Goal: Task Accomplishment & Management: Manage account settings

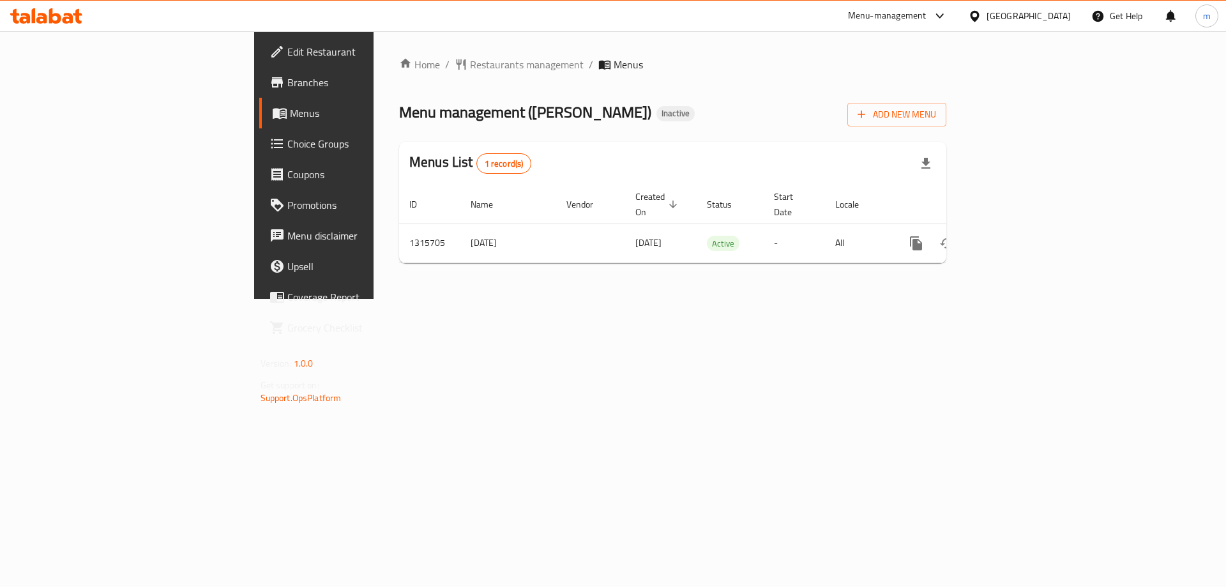
click at [987, 20] on div at bounding box center [977, 16] width 19 height 14
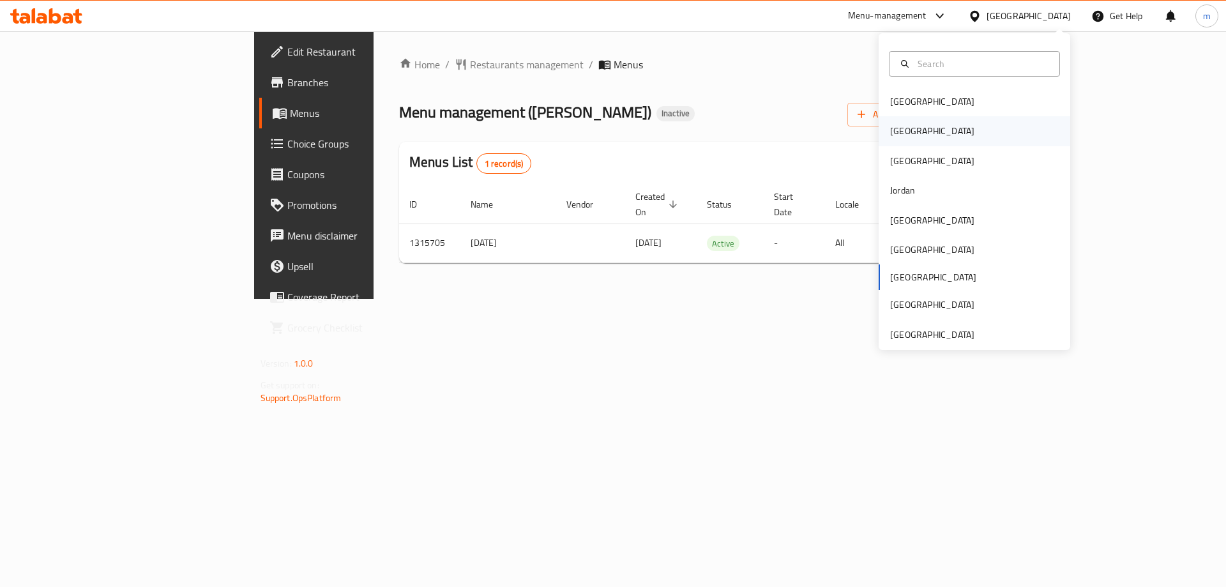
click at [917, 121] on div "[GEOGRAPHIC_DATA]" at bounding box center [975, 130] width 192 height 29
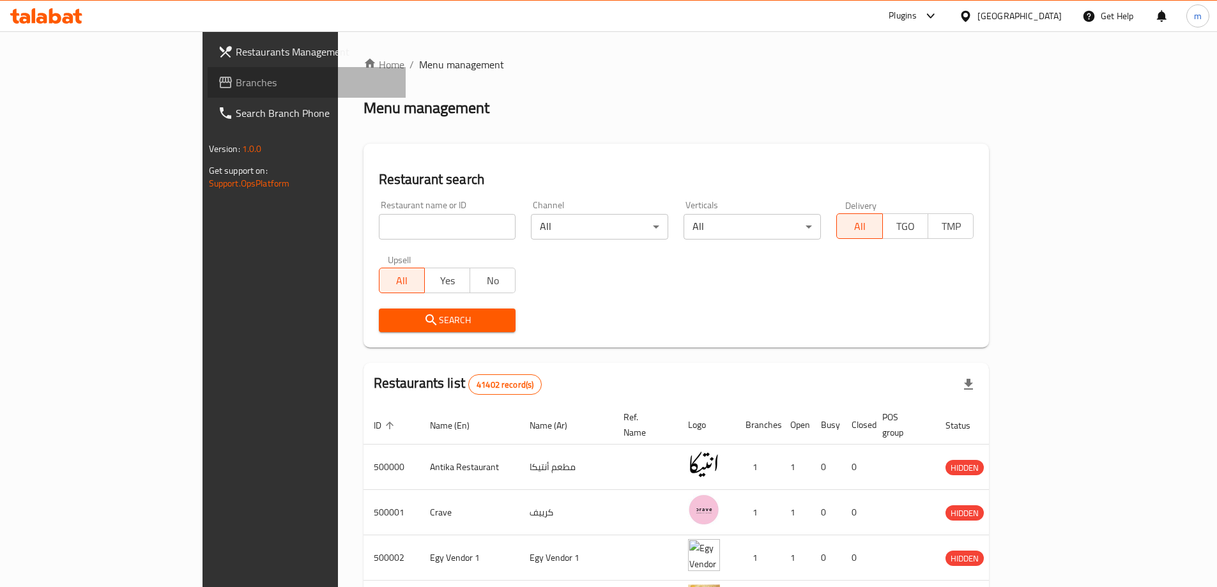
click at [236, 85] on span "Branches" at bounding box center [316, 82] width 160 height 15
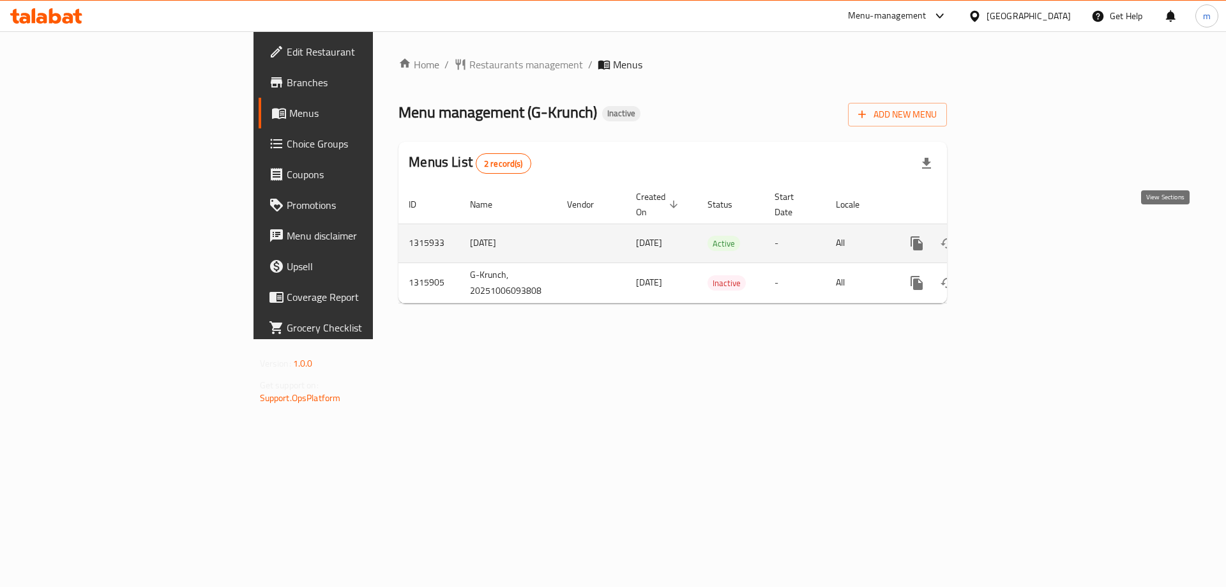
click at [1024, 228] on link "enhanced table" at bounding box center [1009, 243] width 31 height 31
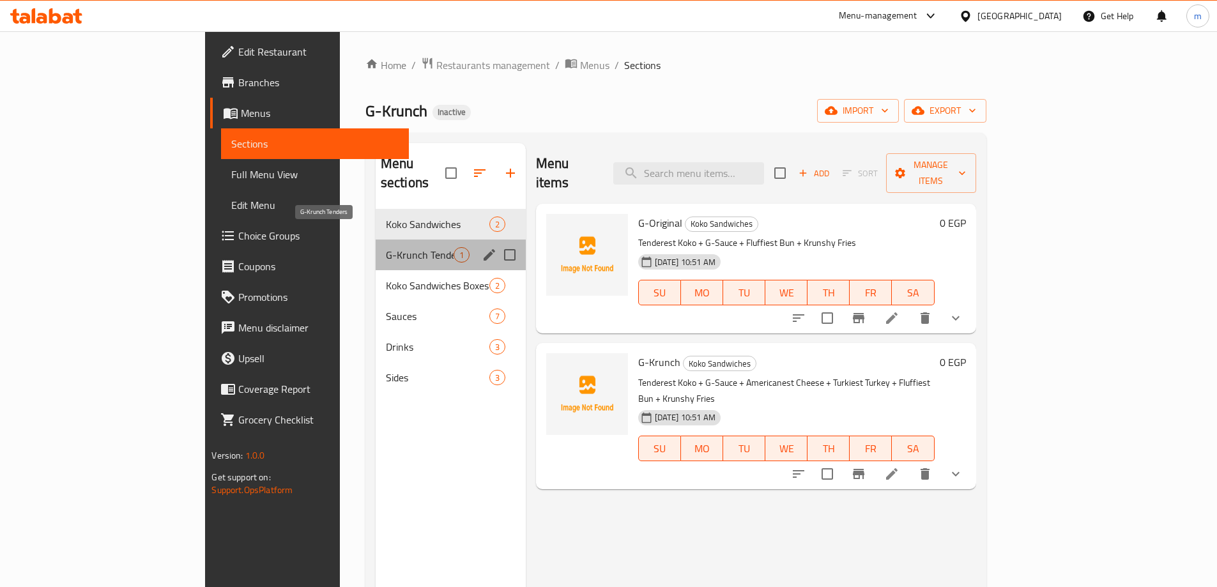
click at [386, 247] on span "G-Krunch Tenders" at bounding box center [420, 254] width 68 height 15
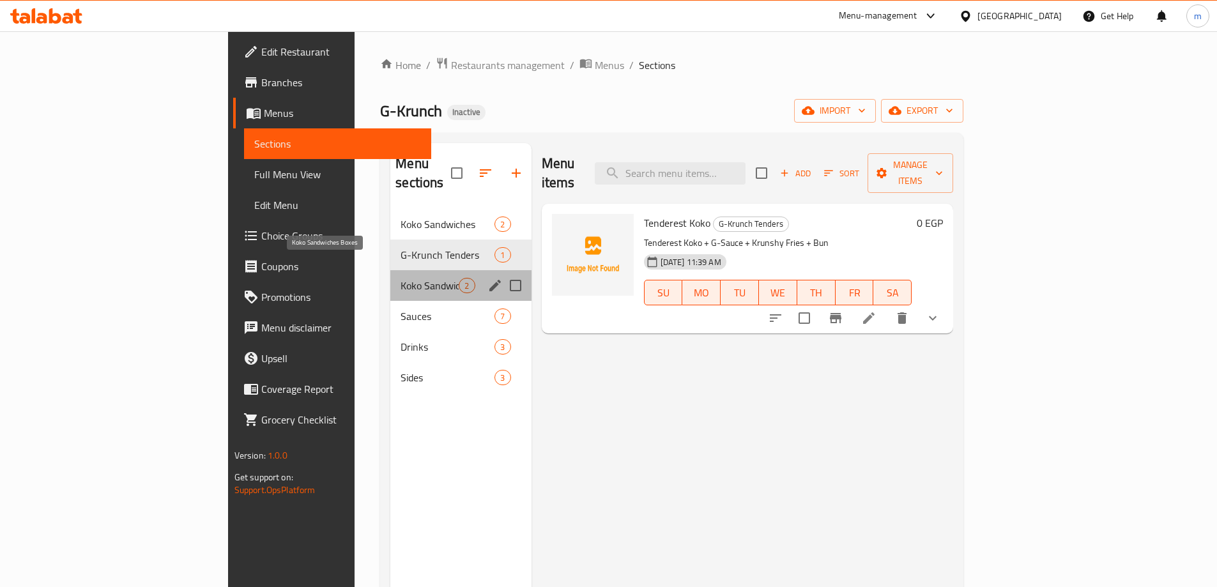
click at [400, 278] on span "Koko Sandwiches Boxes" at bounding box center [429, 285] width 58 height 15
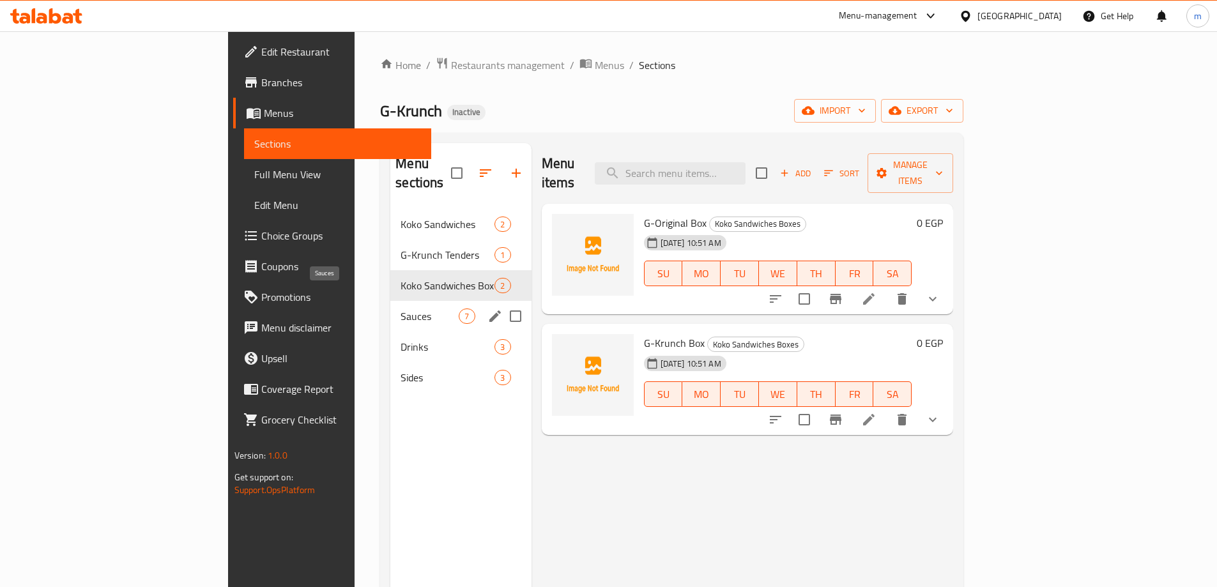
click at [400, 308] on span "Sauces" at bounding box center [429, 315] width 58 height 15
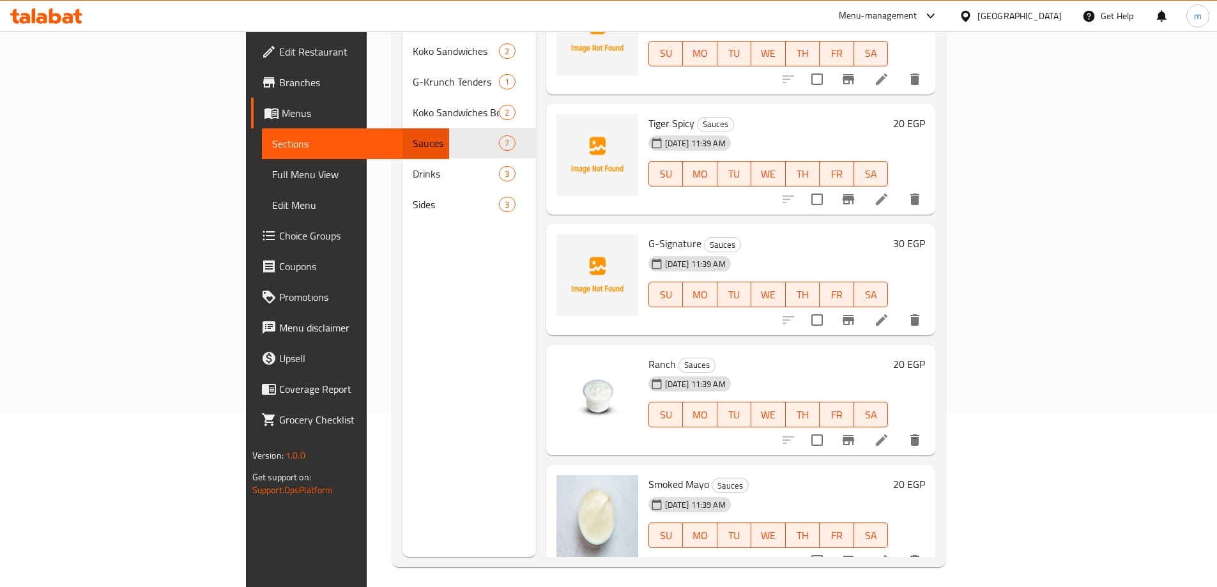
scroll to position [179, 0]
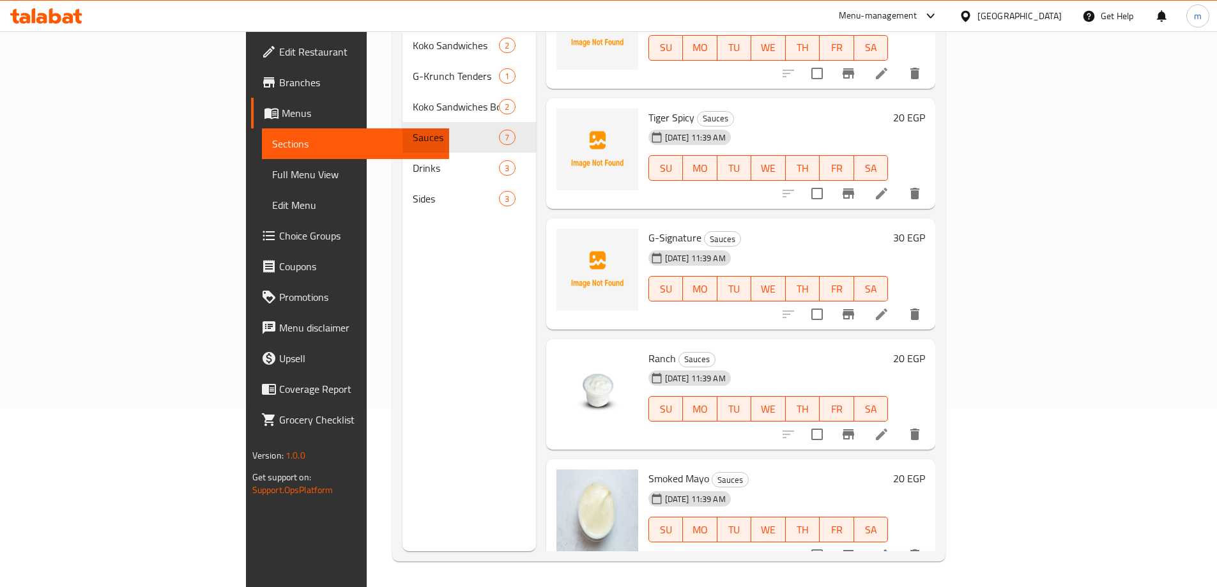
click at [899, 423] on li at bounding box center [882, 434] width 36 height 23
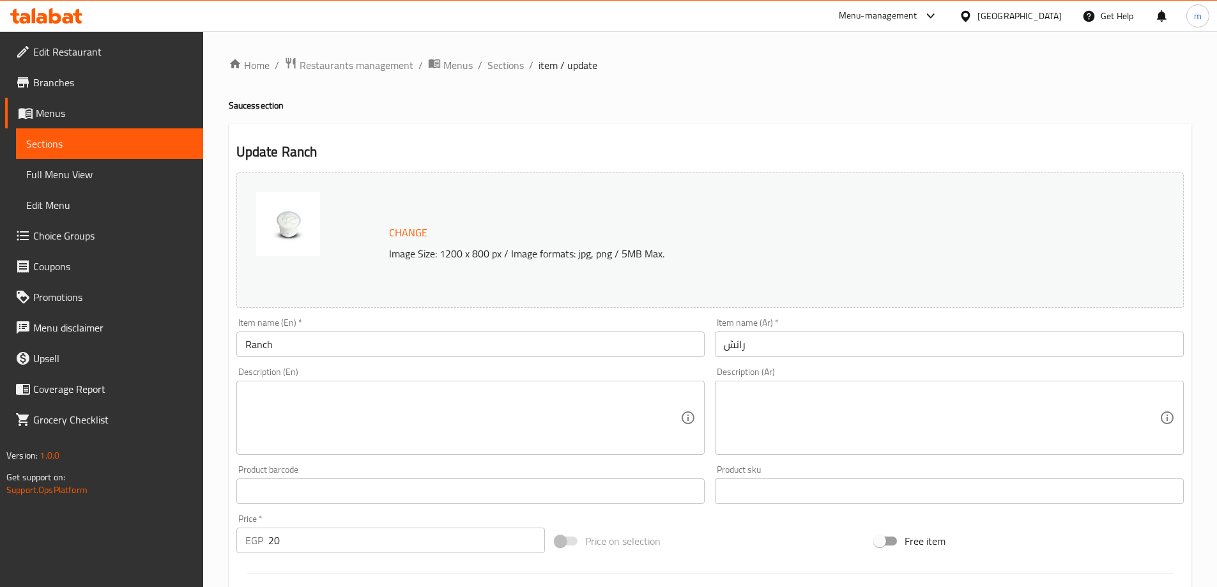
scroll to position [64, 0]
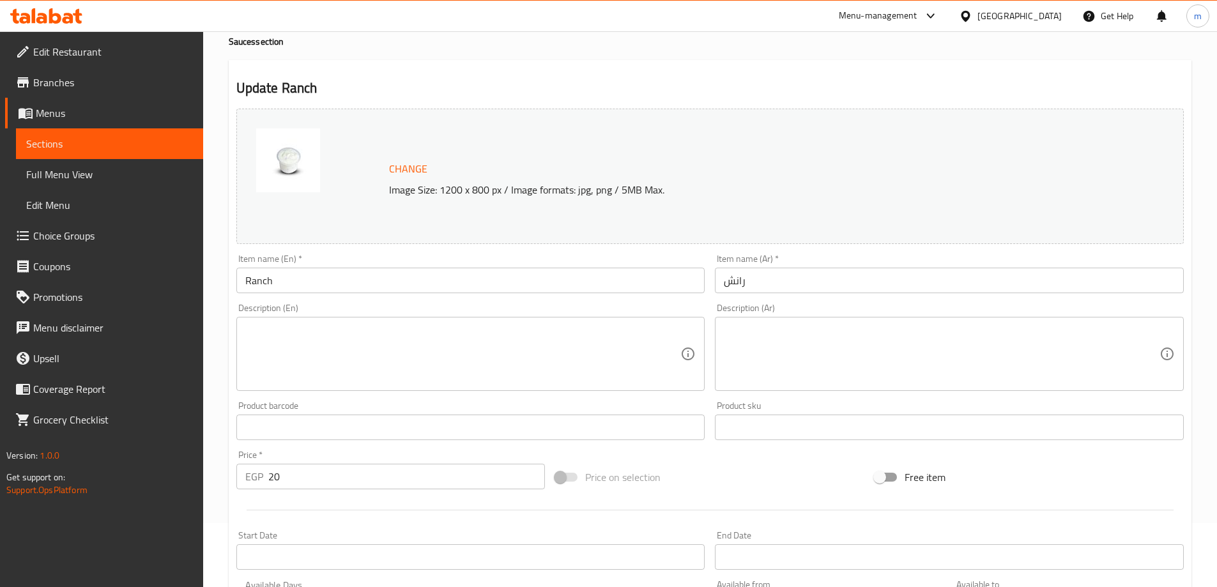
click at [780, 340] on textarea at bounding box center [942, 354] width 436 height 61
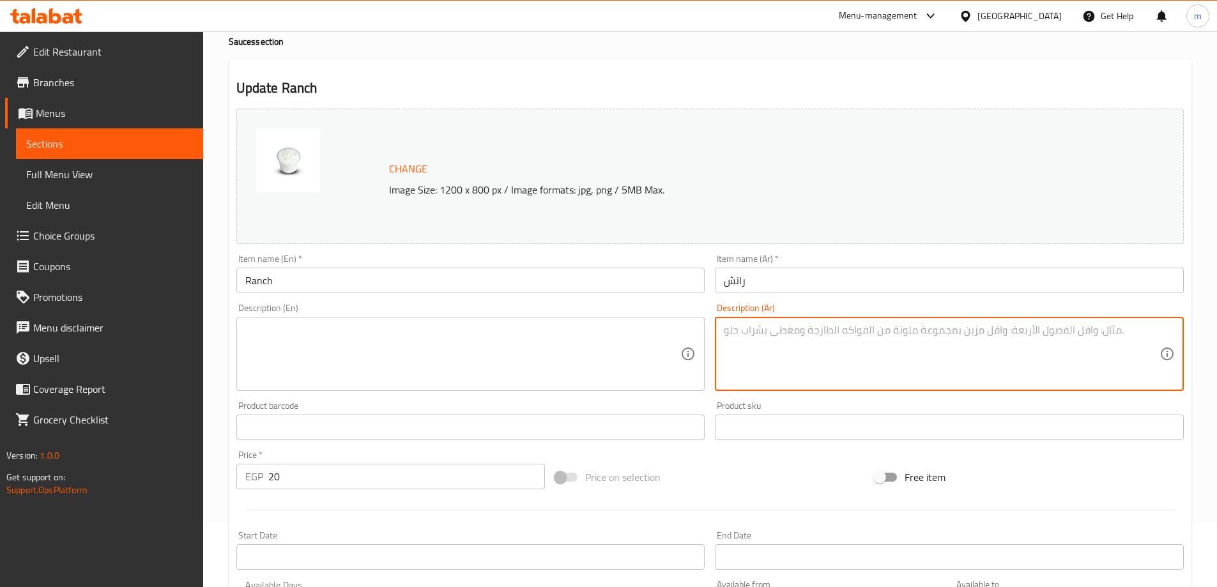
paste textarea "779814"
type textarea "7"
paste textarea "779814"
type textarea "7"
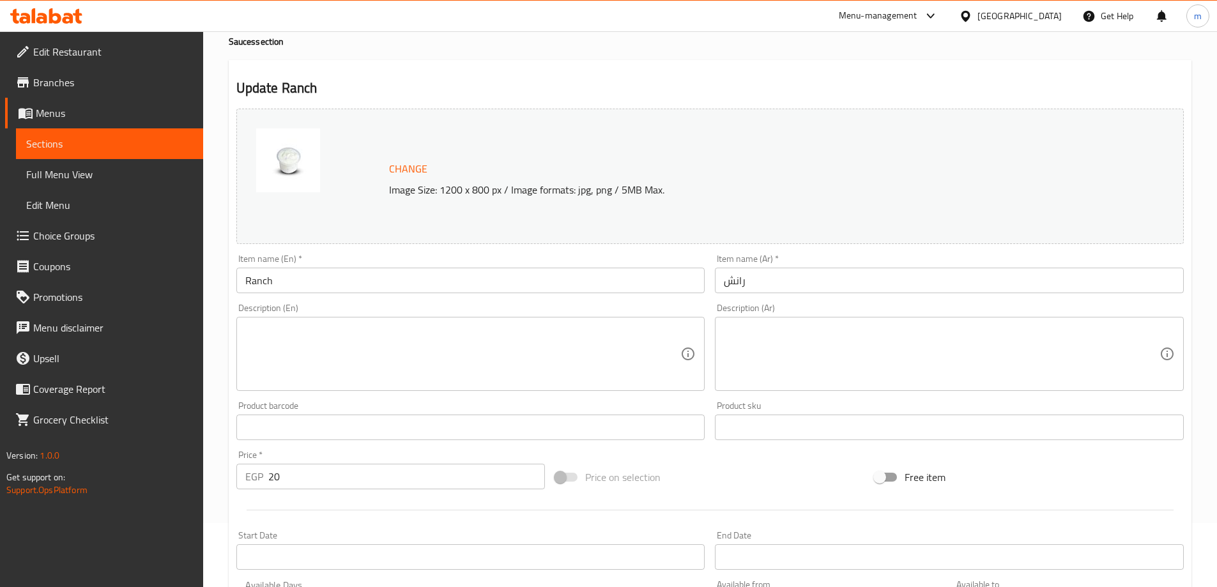
click at [794, 362] on textarea at bounding box center [942, 354] width 436 height 61
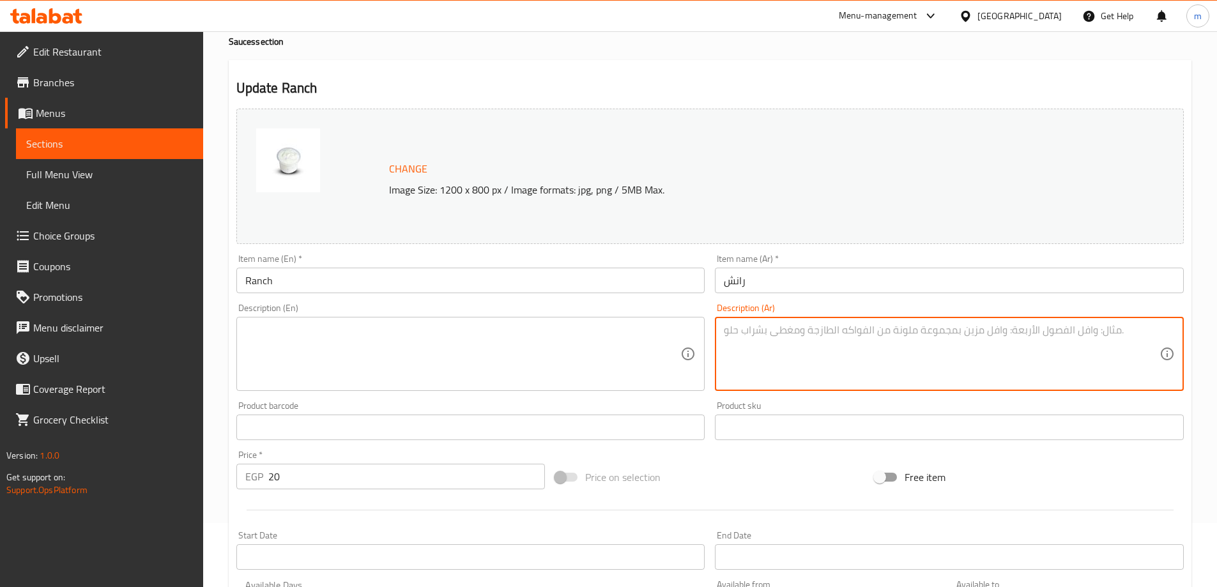
paste textarea "779814"
click at [773, 340] on textarea "779814" at bounding box center [942, 354] width 436 height 61
click at [766, 337] on textarea "779814" at bounding box center [942, 354] width 436 height 61
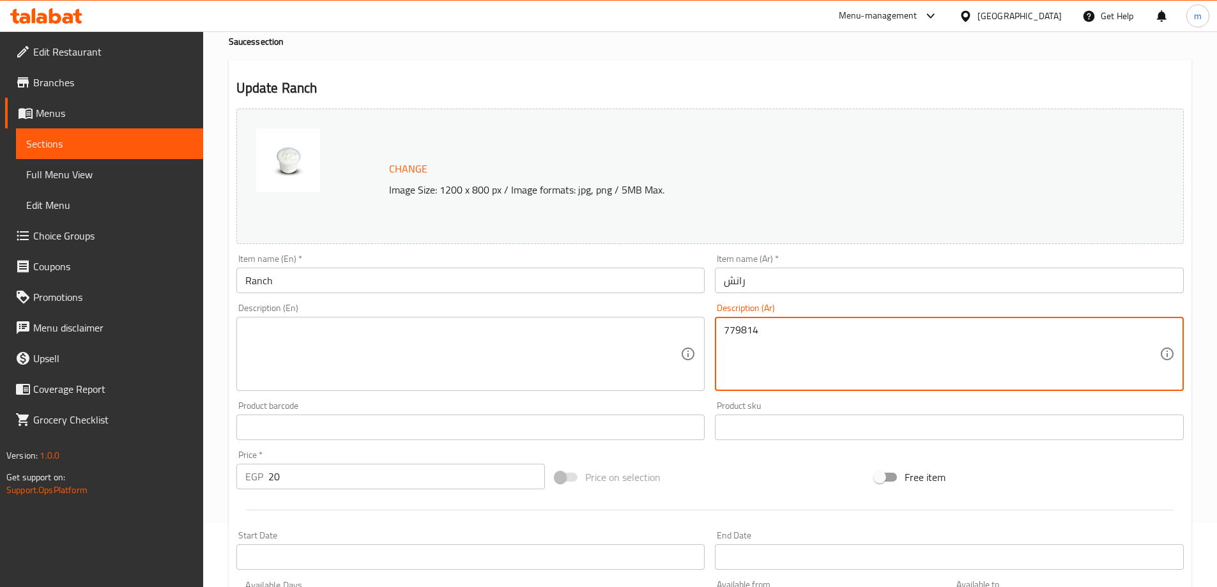
paste textarea "779814"
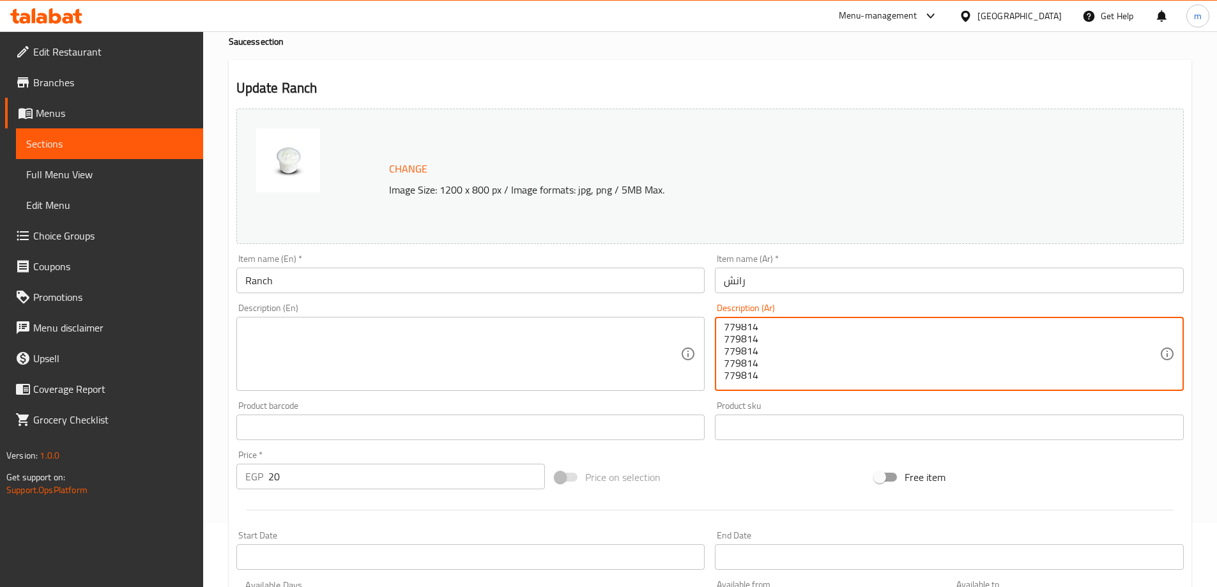
click at [766, 337] on textarea "779814 779814 779814 779814 779814" at bounding box center [942, 354] width 436 height 61
click at [765, 336] on textarea "779814 779814 779814 779814 779814" at bounding box center [942, 354] width 436 height 61
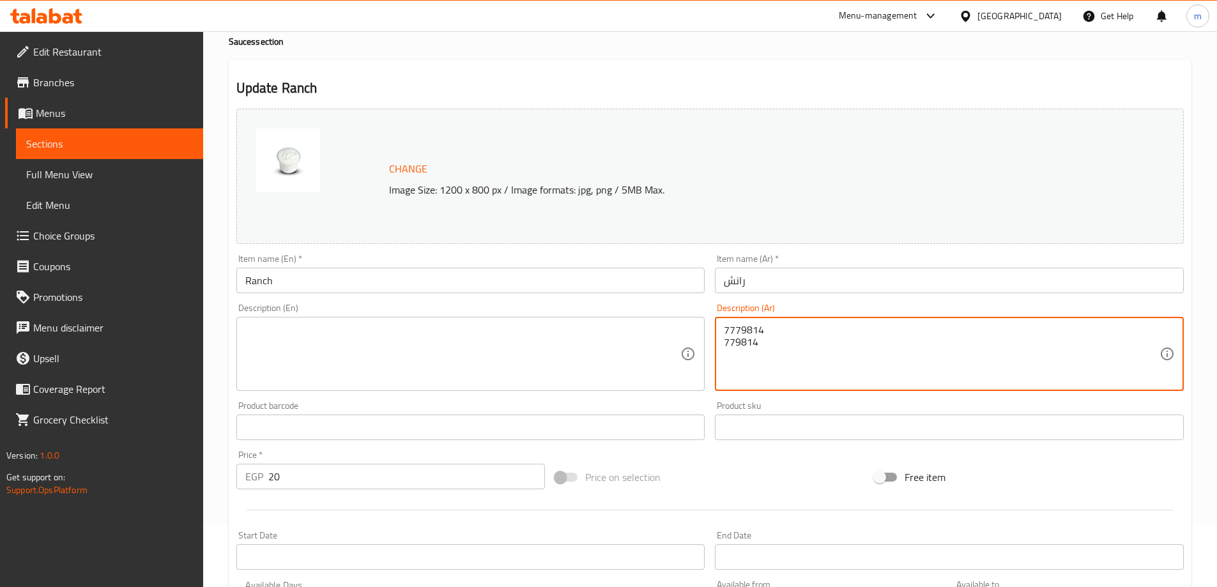
type textarea "779814 779814"
click at [765, 336] on textarea "779814 779814" at bounding box center [942, 354] width 436 height 61
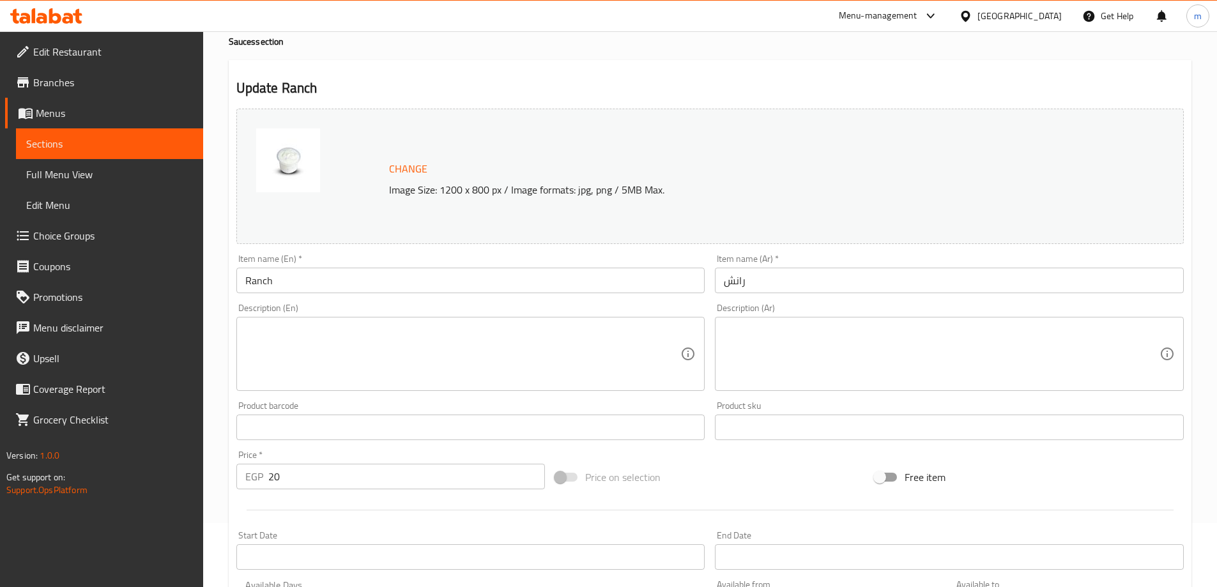
click at [765, 360] on textarea at bounding box center [942, 354] width 436 height 61
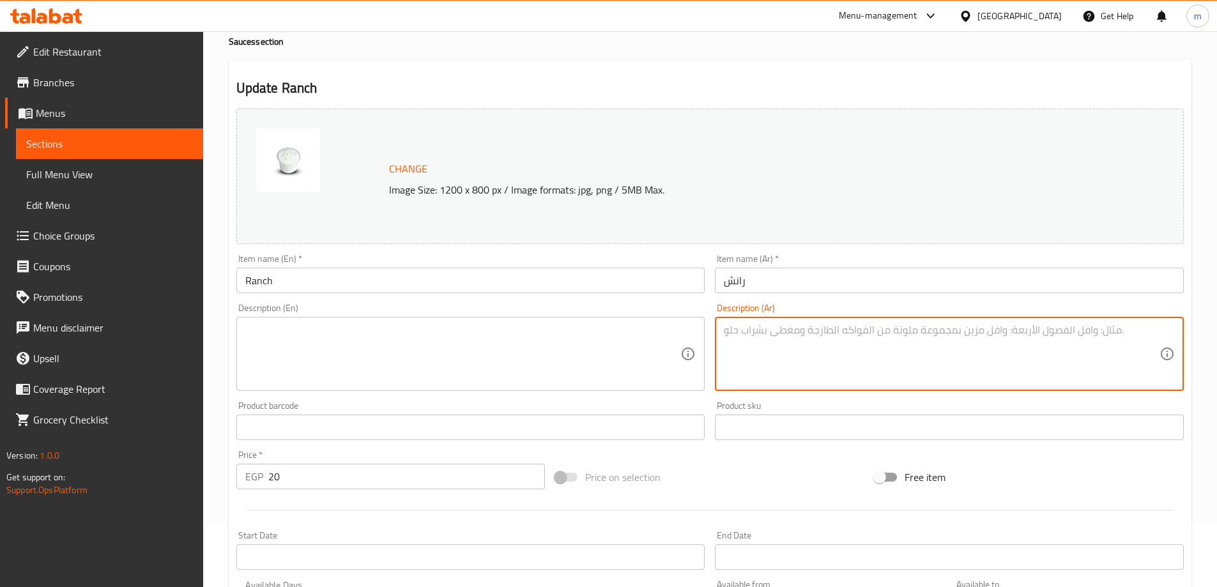
paste textarea "صوص أعشاب وثوم لذيذ"
type textarea "صوص أعشاب وثوم لذيذ"
click at [380, 331] on textarea at bounding box center [463, 354] width 436 height 61
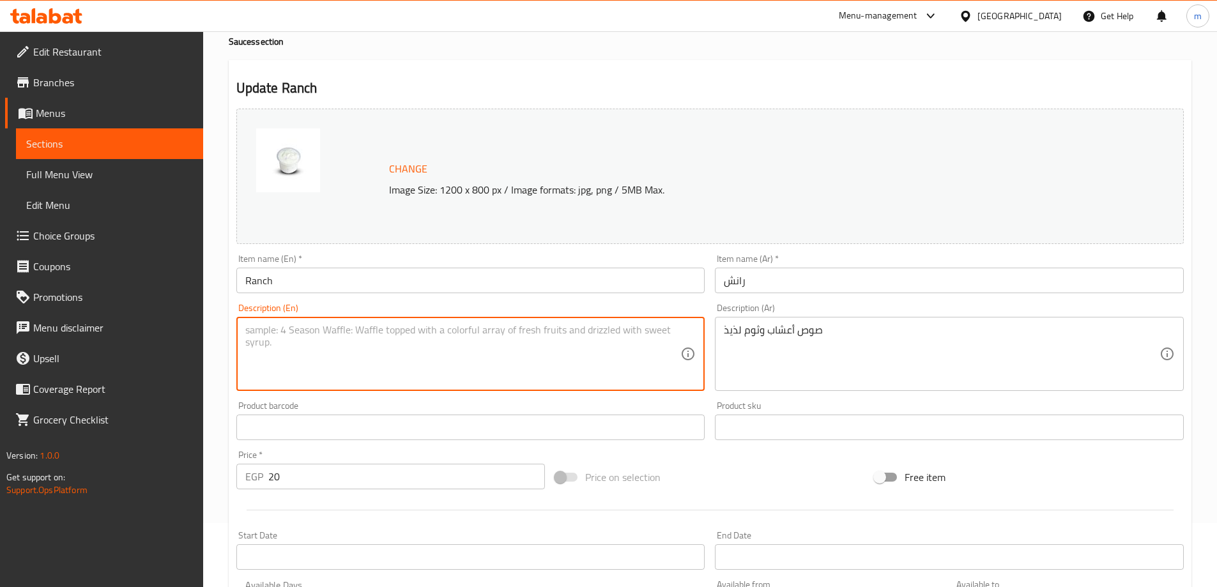
paste textarea "Delicious herb and garlic sauce"
click at [282, 324] on textarea "Delicious herb and garlic sauce" at bounding box center [463, 354] width 436 height 61
type textarea "Delicious herb and garlic sauce"
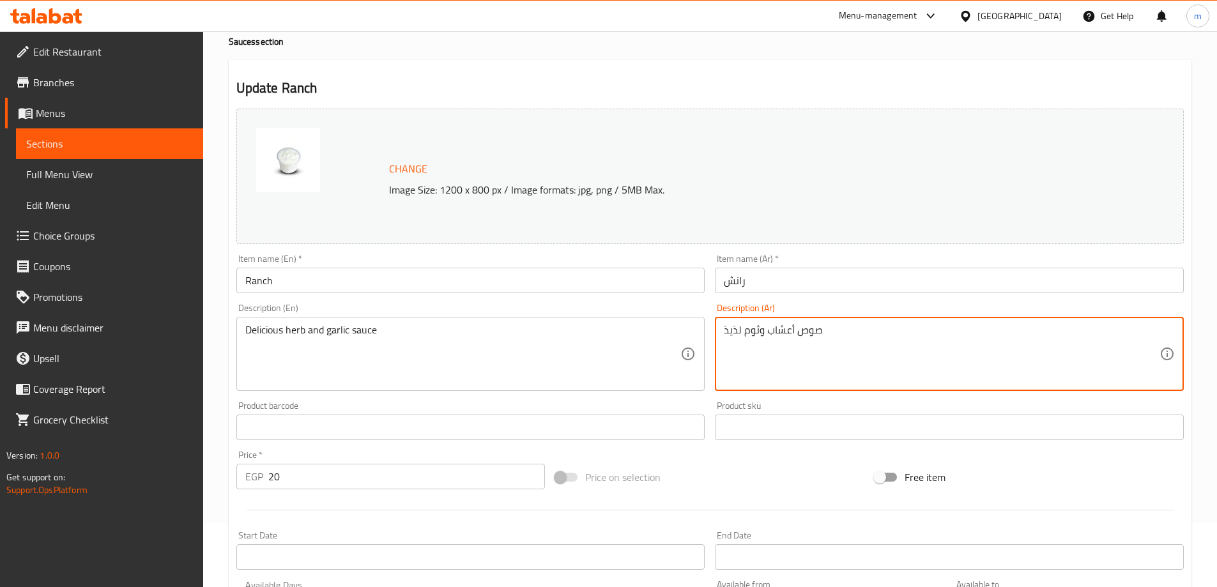
drag, startPoint x: 742, startPoint y: 330, endPoint x: 667, endPoint y: 338, distance: 74.6
click at [949, 356] on textarea "صوص أعشاب وثوم لذيذ" at bounding box center [942, 354] width 436 height 61
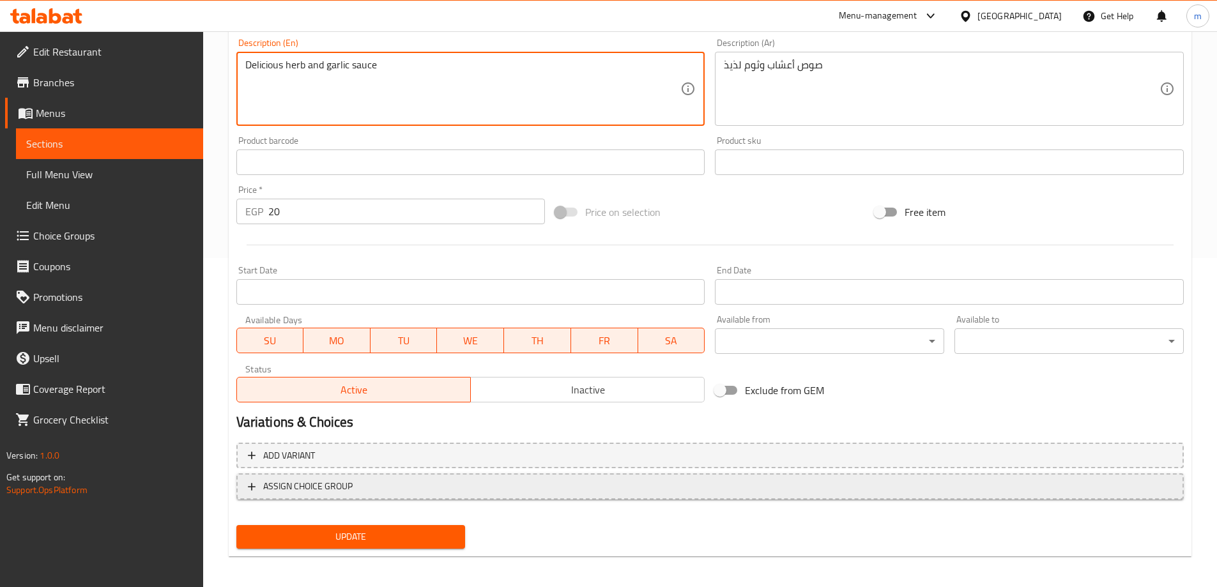
scroll to position [334, 0]
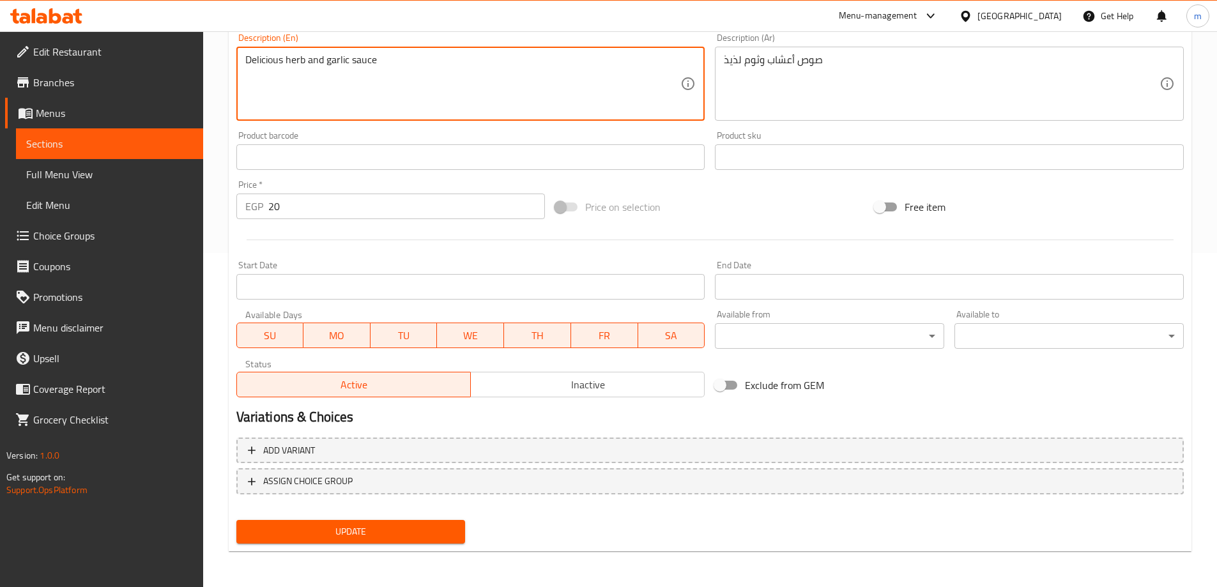
click at [416, 542] on button "Update" at bounding box center [350, 532] width 229 height 24
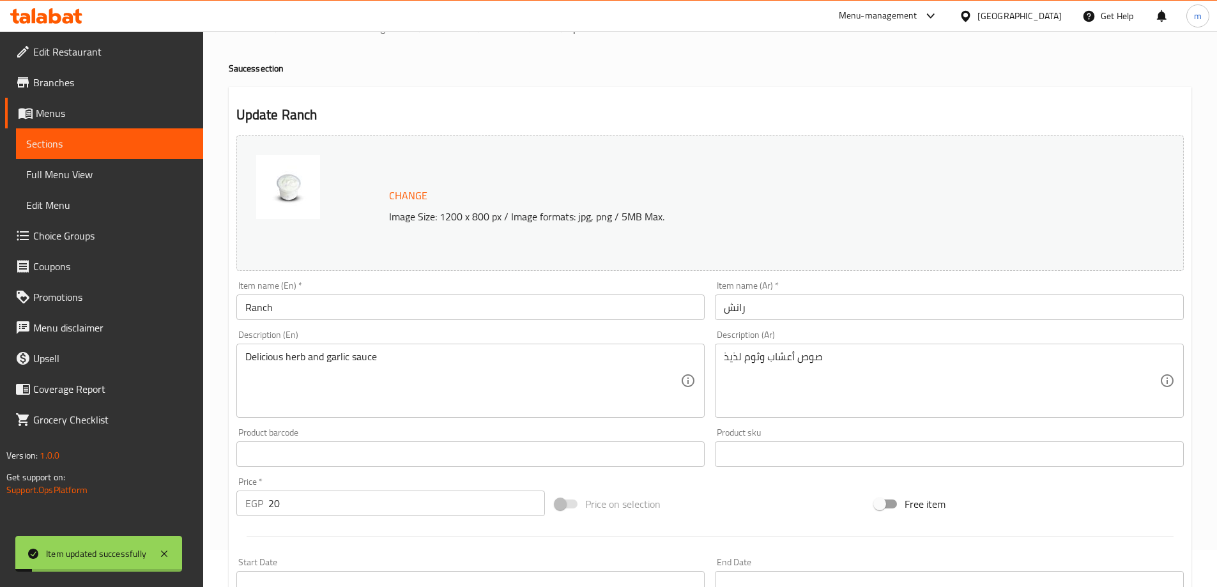
scroll to position [0, 0]
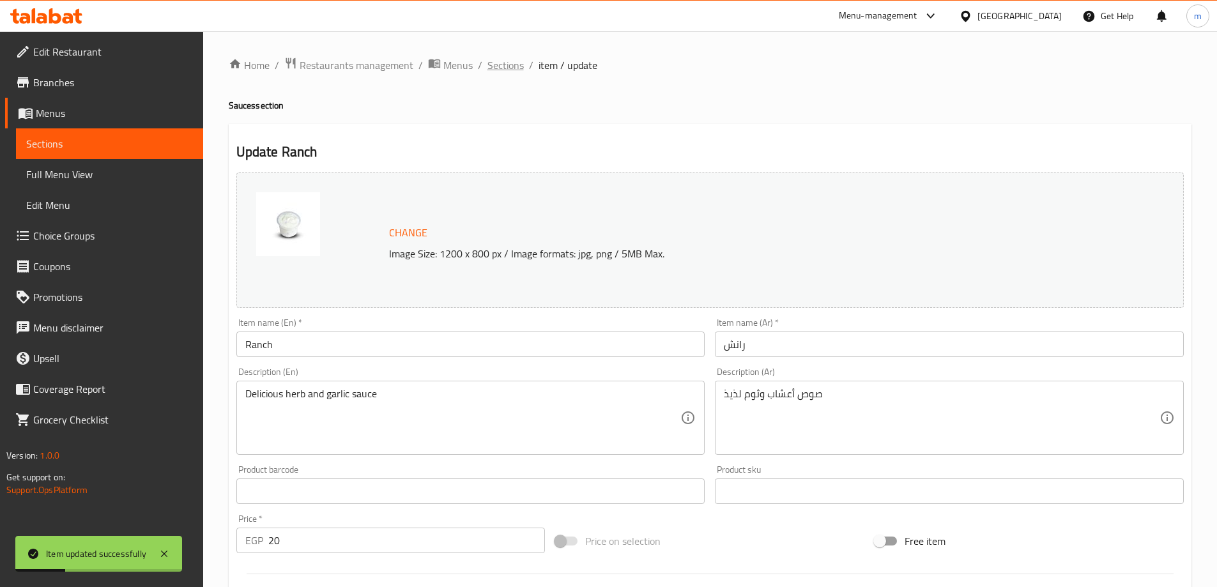
click at [496, 62] on span "Sections" at bounding box center [505, 64] width 36 height 15
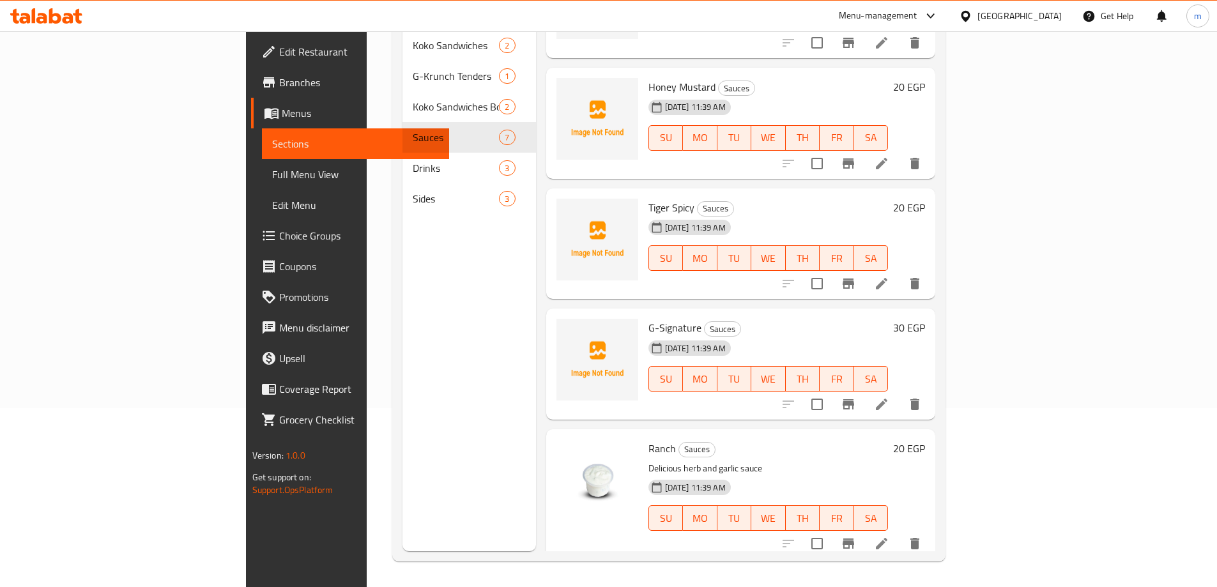
scroll to position [307, 0]
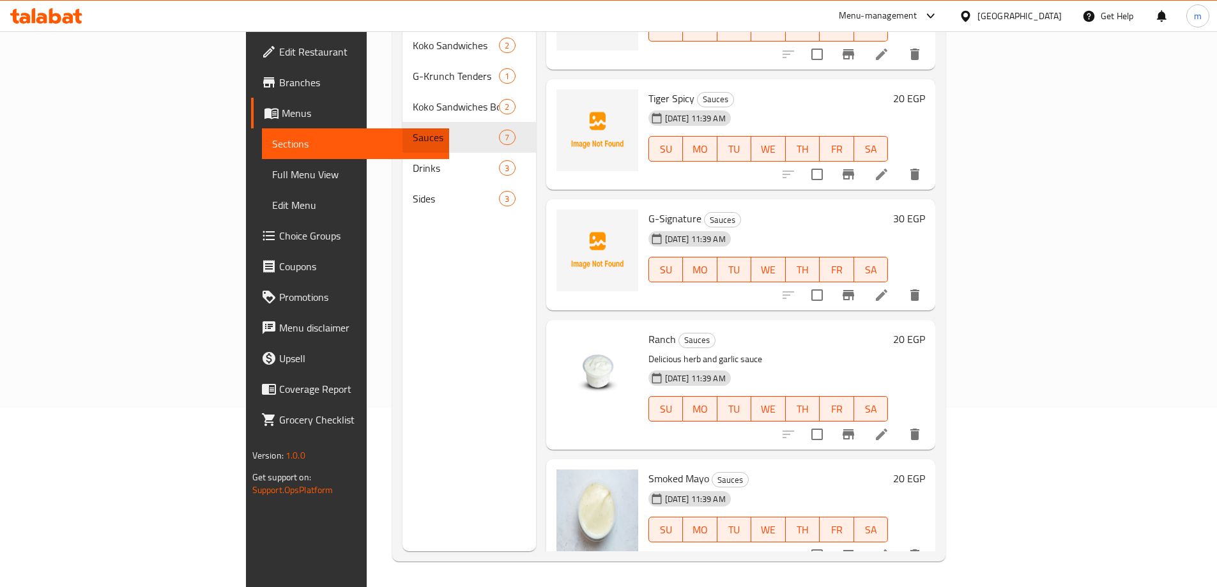
click at [899, 544] on li at bounding box center [882, 555] width 36 height 23
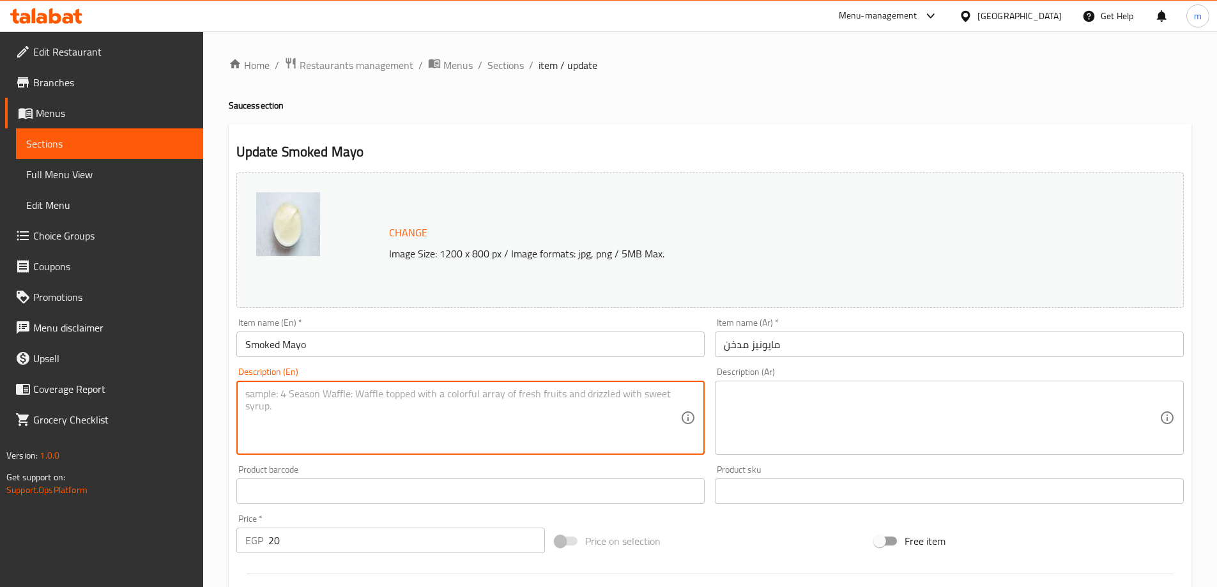
click at [631, 413] on textarea at bounding box center [463, 418] width 436 height 61
paste textarea "Special smoked mayonnaise."
type textarea "Special smoked mayonnaise."
click at [834, 422] on textarea at bounding box center [942, 418] width 436 height 61
paste textarea "مايونيز مدخن مميز."
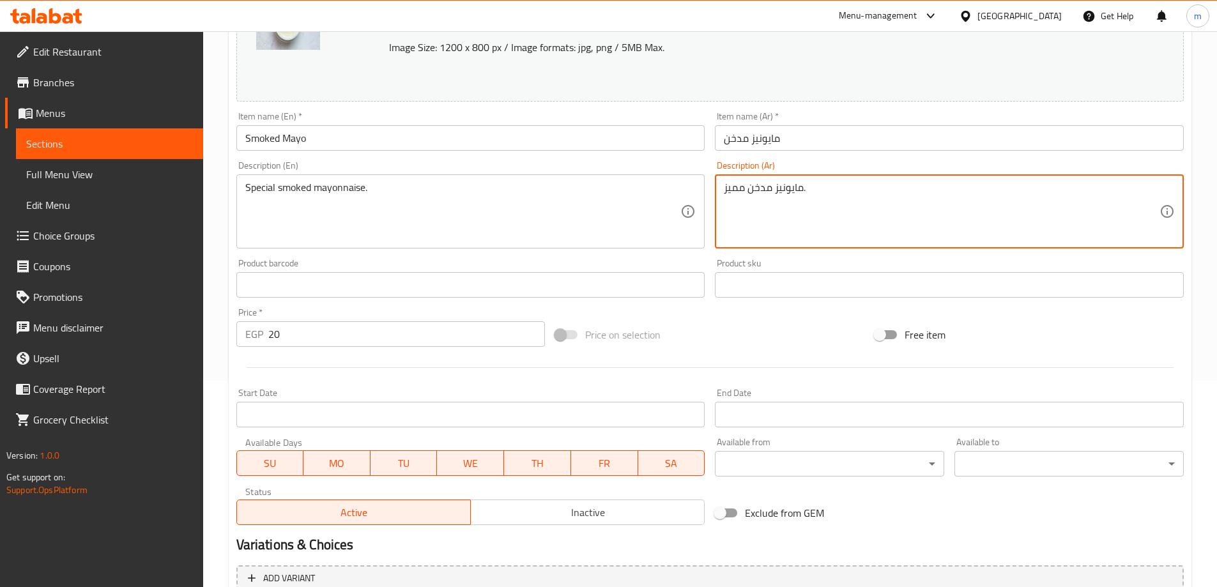
scroll to position [334, 0]
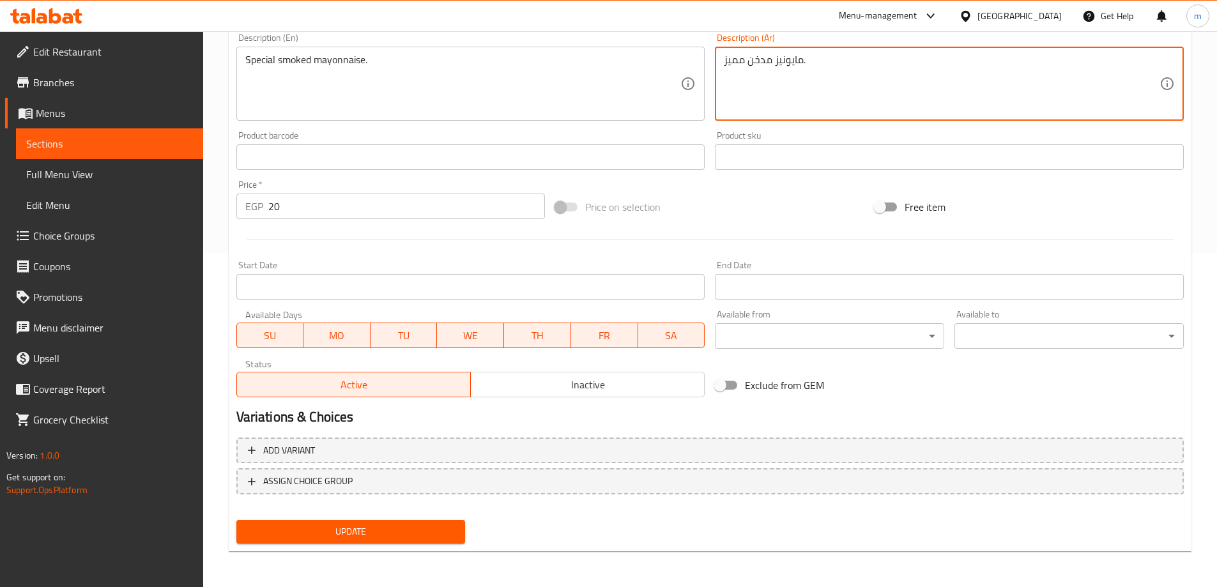
type textarea "مايونيز مدخن مميز."
click at [367, 534] on span "Update" at bounding box center [351, 532] width 209 height 16
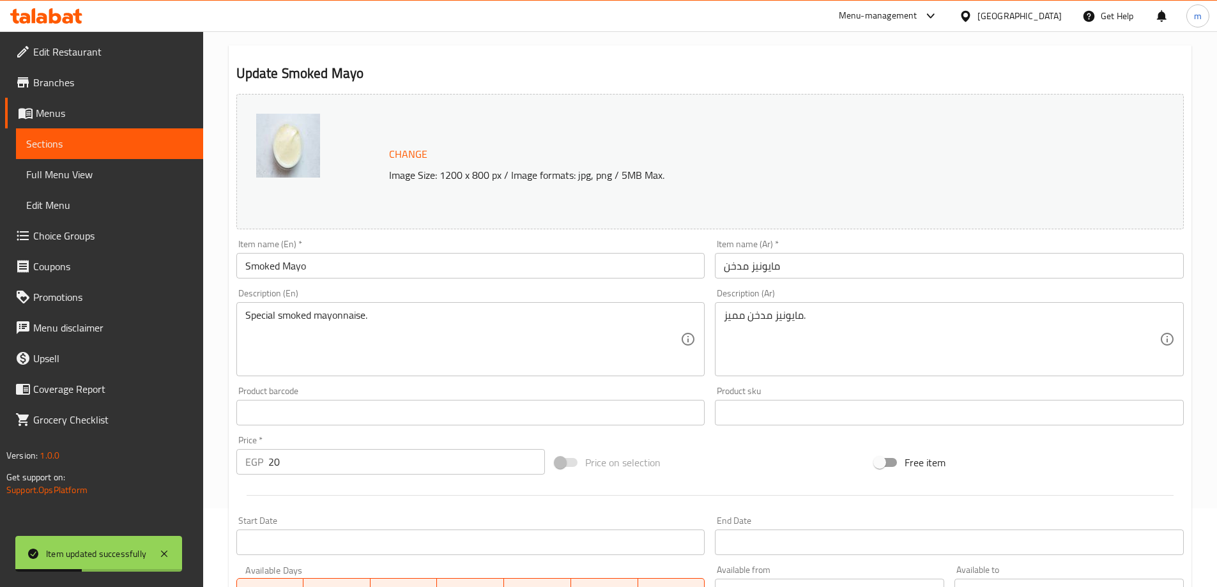
scroll to position [0, 0]
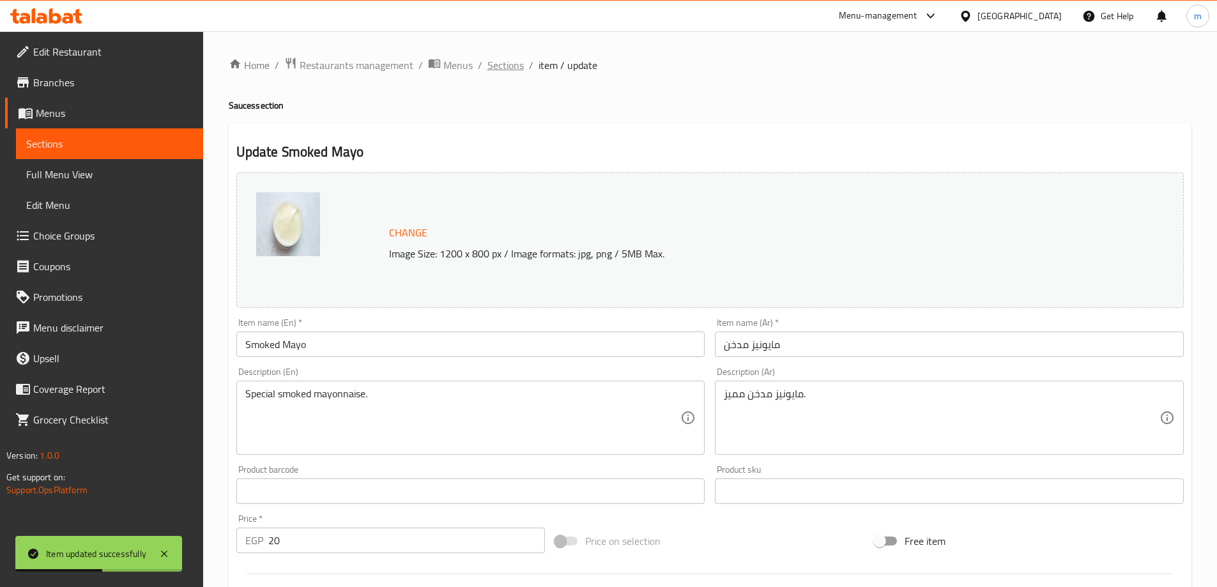
click at [501, 64] on span "Sections" at bounding box center [505, 64] width 36 height 15
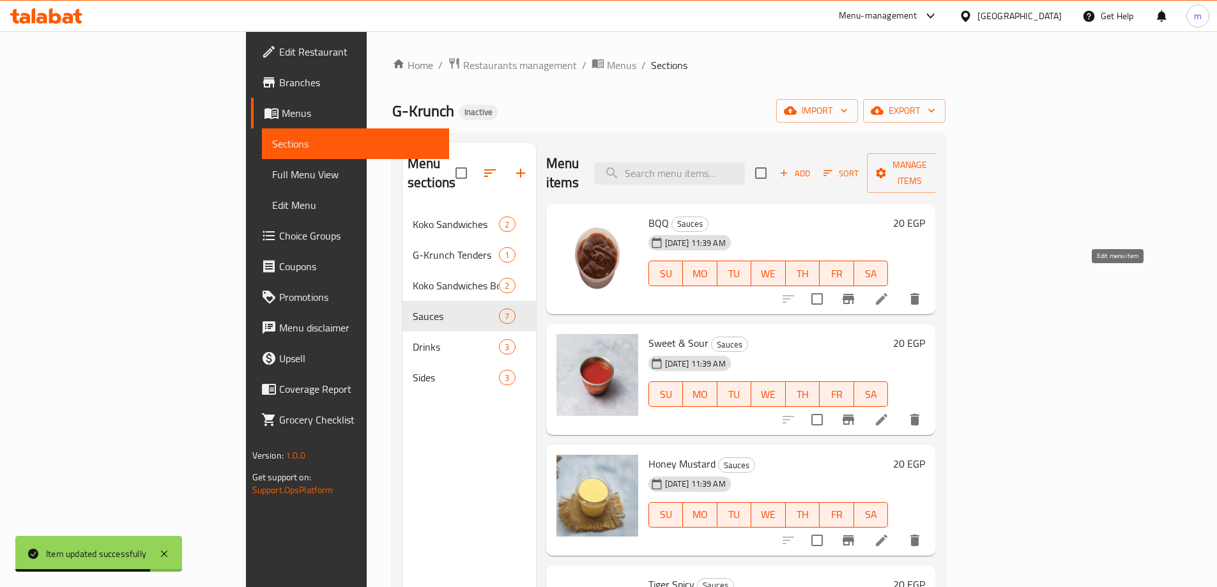
click at [887, 293] on icon at bounding box center [881, 298] width 11 height 11
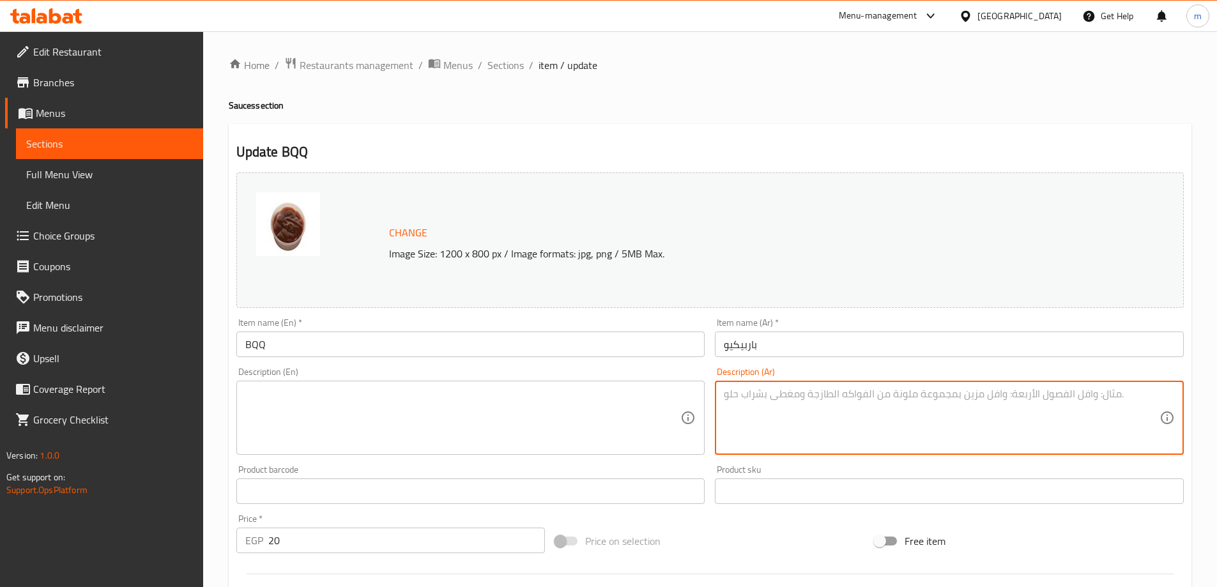
click at [855, 391] on textarea at bounding box center [942, 418] width 436 height 61
paste textarea "صوص باربكيو مدخن حلو."
click at [857, 404] on textarea "صوص باربكيو مدخن حلو." at bounding box center [942, 418] width 436 height 61
type textarea "صوص باربكيو مدخن حلو."
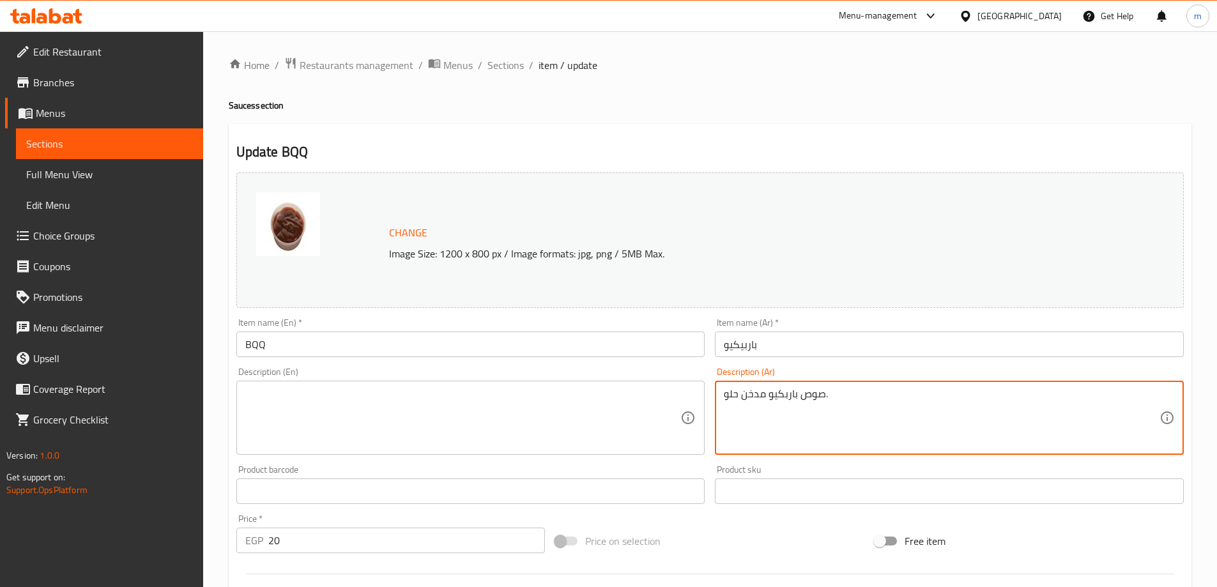
click at [442, 410] on textarea at bounding box center [463, 418] width 436 height 61
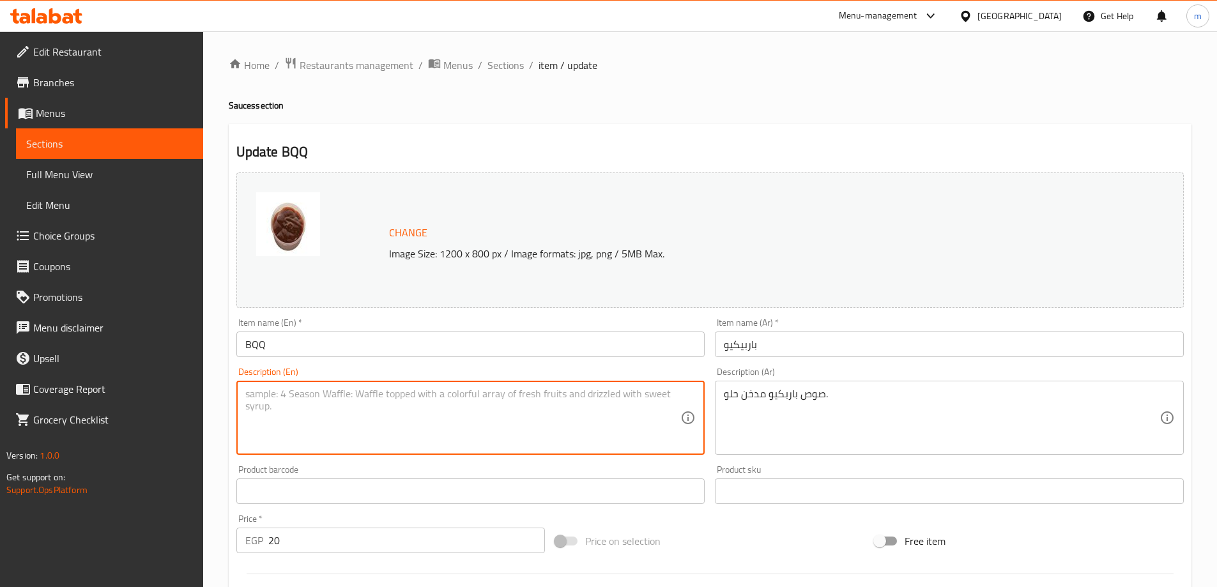
paste textarea "Sweet smoky barbecue sauce."
drag, startPoint x: 342, startPoint y: 395, endPoint x: 307, endPoint y: 405, distance: 36.6
click at [307, 405] on textarea "Sweet smoky barbecue sauce." at bounding box center [463, 418] width 436 height 61
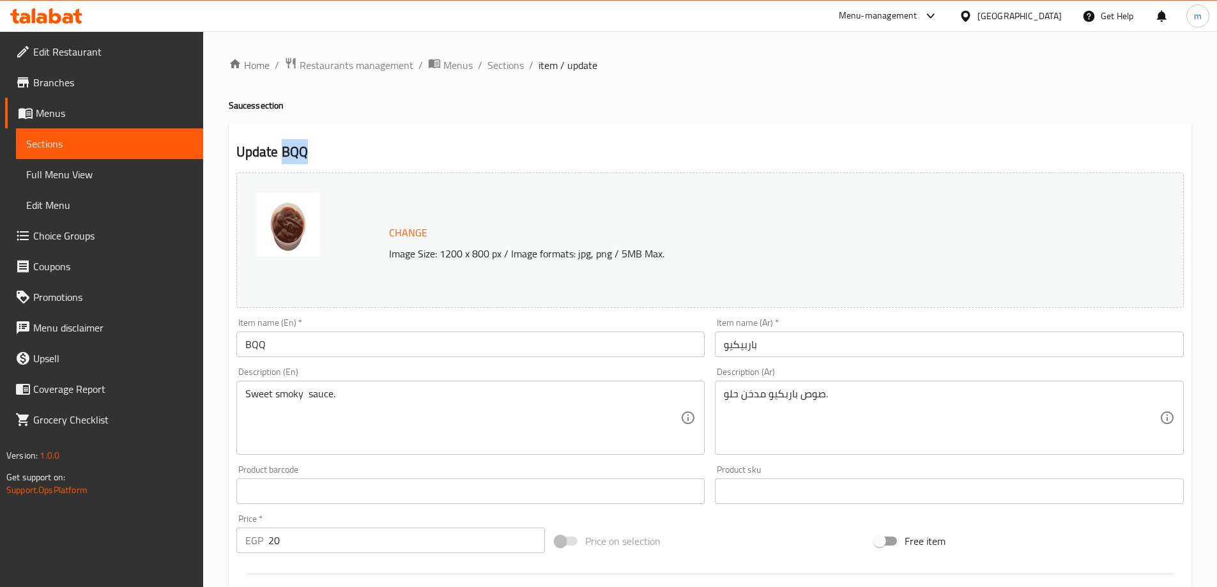
copy h2 "BQQ"
drag, startPoint x: 282, startPoint y: 151, endPoint x: 318, endPoint y: 143, distance: 36.6
click at [318, 143] on h2 "Update BQQ" at bounding box center [709, 151] width 947 height 19
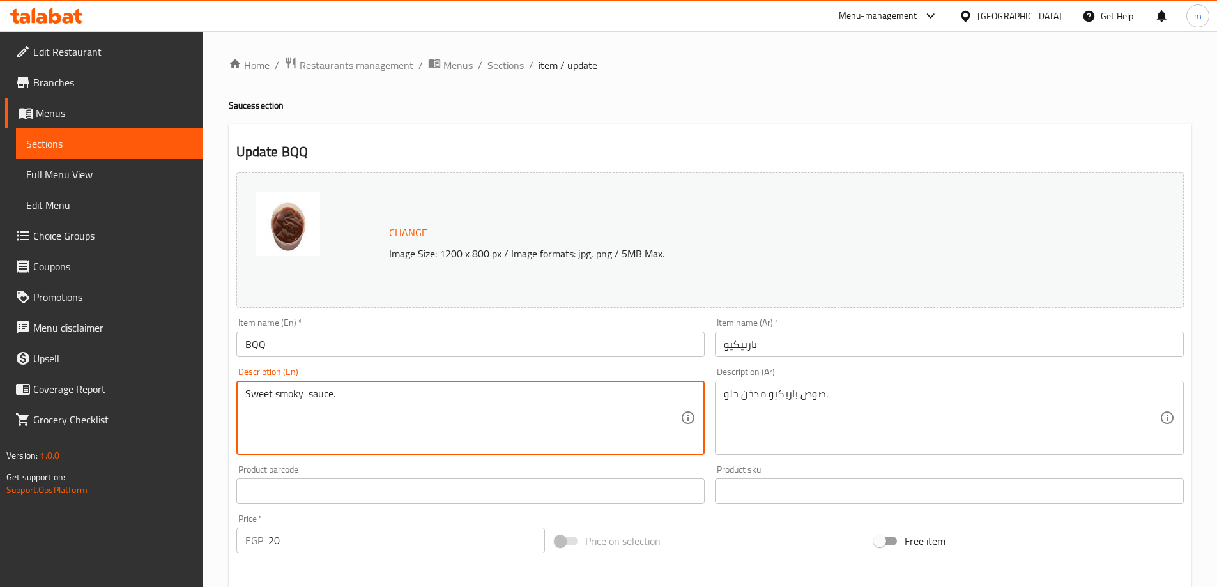
paste textarea "BQQ"
click at [304, 392] on textarea "Sweet smokyBQQ sauce." at bounding box center [463, 418] width 436 height 61
click at [331, 393] on textarea "Sweet smoky BQQ sauce." at bounding box center [463, 418] width 436 height 61
click at [374, 393] on textarea "Sweet smoky BQQ sauce." at bounding box center [463, 418] width 436 height 61
paste textarea "B"
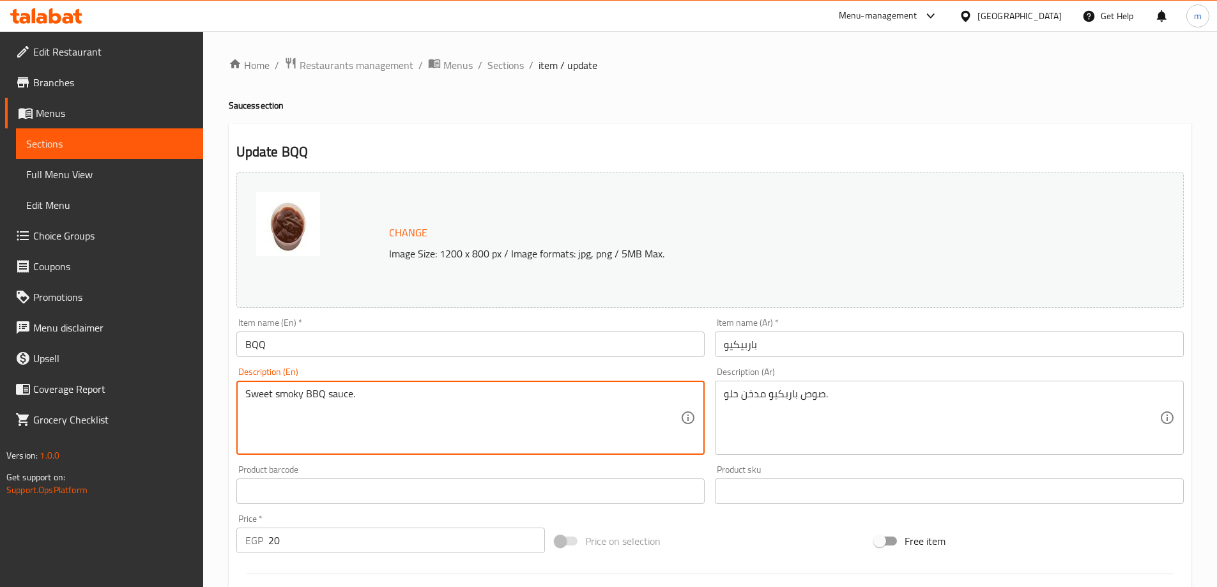
drag, startPoint x: 323, startPoint y: 394, endPoint x: 306, endPoint y: 406, distance: 20.7
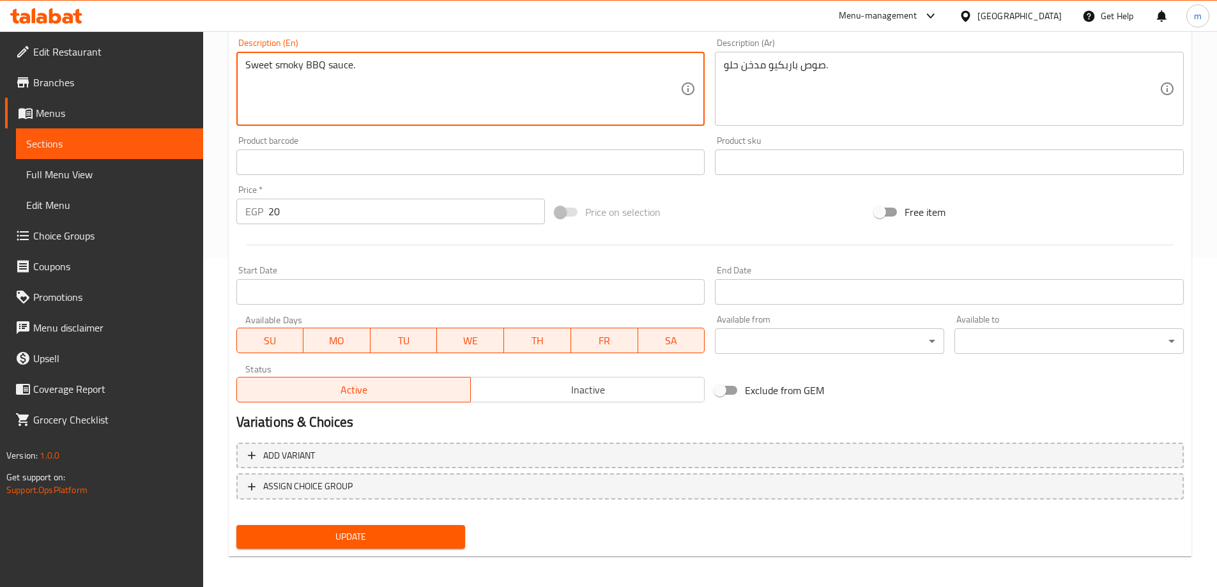
scroll to position [334, 0]
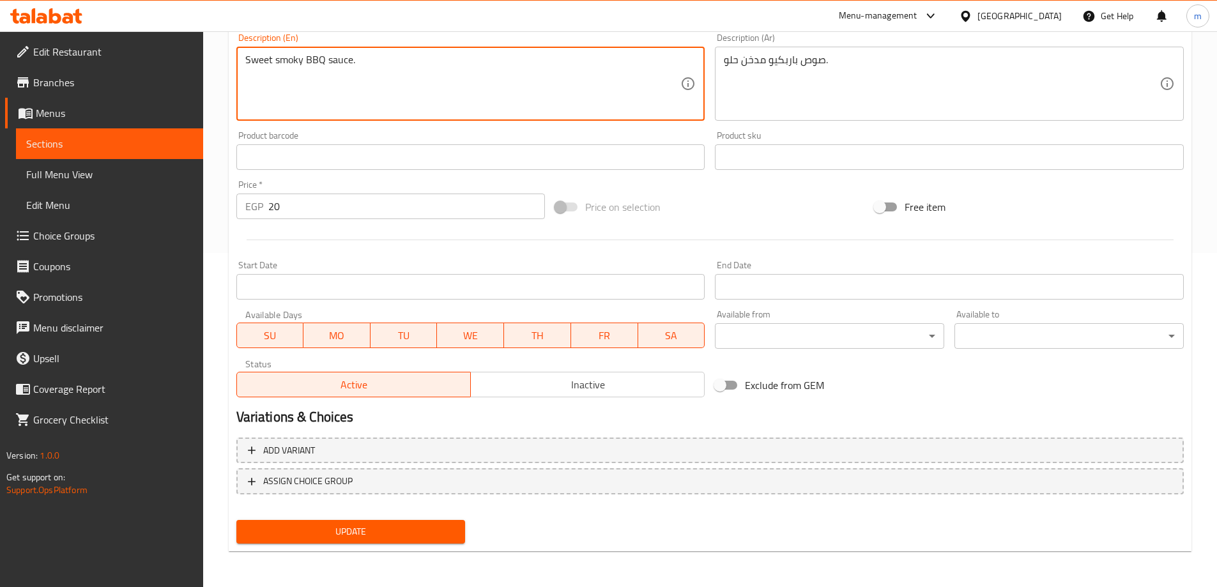
type textarea "Sweet smoky BBQ sauce."
click at [420, 535] on span "Update" at bounding box center [351, 532] width 209 height 16
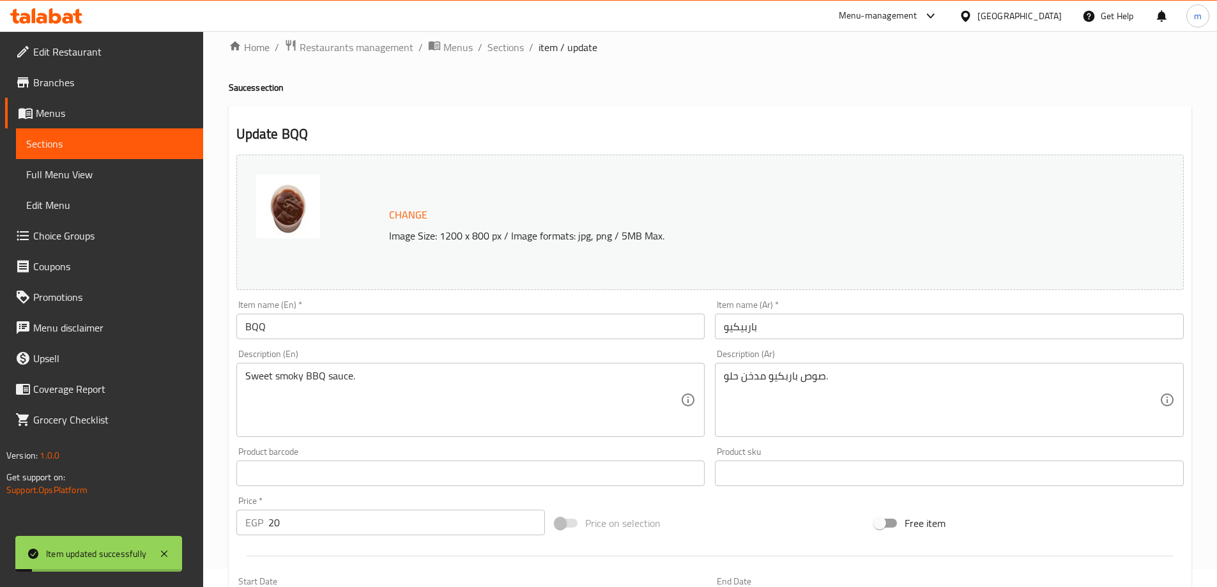
scroll to position [15, 0]
click at [493, 49] on span "Sections" at bounding box center [505, 50] width 36 height 15
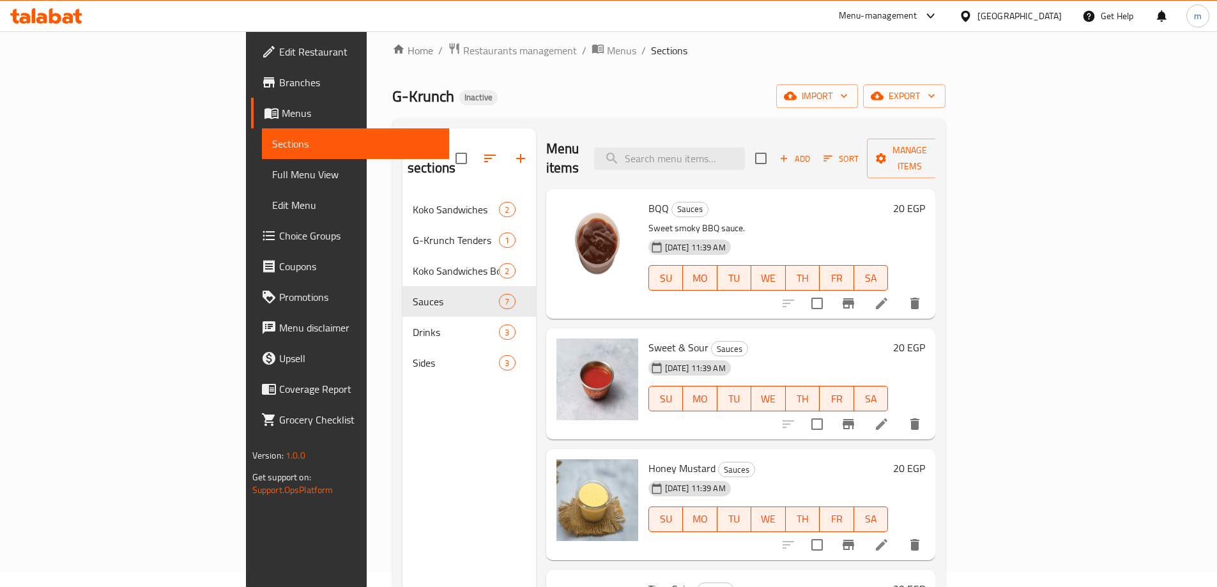
click at [889, 416] on icon at bounding box center [881, 423] width 15 height 15
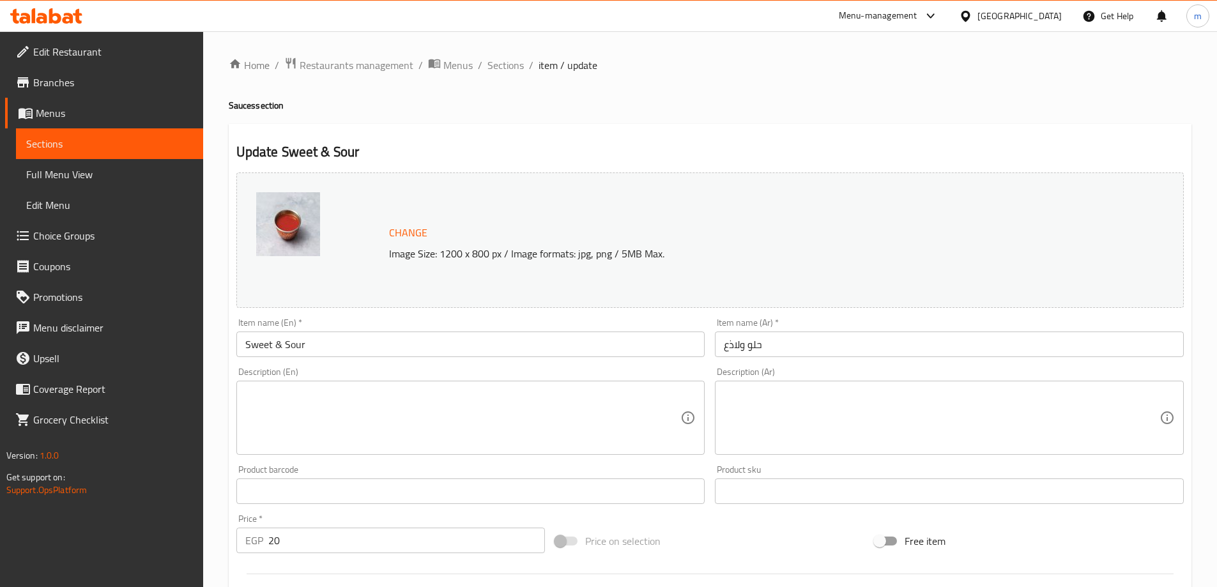
click at [444, 411] on textarea at bounding box center [463, 418] width 436 height 61
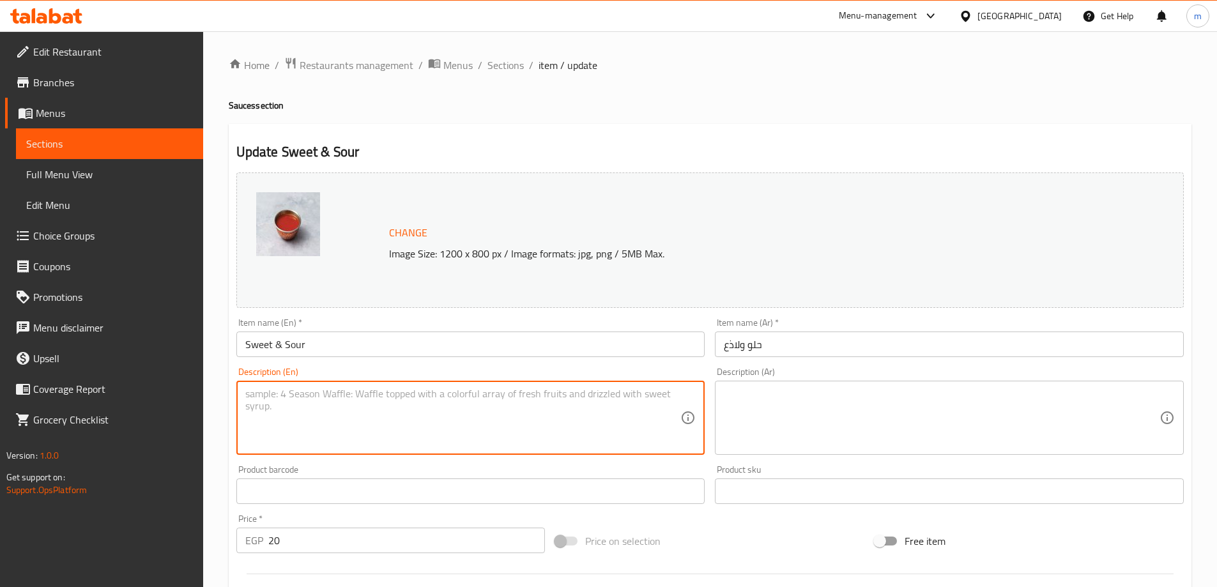
paste textarea "صوص حلو وحامض"
type textarea "ص"
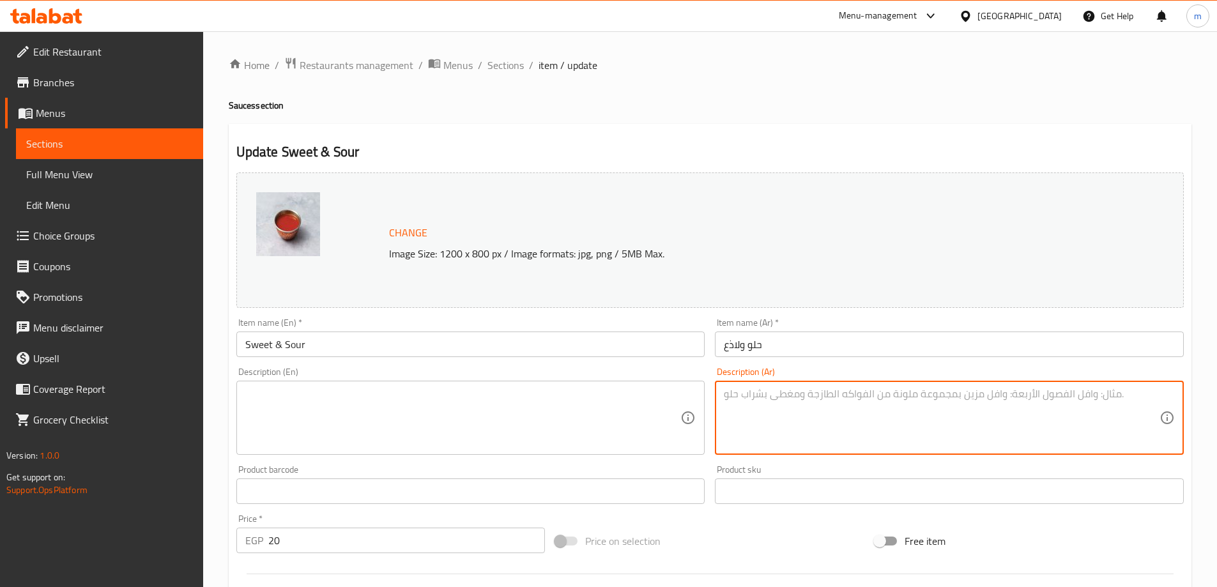
click at [841, 411] on textarea at bounding box center [942, 418] width 436 height 61
paste textarea "صوص حلو وحامض"
type textarea "صوص حلو وحامض."
click at [508, 436] on textarea at bounding box center [463, 418] width 436 height 61
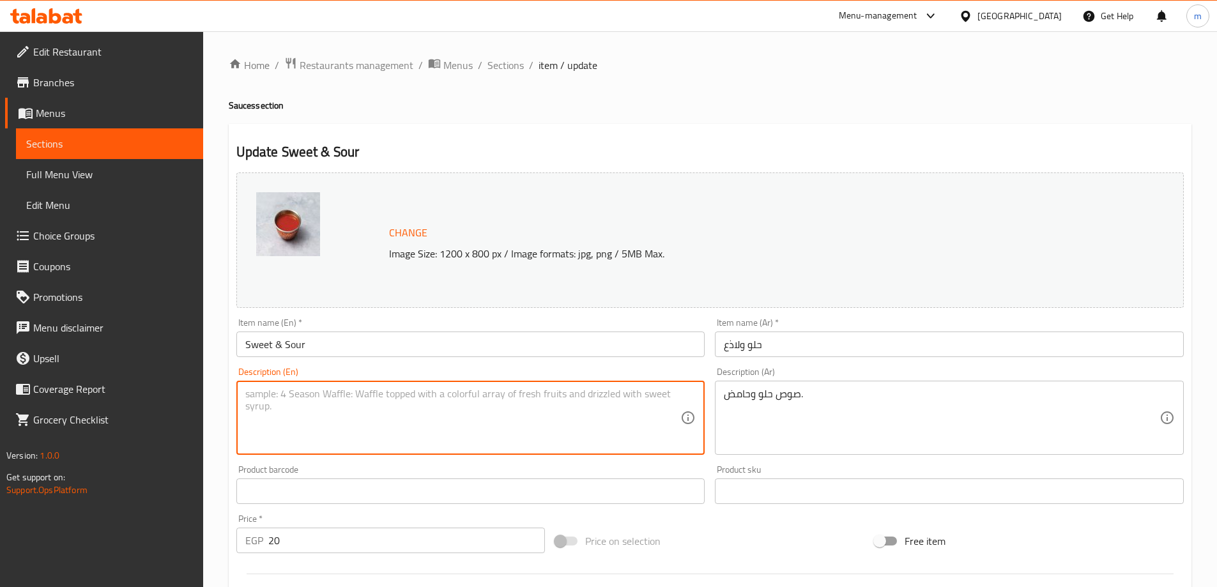
click at [457, 394] on textarea at bounding box center [463, 418] width 436 height 61
click at [517, 424] on textarea at bounding box center [463, 418] width 436 height 61
click at [495, 412] on textarea at bounding box center [463, 418] width 436 height 61
paste textarea "sweet and sour sauce"
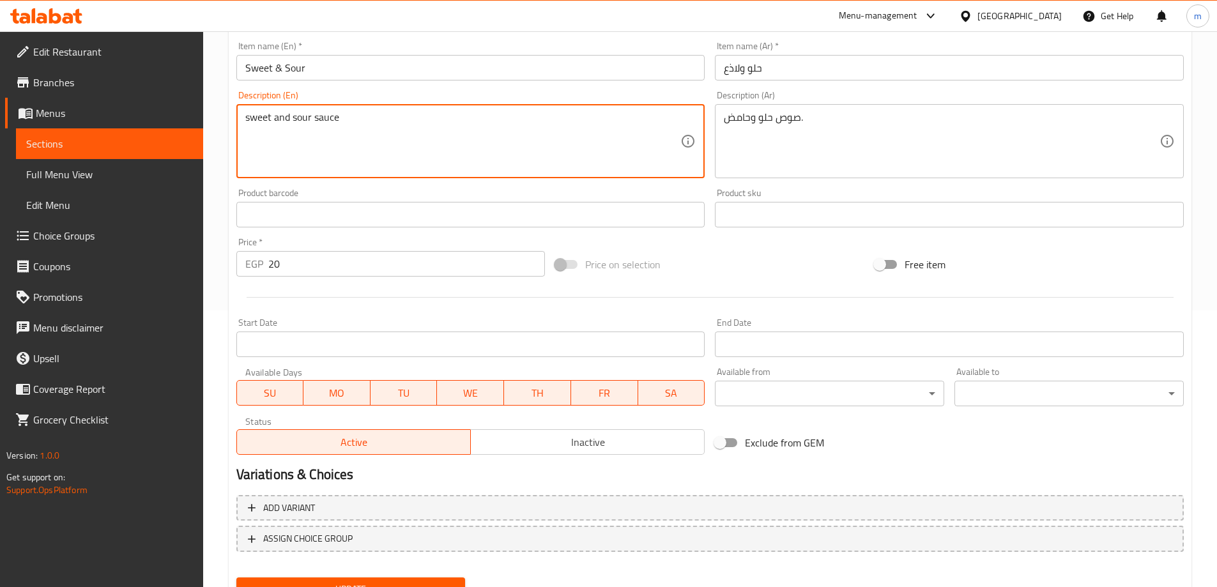
scroll to position [334, 0]
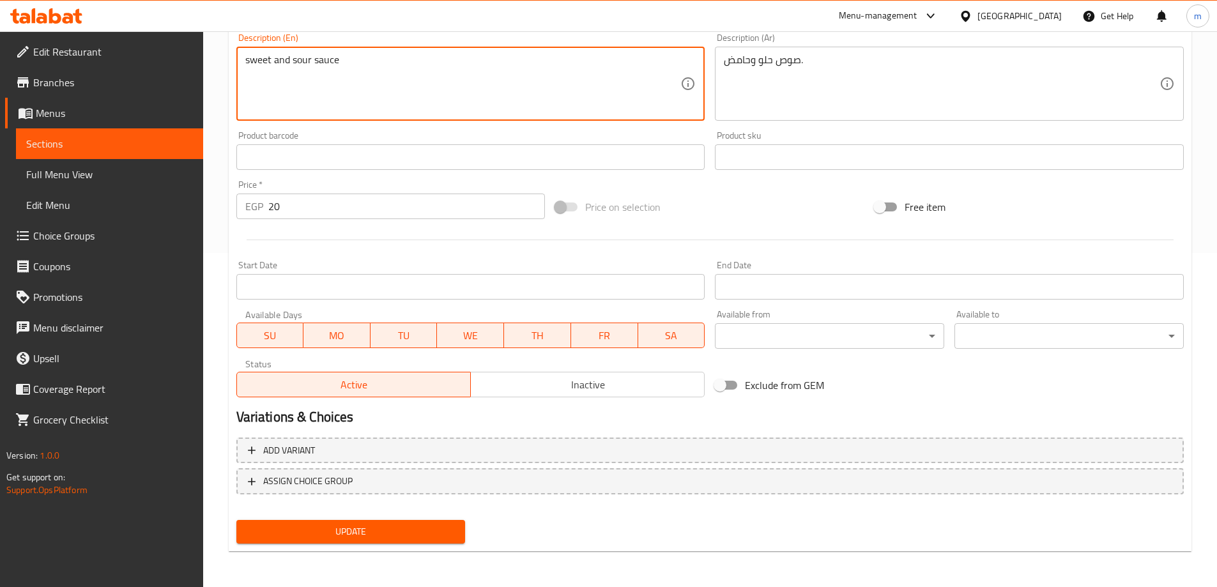
type textarea "sweet and sour sauce"
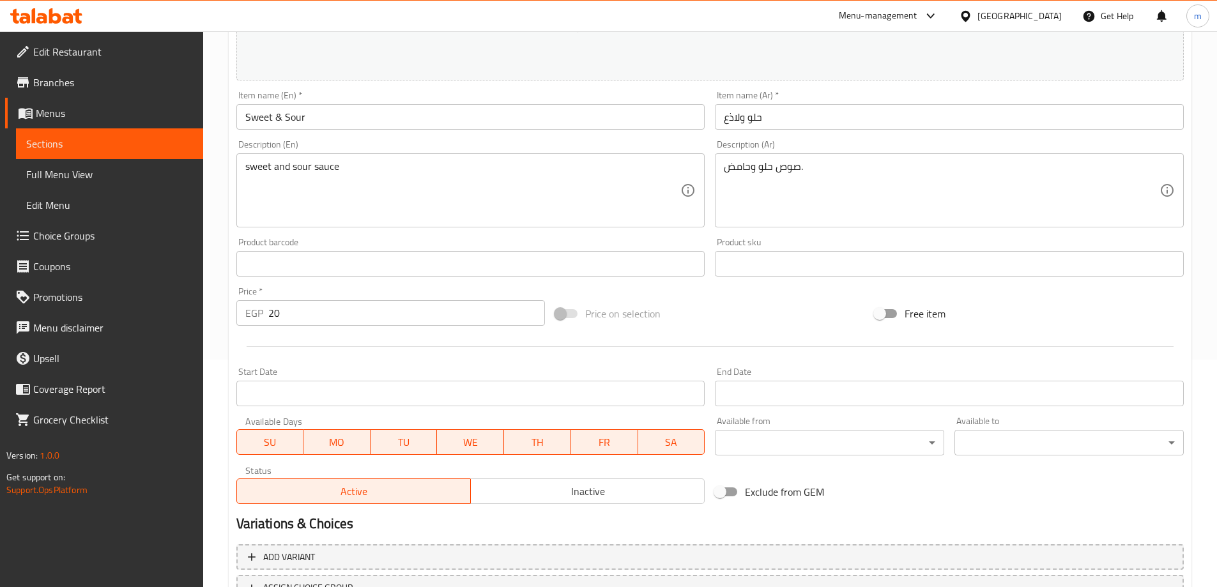
scroll to position [206, 0]
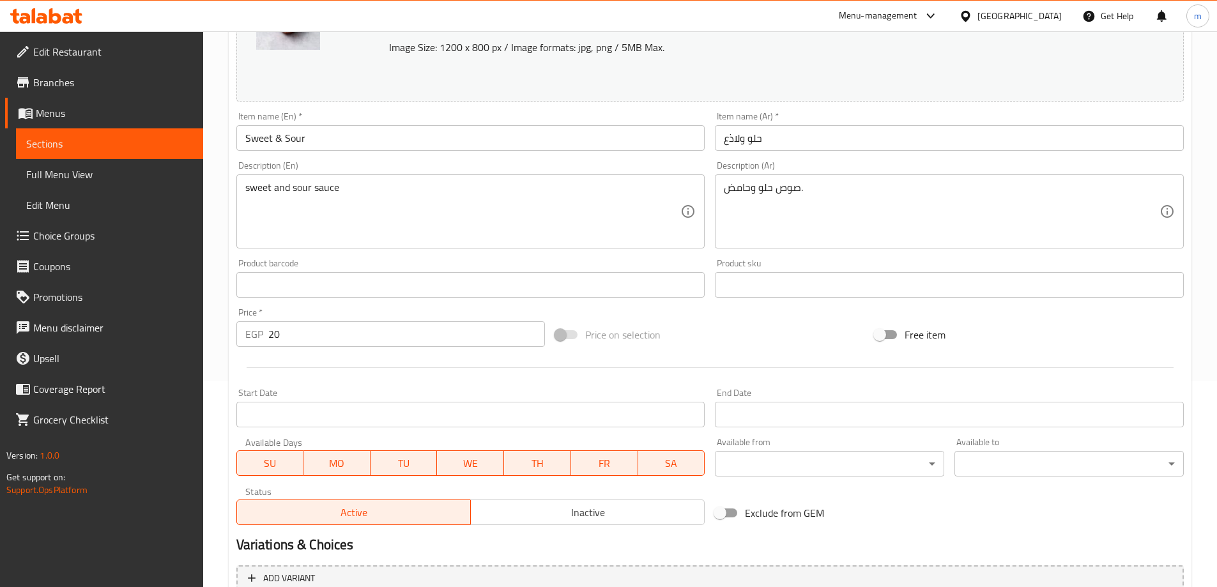
click at [363, 139] on input "Sweet & Sour" at bounding box center [470, 138] width 469 height 26
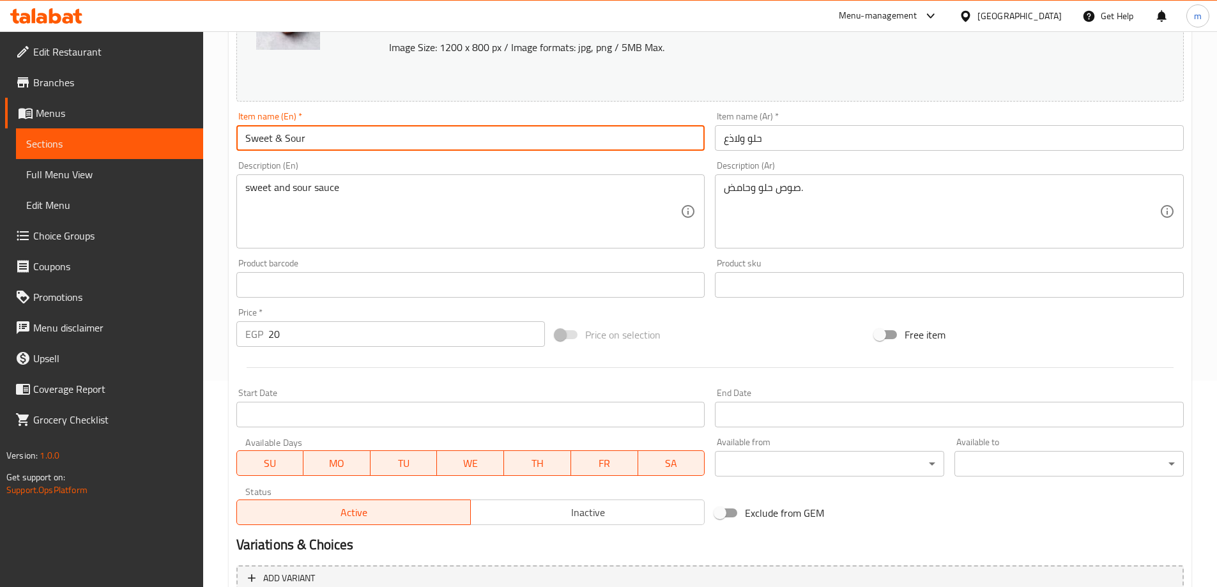
click at [363, 139] on input "Sweet & Sour" at bounding box center [470, 138] width 469 height 26
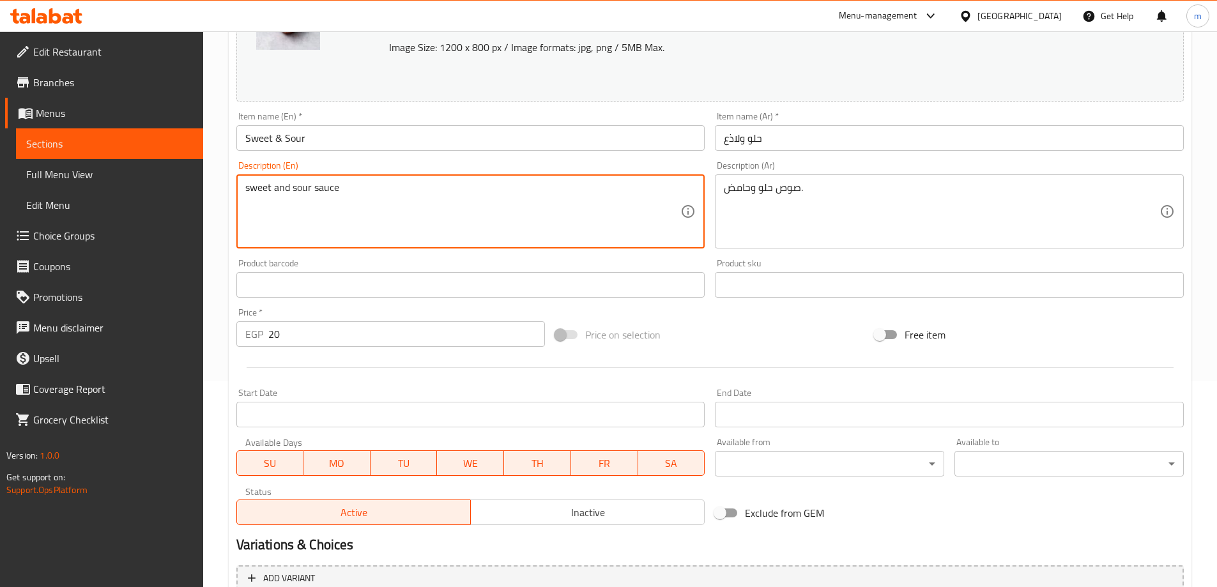
click at [492, 211] on textarea "sweet and sour sauce" at bounding box center [463, 211] width 436 height 61
click at [491, 211] on textarea "sweet and sour sauce" at bounding box center [463, 211] width 436 height 61
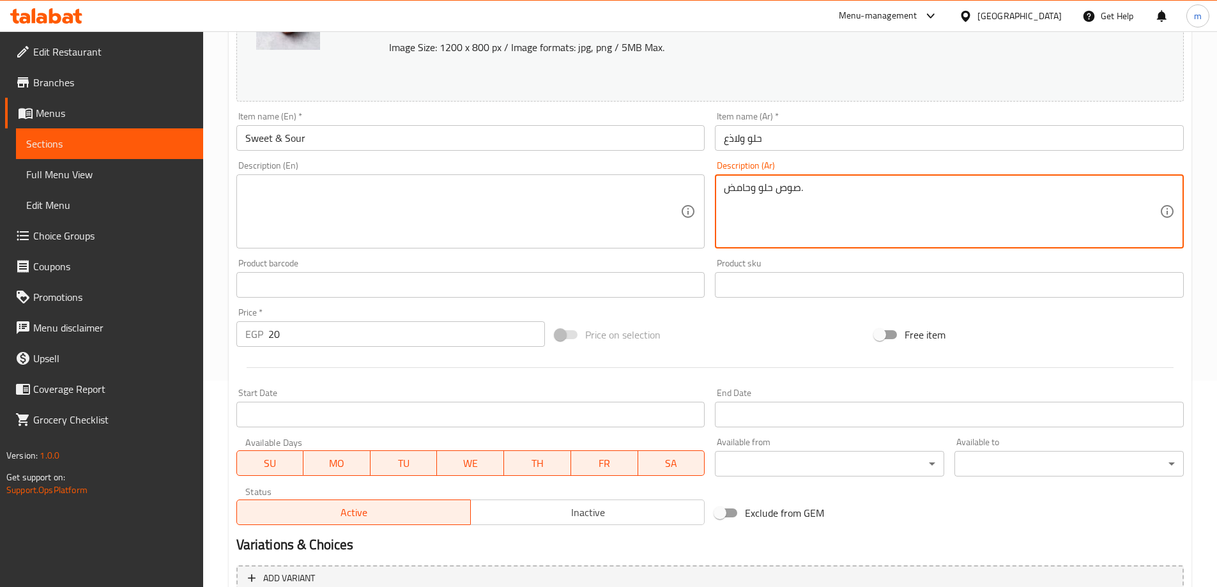
click at [837, 199] on textarea "صوص حلو وحامض." at bounding box center [942, 211] width 436 height 61
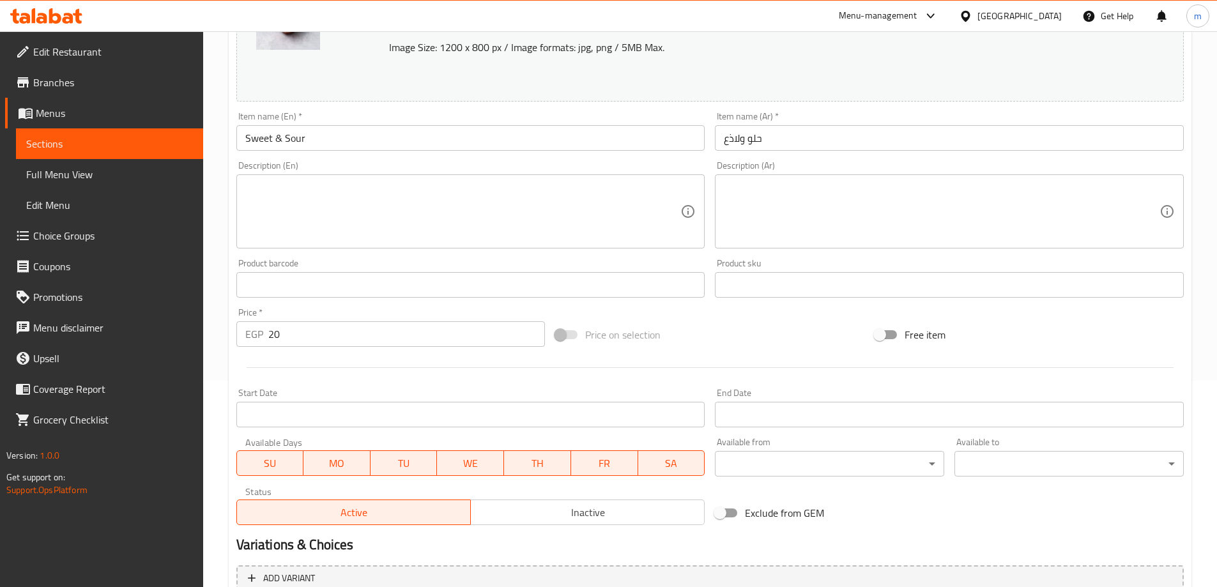
click at [346, 213] on textarea at bounding box center [463, 211] width 436 height 61
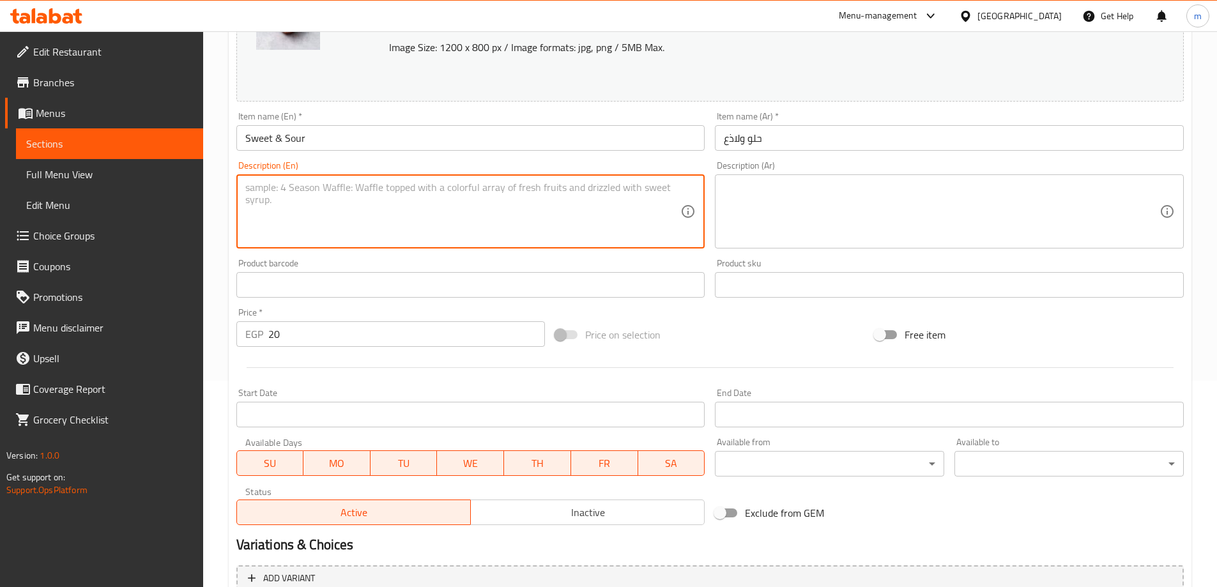
paste textarea "Sugar, vinegar, and spices with the addition of fruit juice and ketchup."
type textarea "Sugar, vinegar, and spices with the addition of fruit juice and ketchup."
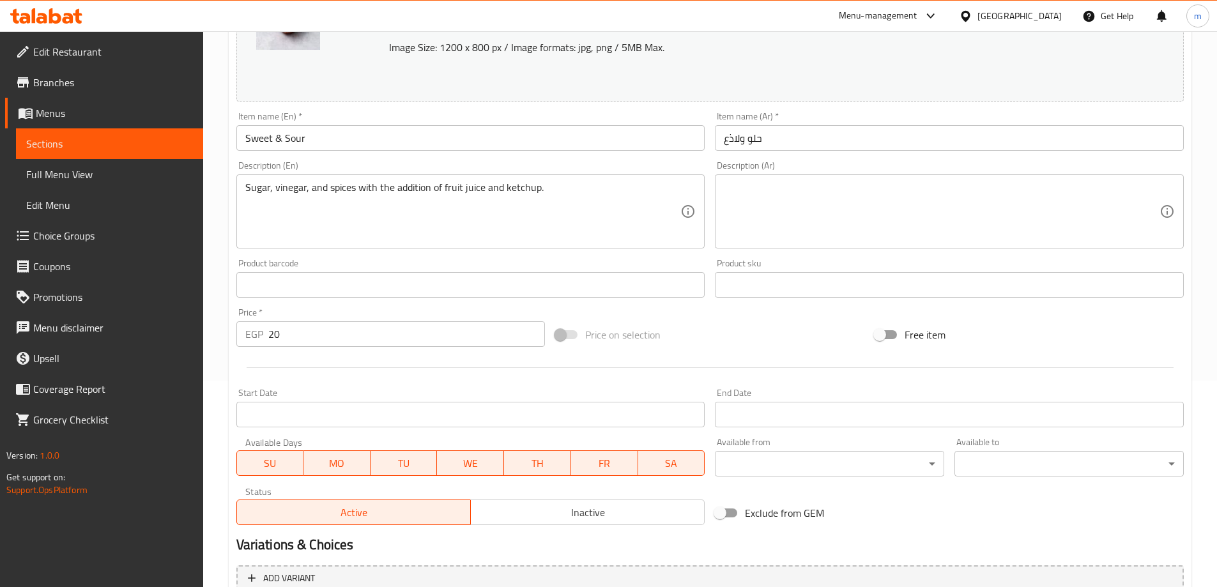
drag, startPoint x: 934, startPoint y: 199, endPoint x: 926, endPoint y: 203, distance: 8.6
click at [934, 199] on textarea at bounding box center [942, 211] width 436 height 61
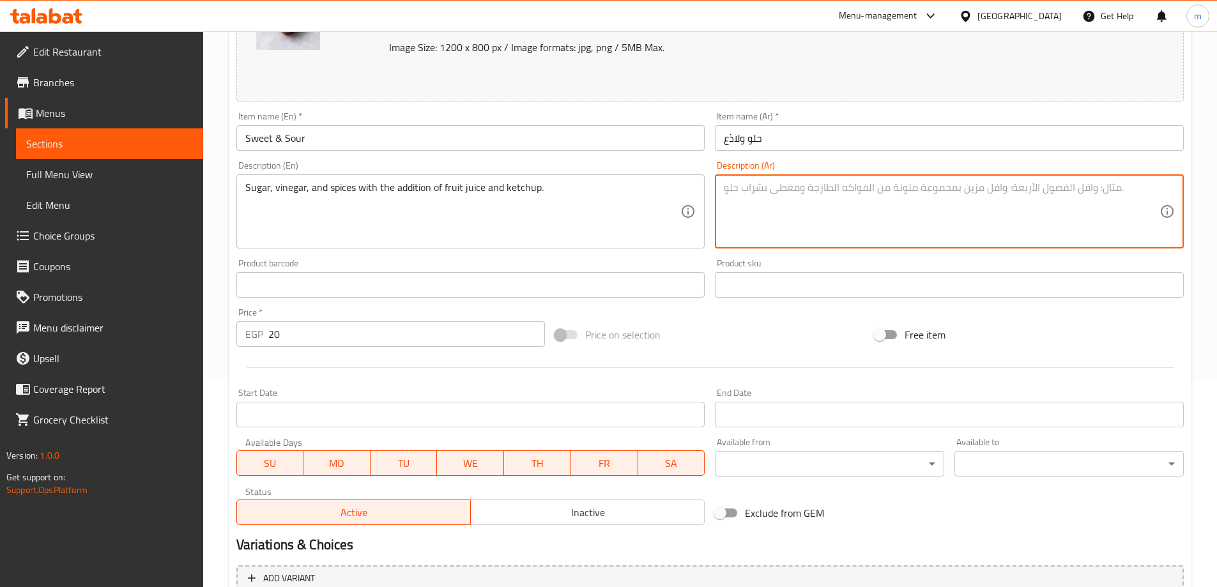
paste textarea "سكر، خل، بهارات مع إضافة عصير فاكهة وكاتشب."
type textarea "سكر، خل، بهارات مع إضافة عصير فاكهة وكاتشب."
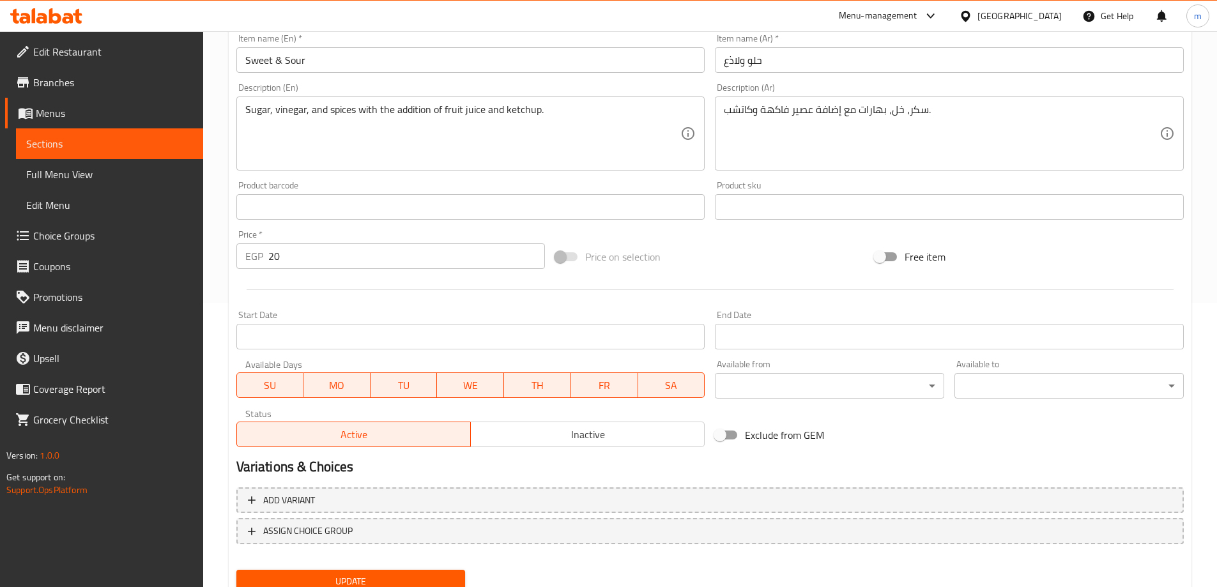
scroll to position [334, 0]
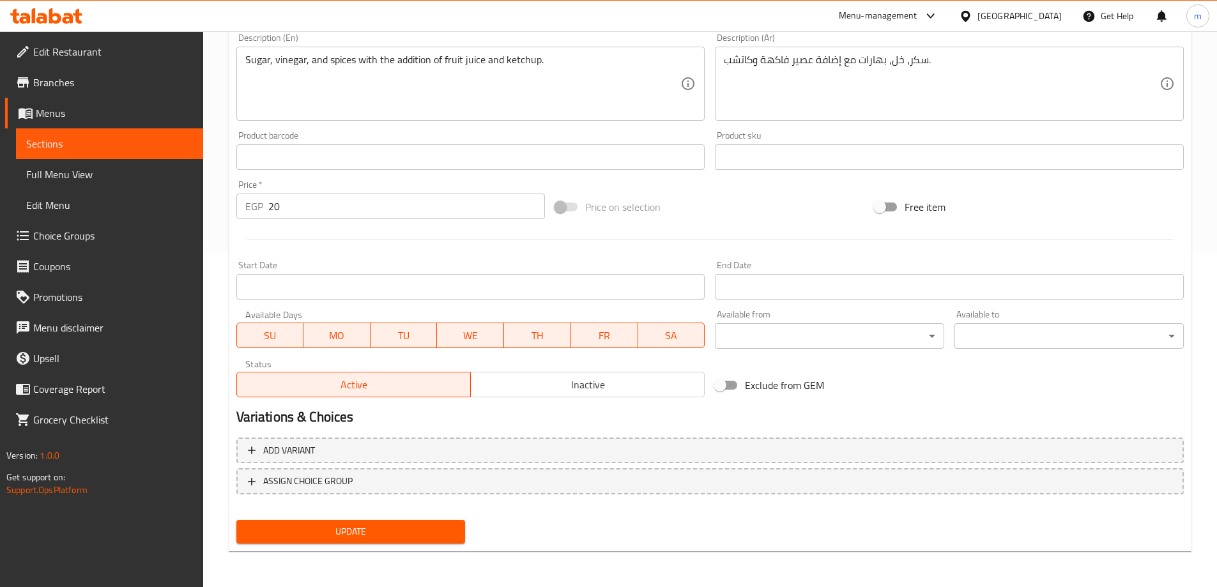
click at [422, 536] on span "Update" at bounding box center [351, 532] width 209 height 16
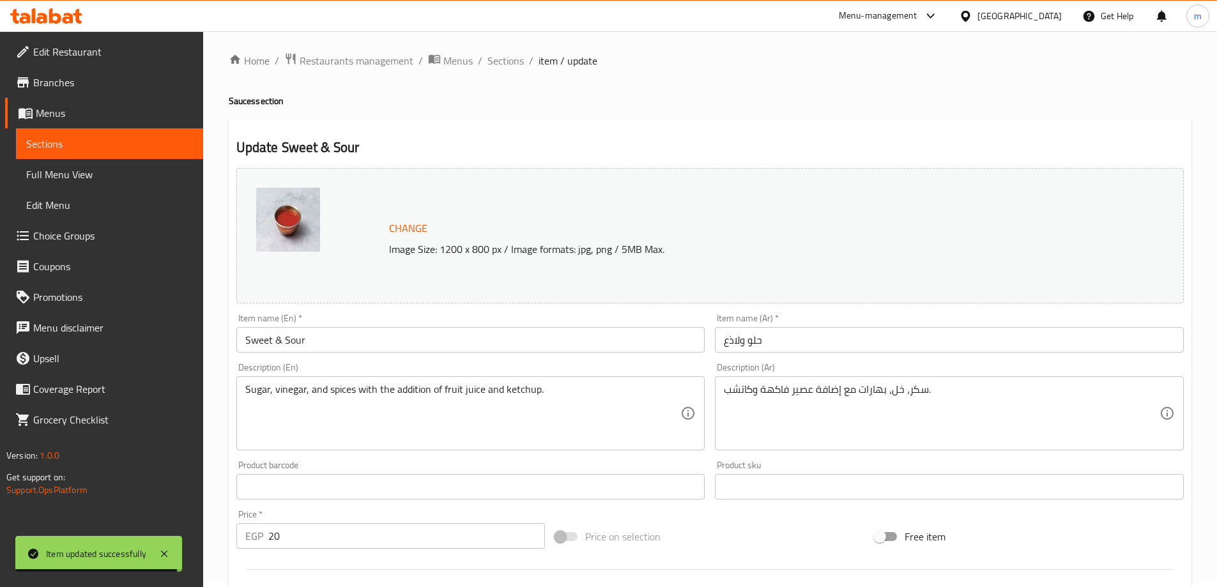
scroll to position [0, 0]
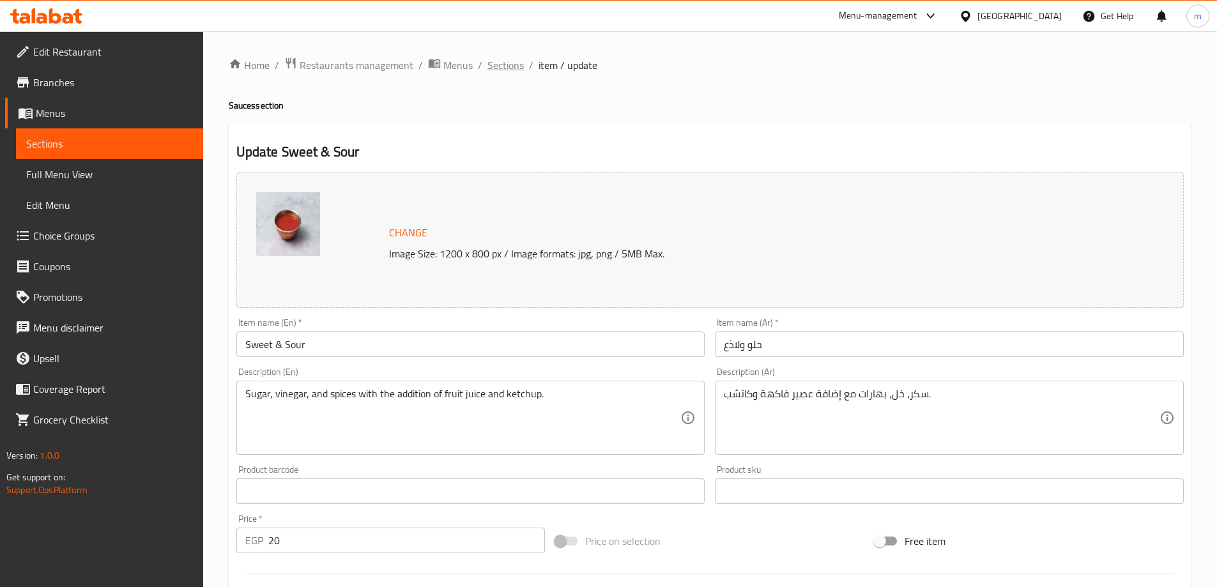
click at [498, 61] on span "Sections" at bounding box center [505, 64] width 36 height 15
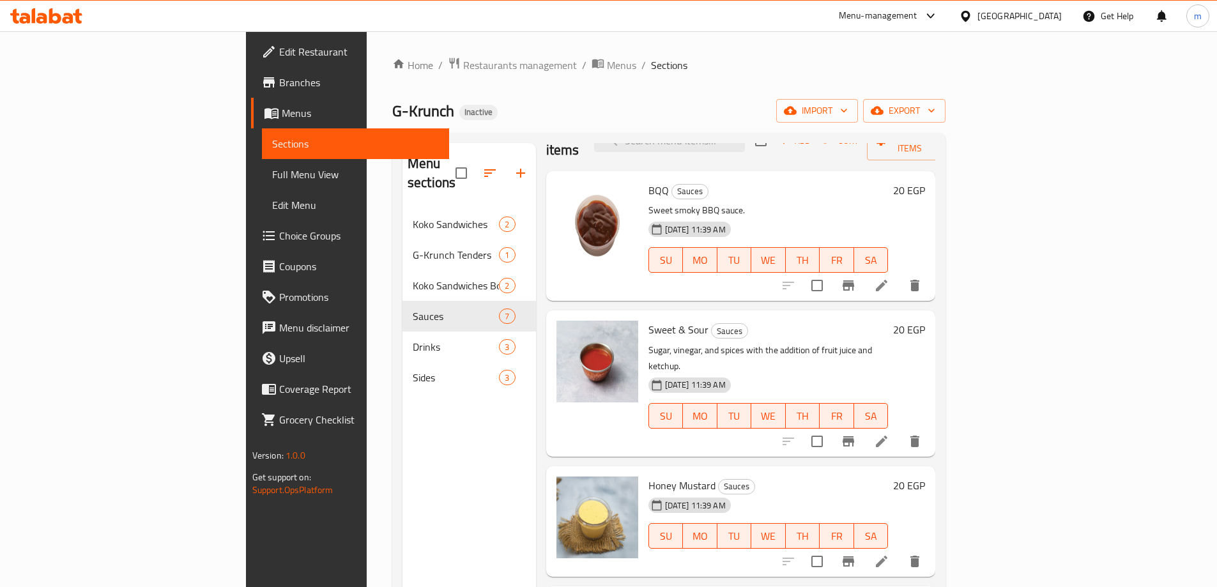
scroll to position [64, 0]
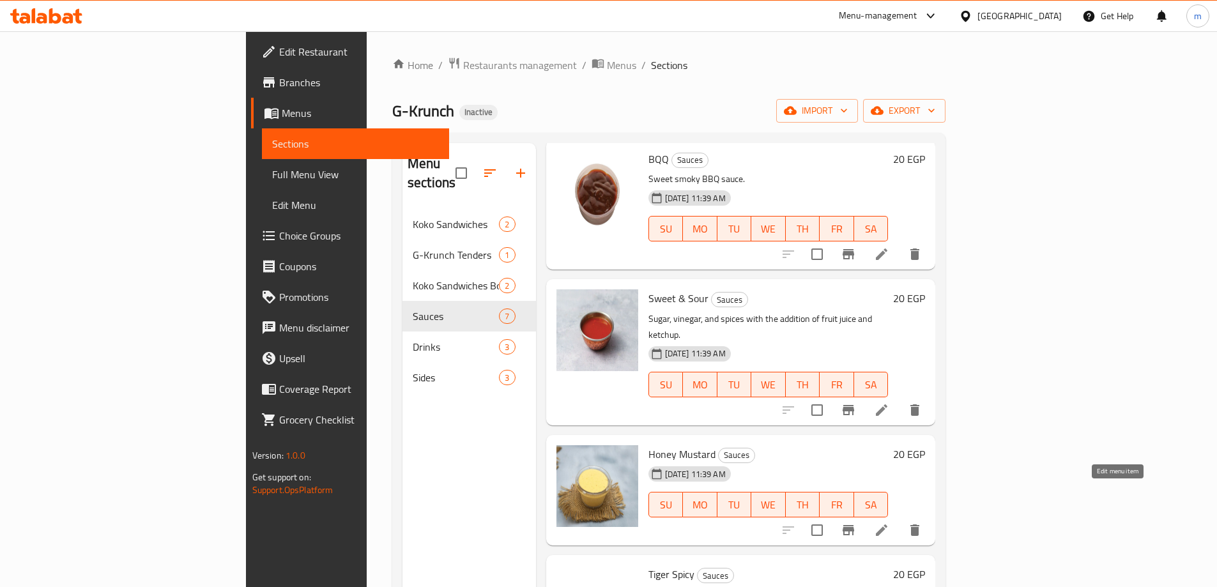
click at [889, 522] on icon at bounding box center [881, 529] width 15 height 15
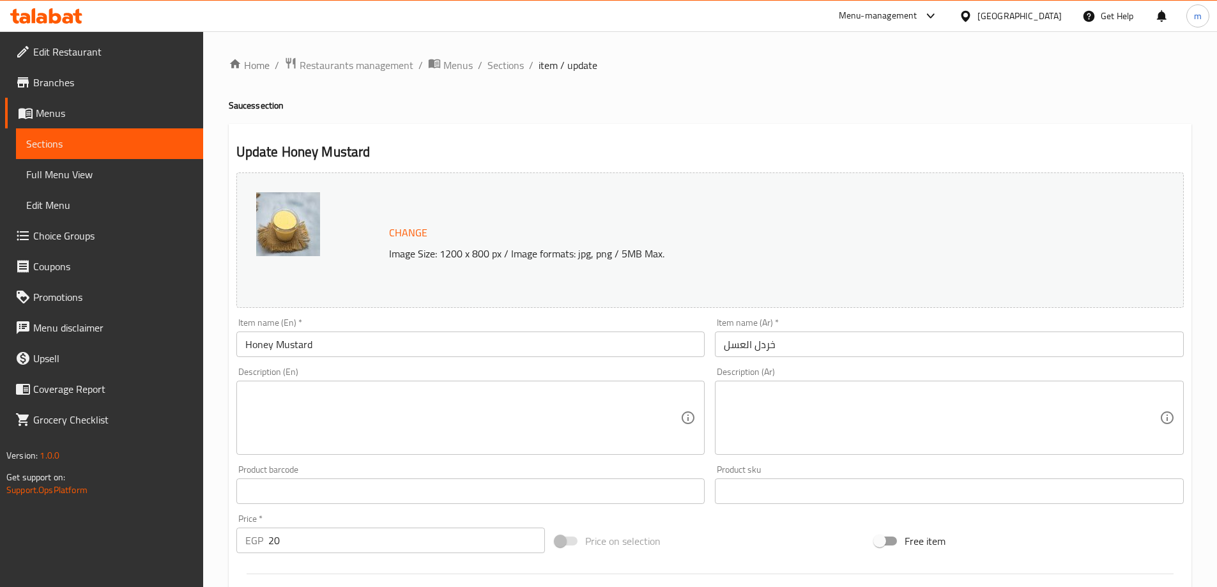
click at [476, 423] on textarea at bounding box center [463, 418] width 436 height 61
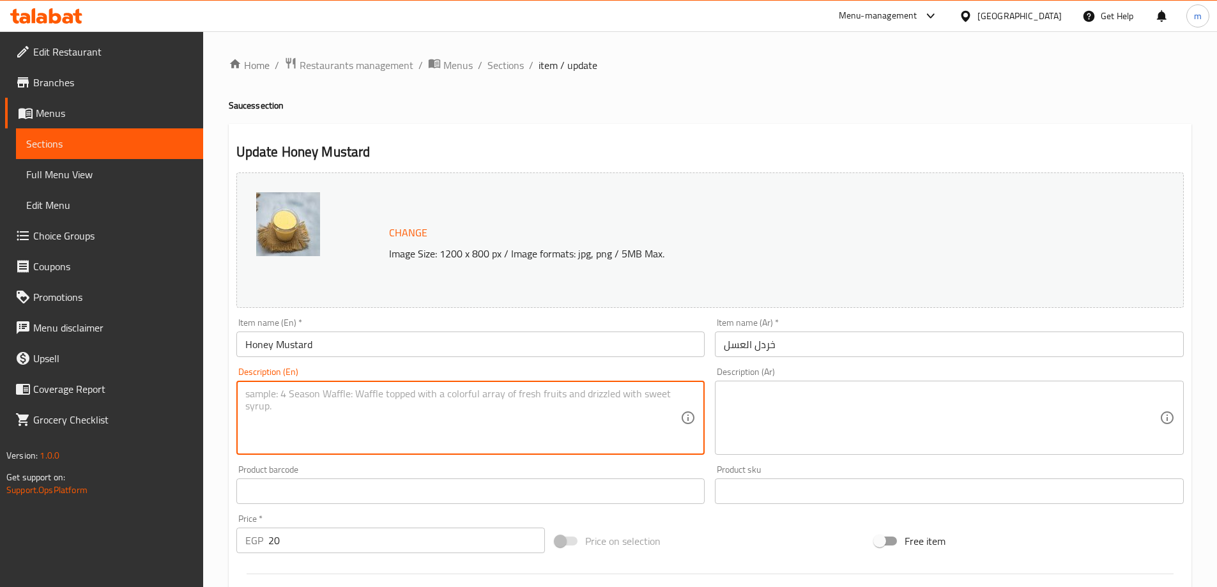
paste textarea "صوص عسل وخردل متوازن."
type textarea "ص"
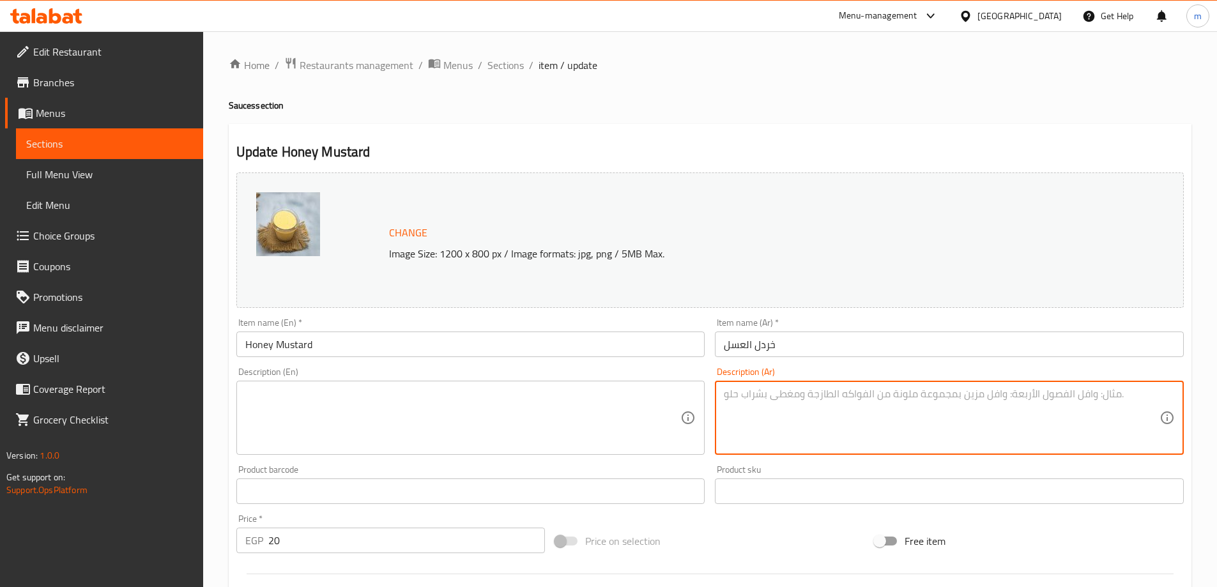
click at [752, 413] on textarea at bounding box center [942, 418] width 436 height 61
paste textarea "صوص عسل وخردل متوازن."
type textarea "صوص عسل وخردل متوازن."
click at [572, 441] on textarea at bounding box center [463, 418] width 436 height 61
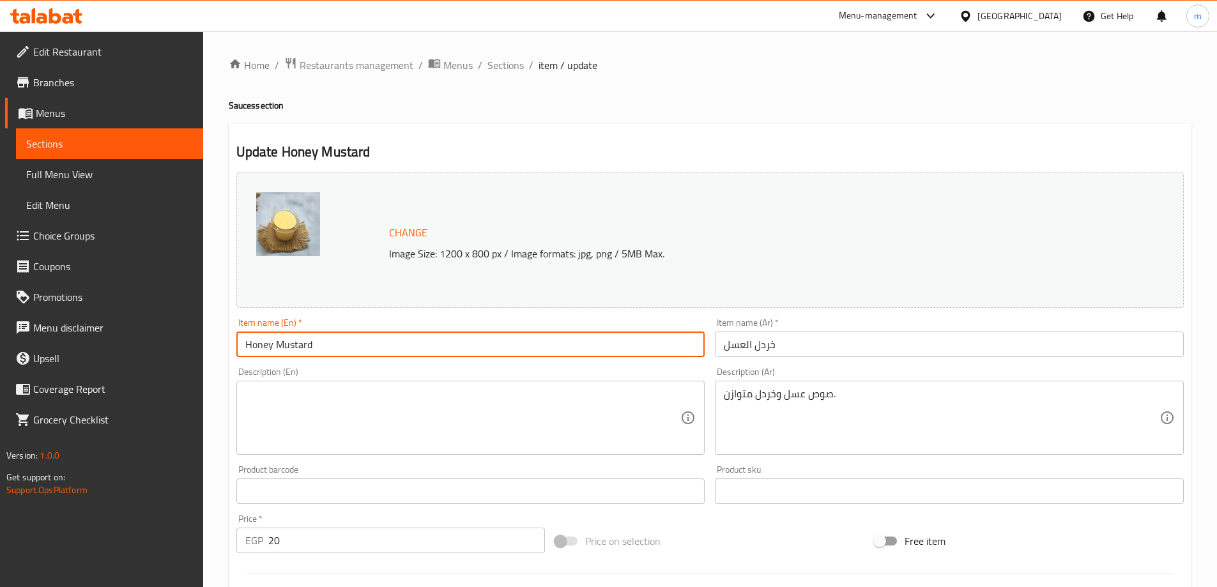
click at [445, 354] on input "Honey Mustard" at bounding box center [470, 344] width 469 height 26
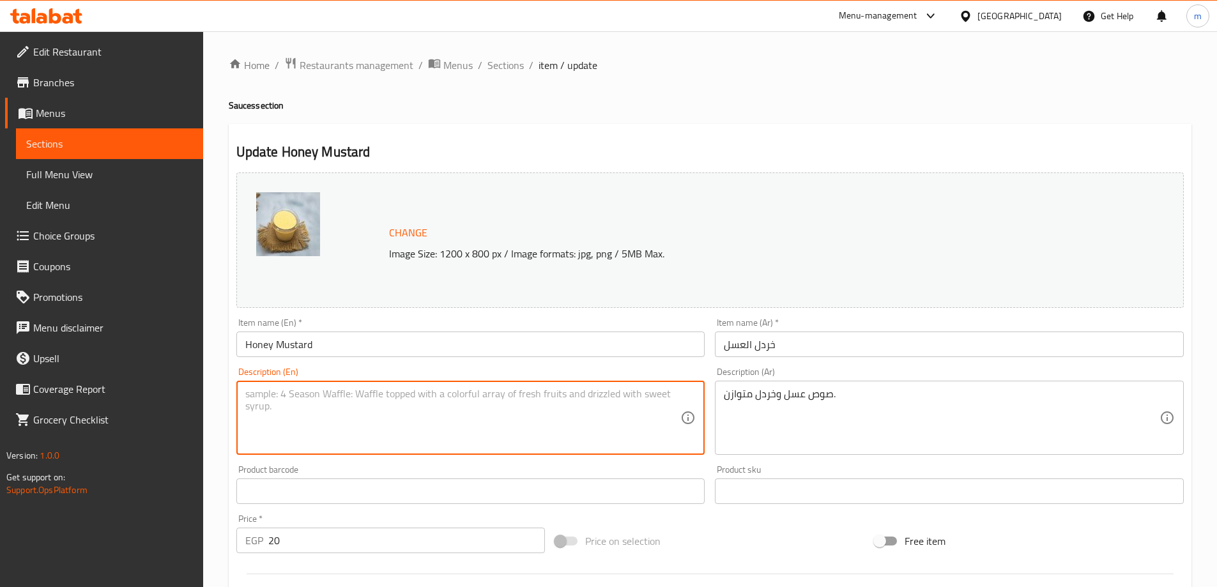
click at [446, 420] on textarea at bounding box center [463, 418] width 436 height 61
paste textarea "Honey, mustard, mayonnaise, vinegar, and a blend of aromatic spices"
type textarea "Honey, mustard, mayonnaise, vinegar, and a blend of aromatic spices"
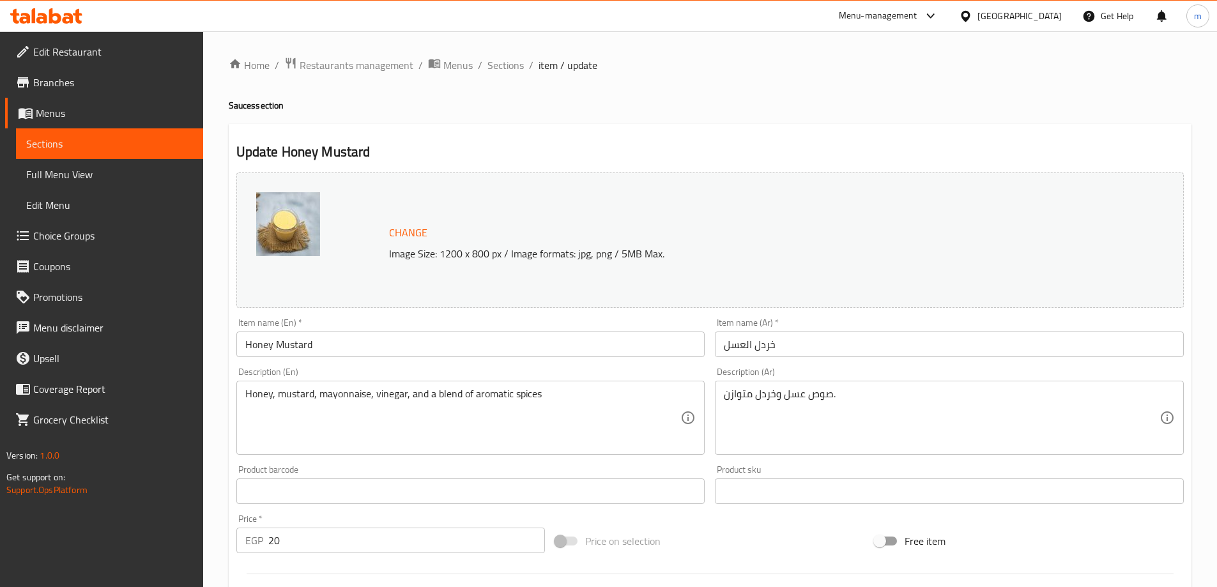
click at [867, 399] on textarea "صوص عسل وخردل متوازن." at bounding box center [942, 418] width 436 height 61
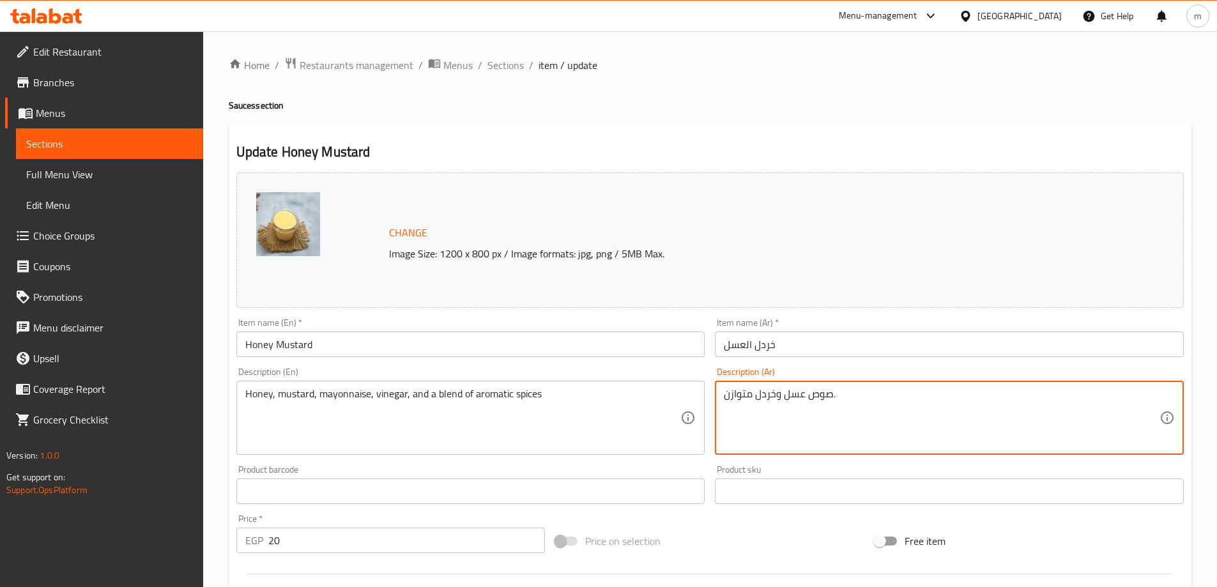
paste textarea "سل ، خردل ، مايونيز ، خل وخلطة من البهارات العطرية"
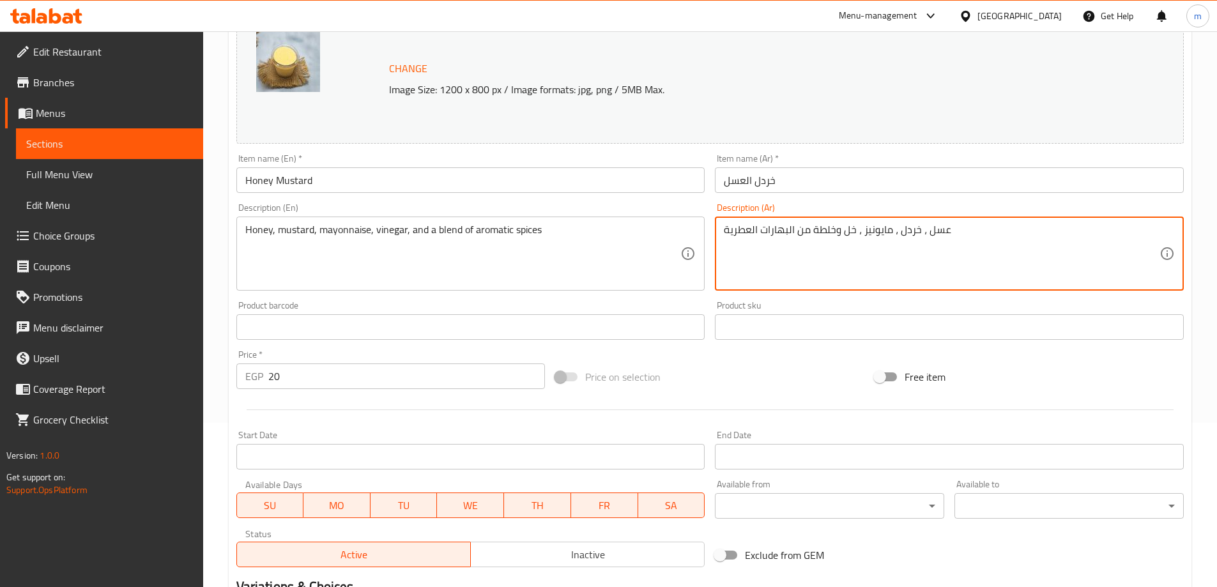
scroll to position [334, 0]
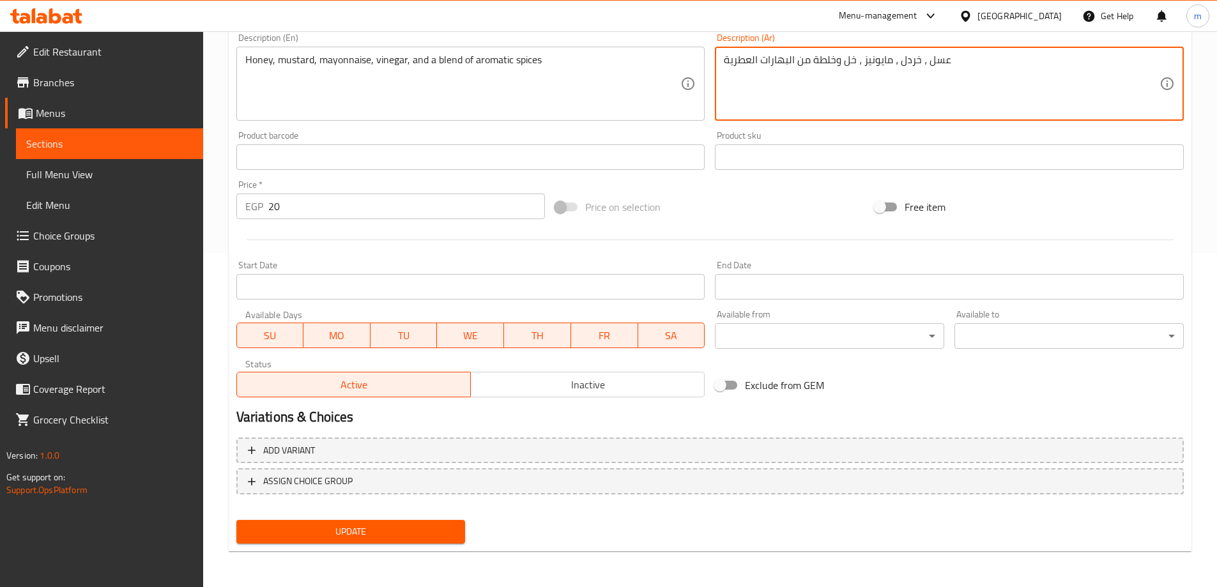
type textarea "عسل ، خردل ، مايونيز ، خل وخلطة من البهارات العطرية"
click at [392, 525] on span "Update" at bounding box center [351, 532] width 209 height 16
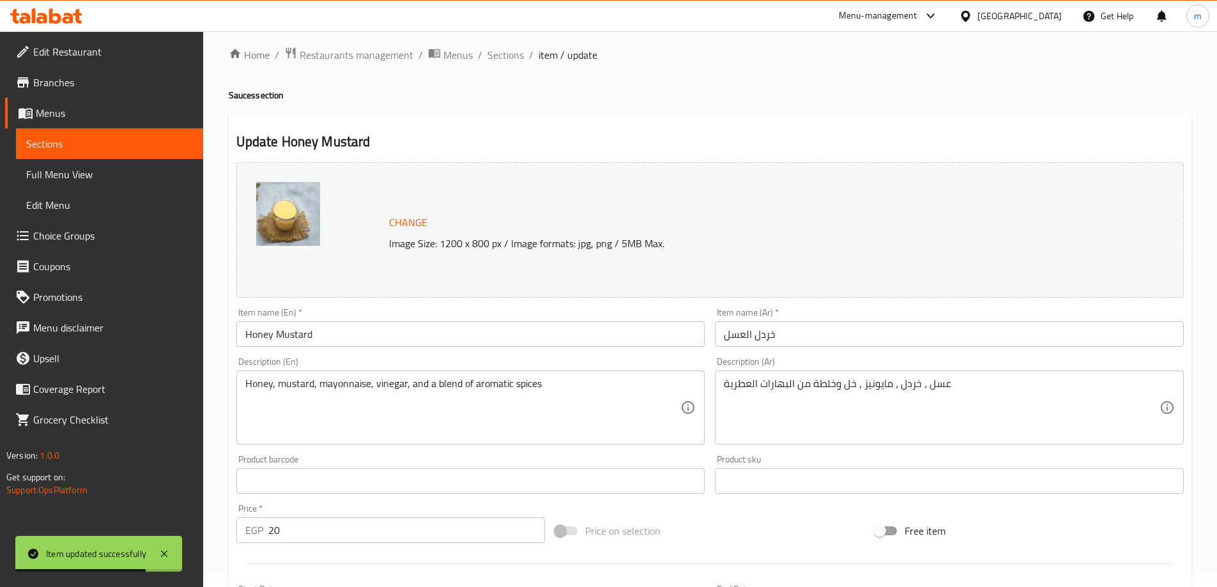
scroll to position [0, 0]
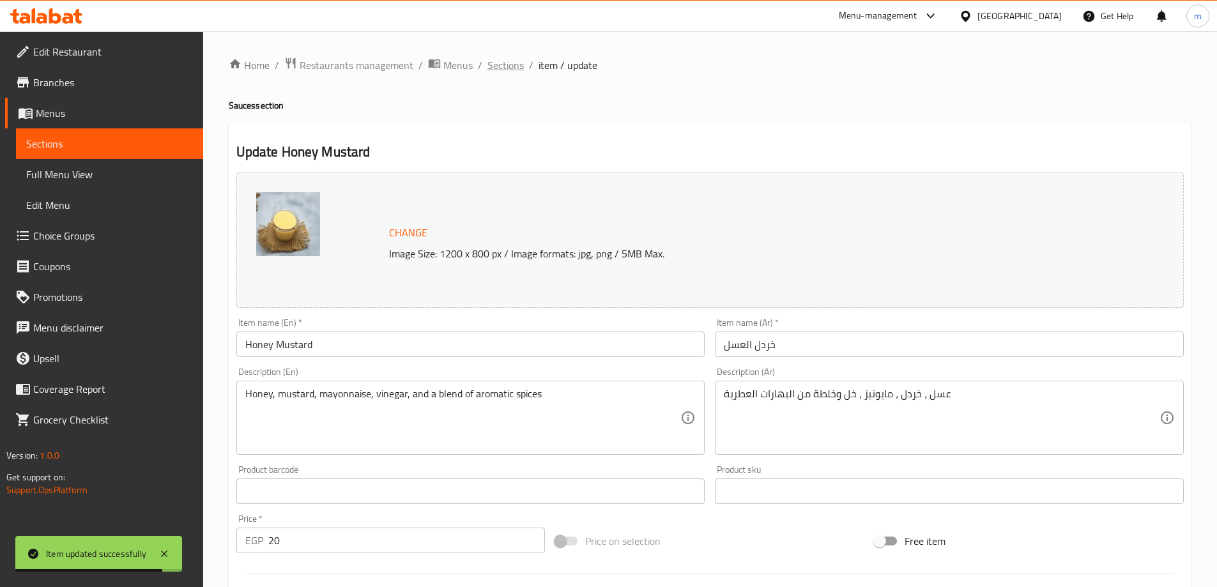
click at [504, 68] on span "Sections" at bounding box center [505, 64] width 36 height 15
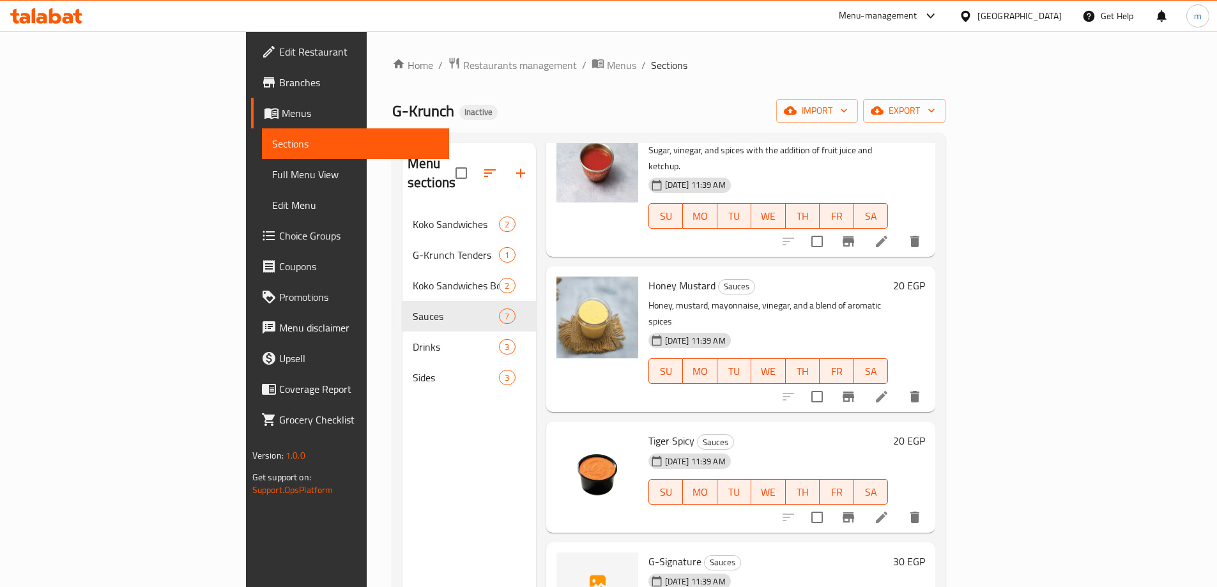
scroll to position [255, 0]
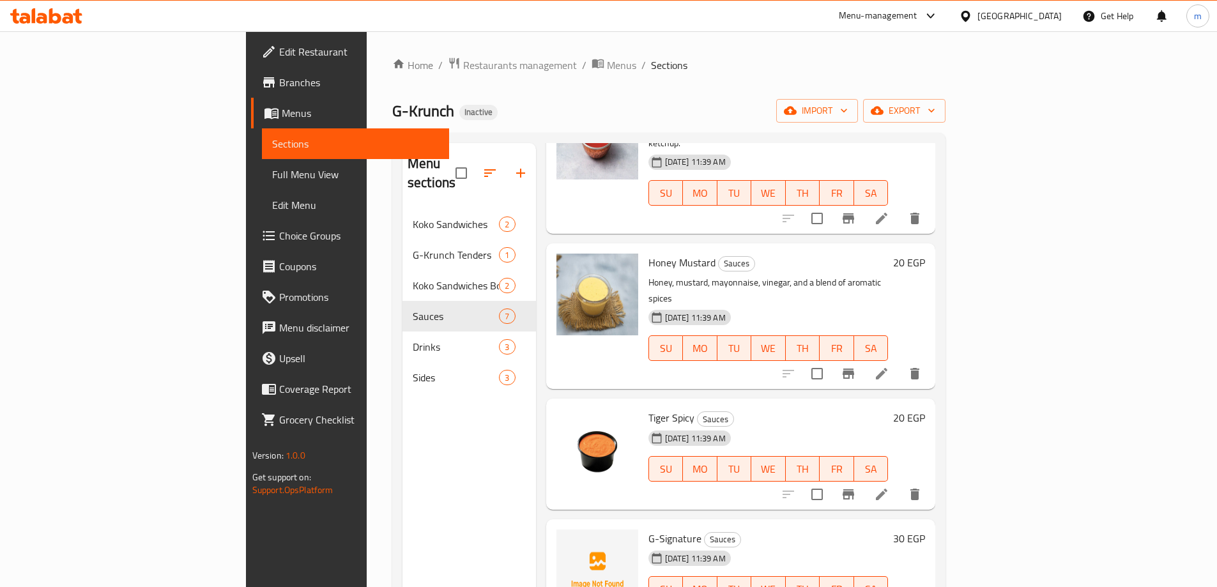
click at [887, 489] on icon at bounding box center [881, 494] width 11 height 11
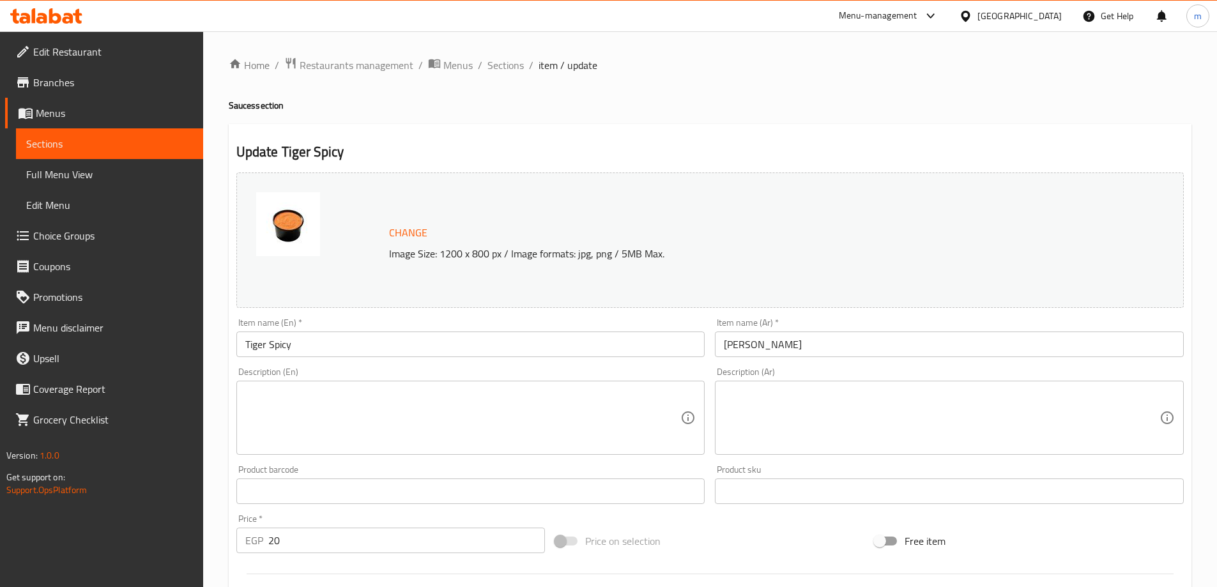
click at [446, 409] on textarea at bounding box center [463, 418] width 436 height 61
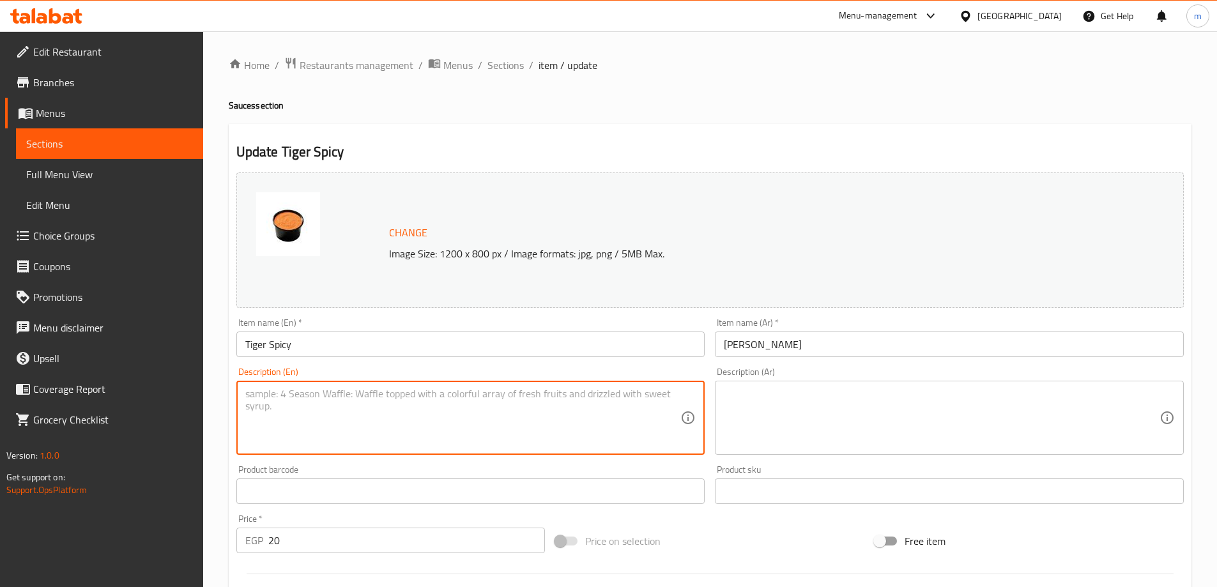
paste textarea "صوص حار قوي النكهة."
type textarea "ص"
click at [785, 420] on textarea at bounding box center [942, 418] width 436 height 61
paste textarea "صوص حار قوي النكهة."
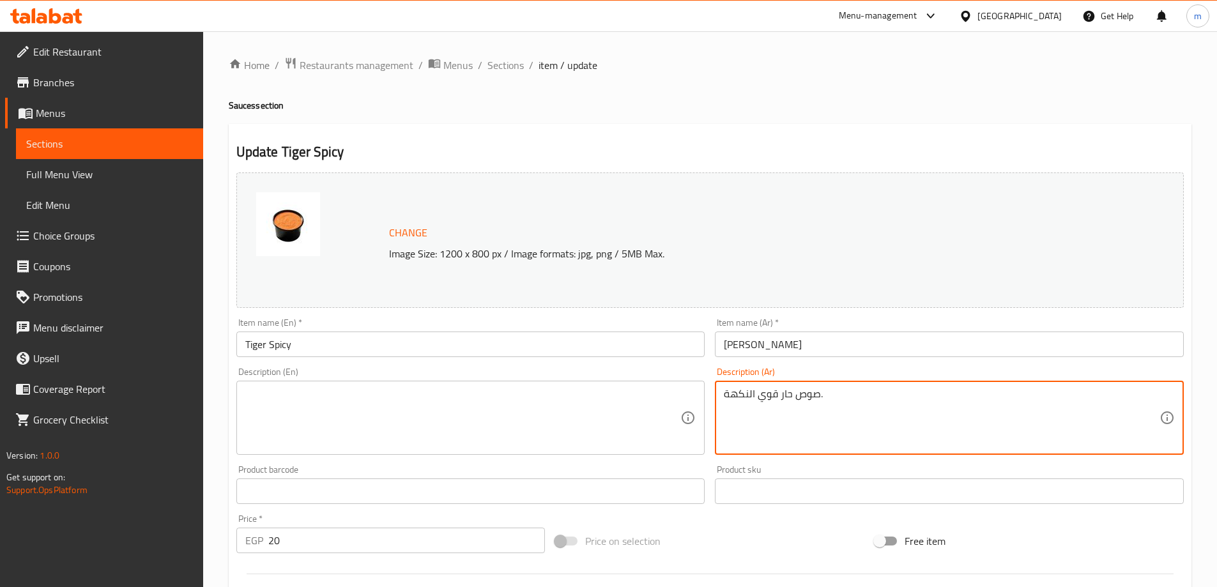
type textarea "صوص حار قوي النكهة."
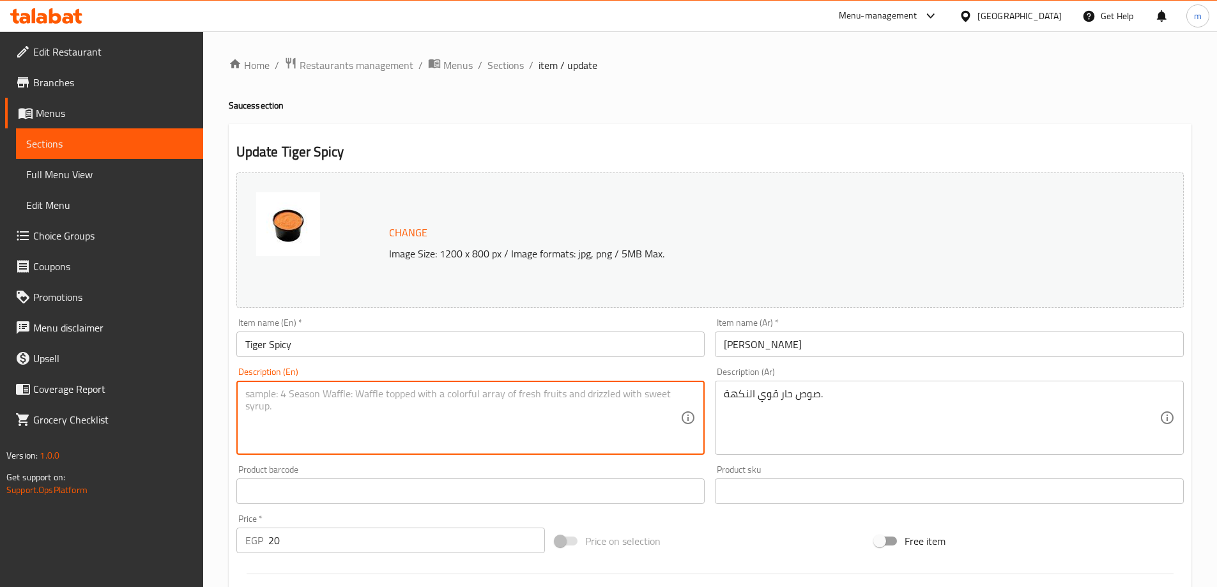
click at [615, 401] on textarea at bounding box center [463, 418] width 436 height 61
paste textarea "A spicy, strong-flavored sauce."
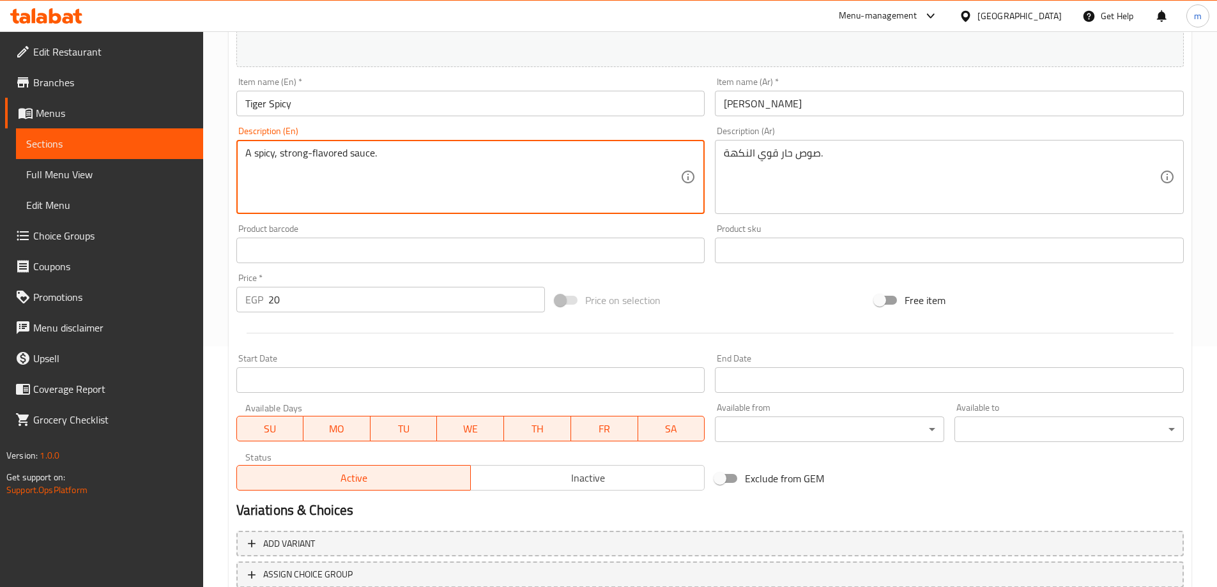
scroll to position [334, 0]
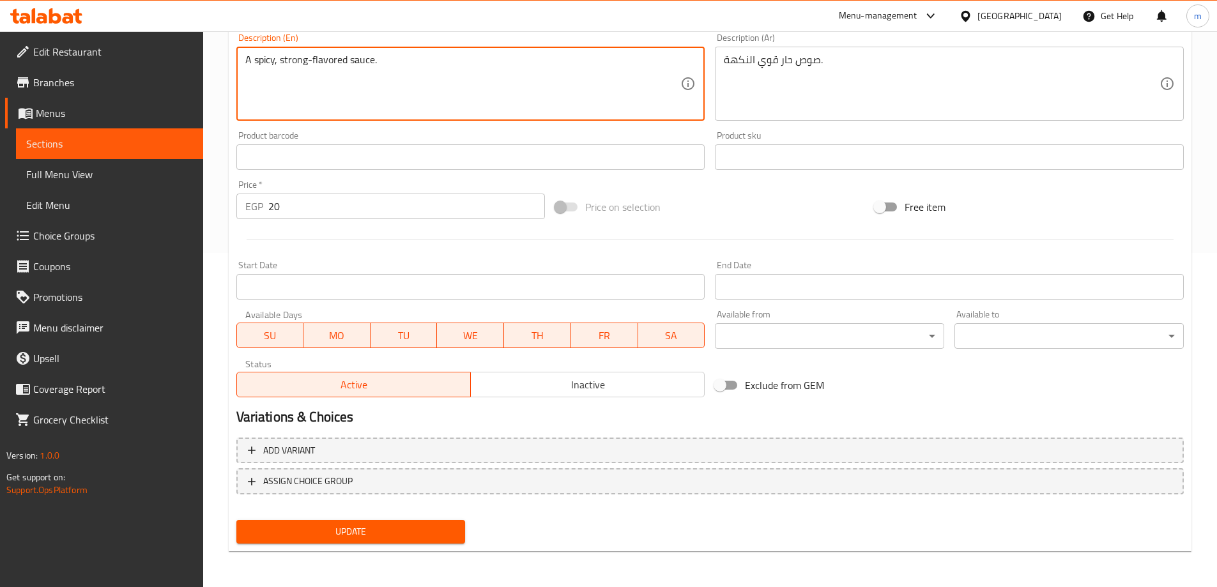
type textarea "A spicy, strong-flavored sauce."
click at [395, 525] on span "Update" at bounding box center [351, 532] width 209 height 16
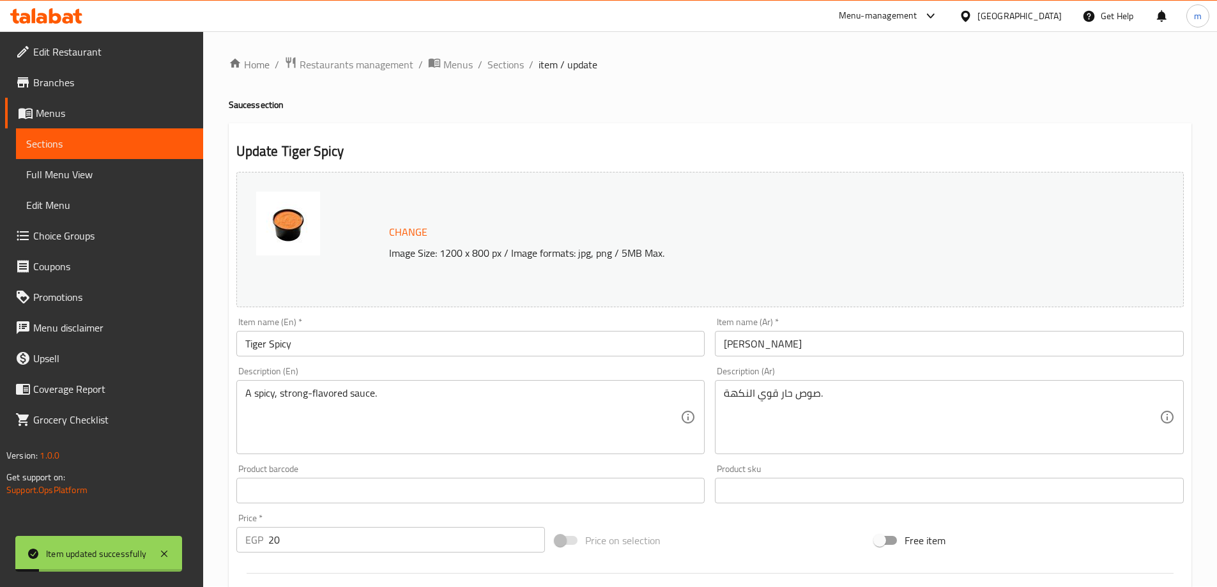
scroll to position [0, 0]
click at [504, 61] on span "Sections" at bounding box center [505, 64] width 36 height 15
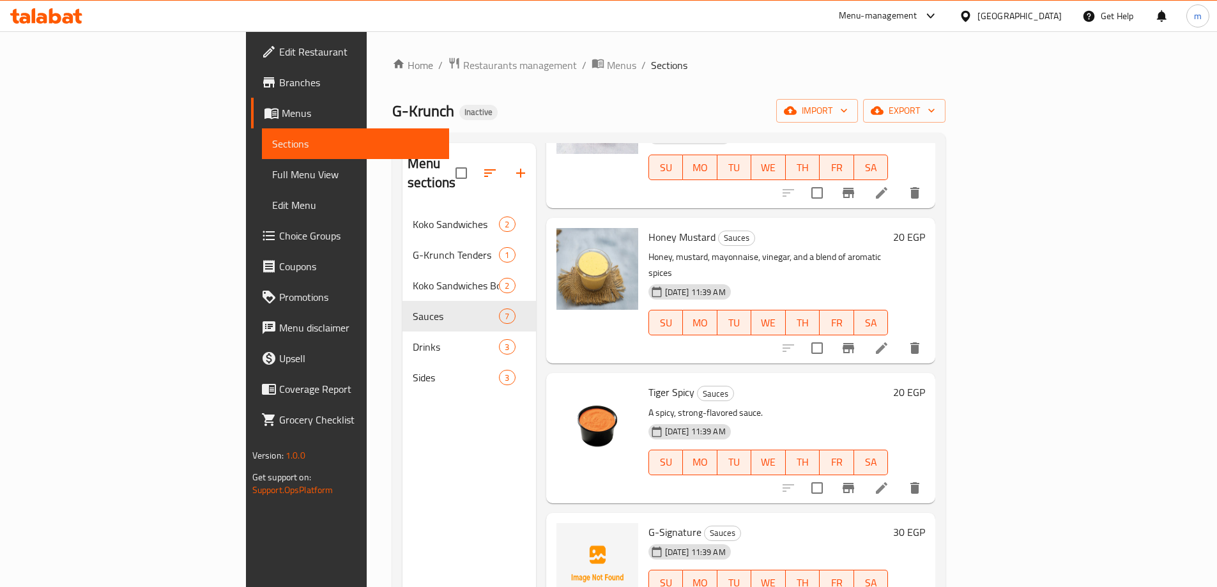
scroll to position [402, 0]
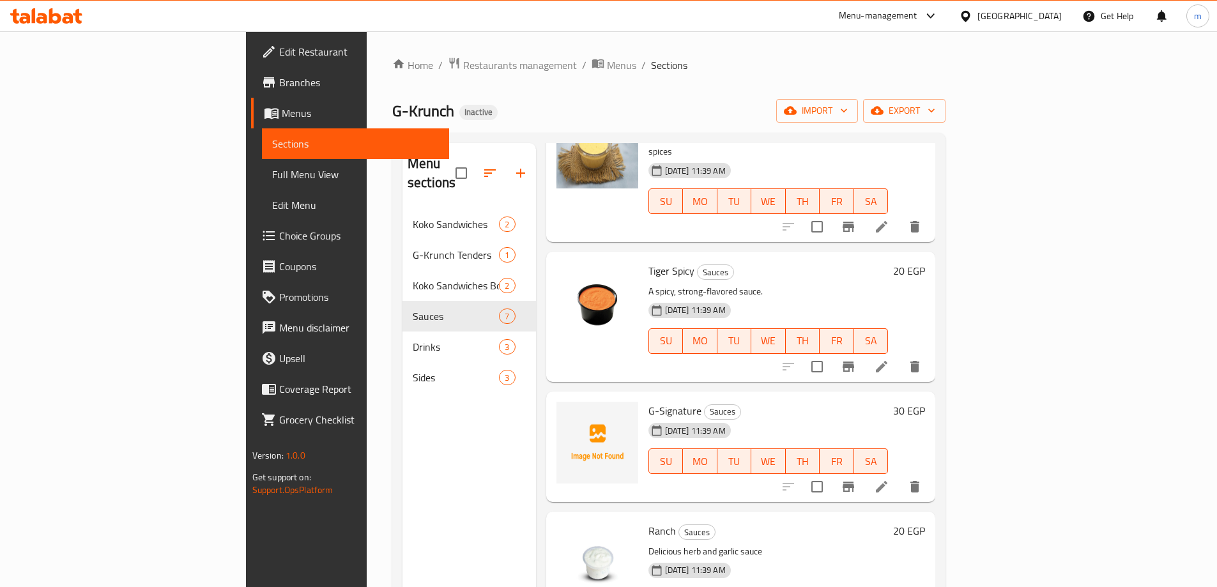
click at [899, 475] on li at bounding box center [882, 486] width 36 height 23
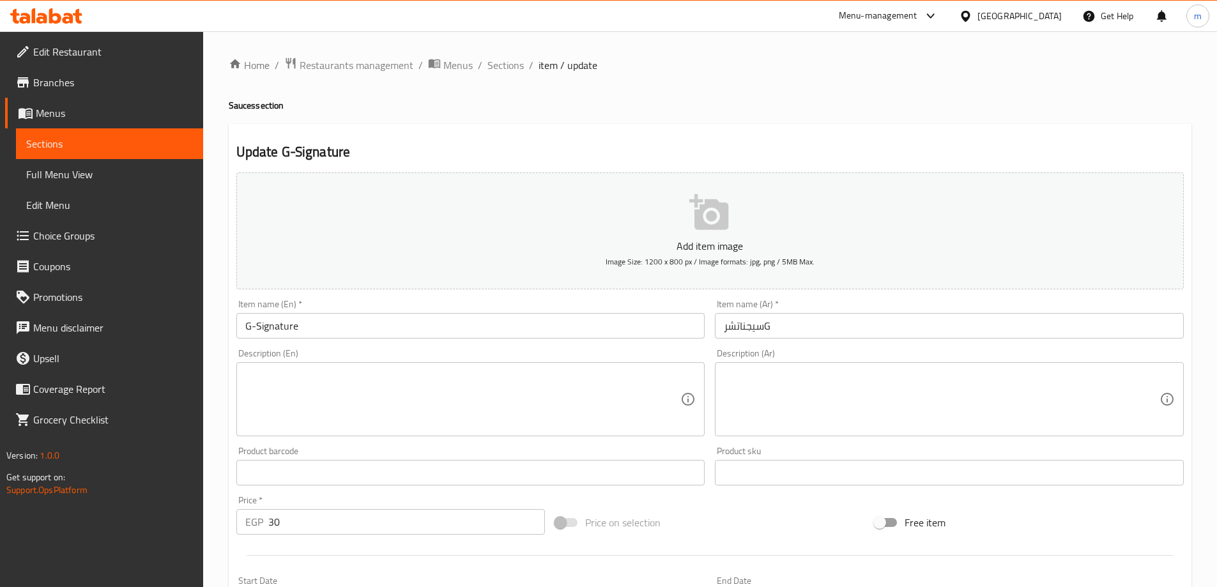
click at [771, 326] on input "سيجناتشرG" at bounding box center [949, 326] width 469 height 26
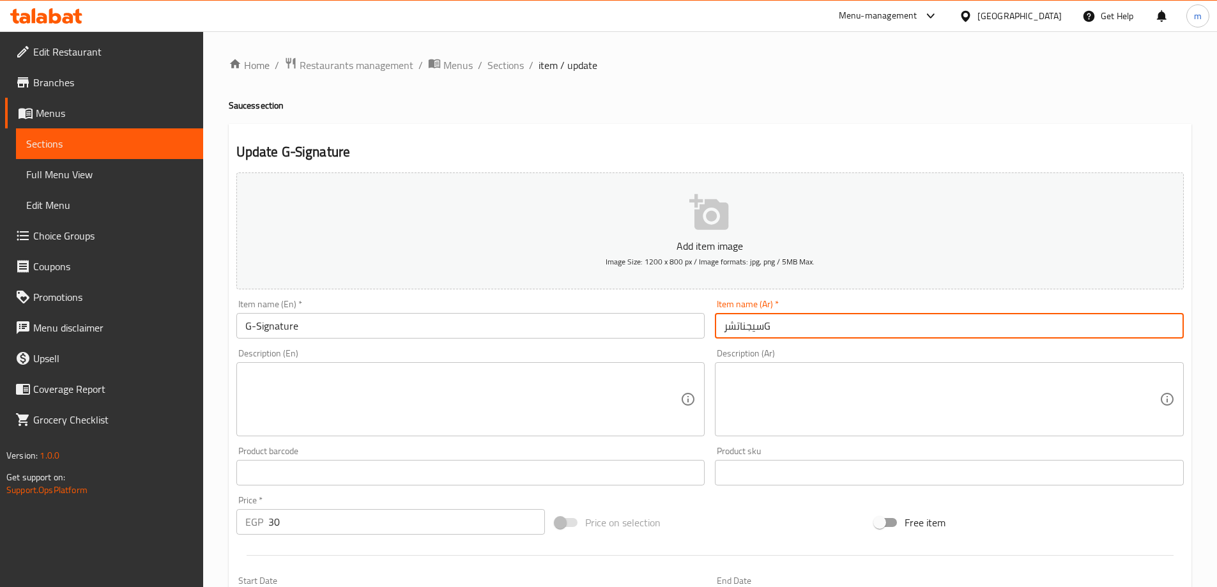
drag, startPoint x: 765, startPoint y: 330, endPoint x: 814, endPoint y: 322, distance: 50.4
click at [814, 322] on input "سيجناتشرG" at bounding box center [949, 326] width 469 height 26
type input "سيجناتشر"
drag, startPoint x: 725, startPoint y: 330, endPoint x: 812, endPoint y: 334, distance: 87.6
click at [812, 334] on input "سيجناتشر" at bounding box center [949, 326] width 469 height 26
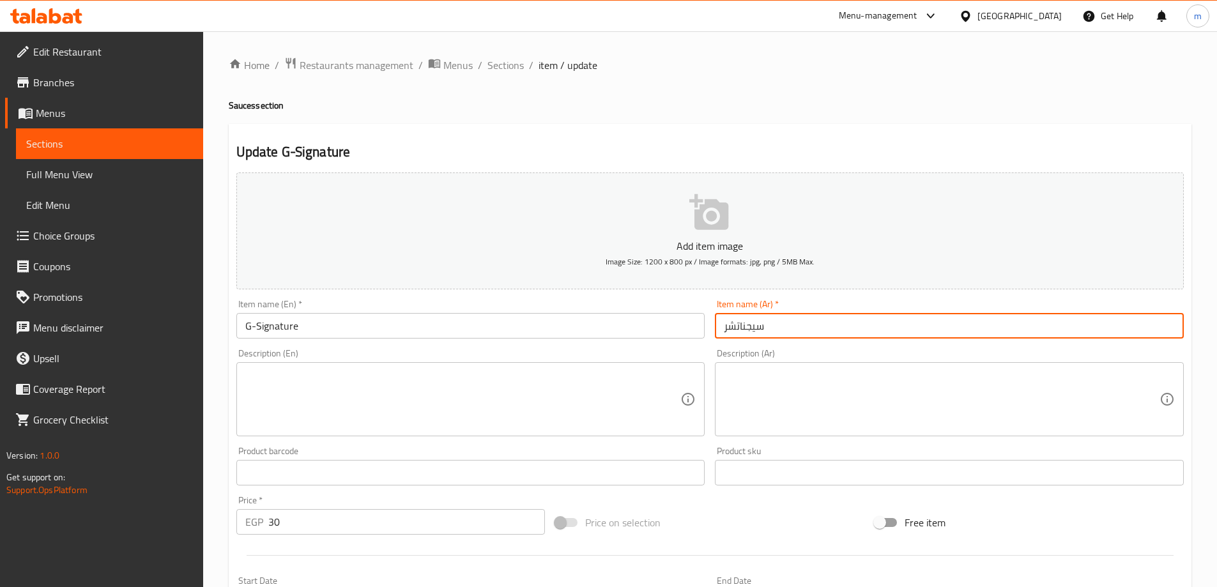
click at [800, 333] on input "سيجناتشر" at bounding box center [949, 326] width 469 height 26
drag, startPoint x: 722, startPoint y: 329, endPoint x: 762, endPoint y: 331, distance: 39.6
click at [762, 331] on input "سيجناتشر" at bounding box center [949, 326] width 469 height 26
click at [823, 328] on input "سيجناتشر" at bounding box center [949, 326] width 469 height 26
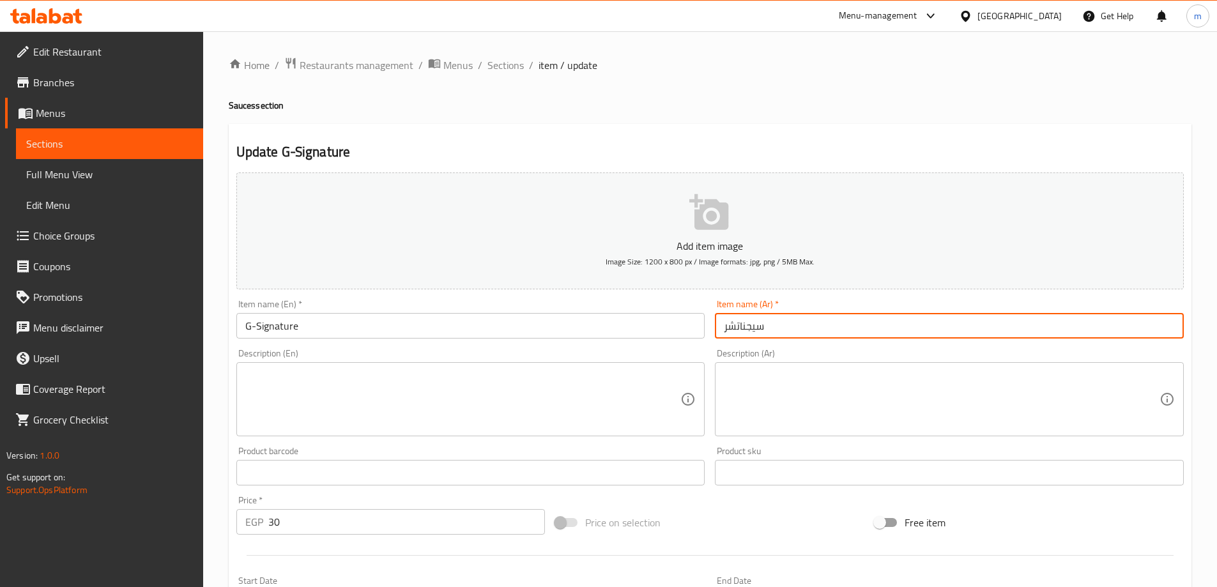
click at [823, 328] on input "سيجناتشر" at bounding box center [949, 326] width 469 height 26
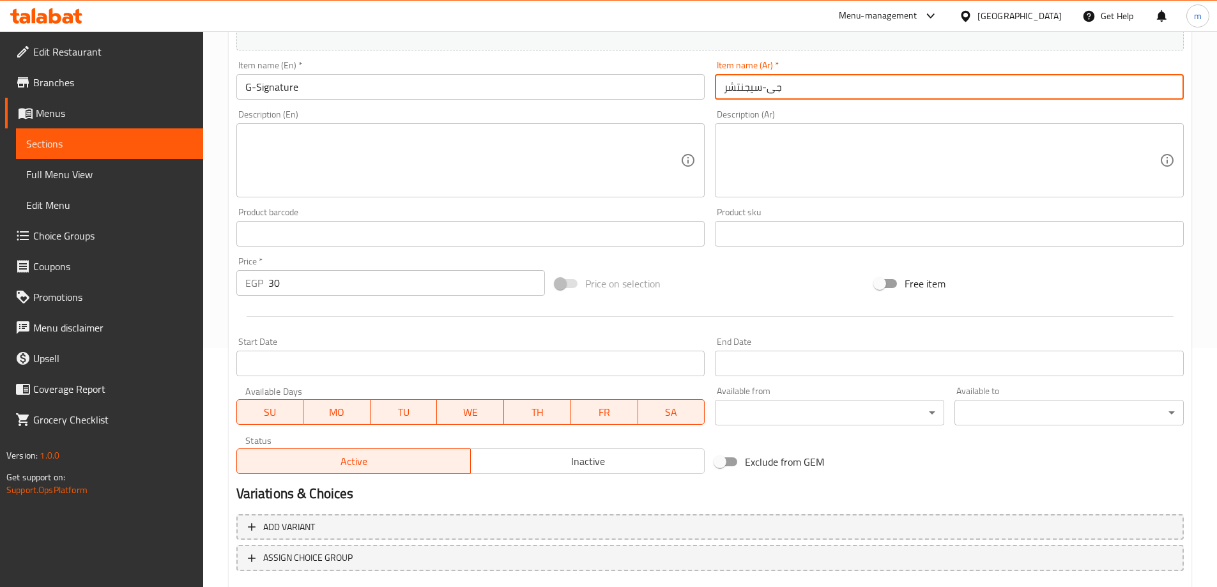
scroll to position [316, 0]
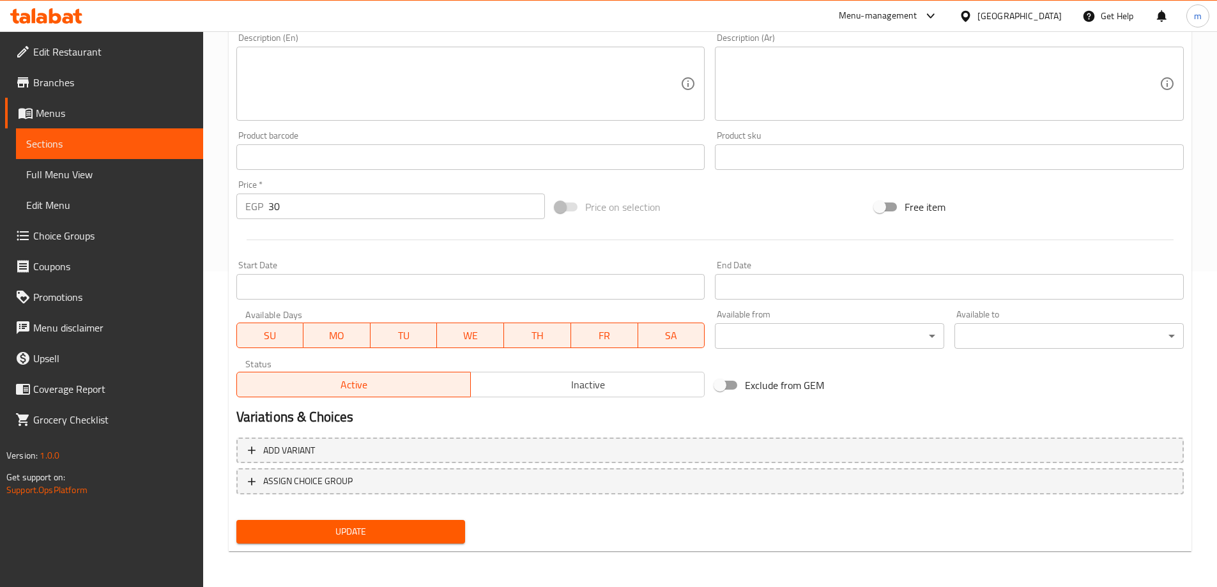
type input "جى-سيجنتشر"
click at [383, 540] on button "Update" at bounding box center [350, 532] width 229 height 24
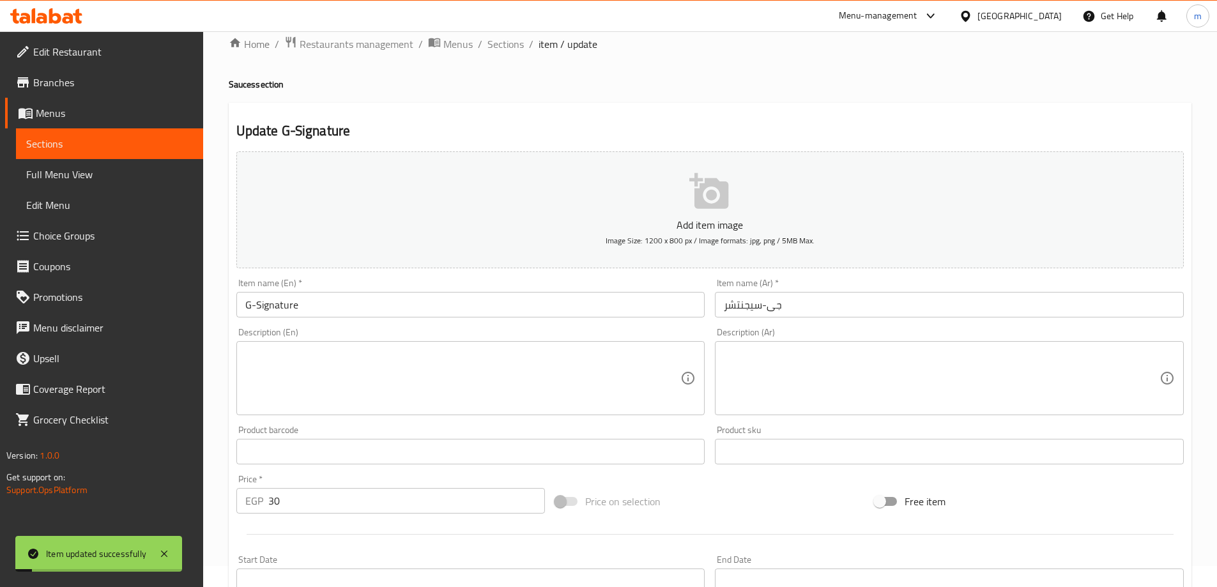
scroll to position [0, 0]
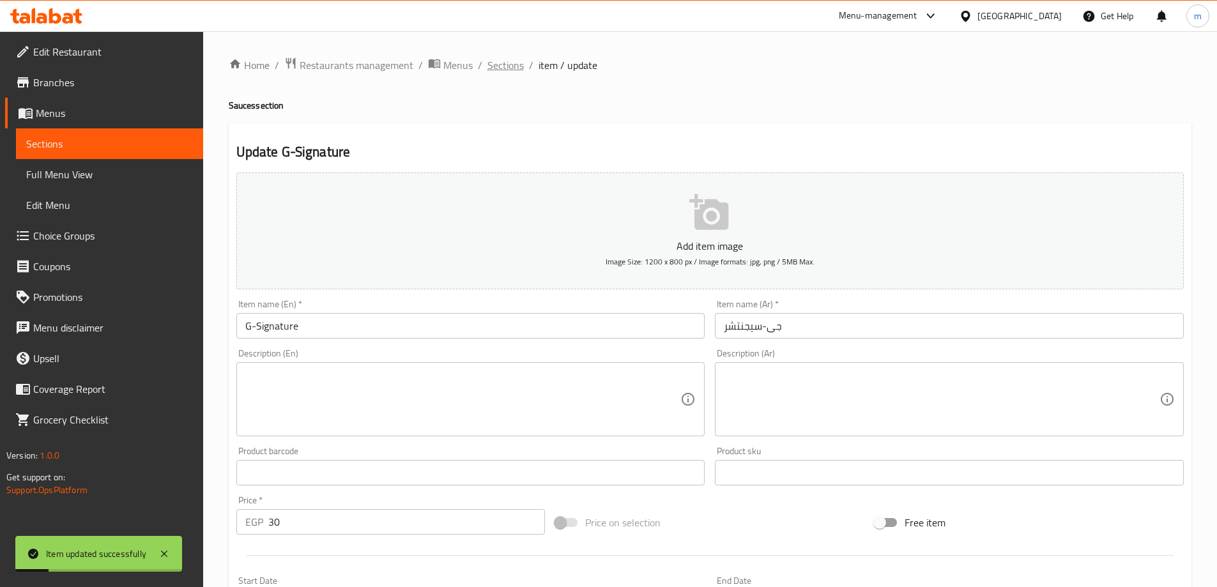
click at [503, 60] on span "Sections" at bounding box center [505, 64] width 36 height 15
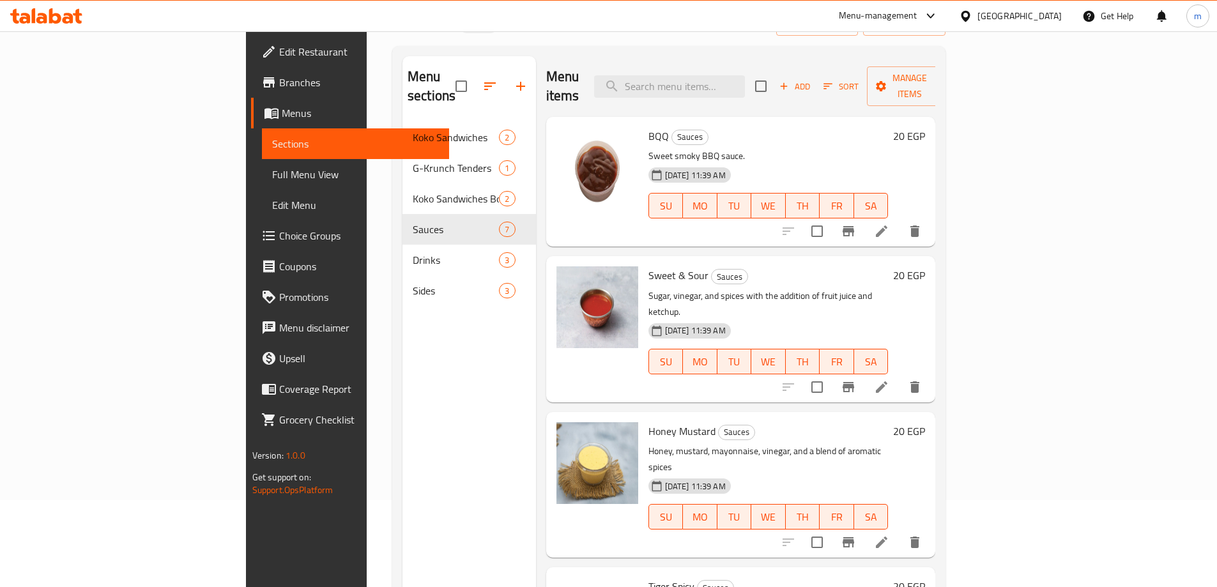
scroll to position [64, 0]
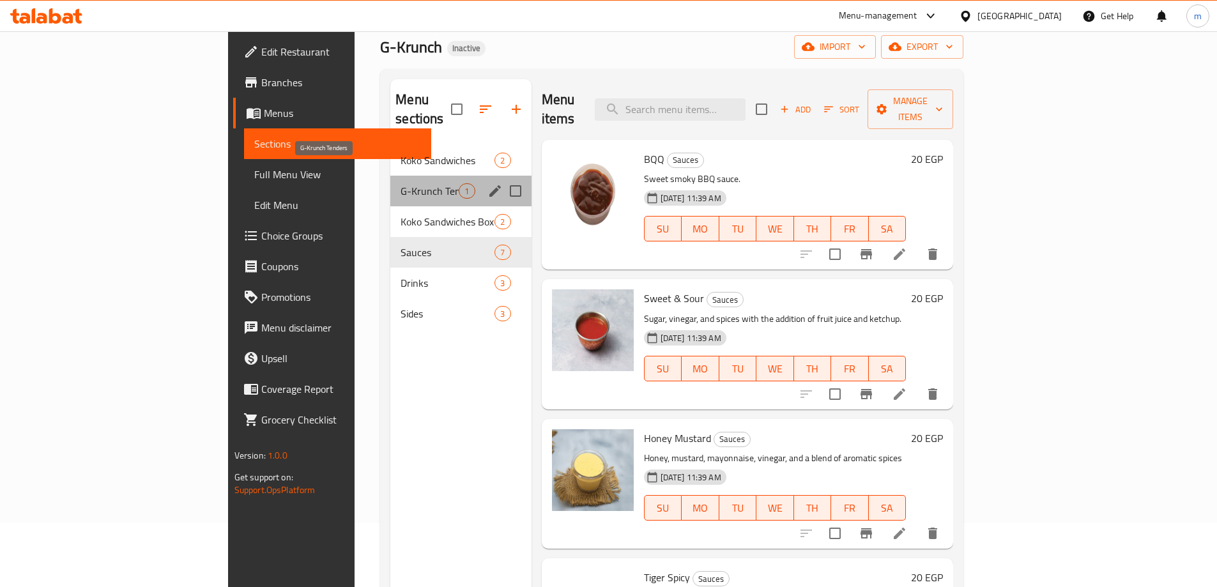
click at [400, 183] on span "G-Krunch Tenders" at bounding box center [429, 190] width 58 height 15
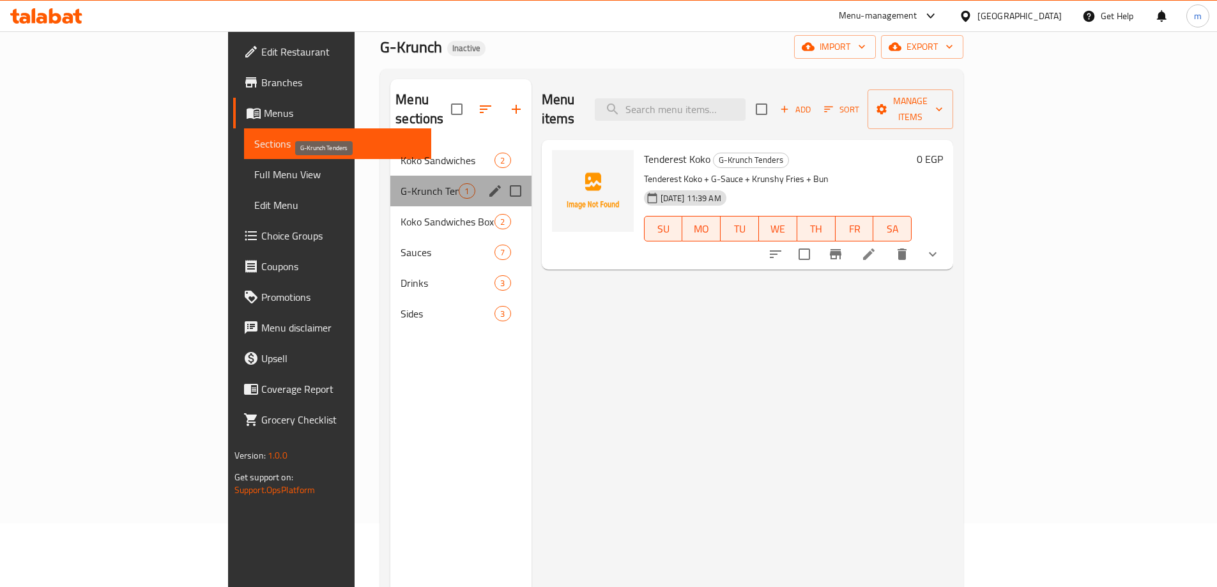
click at [400, 183] on span "G-Krunch Tenders" at bounding box center [429, 190] width 58 height 15
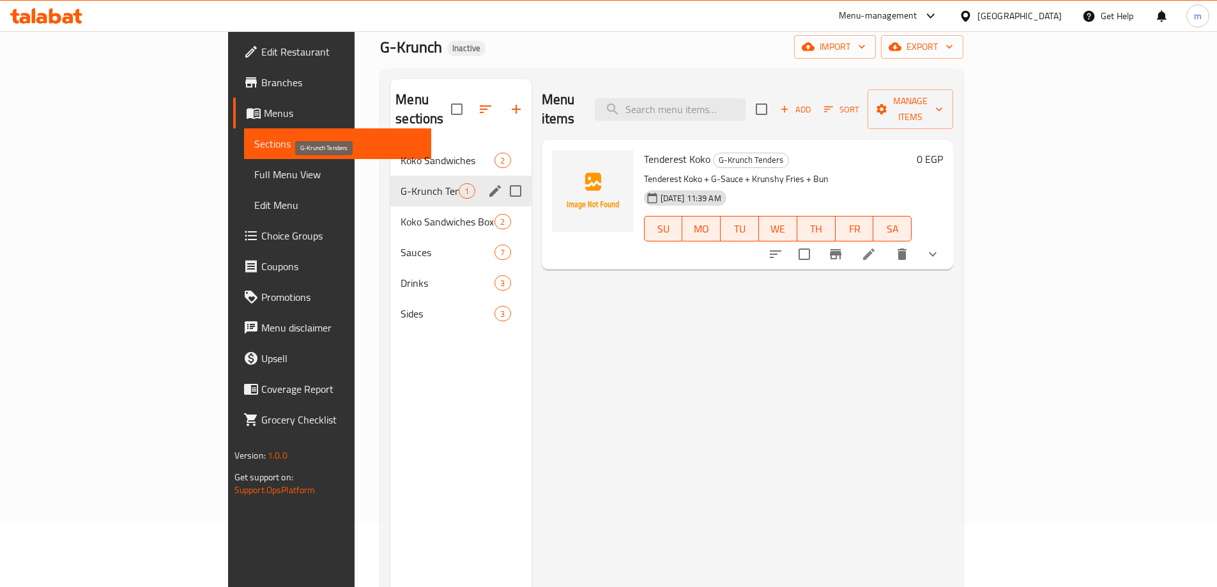
click at [400, 183] on span "G-Krunch Tenders" at bounding box center [429, 190] width 58 height 15
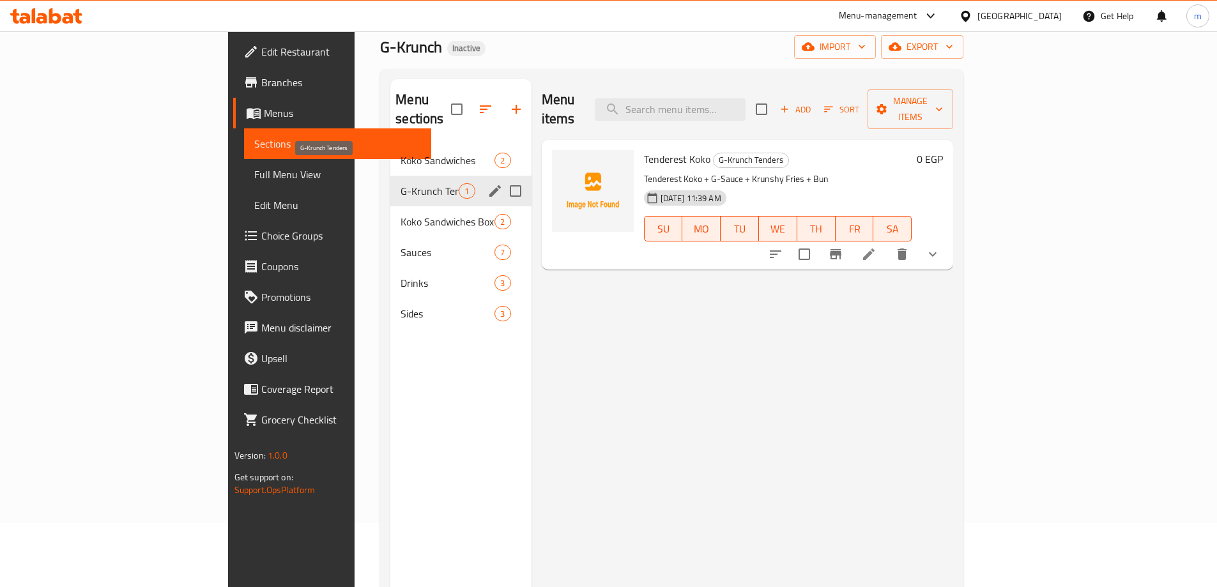
click at [400, 183] on span "G-Krunch Tenders" at bounding box center [429, 190] width 58 height 15
click at [390, 184] on div "G-Krunch Tenders 1" at bounding box center [460, 191] width 141 height 31
click at [390, 183] on div "G-Krunch Tenders 1" at bounding box center [460, 191] width 141 height 31
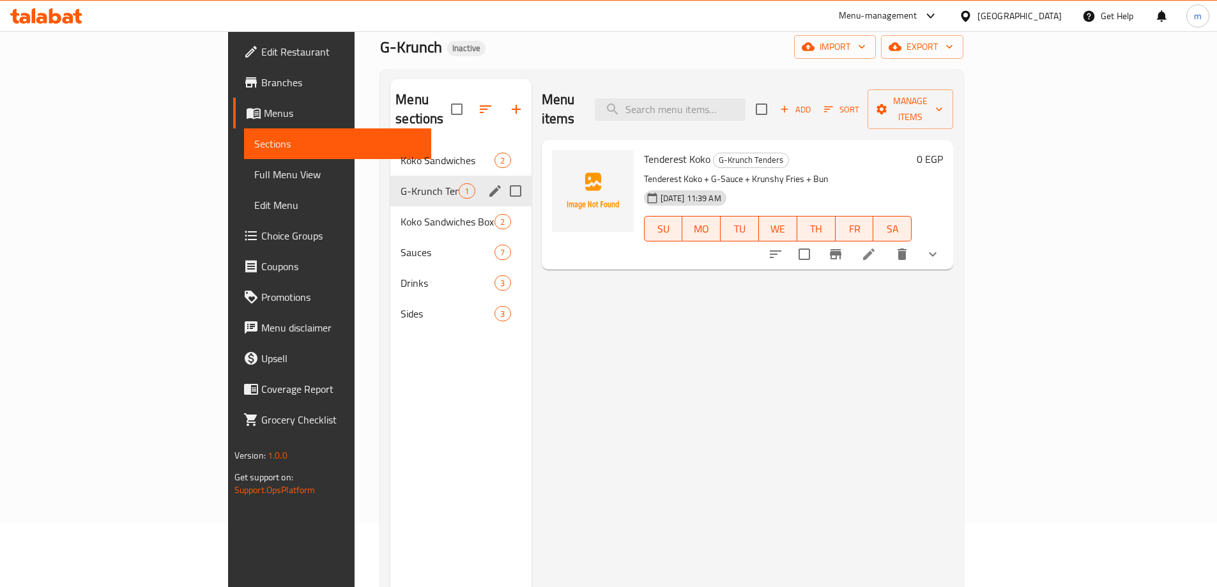
click at [390, 183] on div "G-Krunch Tenders 1" at bounding box center [460, 191] width 141 height 31
click at [487, 183] on icon "edit" at bounding box center [494, 190] width 15 height 15
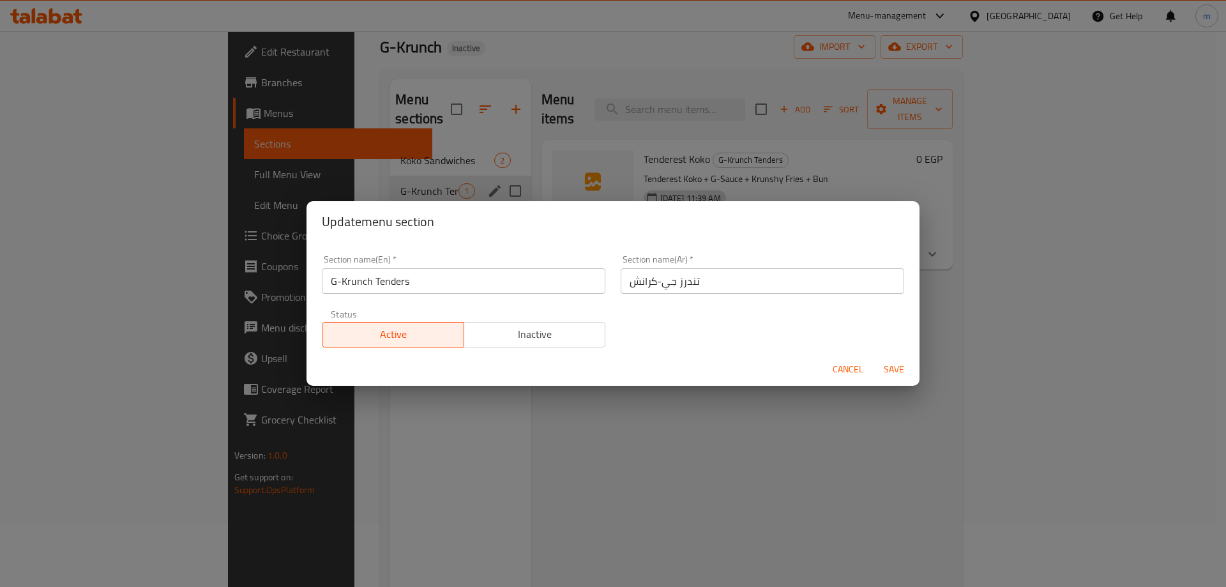
click at [841, 367] on span "Cancel" at bounding box center [848, 370] width 31 height 16
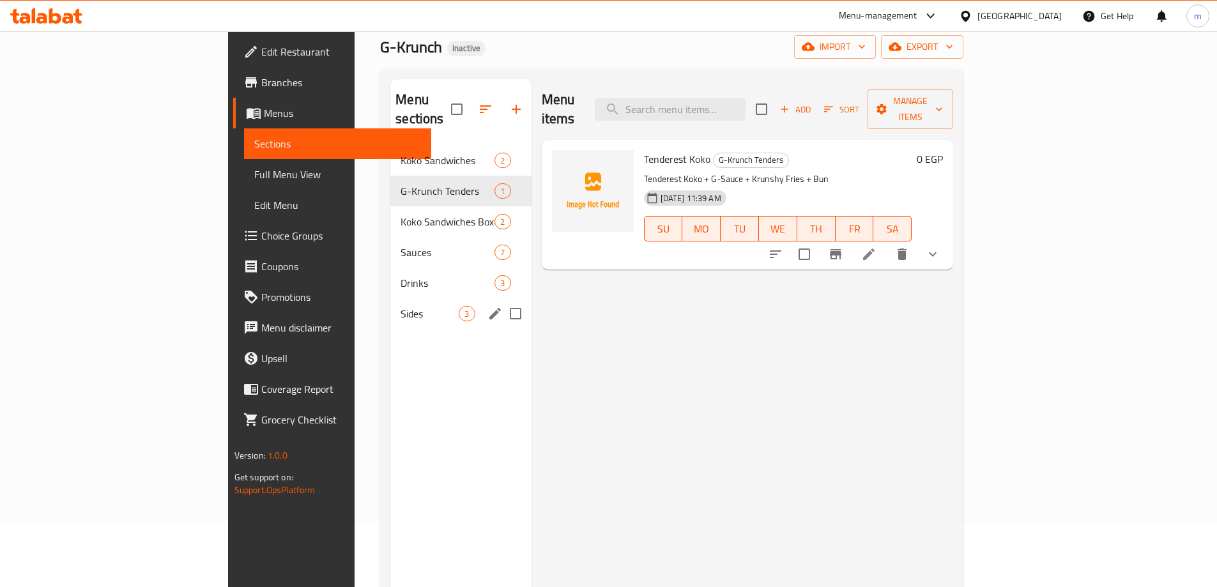
click at [400, 306] on span "Sides" at bounding box center [429, 313] width 58 height 15
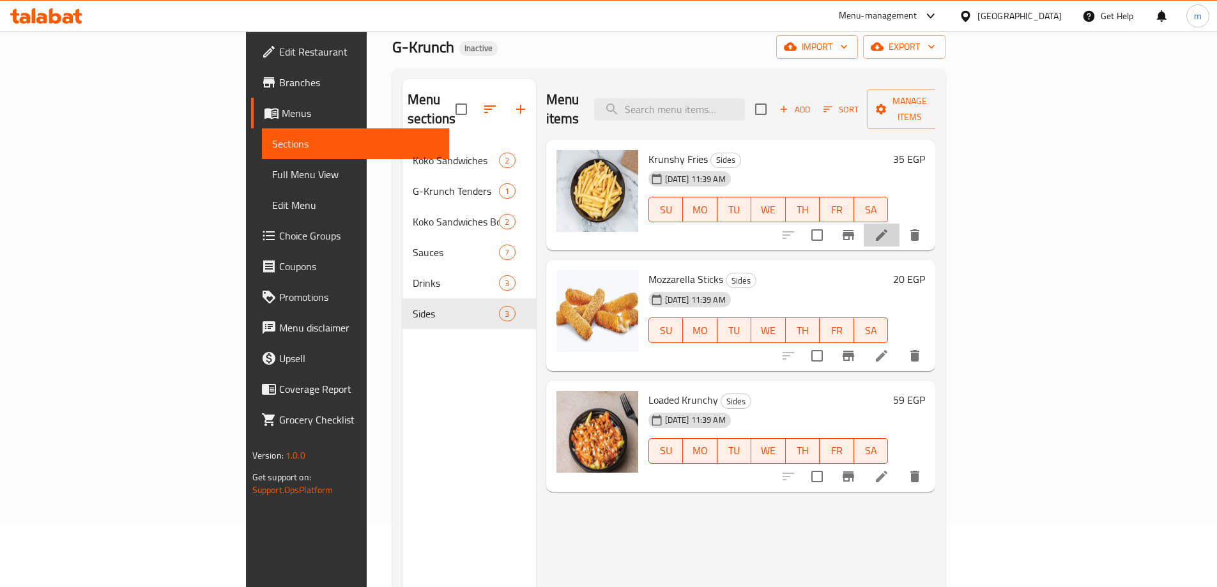
click at [899, 224] on li at bounding box center [882, 235] width 36 height 23
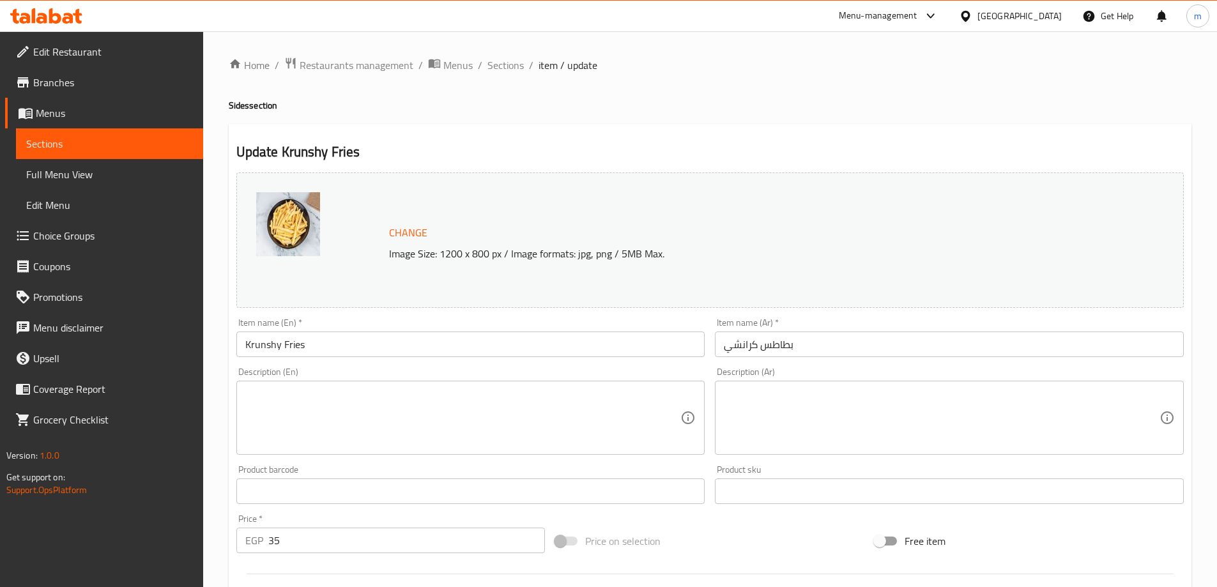
click at [754, 371] on div "Description (Ar) Description (Ar)" at bounding box center [949, 411] width 469 height 88
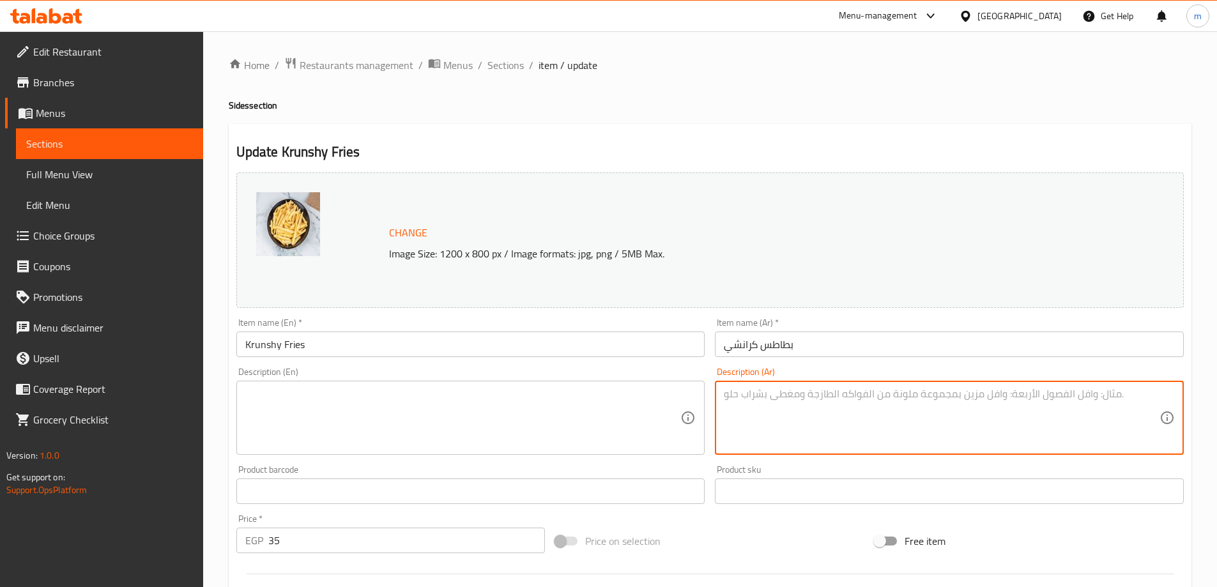
click at [734, 445] on textarea at bounding box center [942, 418] width 436 height 61
paste textarea "سيجناتشر"
type textarea "س"
click at [943, 418] on textarea at bounding box center [942, 418] width 436 height 61
paste textarea "بطاطس مقرمشة ذهبية تقدم ساخنة"
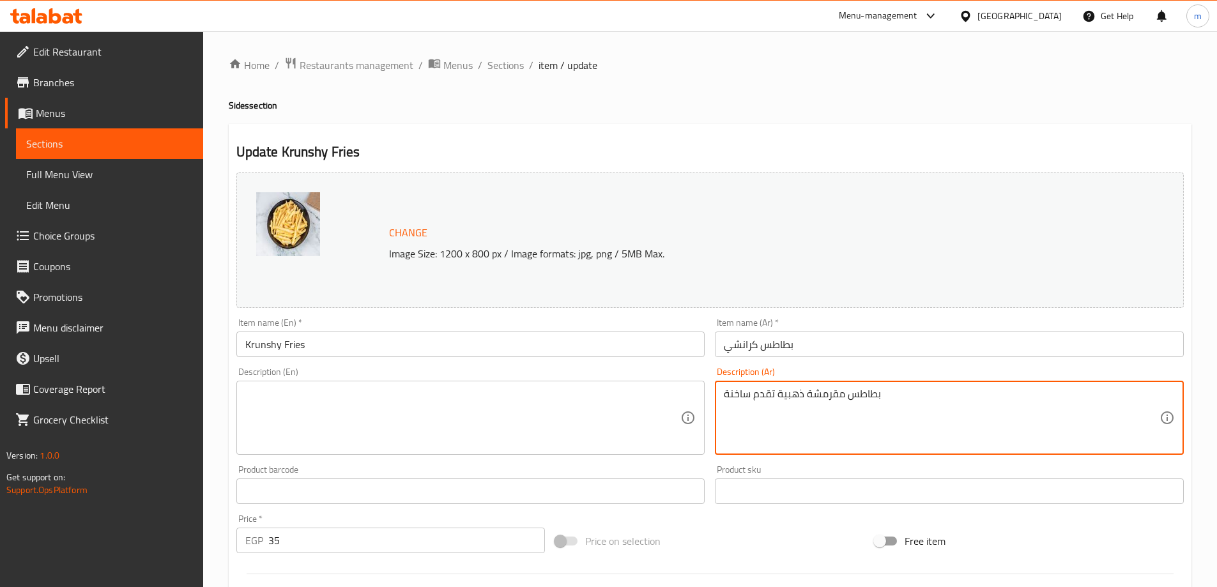
type textarea "بطاطس مقرمشة ذهبية تقدم ساخنة"
click at [506, 395] on textarea at bounding box center [463, 418] width 436 height 61
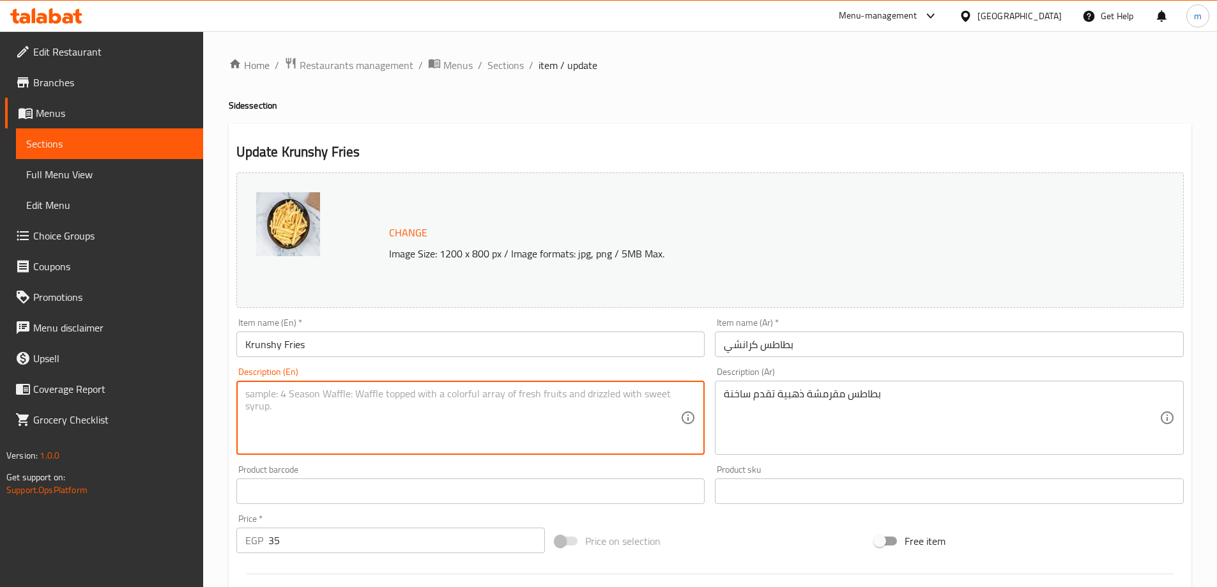
paste textarea "Crispy golden potatoes served hot"
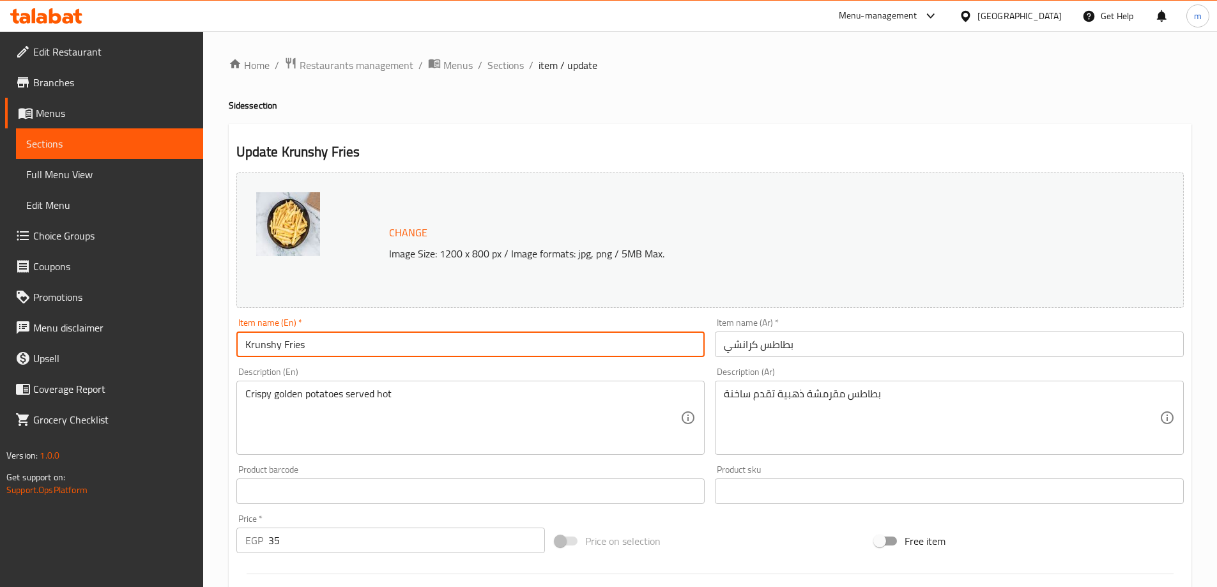
drag, startPoint x: 346, startPoint y: 344, endPoint x: 284, endPoint y: 358, distance: 64.3
click at [284, 358] on div "Item name (En)   * Krunshy Fries Item name (En) *" at bounding box center [470, 337] width 479 height 49
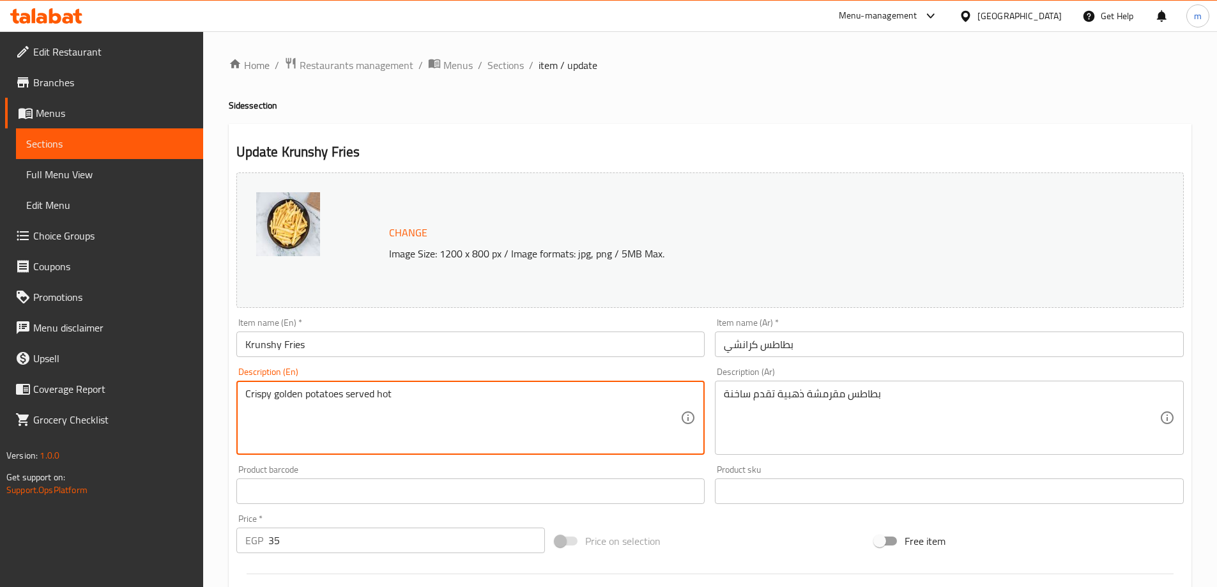
paste textarea "Fri"
drag, startPoint x: 341, startPoint y: 393, endPoint x: 307, endPoint y: 399, distance: 34.9
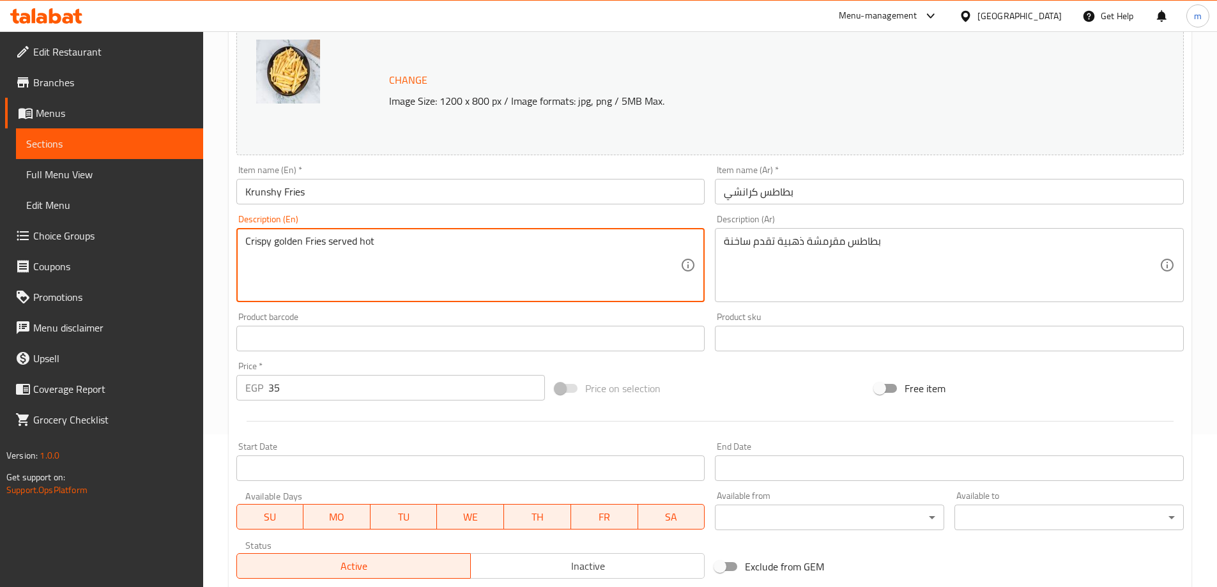
scroll to position [192, 0]
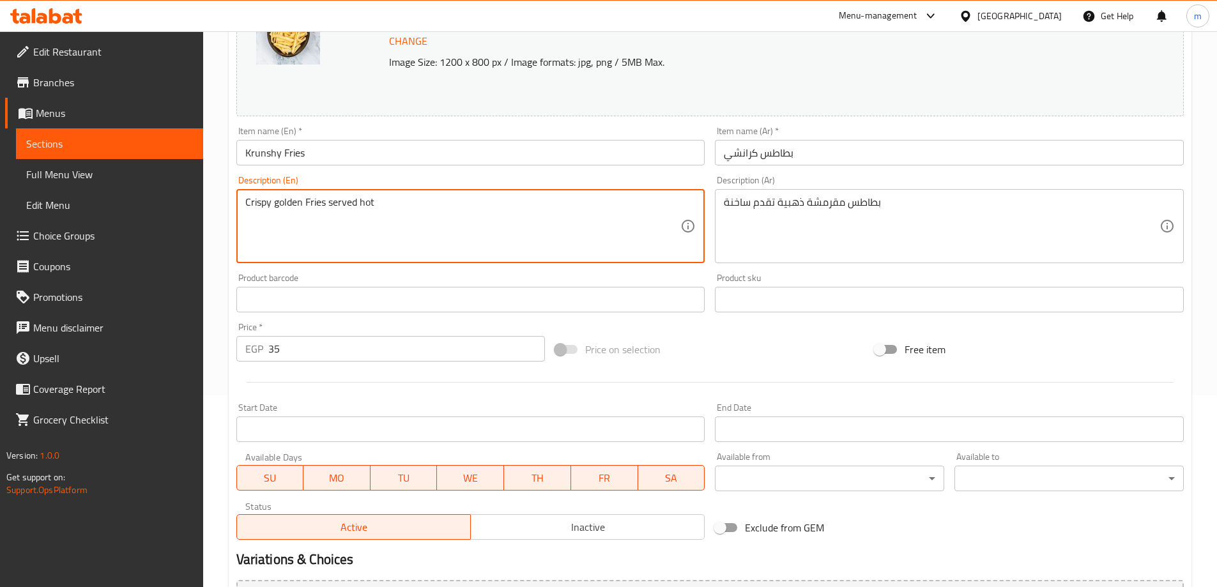
click at [443, 206] on textarea "Crispy golden Fries served hot" at bounding box center [463, 226] width 436 height 61
click at [440, 206] on textarea "Crispy golden Fries served hot" at bounding box center [463, 226] width 436 height 61
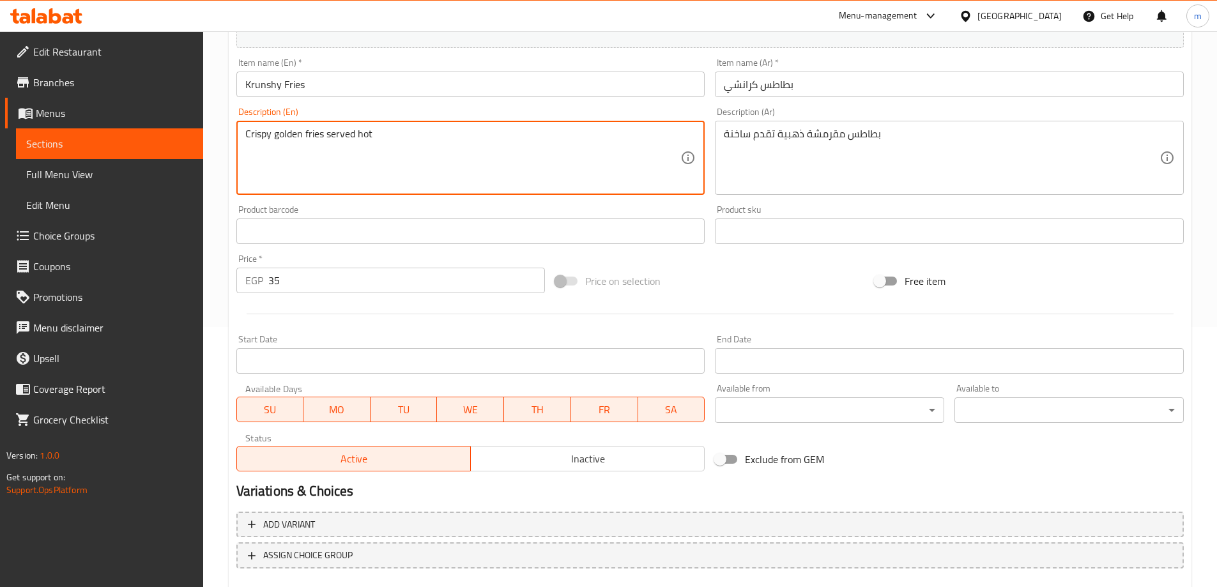
scroll to position [334, 0]
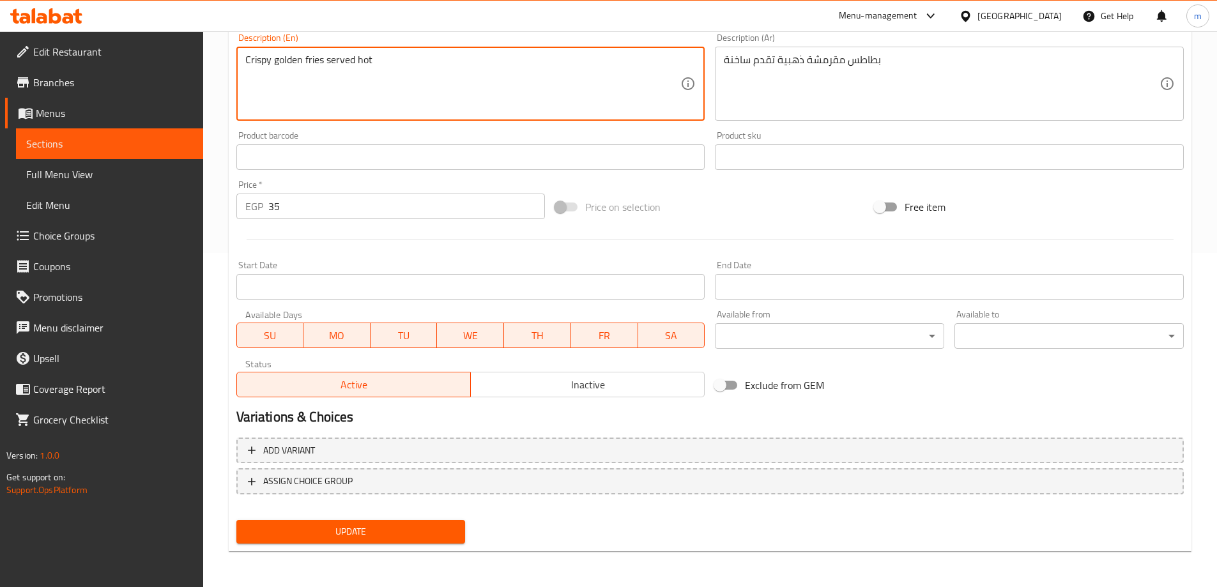
type textarea "Crispy golden fries served hot"
click at [411, 526] on span "Update" at bounding box center [351, 532] width 209 height 16
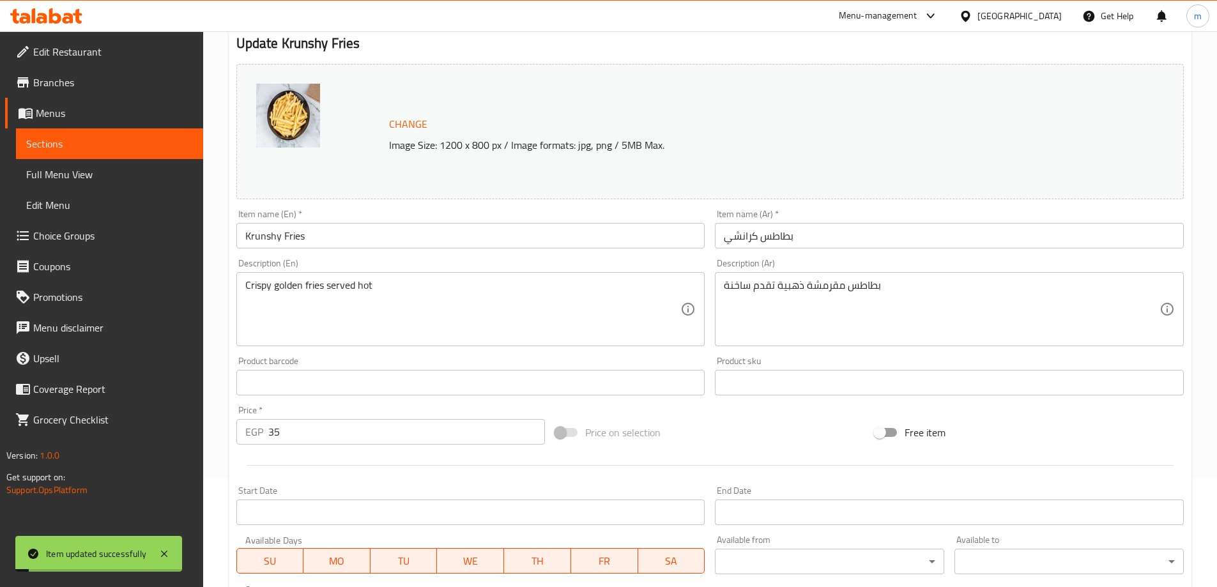
scroll to position [0, 0]
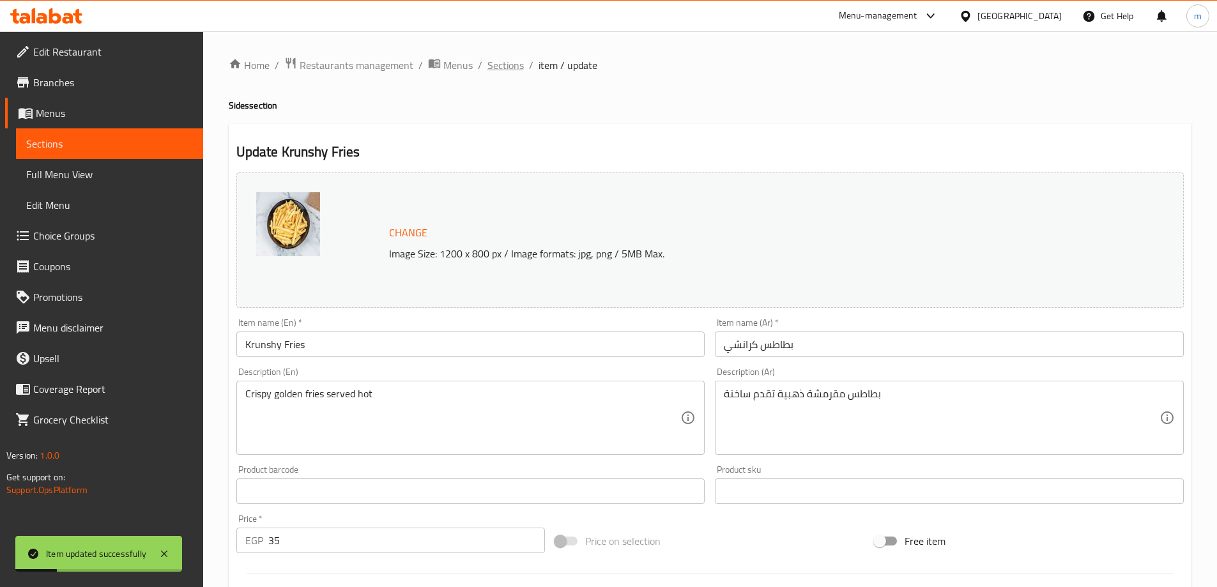
click at [495, 73] on span "Sections" at bounding box center [505, 64] width 36 height 15
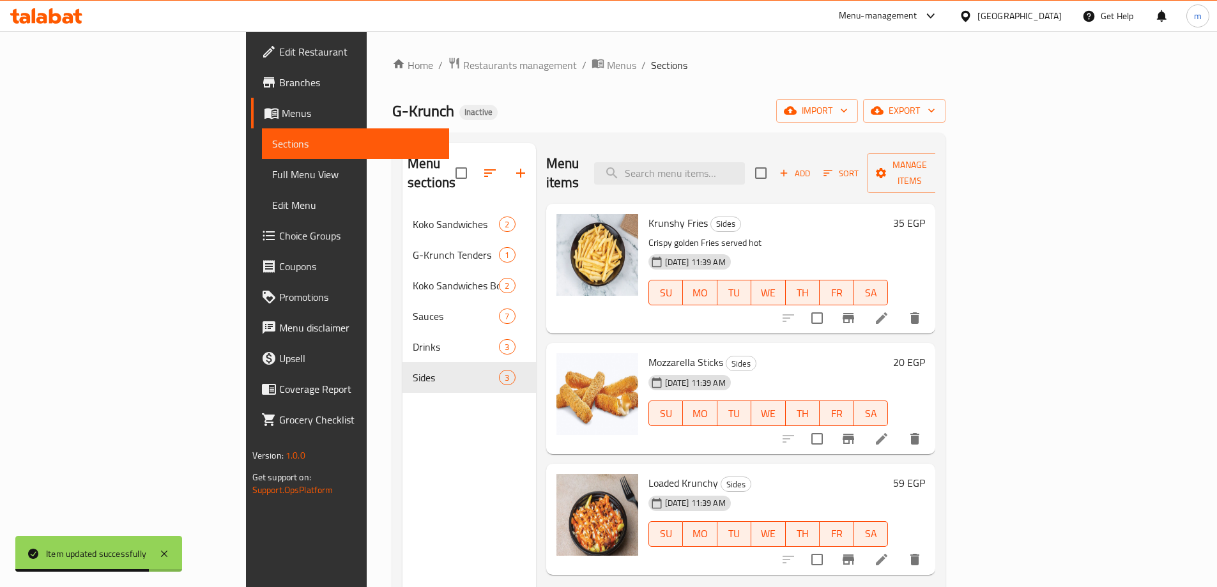
scroll to position [64, 0]
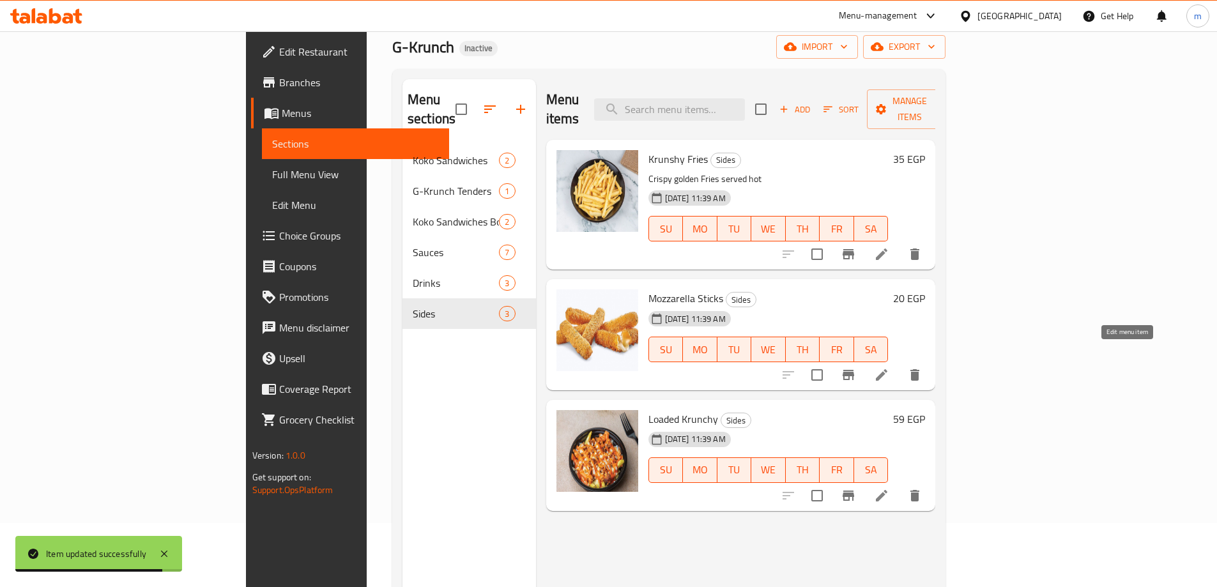
click at [889, 367] on icon at bounding box center [881, 374] width 15 height 15
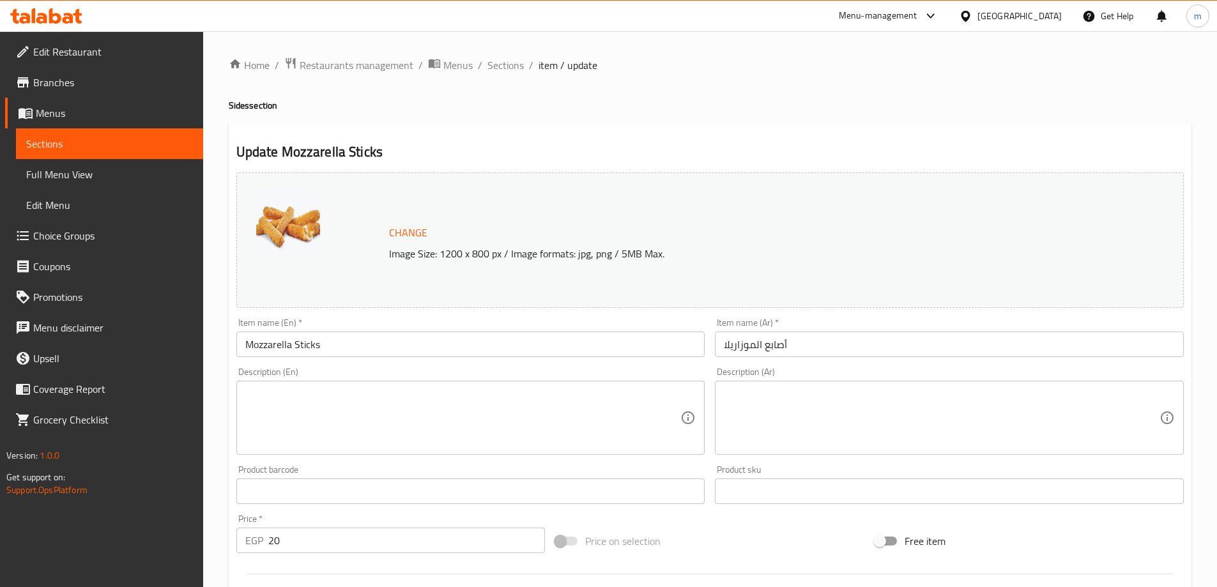
click at [971, 460] on div "Product sku Product sku" at bounding box center [949, 484] width 479 height 49
click at [914, 428] on textarea at bounding box center [942, 418] width 436 height 61
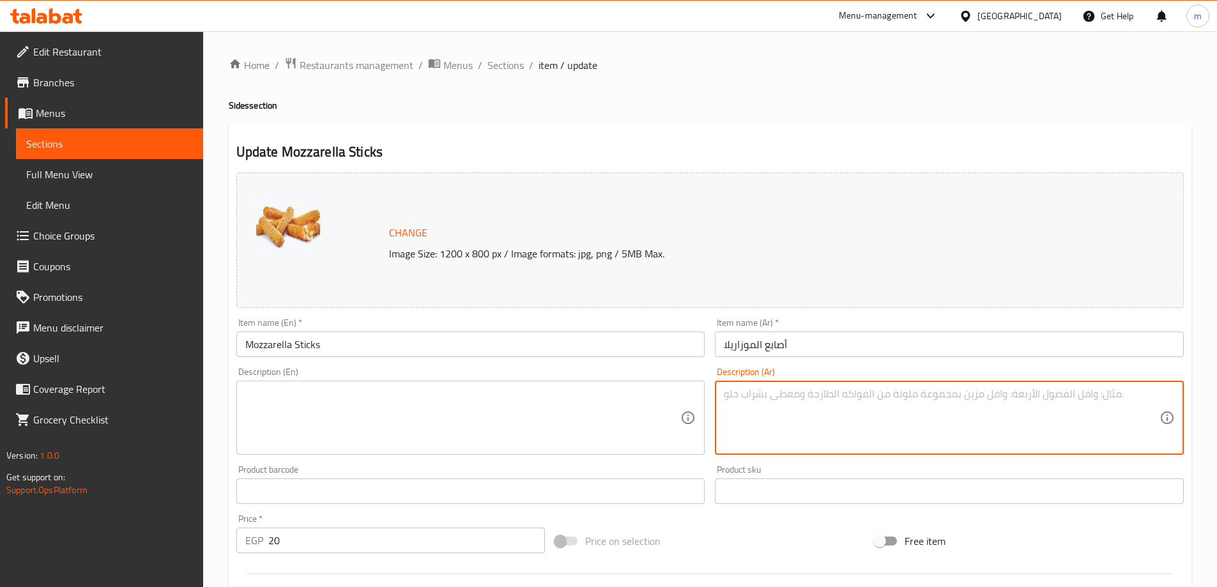
paste textarea "صابع موتزاريلا مقلية بقشرة مقرمشة وجبنة ذائبة."
type textarea "ص"
paste textarea "صابع موتزاريلا مقلية بقشرة مقرمشة وجبنة ذائبة."
click at [1012, 441] on textarea "صابع موتزاريلا مقلية بقشرة مقرمشة وجبنة ذائبة." at bounding box center [942, 418] width 436 height 61
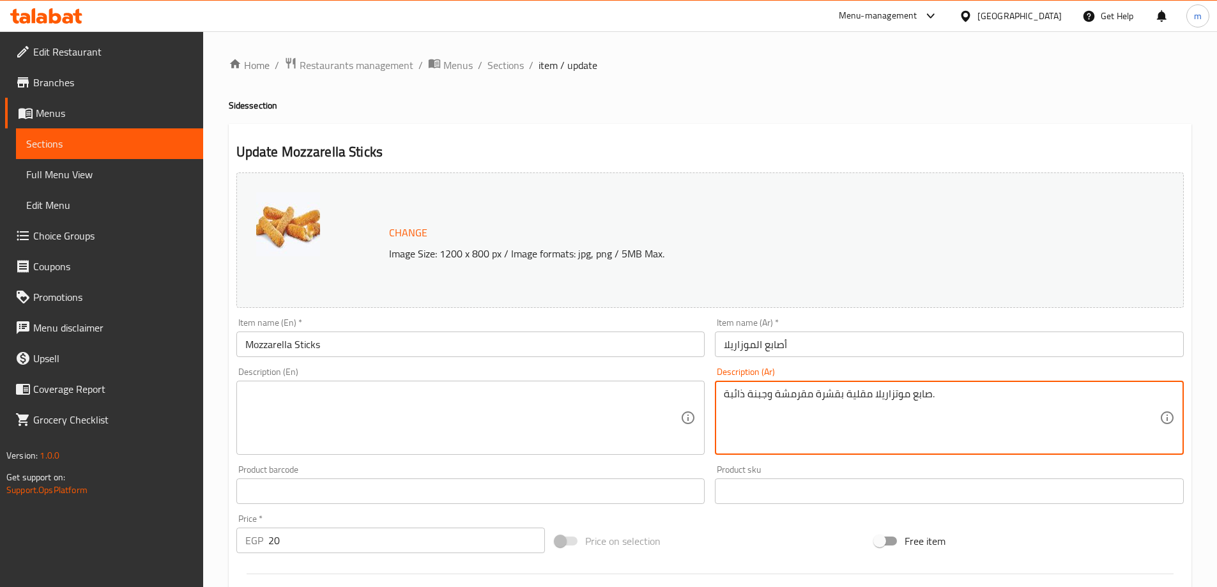
paste textarea "صابع موتزاريلا مقلية بقشرة مقرمشة وجبنة ذائبة."
type textarea "أصابع موتزاريلا مقلية بقشرة مقرمشة وجبنة ذائبة."
click at [657, 406] on textarea at bounding box center [463, 418] width 436 height 61
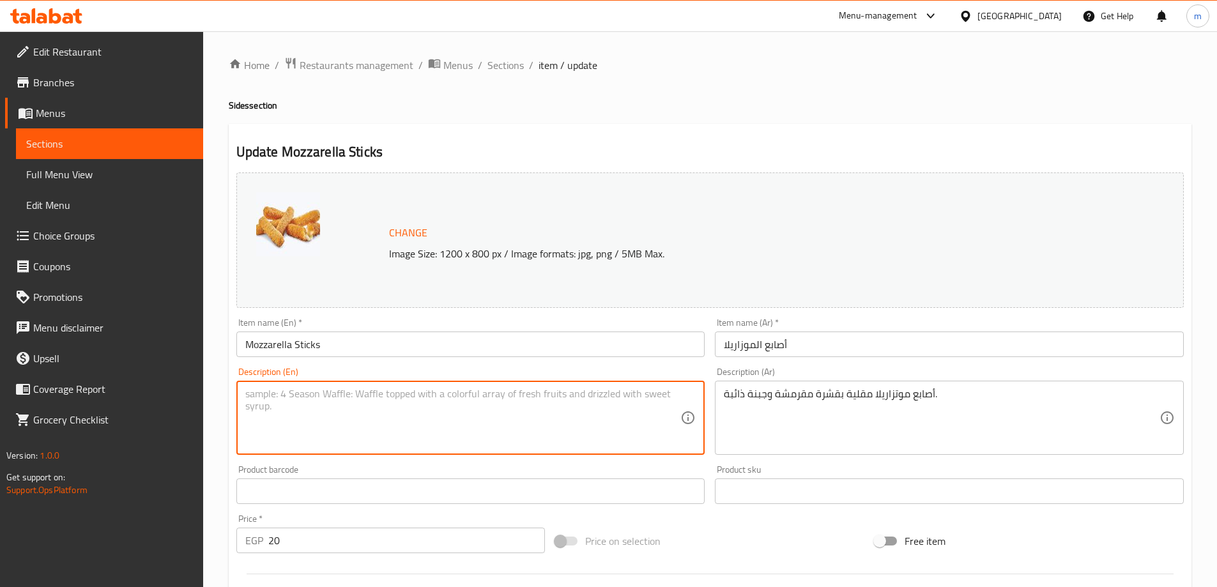
click at [582, 405] on textarea at bounding box center [463, 418] width 436 height 61
paste textarea "Fried mozzarella sticks with a crispy crust and melted cheese."
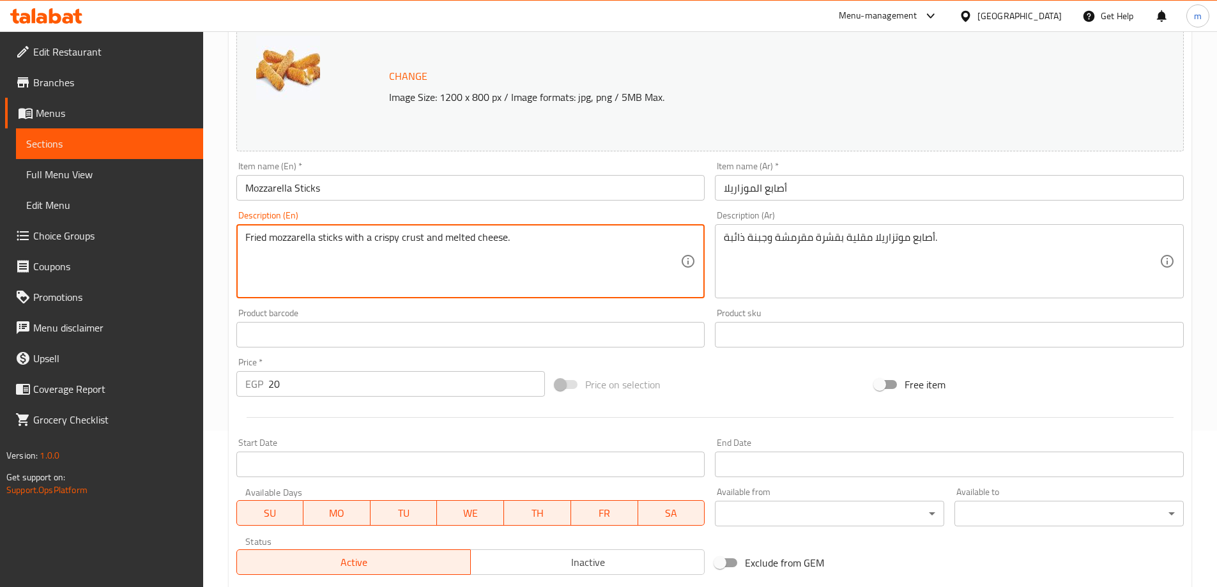
scroll to position [334, 0]
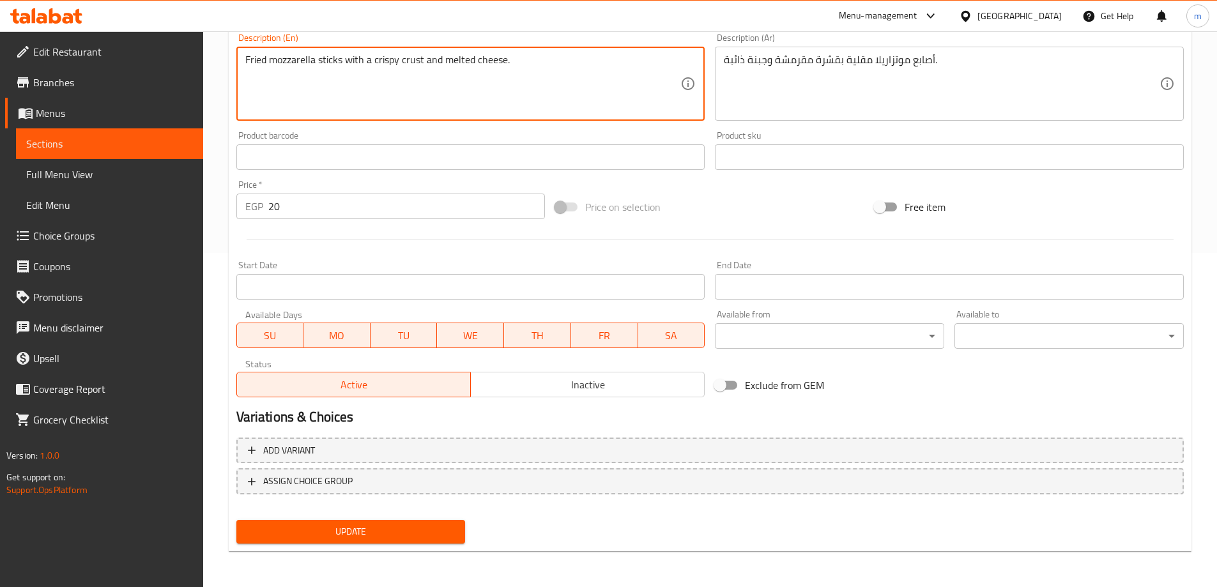
type textarea "Fried mozzarella sticks with a crispy crust and melted cheese."
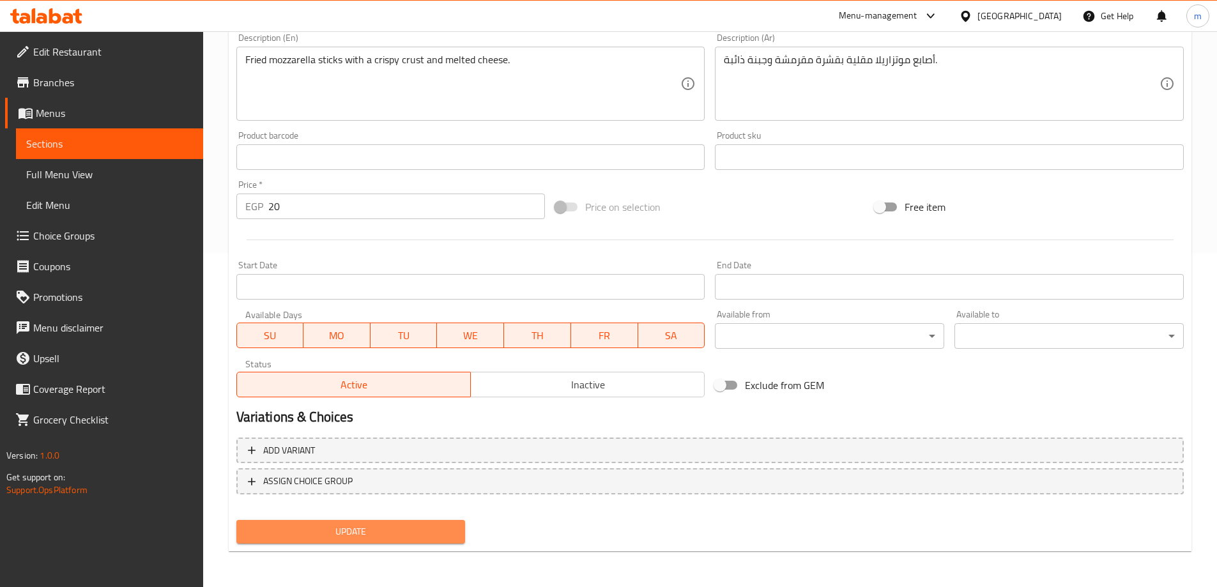
click at [384, 537] on span "Update" at bounding box center [351, 532] width 209 height 16
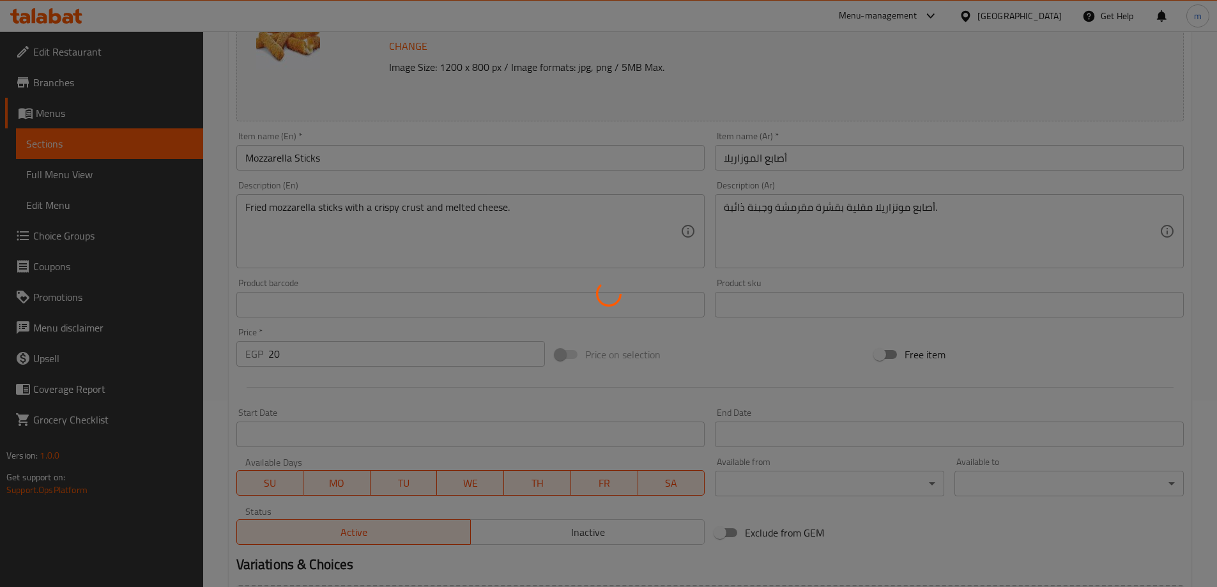
scroll to position [0, 0]
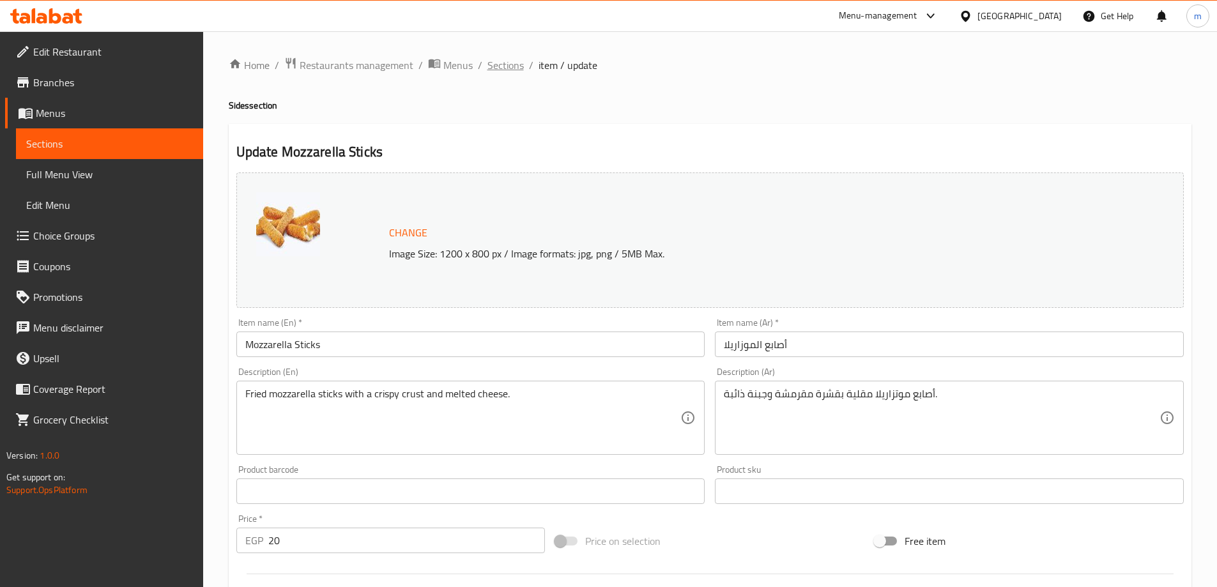
click at [505, 68] on span "Sections" at bounding box center [505, 64] width 36 height 15
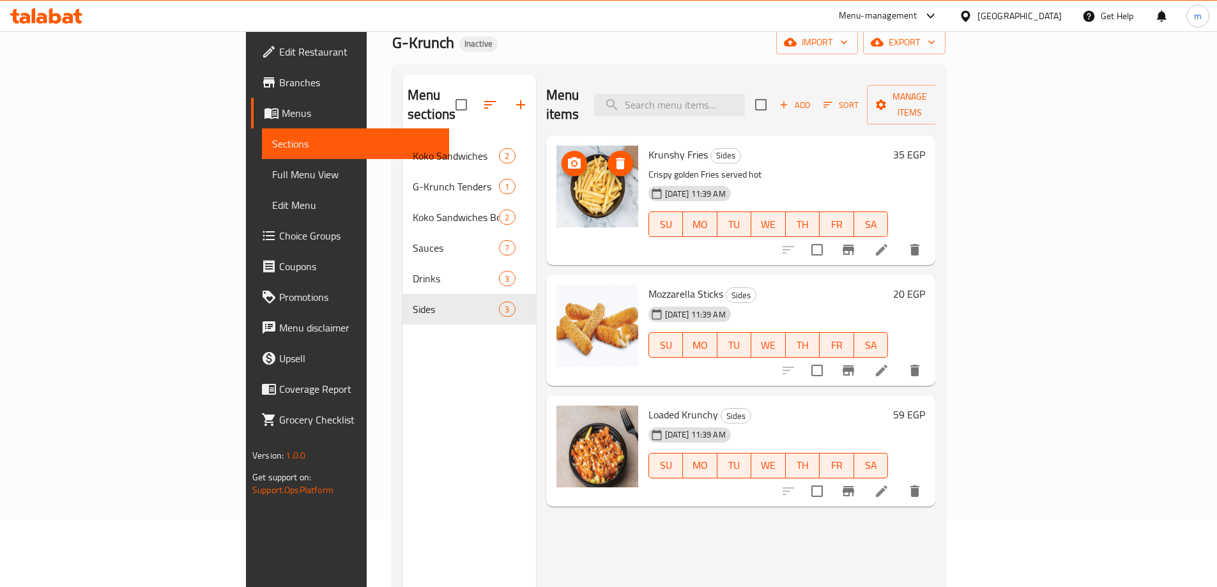
scroll to position [179, 0]
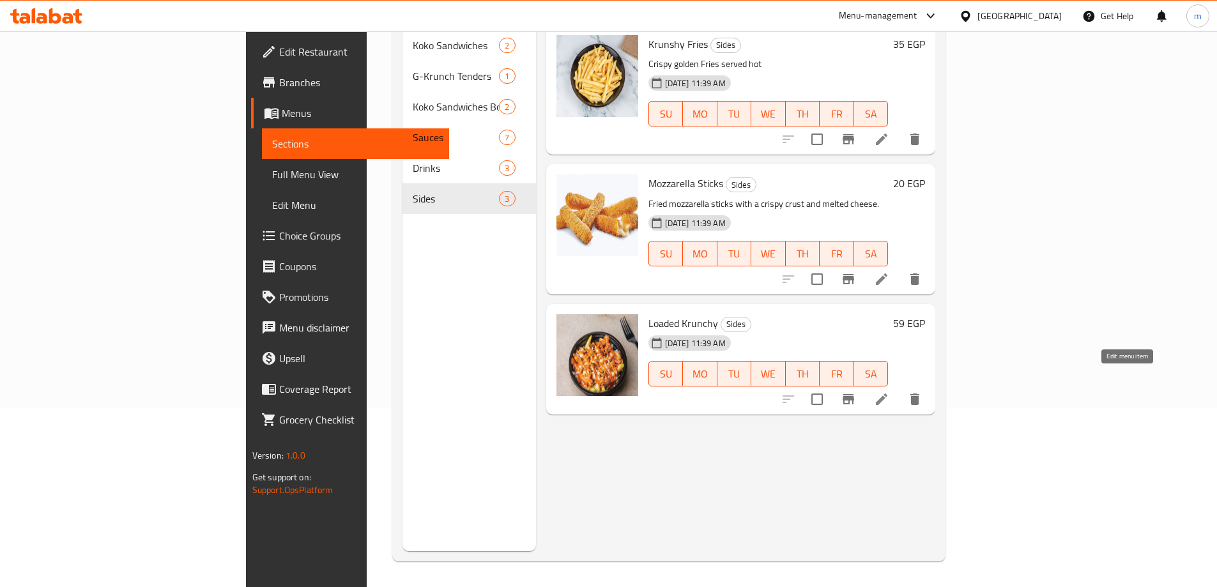
click at [889, 392] on icon at bounding box center [881, 399] width 15 height 15
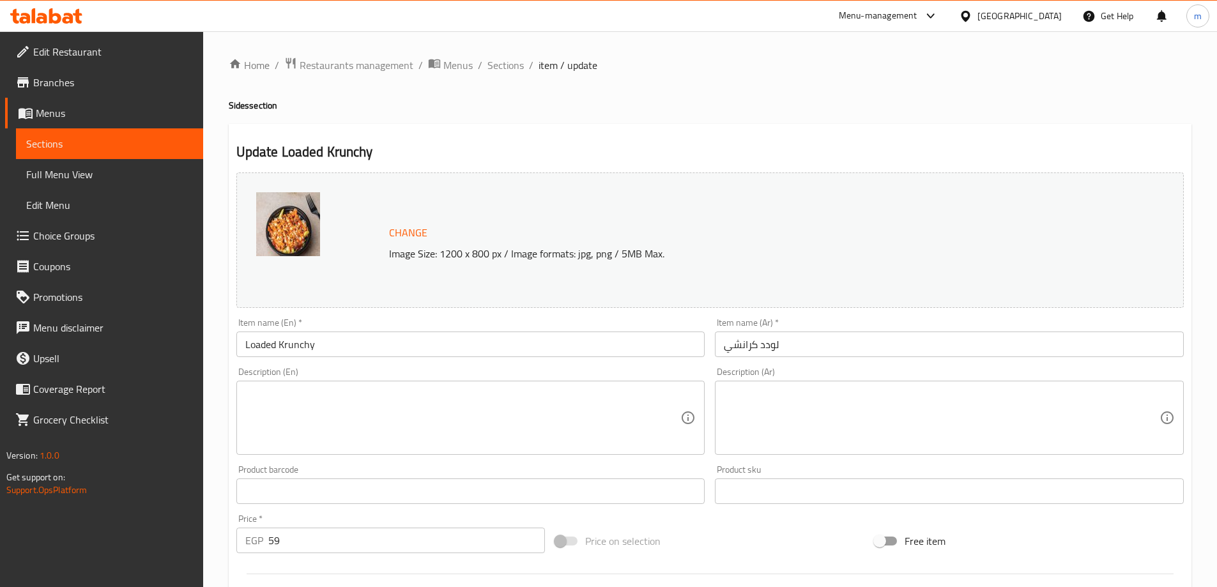
click at [788, 402] on textarea at bounding box center [942, 418] width 436 height 61
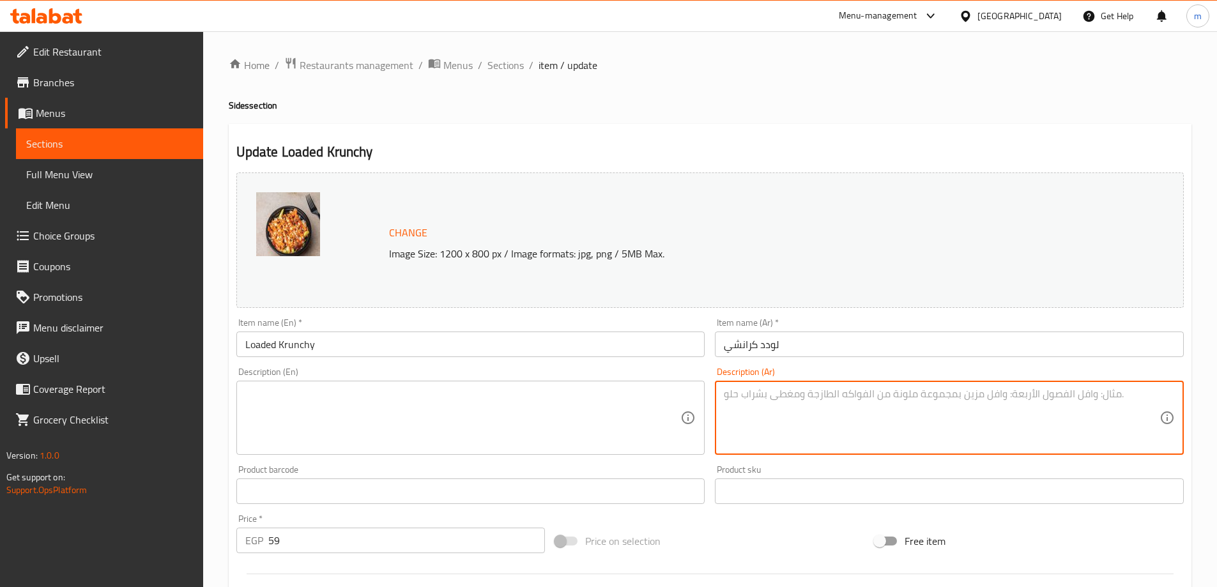
paste textarea "بطاطس مقرمشة مغطاة ب[GEOGRAPHIC_DATA] والصوصات الشهية."
type textarea "بطاطس مقرمشة مغطاة ب[GEOGRAPHIC_DATA] والصوصات الشهية."
click at [591, 400] on textarea at bounding box center [463, 418] width 436 height 61
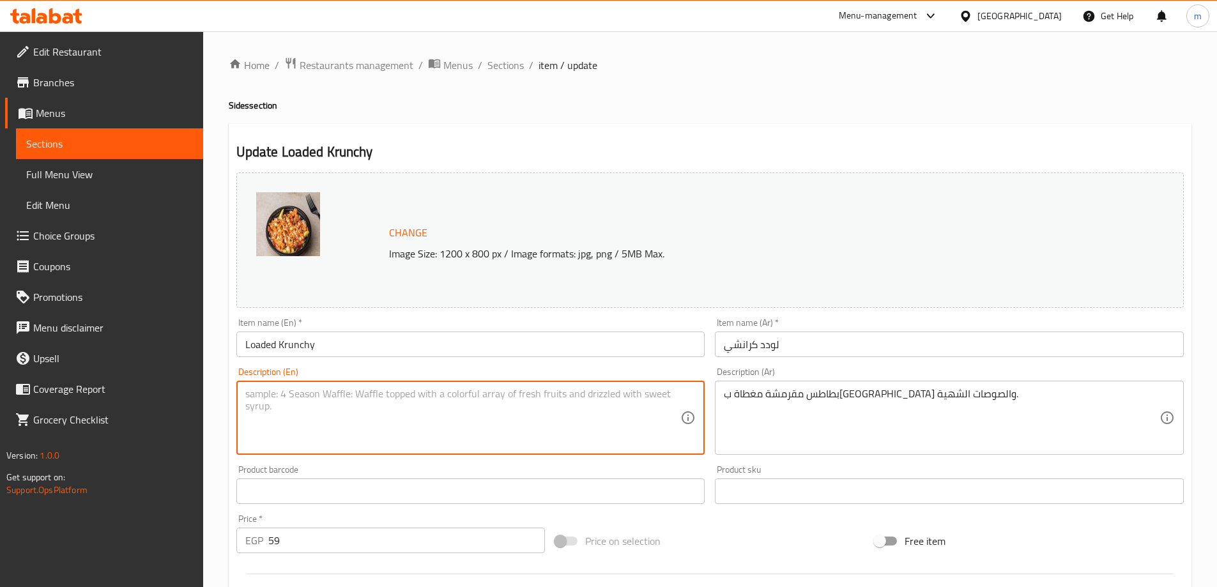
click at [558, 406] on textarea at bounding box center [463, 418] width 436 height 61
paste textarea "Crispy potatoes topped with cheese and delicious sauces."
drag, startPoint x: 311, startPoint y: 392, endPoint x: 274, endPoint y: 404, distance: 39.2
click at [274, 404] on textarea "Crispy potatoes topped with cheese and delicious sauces." at bounding box center [463, 418] width 436 height 61
type textarea "Crispy potatoes topped with cheese and delicious sauces."
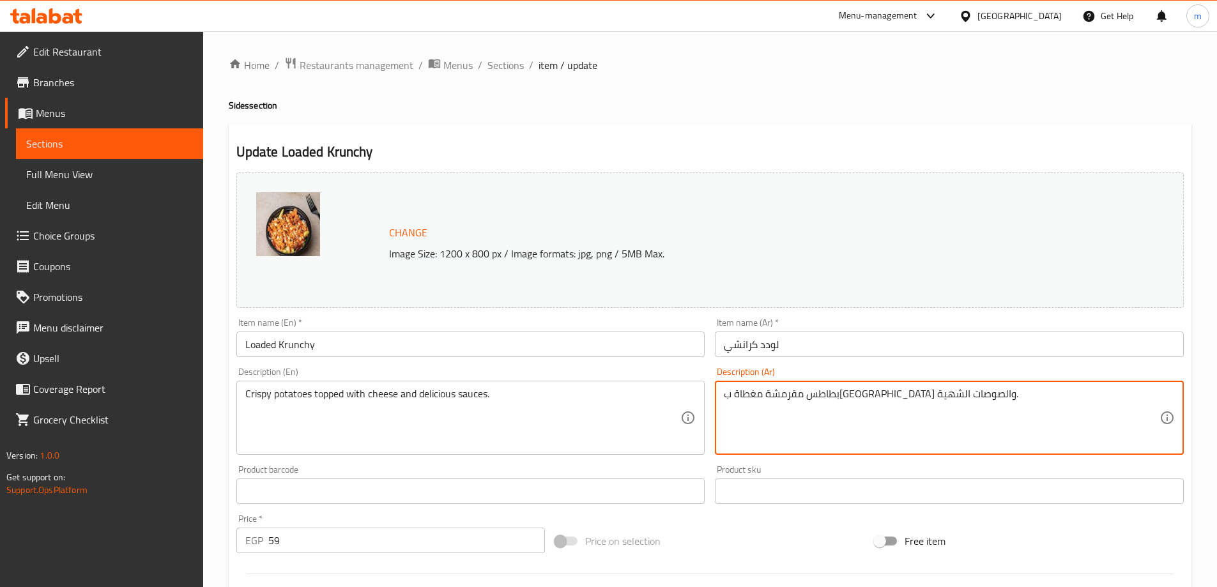
drag, startPoint x: 903, startPoint y: 395, endPoint x: 936, endPoint y: 402, distance: 33.9
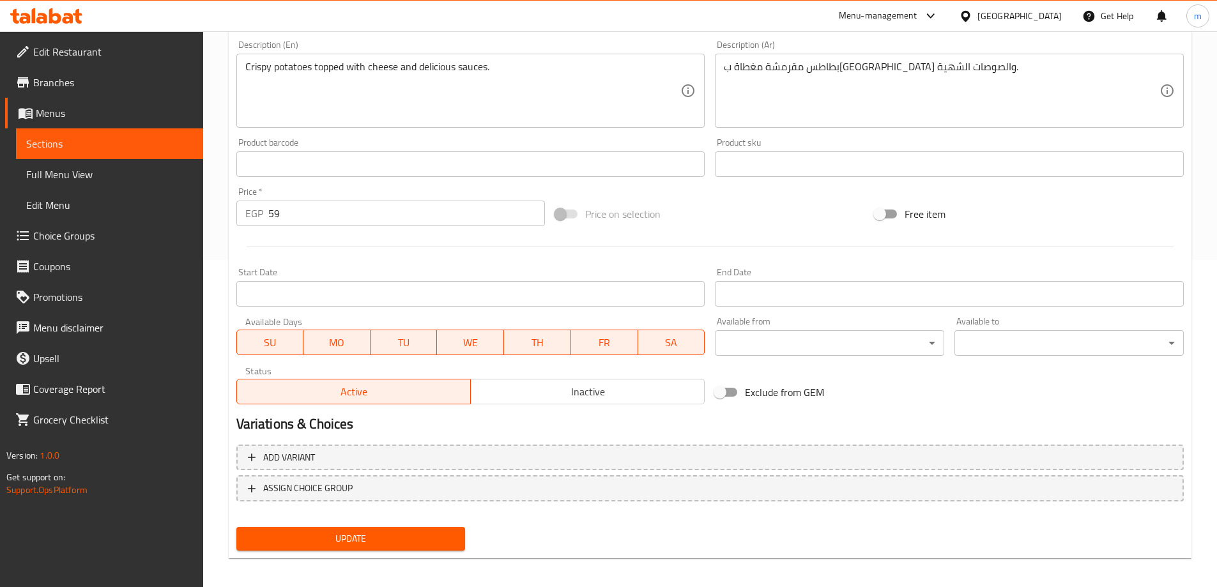
scroll to position [334, 0]
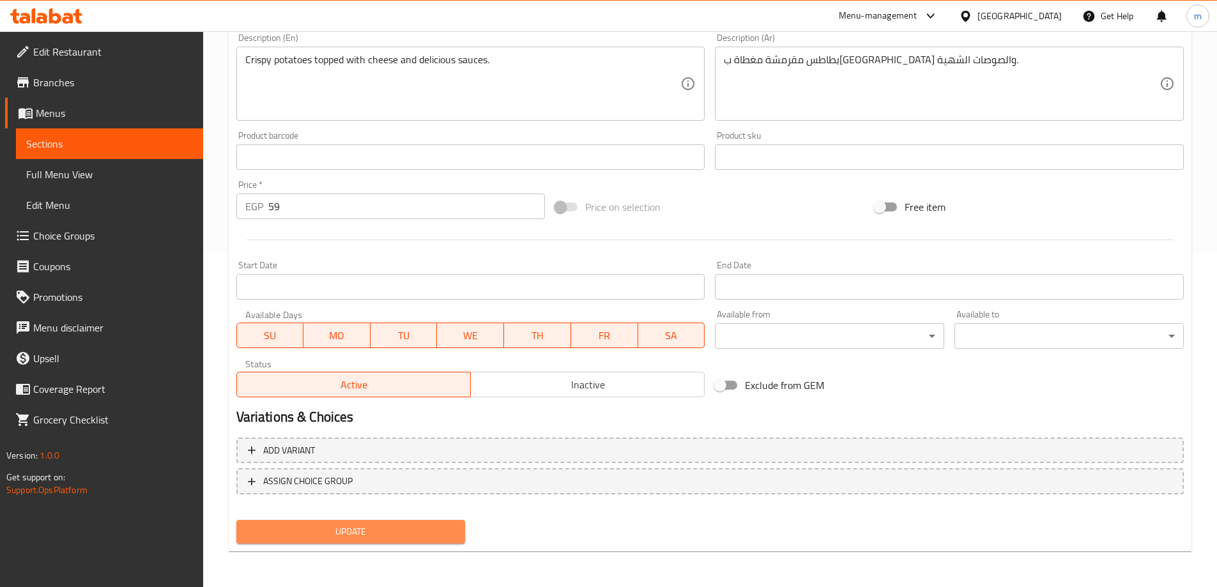
click at [384, 540] on span "Update" at bounding box center [351, 532] width 209 height 16
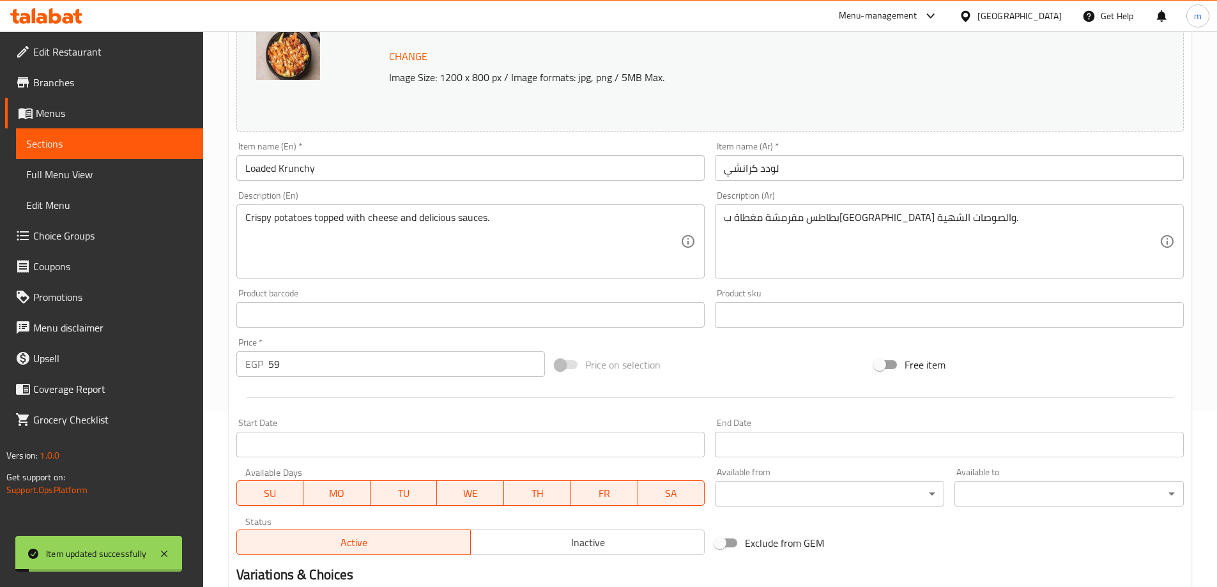
scroll to position [0, 0]
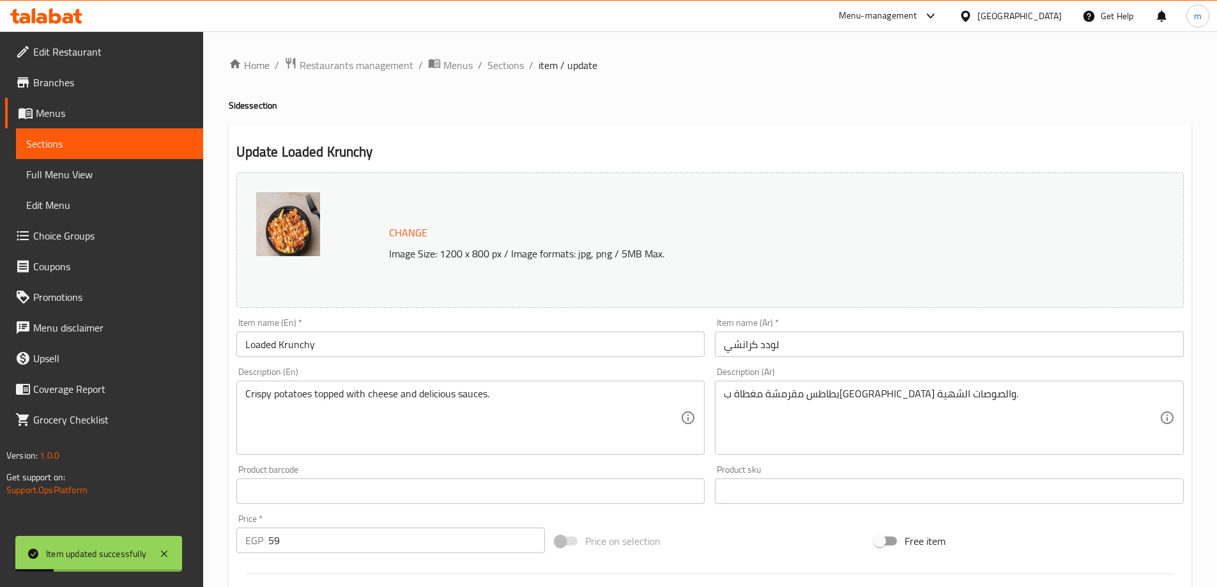
click at [509, 75] on div "Home / Restaurants management / Menus / Sections / item / update Sides section …" at bounding box center [710, 476] width 963 height 839
click at [510, 70] on span "Sections" at bounding box center [505, 64] width 36 height 15
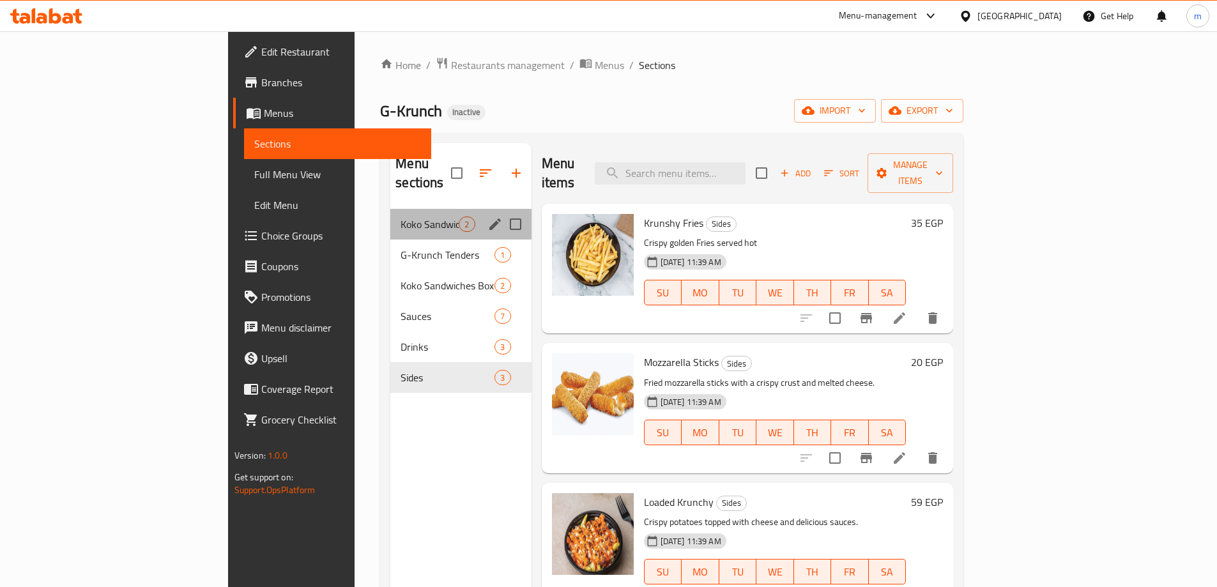
click at [390, 209] on div "Koko Sandwiches 2" at bounding box center [460, 224] width 141 height 31
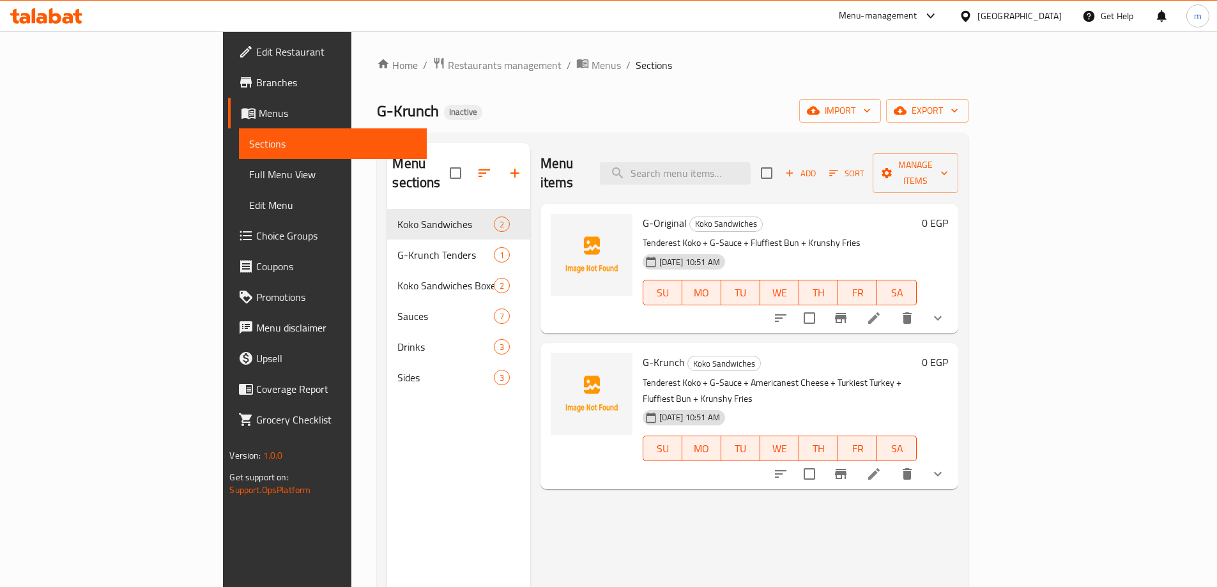
click at [879, 353] on div "G-Krunch Koko Sandwiches Tenderest Koko + G-Sauce + Americanest Cheese + Turkie…" at bounding box center [779, 415] width 284 height 135
click at [881, 310] on icon at bounding box center [873, 317] width 15 height 15
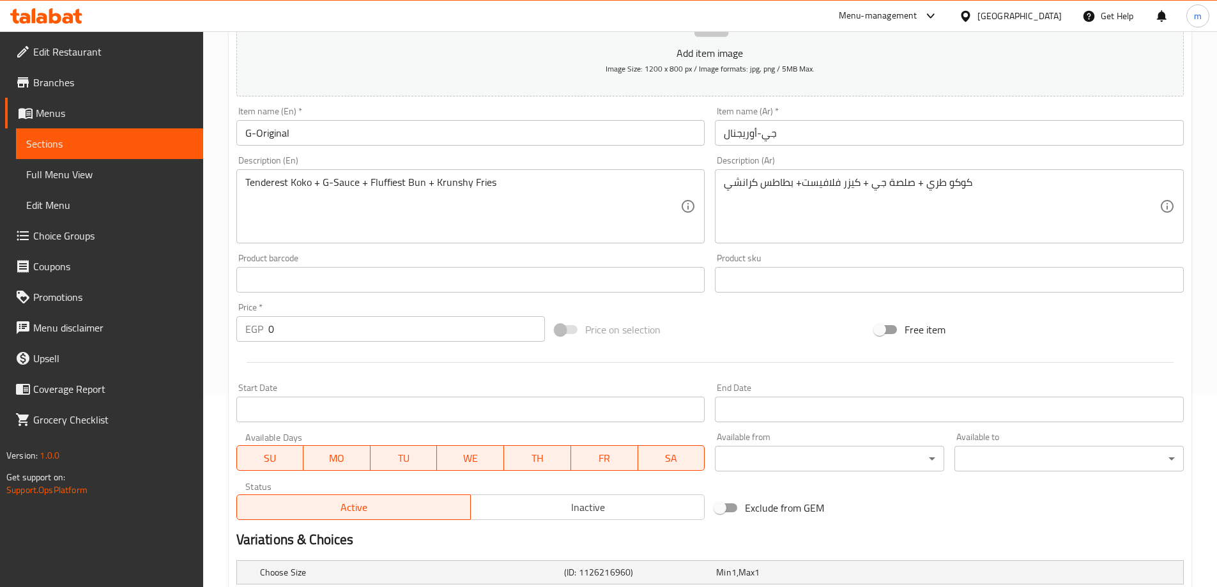
scroll to position [192, 0]
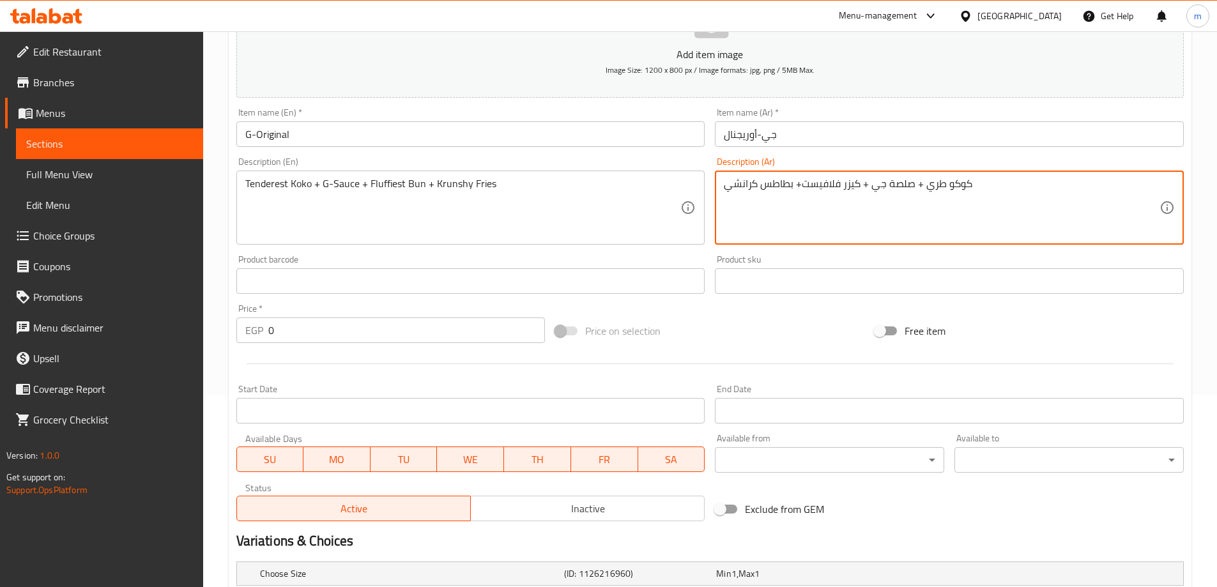
drag, startPoint x: 934, startPoint y: 209, endPoint x: 934, endPoint y: 195, distance: 14.1
drag, startPoint x: 922, startPoint y: 190, endPoint x: 933, endPoint y: 191, distance: 10.2
click at [933, 191] on textarea "كوكو طري + صلصة جي + كيزر فلافيست+ بطاطس كرانشي" at bounding box center [942, 208] width 436 height 61
click at [933, 192] on textarea "كوكو طري + صلصة جي + كيزر فلافيست+ بطاطس كرانشي" at bounding box center [942, 208] width 436 height 61
paste textarea "ندريست"
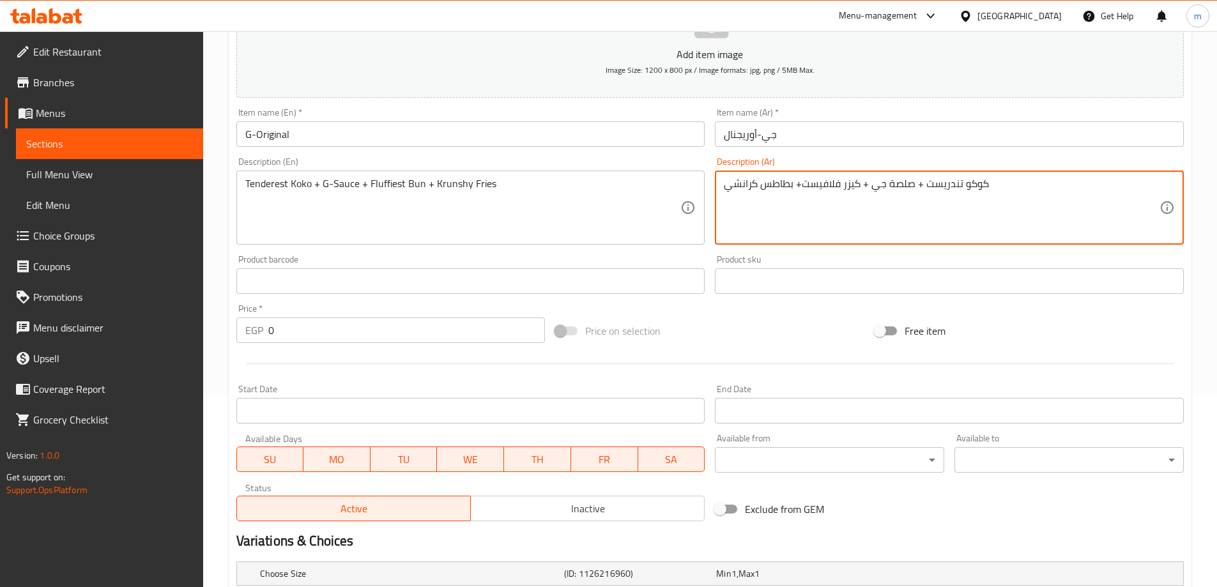
drag, startPoint x: 926, startPoint y: 189, endPoint x: 941, endPoint y: 192, distance: 14.9
type textarea "كوكو تندريست + صلصة جي + كيزر فلافيست+ بطاطس كرانشي"
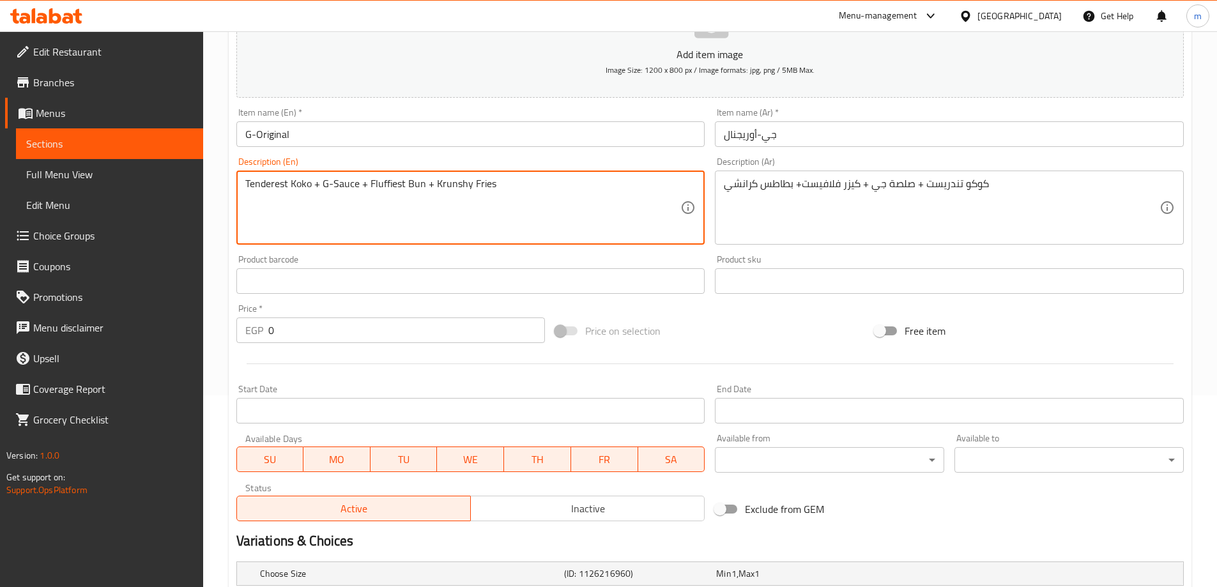
drag, startPoint x: 472, startPoint y: 181, endPoint x: 523, endPoint y: 201, distance: 54.6
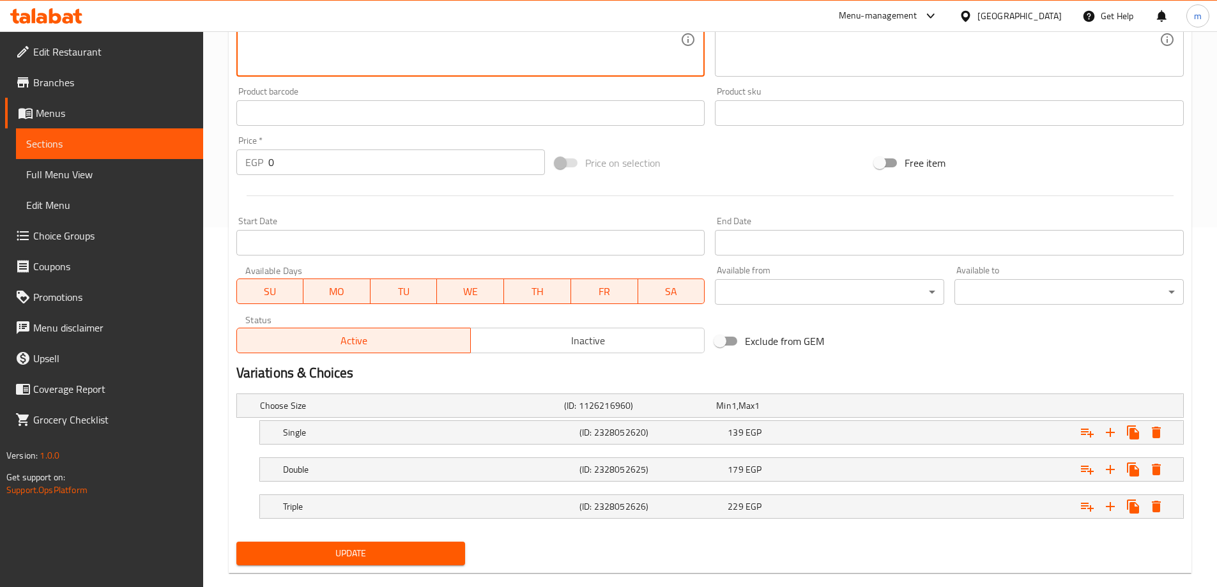
scroll to position [381, 0]
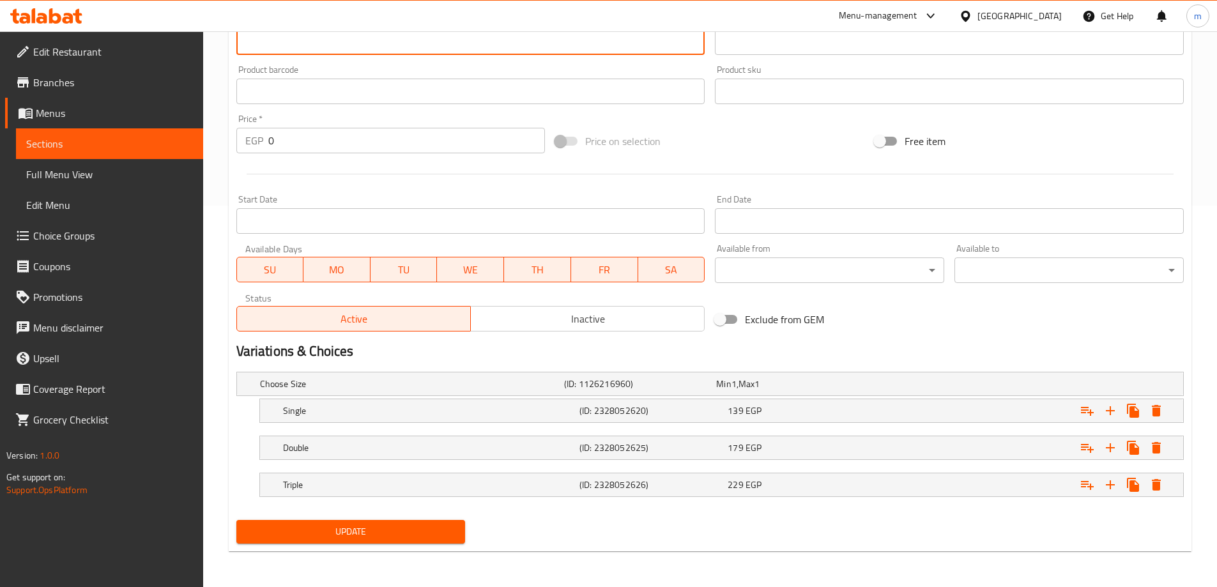
click at [396, 528] on span "Update" at bounding box center [351, 532] width 209 height 16
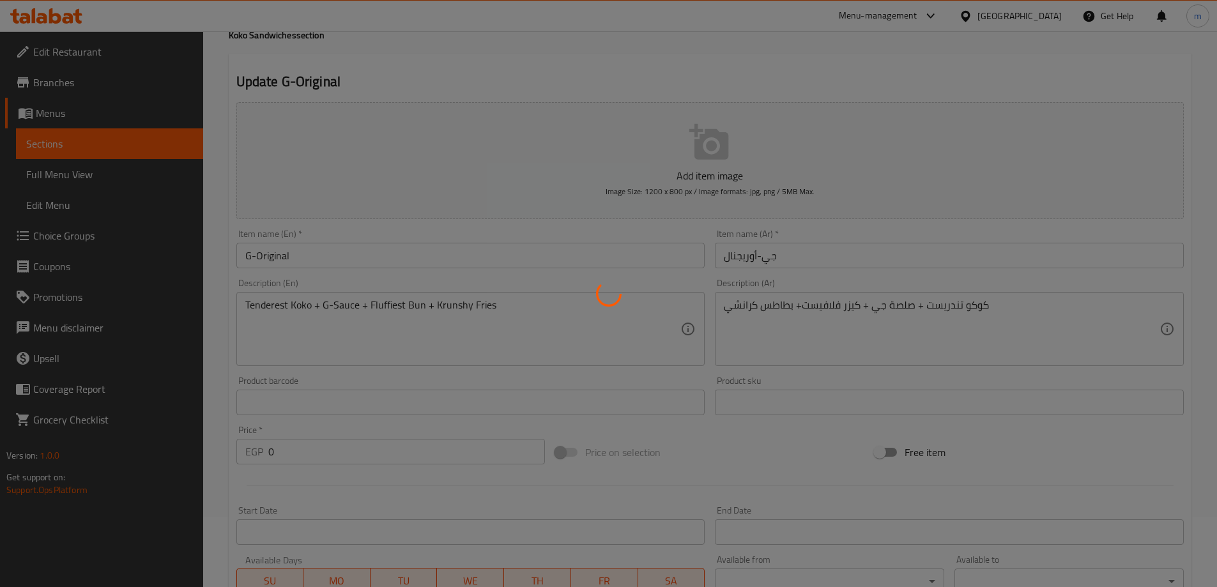
scroll to position [0, 0]
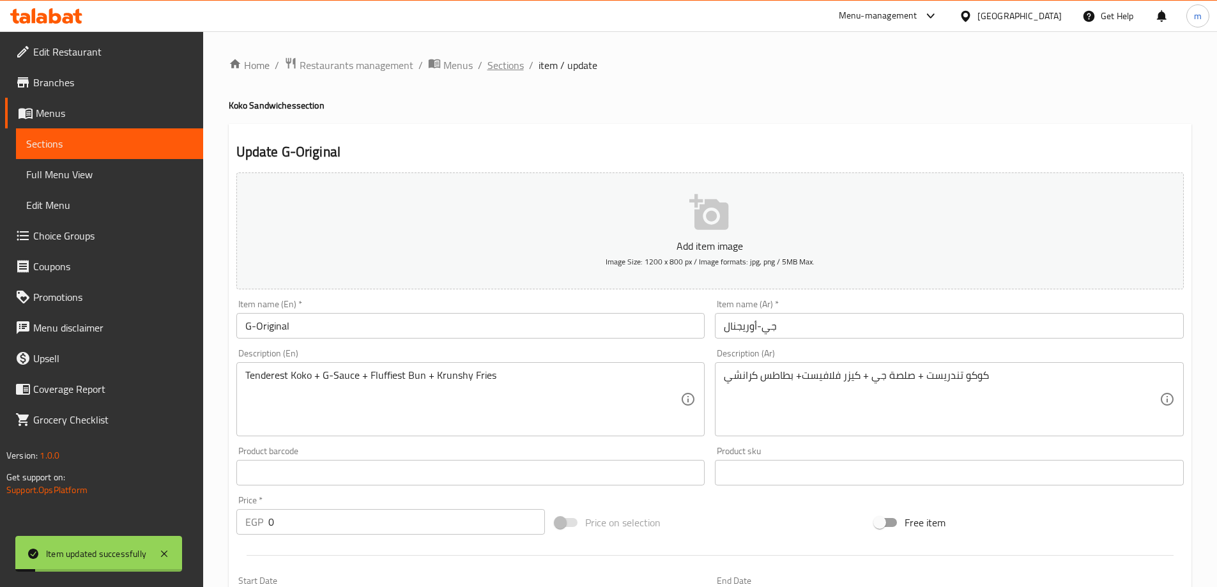
click at [507, 68] on span "Sections" at bounding box center [505, 64] width 36 height 15
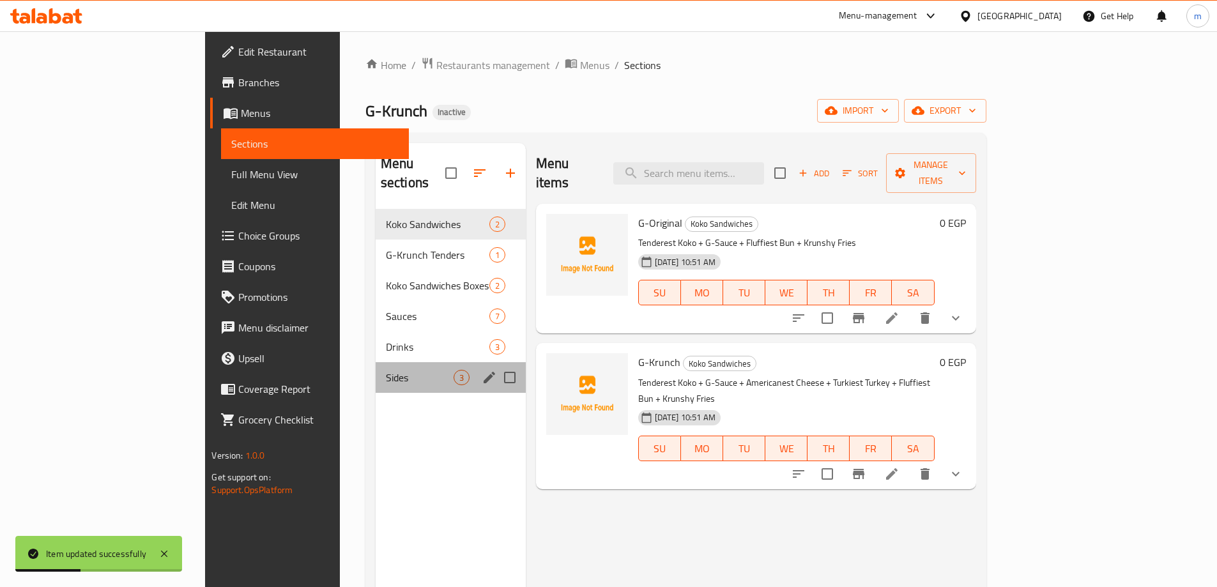
click at [376, 362] on div "Sides 3" at bounding box center [451, 377] width 150 height 31
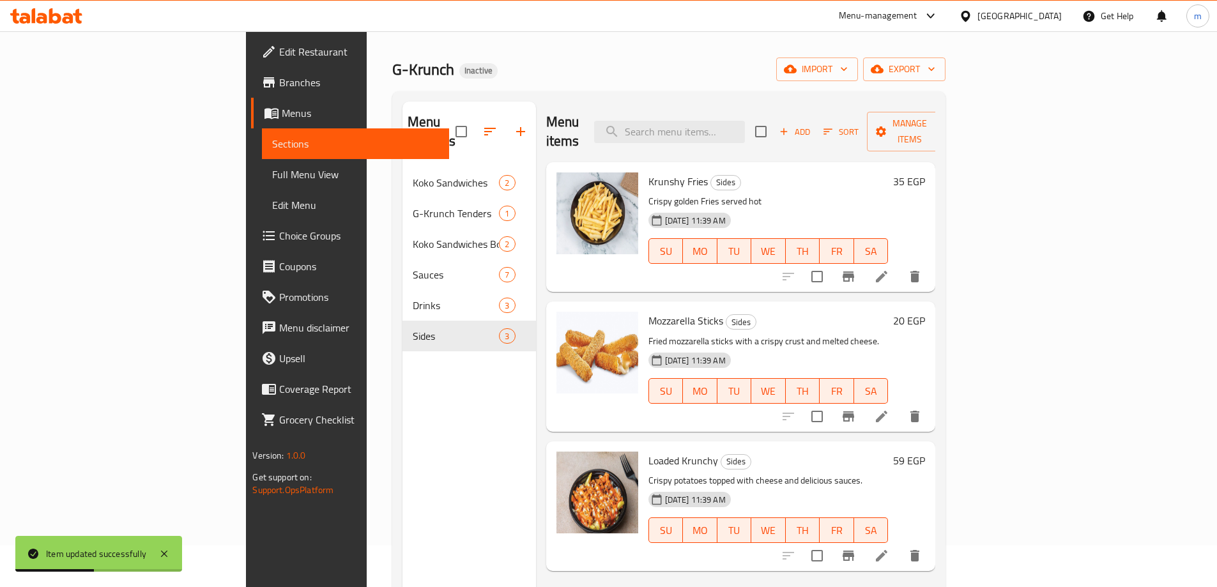
scroll to position [64, 0]
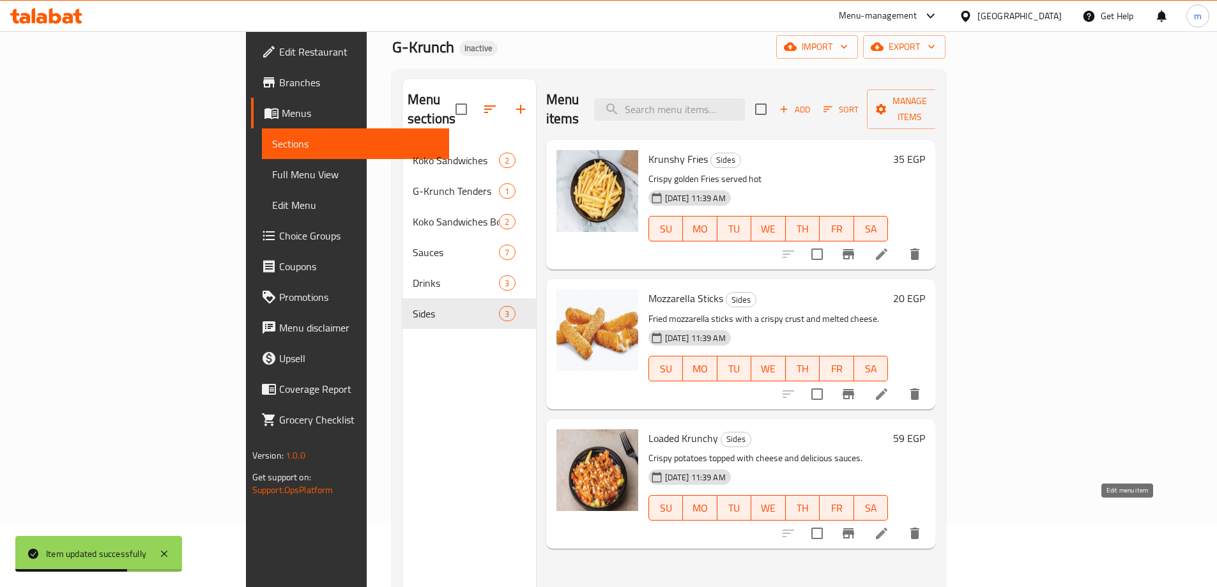
click at [889, 526] on icon at bounding box center [881, 533] width 15 height 15
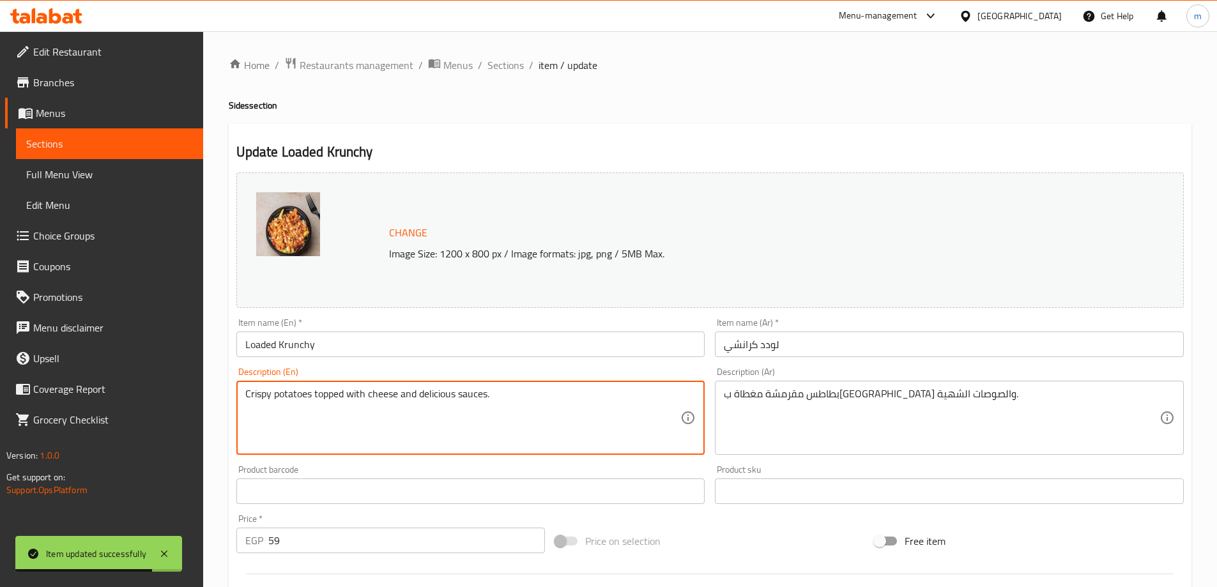
click at [284, 399] on textarea "Crispy potatoes topped with cheese and delicious sauces." at bounding box center [463, 418] width 436 height 61
paste textarea "Fries"
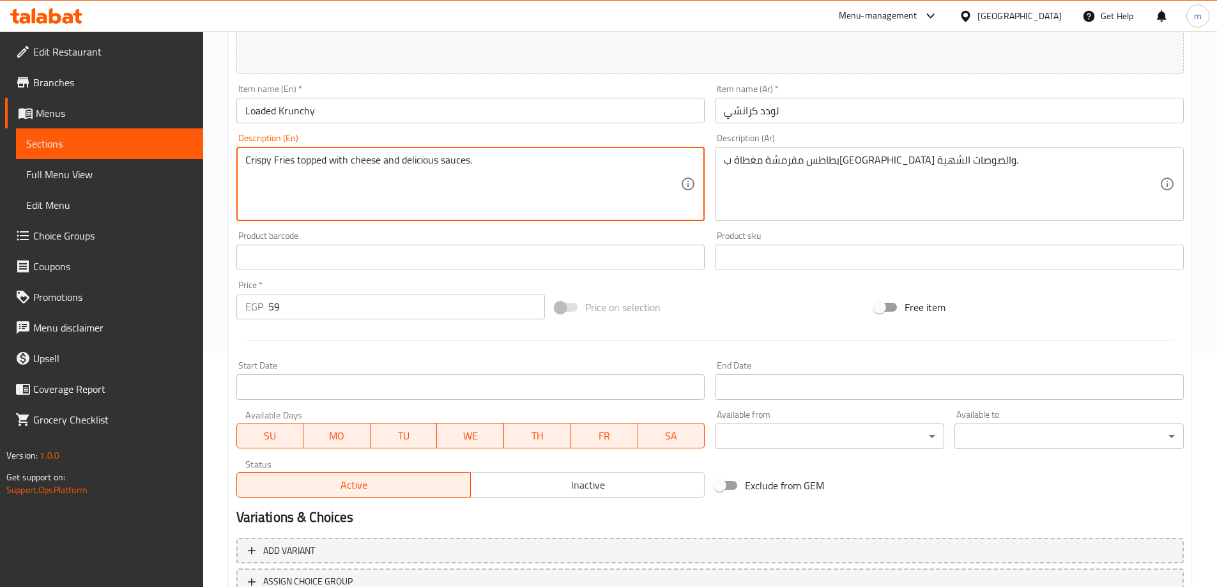
scroll to position [334, 0]
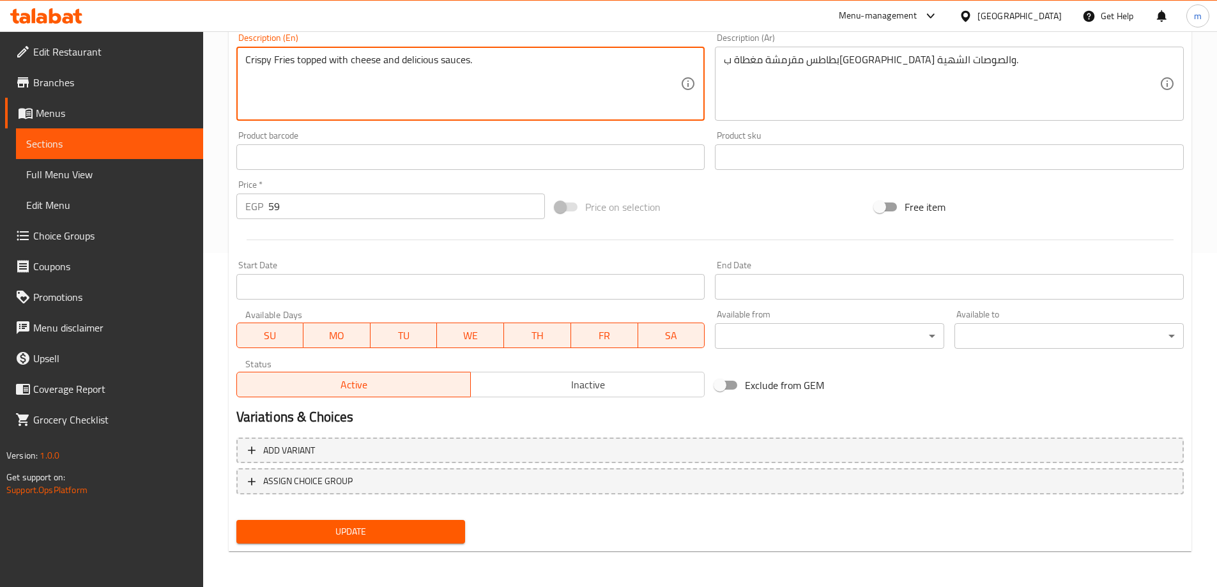
type textarea "Crispy Fries topped with cheese and delicious sauces."
click at [345, 526] on span "Update" at bounding box center [351, 532] width 209 height 16
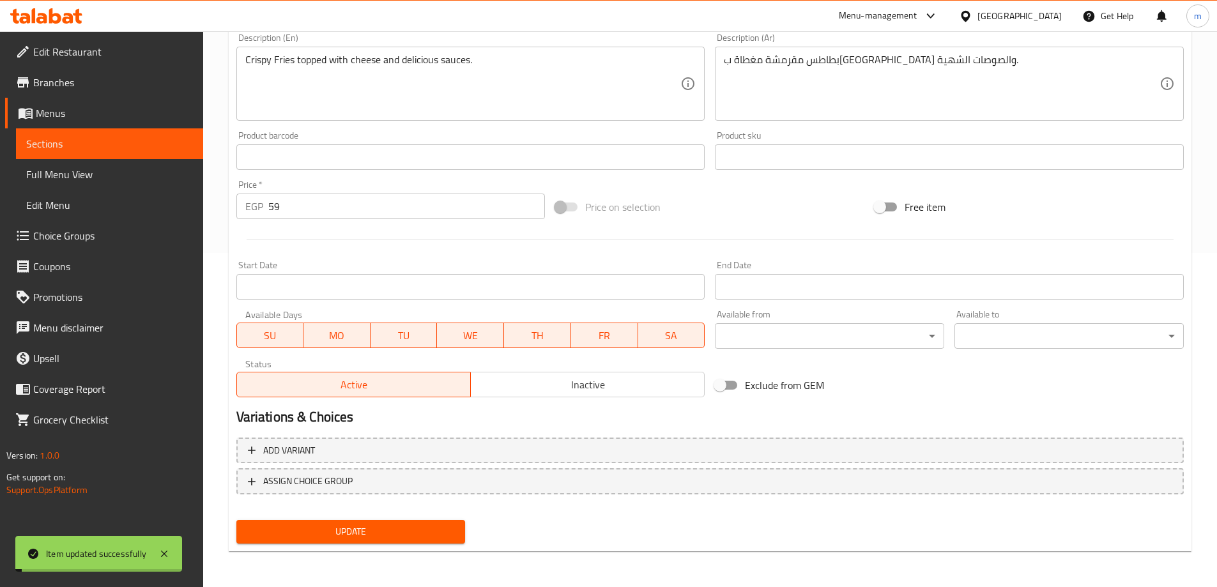
scroll to position [0, 0]
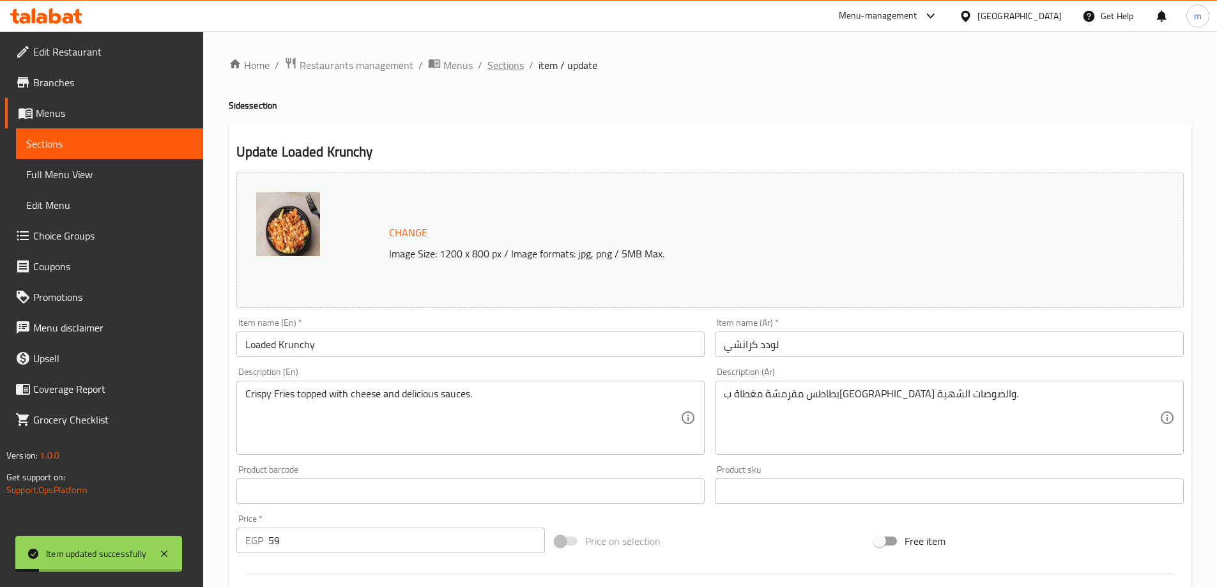
click at [490, 68] on span "Sections" at bounding box center [505, 64] width 36 height 15
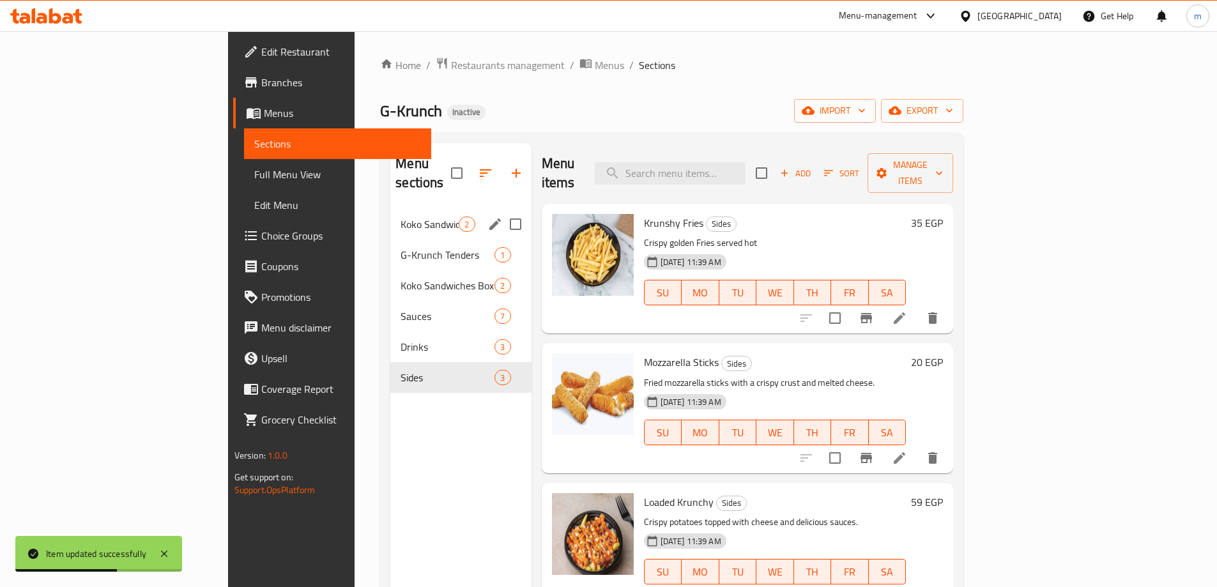
click at [390, 213] on div "Koko Sandwiches 2" at bounding box center [460, 224] width 141 height 31
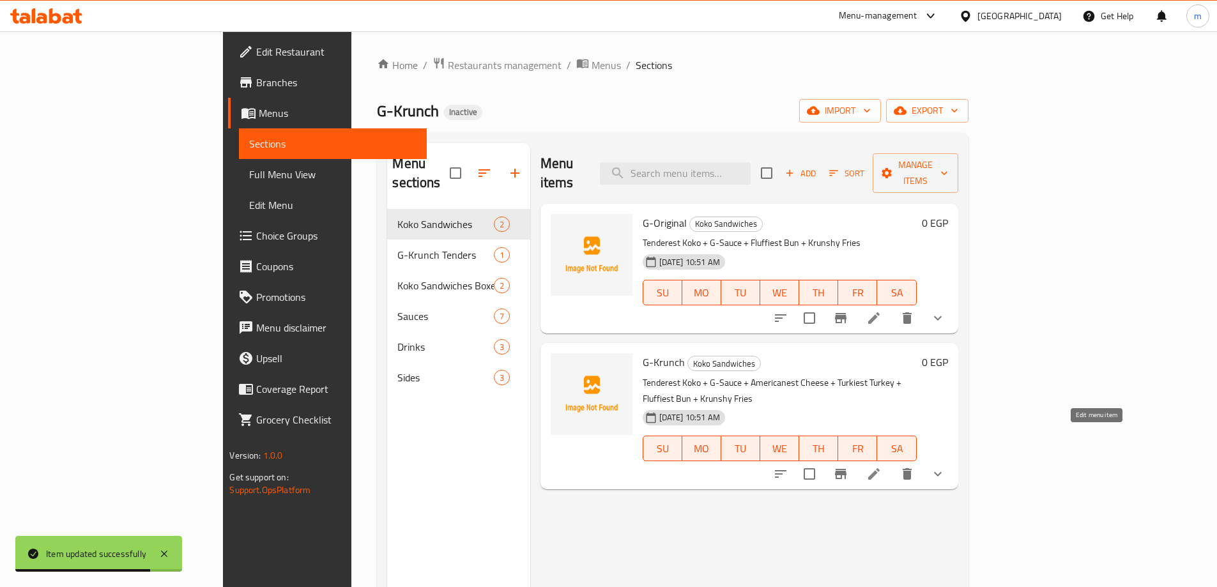
click at [881, 466] on icon at bounding box center [873, 473] width 15 height 15
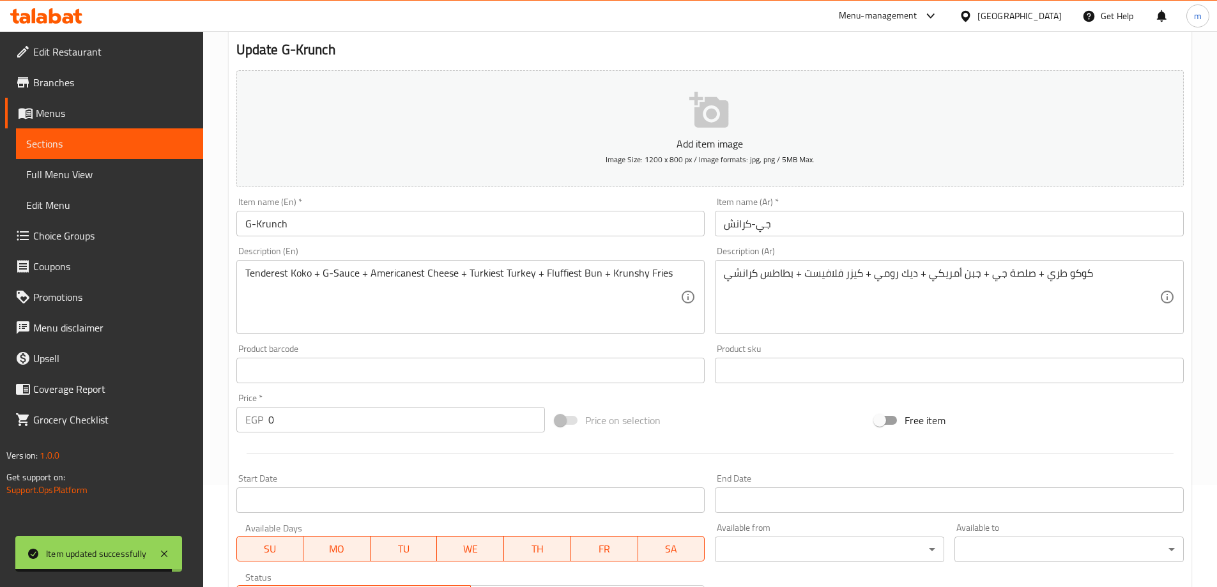
scroll to position [128, 0]
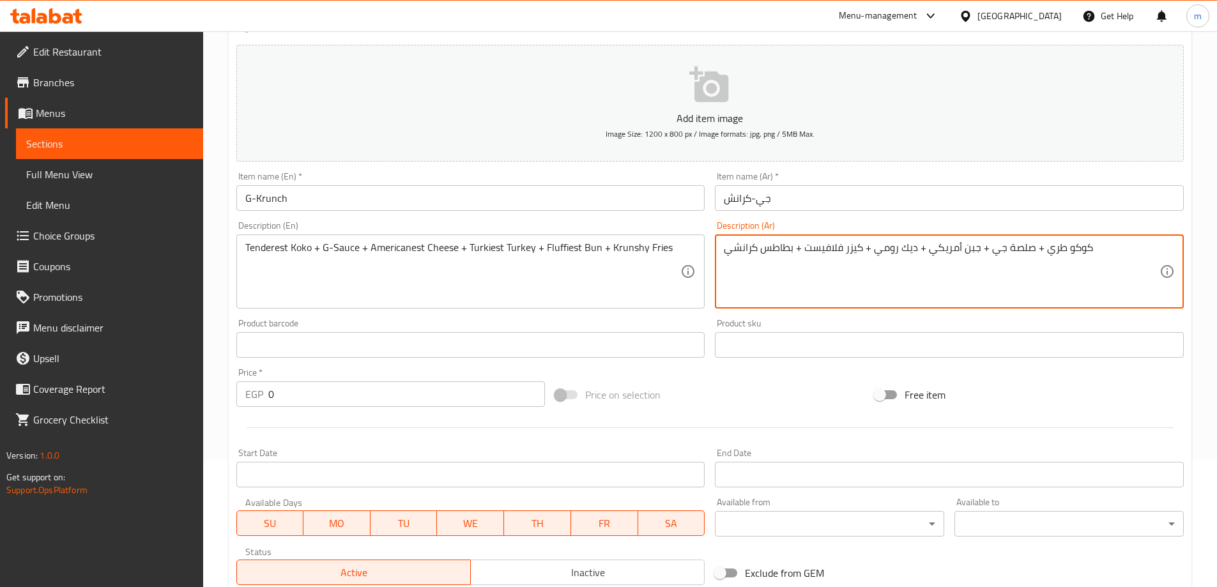
click at [1046, 248] on textarea "كوكو طري + صلصة جي + جبن أمريكي + ديك رومي + كيزر فلافيست + بطاطس كرانشي" at bounding box center [942, 271] width 436 height 61
click at [1032, 293] on textarea "كوكو طري + صلصة جي + جبن أمريكي + ديك رومي + كيزر فلافيست + بطاطس كرانشي" at bounding box center [942, 271] width 436 height 61
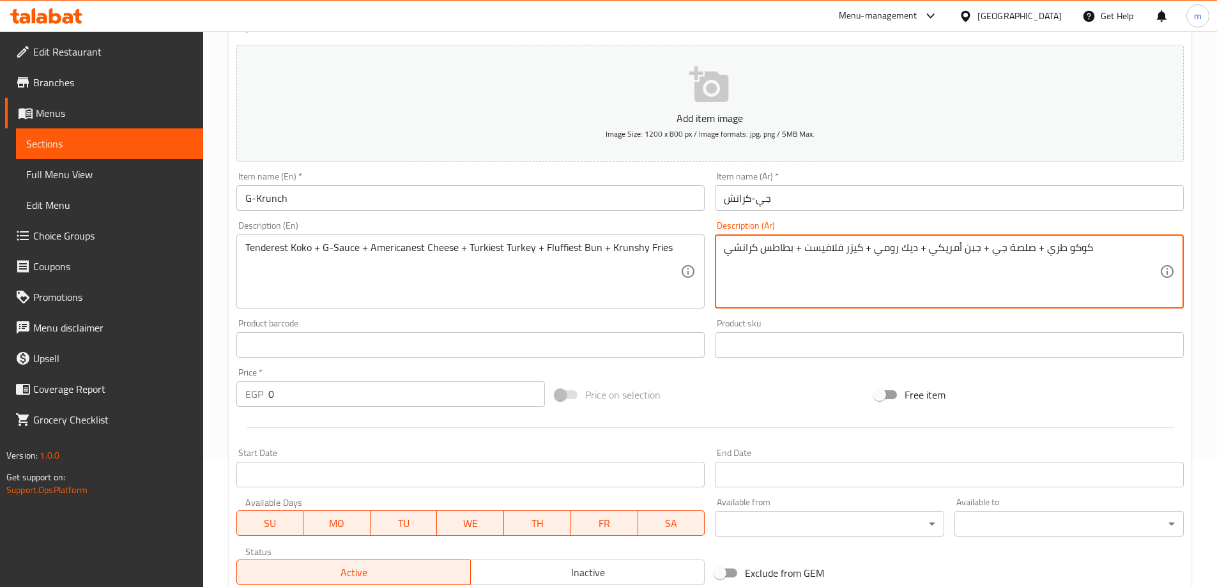
drag, startPoint x: 1043, startPoint y: 250, endPoint x: 1060, endPoint y: 244, distance: 17.8
click at [1060, 244] on textarea "كوكو طري + صلصة جي + جبن أمريكي + ديك رومي + كيزر فلافيست + بطاطس كرانشي" at bounding box center [942, 271] width 436 height 61
paste textarea "ندريست"
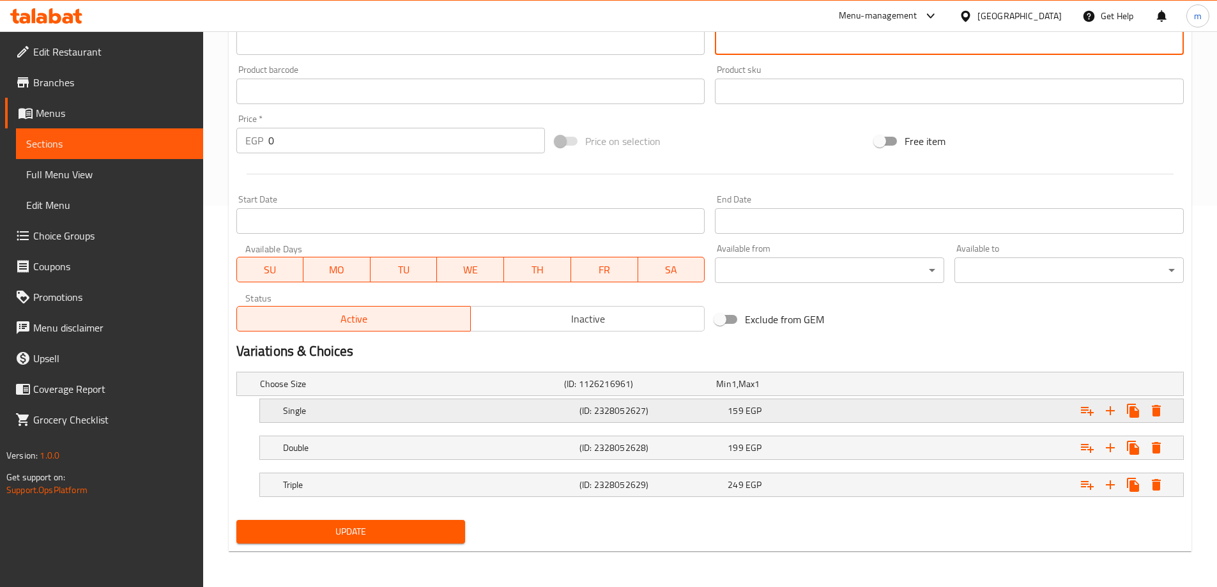
type textarea "كوكو تندريست + صلصة جي + جبن أمريكي + ديك رومي + كيزر فلافيست + بطاطس كرانشي"
click at [639, 406] on h5 "(ID: 2328052627)" at bounding box center [650, 410] width 143 height 13
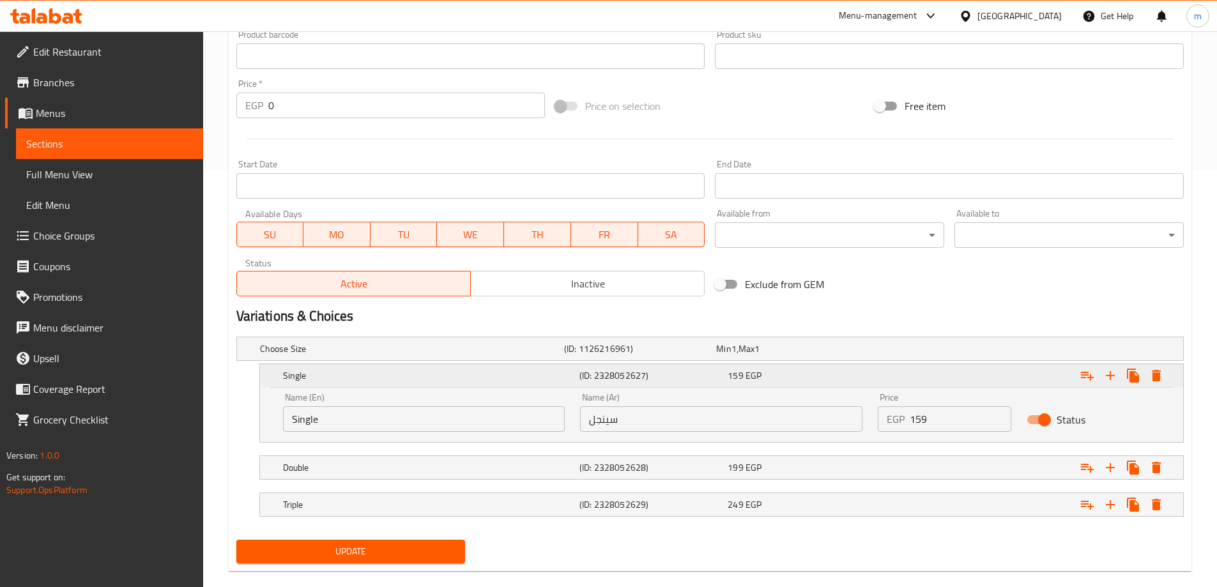
scroll to position [436, 0]
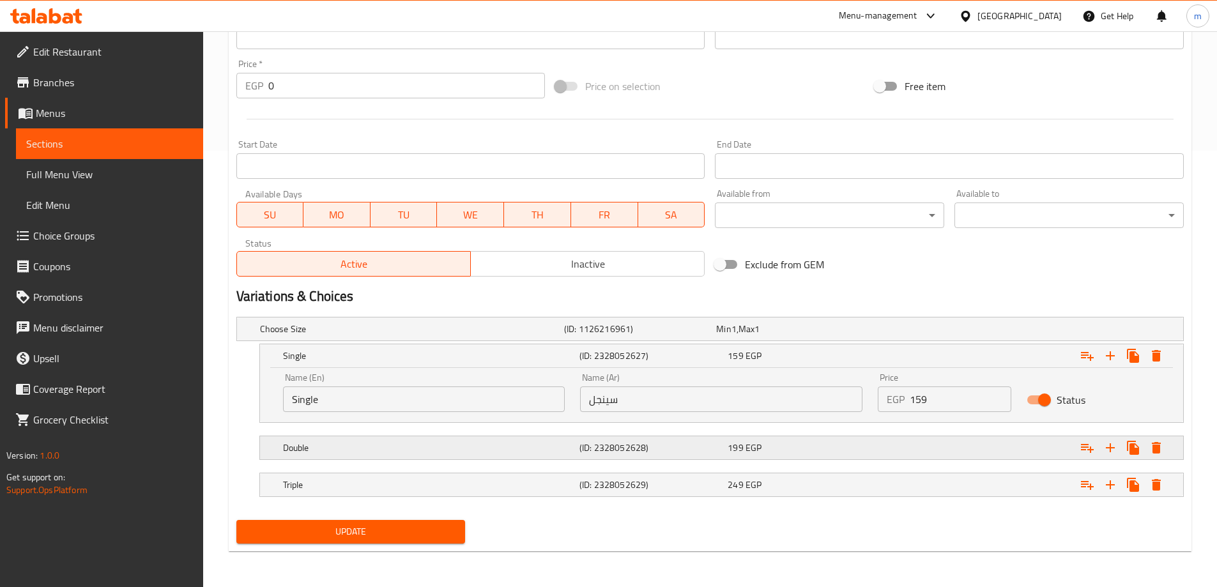
click at [574, 448] on div "Double" at bounding box center [428, 448] width 296 height 18
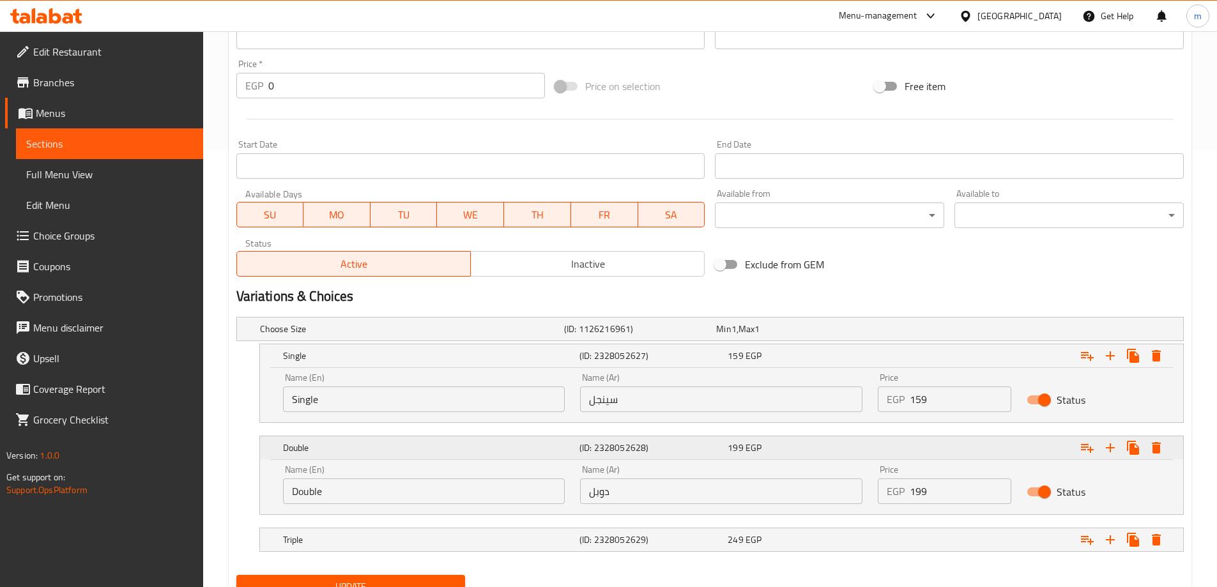
scroll to position [491, 0]
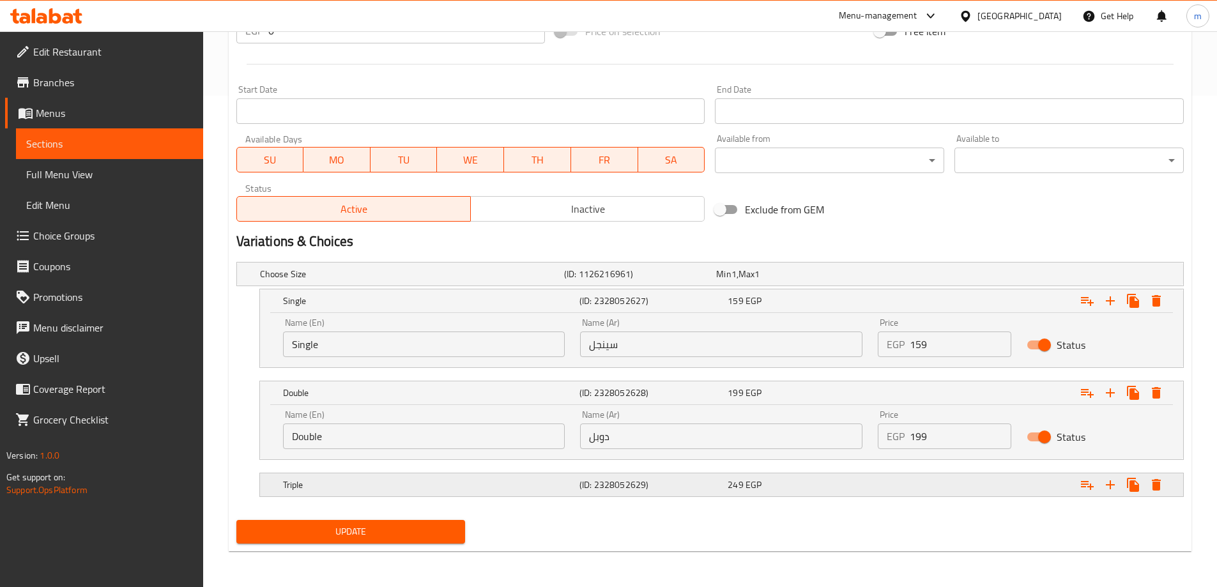
click at [600, 483] on h5 "(ID: 2328052629)" at bounding box center [650, 484] width 143 height 13
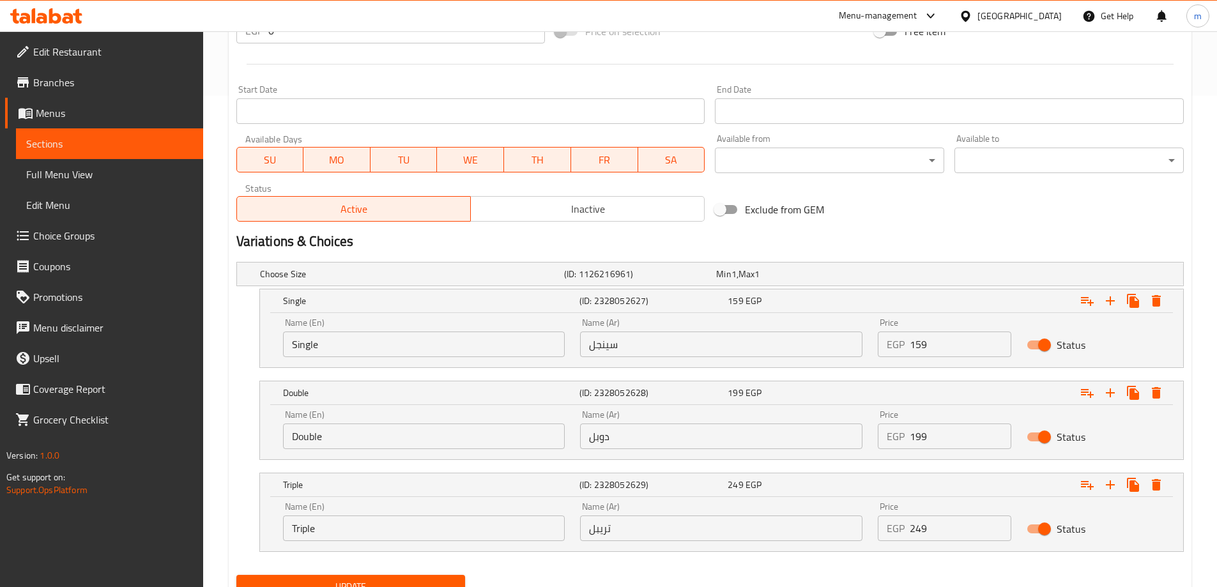
scroll to position [546, 0]
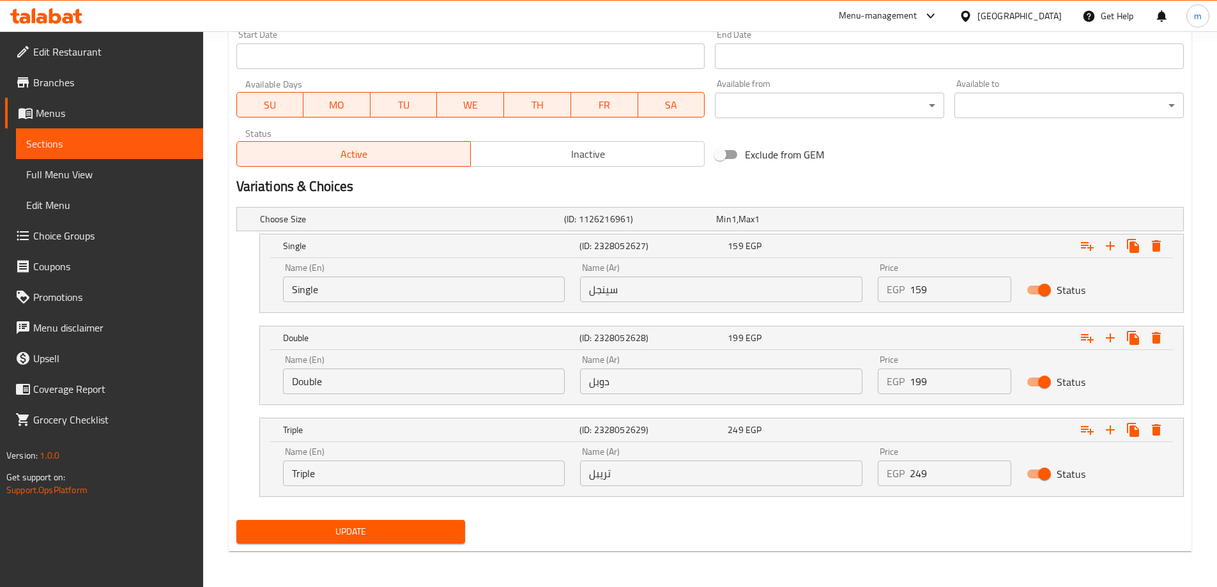
click at [399, 525] on span "Update" at bounding box center [351, 532] width 209 height 16
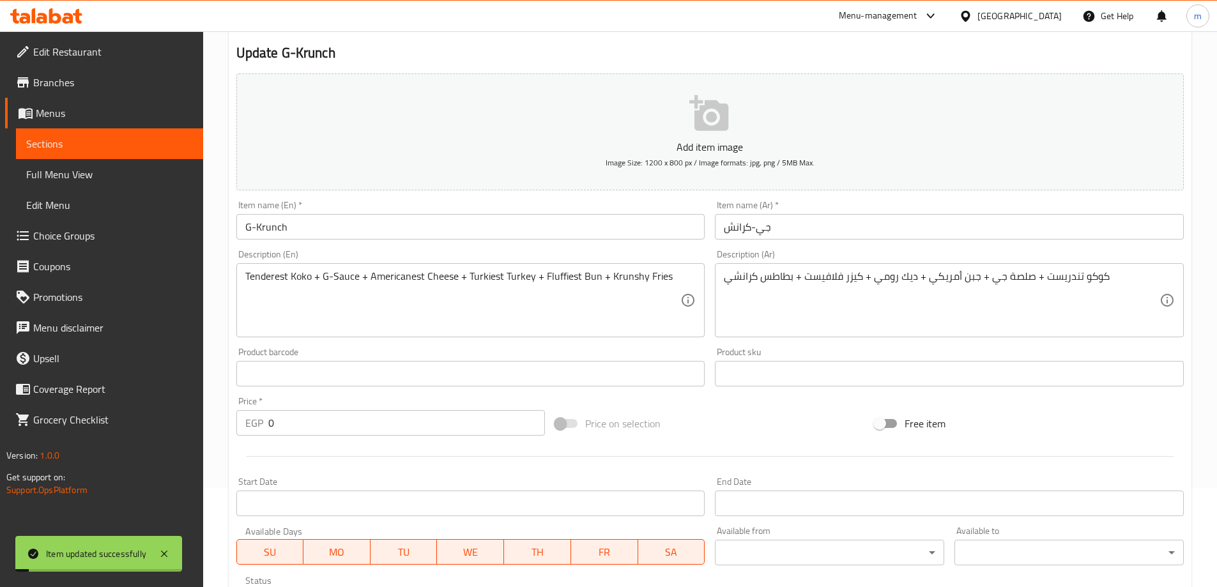
scroll to position [0, 0]
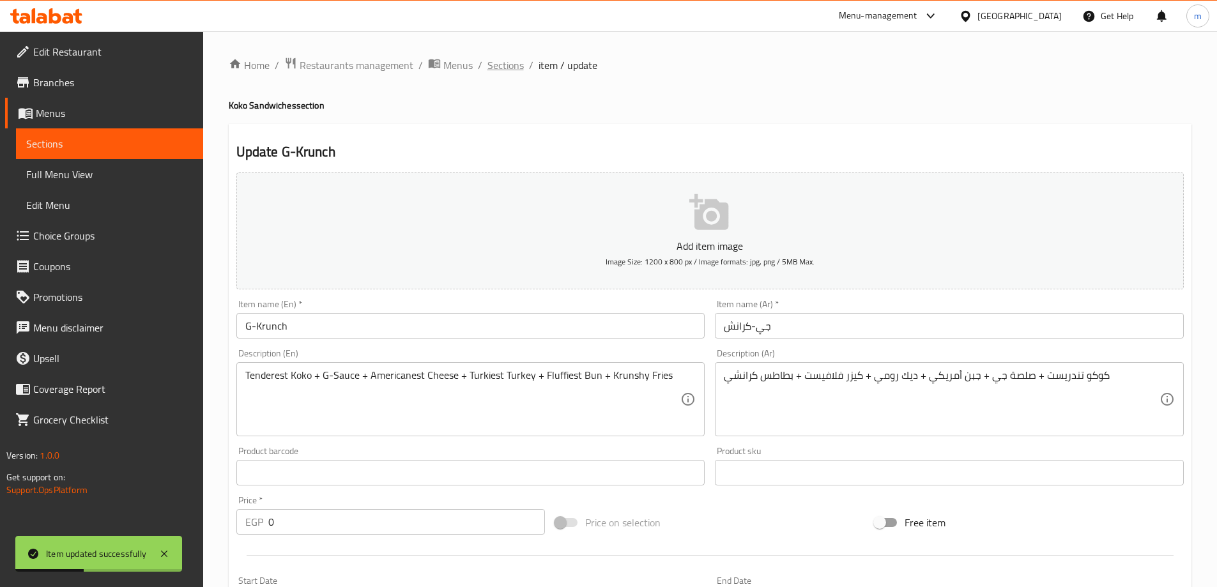
click at [498, 65] on span "Sections" at bounding box center [505, 64] width 36 height 15
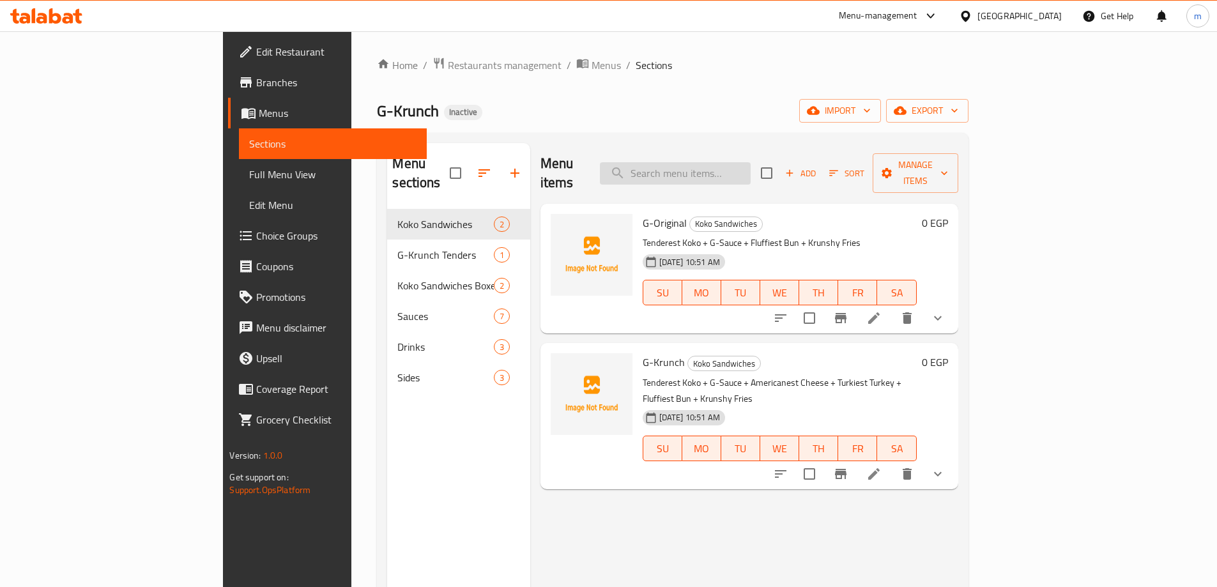
click at [750, 163] on input "search" at bounding box center [675, 173] width 151 height 22
paste input "Turkiest [GEOGRAPHIC_DATA]"
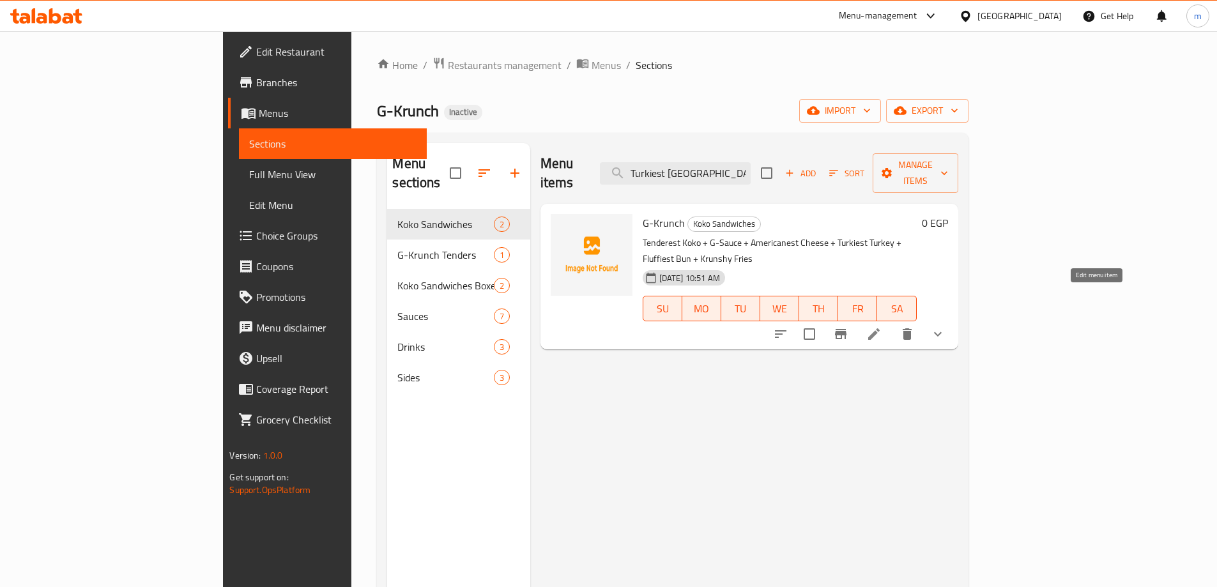
type input "Turkiest [GEOGRAPHIC_DATA]"
click at [879, 328] on icon at bounding box center [873, 333] width 11 height 11
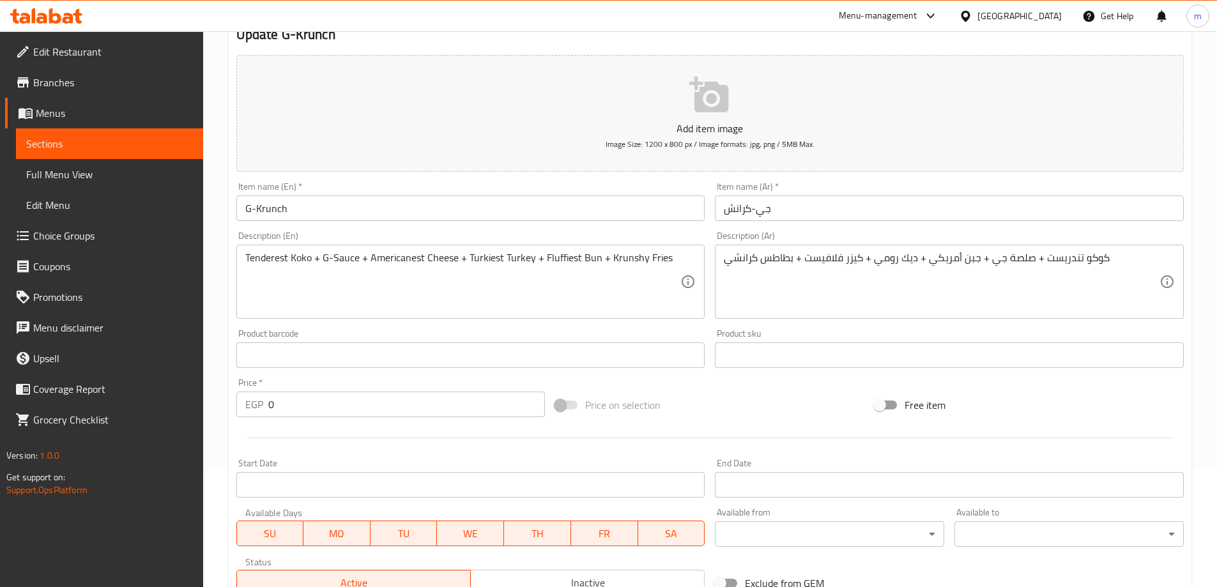
scroll to position [128, 0]
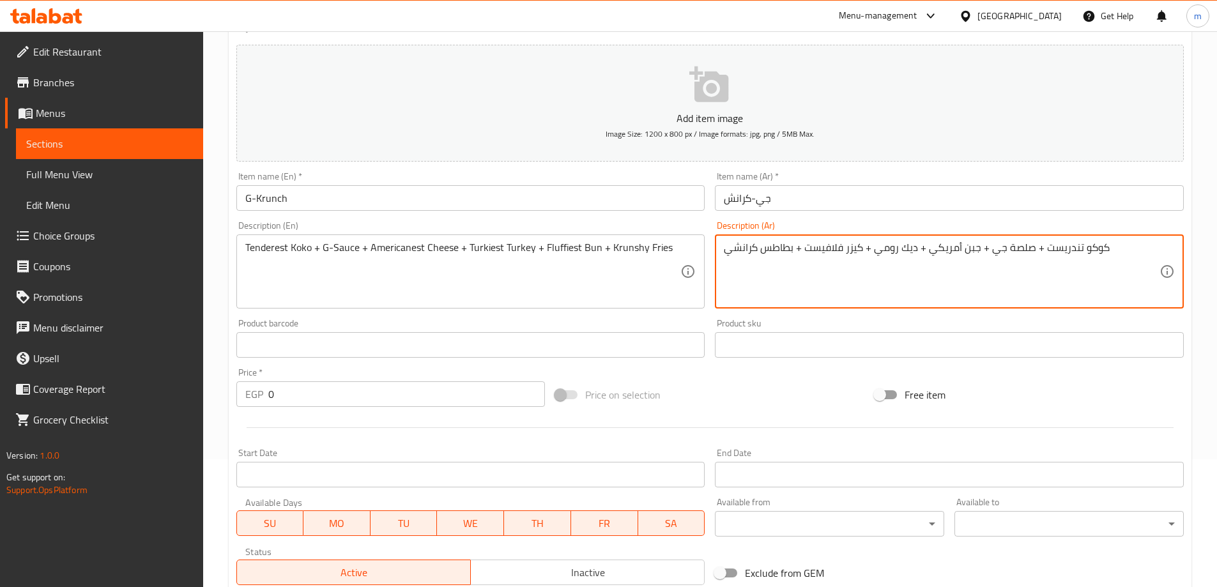
paste textarea "ركيست ترك"
drag, startPoint x: 876, startPoint y: 252, endPoint x: 914, endPoint y: 251, distance: 37.7
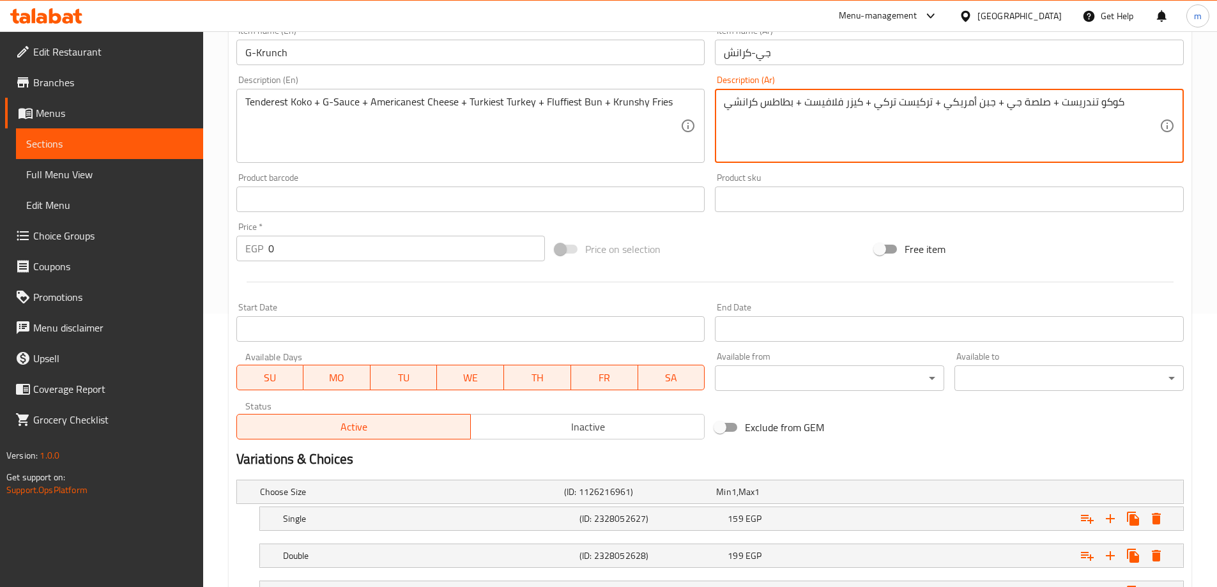
scroll to position [381, 0]
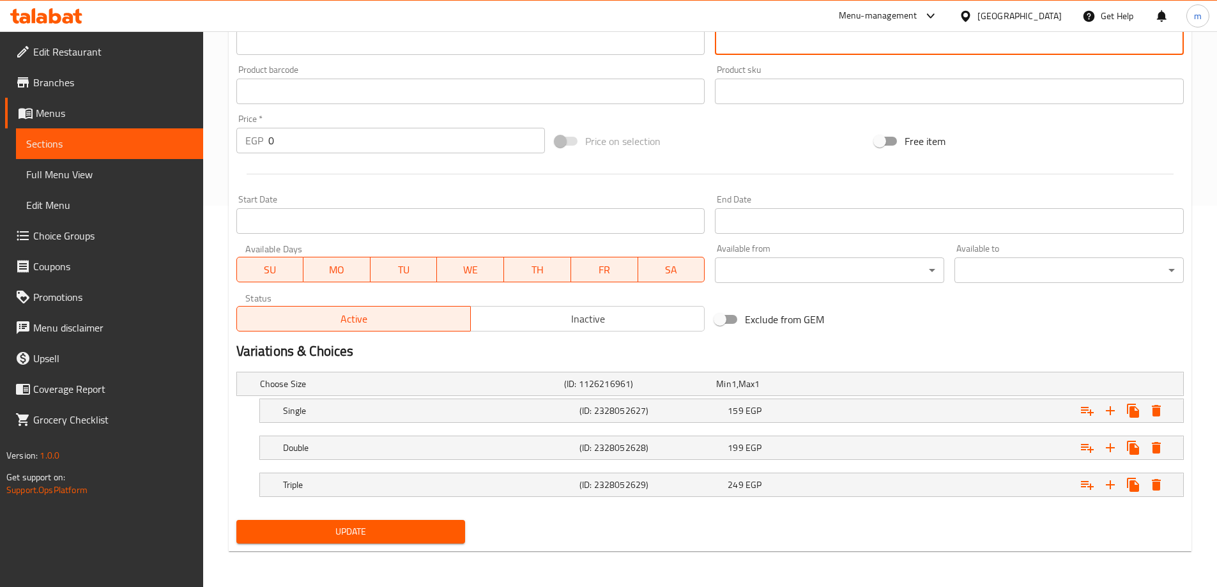
type textarea "كوكو تندريست + صلصة جي + جبن أمريكي + تركيست تركي + كيزر فلافيست + بطاطس كرانشي"
click at [442, 524] on span "Update" at bounding box center [351, 532] width 209 height 16
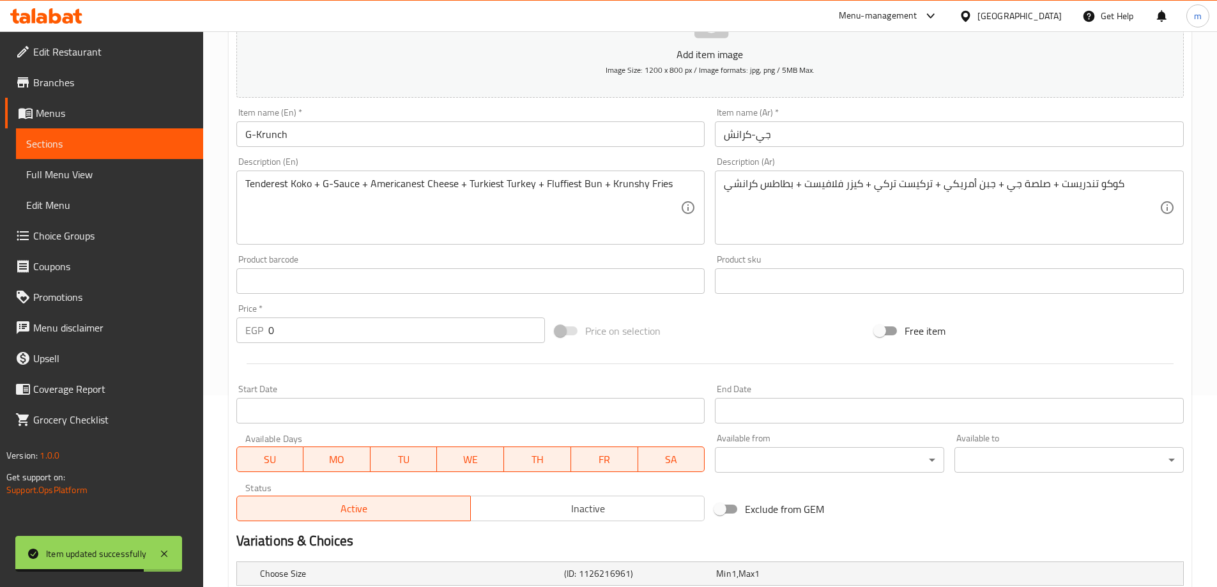
scroll to position [0, 0]
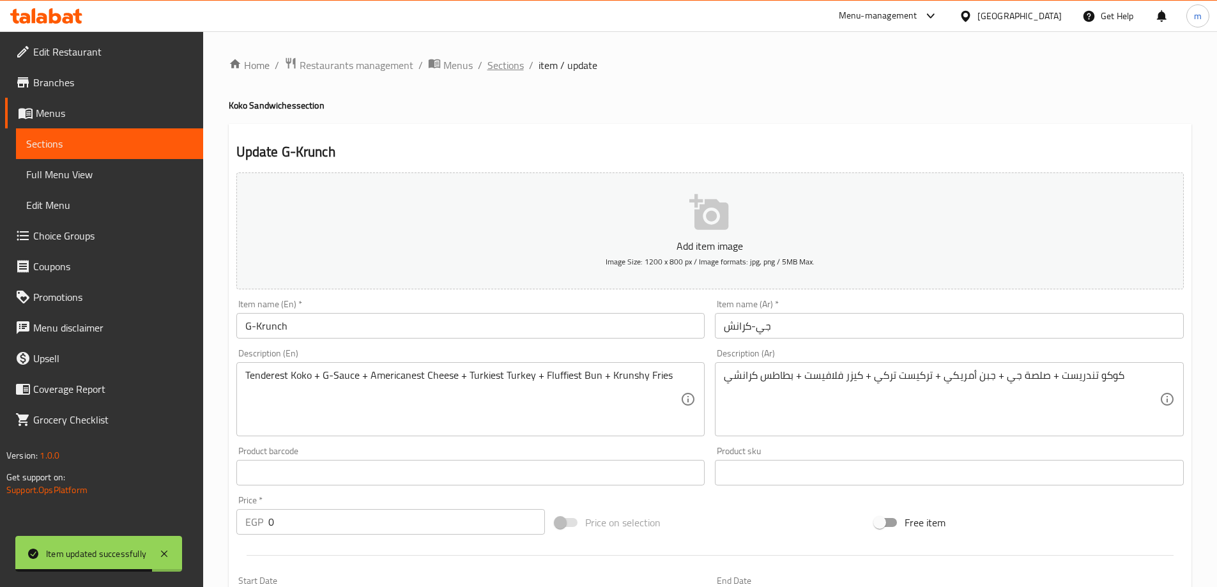
click at [505, 66] on span "Sections" at bounding box center [505, 64] width 36 height 15
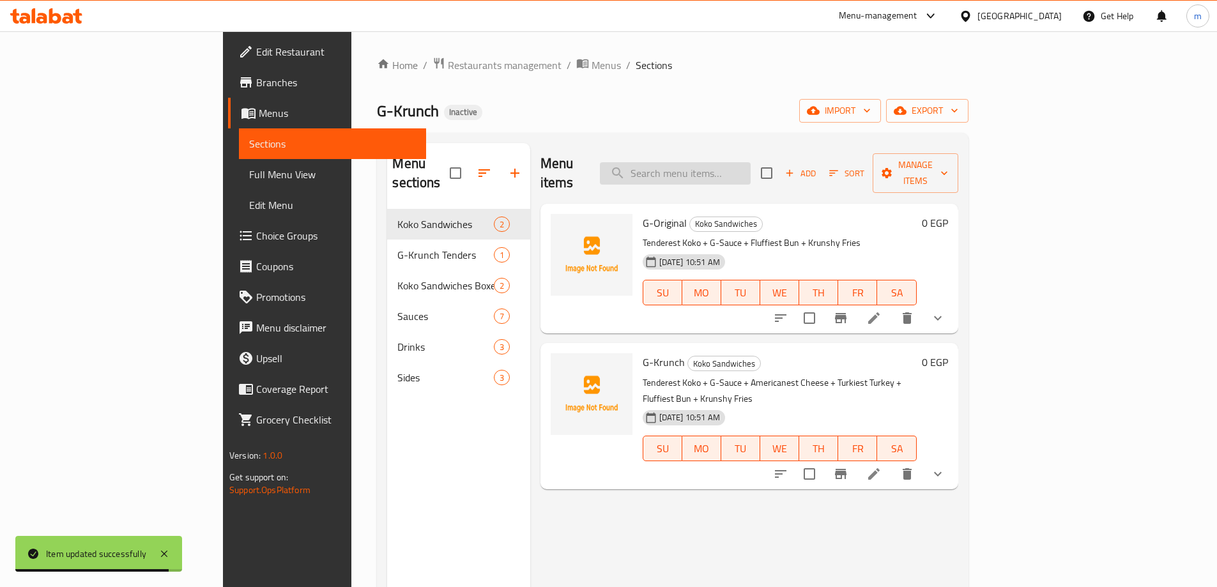
click at [711, 162] on input "search" at bounding box center [675, 173] width 151 height 22
paste input "tenderest"
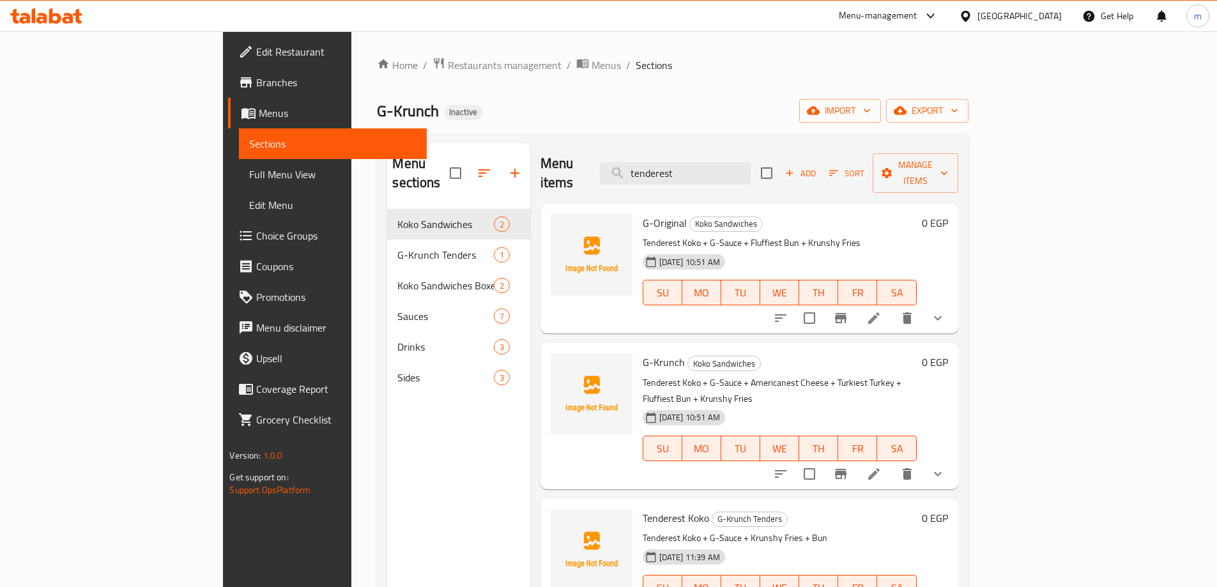
type input "tenderest"
click at [881, 310] on icon at bounding box center [873, 317] width 15 height 15
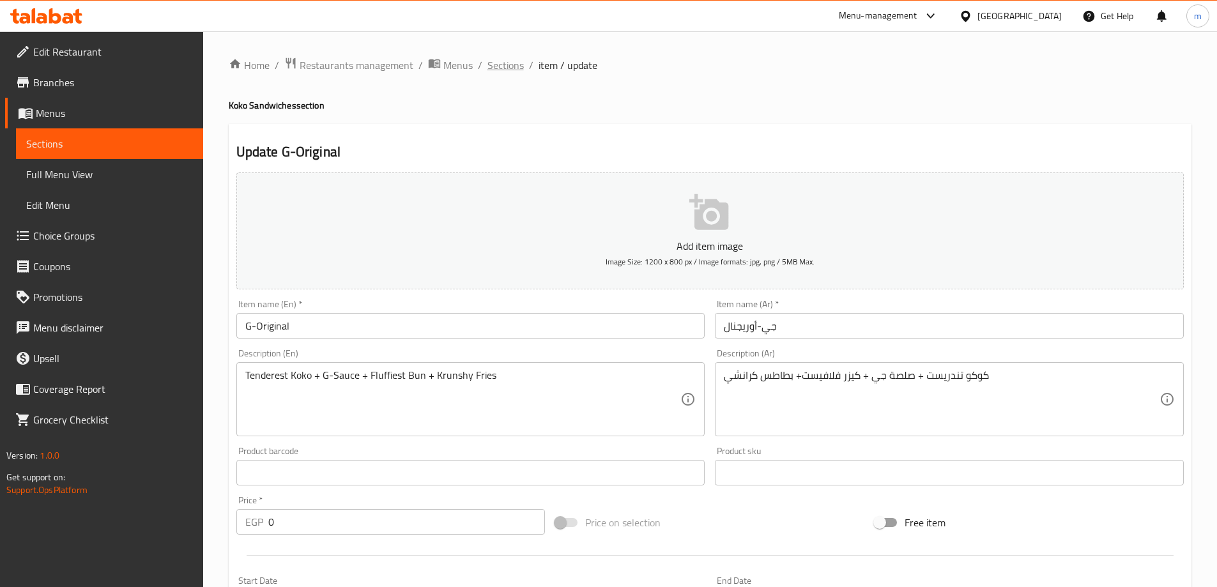
click at [494, 65] on span "Sections" at bounding box center [505, 64] width 36 height 15
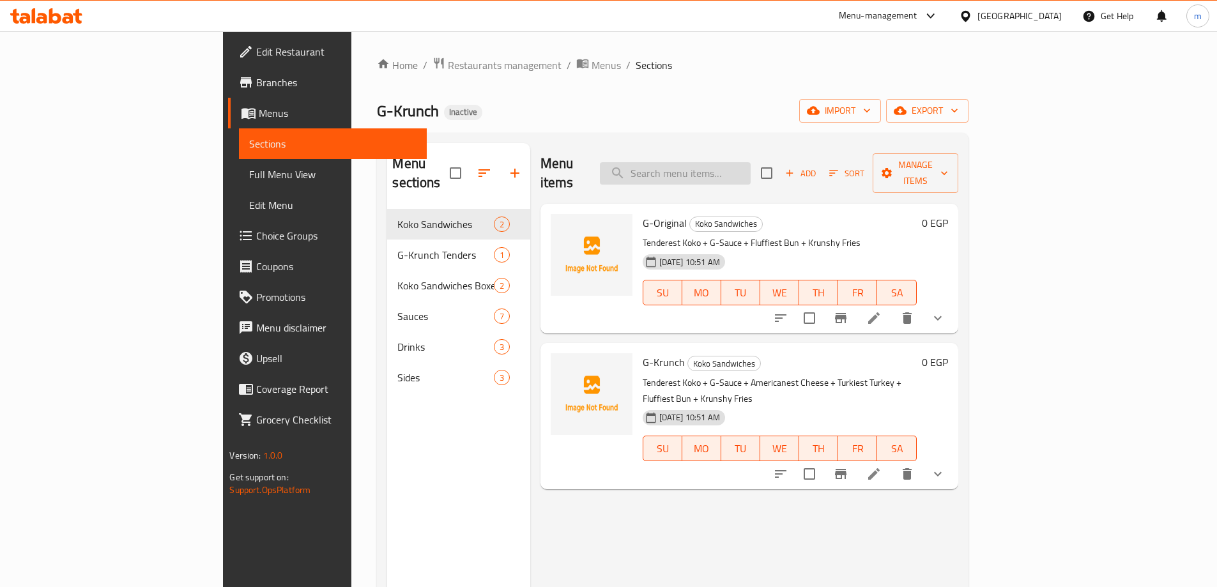
click at [742, 162] on input "search" at bounding box center [675, 173] width 151 height 22
paste input "tenderest"
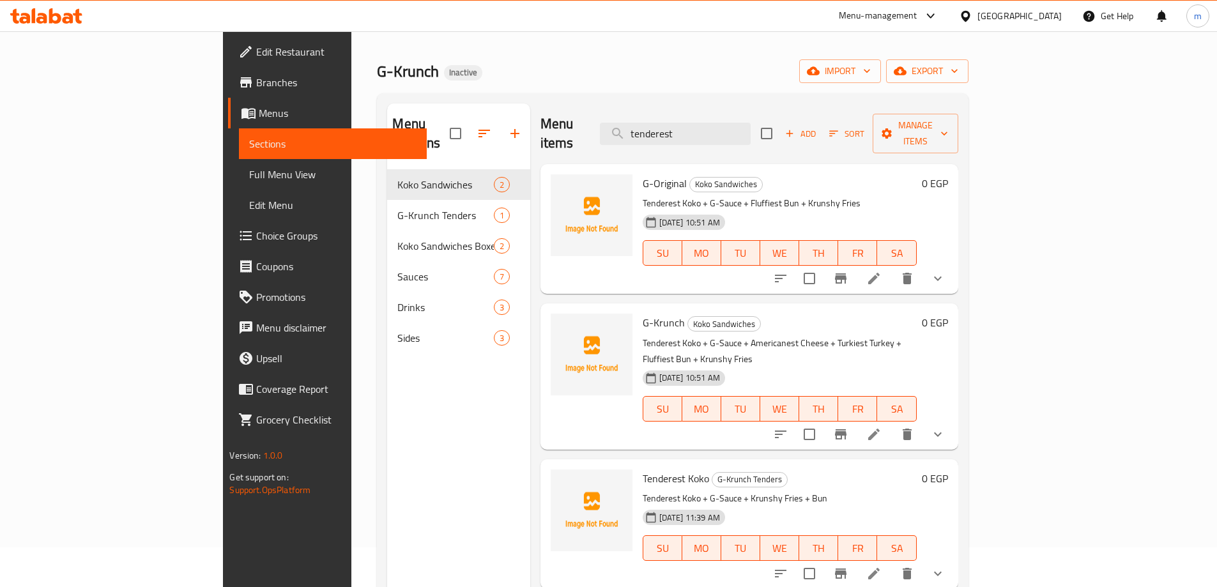
scroll to position [179, 0]
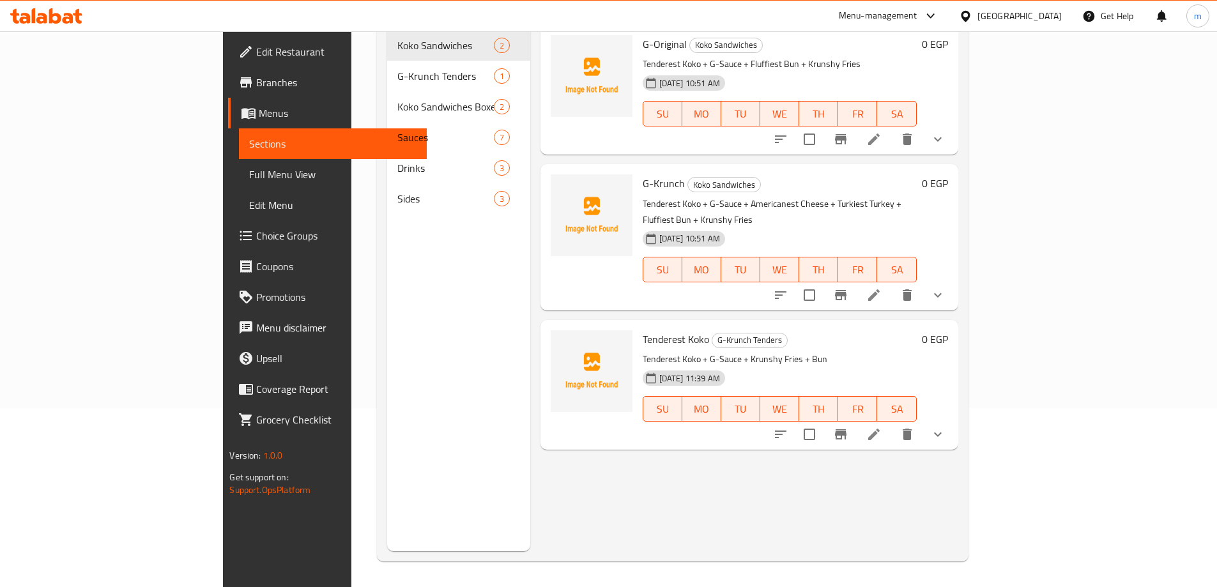
type input "tenderest"
click at [881, 287] on icon at bounding box center [873, 294] width 15 height 15
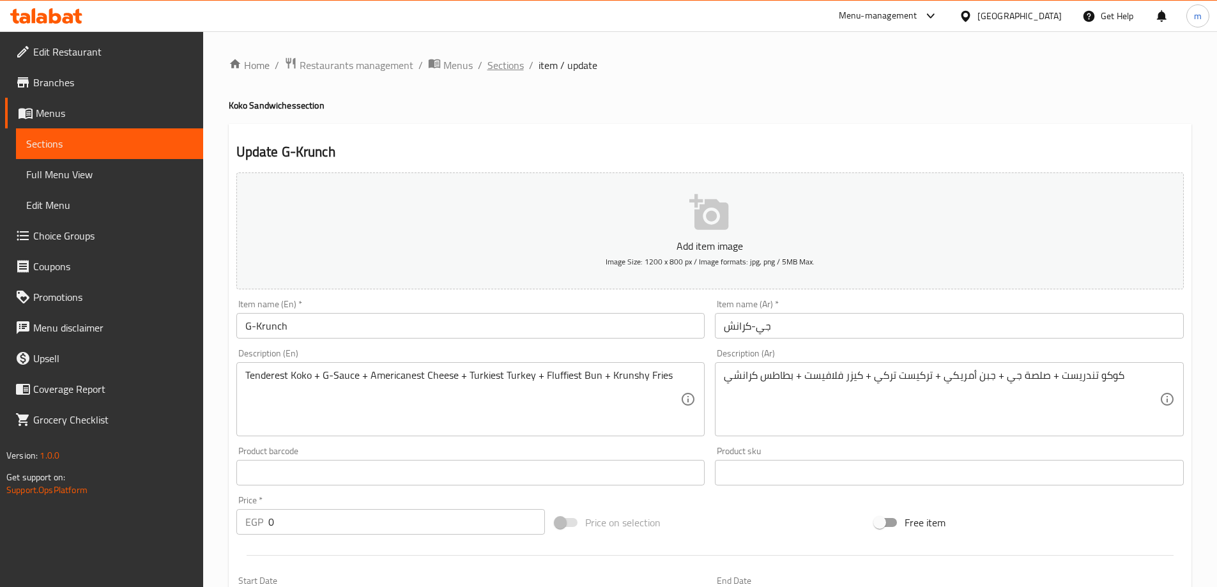
click at [494, 64] on span "Sections" at bounding box center [505, 64] width 36 height 15
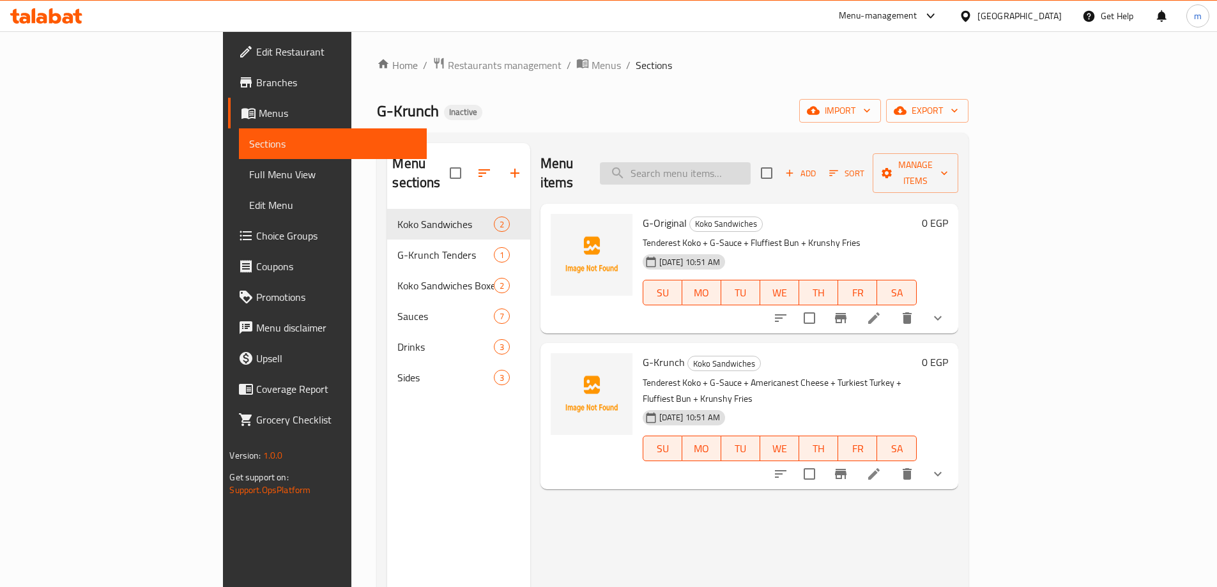
click at [750, 167] on input "search" at bounding box center [675, 173] width 151 height 22
paste input "tenderest"
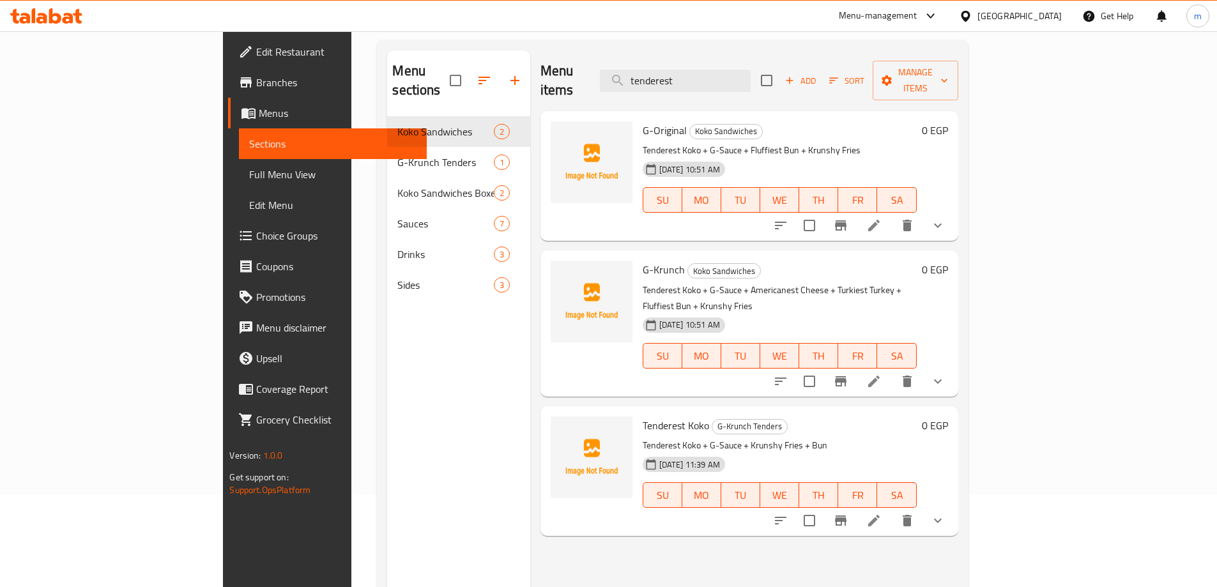
scroll to position [179, 0]
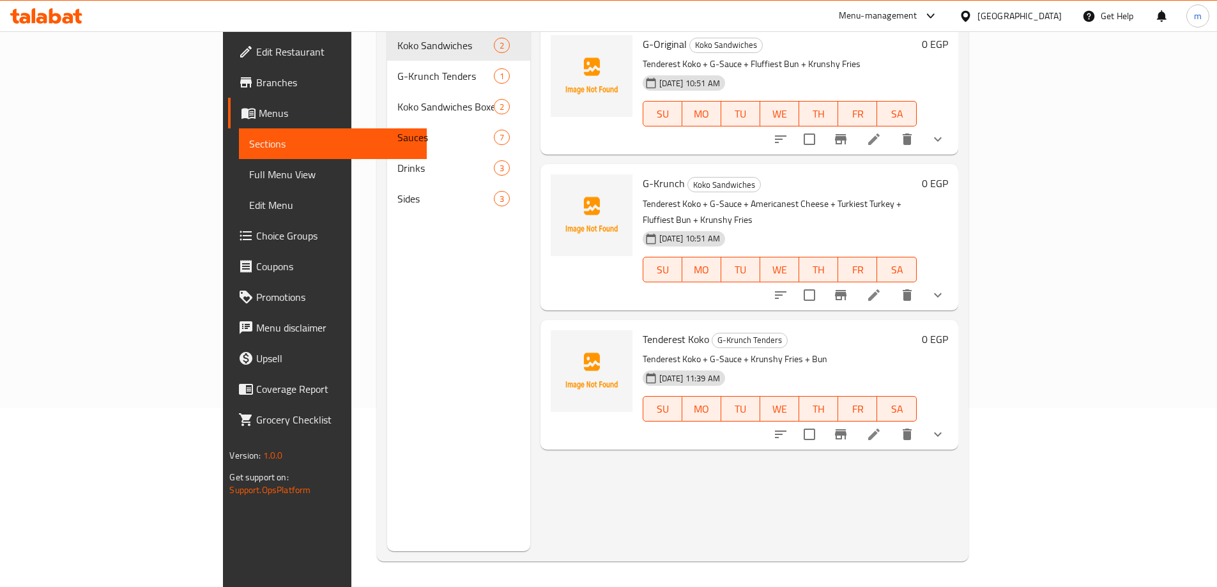
type input "tenderest"
click at [881, 427] on icon at bounding box center [873, 434] width 15 height 15
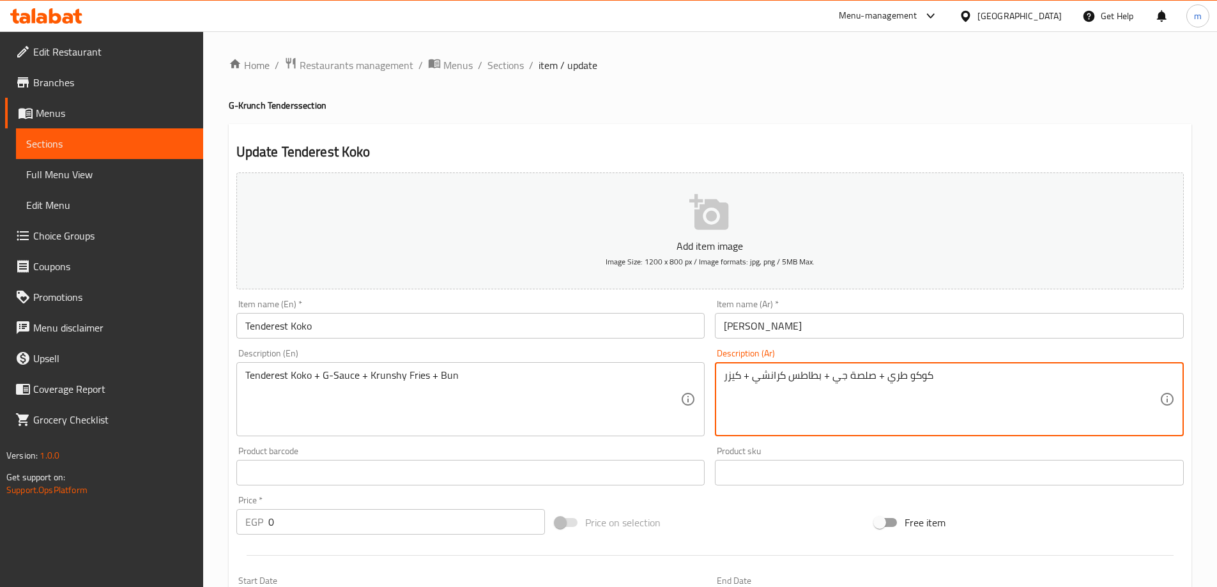
drag, startPoint x: 887, startPoint y: 373, endPoint x: 905, endPoint y: 377, distance: 18.9
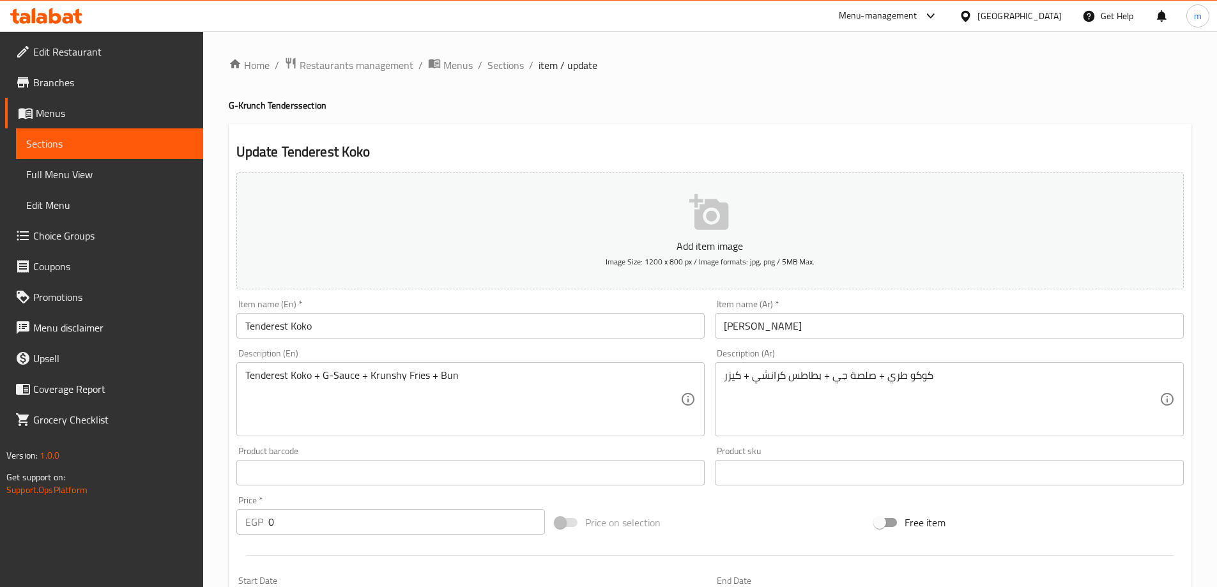
click at [894, 380] on textarea "كوكو طري + صلصة جي + بطاطس كرانشي + كيزر" at bounding box center [942, 399] width 436 height 61
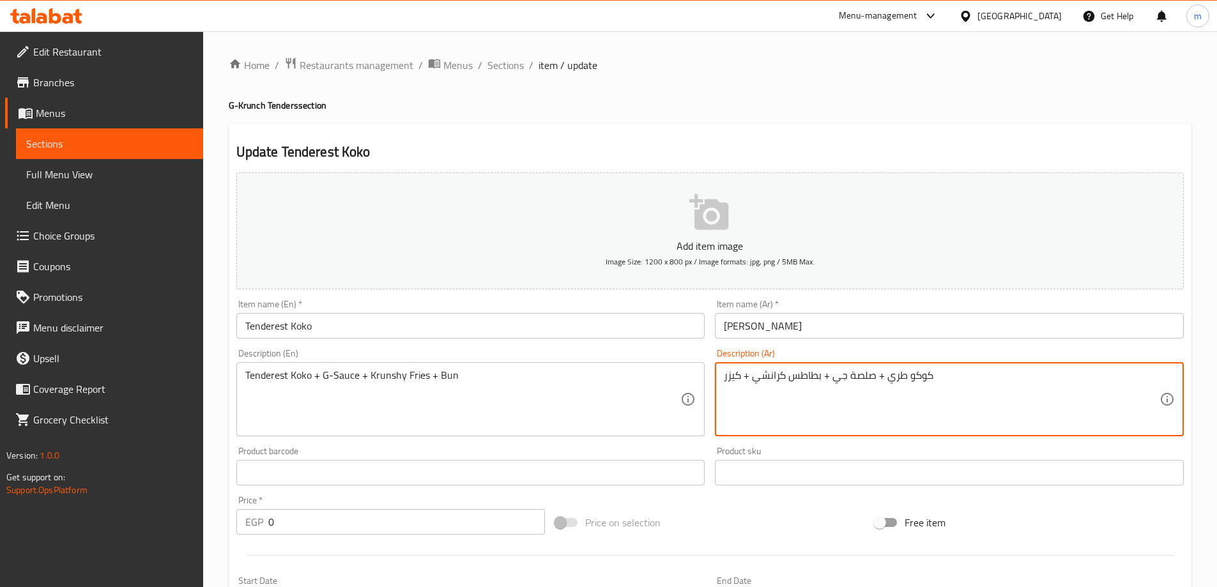
click at [894, 380] on textarea "كوكو طري + صلصة جي + بطاطس كرانشي + كيزر" at bounding box center [942, 399] width 436 height 61
click at [889, 382] on textarea "كوكو طري + صلصة جي + بطاطس كرانشي + كيزر" at bounding box center [942, 399] width 436 height 61
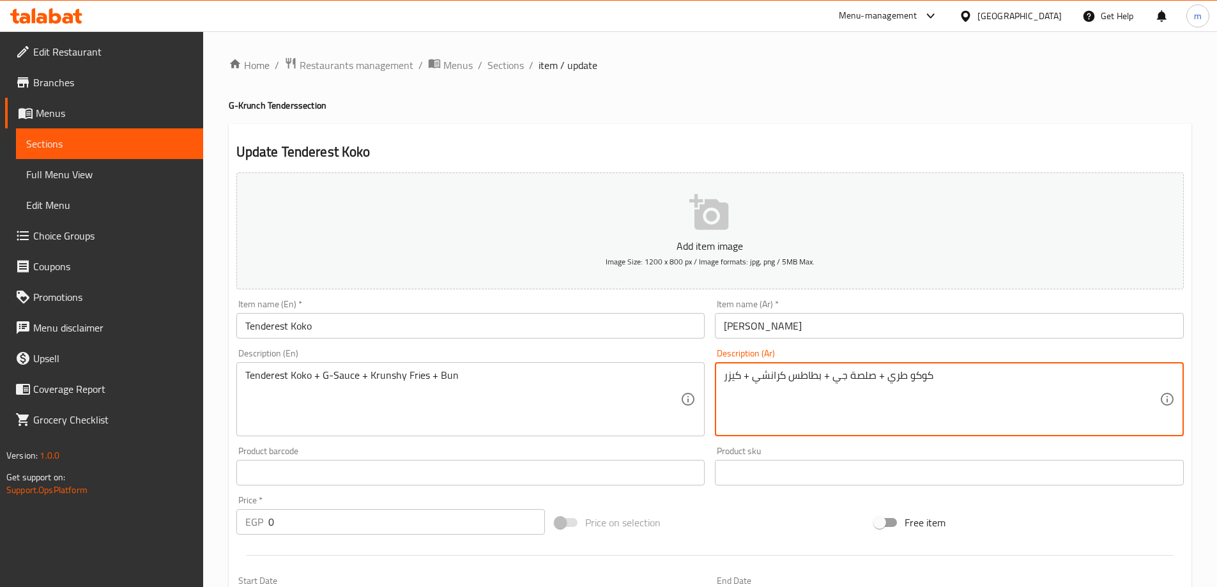
click at [892, 381] on textarea "كوكو طري + صلصة جي + بطاطس كرانشي + كيزر" at bounding box center [942, 399] width 436 height 61
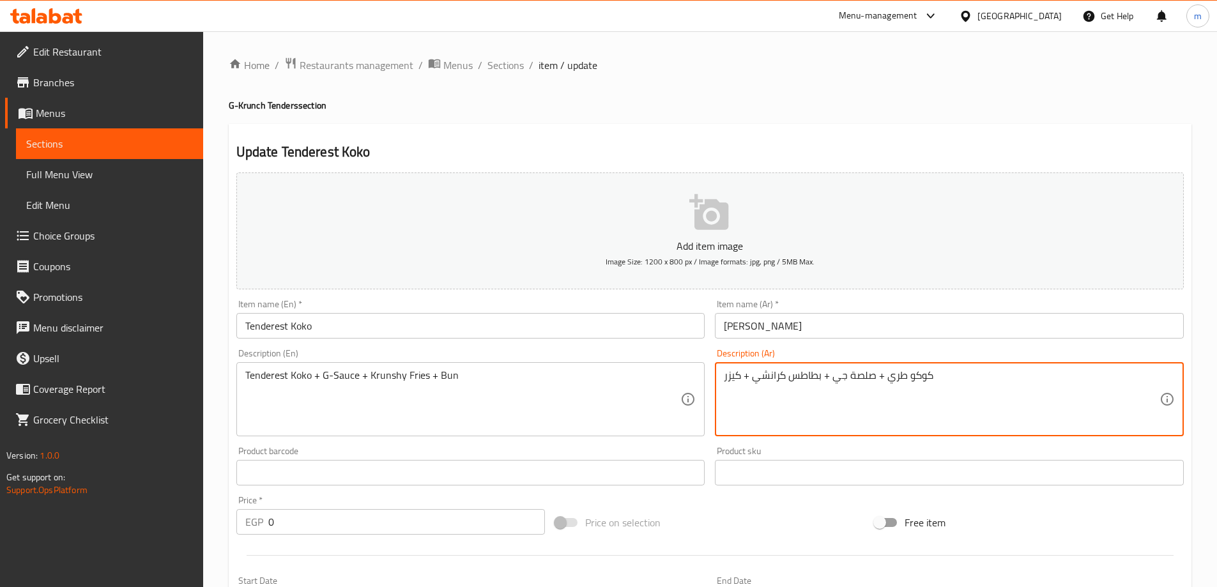
click at [892, 389] on textarea "كوكو طري + صلصة جي + بطاطس كرانشي + كيزر" at bounding box center [942, 399] width 436 height 61
click at [895, 372] on textarea "كوكو طري + صلصة جي + بطاطس كرانشي + كيزر" at bounding box center [942, 399] width 436 height 61
paste textarea "ندريست"
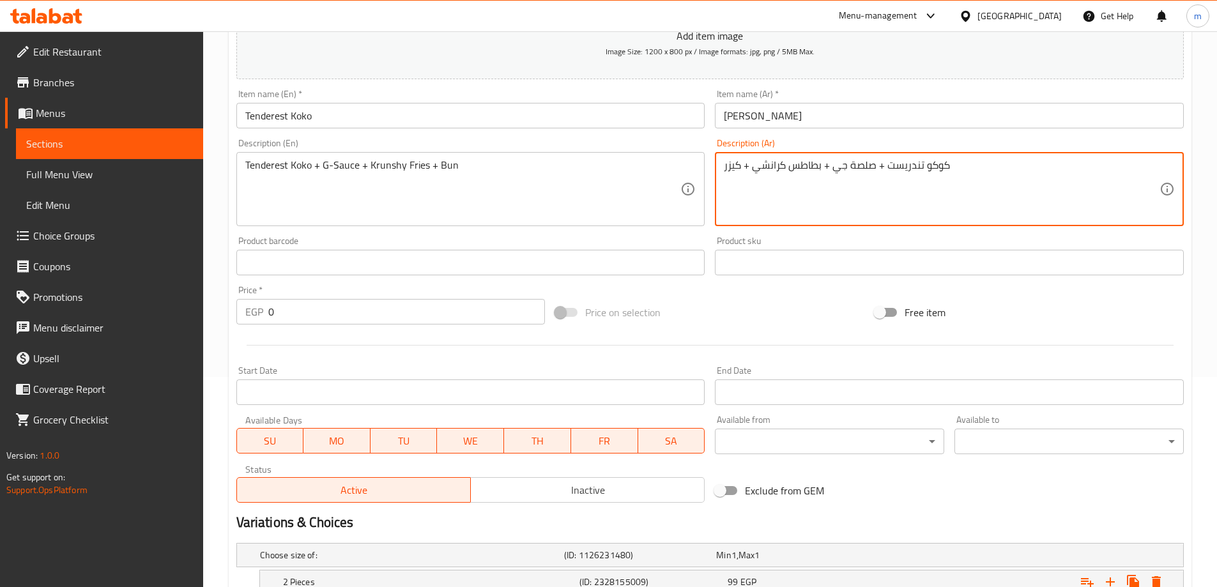
scroll to position [529, 0]
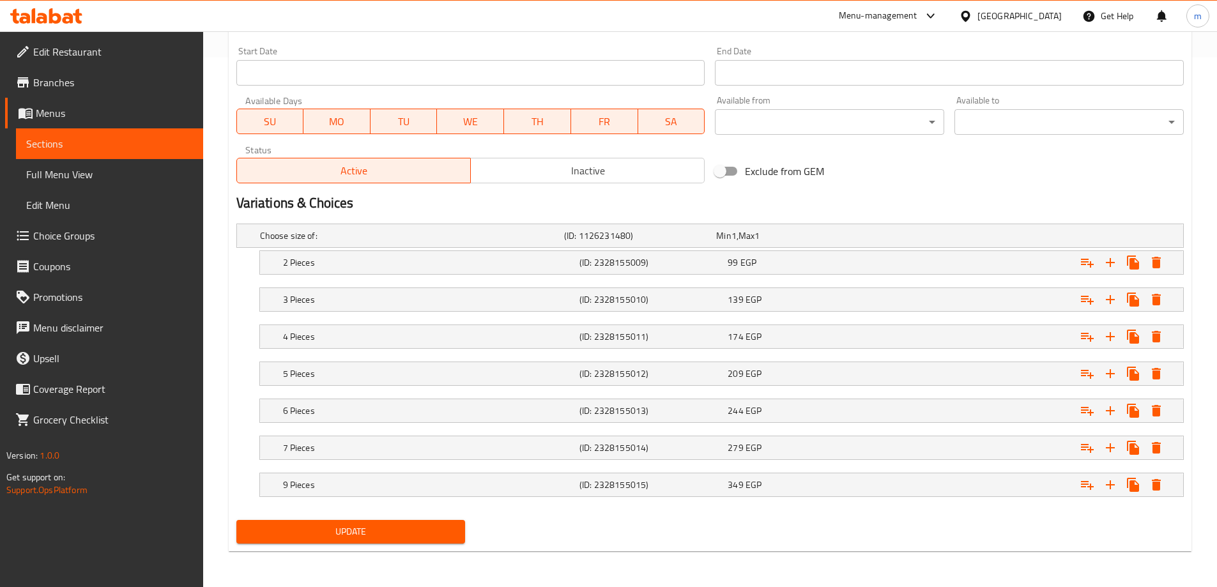
type textarea "كوكو تندريست + صلصة جي + بطاطس كرانشي + كيزر"
click at [381, 525] on span "Update" at bounding box center [351, 532] width 209 height 16
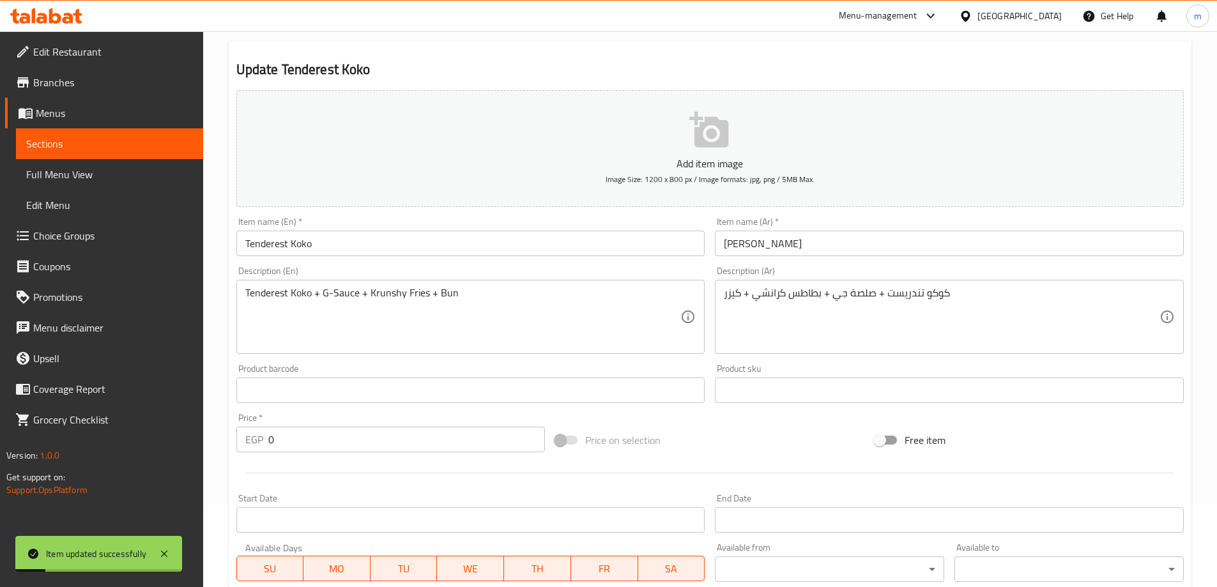
scroll to position [0, 0]
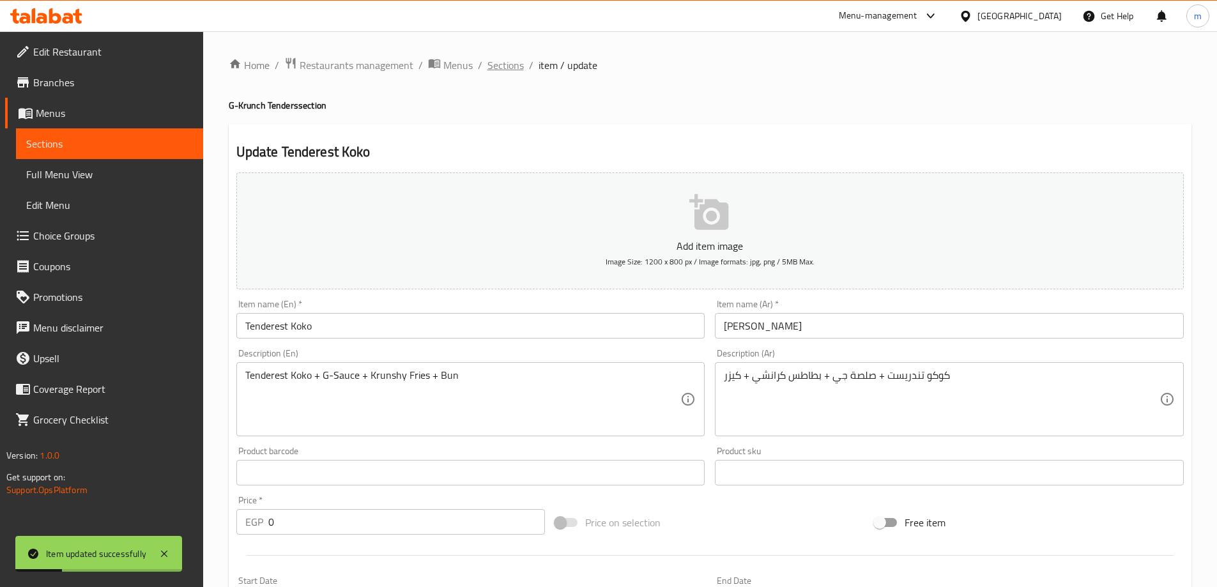
click at [494, 66] on span "Sections" at bounding box center [505, 64] width 36 height 15
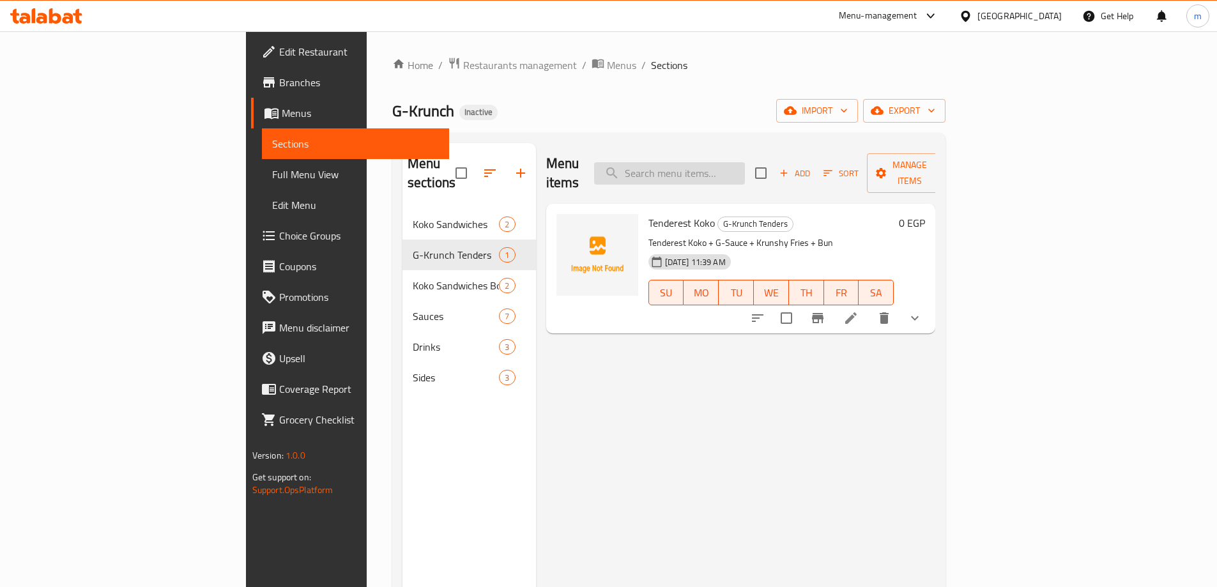
click at [726, 174] on input "search" at bounding box center [669, 173] width 151 height 22
paste input "tender"
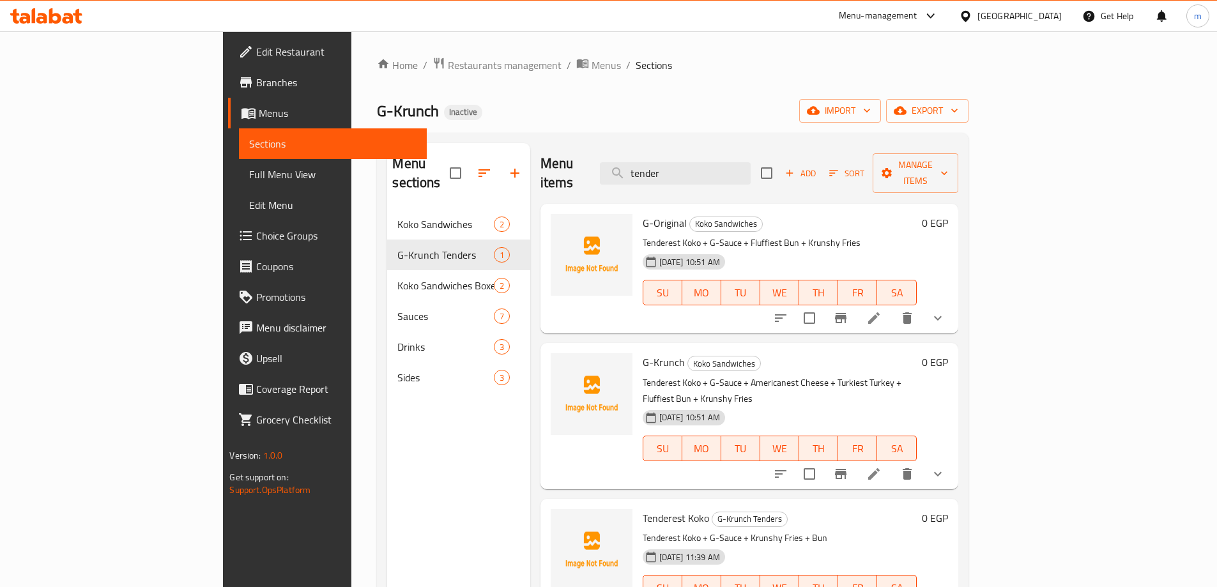
type input "tender"
click at [881, 310] on icon at bounding box center [873, 317] width 15 height 15
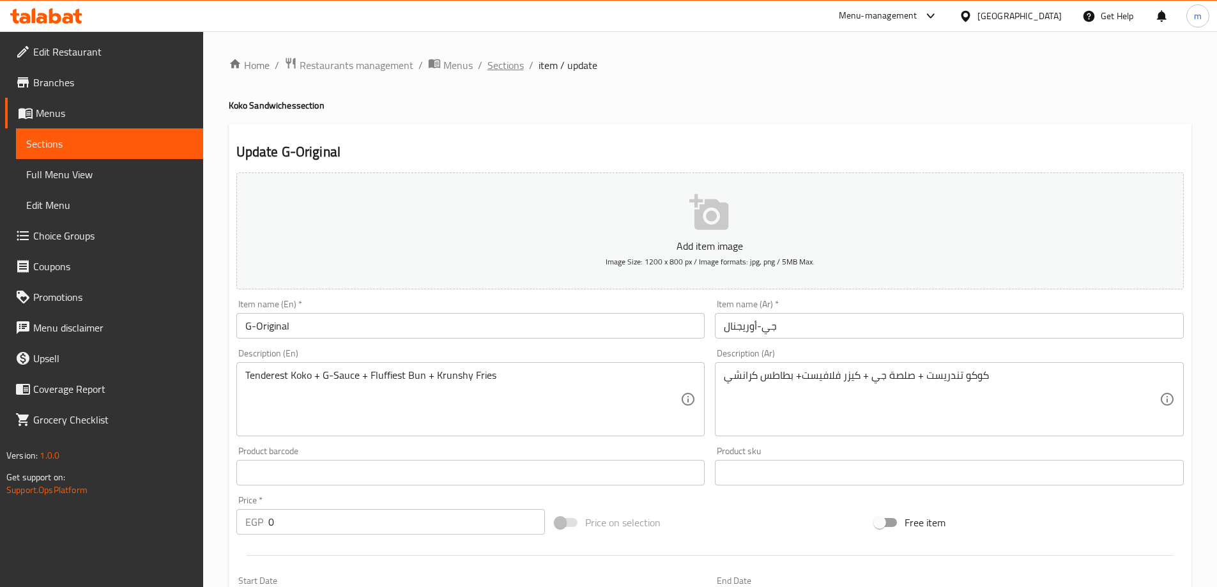
click at [513, 65] on span "Sections" at bounding box center [505, 64] width 36 height 15
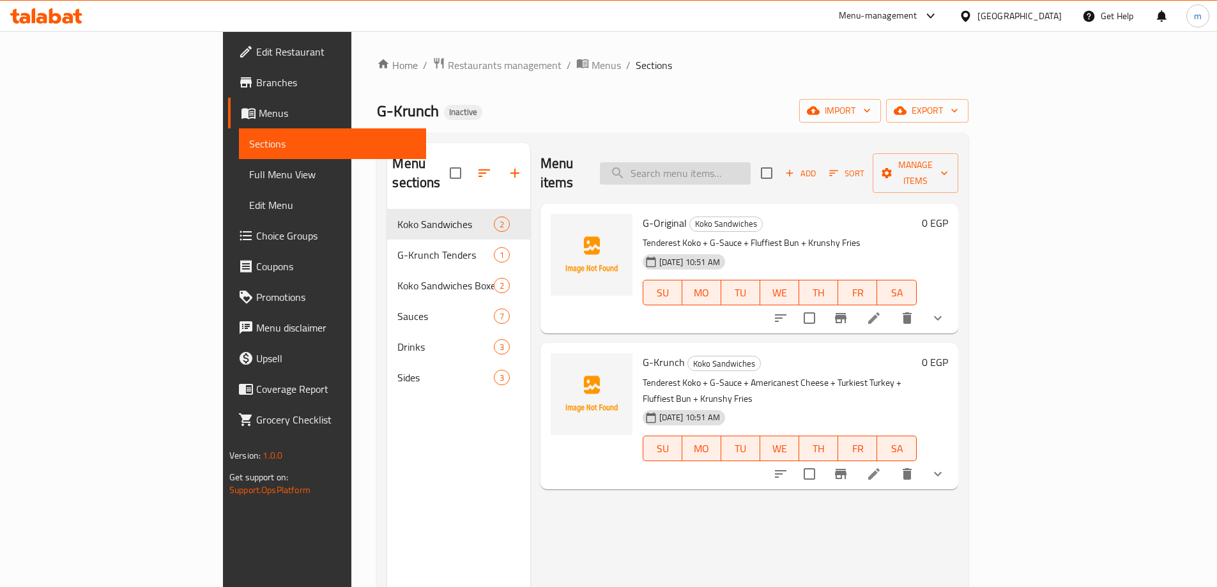
click at [750, 162] on input "search" at bounding box center [675, 173] width 151 height 22
paste input "tender"
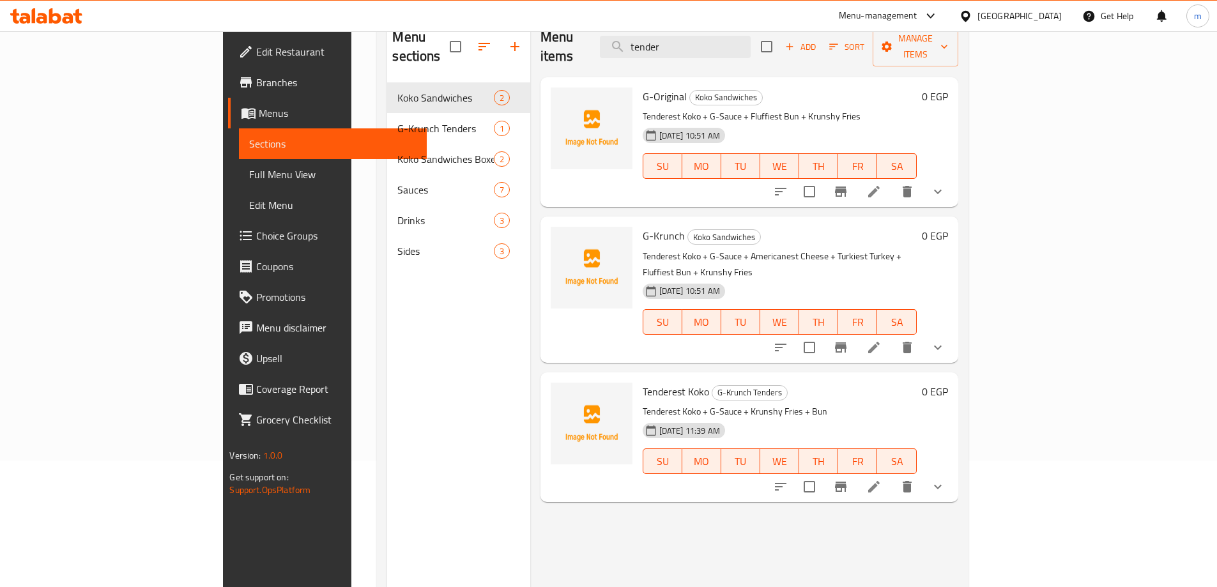
scroll to position [128, 0]
type input "tender"
click at [881, 339] on icon at bounding box center [873, 346] width 15 height 15
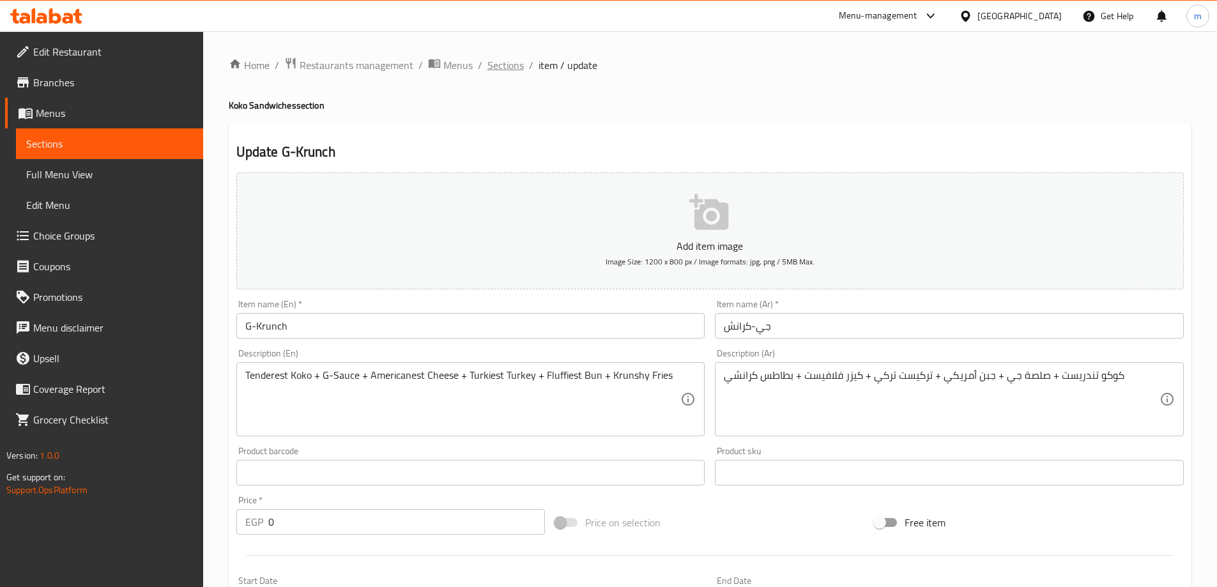
click at [513, 63] on span "Sections" at bounding box center [505, 64] width 36 height 15
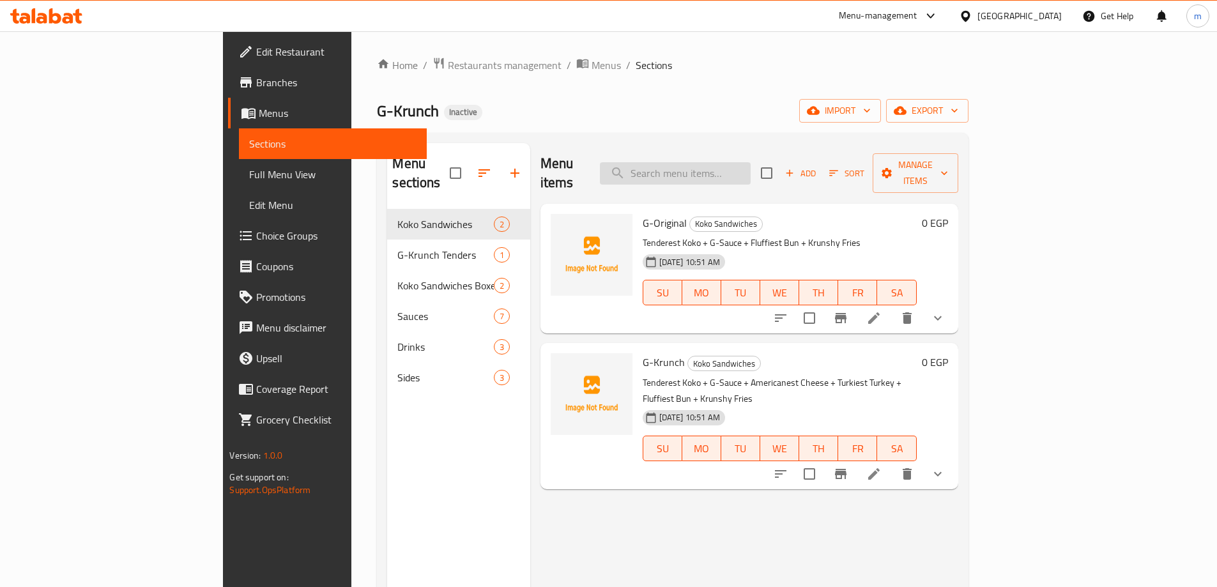
click at [740, 163] on input "search" at bounding box center [675, 173] width 151 height 22
paste input "tender"
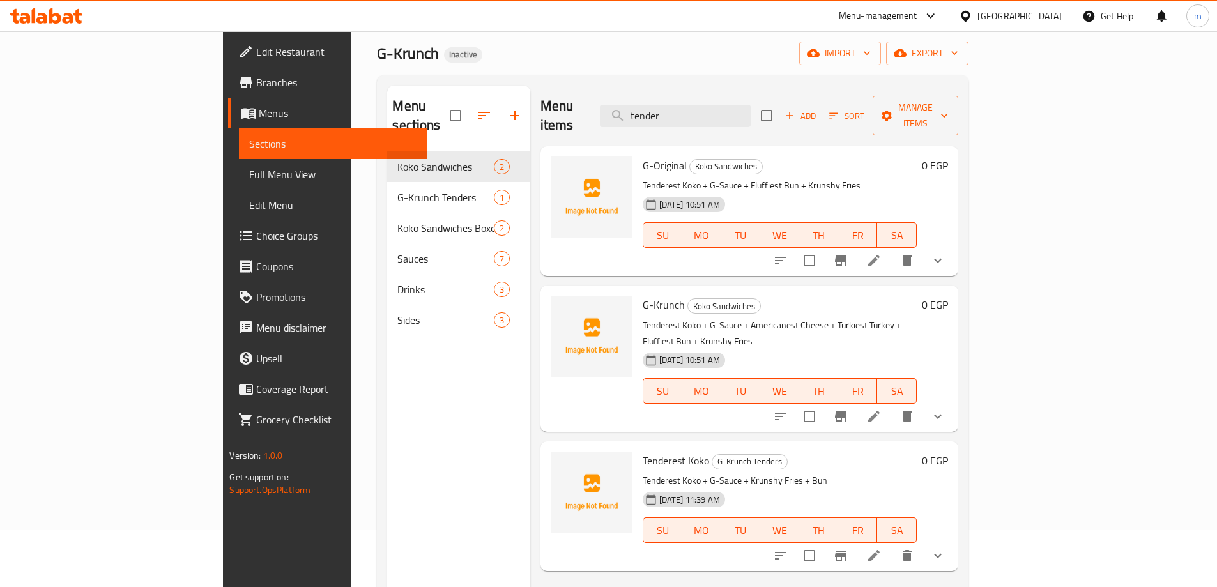
scroll to position [179, 0]
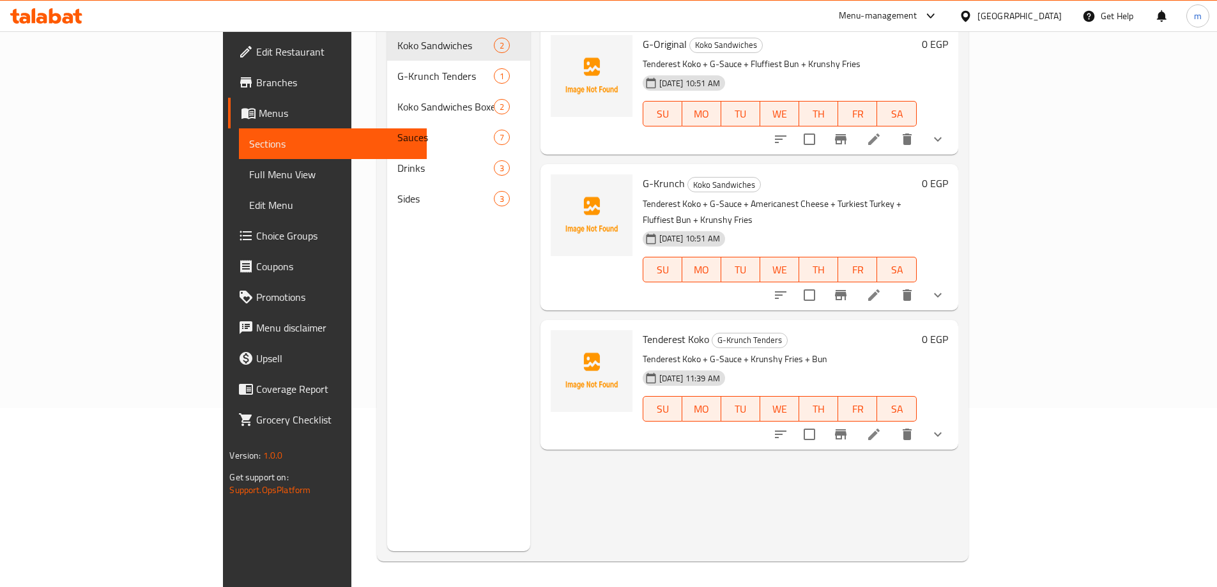
type input "tender"
click at [881, 427] on icon at bounding box center [873, 434] width 15 height 15
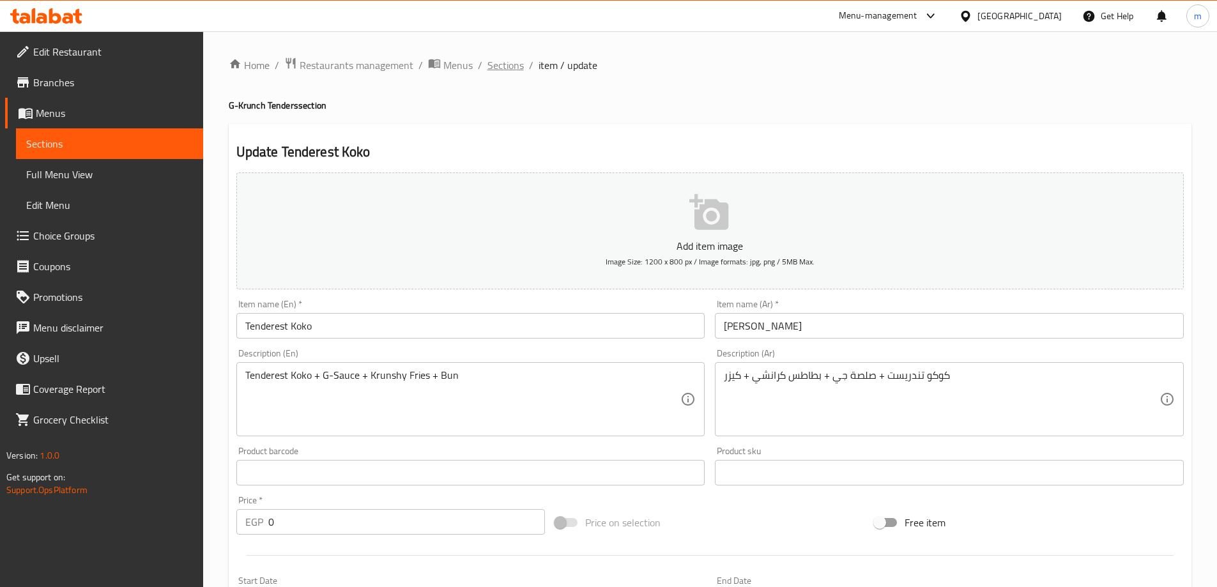
click at [502, 70] on span "Sections" at bounding box center [505, 64] width 36 height 15
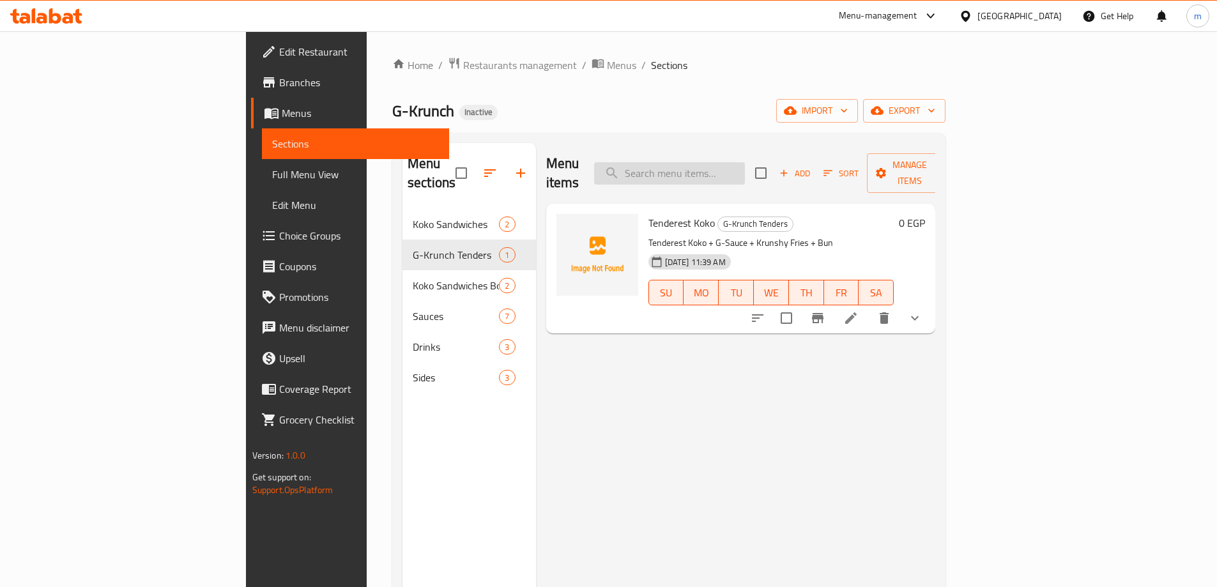
click at [710, 167] on input "search" at bounding box center [669, 173] width 151 height 22
paste input "Fries"
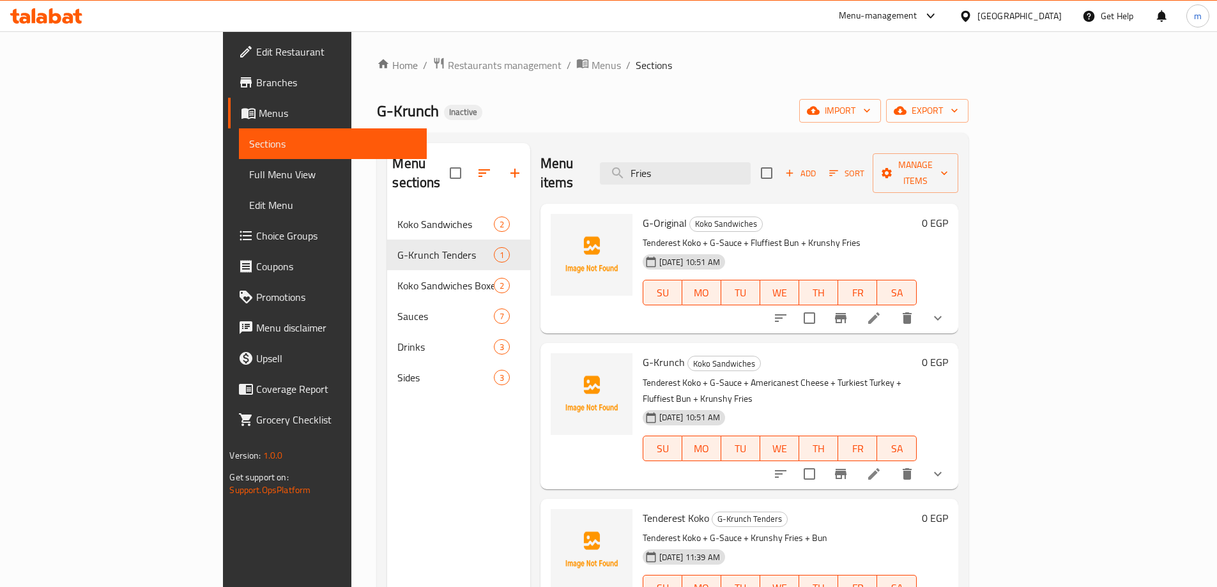
type input "Fries"
click at [881, 310] on icon at bounding box center [873, 317] width 15 height 15
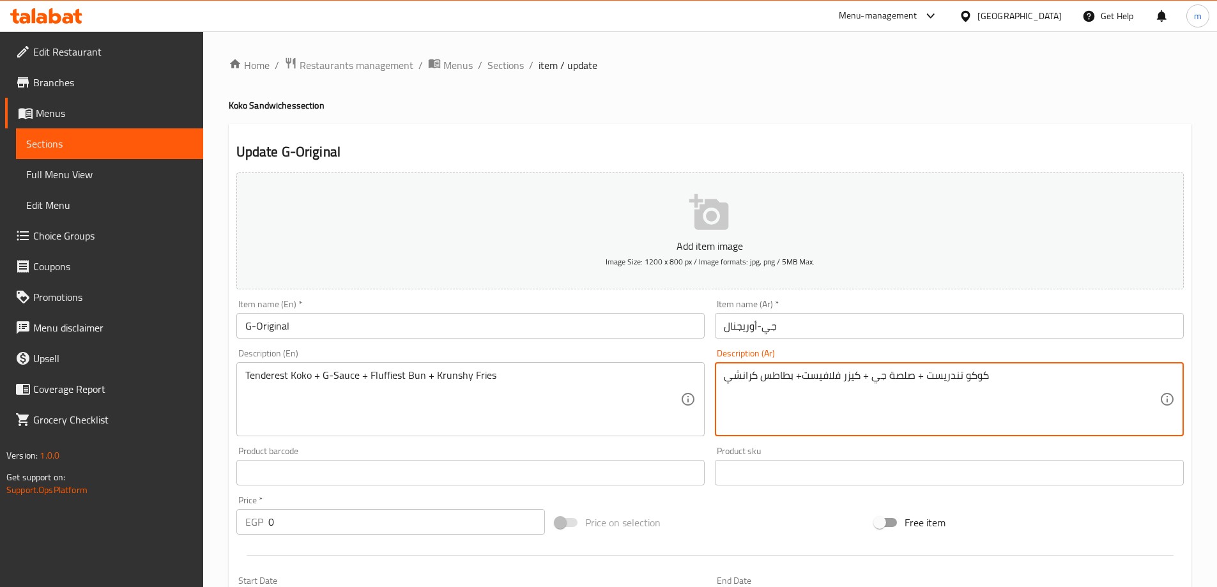
drag, startPoint x: 764, startPoint y: 379, endPoint x: 789, endPoint y: 386, distance: 25.9
click at [789, 386] on textarea "كوكو تندريست + صلصة جي + كيزر فلافيست+ بطاطس كرانشي" at bounding box center [942, 399] width 436 height 61
click at [785, 385] on textarea "كوكو تندريست + صلصة جي + كيزر فلافيست+ بطاطس كرانشي" at bounding box center [942, 399] width 436 height 61
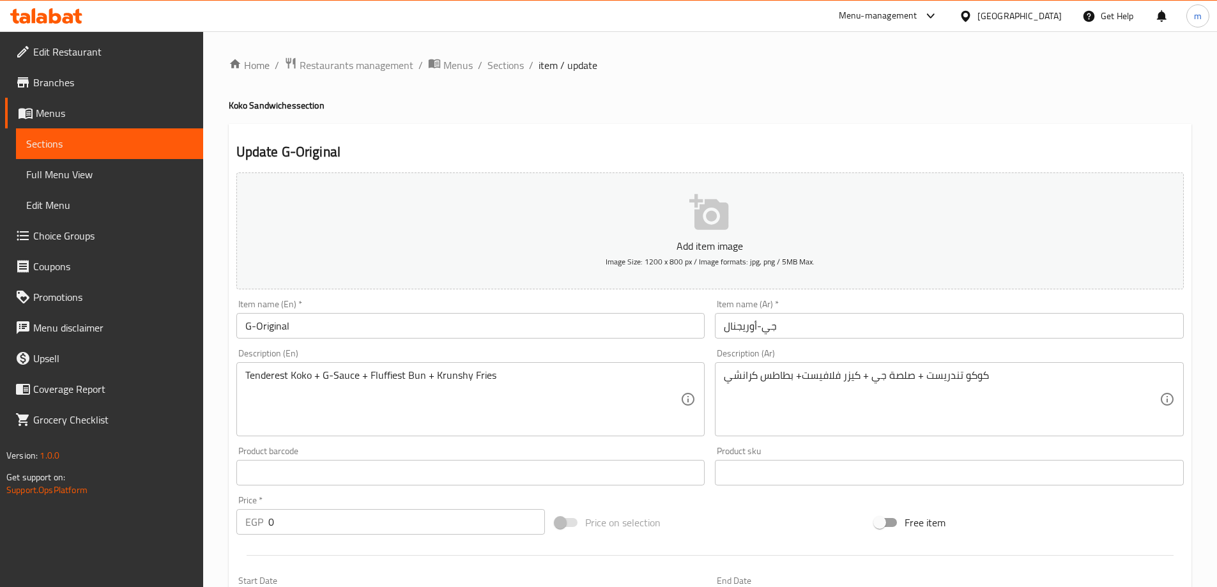
click at [767, 377] on textarea "كوكو تندريست + صلصة جي + كيزر فلافيست+ بطاطس كرانشي" at bounding box center [942, 399] width 436 height 61
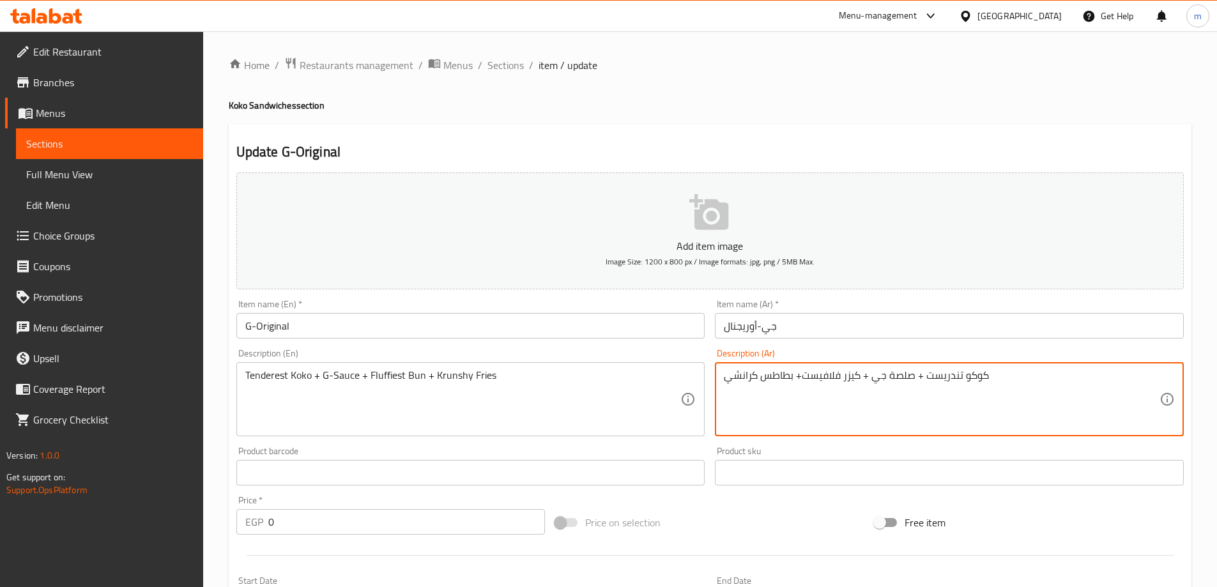
click at [767, 377] on textarea "كوكو تندريست + صلصة جي + كيزر فلافيست+ بطاطس كرانشي" at bounding box center [942, 399] width 436 height 61
paste textarea "فرايز"
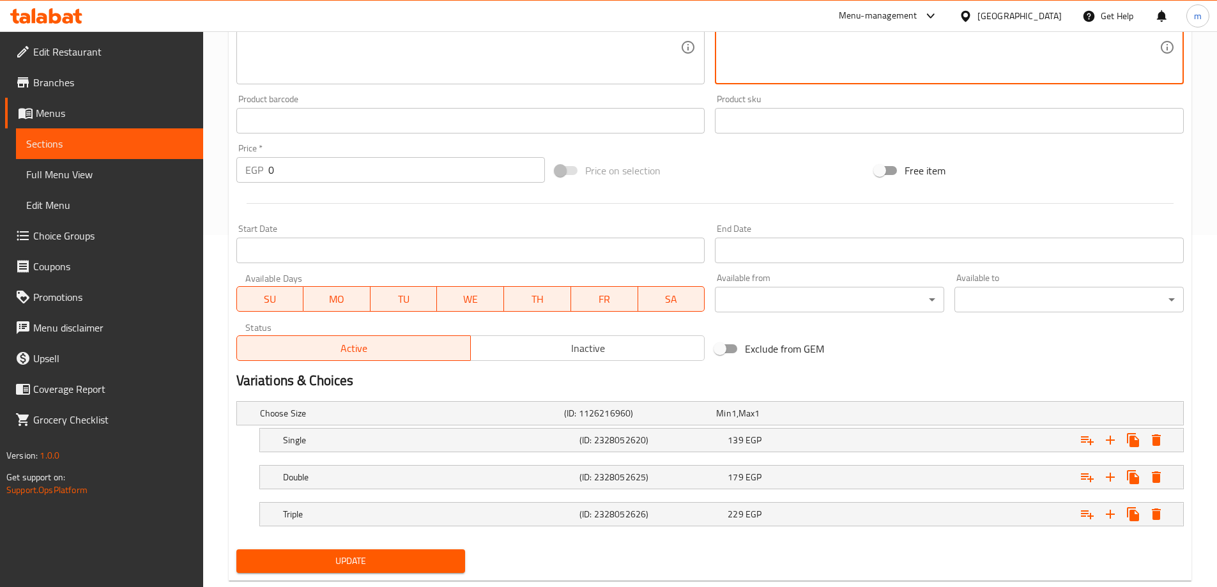
scroll to position [381, 0]
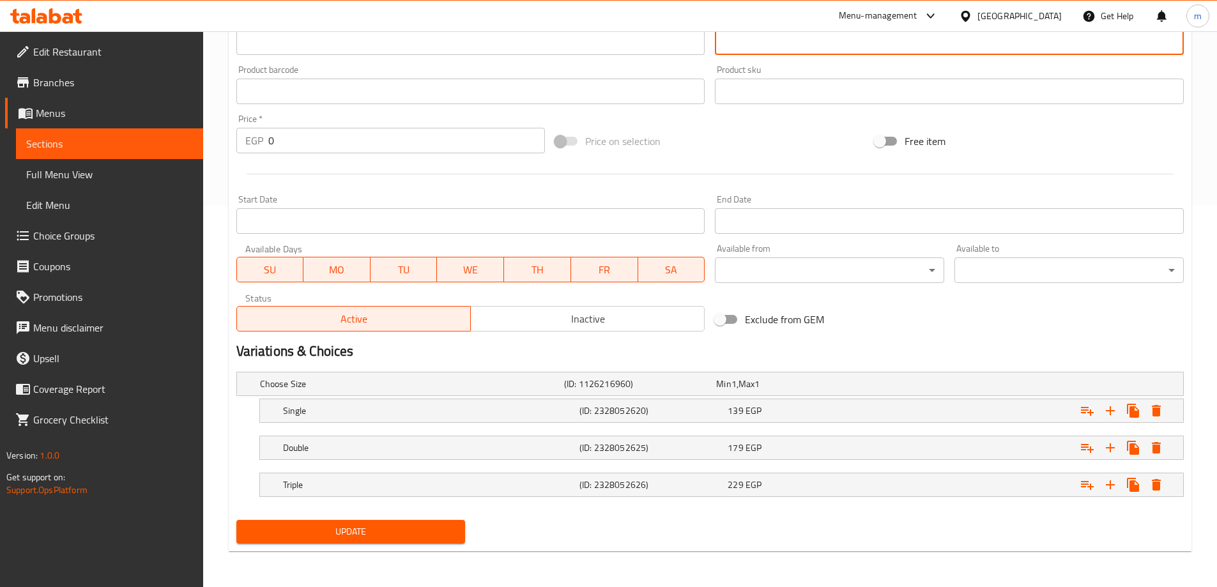
type textarea "كوكو تندريست + صلصة جي + كيزر فلافيست+ [PERSON_NAME]"
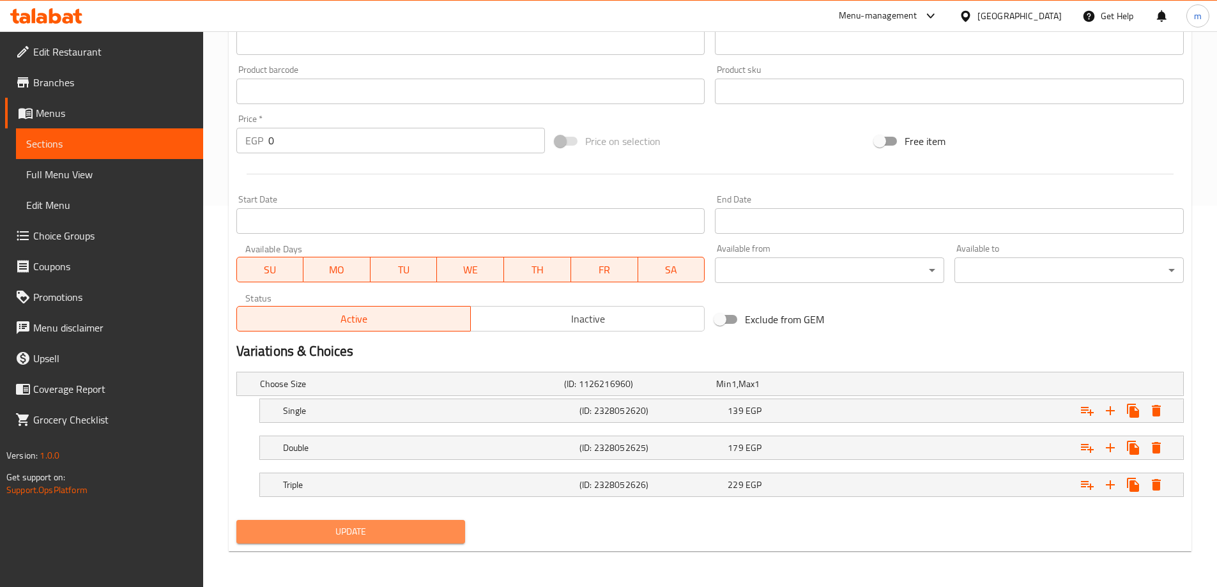
click at [396, 540] on button "Update" at bounding box center [350, 532] width 229 height 24
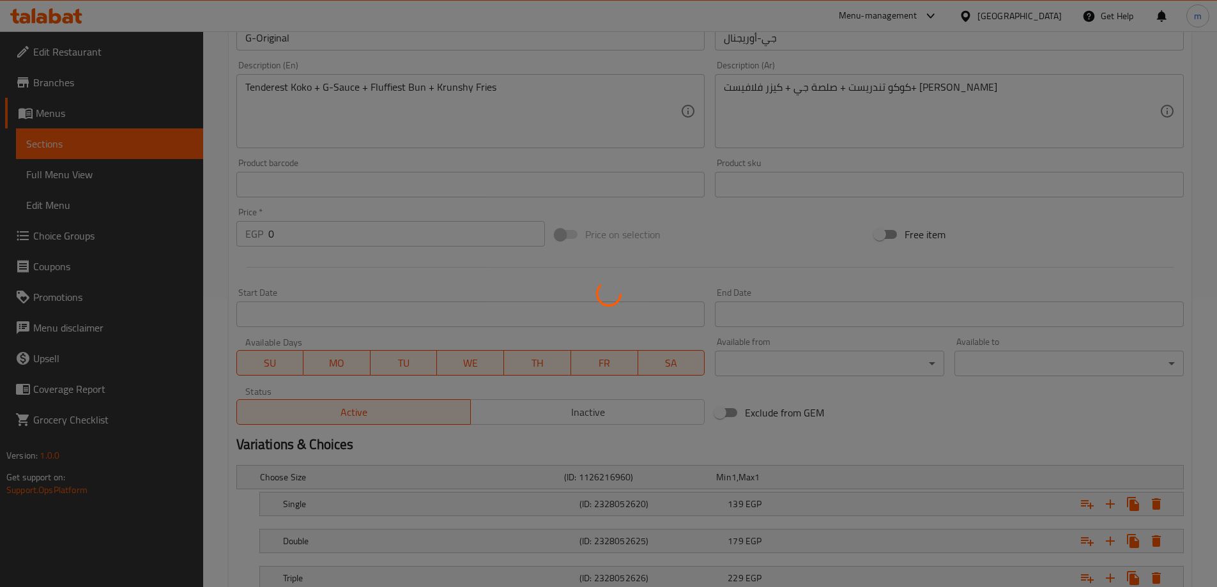
scroll to position [0, 0]
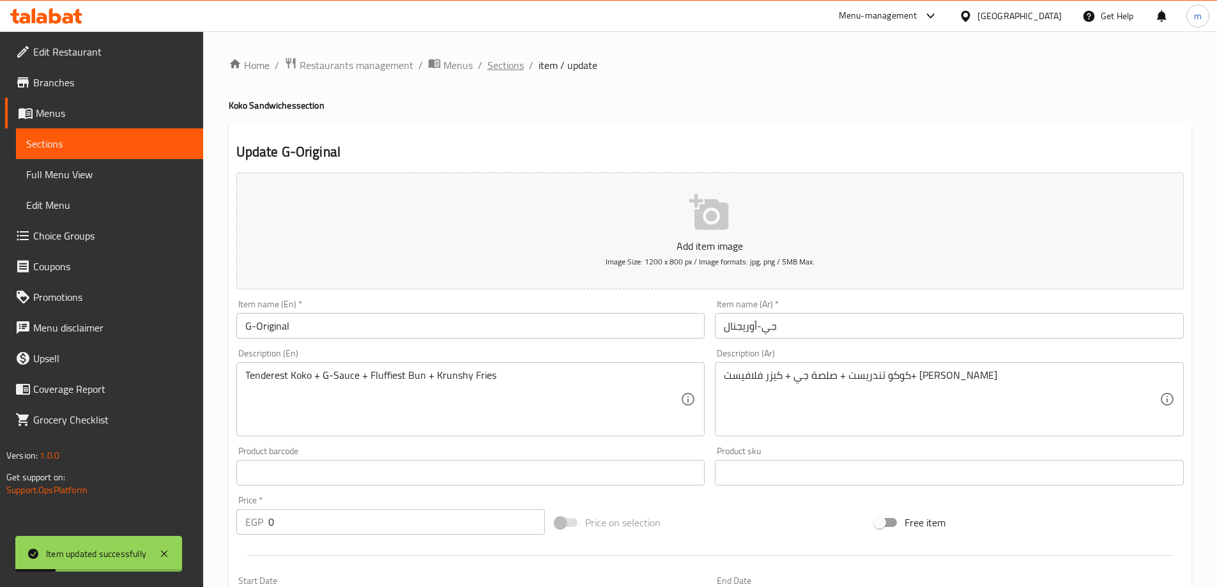
click at [513, 59] on span "Sections" at bounding box center [505, 64] width 36 height 15
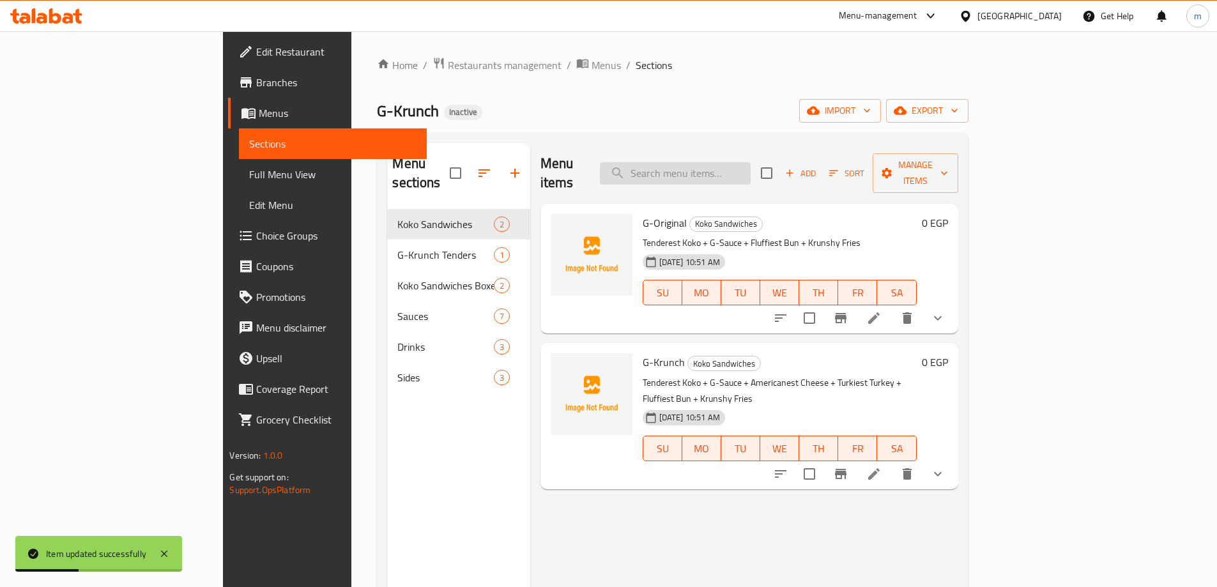
click at [750, 162] on input "search" at bounding box center [675, 173] width 151 height 22
paste input "فرايز"
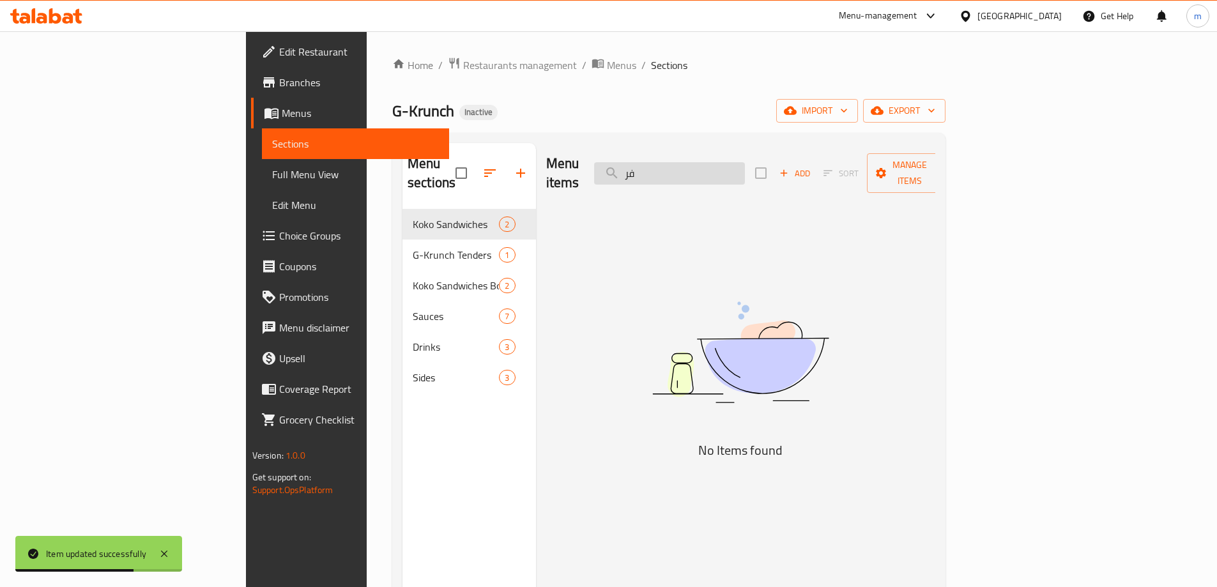
type input "ف"
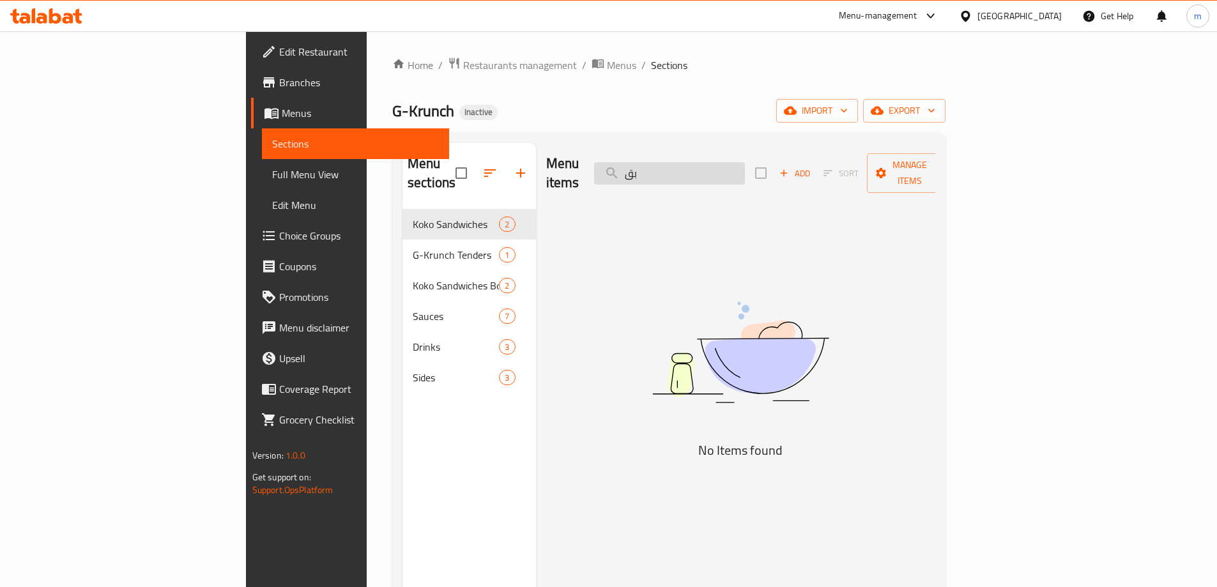
type input "ب"
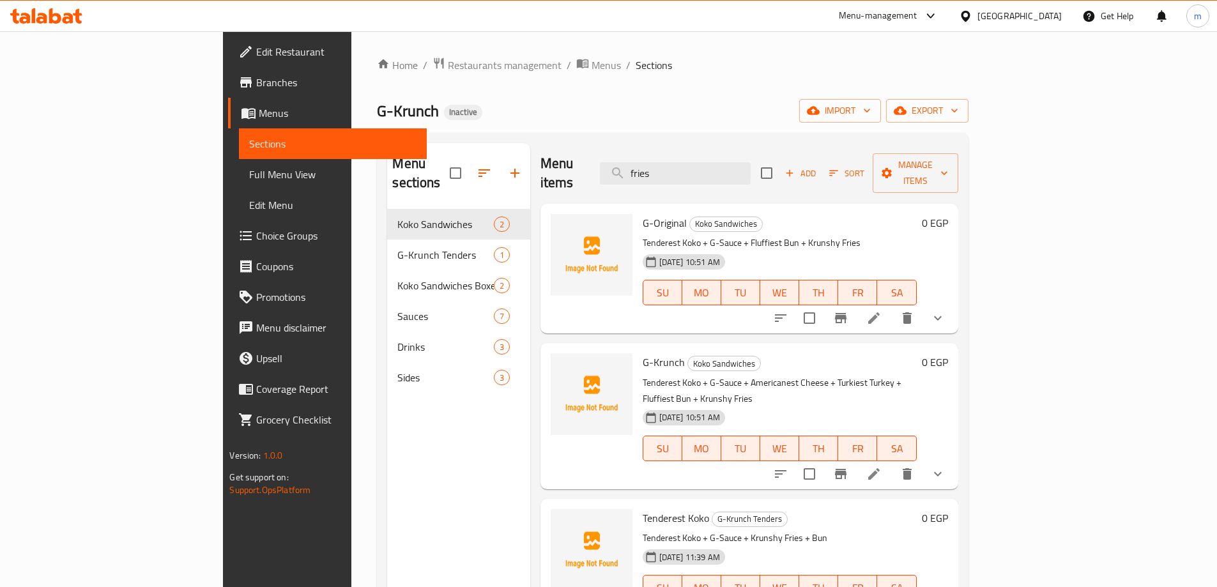
type input "fries"
click at [892, 307] on li at bounding box center [874, 318] width 36 height 23
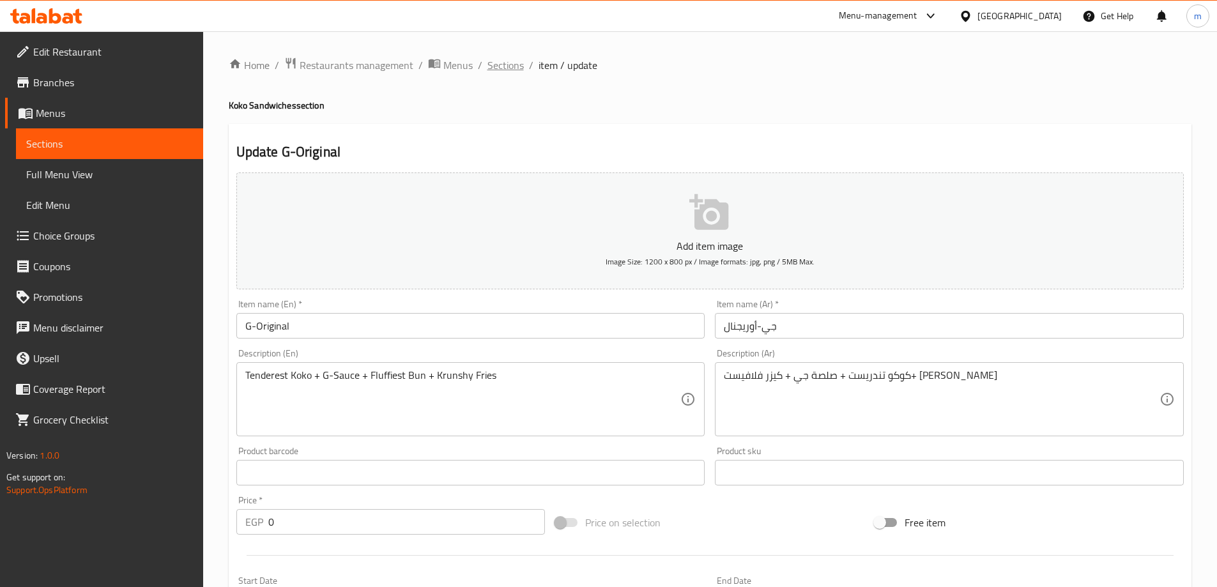
click at [498, 72] on span "Sections" at bounding box center [505, 64] width 36 height 15
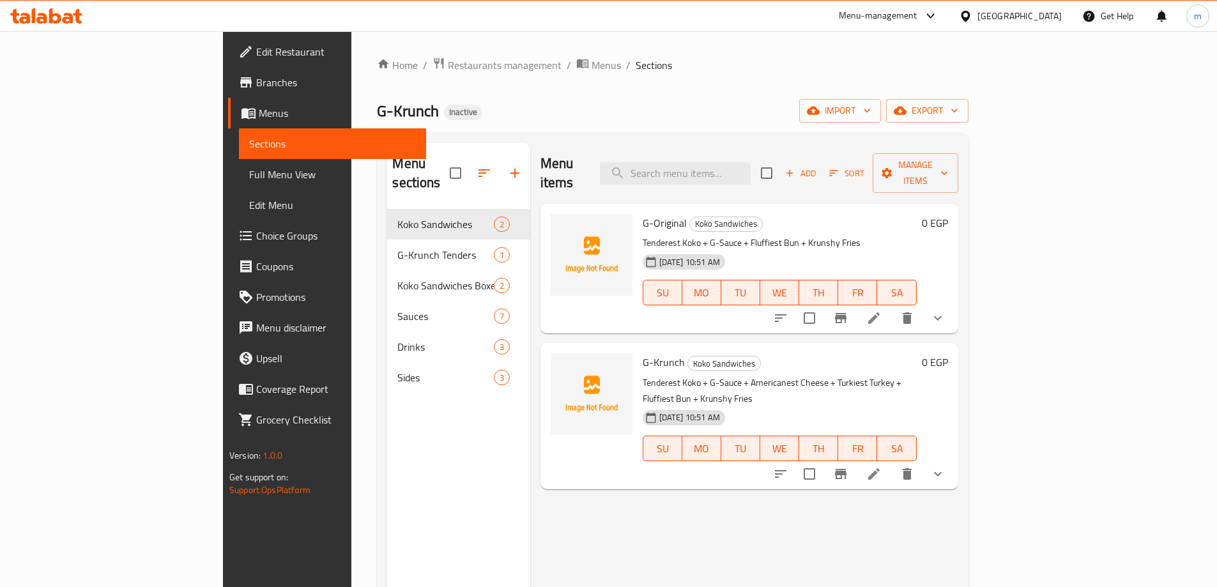
click at [738, 175] on div "Menu items Add Sort Manage items" at bounding box center [749, 173] width 418 height 61
click at [745, 167] on input "search" at bounding box center [675, 173] width 151 height 22
type input "f"
type input "r"
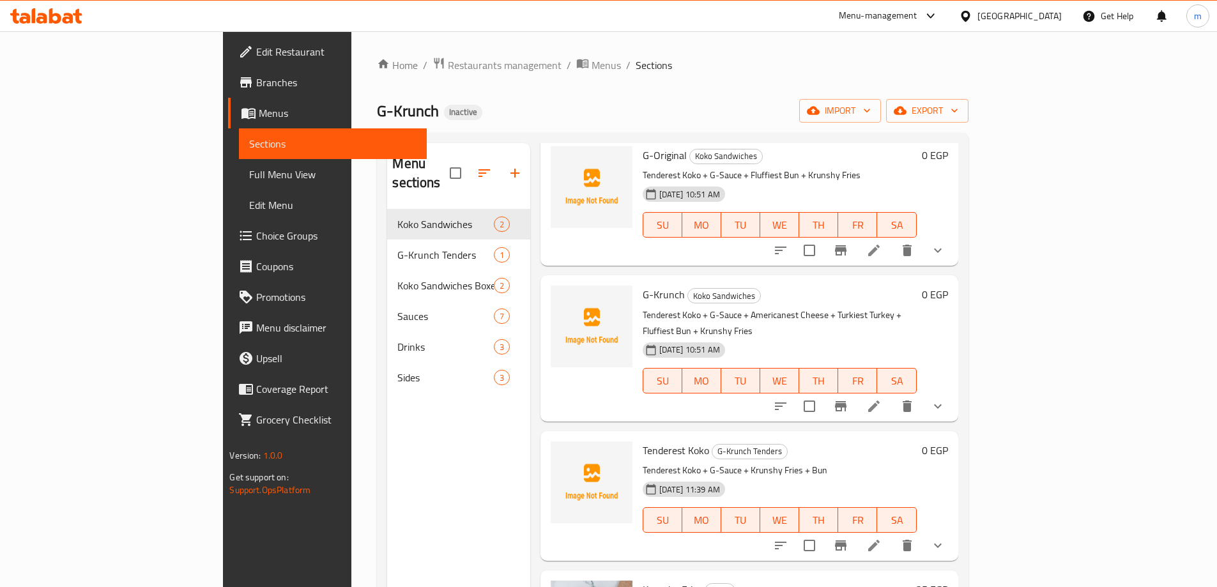
scroll to position [128, 0]
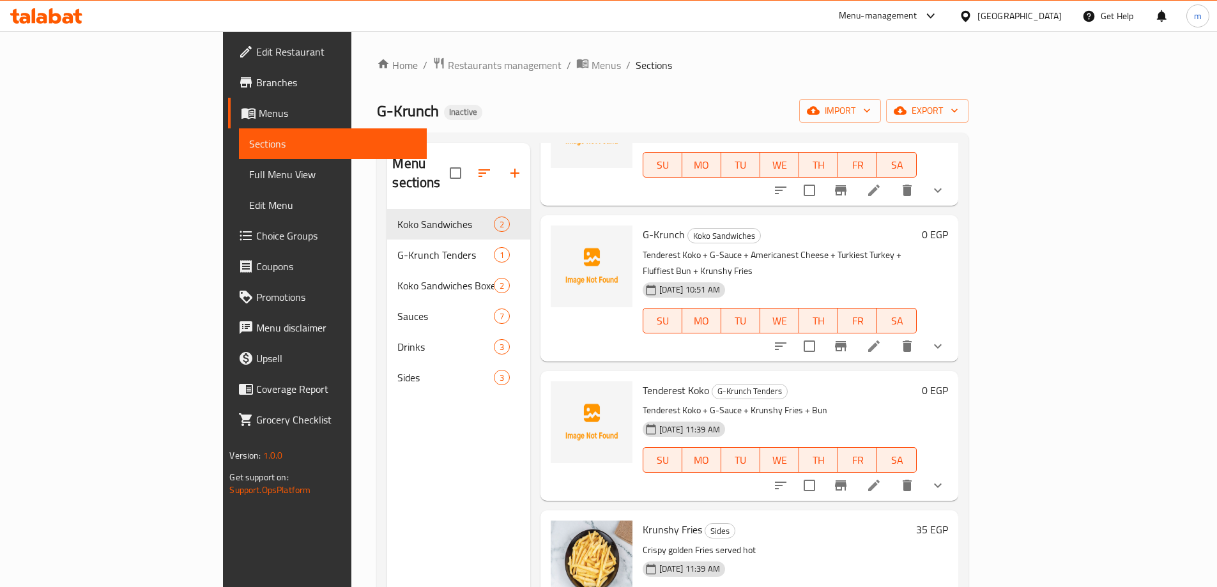
type input "fries"
click at [879, 340] on icon at bounding box center [873, 345] width 11 height 11
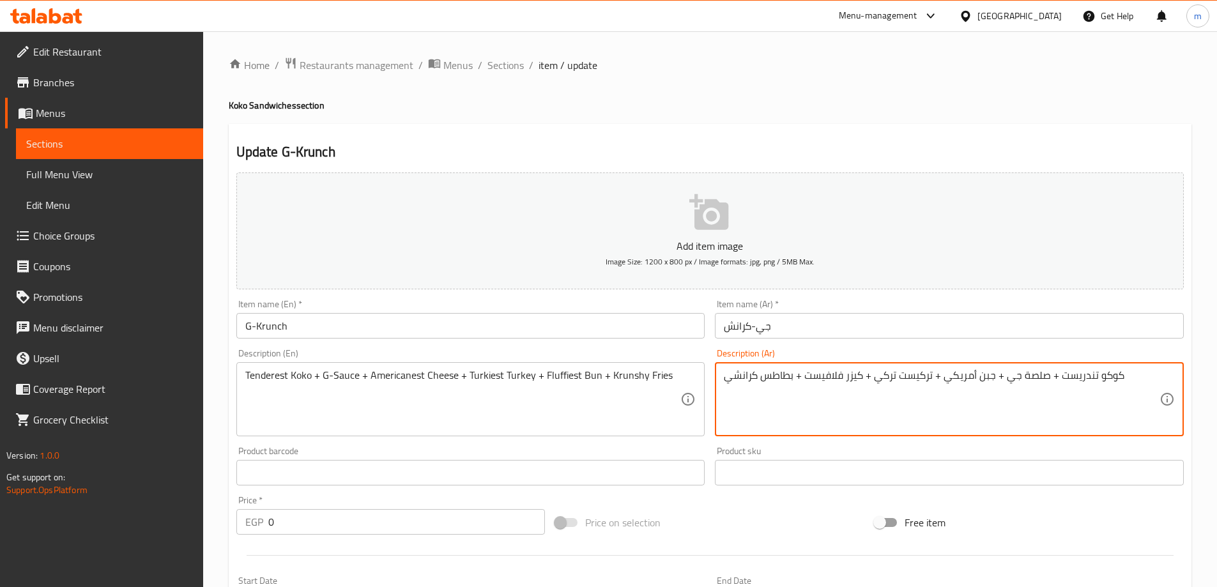
click at [765, 377] on textarea "كوكو تندريست + صلصة جي + جبن أمريكي + تركيست تركي + كيزر فلافيست + بطاطس كرانشي" at bounding box center [942, 399] width 436 height 61
click at [768, 376] on textarea "كوكو تندريست + صلصة جي + جبن أمريكي + تركيست تركي + كيزر فلافيست + بطاطس كرانشي" at bounding box center [942, 399] width 436 height 61
click at [769, 376] on textarea "كوكو تندريست + صلصة جي + جبن أمريكي + تركيست تركي + كيزر فلافيست + بطاطس كرانشي" at bounding box center [942, 399] width 436 height 61
paste textarea "فرايز"
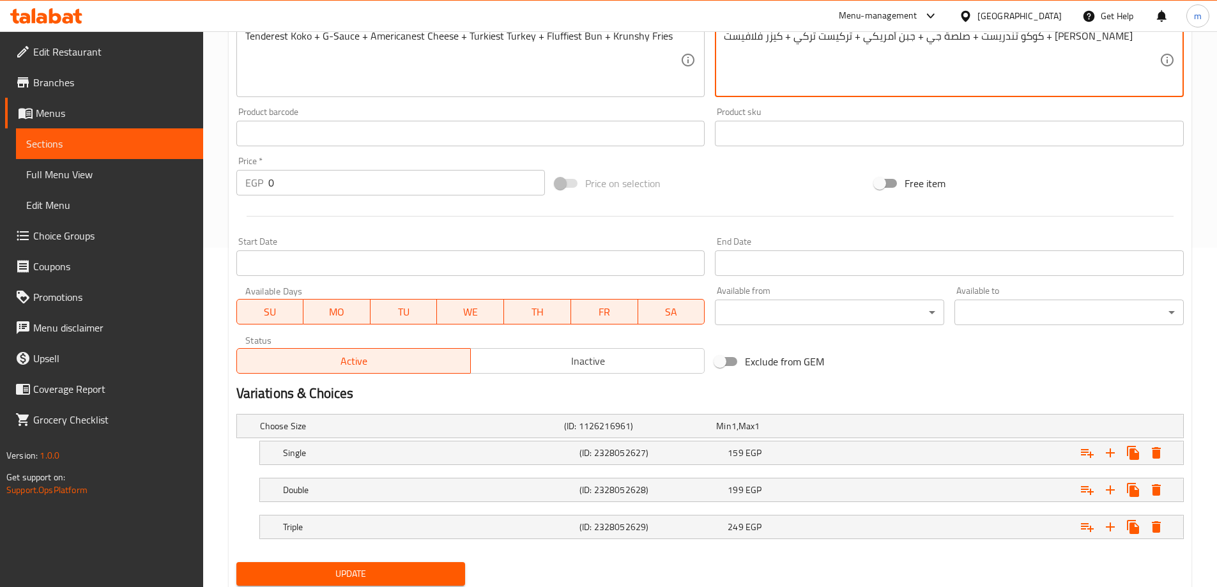
scroll to position [381, 0]
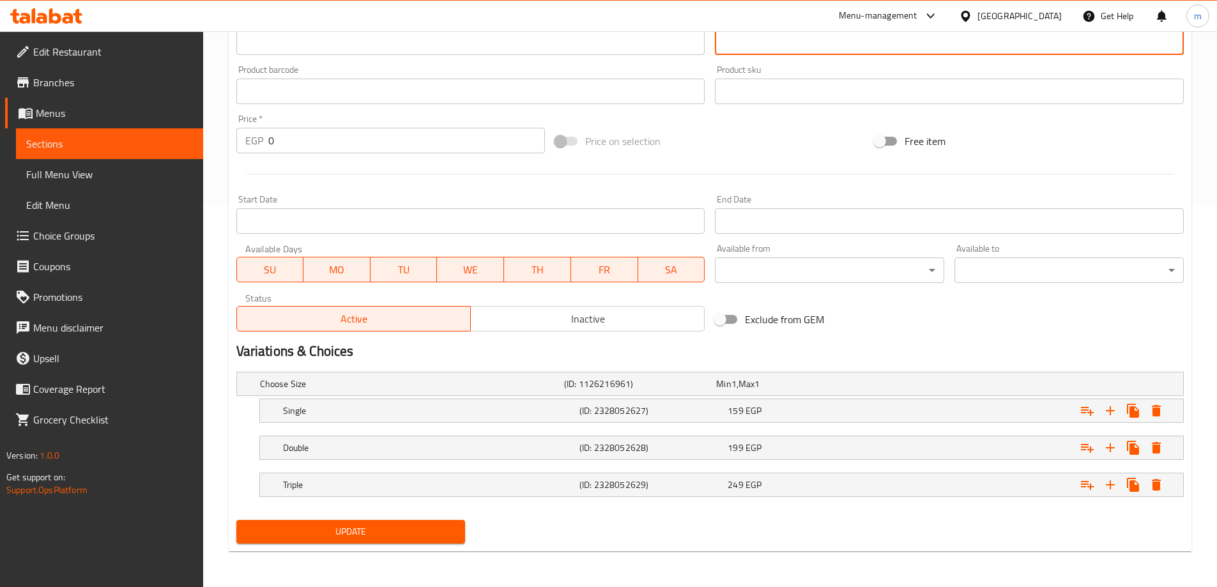
type textarea "كوكو تندريست + صلصة جي + جبن أمريكي + تركيست تركي + كيزر فلافيست + [PERSON_NAME]"
click at [418, 511] on div "Choose Size (ID: 1126216961) Min 1 , Max 1 Name (En) Choose Size Name (En) Name…" at bounding box center [709, 441] width 957 height 148
click at [417, 526] on span "Update" at bounding box center [351, 532] width 209 height 16
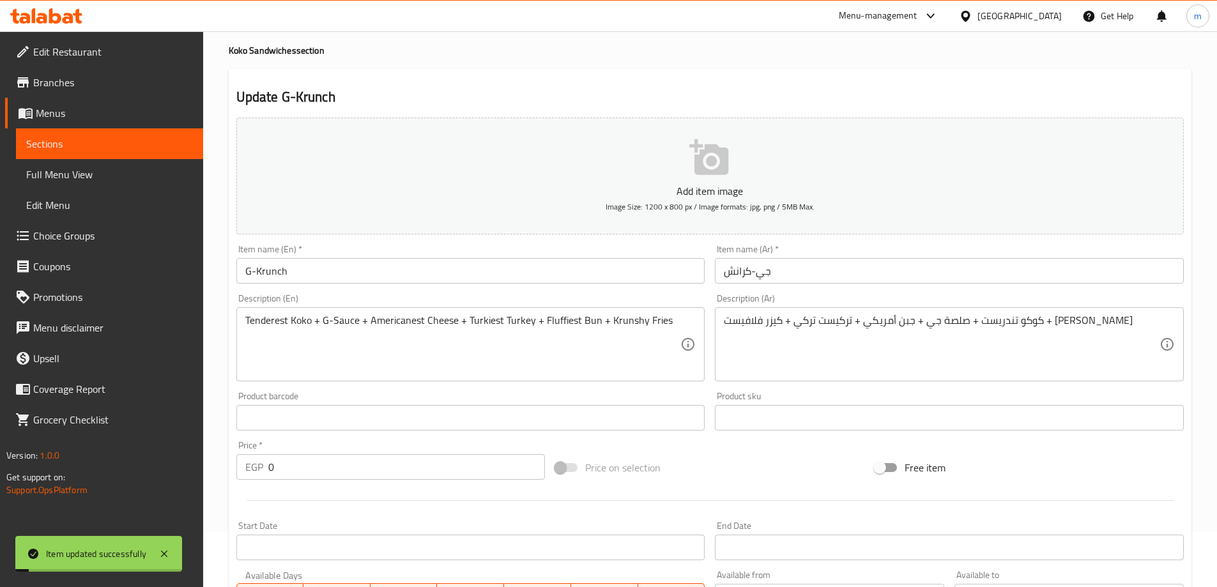
scroll to position [0, 0]
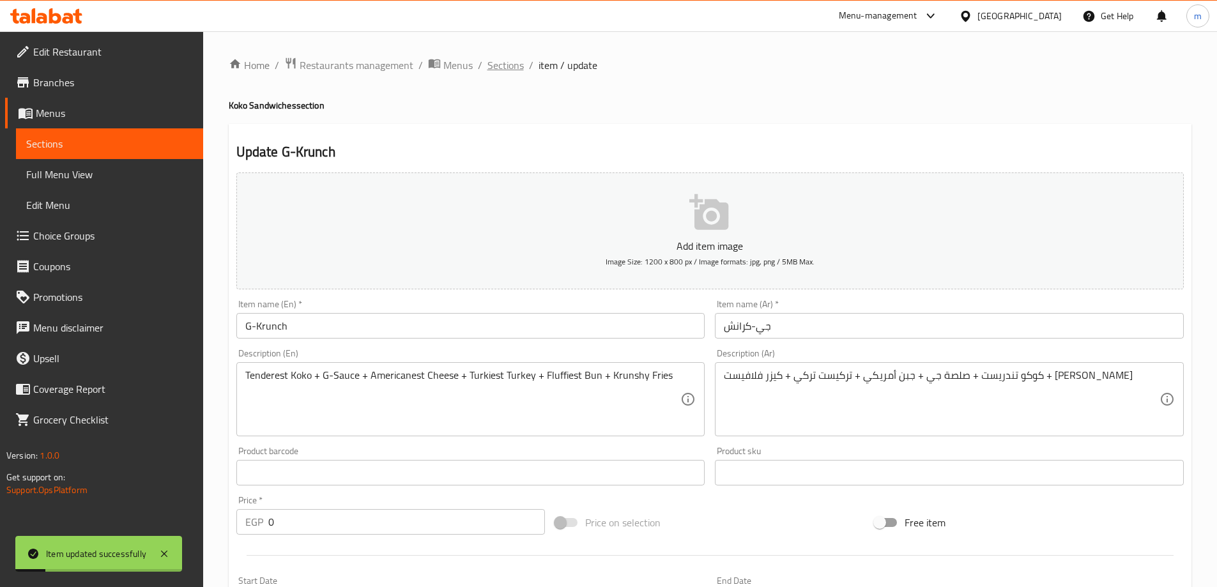
click at [514, 72] on span "Sections" at bounding box center [505, 64] width 36 height 15
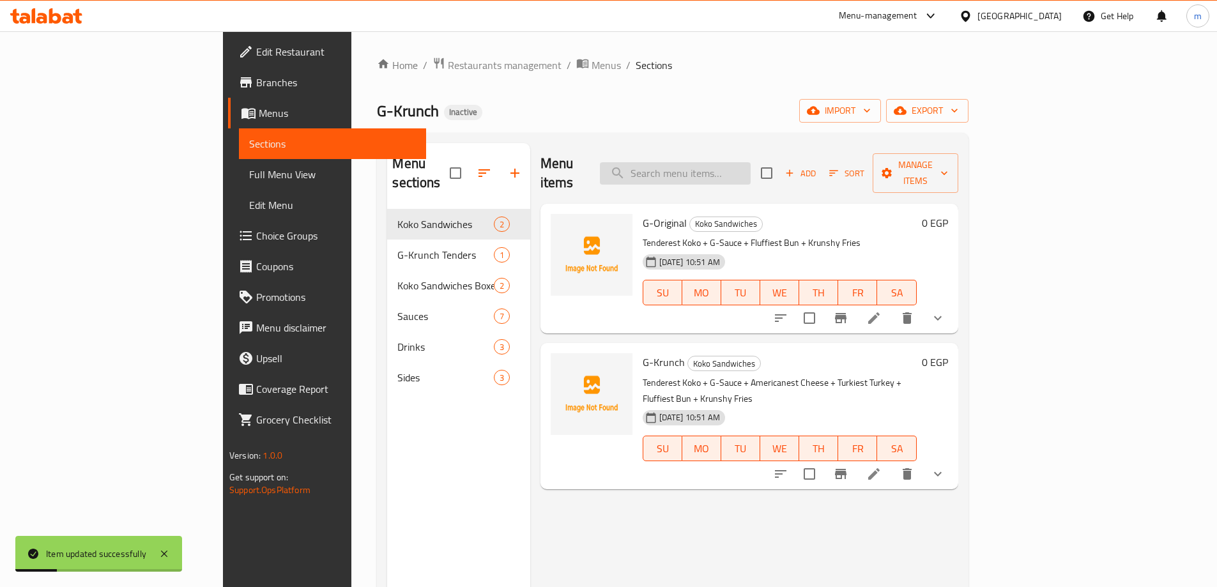
click at [708, 166] on input "search" at bounding box center [675, 173] width 151 height 22
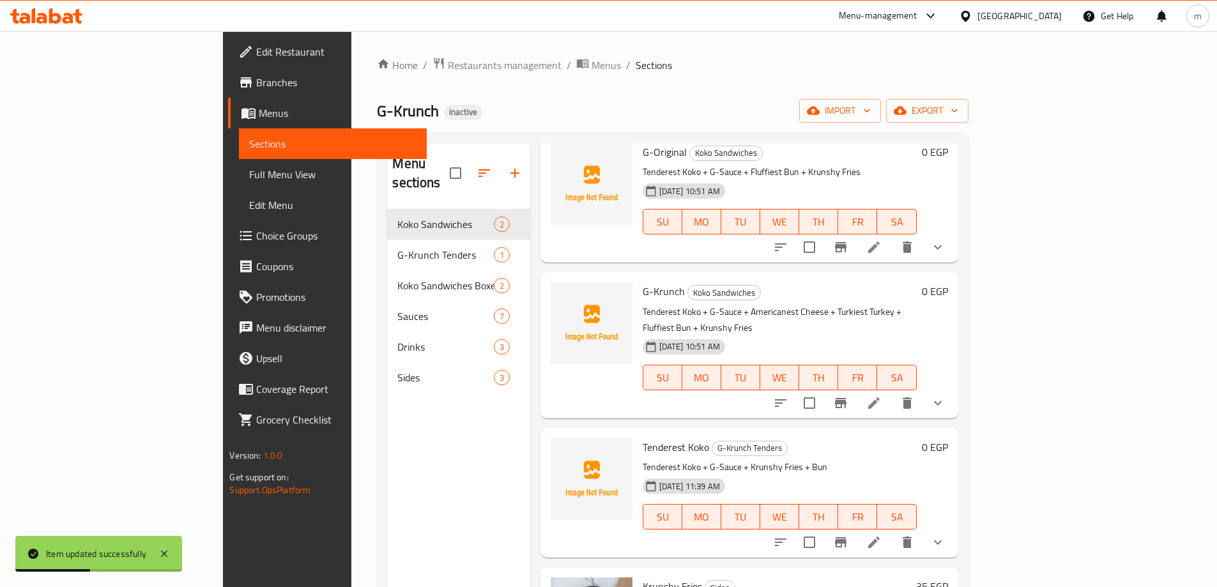
scroll to position [128, 0]
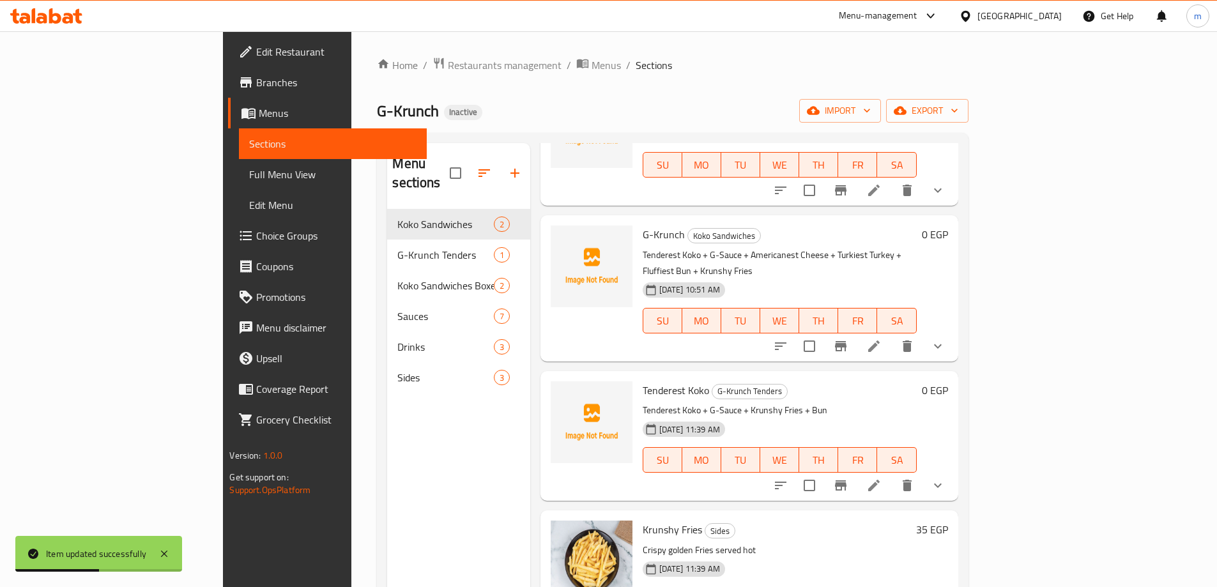
type input "fries"
click at [881, 478] on icon at bounding box center [873, 485] width 15 height 15
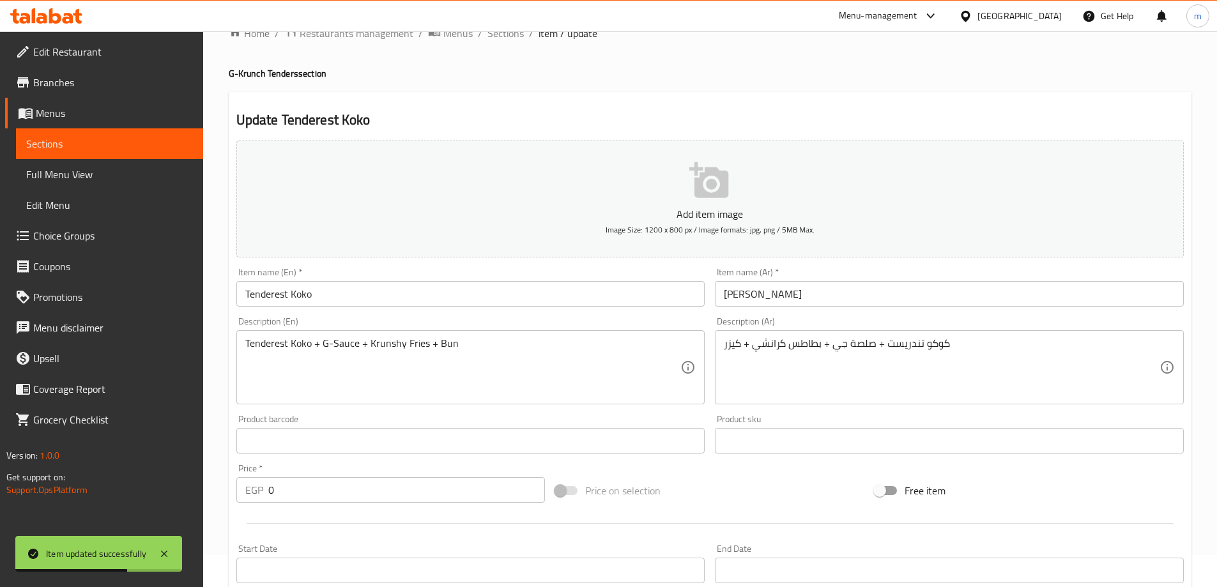
scroll to position [64, 0]
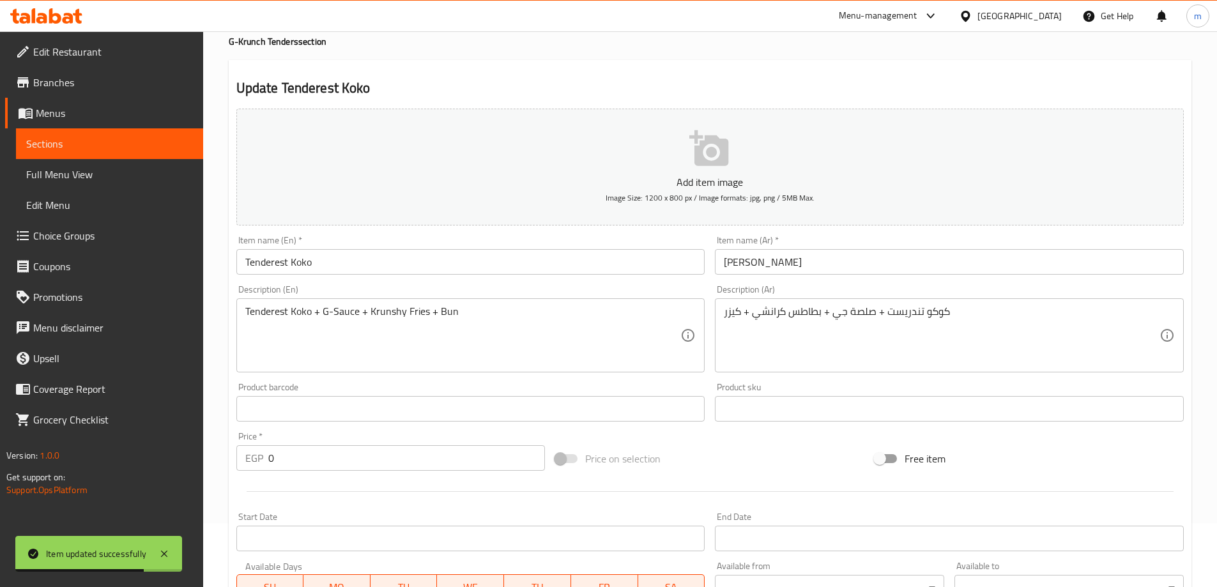
click at [805, 312] on textarea "كوكو تندريست + صلصة جي + بطاطس كرانشي + كيزر" at bounding box center [942, 335] width 436 height 61
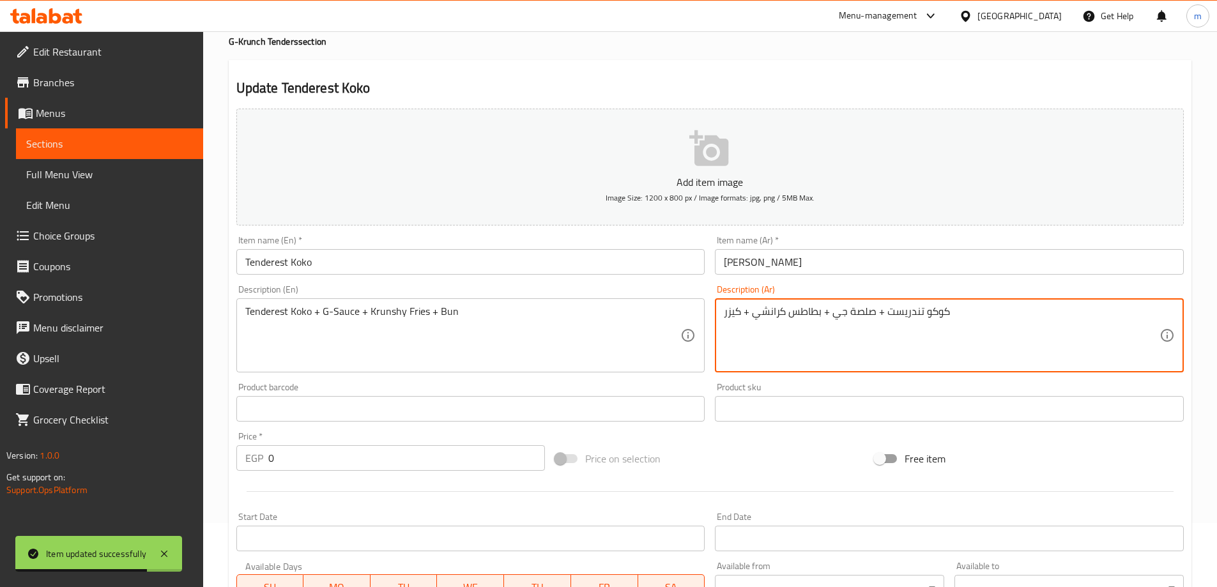
paste textarea "فرايز"
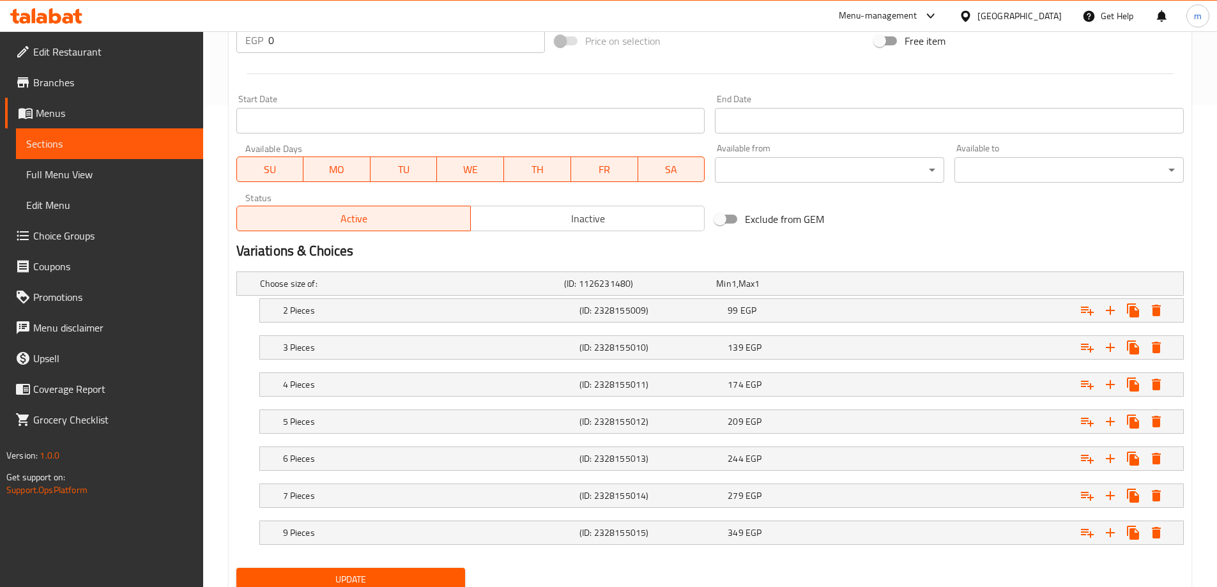
scroll to position [529, 0]
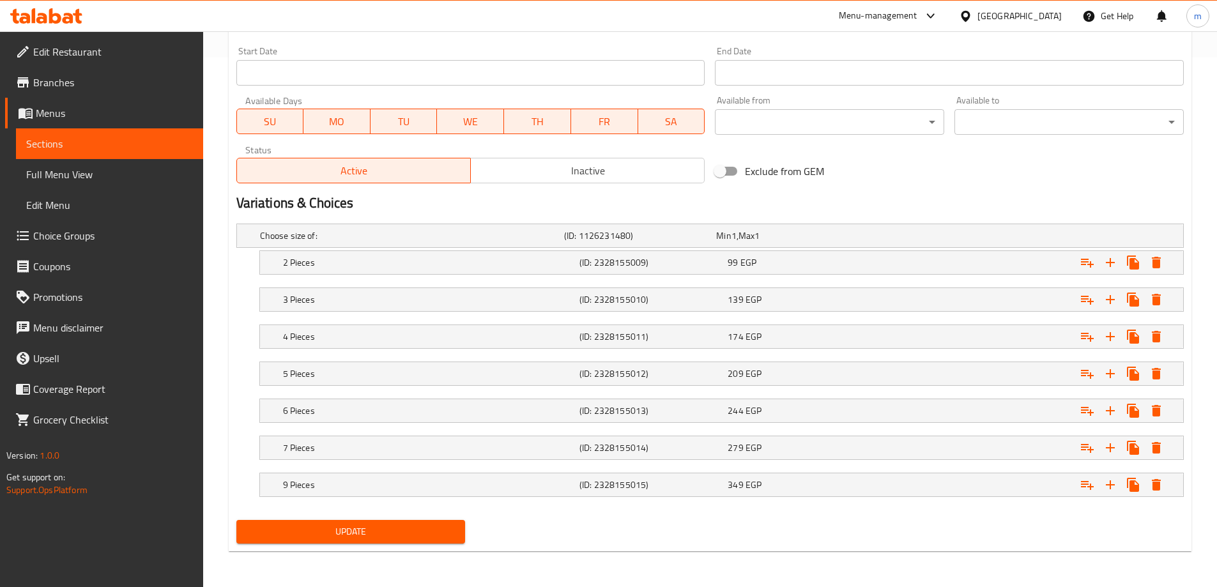
type textarea "كوكو تندريست + صلصة جي + [PERSON_NAME] + كيزر"
click at [417, 528] on span "Update" at bounding box center [351, 532] width 209 height 16
click at [393, 531] on span "Update" at bounding box center [351, 532] width 209 height 16
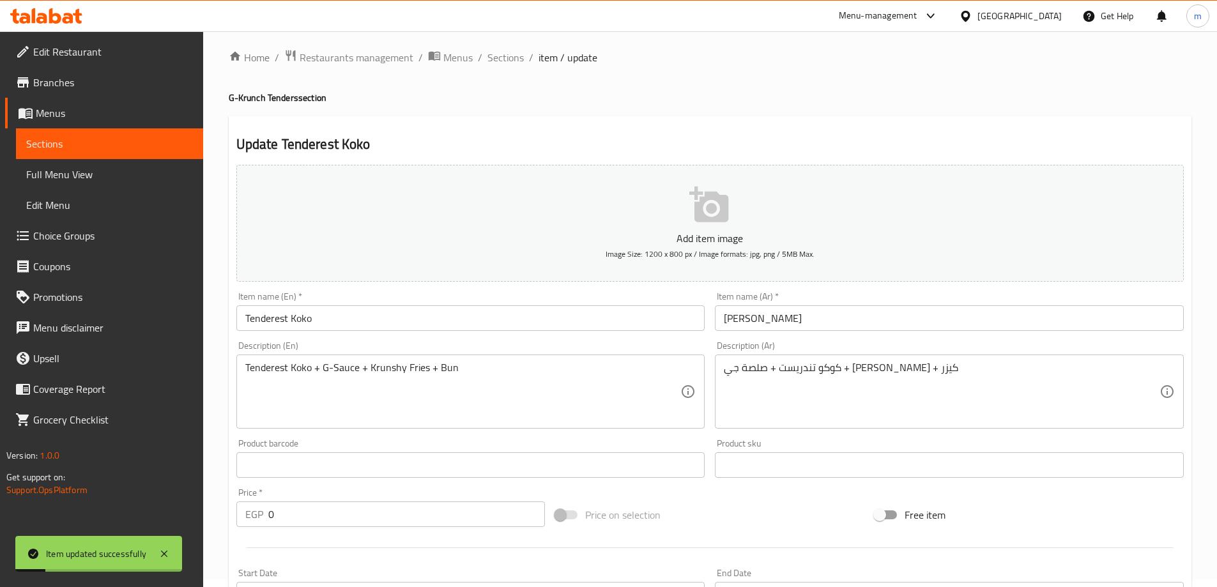
scroll to position [0, 0]
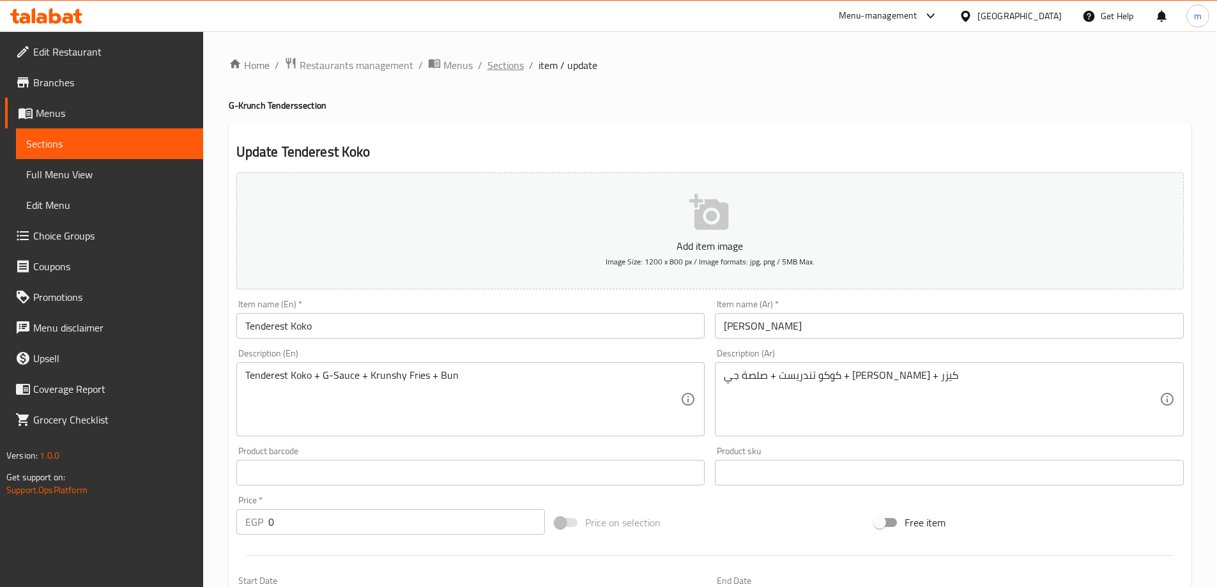
click at [516, 62] on span "Sections" at bounding box center [505, 64] width 36 height 15
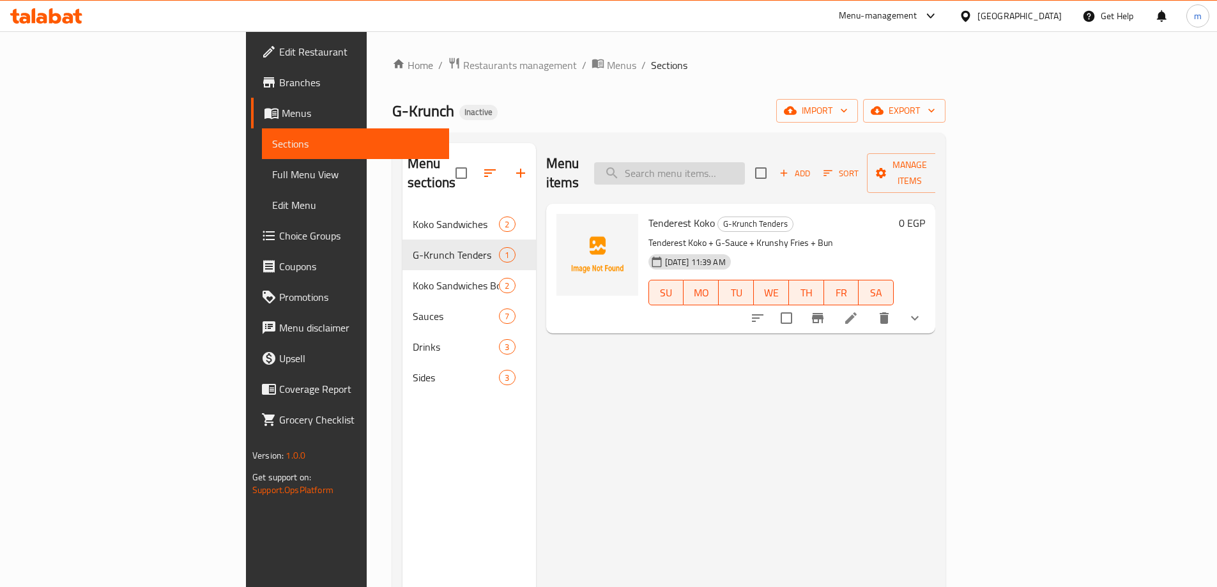
click at [736, 163] on input "search" at bounding box center [669, 173] width 151 height 22
paste input "فرايز"
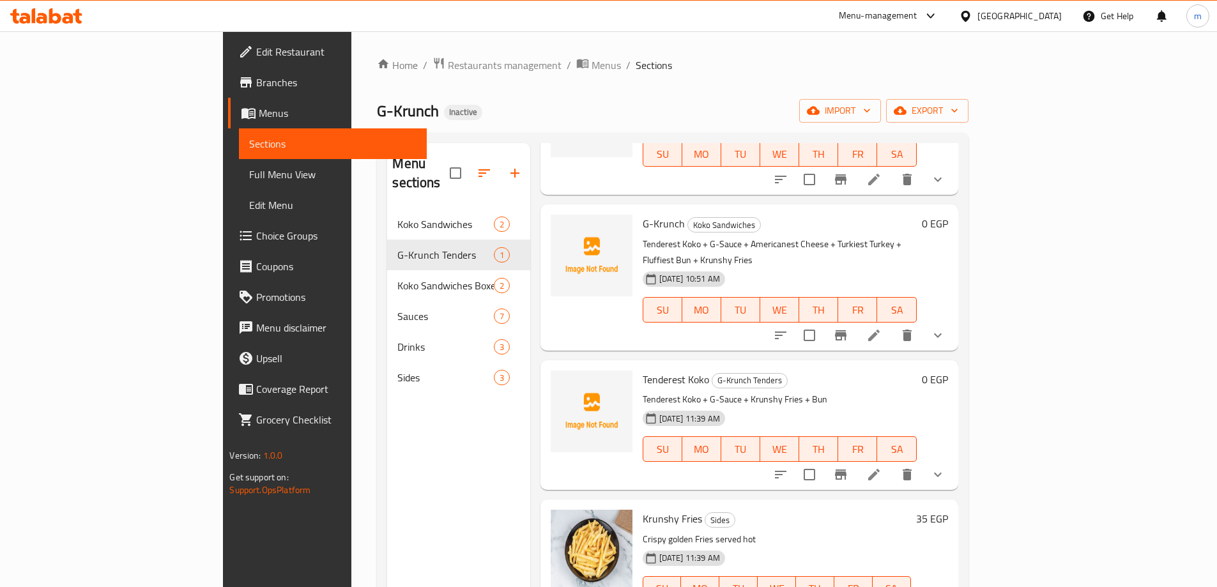
scroll to position [142, 0]
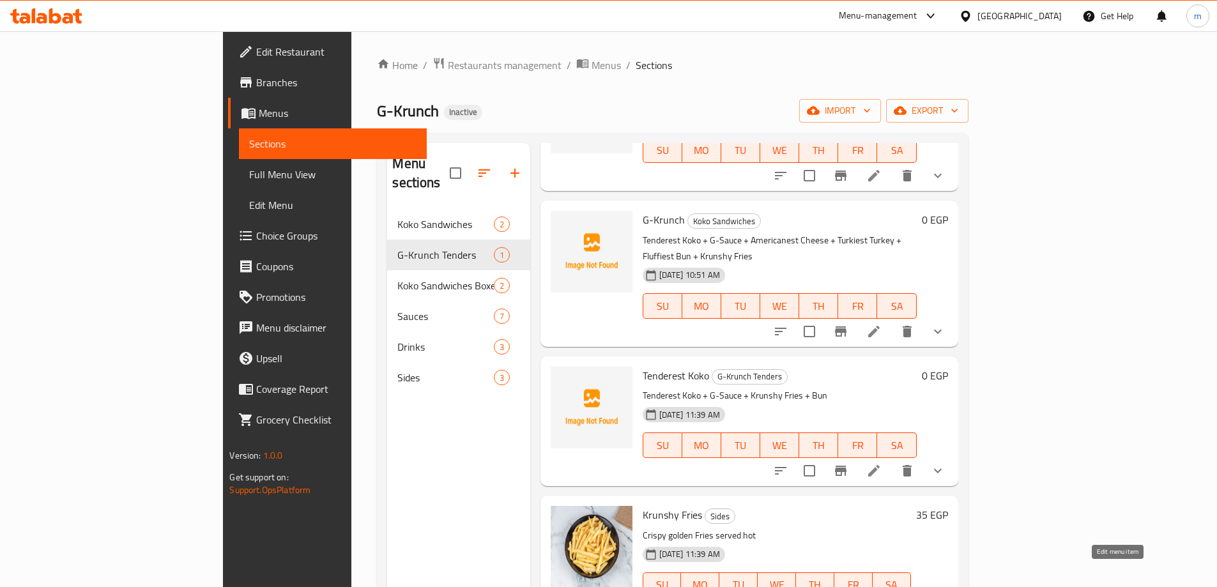
type input "fries"
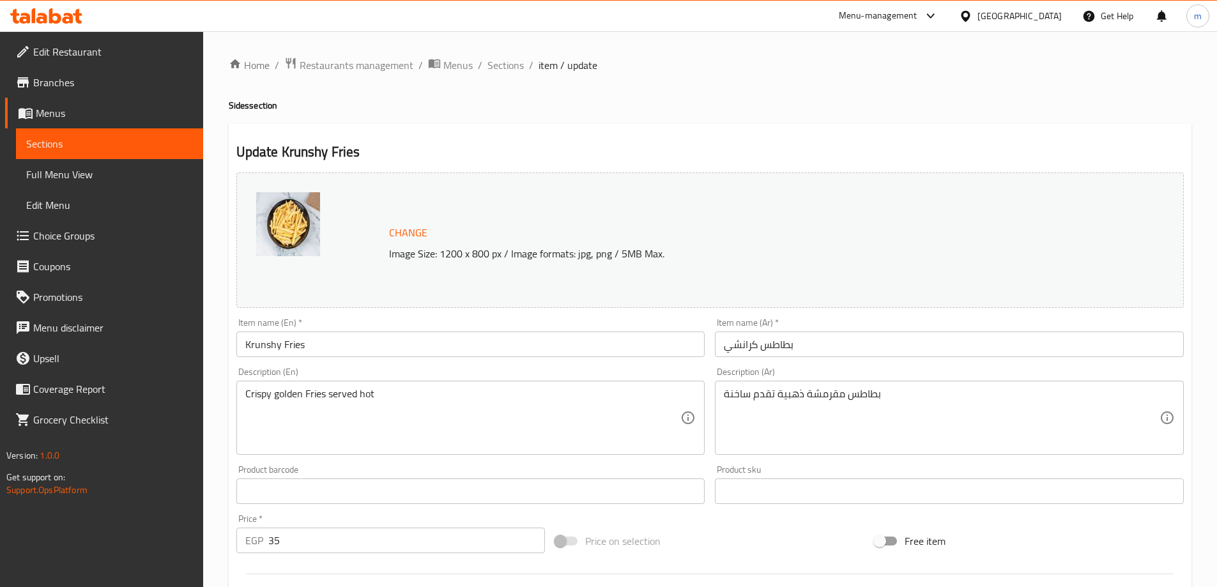
click at [779, 346] on input "بطاطس كرانشي" at bounding box center [949, 344] width 469 height 26
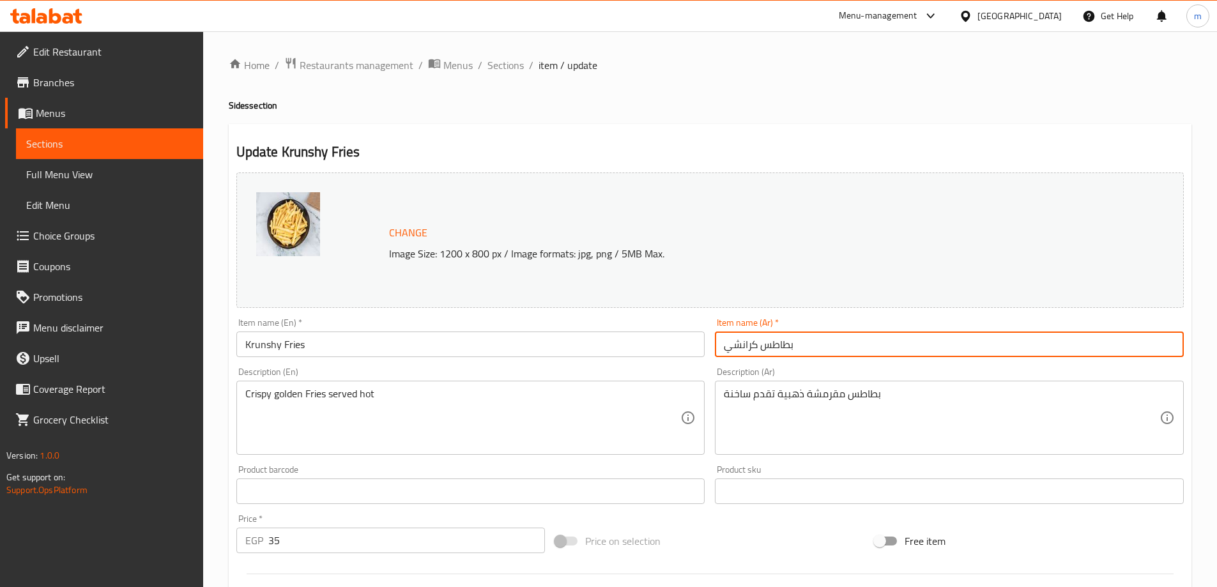
click at [779, 346] on input "بطاطس كرانشي" at bounding box center [949, 344] width 469 height 26
paste input "فرايز"
type input "[PERSON_NAME]"
click at [307, 391] on textarea "Crispy golden Fries served hot" at bounding box center [463, 418] width 436 height 61
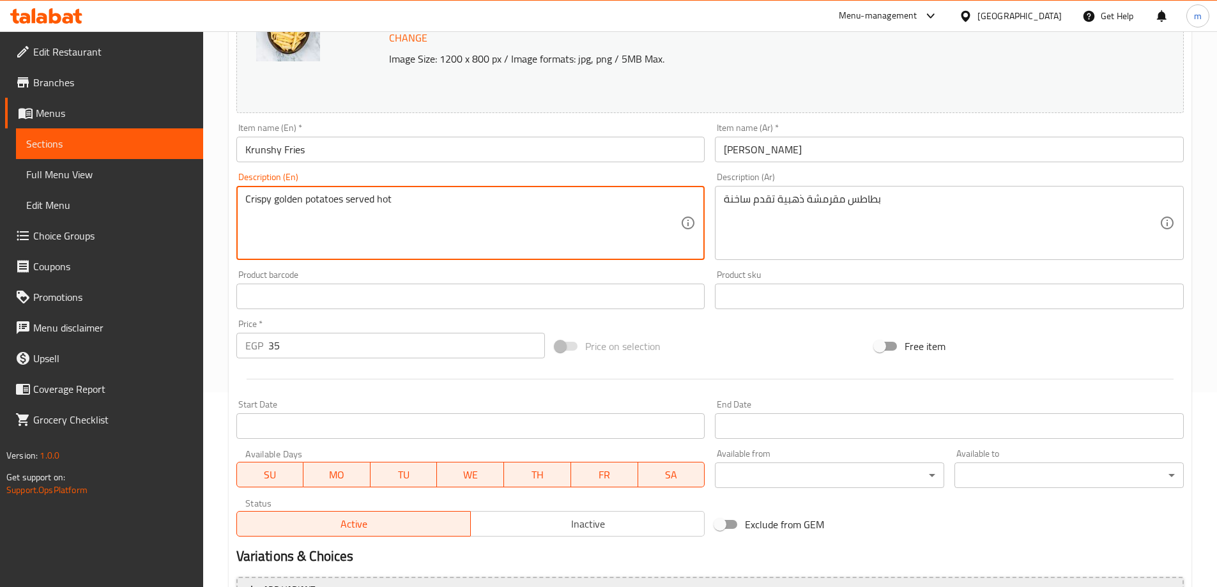
scroll to position [334, 0]
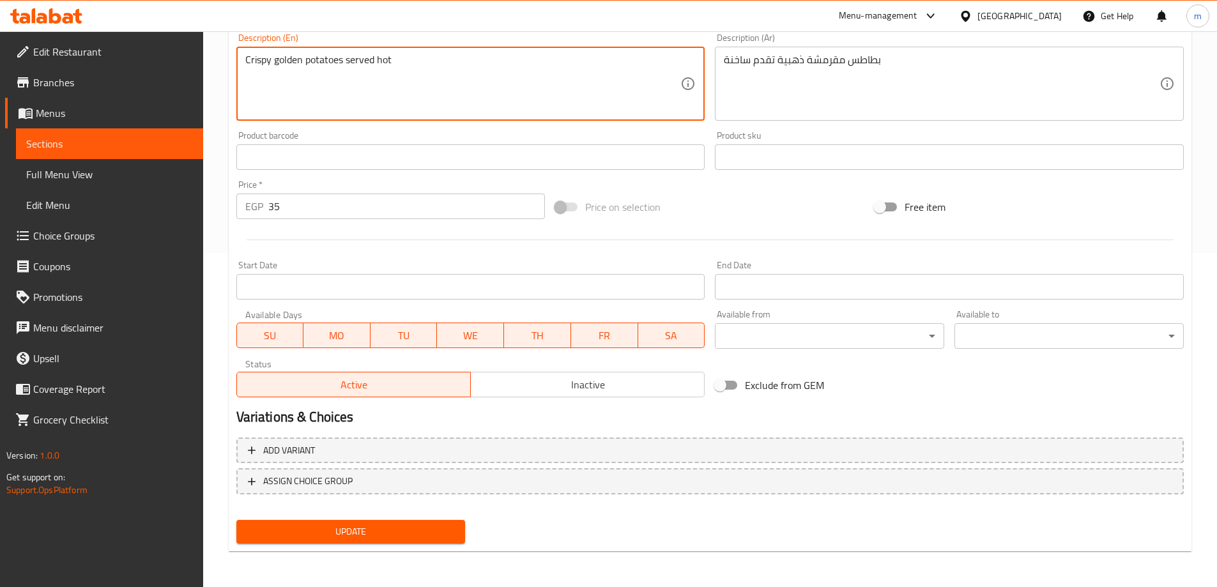
type textarea "Crispy golden potatoes served hot"
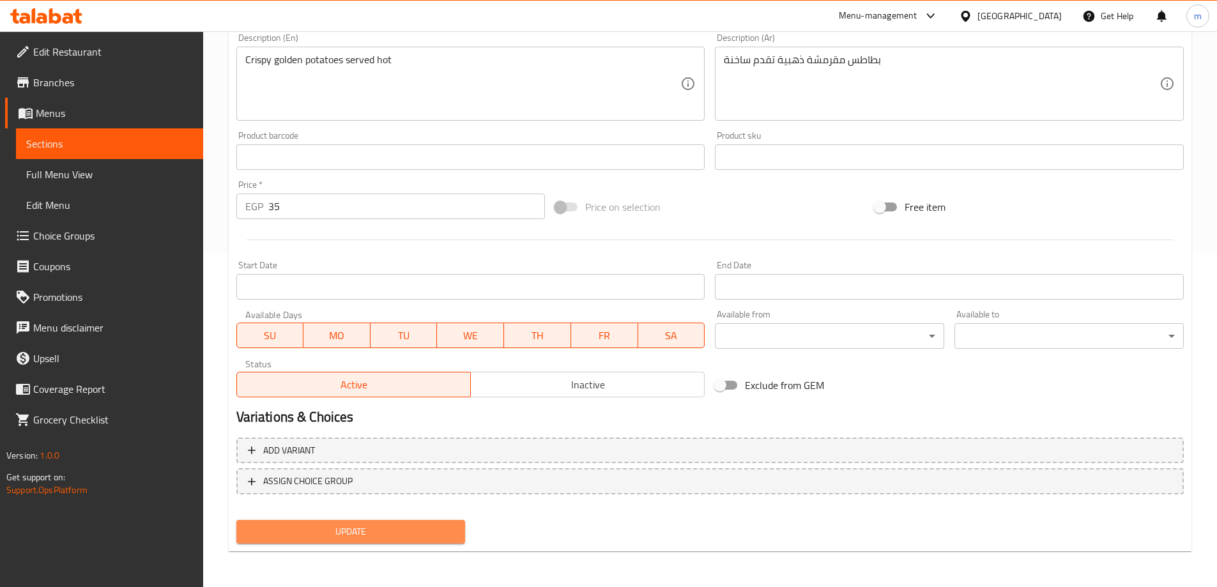
click at [425, 533] on span "Update" at bounding box center [351, 532] width 209 height 16
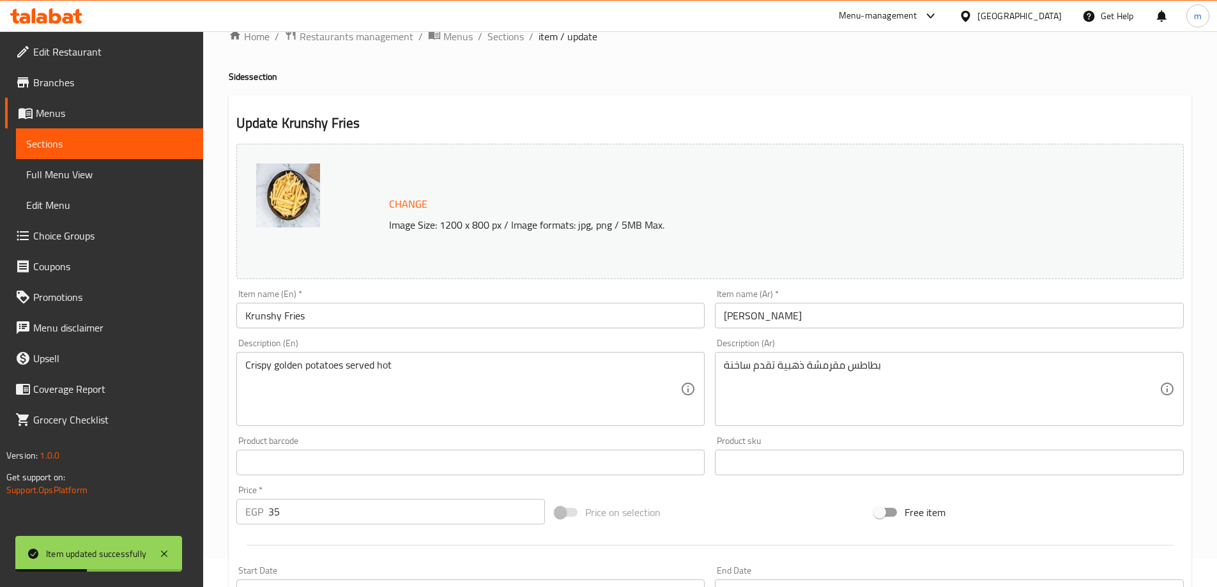
scroll to position [15, 0]
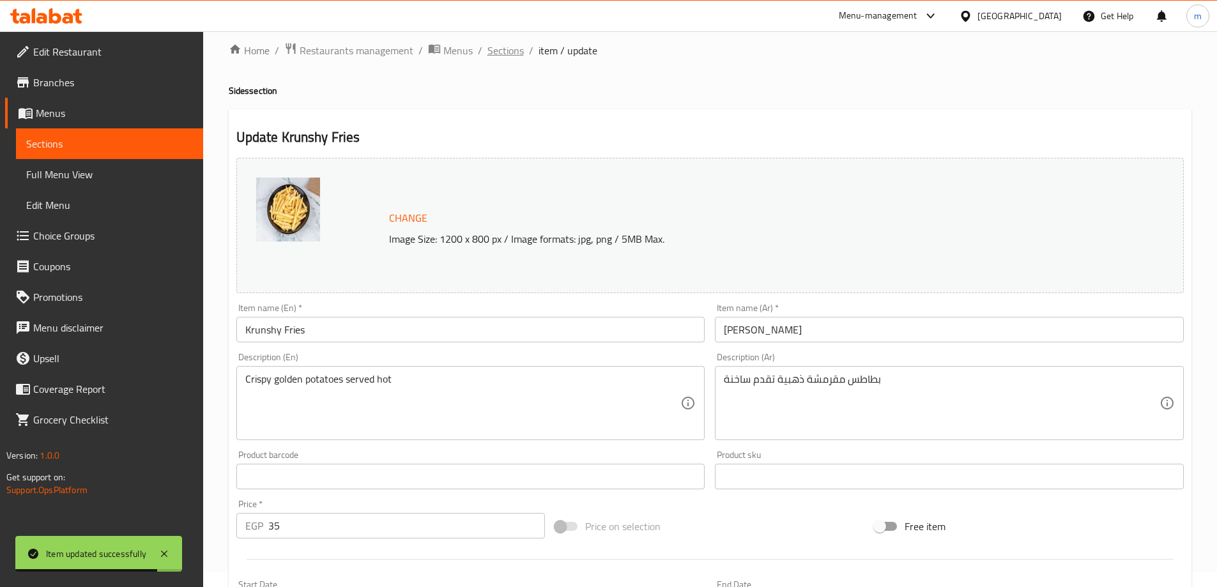
click at [509, 47] on span "Sections" at bounding box center [505, 50] width 36 height 15
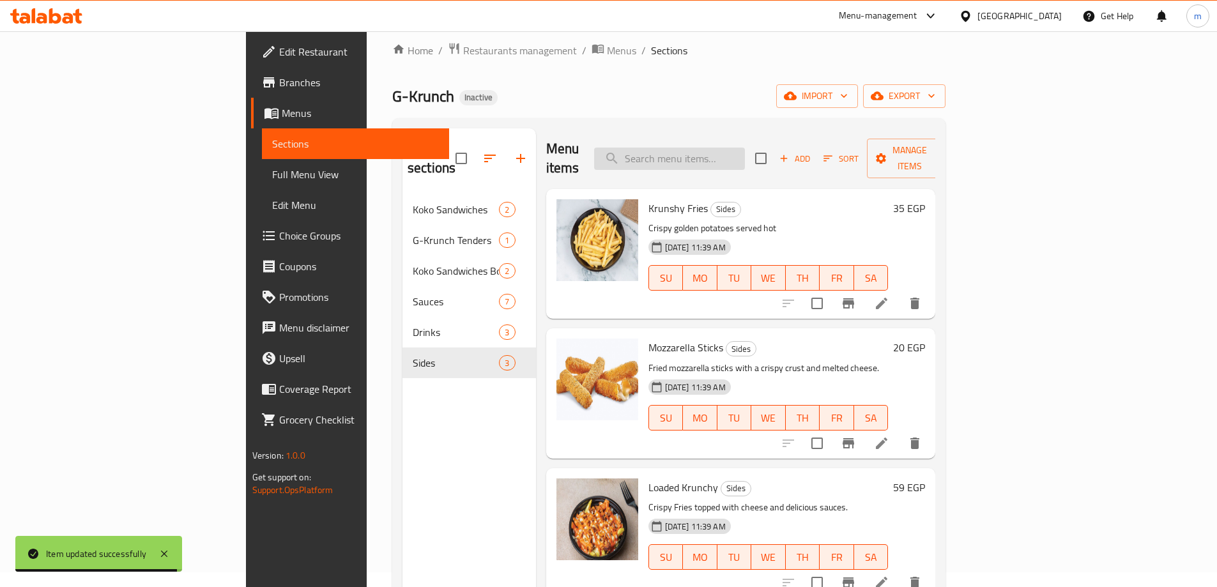
click at [719, 155] on input "search" at bounding box center [669, 159] width 151 height 22
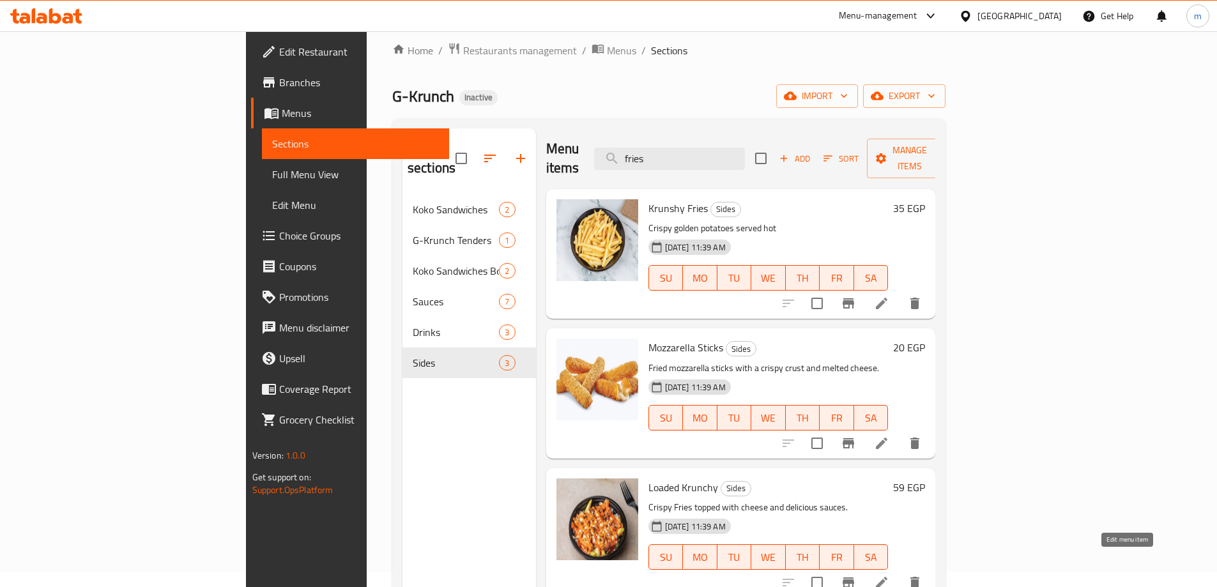
type input "fries"
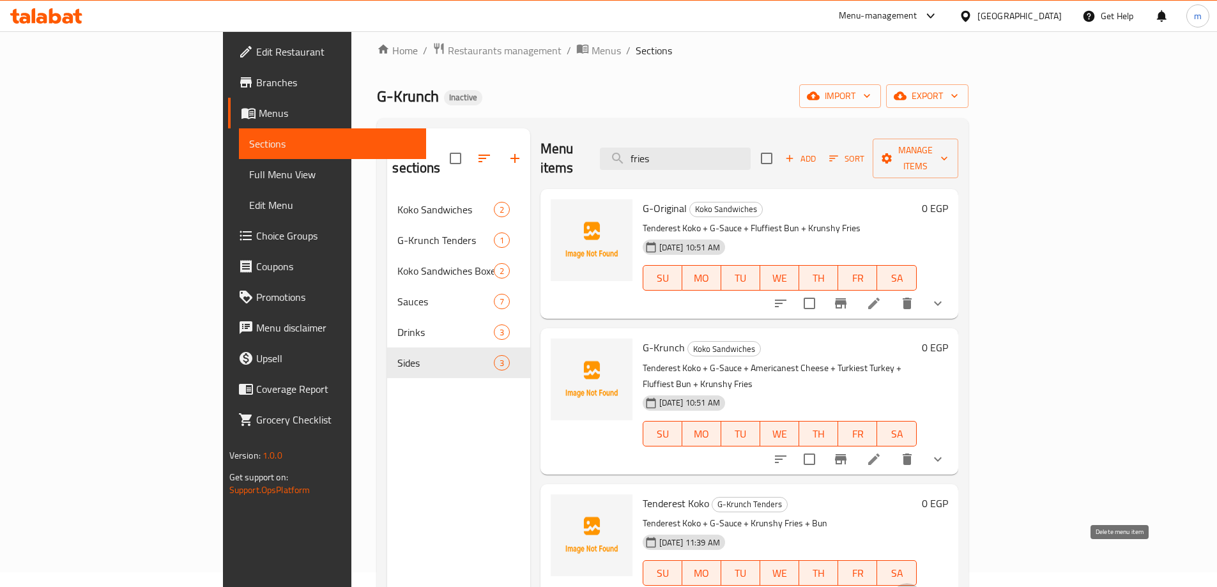
click at [911, 586] on icon "delete" at bounding box center [906, 598] width 9 height 11
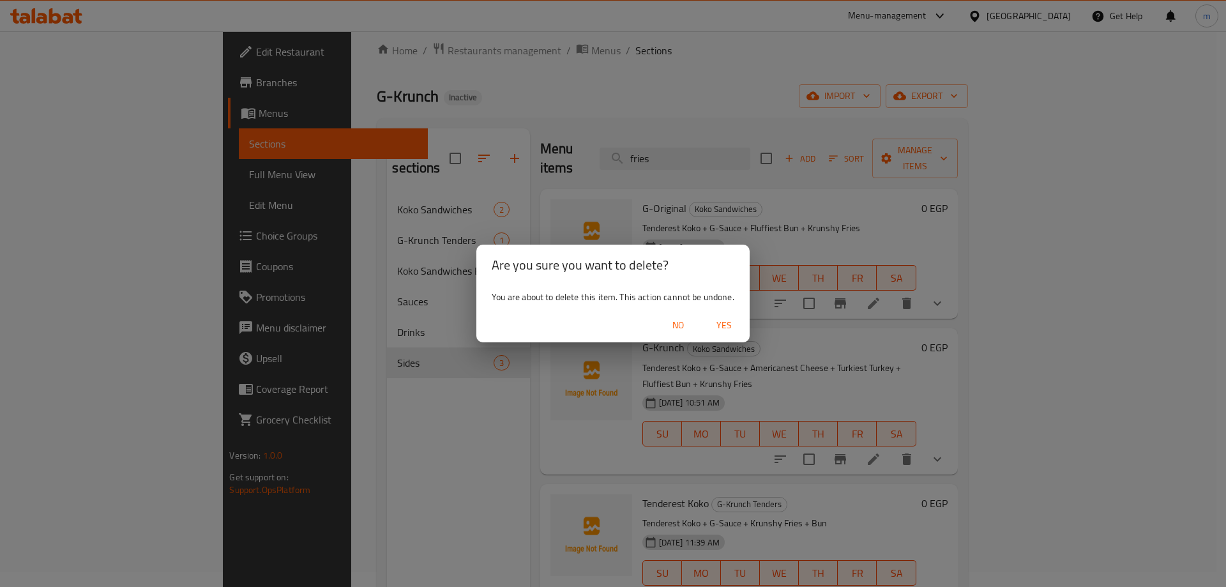
click at [671, 337] on div "No Yes" at bounding box center [612, 325] width 273 height 34
click at [678, 330] on span "No" at bounding box center [678, 325] width 31 height 16
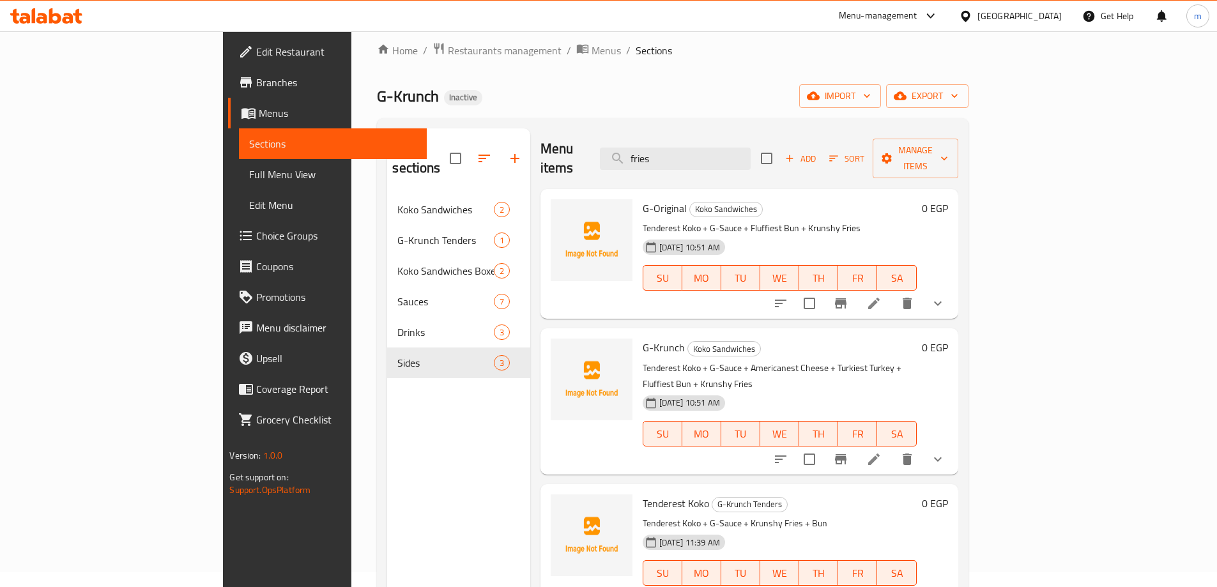
click at [881, 586] on icon at bounding box center [873, 598] width 15 height 15
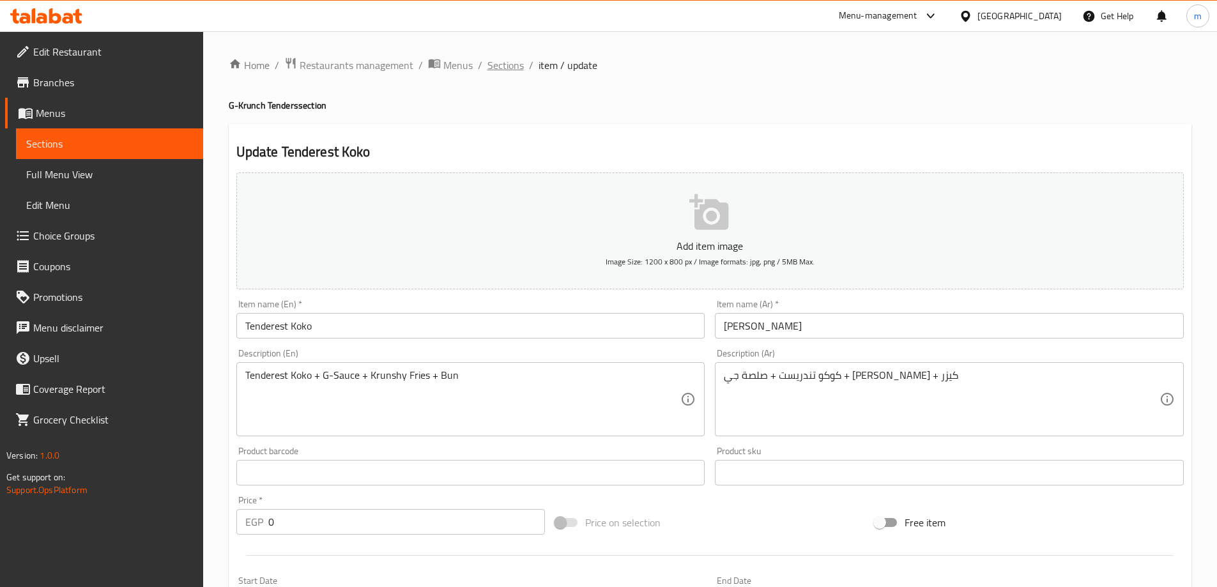
click at [498, 66] on span "Sections" at bounding box center [505, 64] width 36 height 15
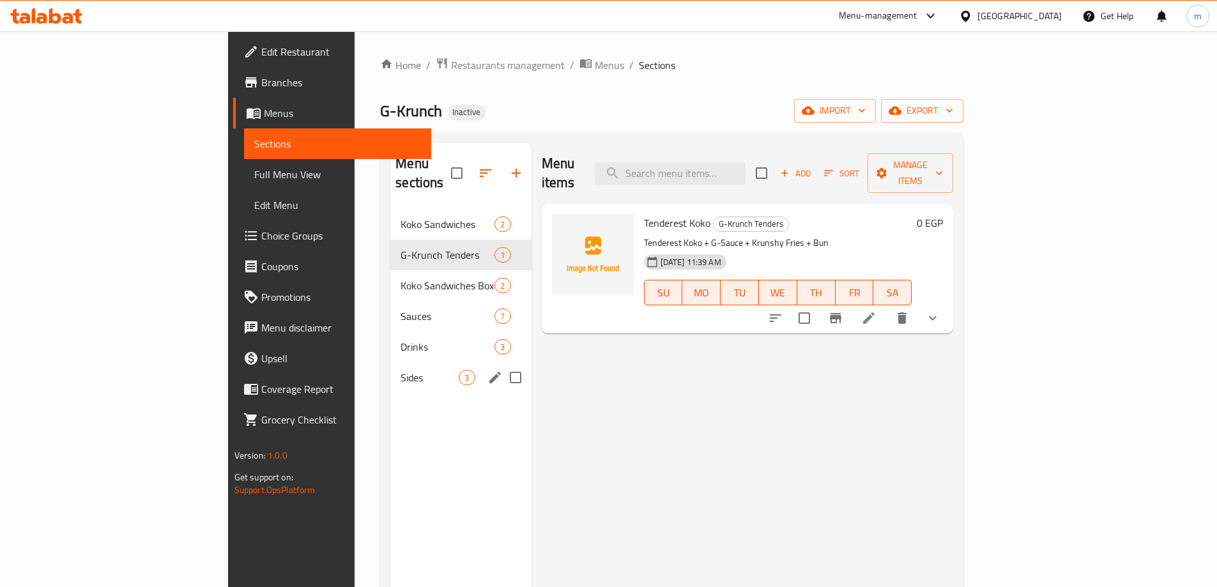
click at [390, 362] on div "Sides 3" at bounding box center [460, 377] width 141 height 31
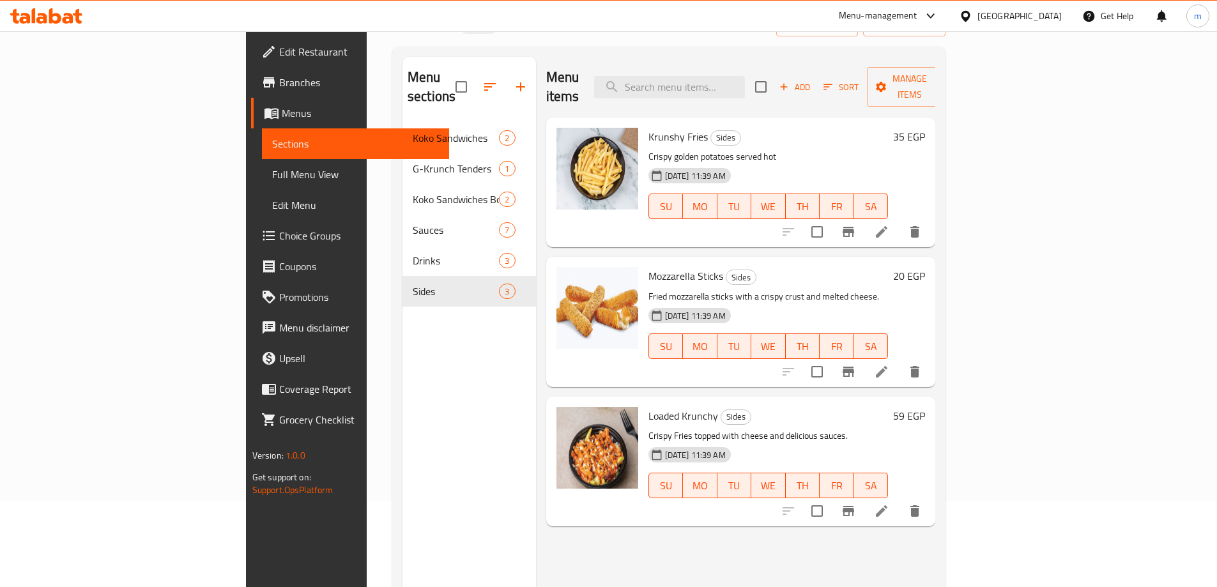
scroll to position [179, 0]
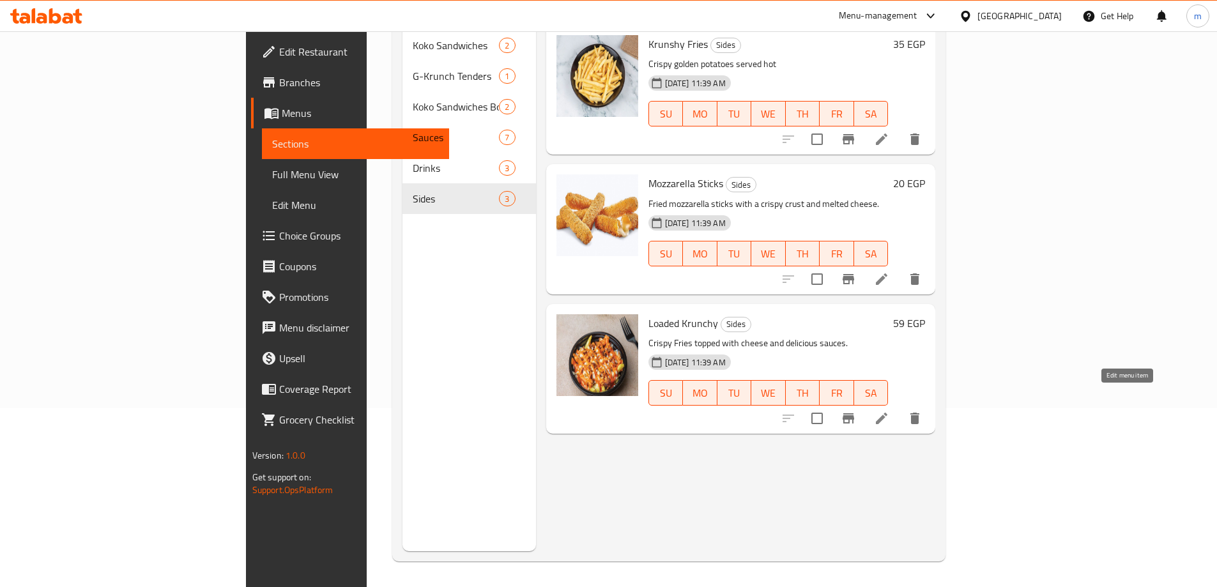
click at [889, 411] on icon at bounding box center [881, 418] width 15 height 15
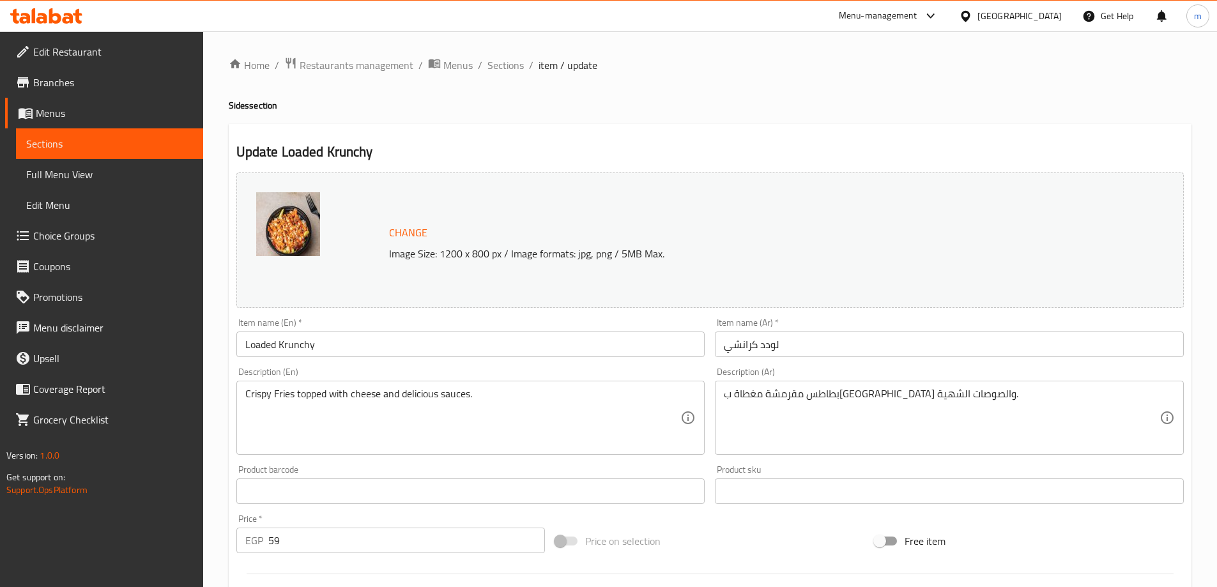
click at [276, 393] on textarea "Crispy Fries topped with cheese and delicious sauces." at bounding box center [463, 418] width 436 height 61
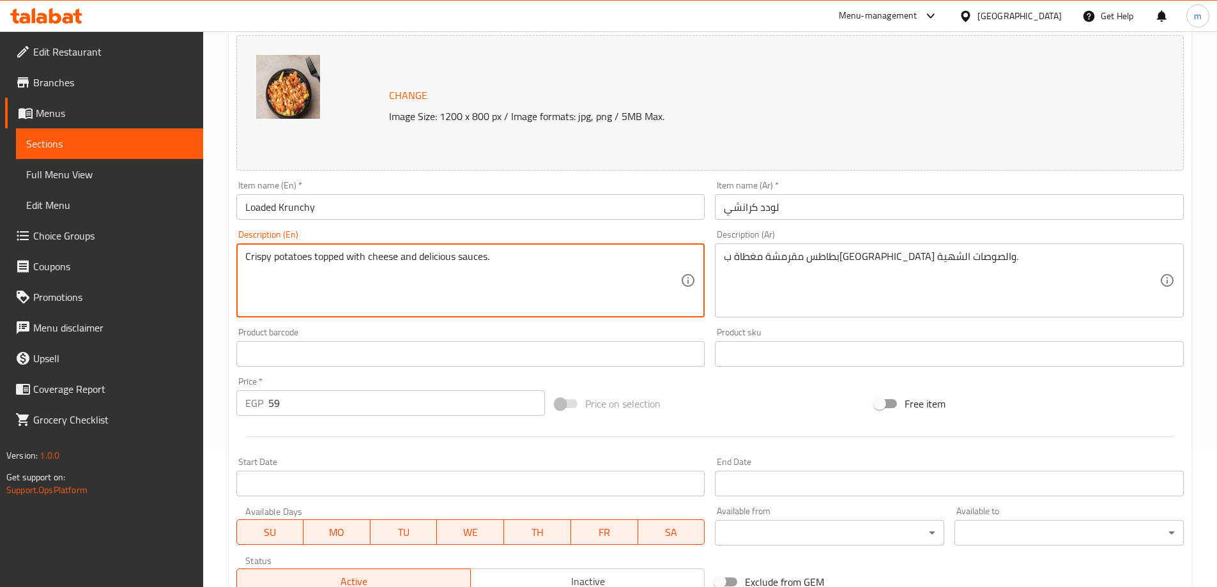
scroll to position [319, 0]
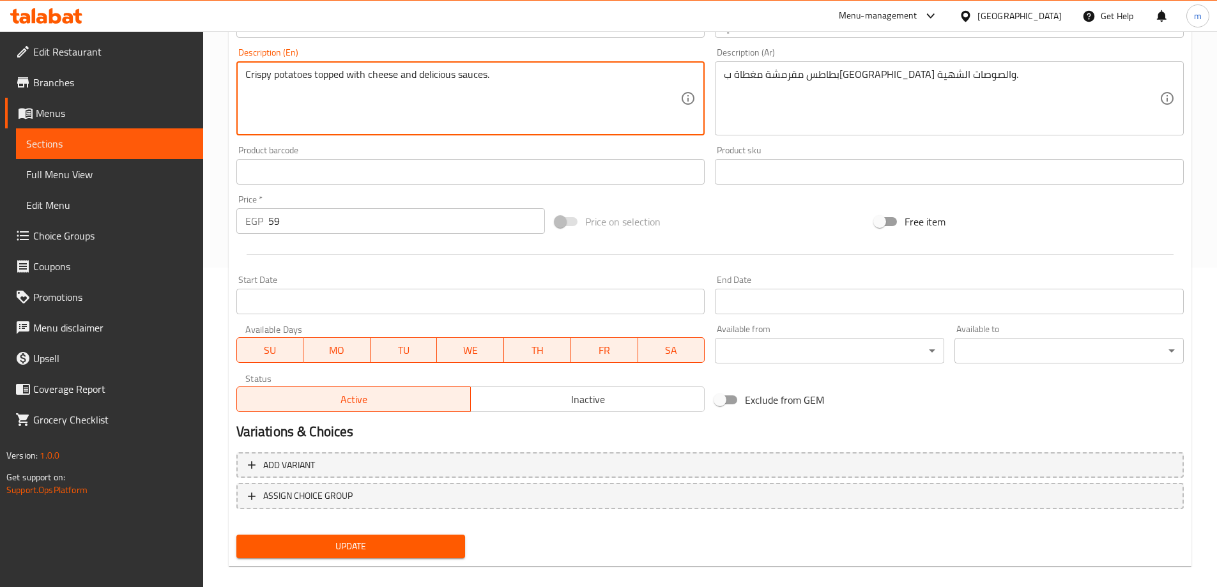
type textarea "Crispy potatoes topped with cheese and delicious sauces."
click at [362, 560] on div "Update" at bounding box center [351, 546] width 240 height 34
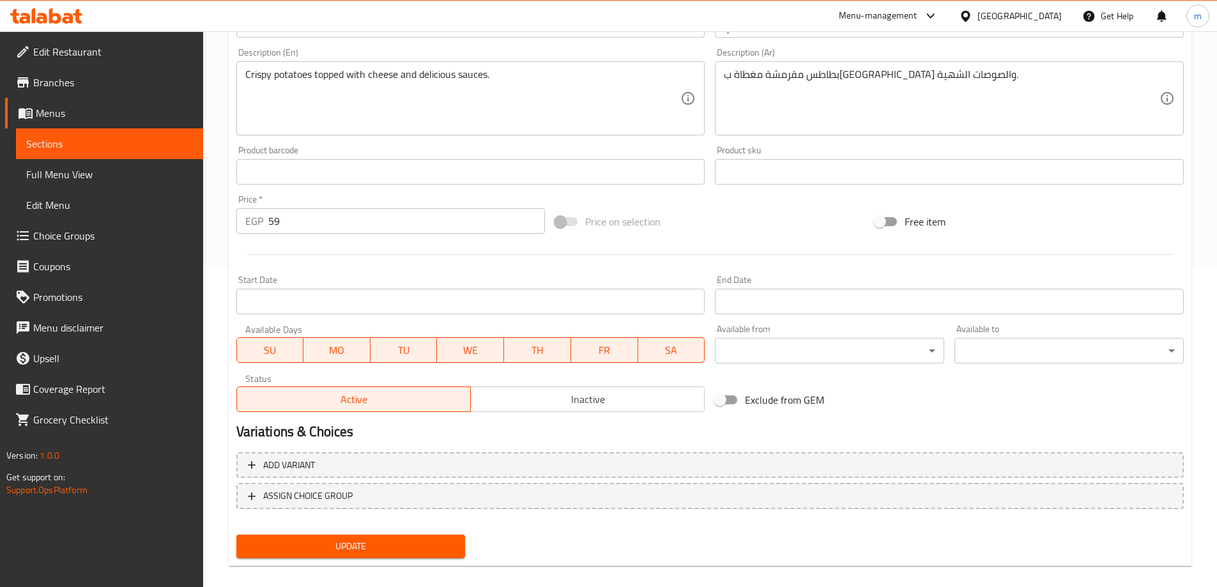
click at [372, 551] on span "Update" at bounding box center [351, 546] width 209 height 16
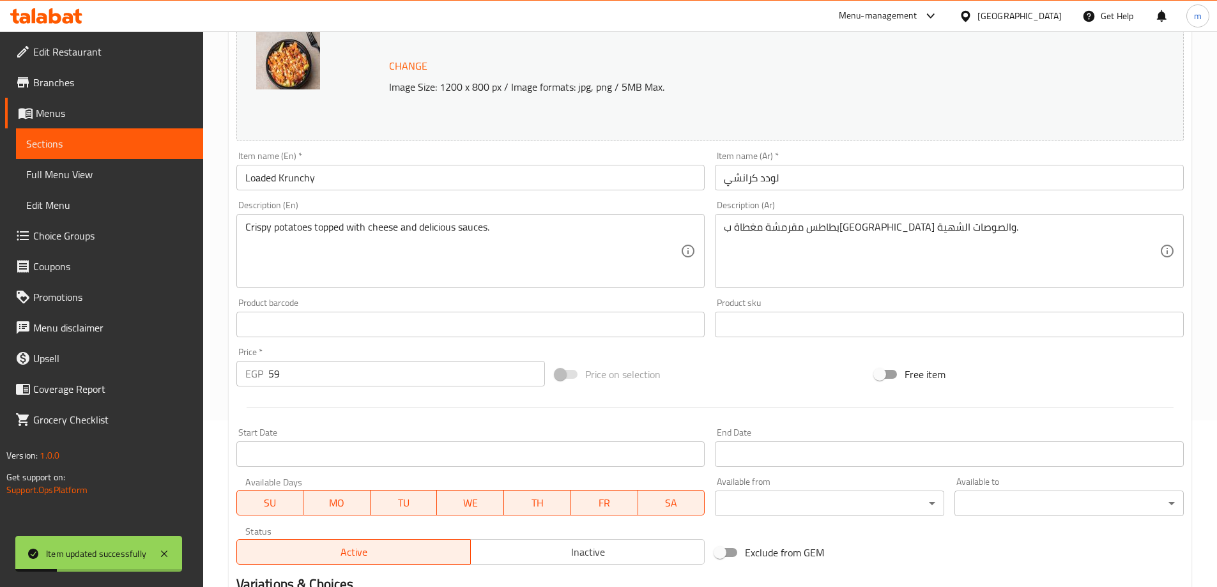
scroll to position [0, 0]
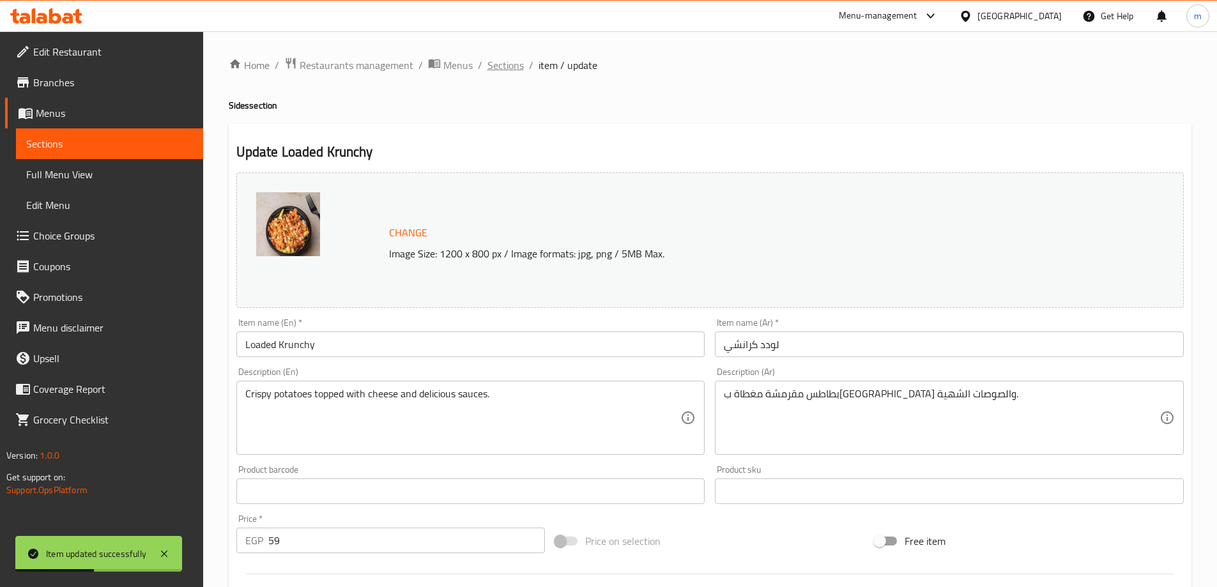
click at [489, 72] on span "Sections" at bounding box center [505, 64] width 36 height 15
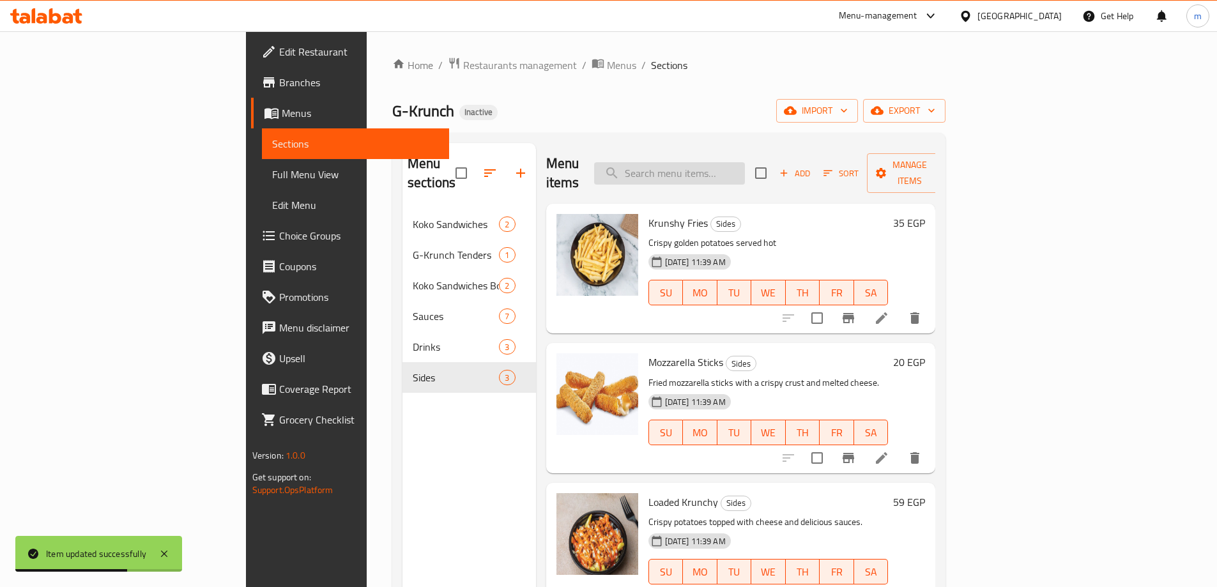
click at [745, 162] on input "search" at bounding box center [669, 173] width 151 height 22
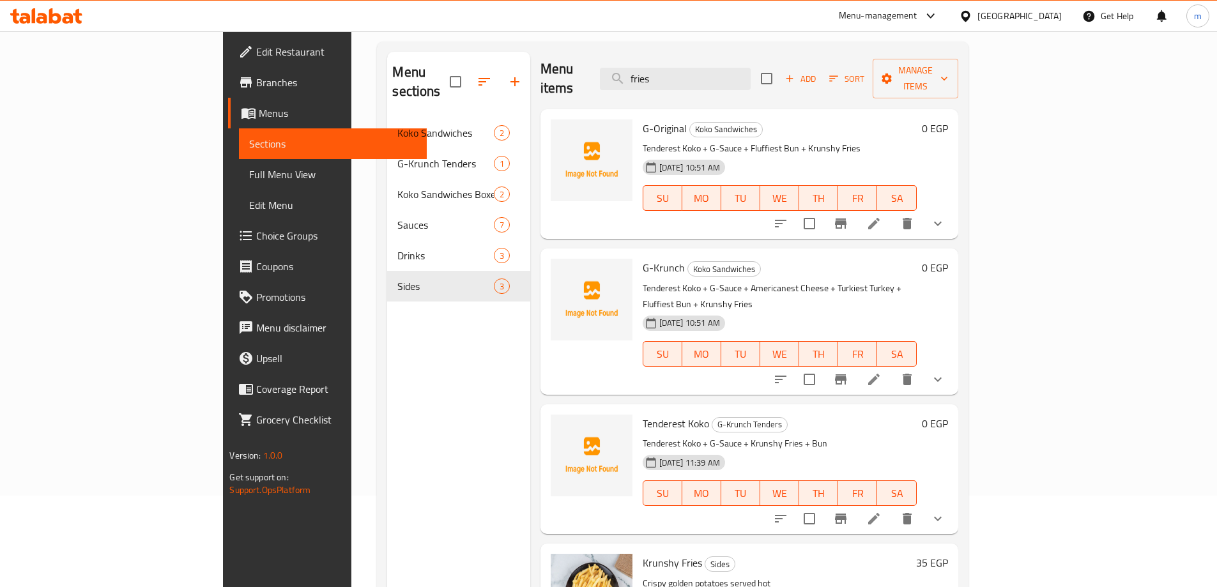
scroll to position [179, 0]
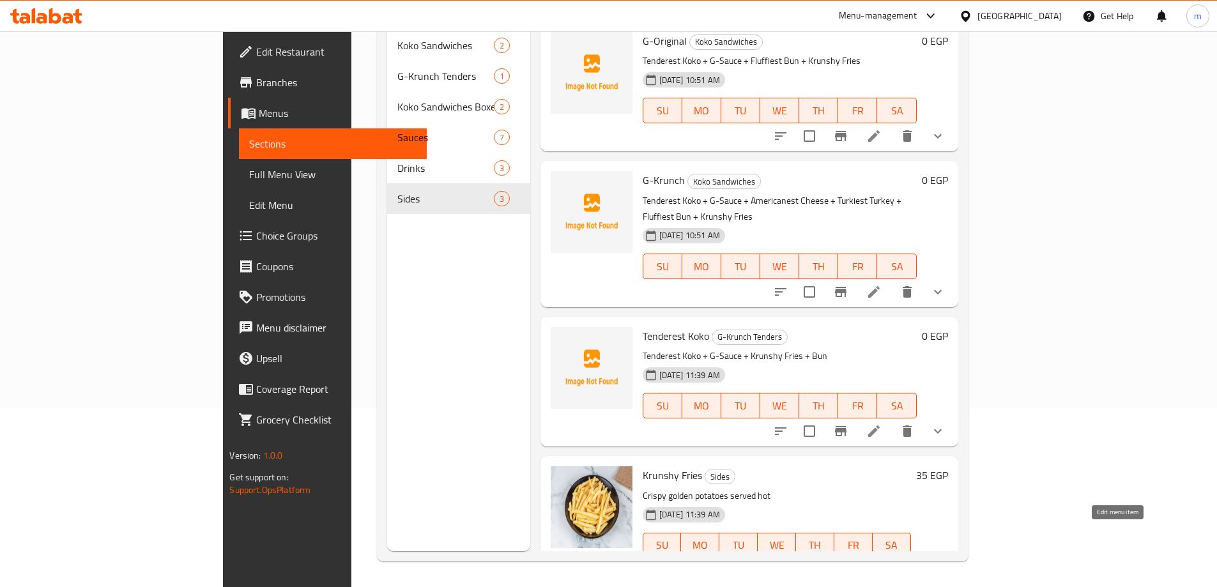
type input "fries"
click at [912, 563] on icon at bounding box center [904, 570] width 15 height 15
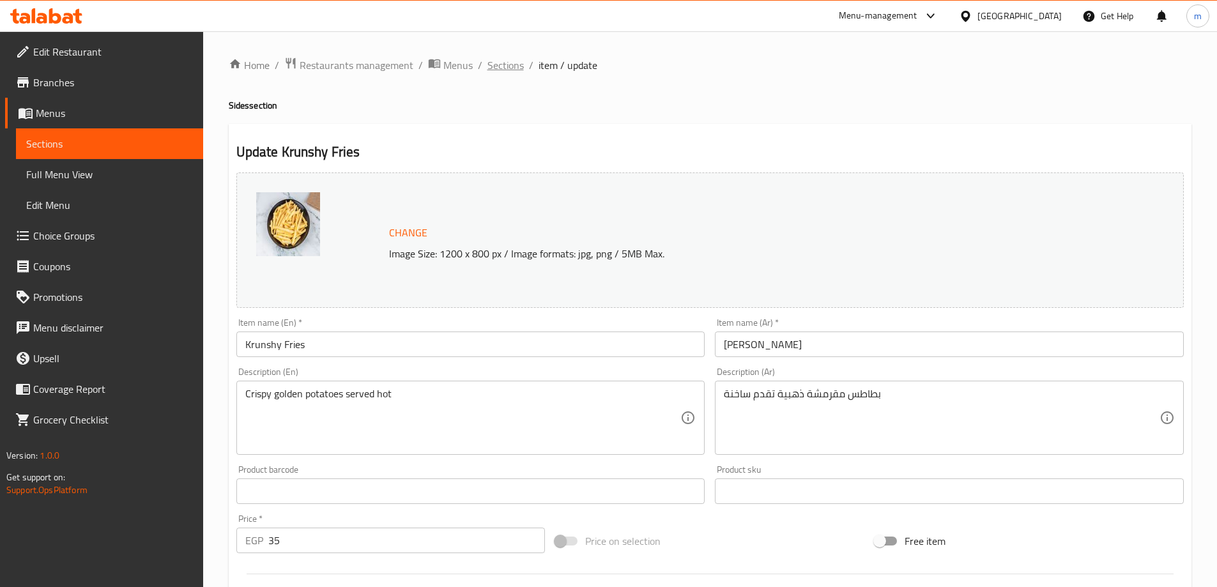
click at [512, 70] on span "Sections" at bounding box center [505, 64] width 36 height 15
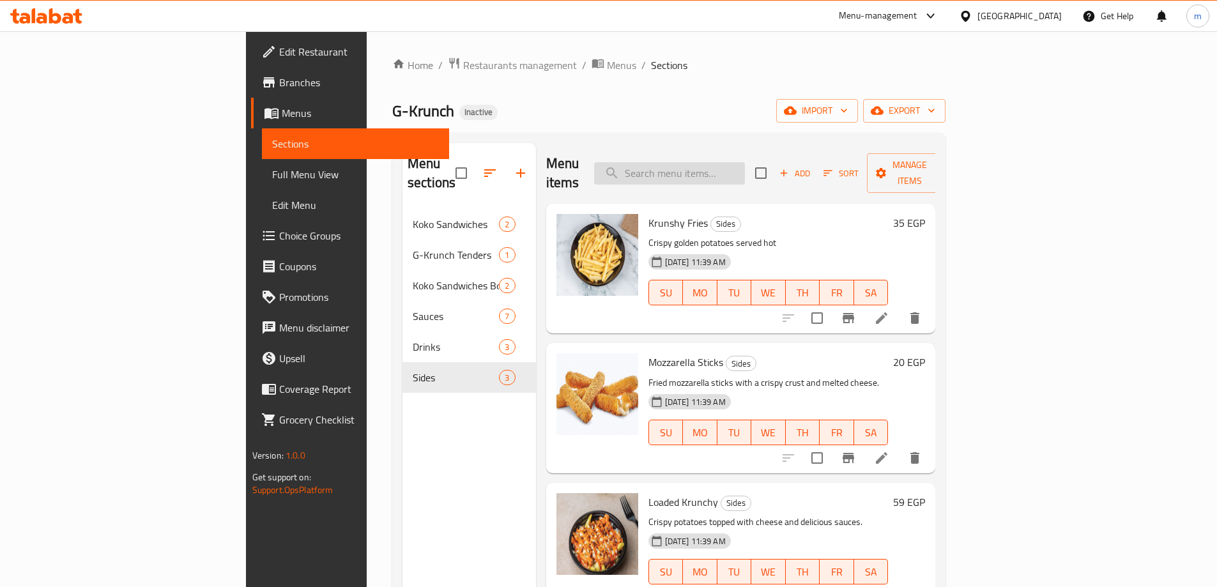
click at [744, 162] on input "search" at bounding box center [669, 173] width 151 height 22
paste input "Sauce"
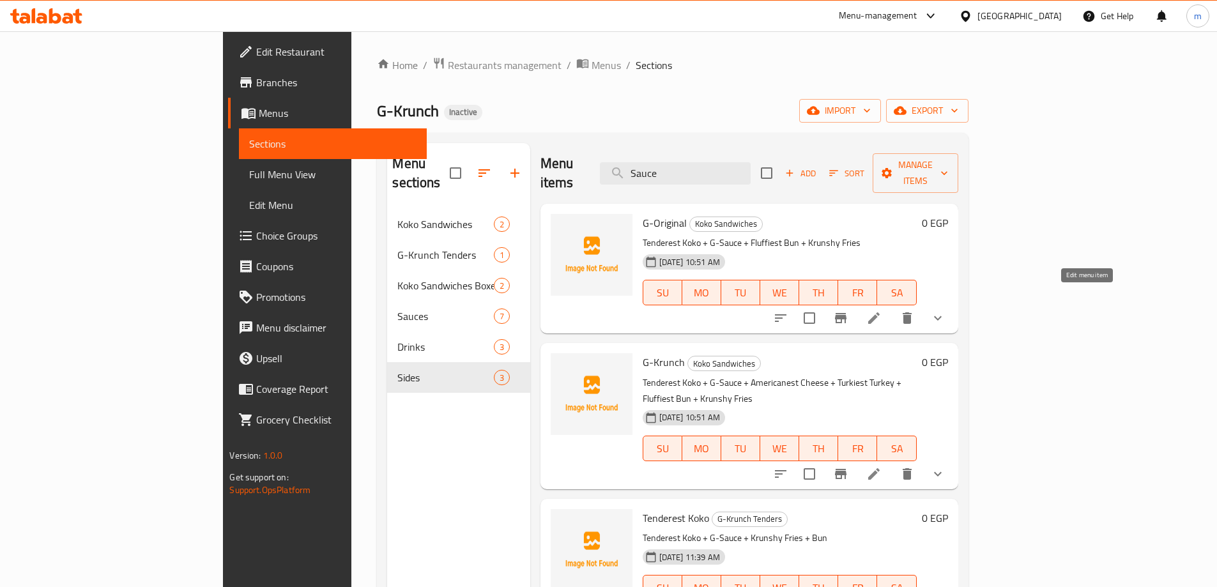
type input "Sauce"
click at [881, 310] on icon at bounding box center [873, 317] width 15 height 15
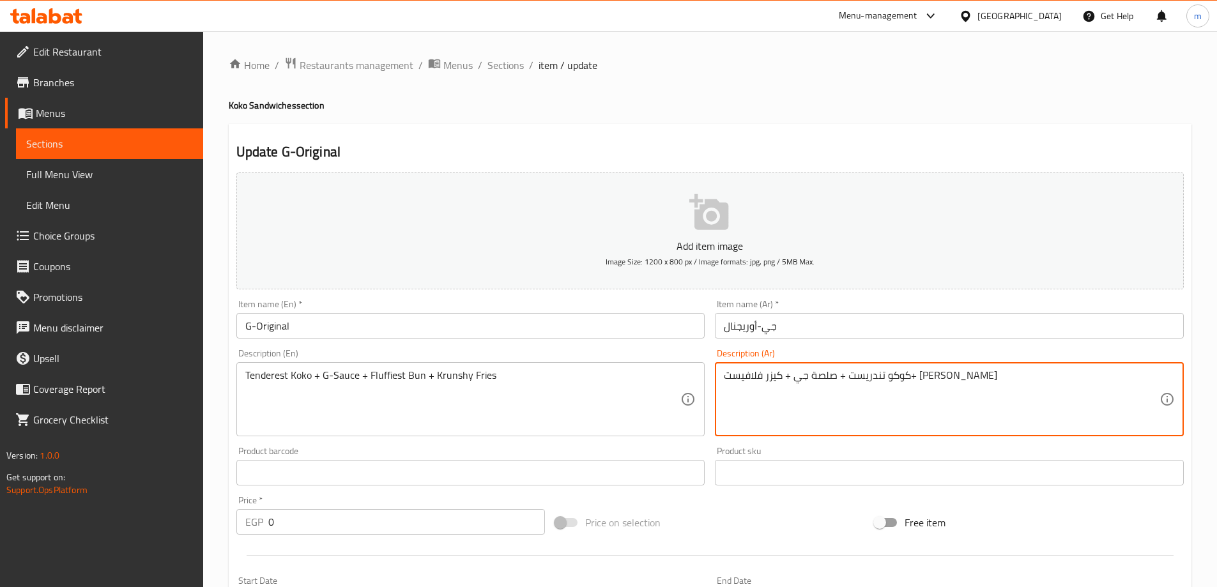
click at [876, 376] on textarea "كوكو تندريست + صلصة جي + كيزر فلافيست+ [PERSON_NAME]" at bounding box center [942, 399] width 436 height 61
click at [880, 378] on textarea "كوكو تندريست + صلصة جي + كيزر فلافيست+ [PERSON_NAME]" at bounding box center [942, 399] width 436 height 61
drag, startPoint x: 876, startPoint y: 377, endPoint x: 900, endPoint y: 378, distance: 23.7
click at [900, 378] on textarea "كوكو تندريست + صلصة جي + كيزر فلافيست+ [PERSON_NAME]" at bounding box center [942, 399] width 436 height 61
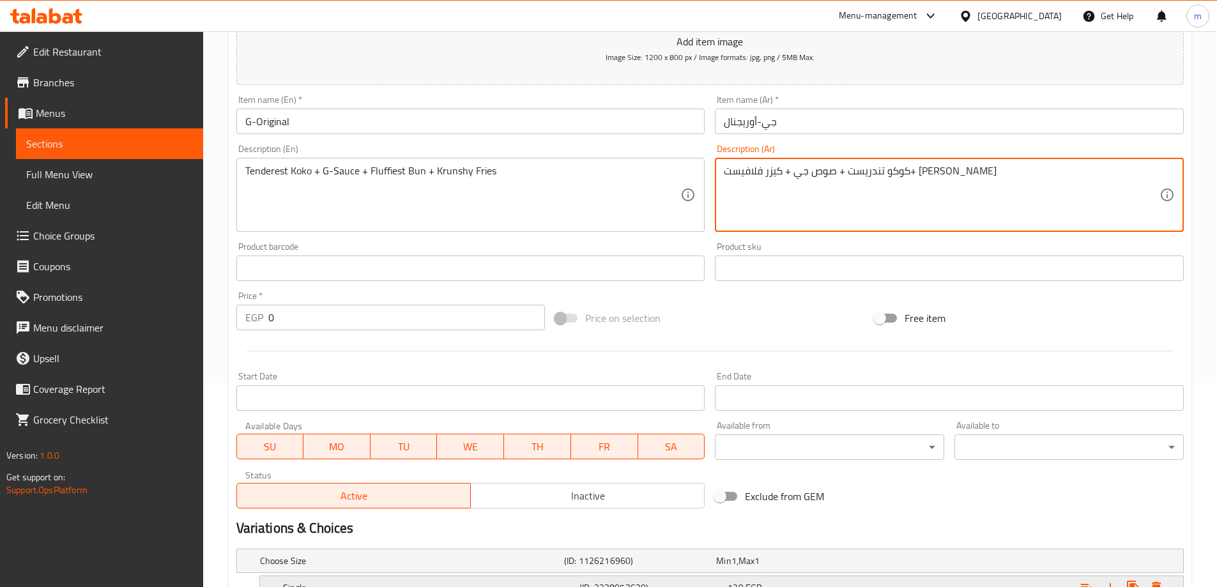
scroll to position [381, 0]
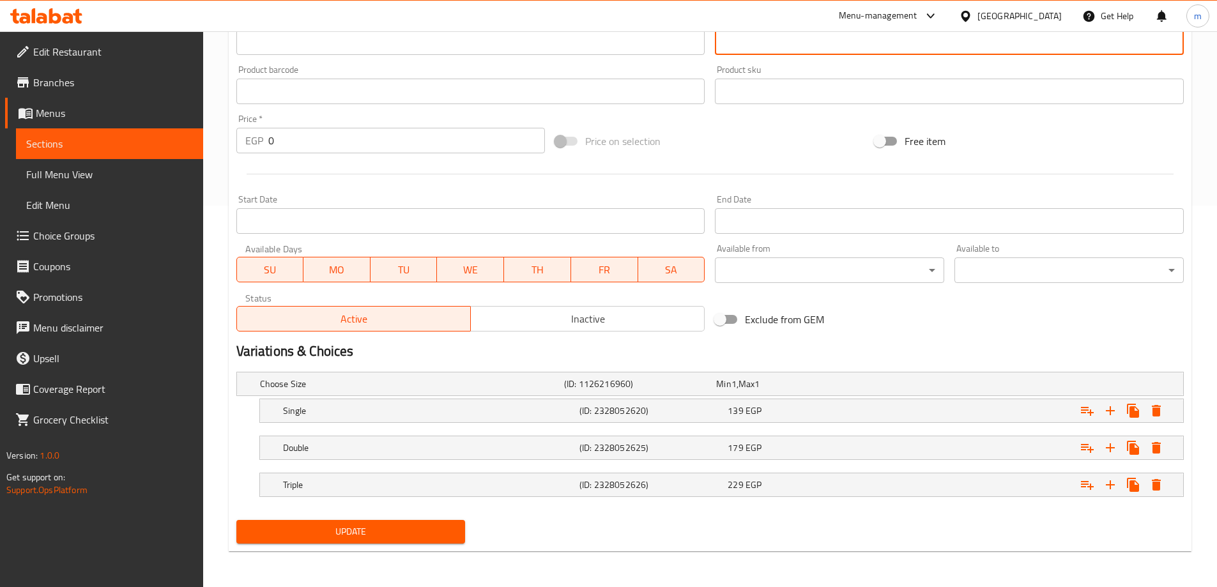
type textarea "كوكو تندريست + صوص جي + كيزر فلافيست+ [PERSON_NAME]"
click at [393, 525] on span "Update" at bounding box center [351, 532] width 209 height 16
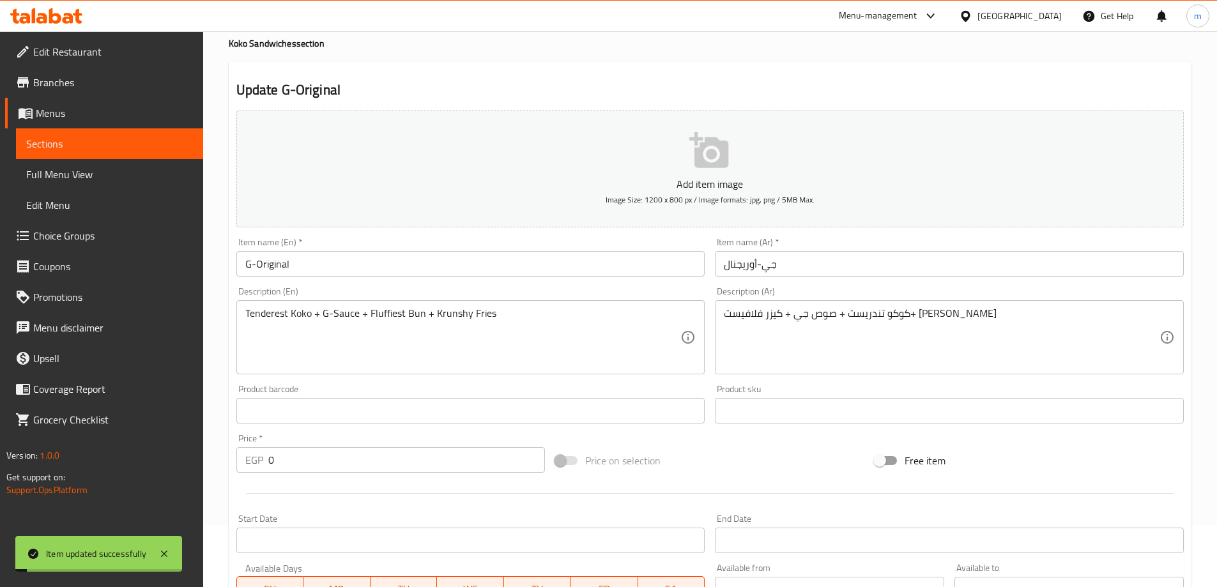
scroll to position [0, 0]
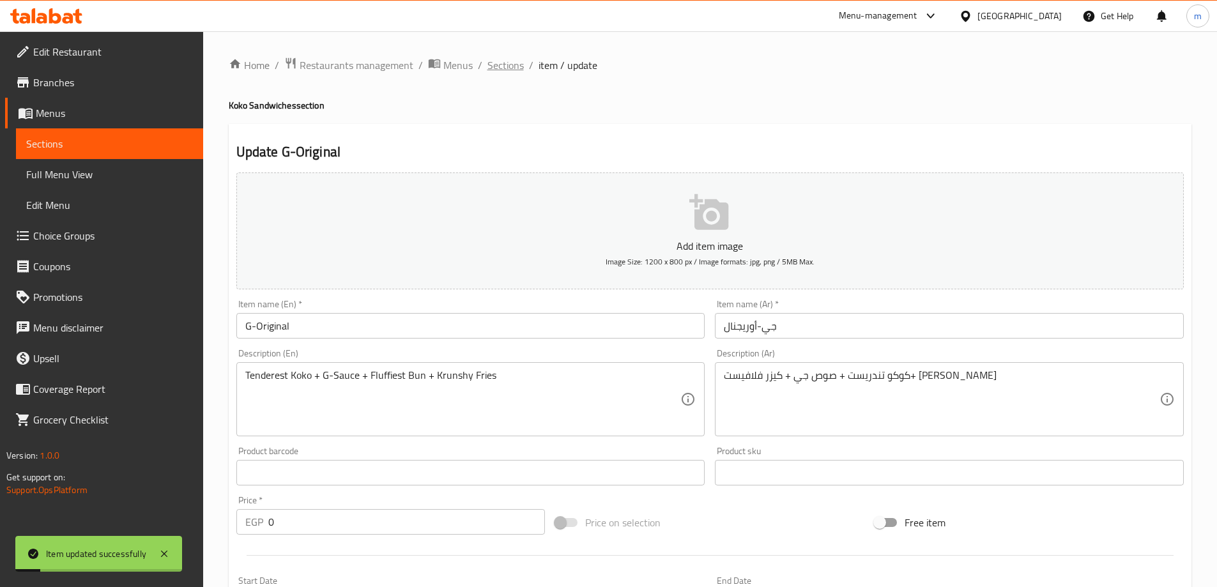
click at [496, 60] on span "Sections" at bounding box center [505, 64] width 36 height 15
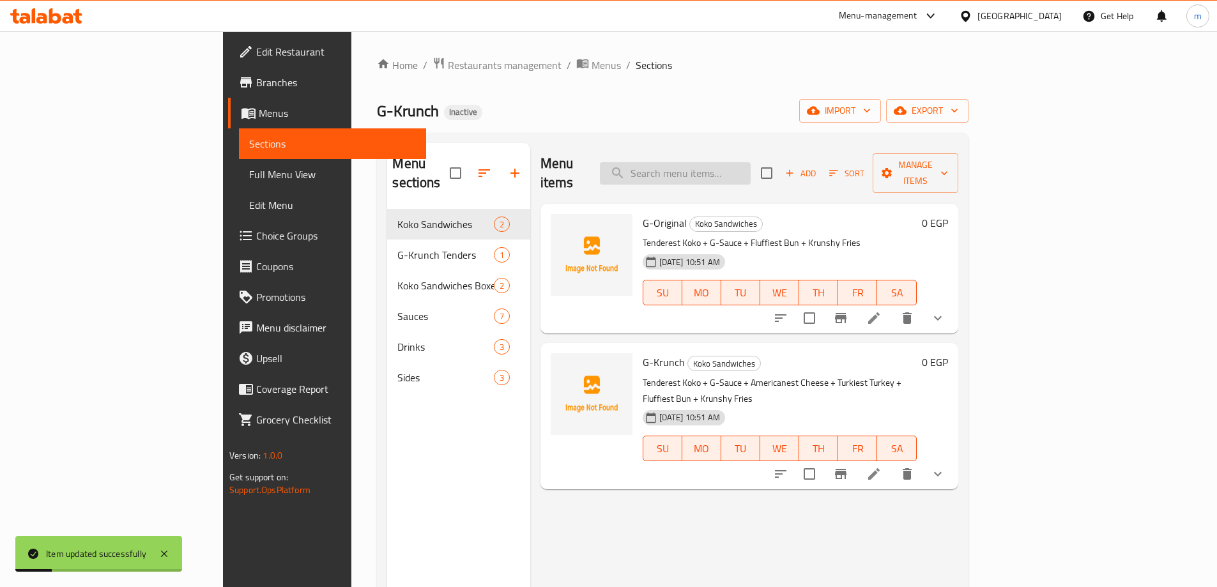
click at [750, 162] on input "search" at bounding box center [675, 173] width 151 height 22
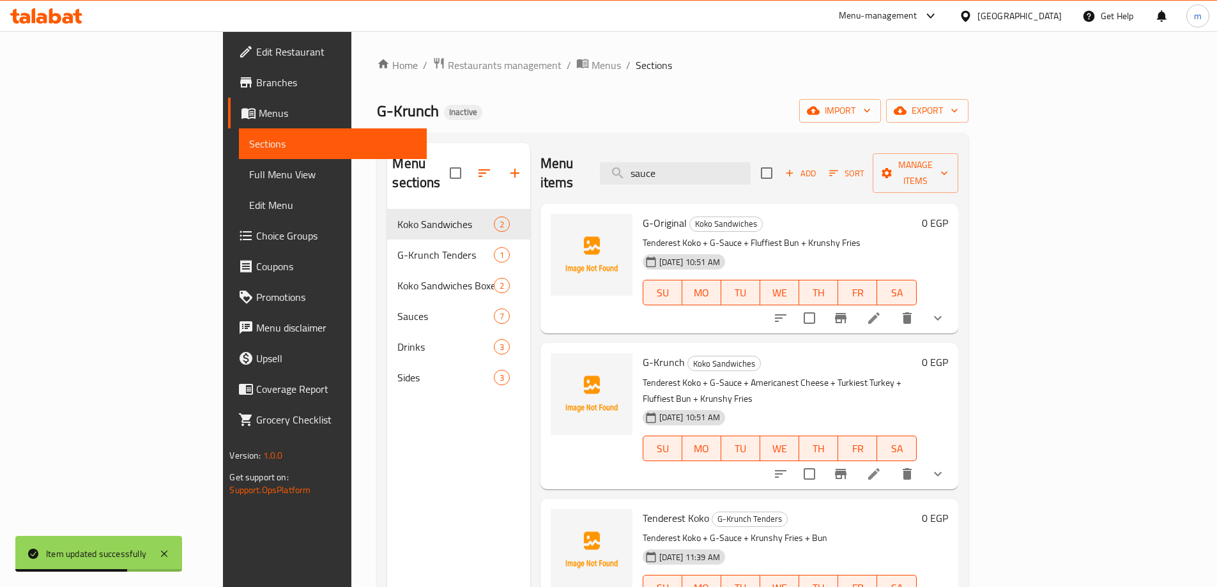
type input "sauce"
click at [892, 307] on li at bounding box center [874, 318] width 36 height 23
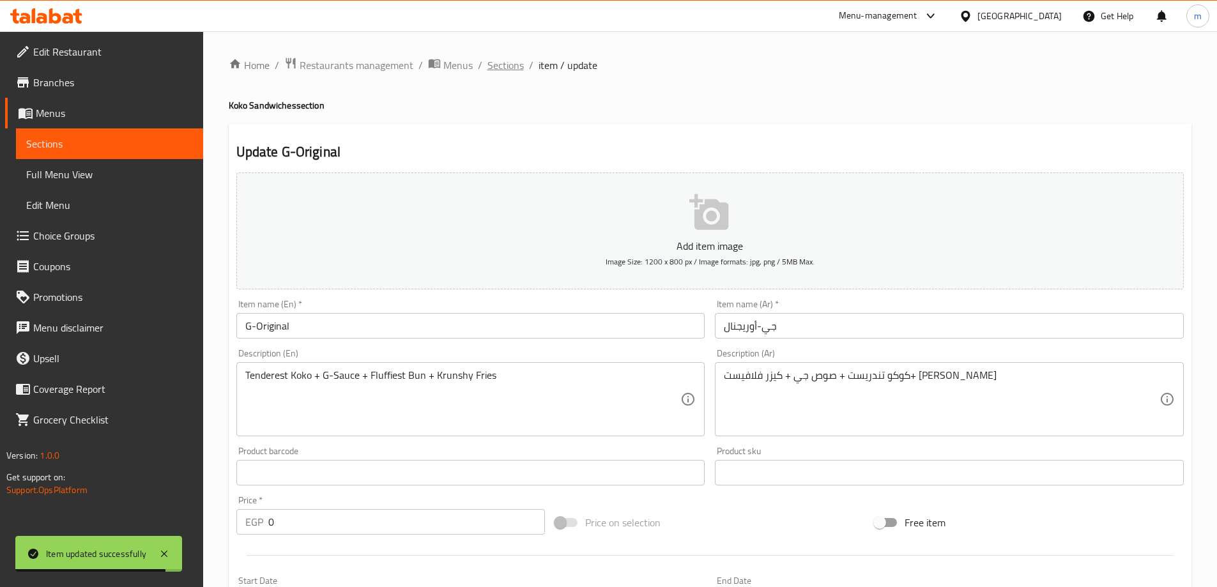
click at [499, 59] on span "Sections" at bounding box center [505, 64] width 36 height 15
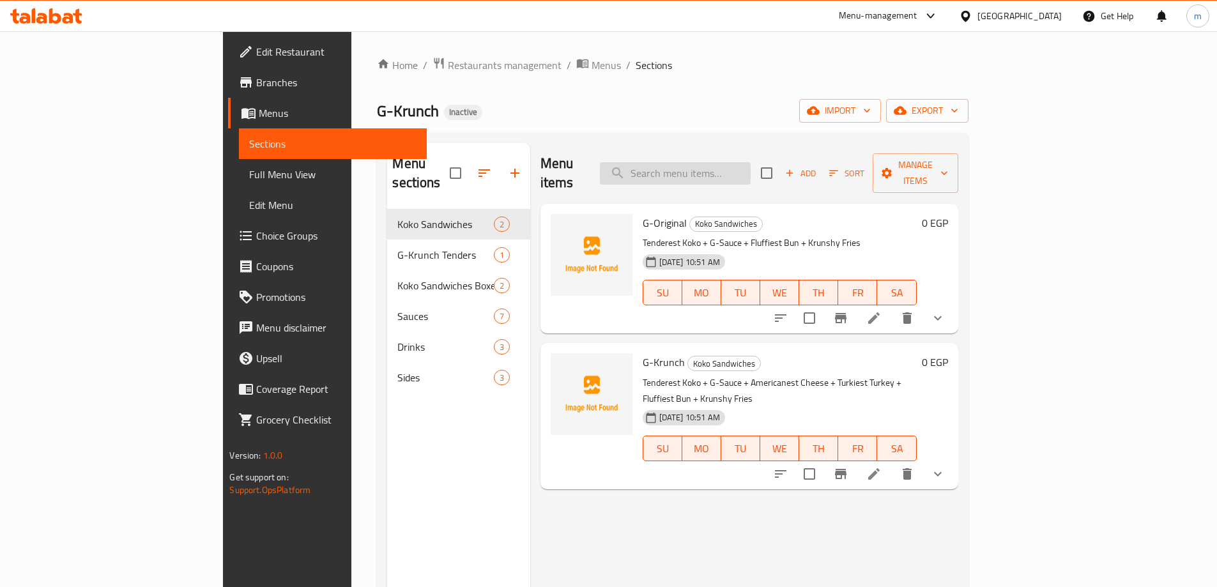
click at [750, 162] on input "search" at bounding box center [675, 173] width 151 height 22
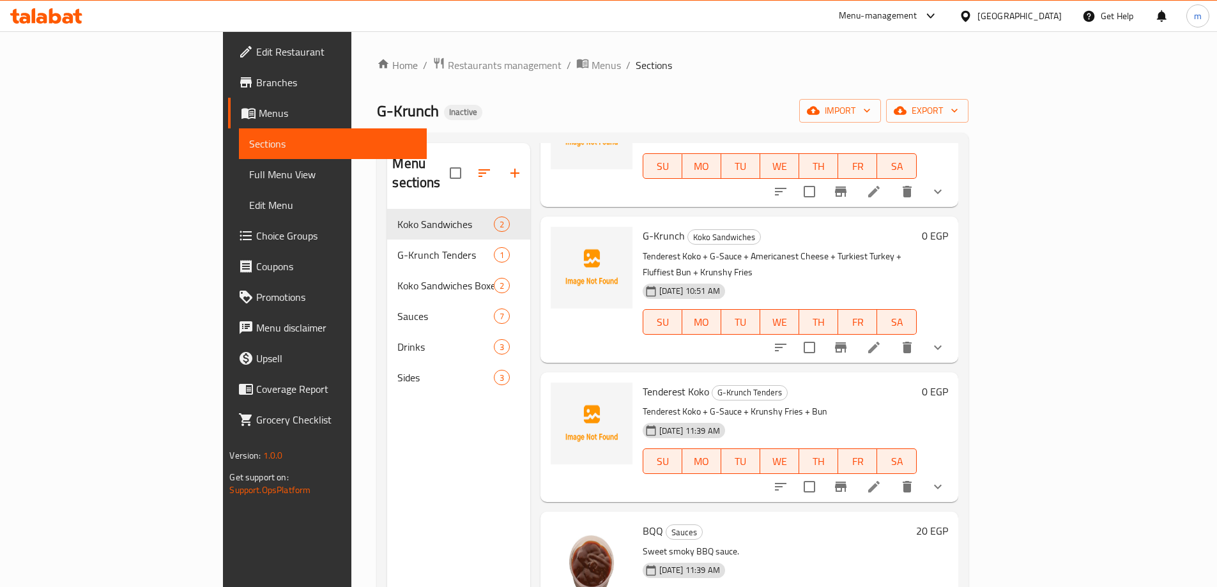
scroll to position [128, 0]
type input "sauce"
click at [881, 339] on icon at bounding box center [873, 346] width 15 height 15
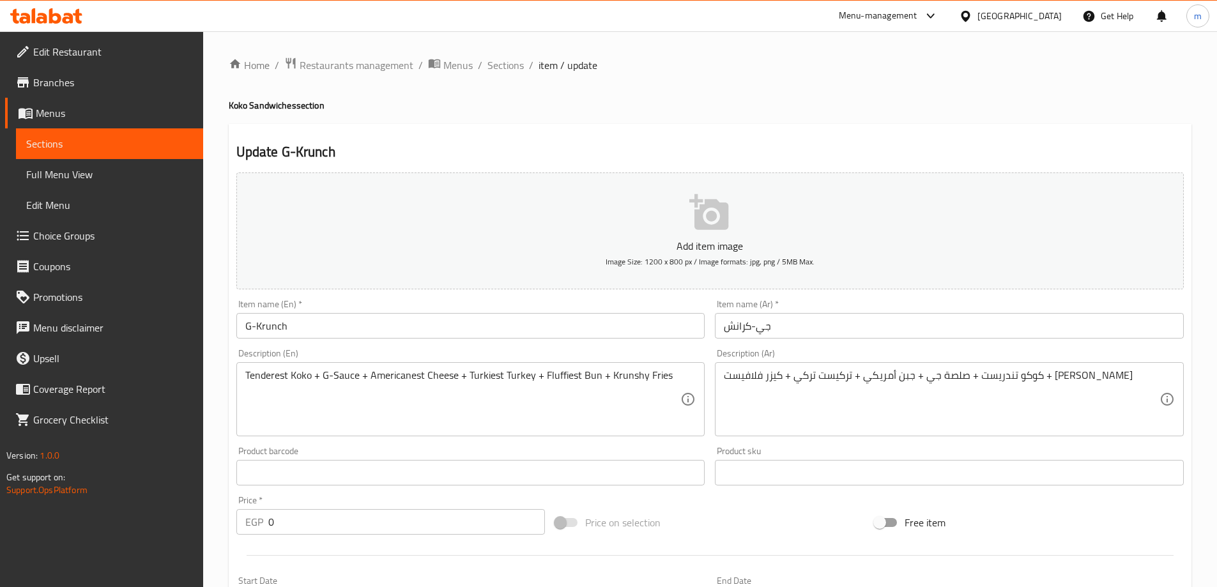
click at [1022, 374] on textarea "كوكو تندريست + صلصة جي + جبن أمريكي + تركيست تركي + كيزر فلافيست + [PERSON_NAME]" at bounding box center [942, 399] width 436 height 61
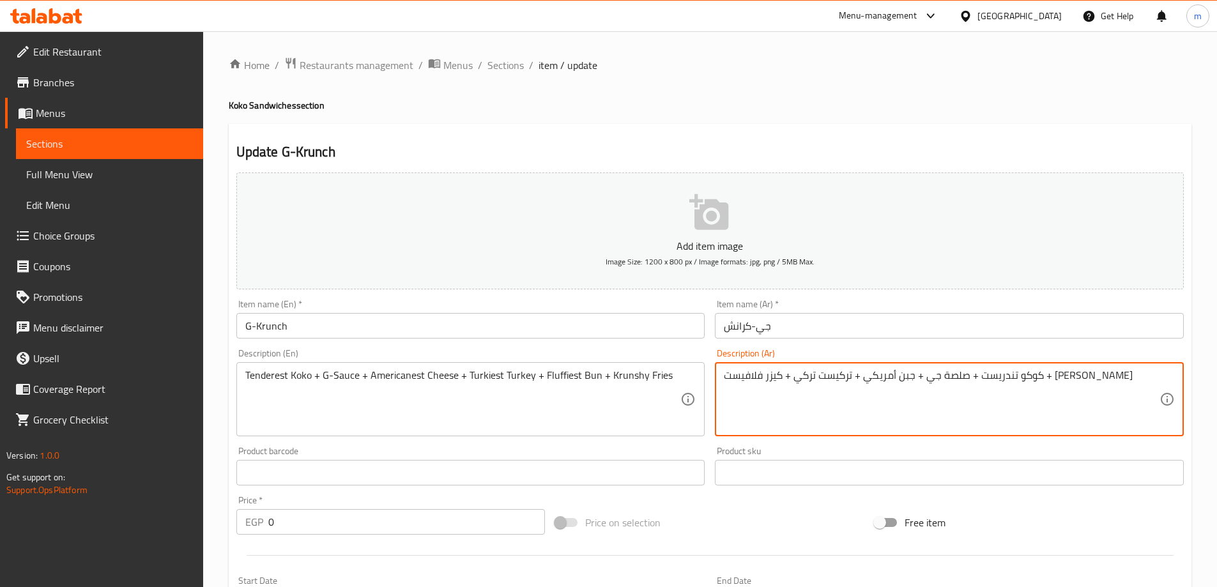
paste textarea "ص"
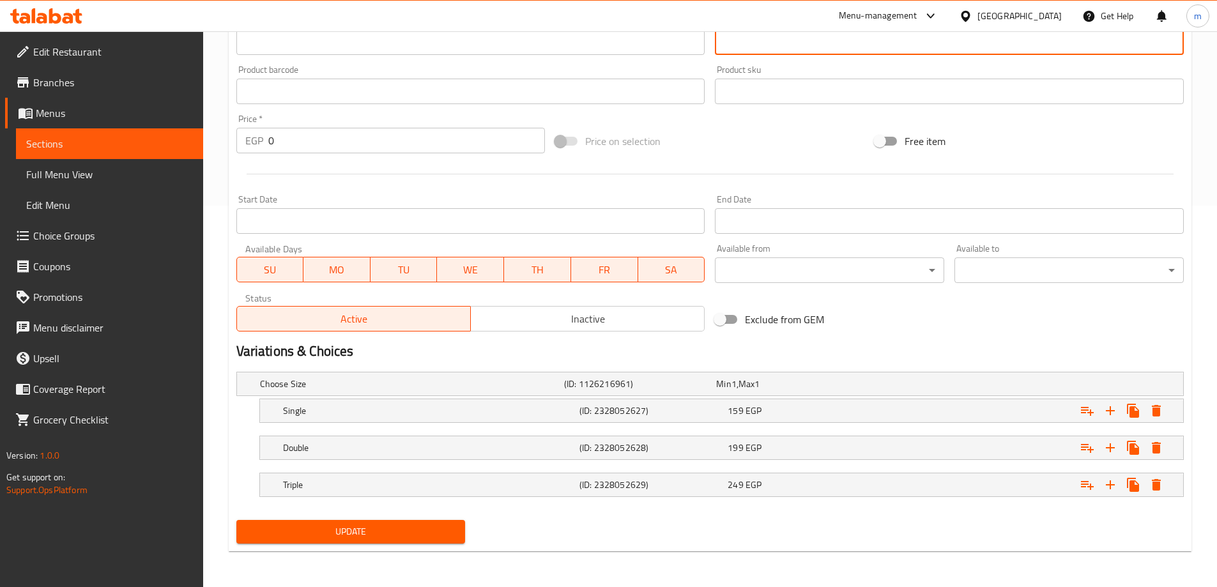
type textarea "كوكو تندريست + صوص جي + جبن أمريكي + تركيست تركي + كيزر فلافيست + [PERSON_NAME]"
click at [325, 538] on span "Update" at bounding box center [351, 532] width 209 height 16
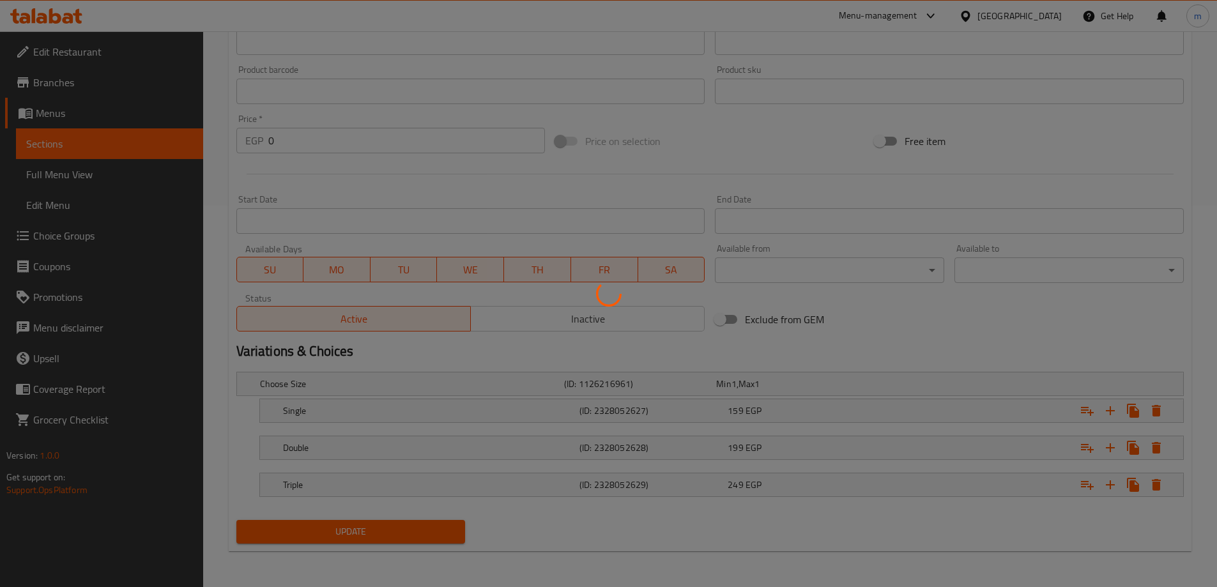
click at [130, 134] on div at bounding box center [608, 293] width 1217 height 587
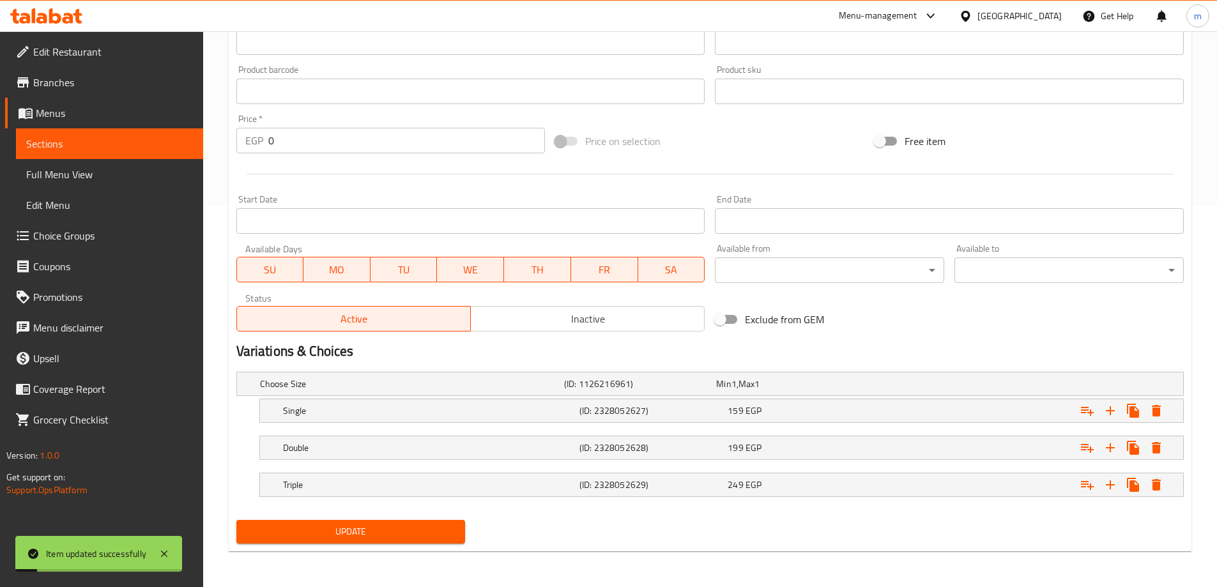
click at [165, 146] on span "Sections" at bounding box center [109, 143] width 167 height 15
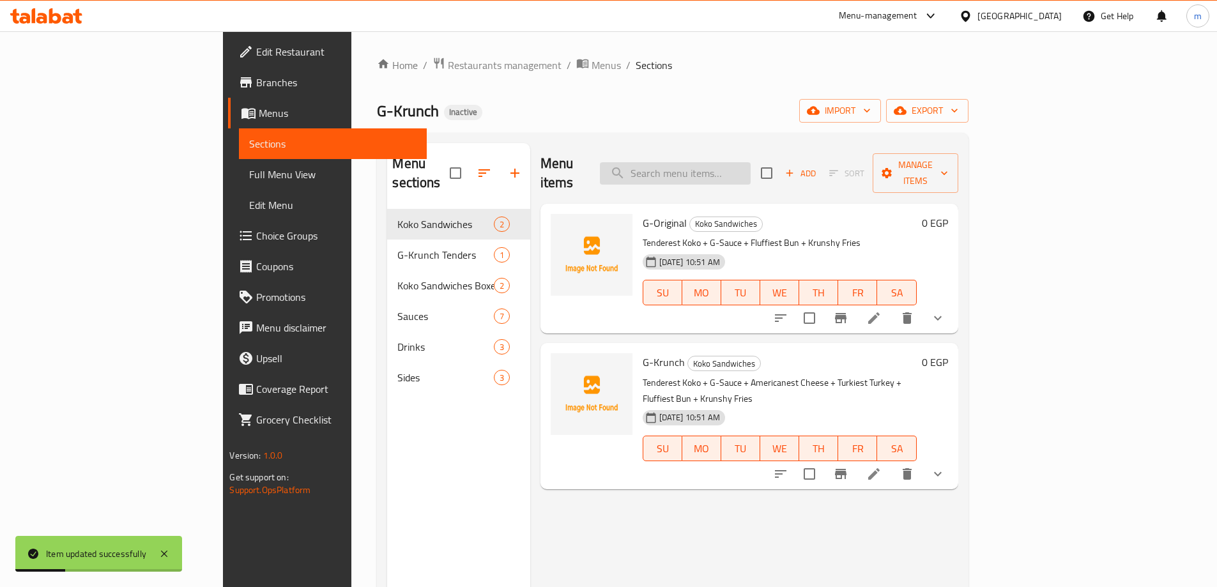
click at [710, 162] on input "search" at bounding box center [675, 173] width 151 height 22
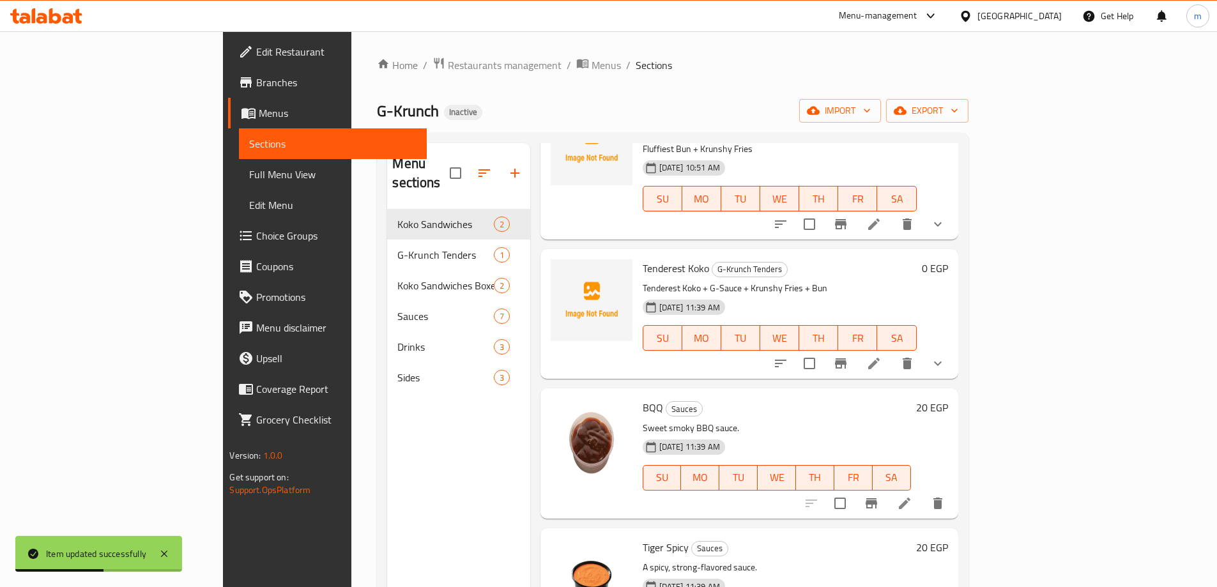
scroll to position [255, 0]
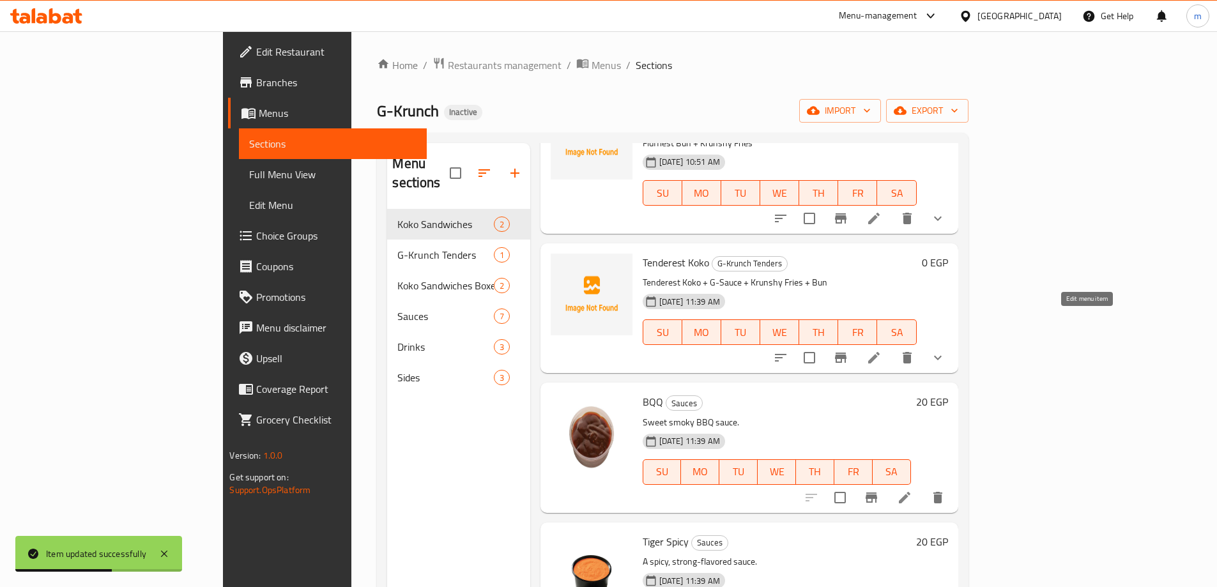
type input "sauce"
click at [881, 350] on icon at bounding box center [873, 357] width 15 height 15
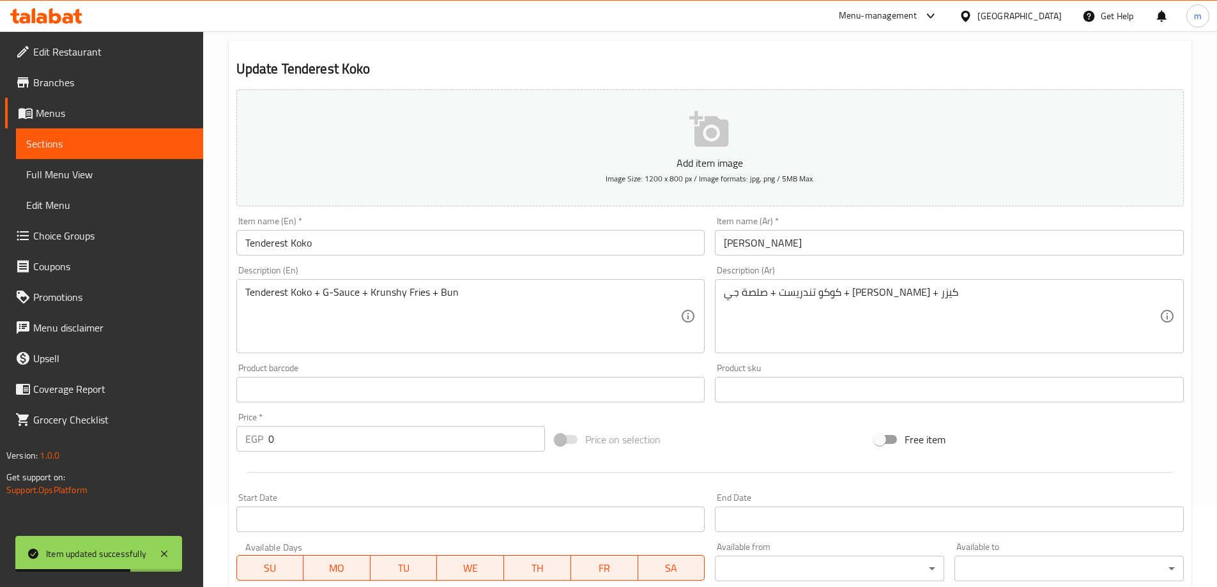
scroll to position [128, 0]
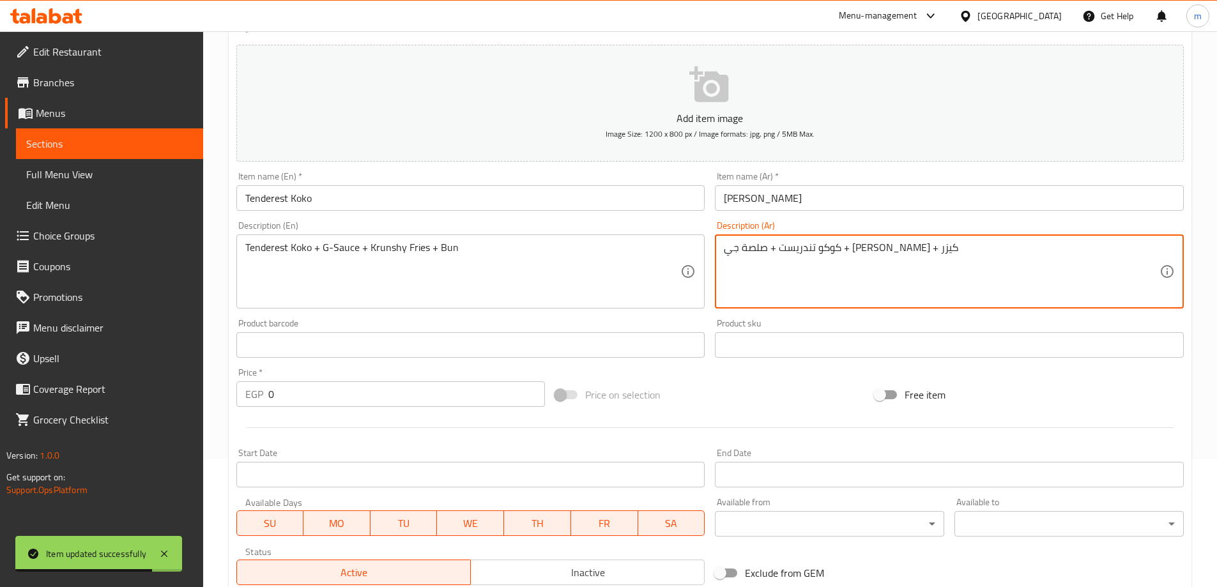
click at [848, 245] on textarea "كوكو تندريست + صلصة جي + [PERSON_NAME] + كيزر" at bounding box center [942, 271] width 436 height 61
paste textarea "ص"
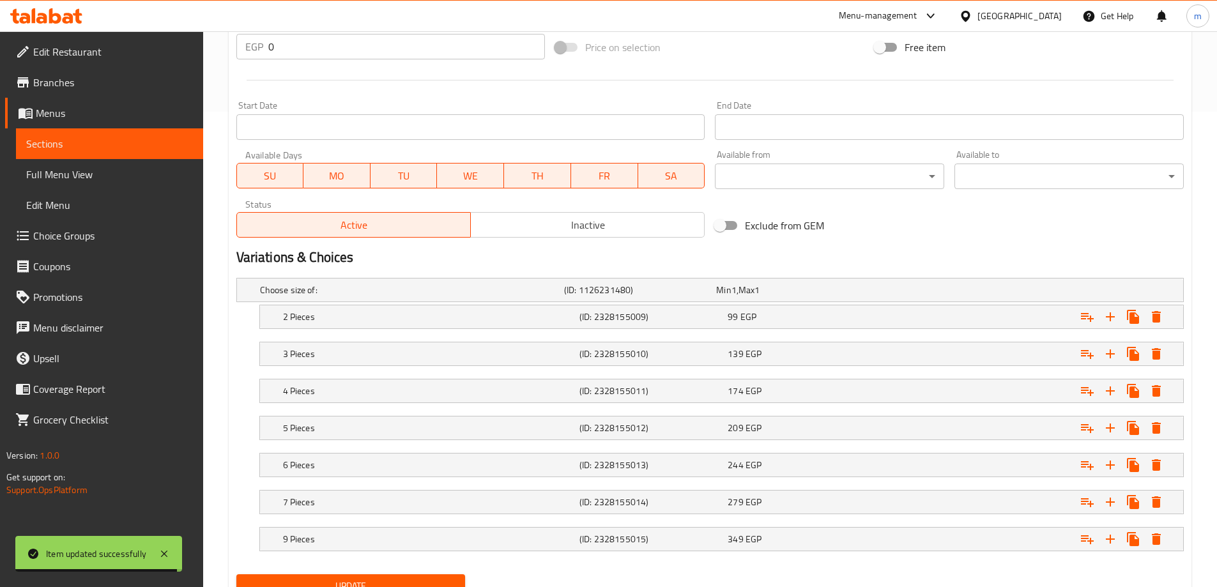
scroll to position [529, 0]
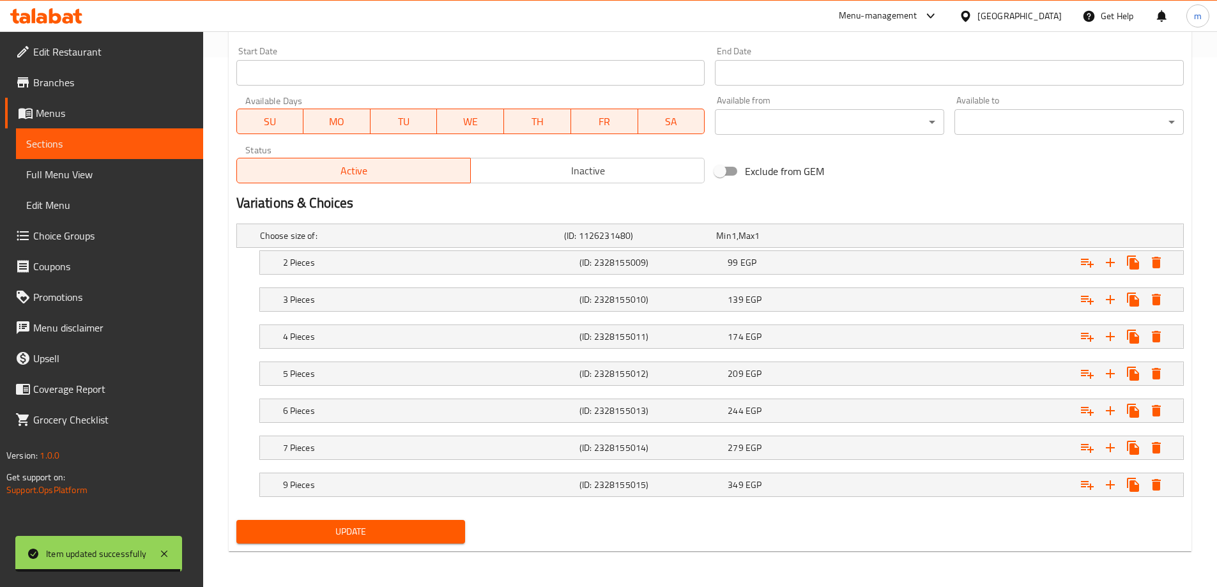
type textarea "كوكو تندريست + صوص جي + [PERSON_NAME] + كيزر"
click at [336, 530] on span "Update" at bounding box center [351, 532] width 209 height 16
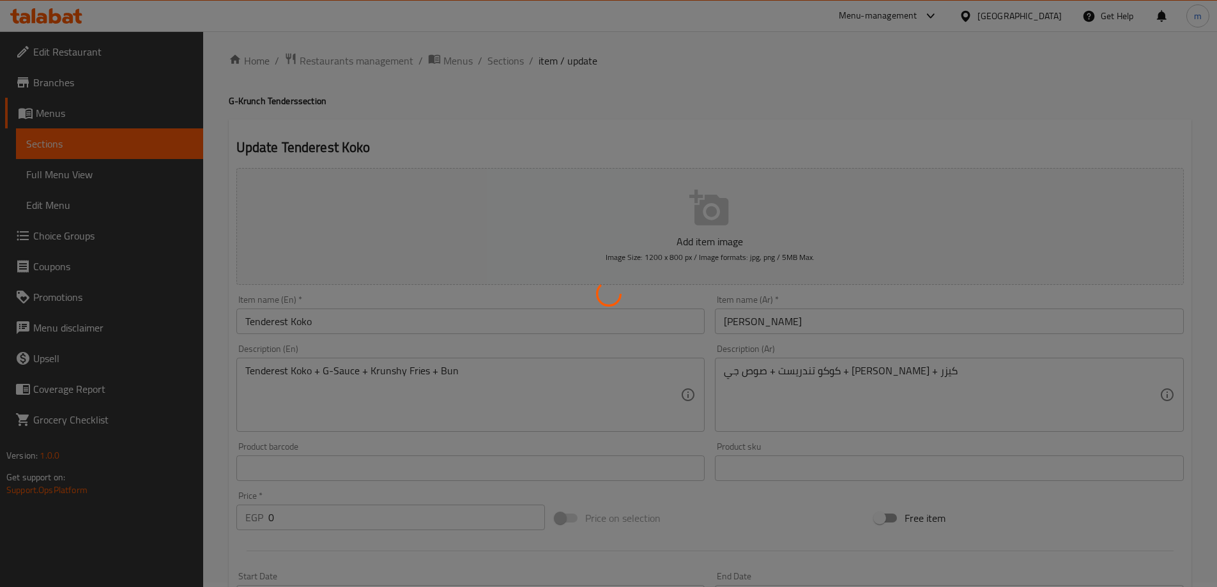
scroll to position [0, 0]
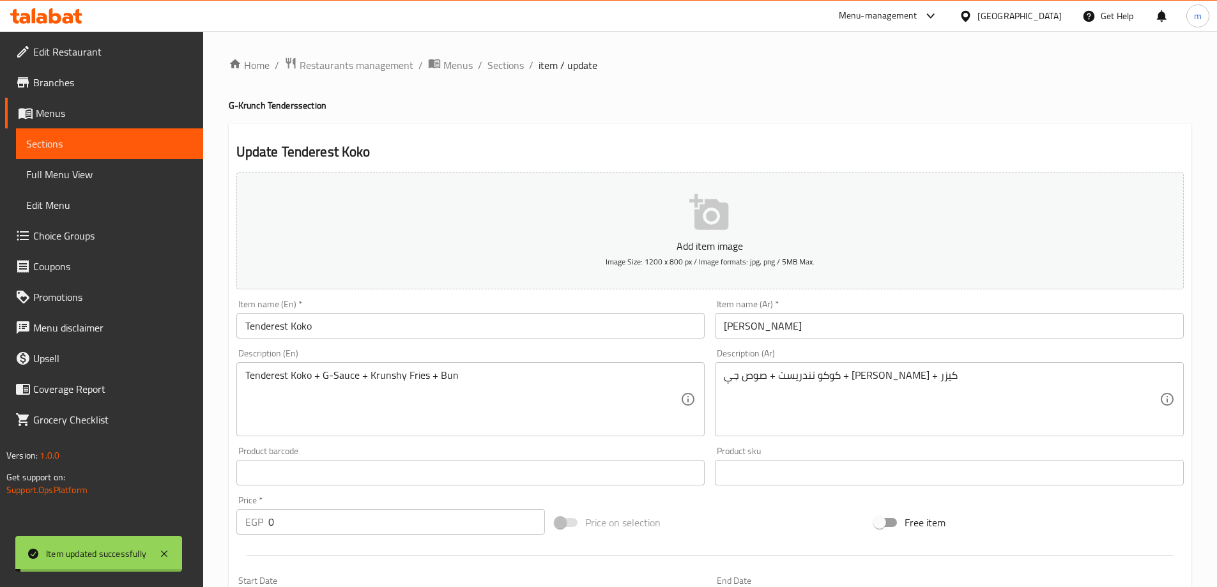
click at [99, 148] on span "Sections" at bounding box center [109, 143] width 167 height 15
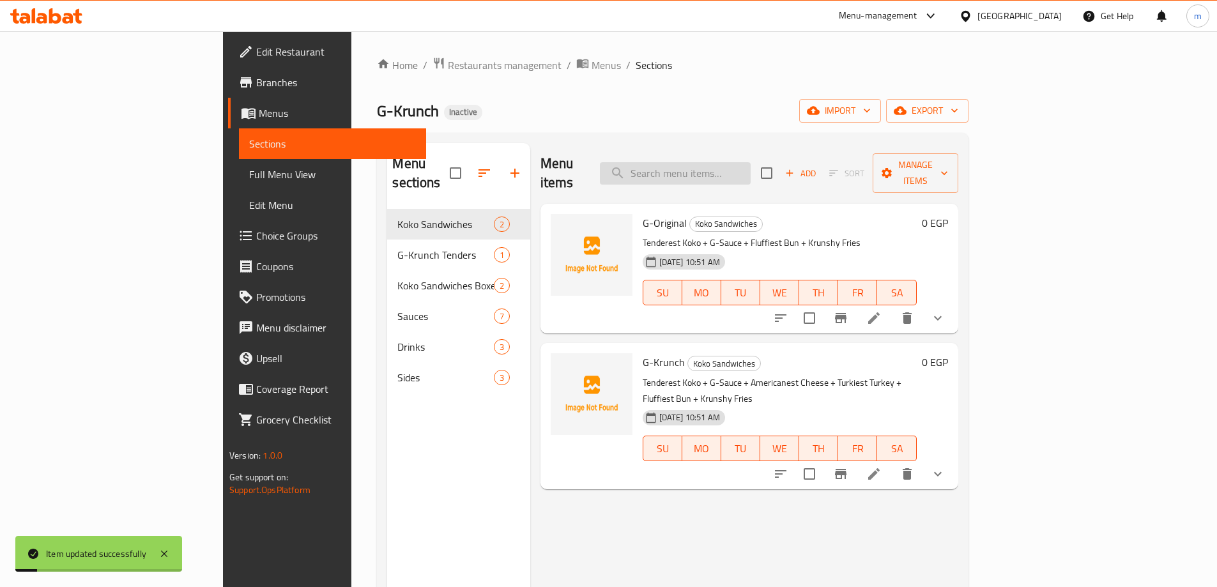
click at [750, 162] on input "search" at bounding box center [675, 173] width 151 height 22
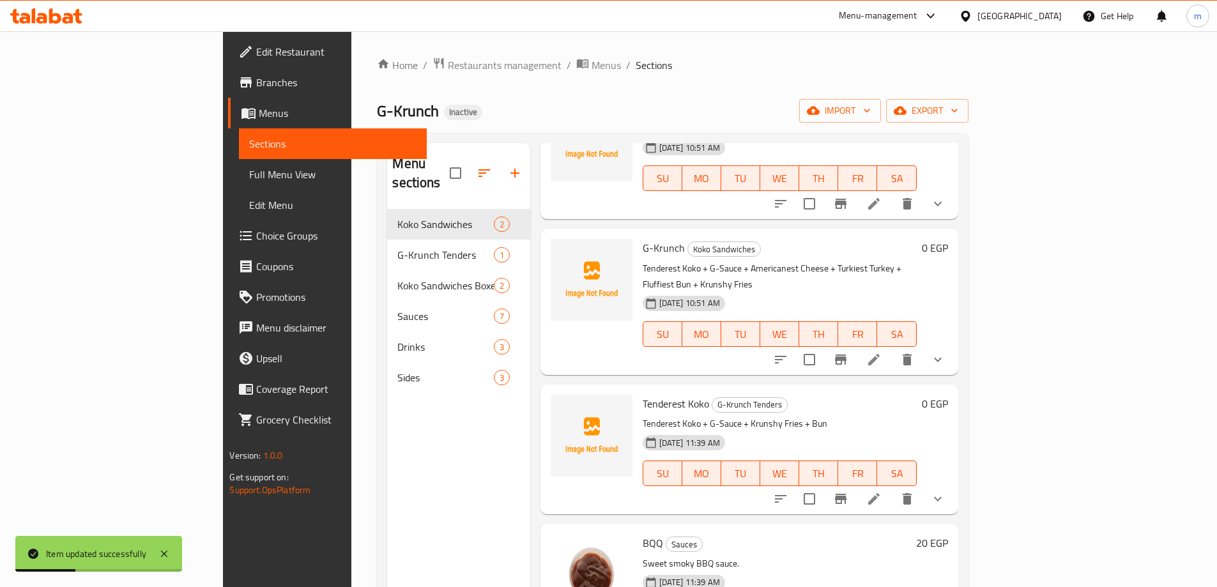
scroll to position [255, 0]
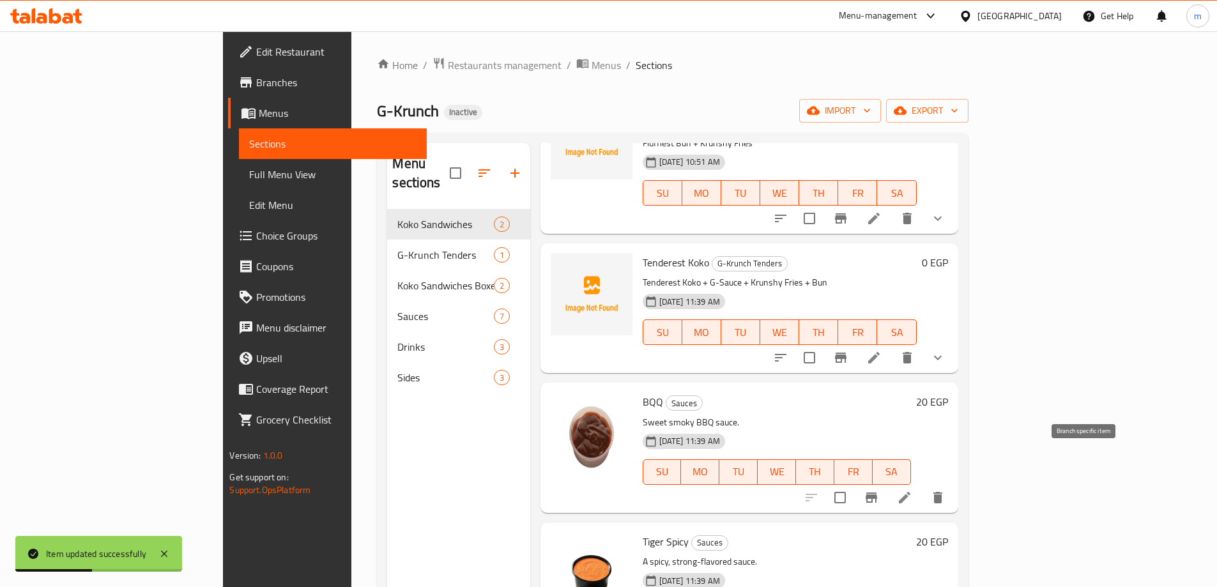
type input "sauce"
click at [922, 486] on li at bounding box center [905, 497] width 36 height 23
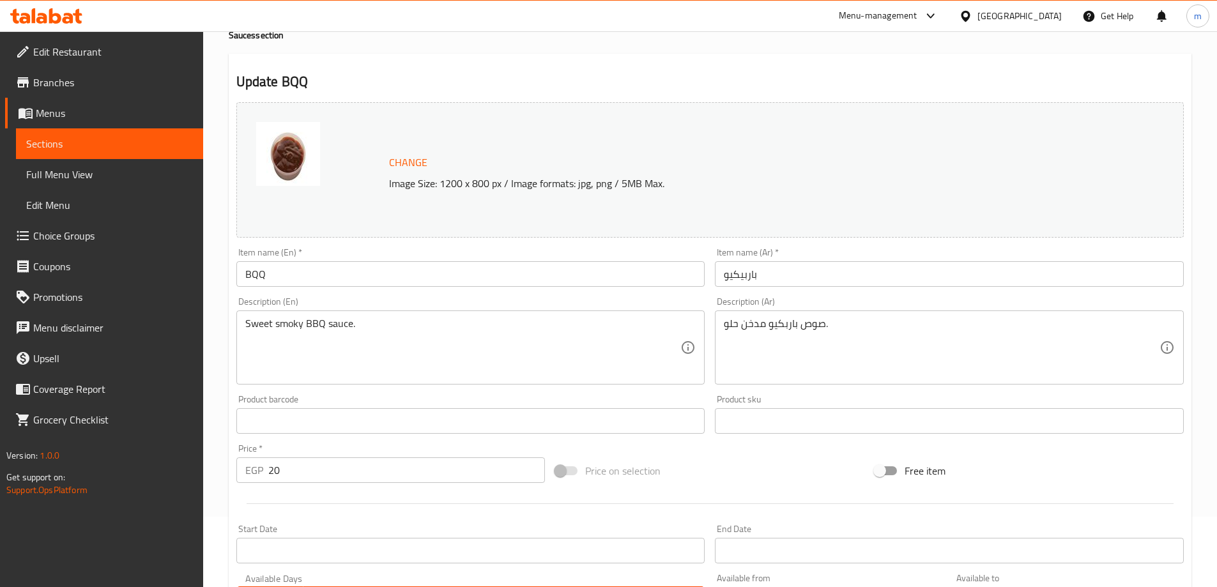
scroll to position [334, 0]
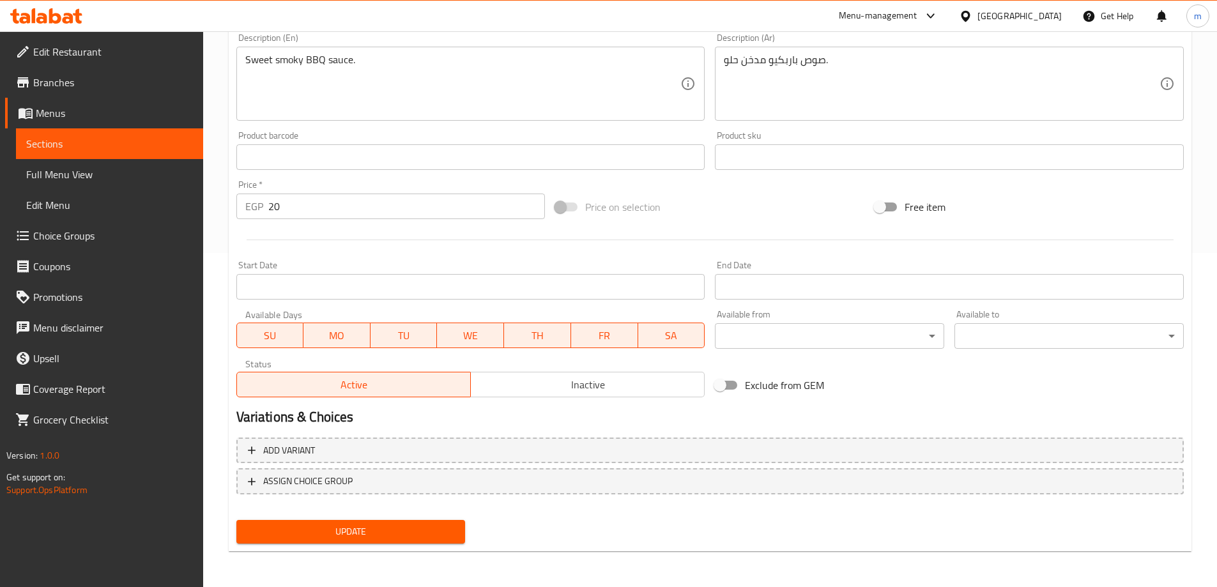
click at [346, 530] on span "Update" at bounding box center [351, 532] width 209 height 16
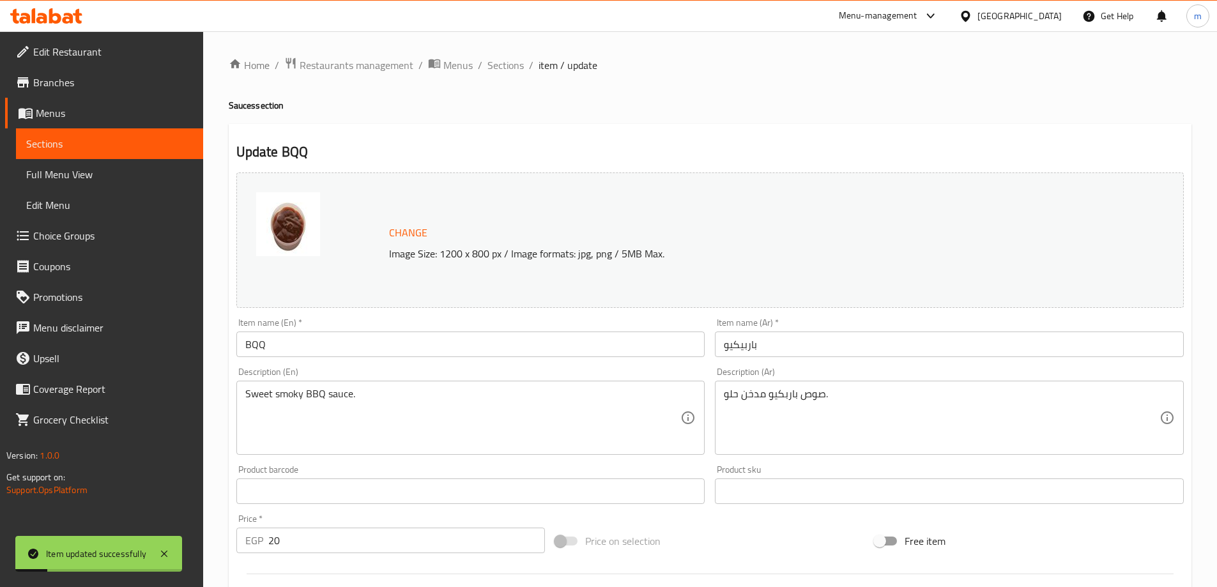
click at [144, 141] on span "Sections" at bounding box center [109, 143] width 167 height 15
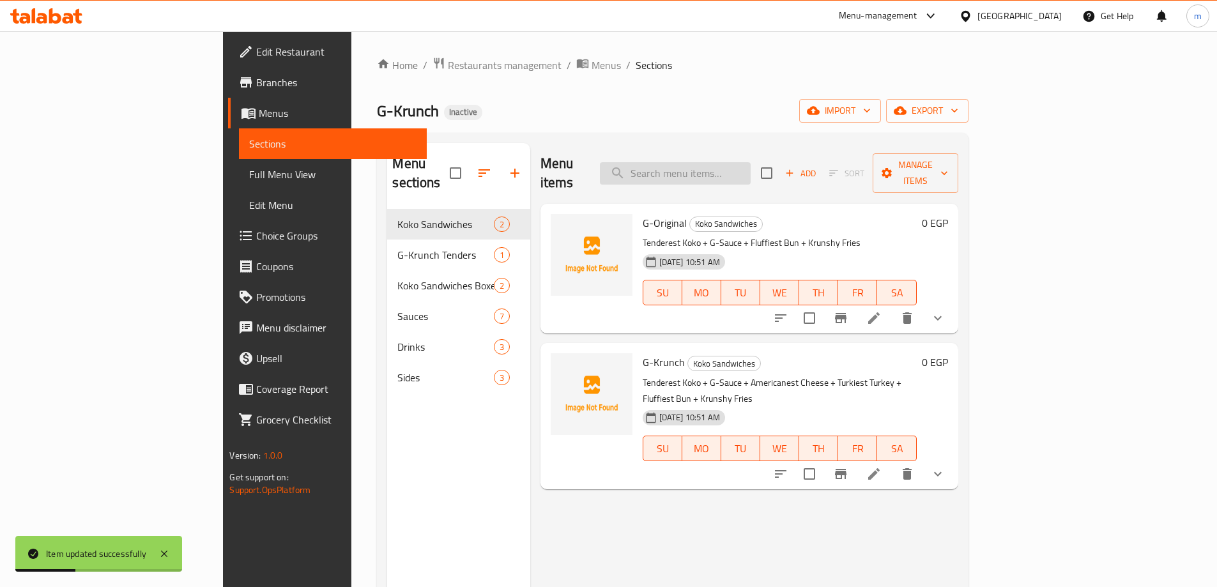
click at [738, 165] on input "search" at bounding box center [675, 173] width 151 height 22
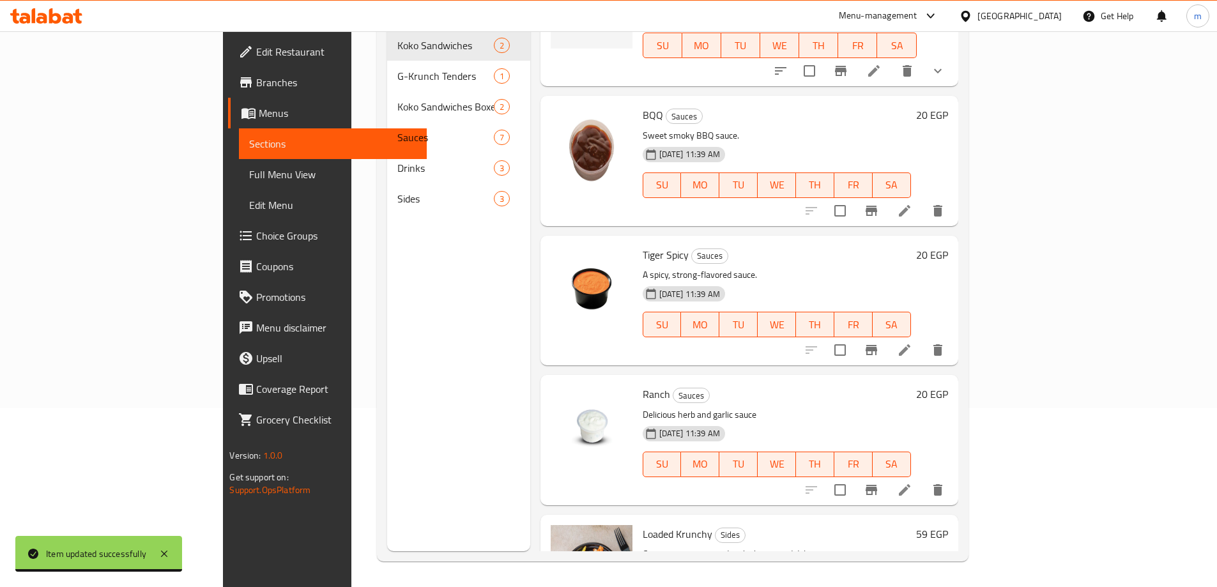
scroll to position [422, 0]
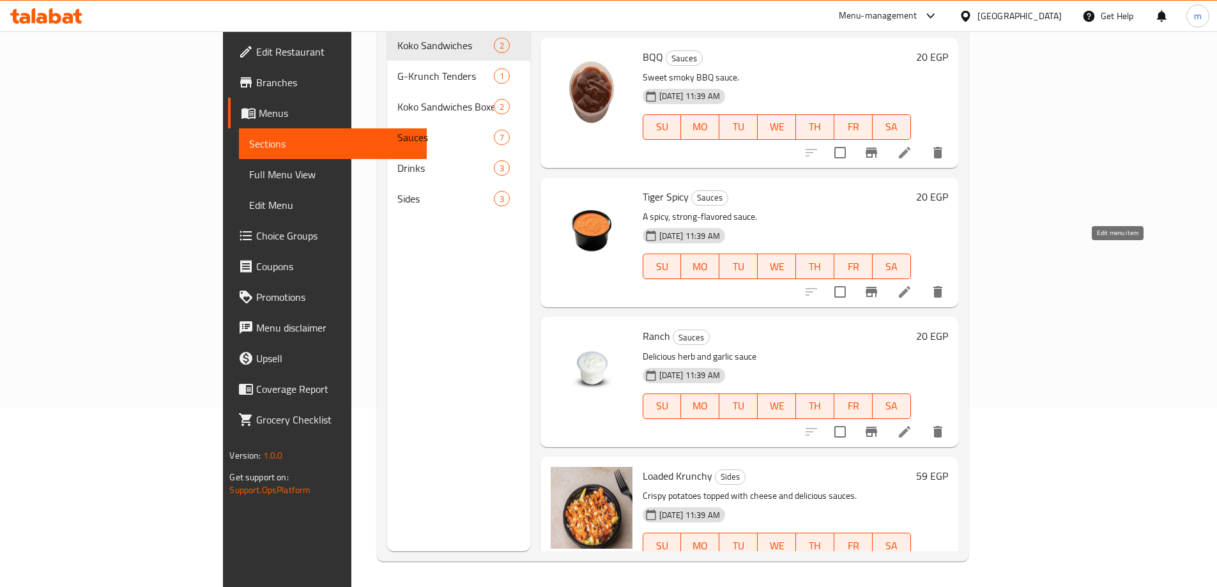
type input "sauce"
click at [912, 284] on icon at bounding box center [904, 291] width 15 height 15
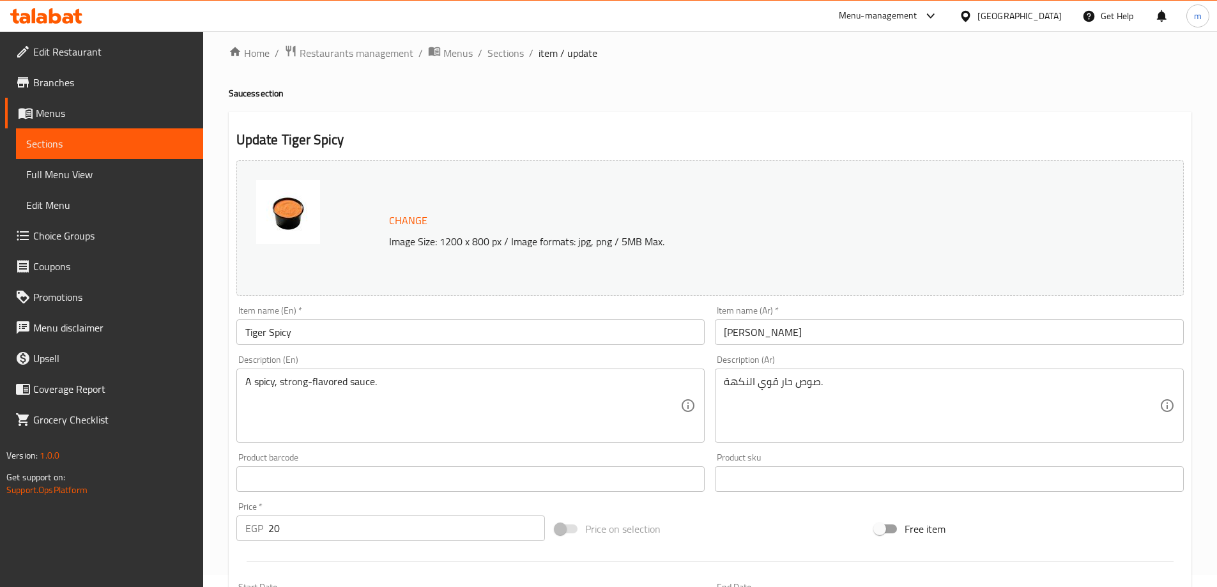
scroll to position [334, 0]
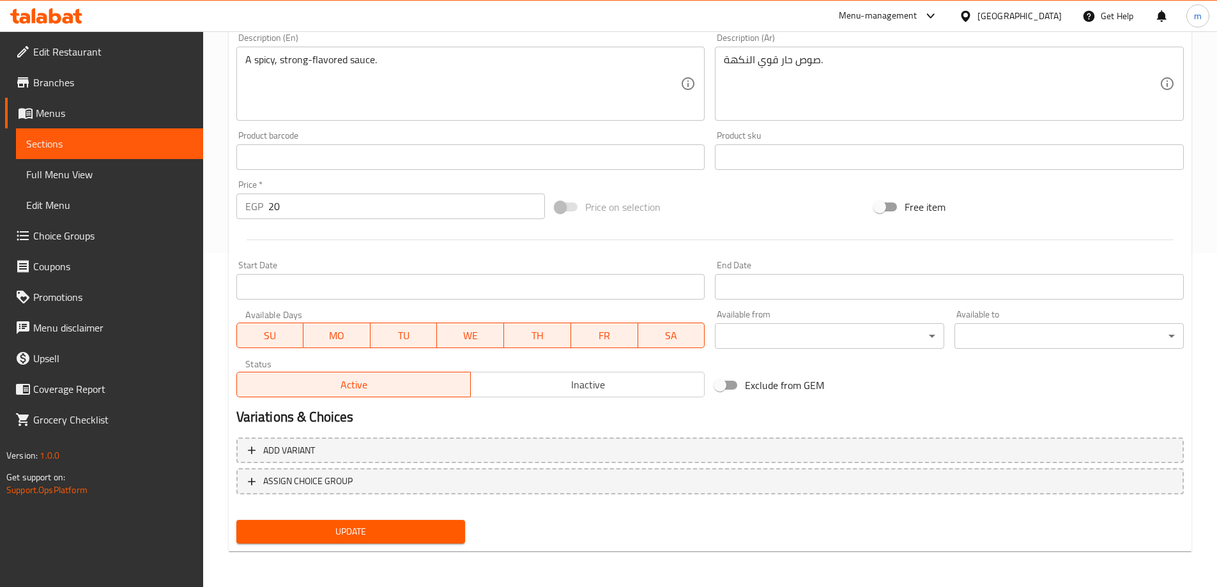
click at [360, 531] on span "Update" at bounding box center [351, 532] width 209 height 16
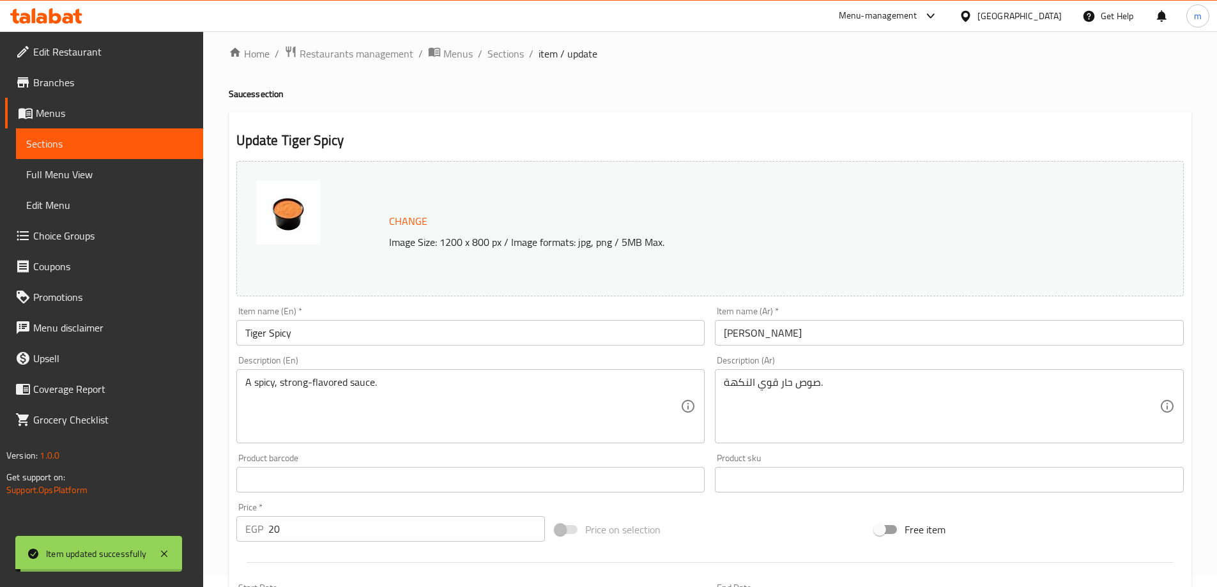
scroll to position [0, 0]
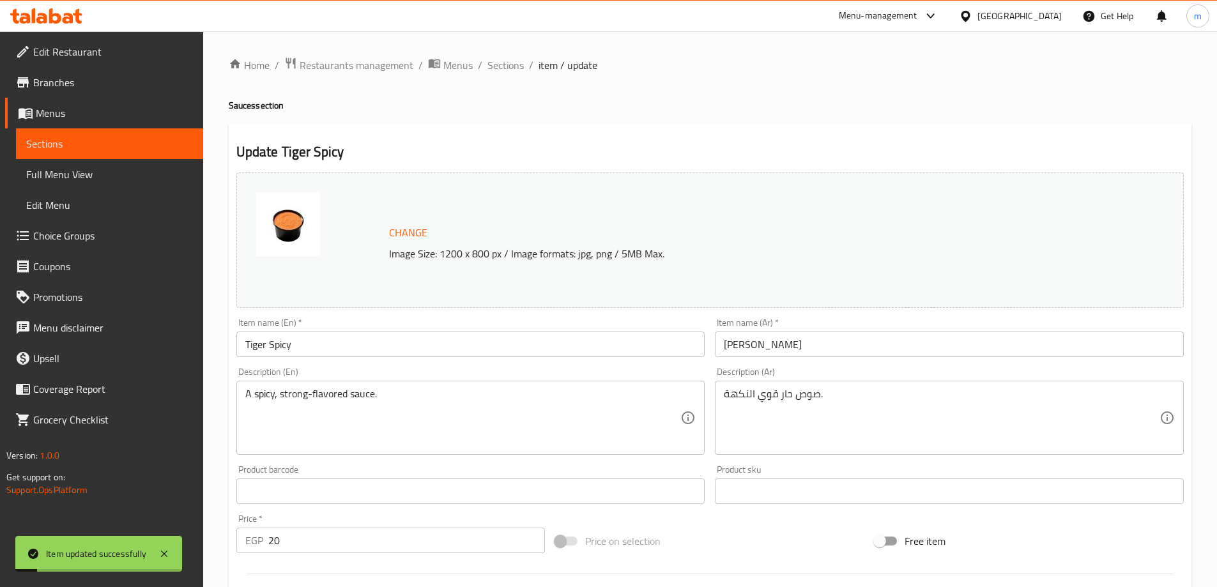
click at [137, 146] on span "Sections" at bounding box center [109, 143] width 167 height 15
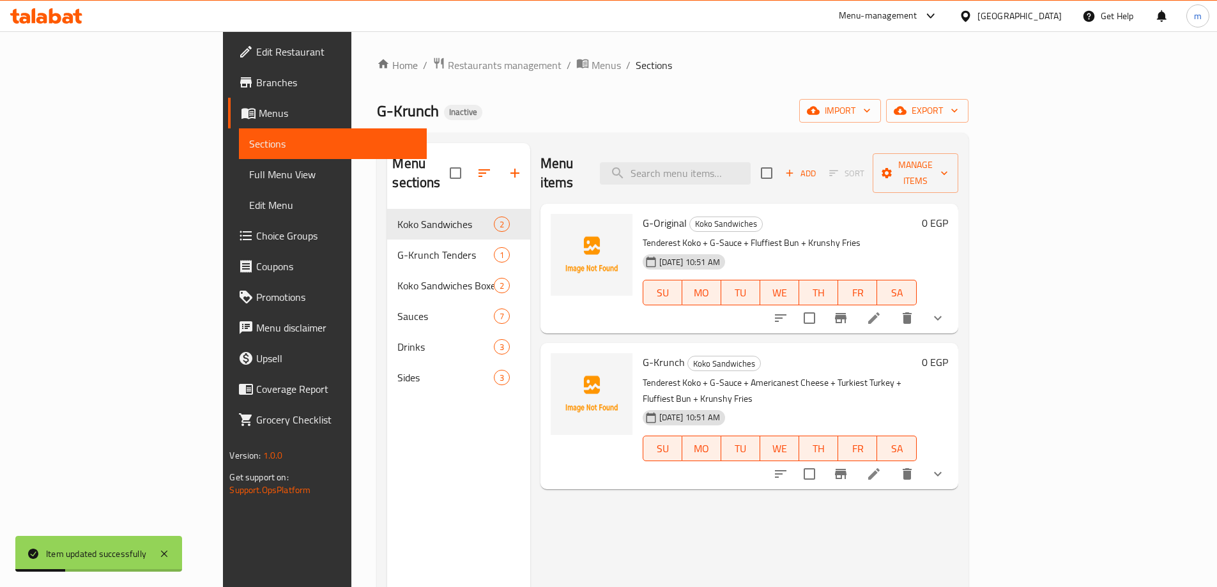
drag, startPoint x: 733, startPoint y: 179, endPoint x: 751, endPoint y: 164, distance: 23.6
click at [735, 179] on div "Menu items Add Sort Manage items" at bounding box center [749, 173] width 418 height 61
click at [750, 164] on input "search" at bounding box center [675, 173] width 151 height 22
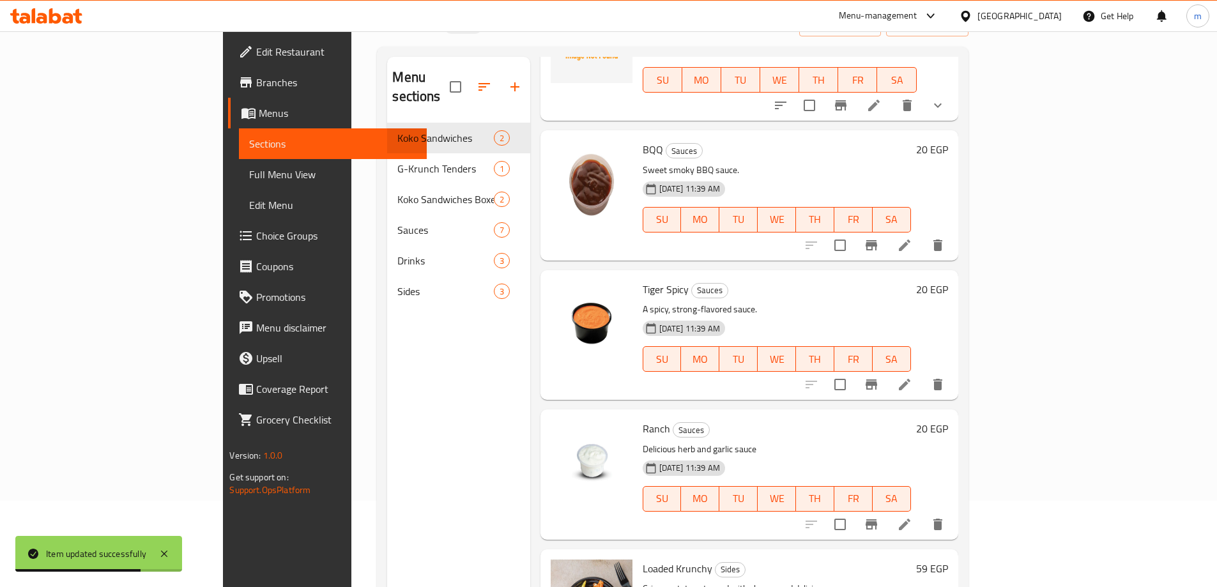
scroll to position [179, 0]
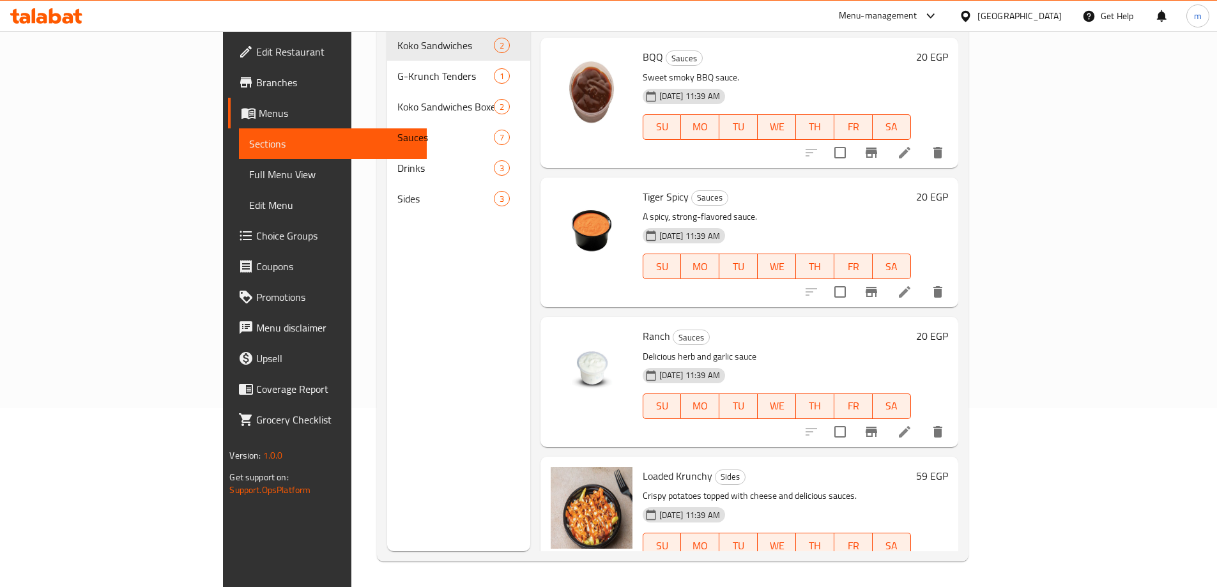
type input "sauce"
click at [910, 426] on icon at bounding box center [904, 431] width 11 height 11
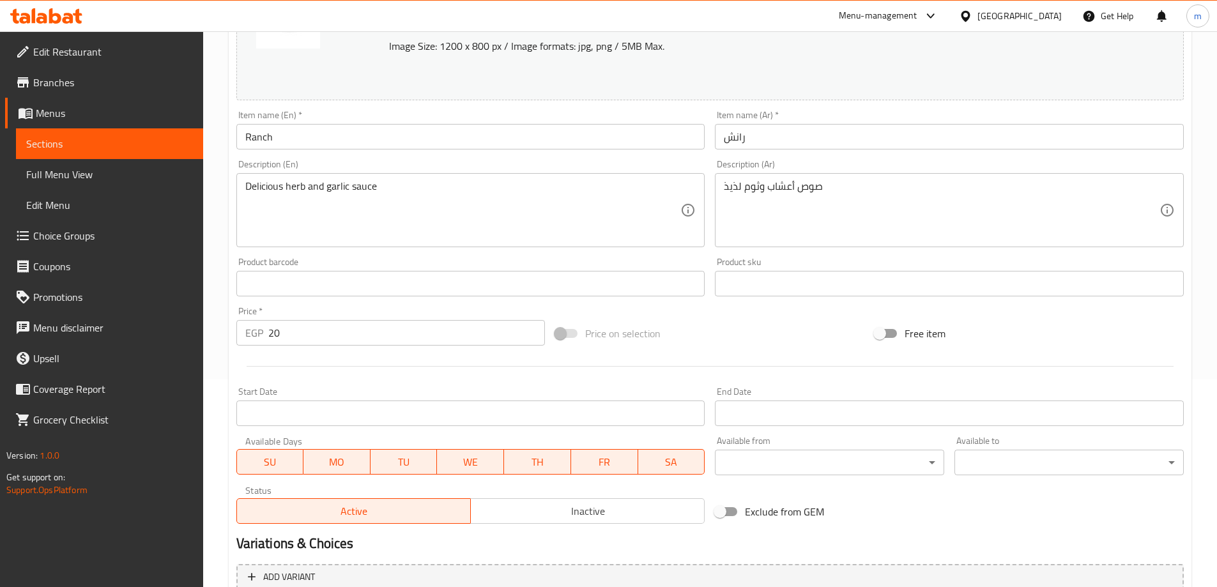
scroll to position [334, 0]
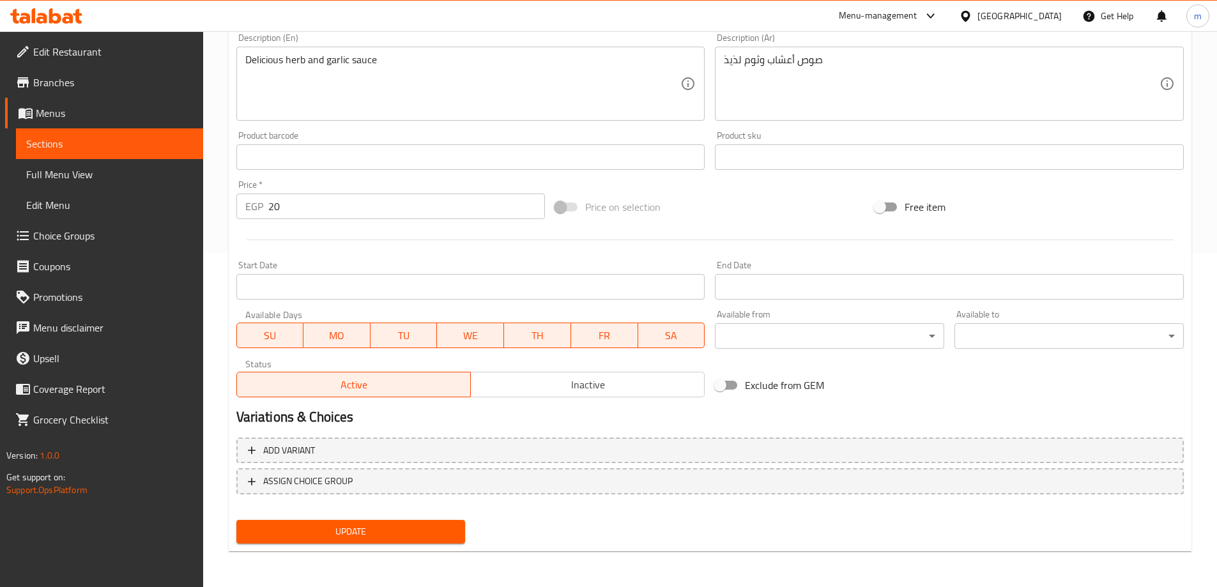
click at [308, 526] on span "Update" at bounding box center [351, 532] width 209 height 16
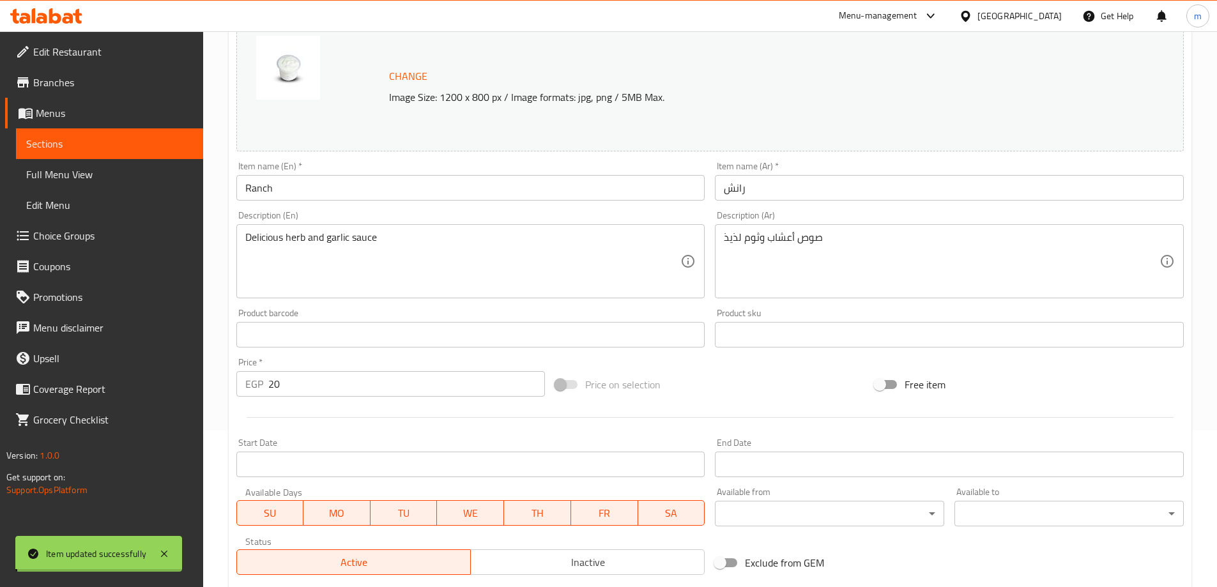
scroll to position [0, 0]
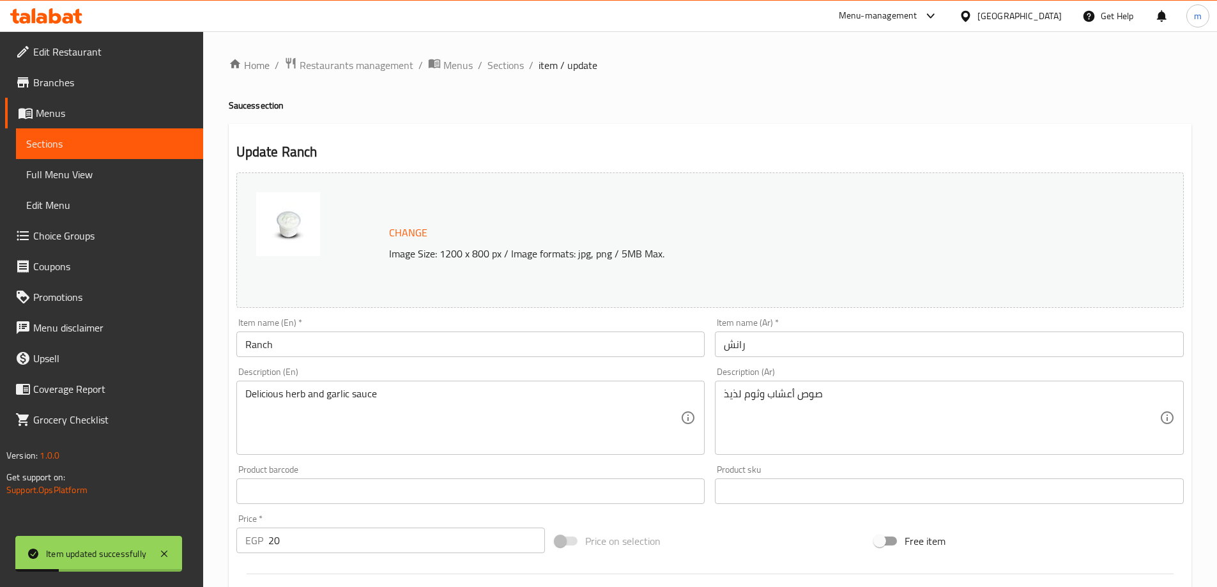
click at [105, 133] on link "Sections" at bounding box center [109, 143] width 187 height 31
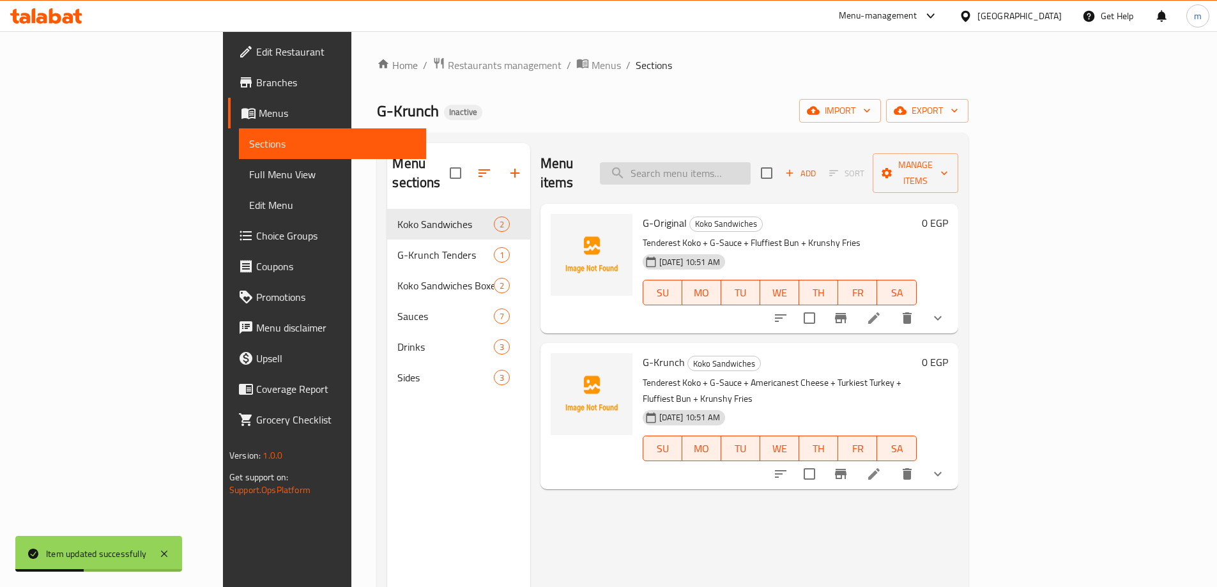
drag, startPoint x: 722, startPoint y: 159, endPoint x: 722, endPoint y: 166, distance: 7.0
click at [722, 164] on input "search" at bounding box center [675, 173] width 151 height 22
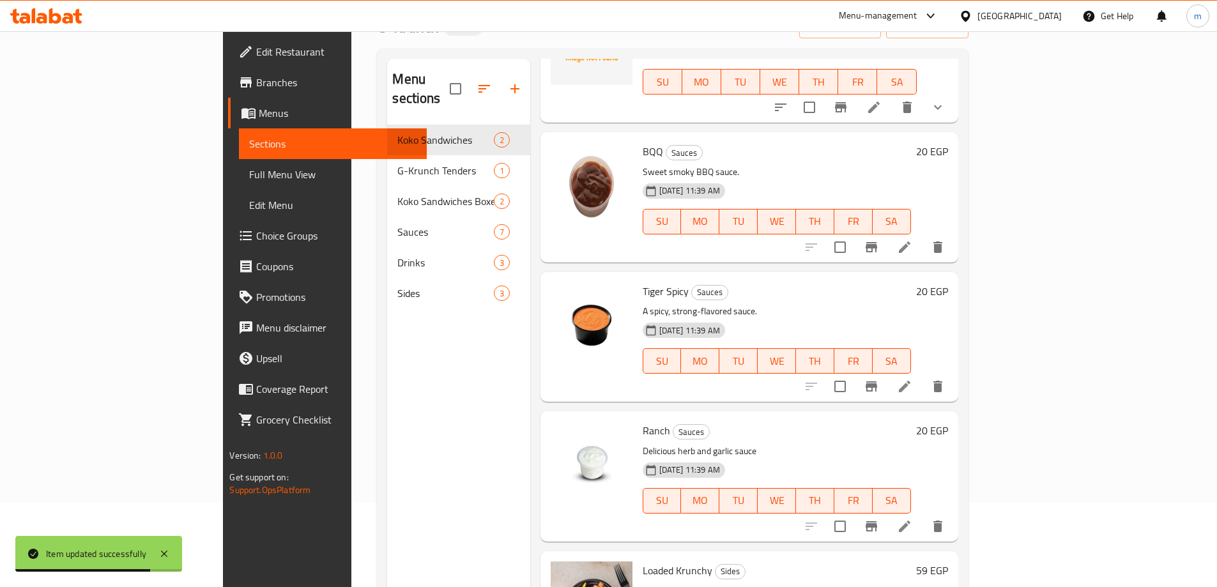
scroll to position [179, 0]
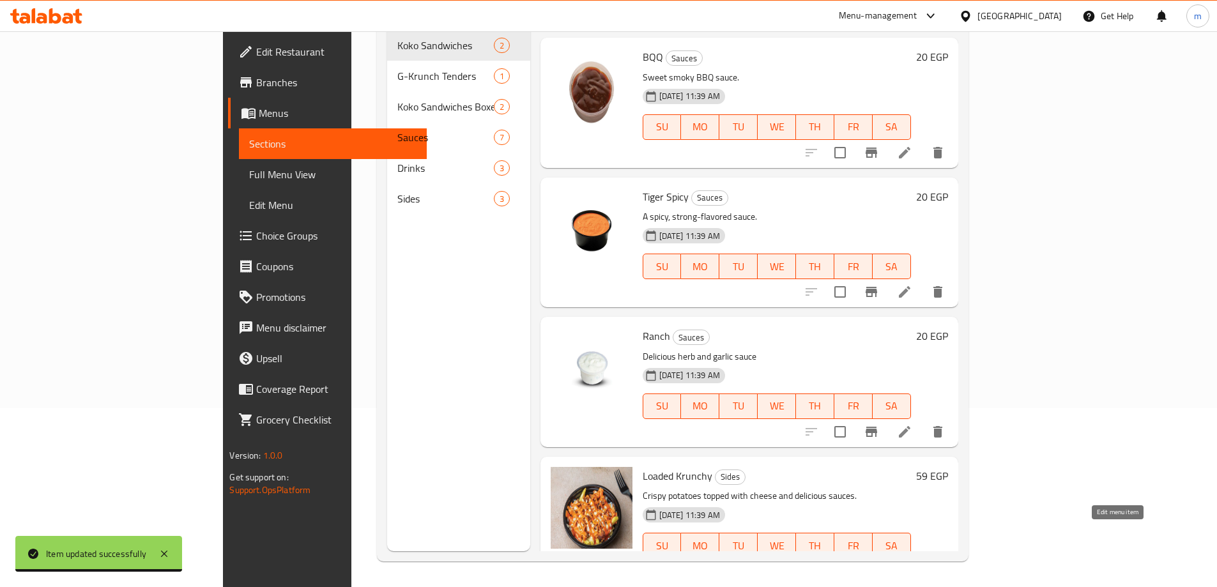
type input "sauce"
click at [912, 563] on icon at bounding box center [904, 570] width 15 height 15
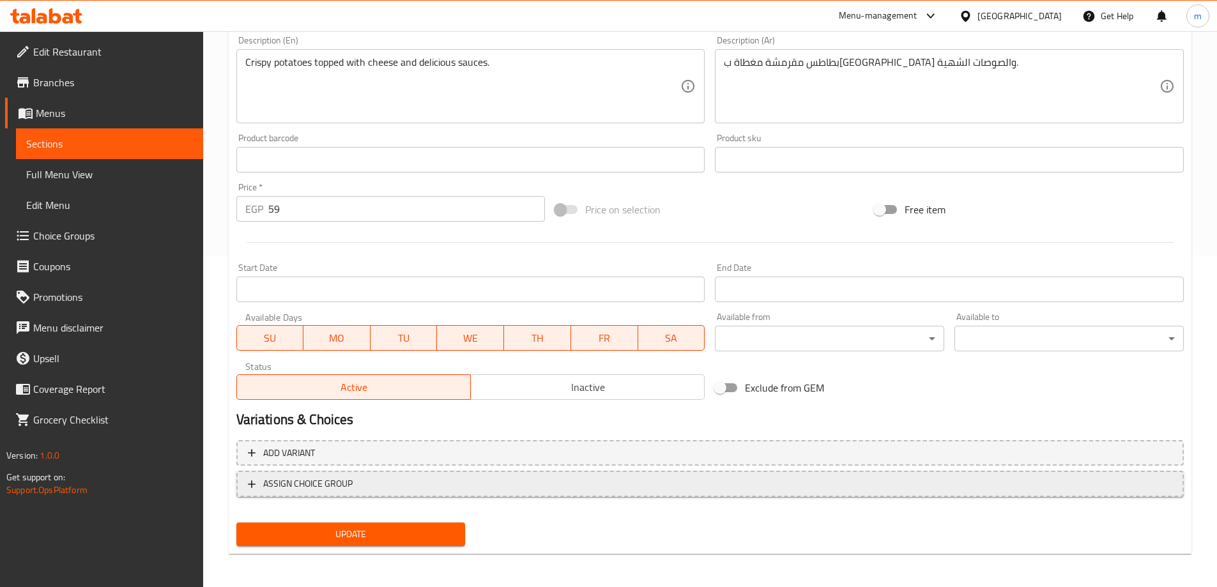
scroll to position [334, 0]
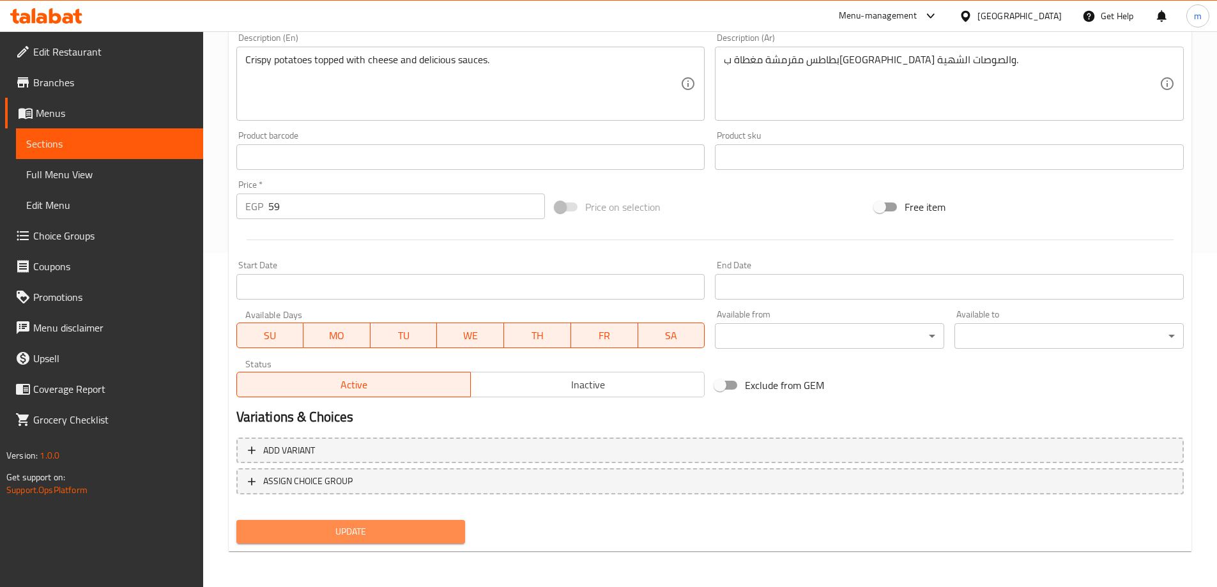
click at [393, 529] on span "Update" at bounding box center [351, 532] width 209 height 16
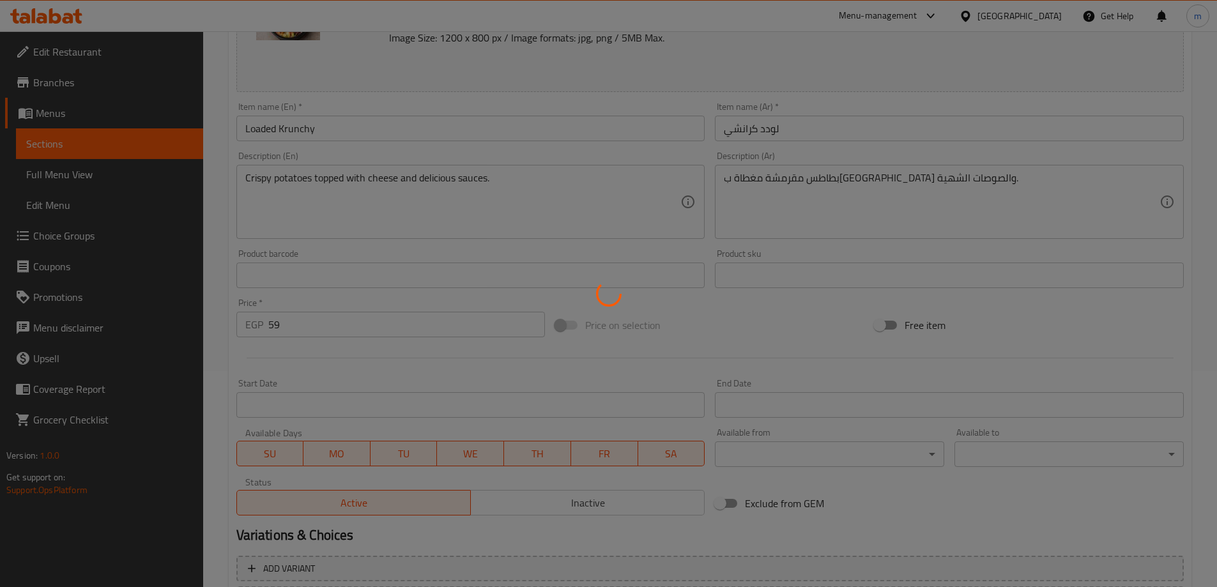
scroll to position [0, 0]
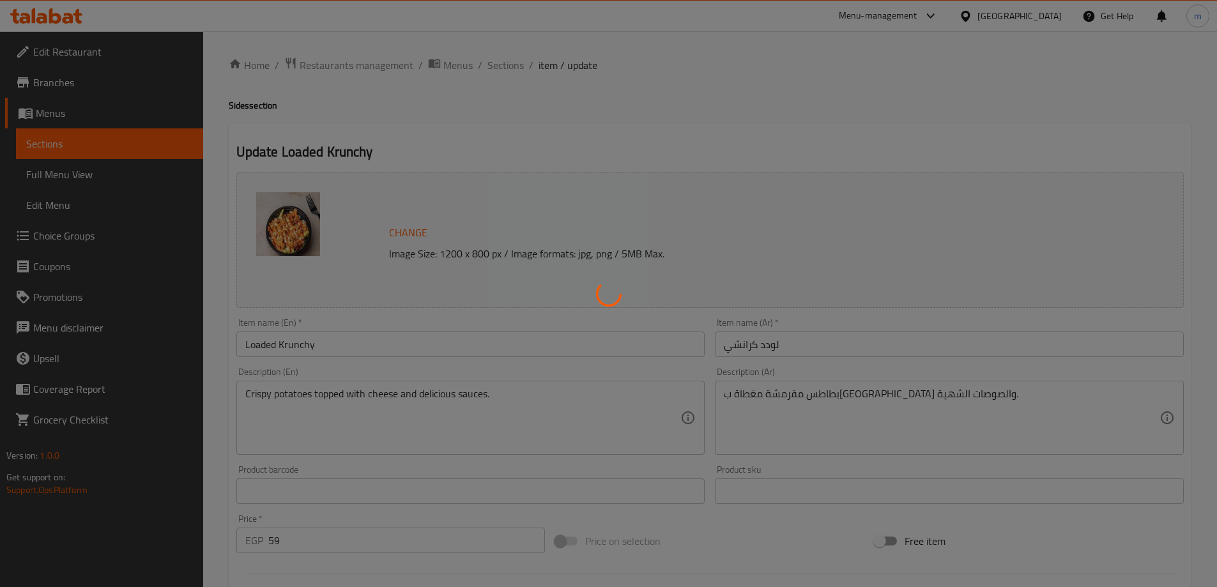
click at [499, 62] on div at bounding box center [608, 293] width 1217 height 587
click at [113, 148] on div at bounding box center [608, 293] width 1217 height 587
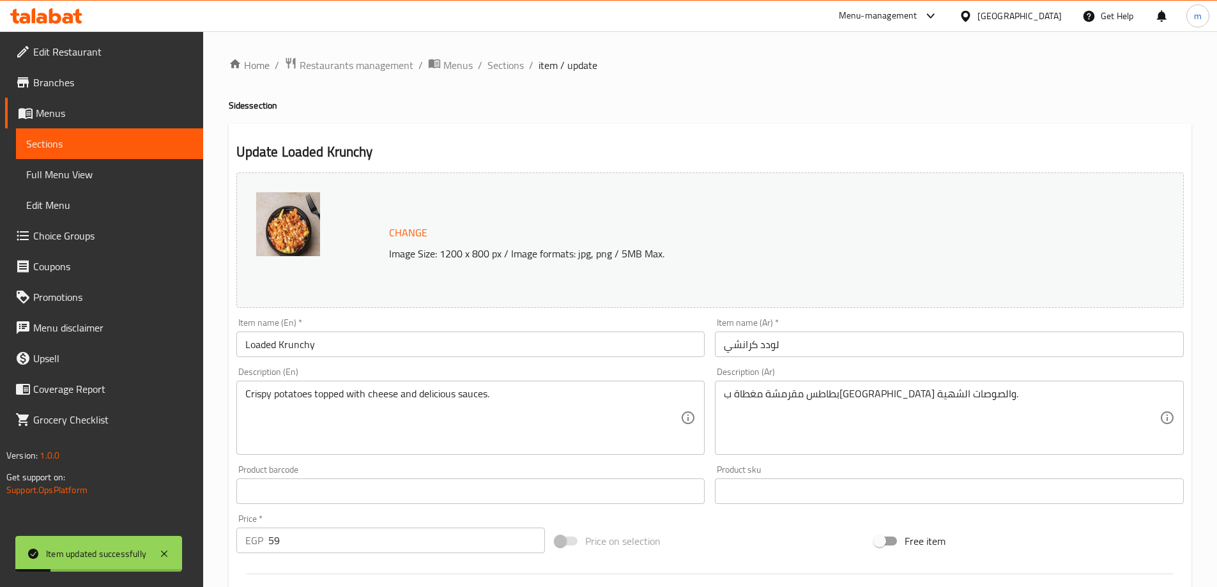
click at [113, 148] on span "Sections" at bounding box center [109, 143] width 167 height 15
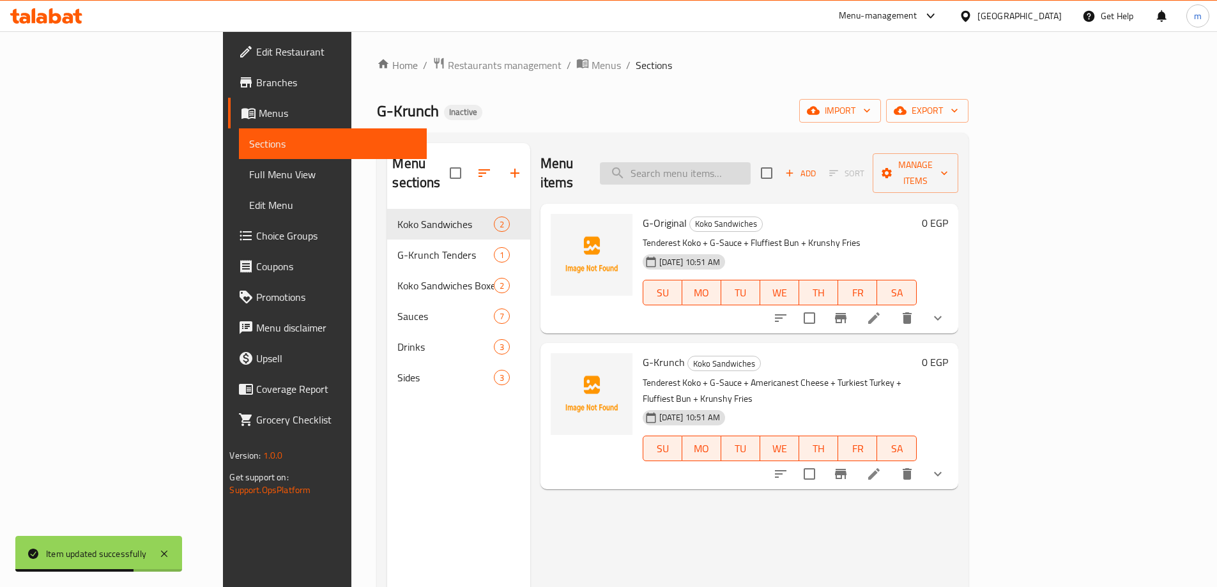
click at [742, 169] on input "search" at bounding box center [675, 173] width 151 height 22
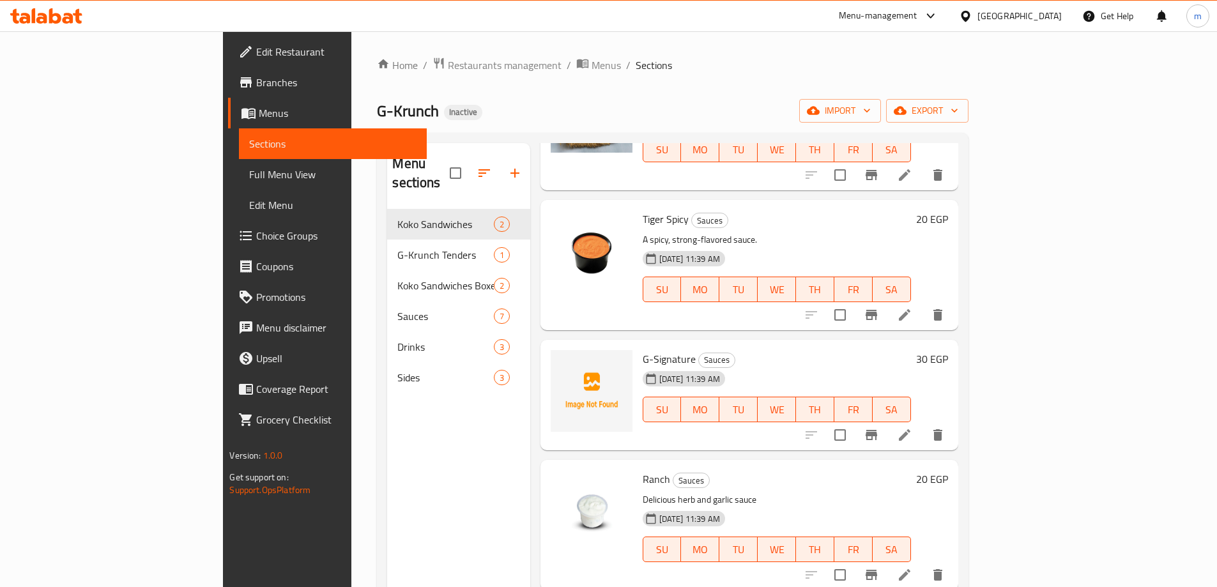
scroll to position [1043, 0]
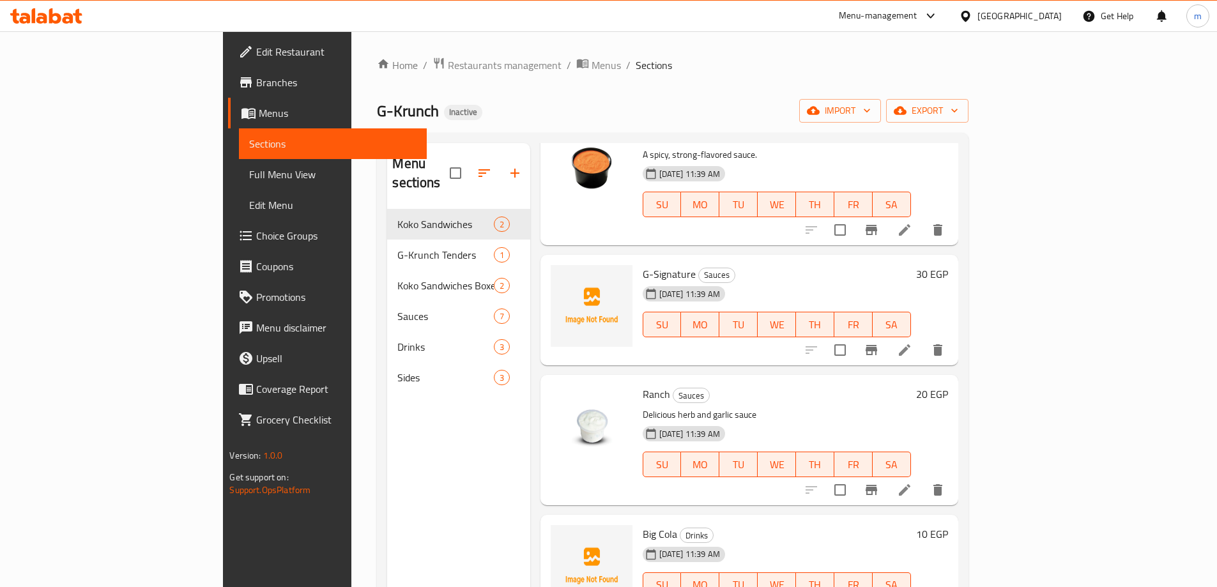
type input "G"
click at [643, 264] on span "G-Signature" at bounding box center [669, 273] width 53 height 19
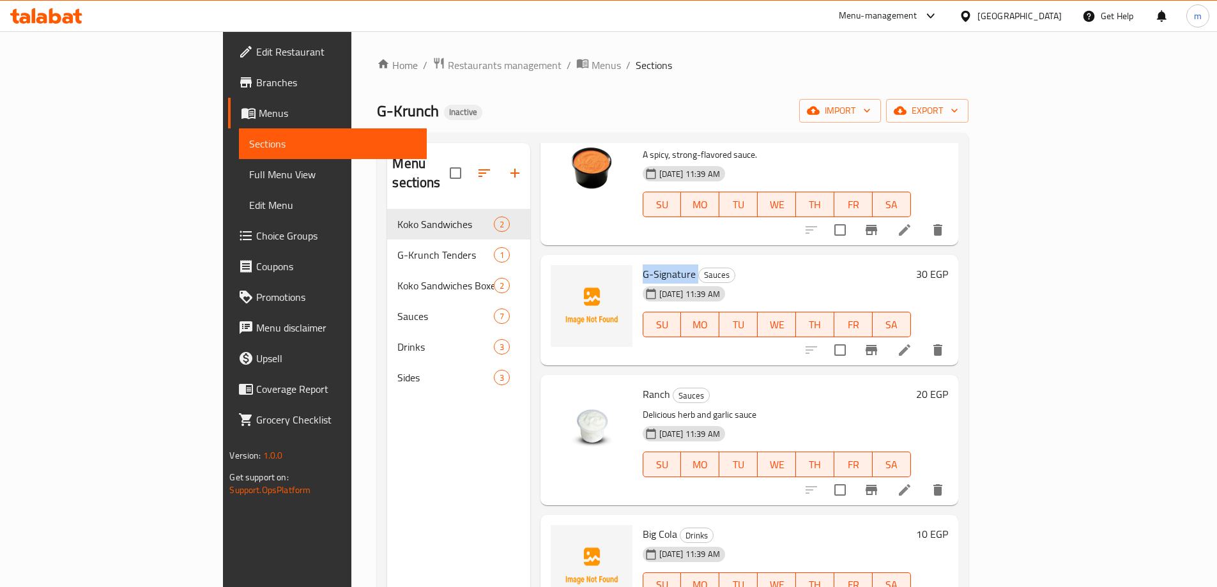
click at [643, 264] on span "G-Signature" at bounding box center [669, 273] width 53 height 19
drag, startPoint x: 832, startPoint y: 240, endPoint x: 841, endPoint y: 236, distance: 10.3
click at [833, 265] on h6 "G-Signature Sauces" at bounding box center [777, 274] width 268 height 18
click at [948, 265] on h6 "30 EGP" at bounding box center [932, 274] width 32 height 18
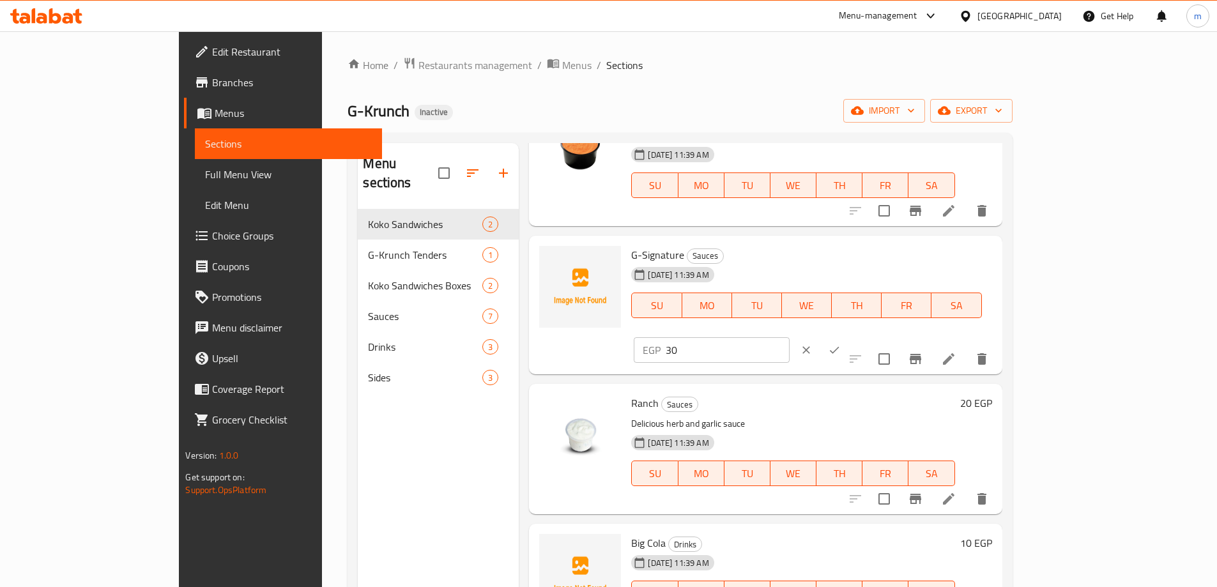
click at [848, 336] on button "ok" at bounding box center [834, 350] width 28 height 28
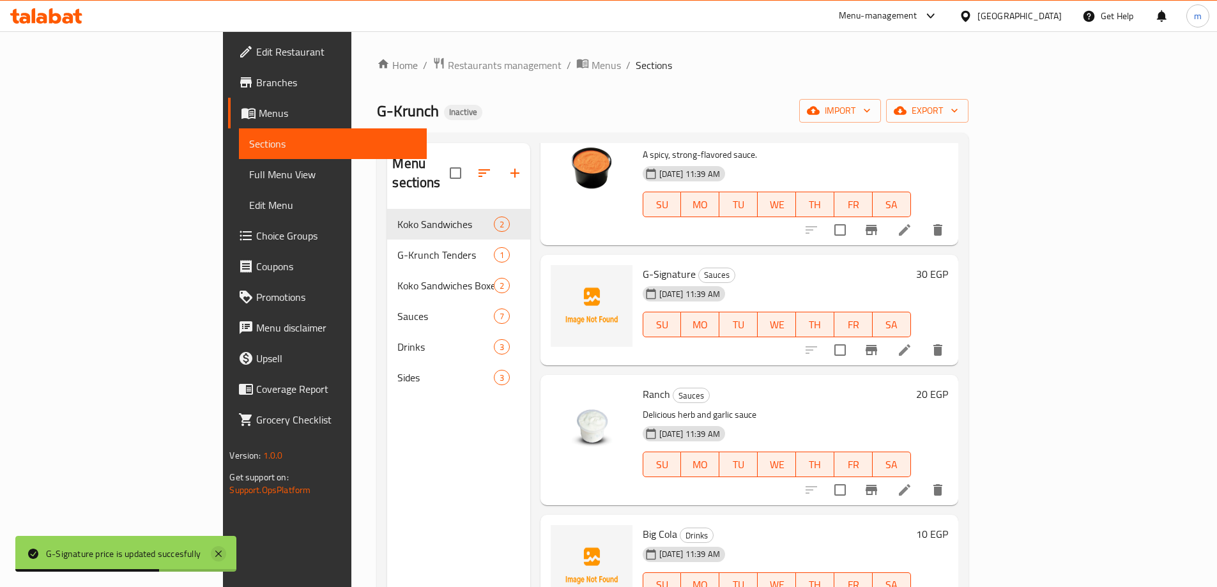
click at [225, 550] on icon at bounding box center [218, 553] width 15 height 15
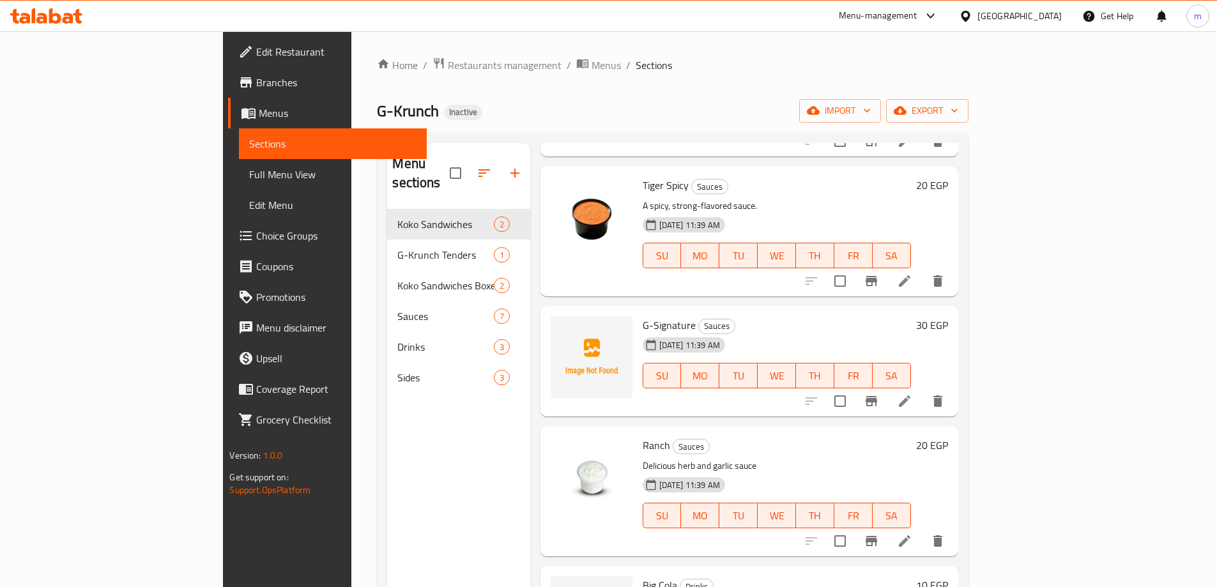
scroll to position [915, 0]
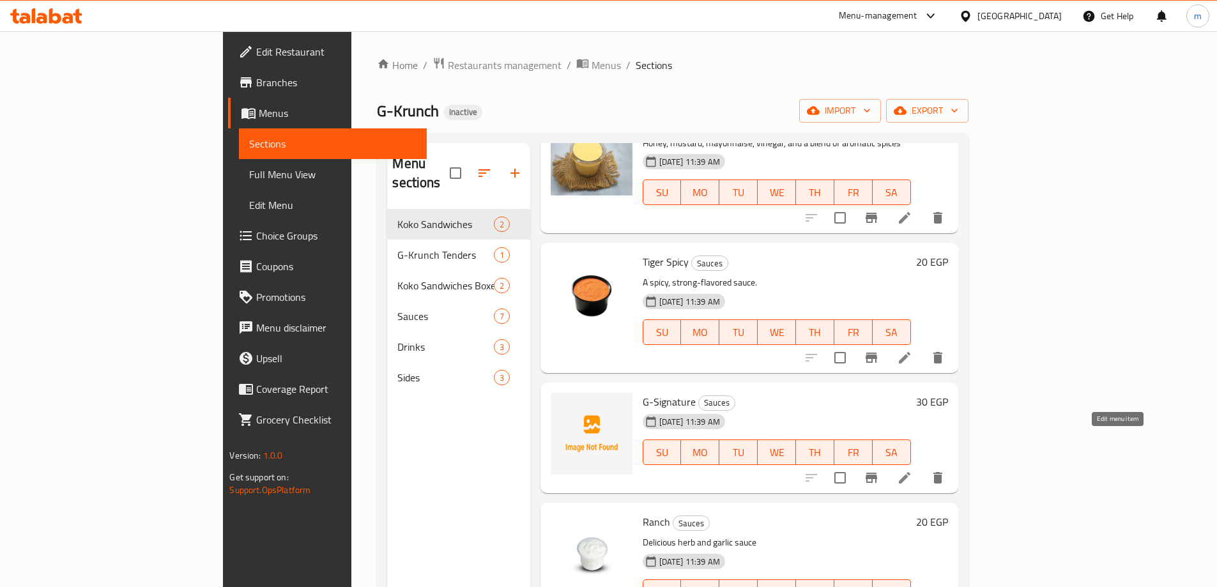
click at [912, 470] on icon at bounding box center [904, 477] width 15 height 15
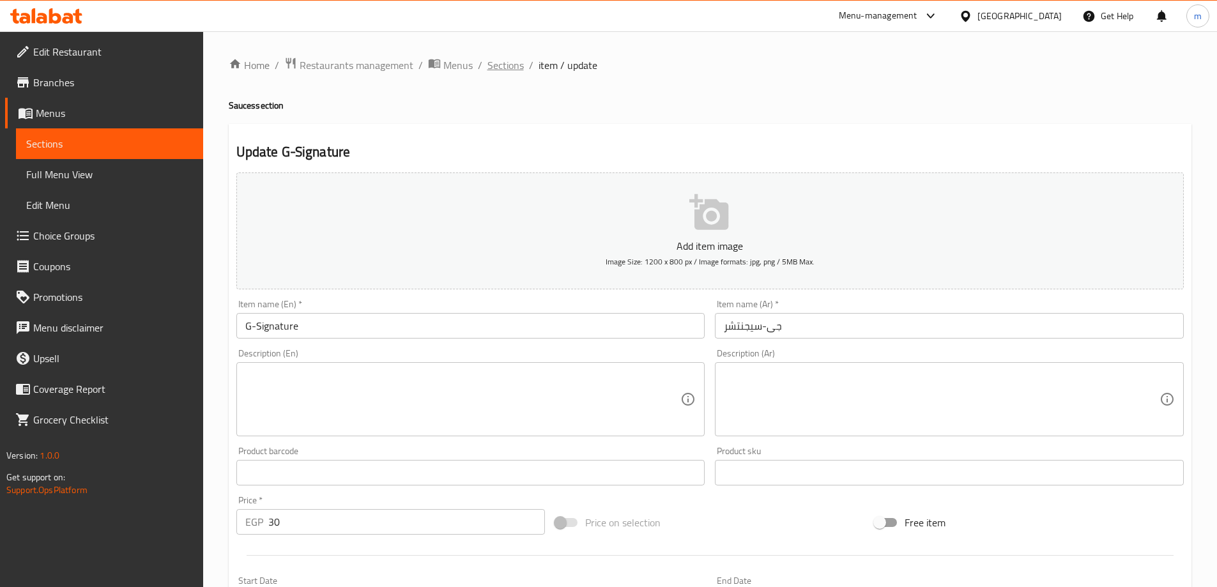
click at [489, 59] on span "Sections" at bounding box center [505, 64] width 36 height 15
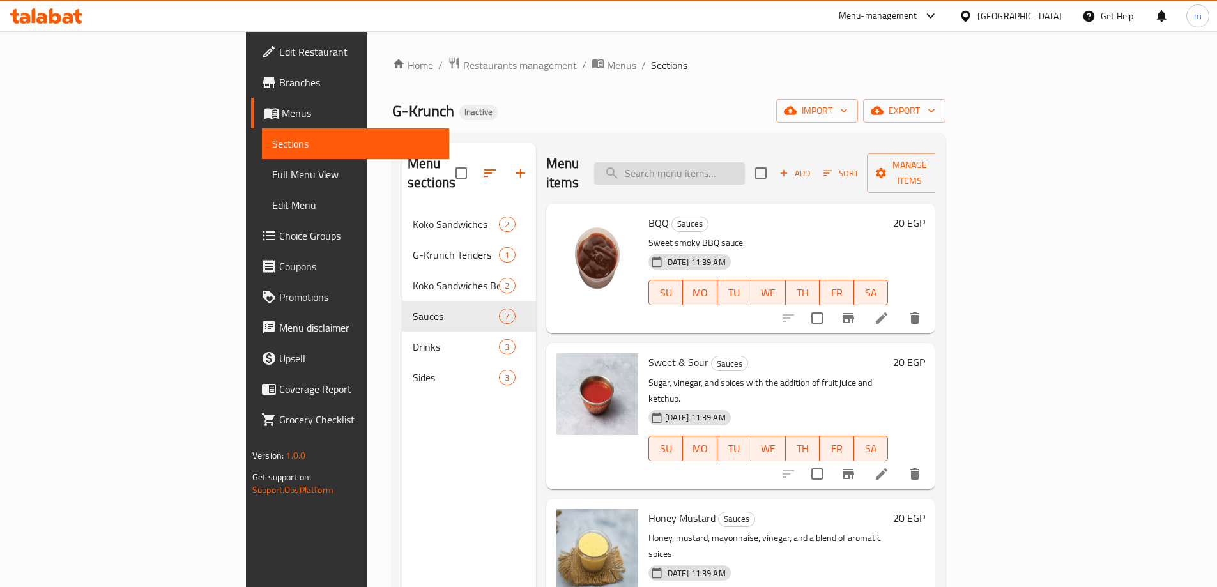
click at [745, 167] on input "search" at bounding box center [669, 173] width 151 height 22
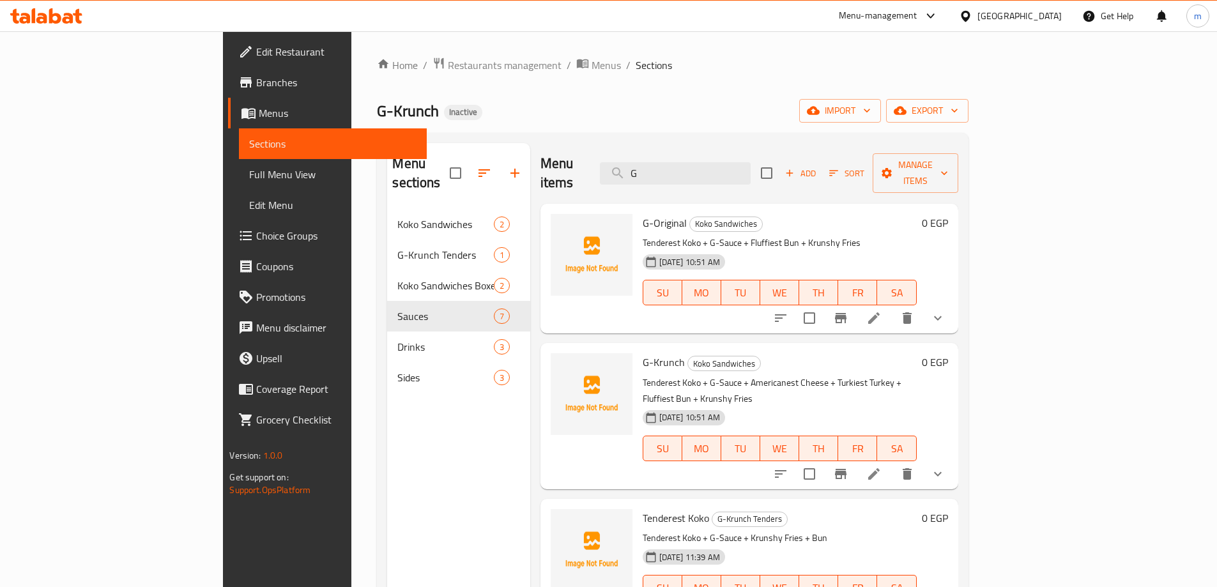
type input "G"
click at [892, 307] on li at bounding box center [874, 318] width 36 height 23
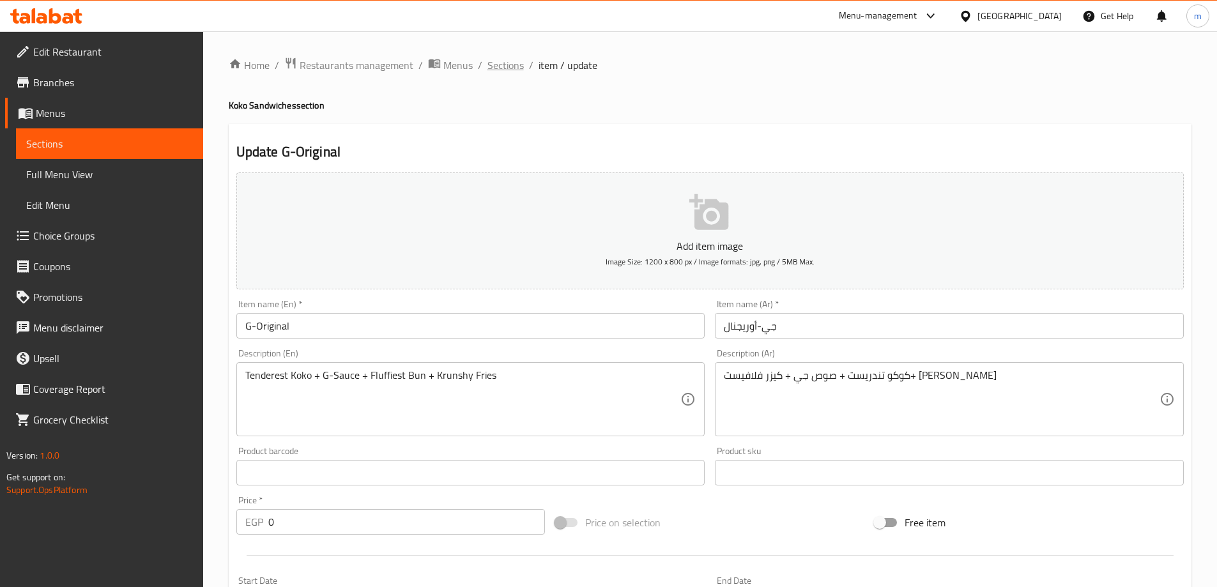
click at [496, 57] on span "Sections" at bounding box center [505, 64] width 36 height 15
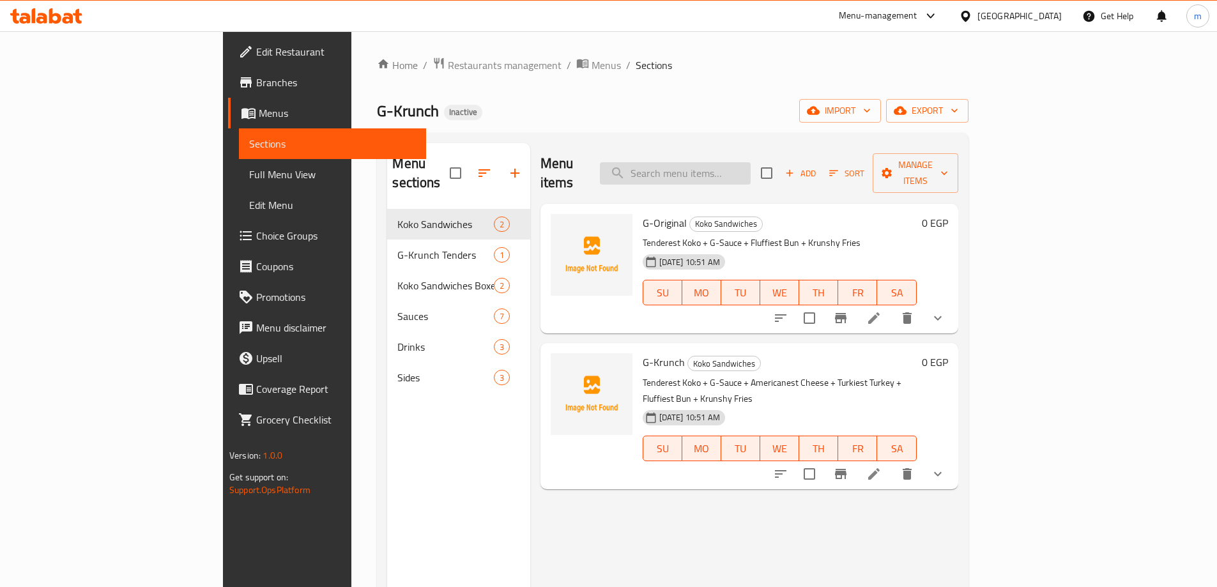
click at [704, 162] on input "search" at bounding box center [675, 173] width 151 height 22
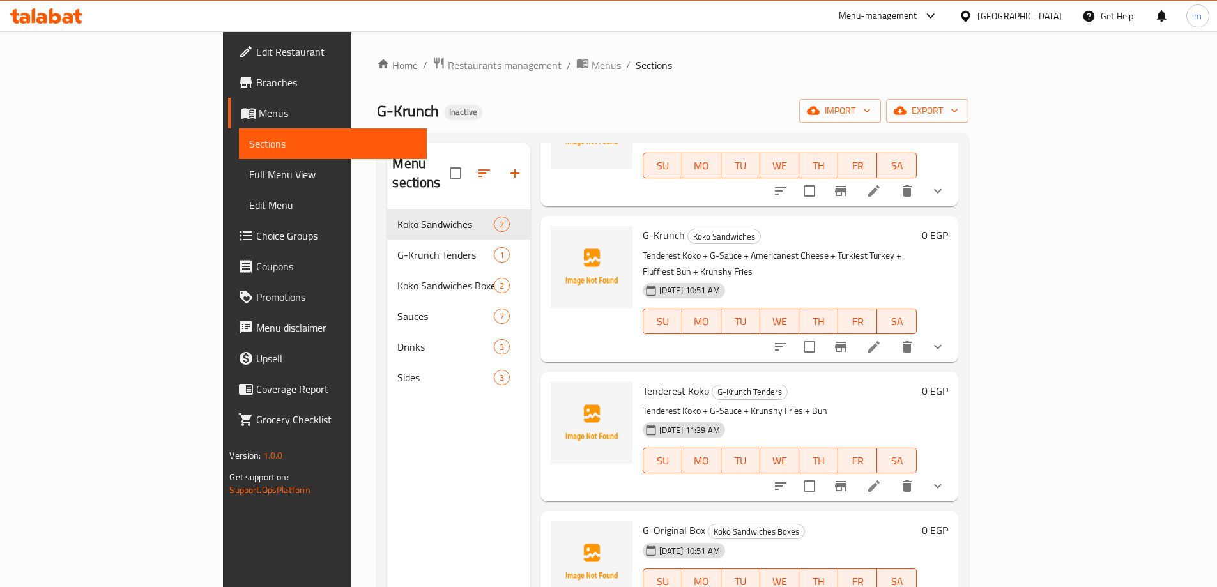
scroll to position [128, 0]
type input "G"
click at [879, 340] on icon at bounding box center [873, 345] width 11 height 11
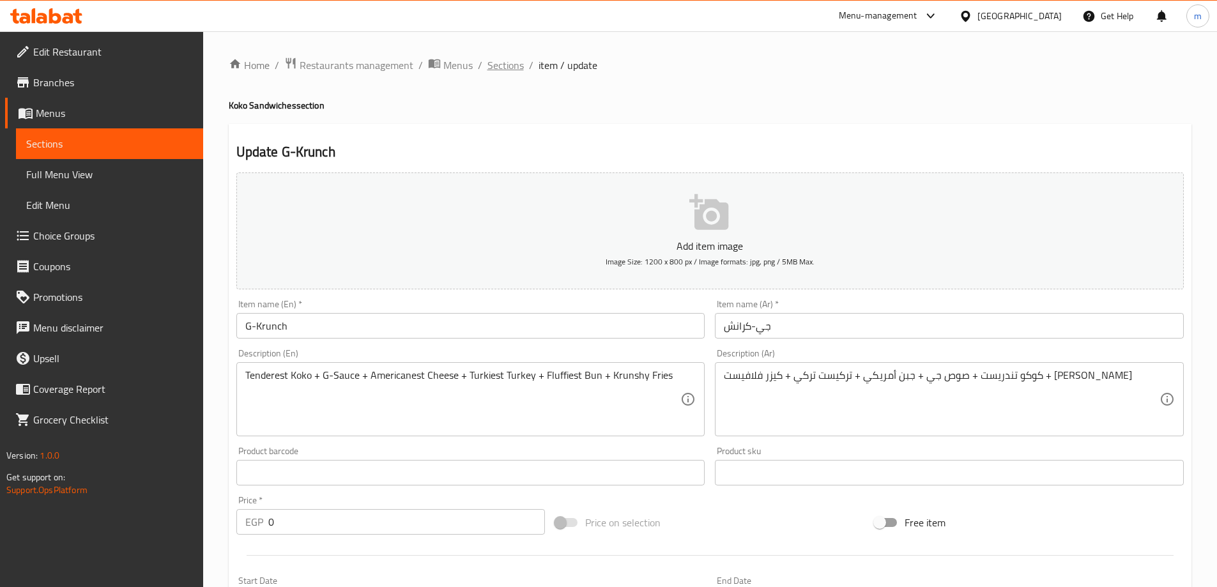
click at [515, 67] on span "Sections" at bounding box center [505, 64] width 36 height 15
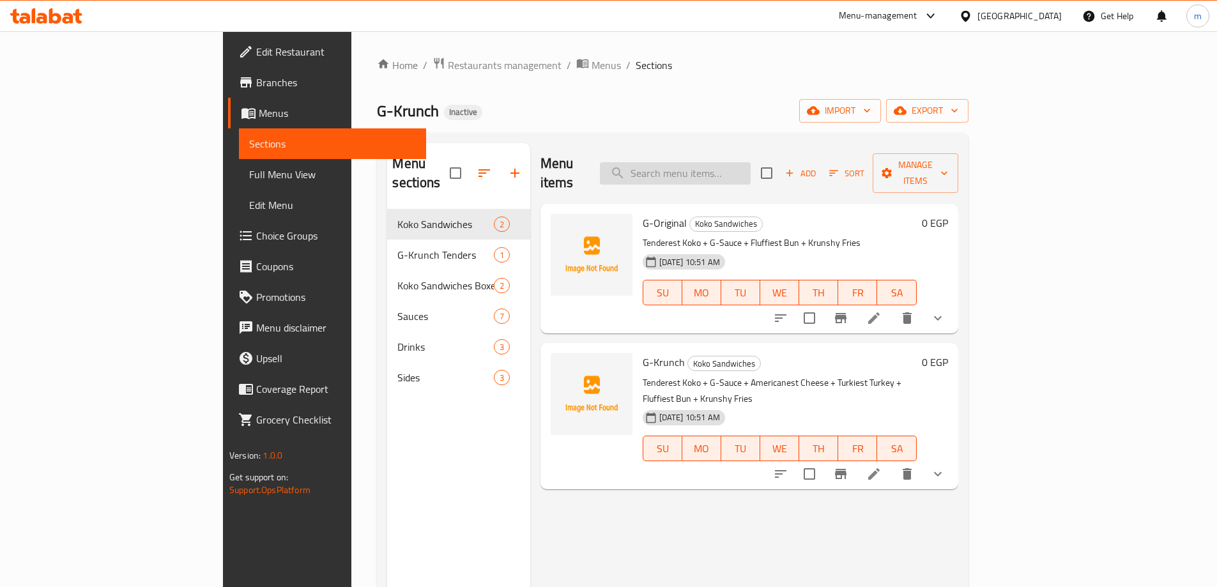
click at [750, 167] on input "search" at bounding box center [675, 173] width 151 height 22
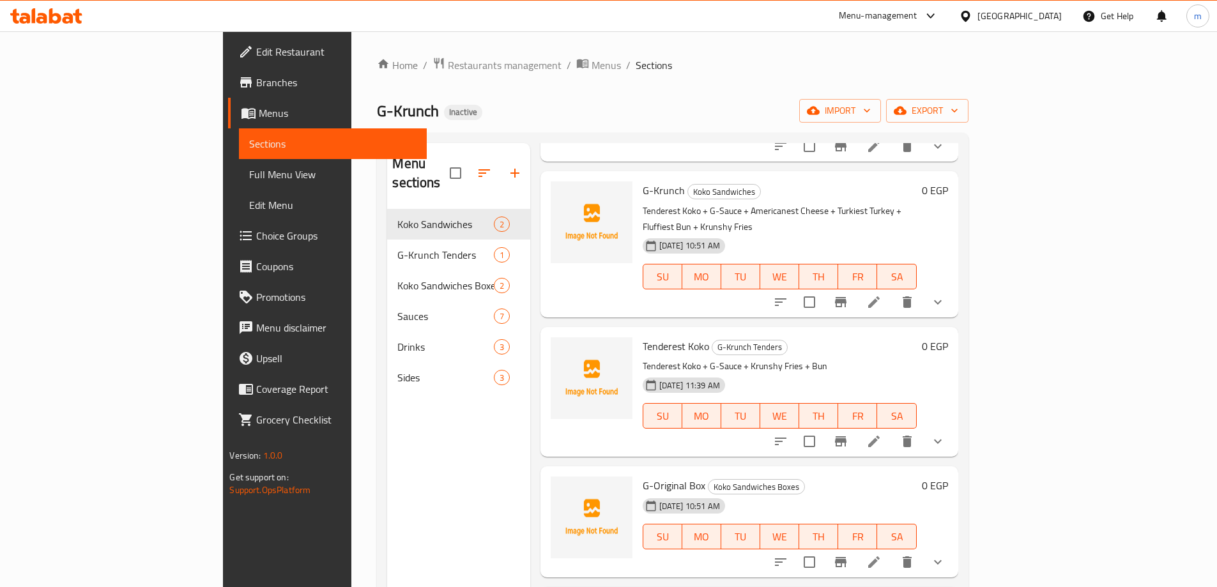
scroll to position [192, 0]
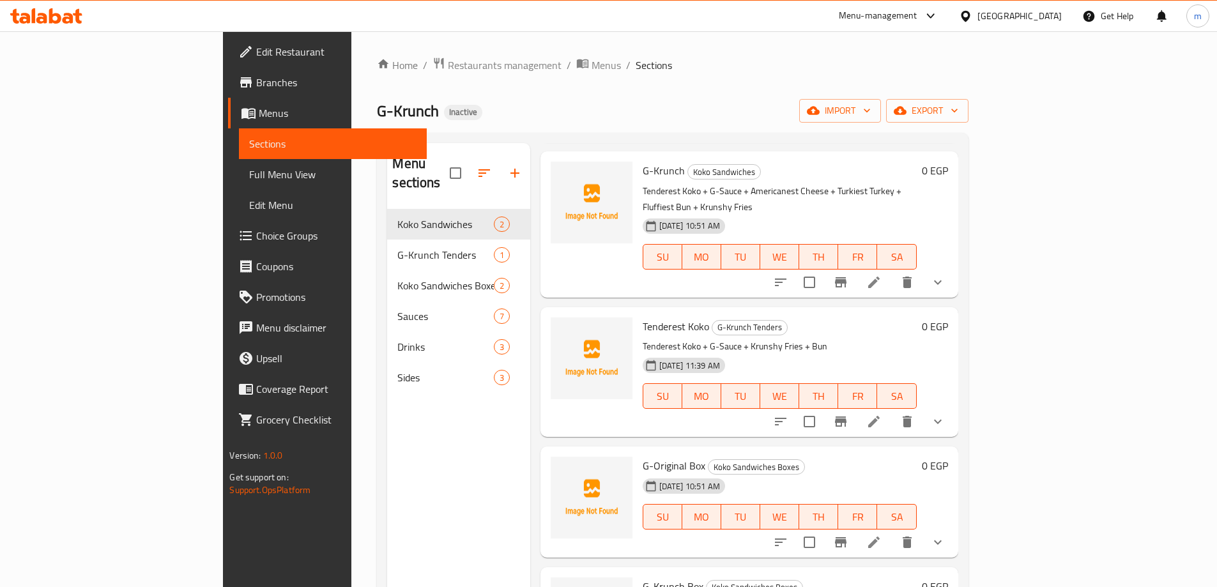
type input "G"
click at [879, 416] on icon at bounding box center [873, 421] width 11 height 11
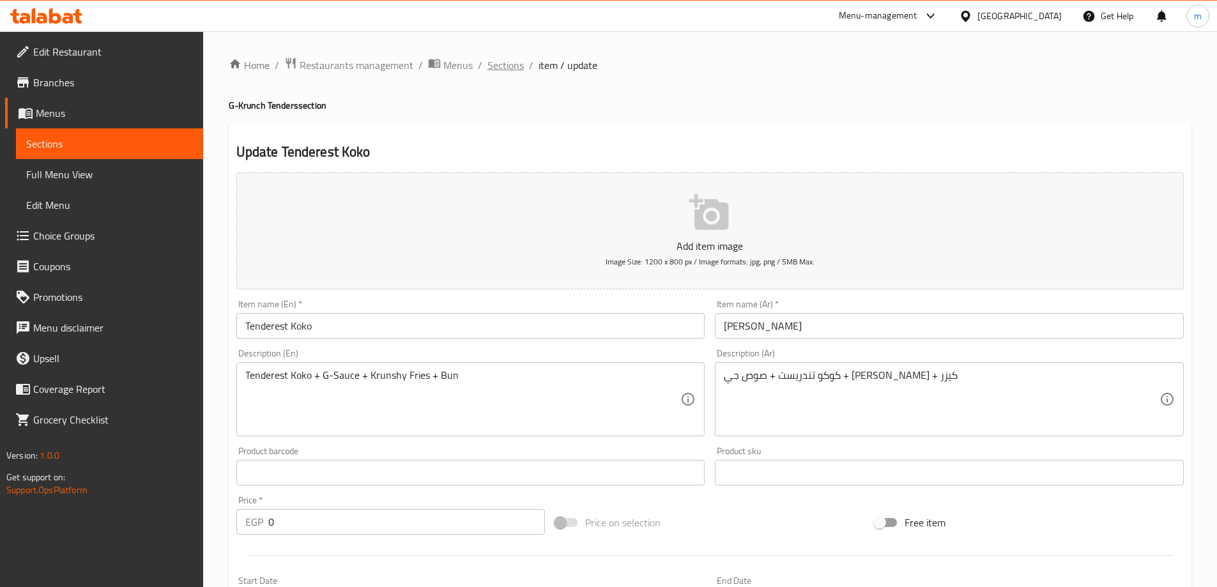
click at [498, 57] on span "Sections" at bounding box center [505, 64] width 36 height 15
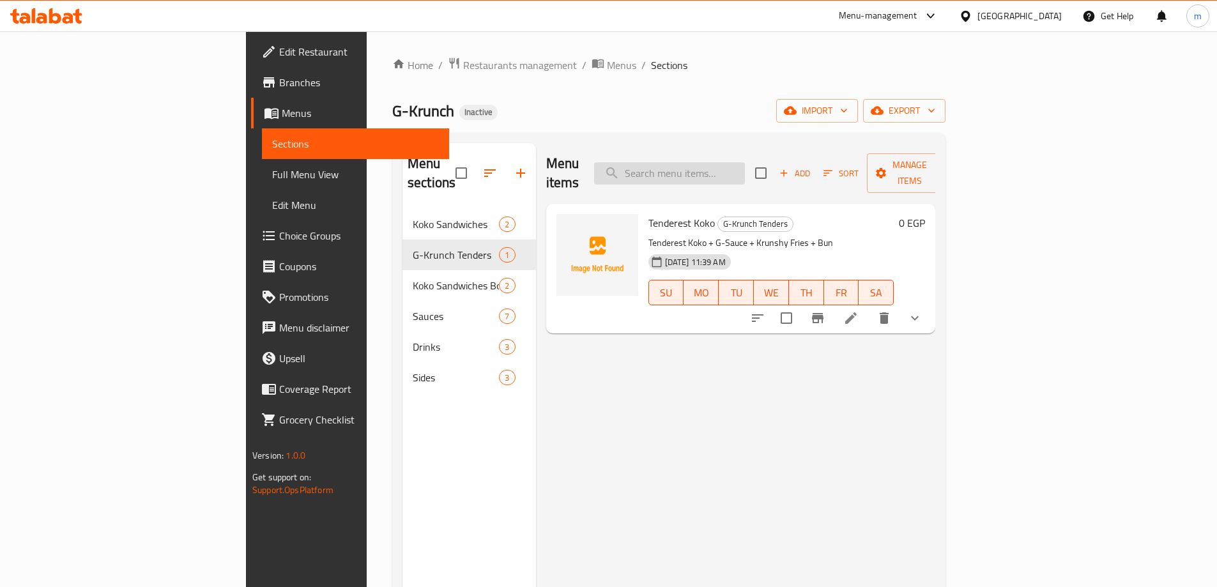
click at [745, 167] on input "search" at bounding box center [669, 173] width 151 height 22
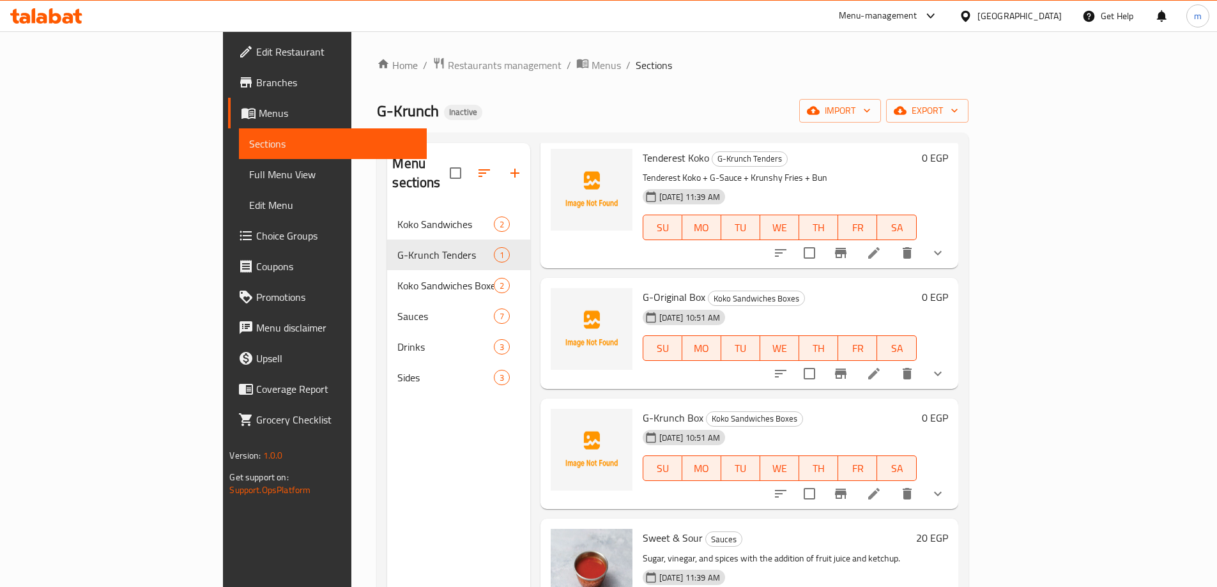
scroll to position [383, 0]
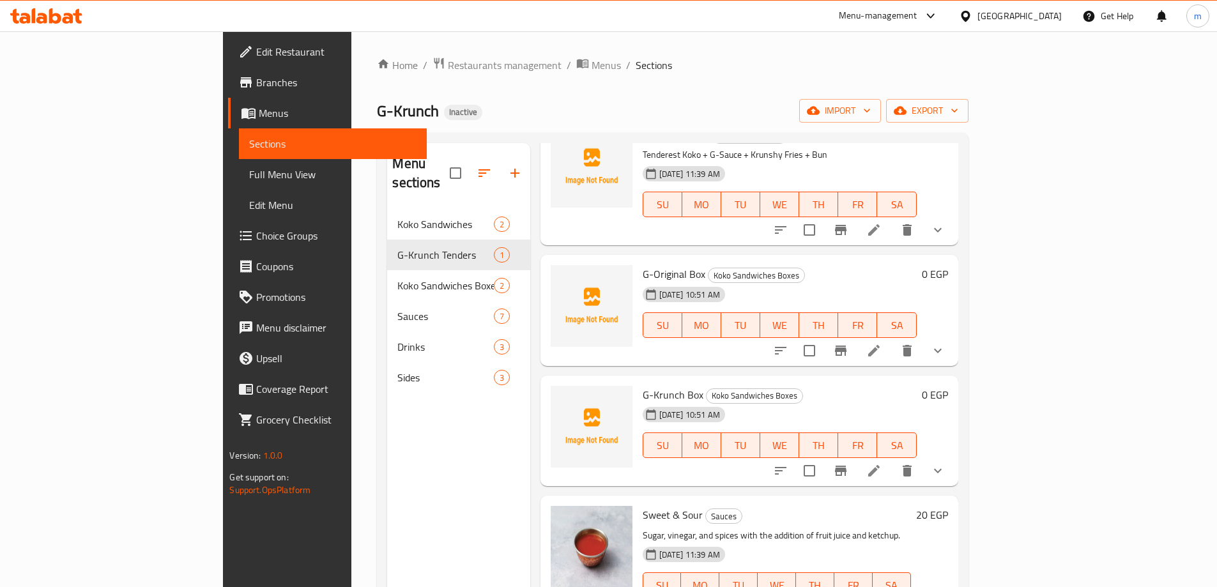
type input "G"
click at [892, 339] on li at bounding box center [874, 350] width 36 height 23
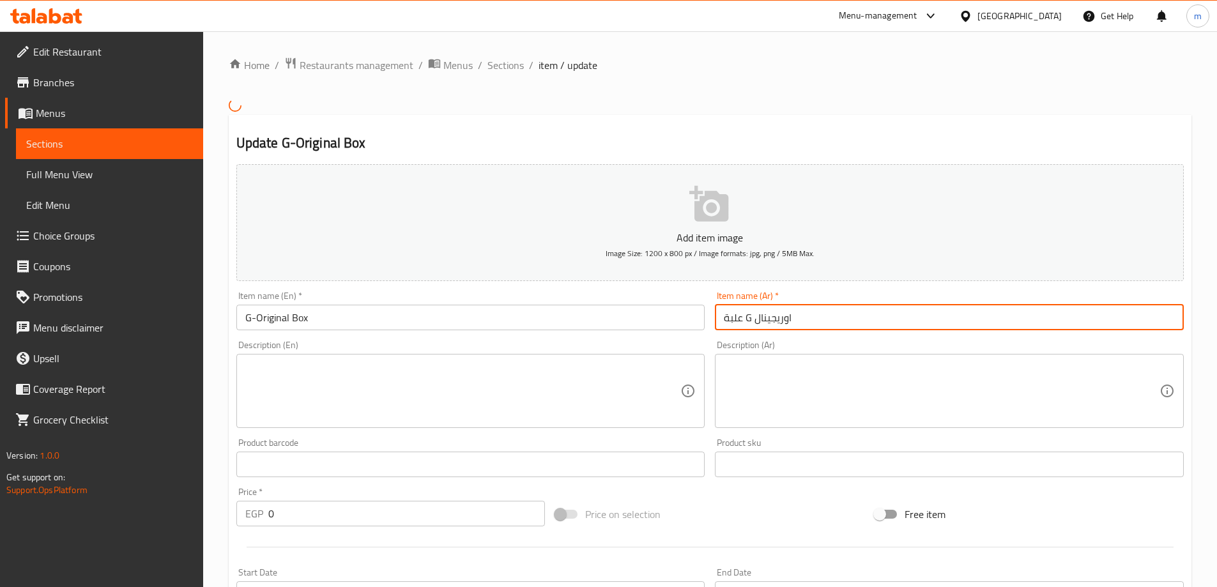
drag, startPoint x: 842, startPoint y: 321, endPoint x: 694, endPoint y: 323, distance: 148.2
click at [694, 323] on div "Add item image Image Size: 1200 x 800 px / Image formats: jpg, png / 5MB Max. I…" at bounding box center [709, 434] width 957 height 551
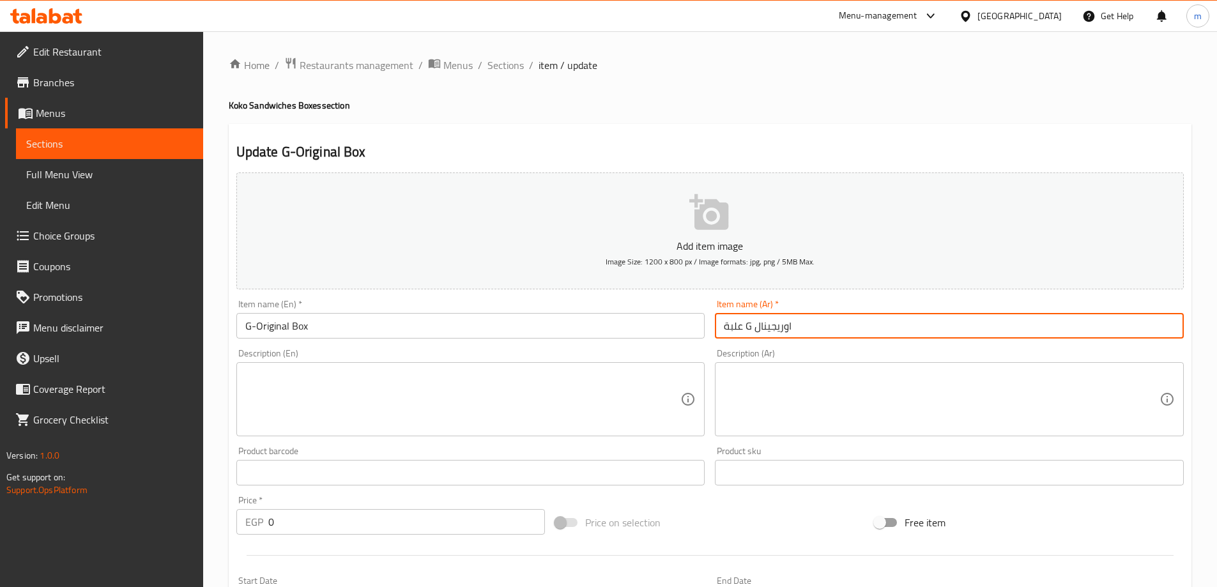
click at [906, 321] on input "علبة G اوريجينال" at bounding box center [949, 326] width 469 height 26
click at [899, 324] on input "علبة G اوريجينال" at bounding box center [949, 326] width 469 height 26
type input "["
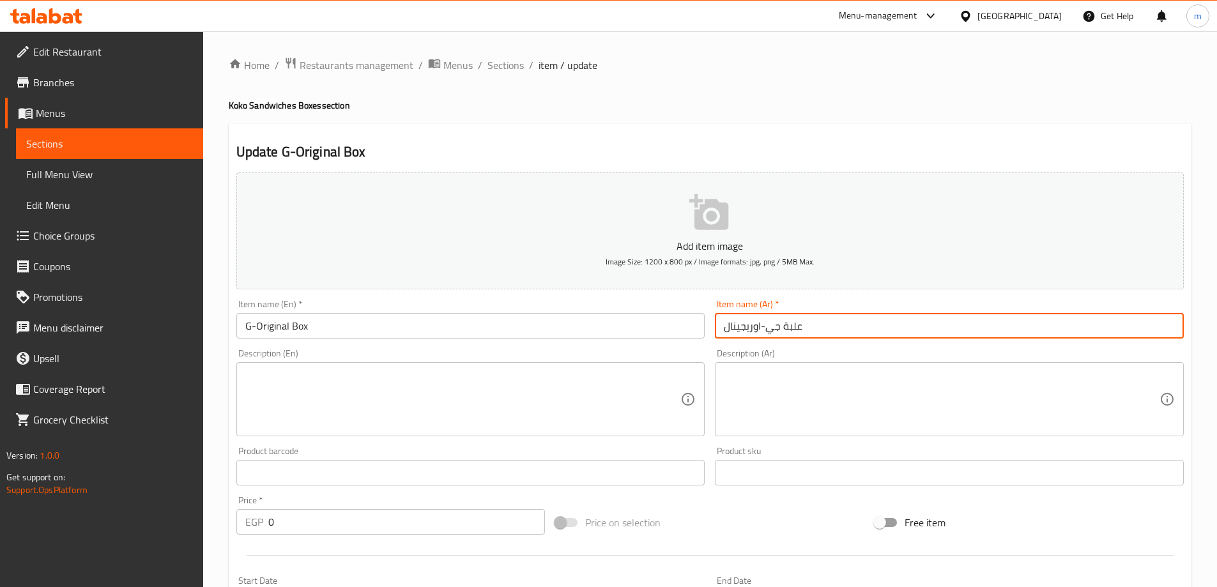
type input "علبة جي-اوريجينال"
click at [291, 330] on input "G-Original Box" at bounding box center [470, 326] width 469 height 26
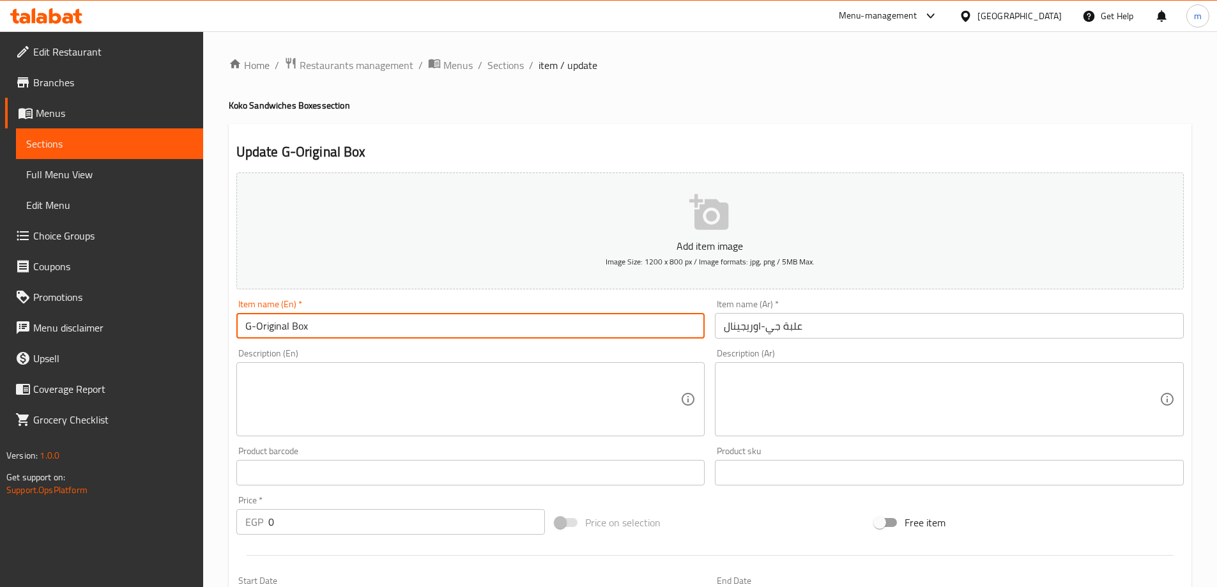
click at [291, 330] on input "G-Original Box" at bounding box center [470, 326] width 469 height 26
click at [294, 328] on input "G-Original Box" at bounding box center [470, 326] width 469 height 26
click at [298, 326] on input "G-Original Box" at bounding box center [470, 326] width 469 height 26
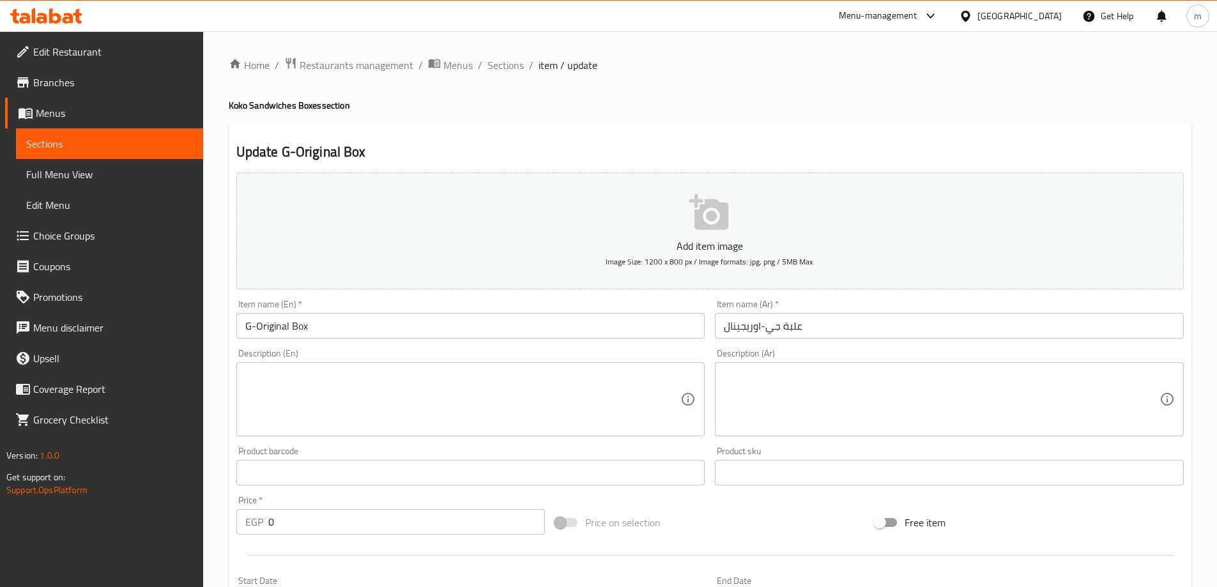
click at [777, 133] on div "Update G-Original Box Add item image Image Size: 1200 x 800 px / Image formats:…" at bounding box center [710, 510] width 963 height 772
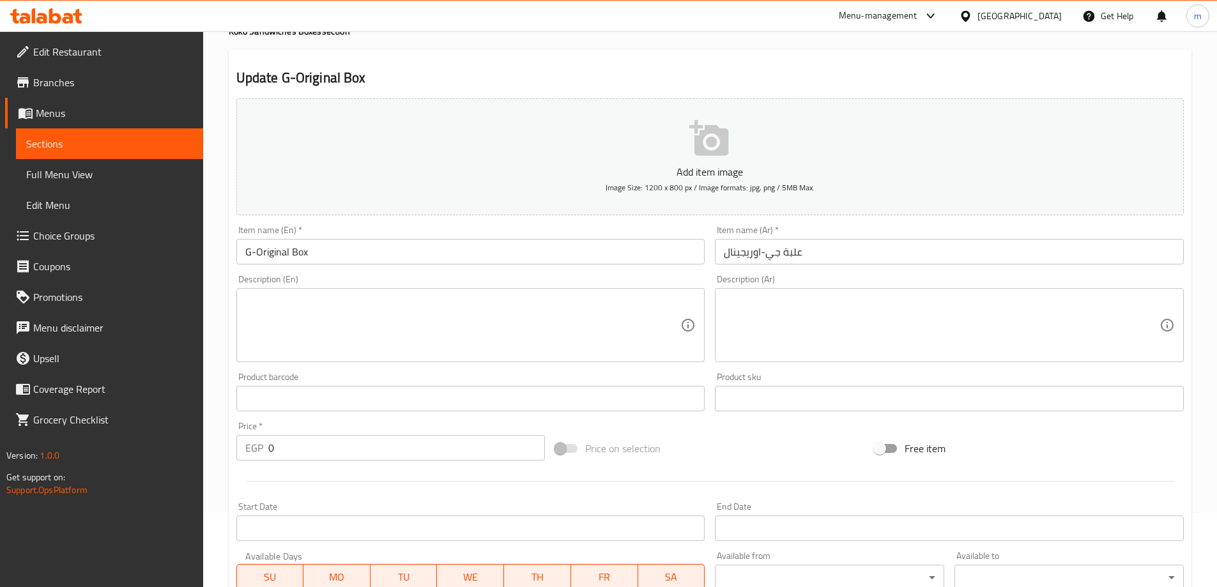
scroll to position [344, 0]
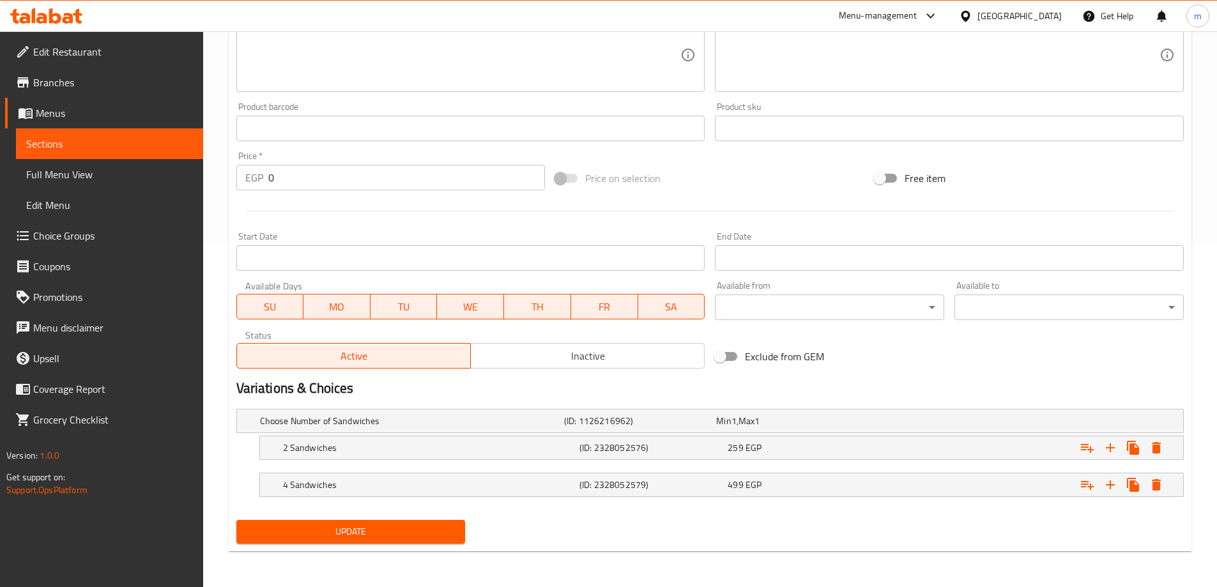
click at [353, 531] on span "Update" at bounding box center [351, 532] width 209 height 16
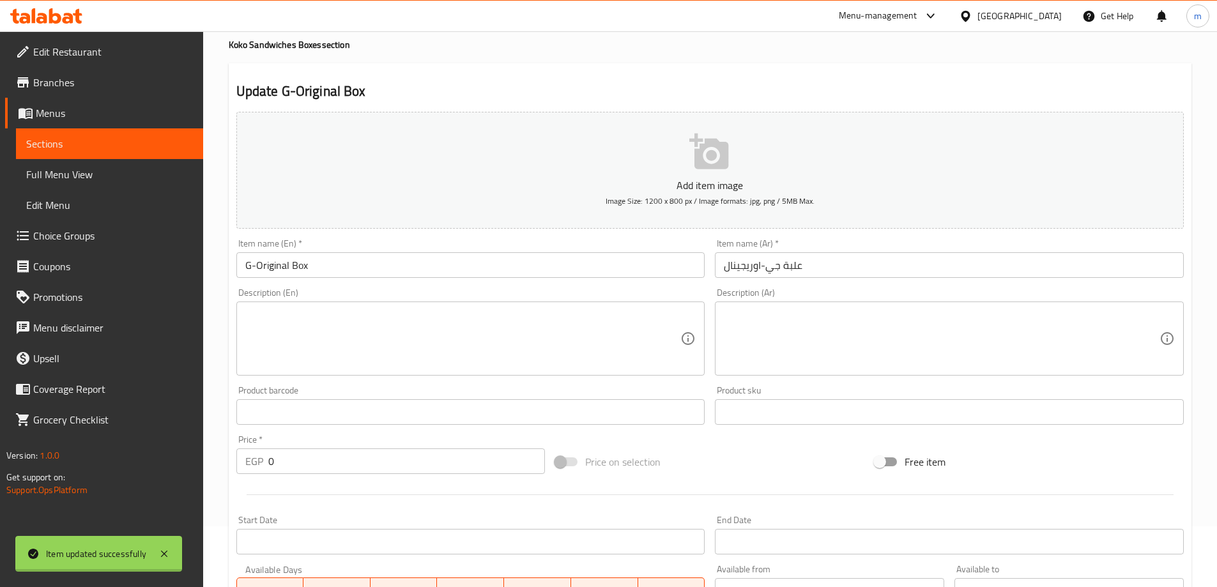
scroll to position [0, 0]
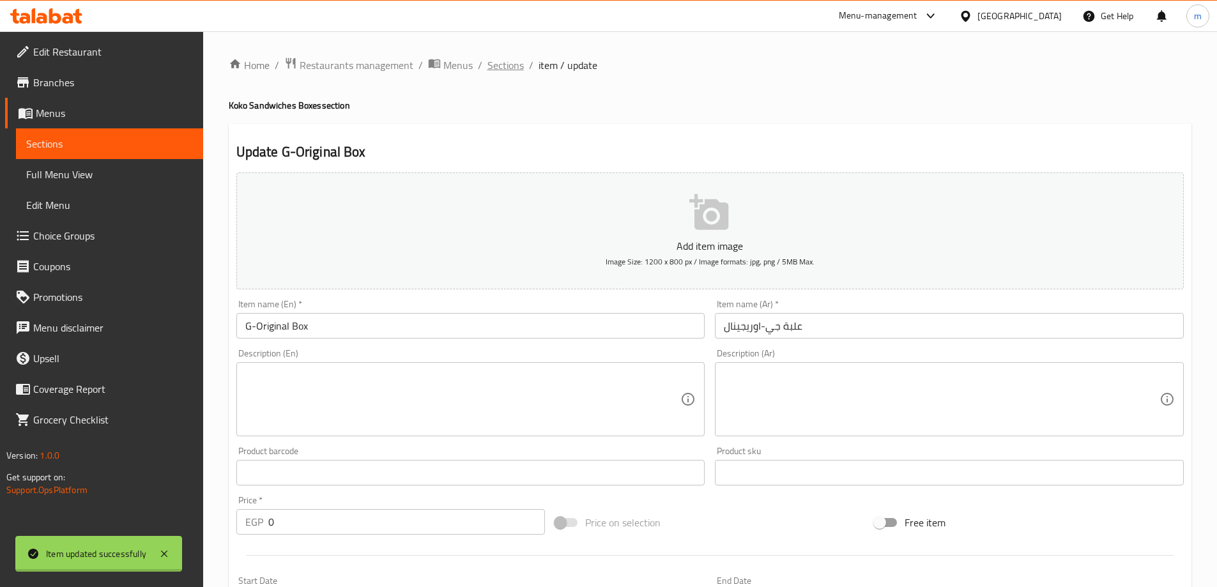
click at [498, 63] on span "Sections" at bounding box center [505, 64] width 36 height 15
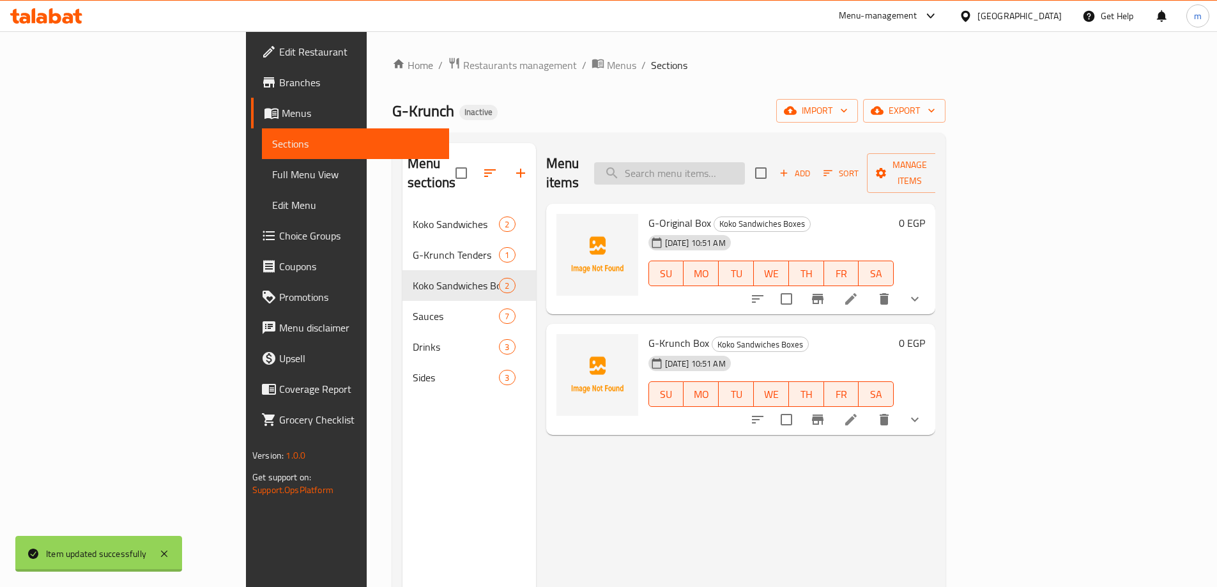
click at [745, 162] on input "search" at bounding box center [669, 173] width 151 height 22
type input "ل"
type input "g"
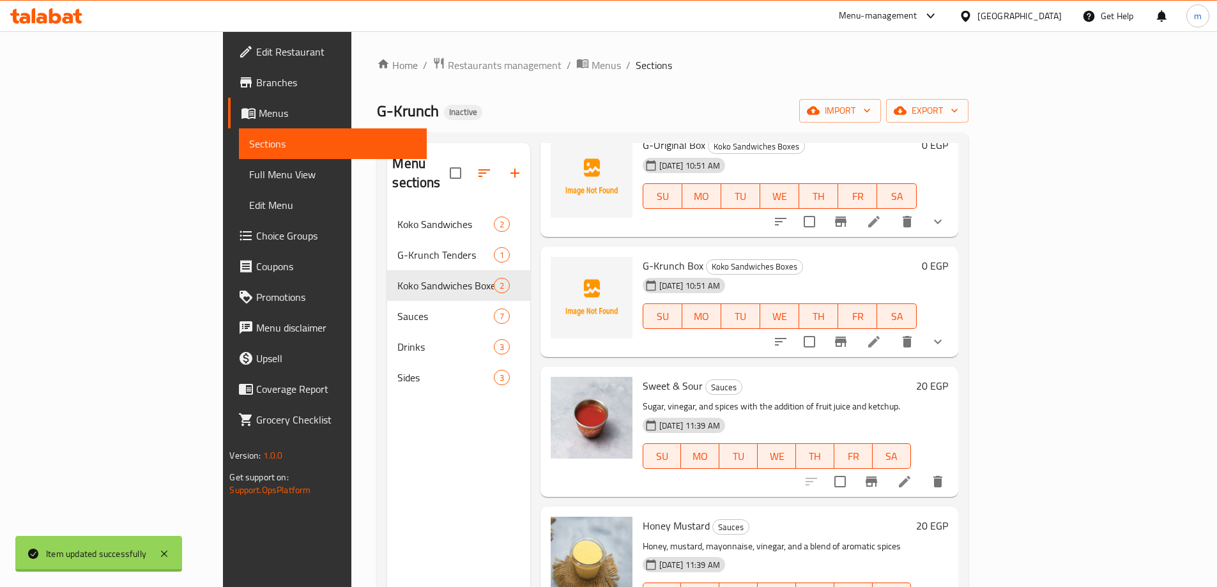
scroll to position [511, 0]
type input "G"
click at [892, 331] on li at bounding box center [874, 342] width 36 height 23
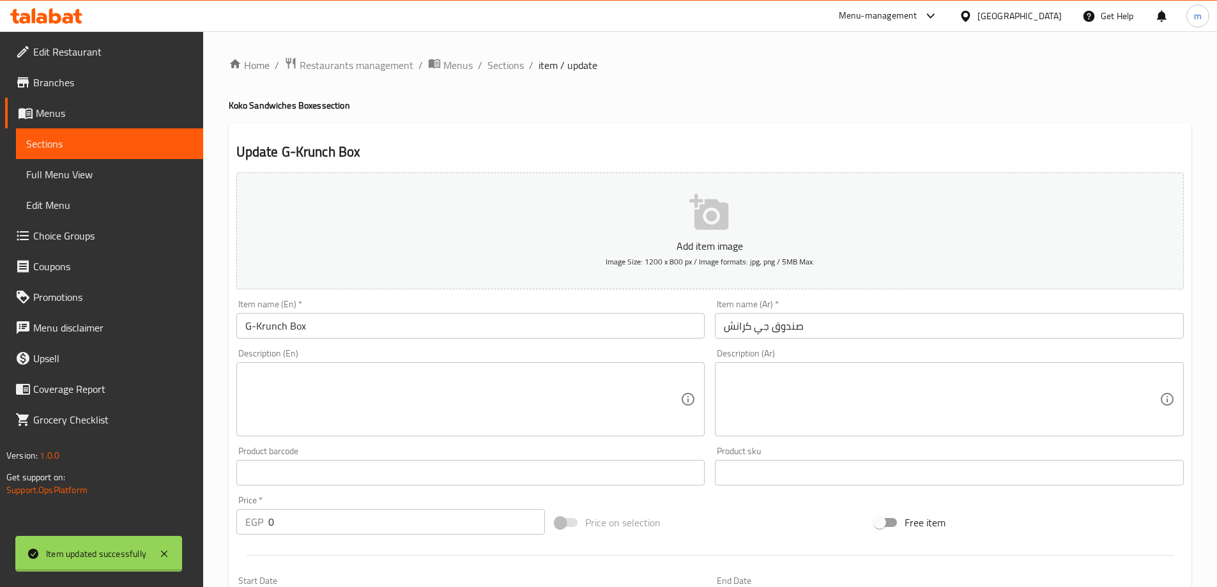
click at [755, 329] on input "صندوق جي كرانش" at bounding box center [949, 326] width 469 height 26
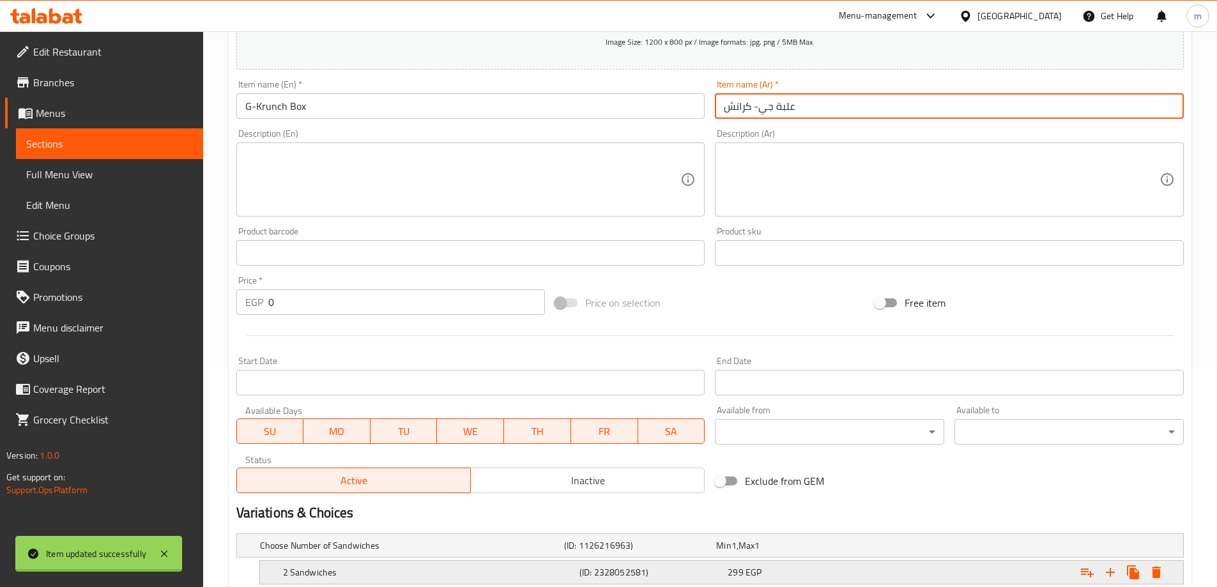
scroll to position [344, 0]
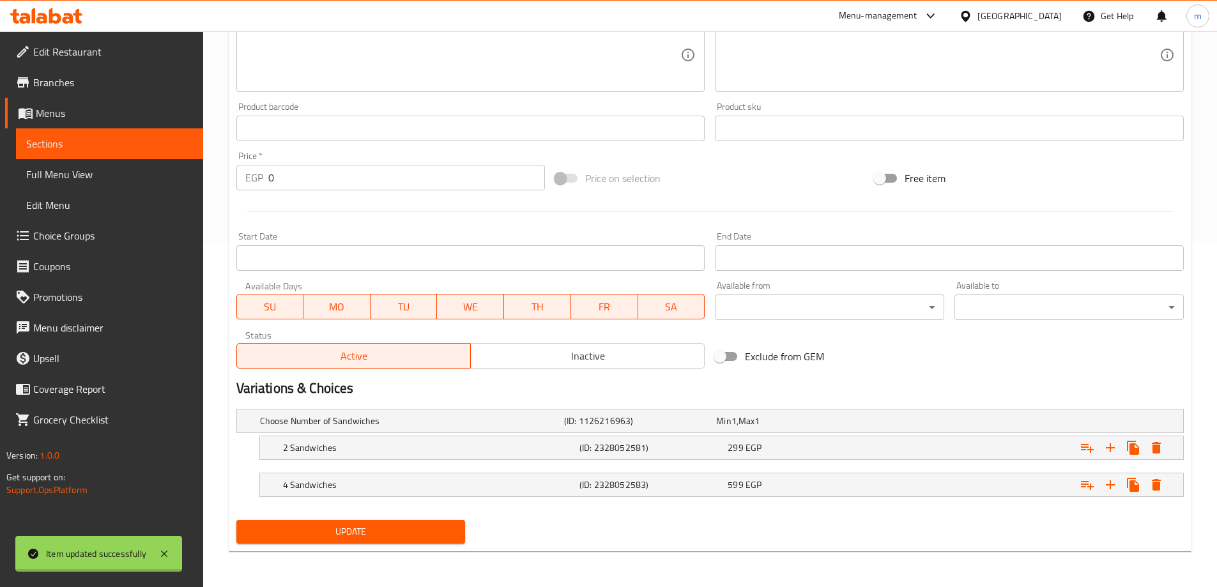
type input "علبة جي- كرانش"
click at [407, 535] on span "Update" at bounding box center [351, 532] width 209 height 16
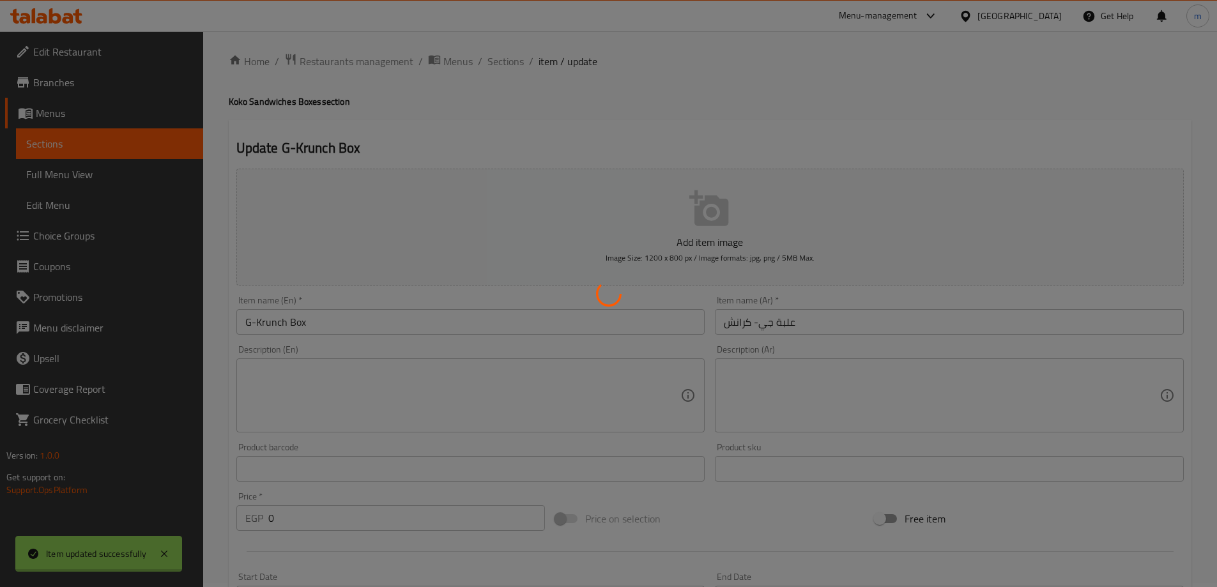
scroll to position [0, 0]
click at [503, 67] on div at bounding box center [608, 293] width 1217 height 587
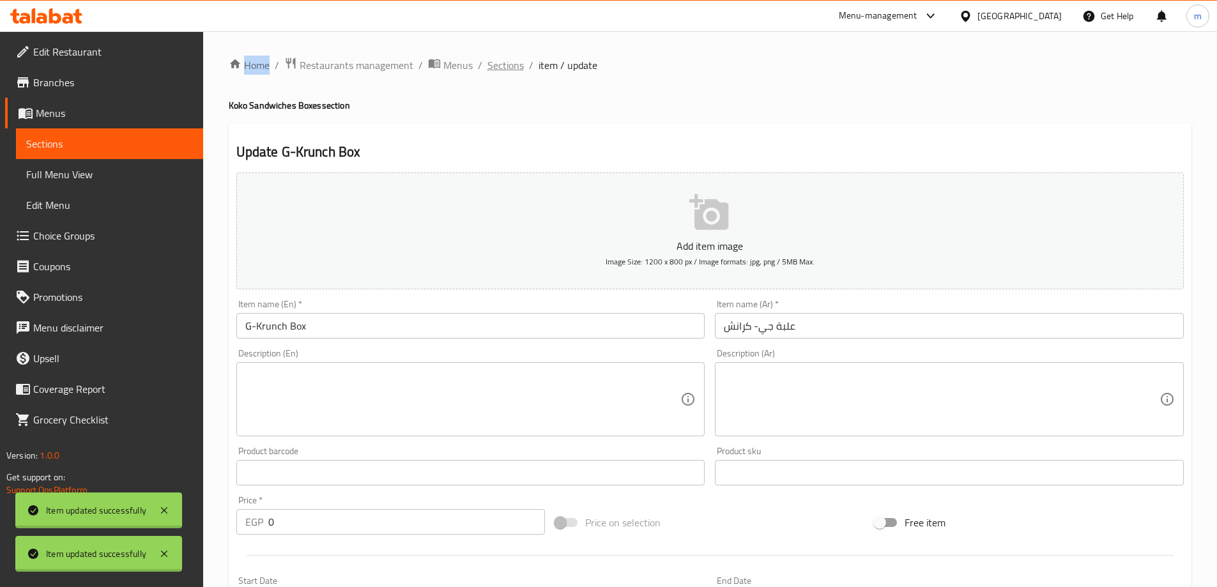
click at [505, 59] on span "Sections" at bounding box center [505, 64] width 36 height 15
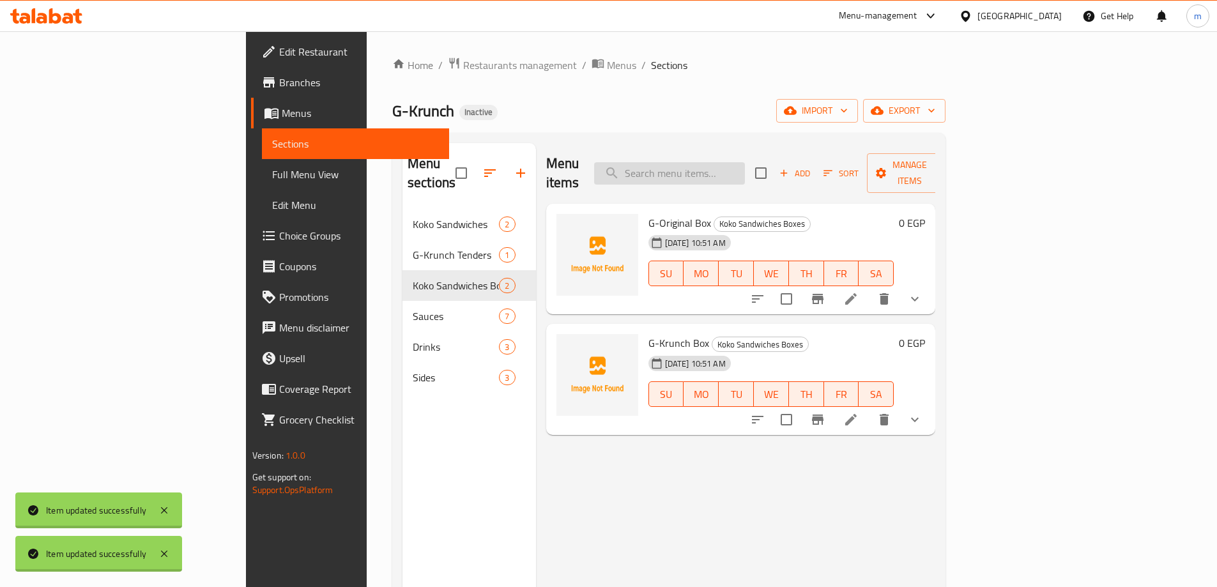
click at [745, 172] on input "search" at bounding box center [669, 173] width 151 height 22
type input "ل"
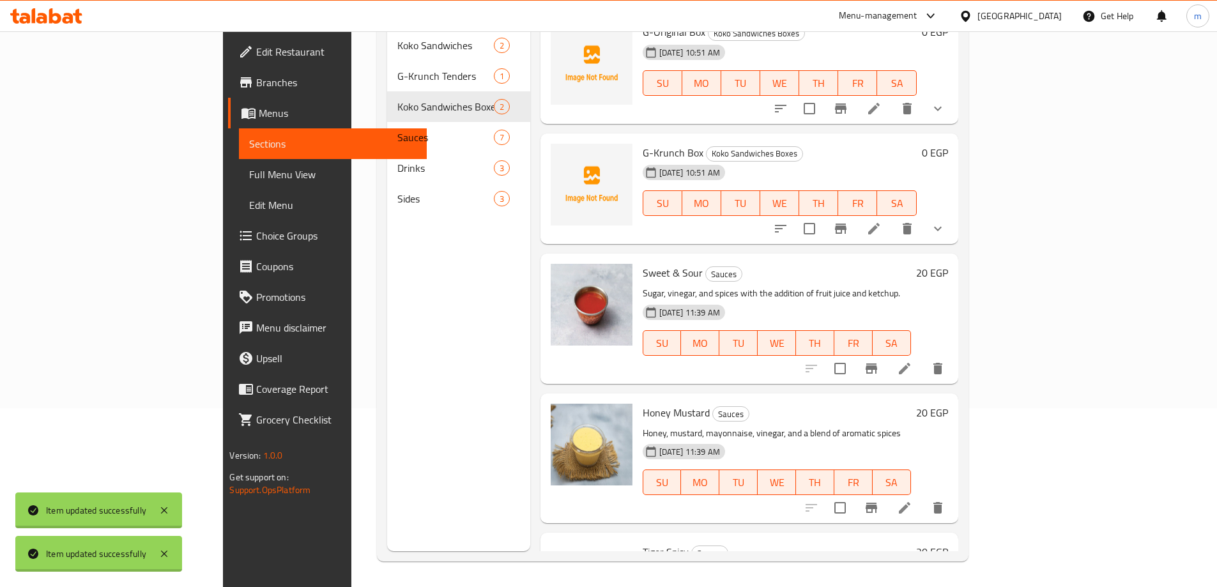
scroll to position [447, 0]
type input "G"
click at [910, 362] on icon at bounding box center [904, 367] width 11 height 11
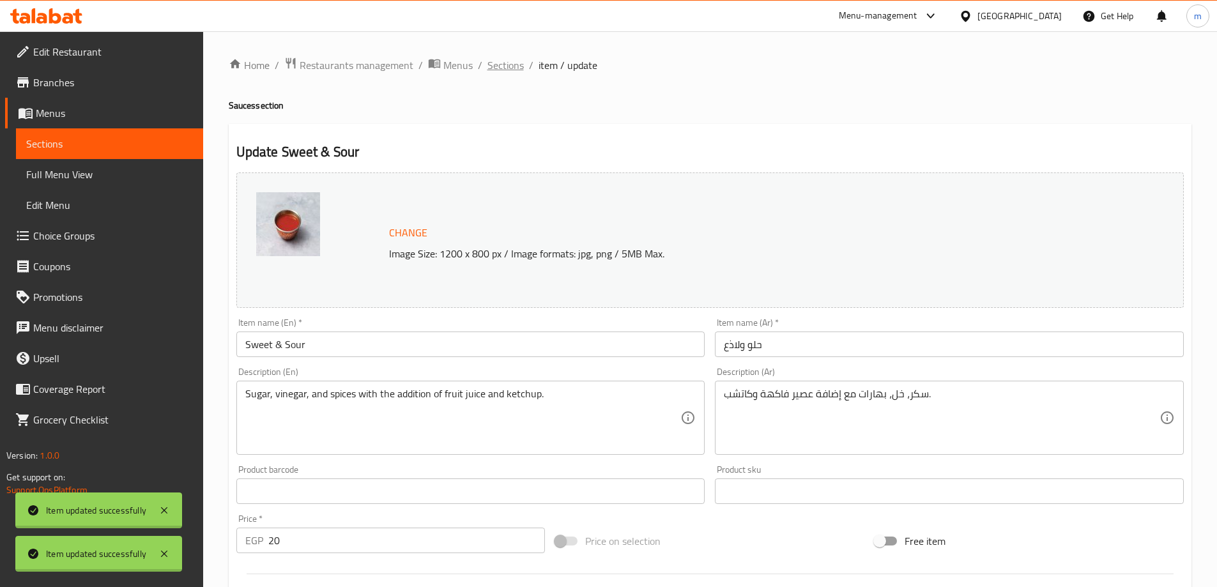
click at [496, 72] on span "Sections" at bounding box center [505, 64] width 36 height 15
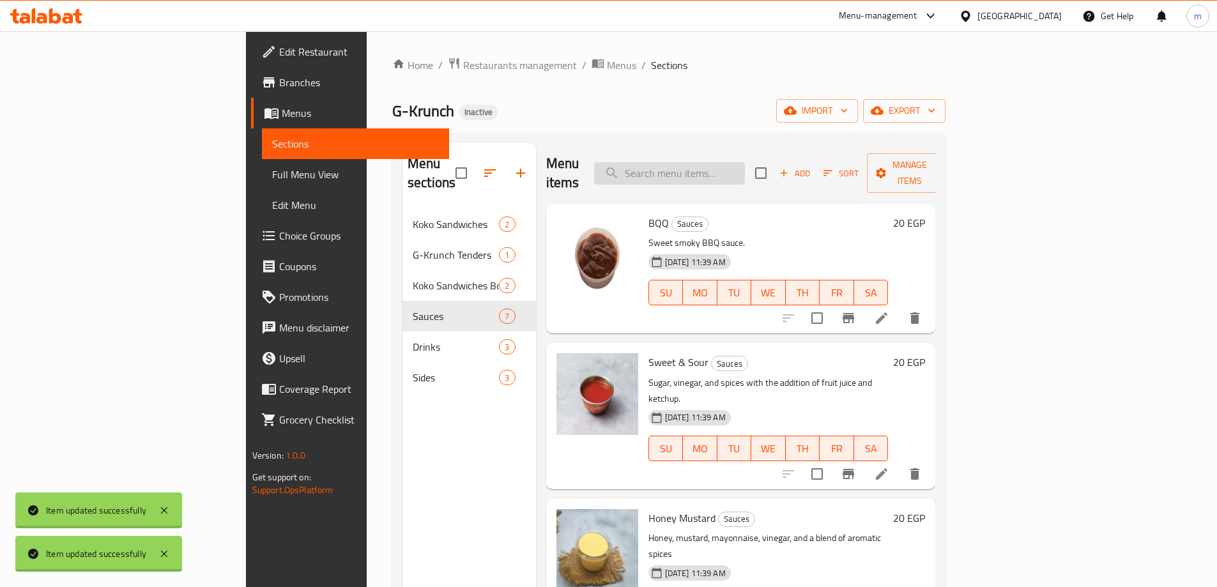
click at [745, 162] on input "search" at bounding box center [669, 173] width 151 height 22
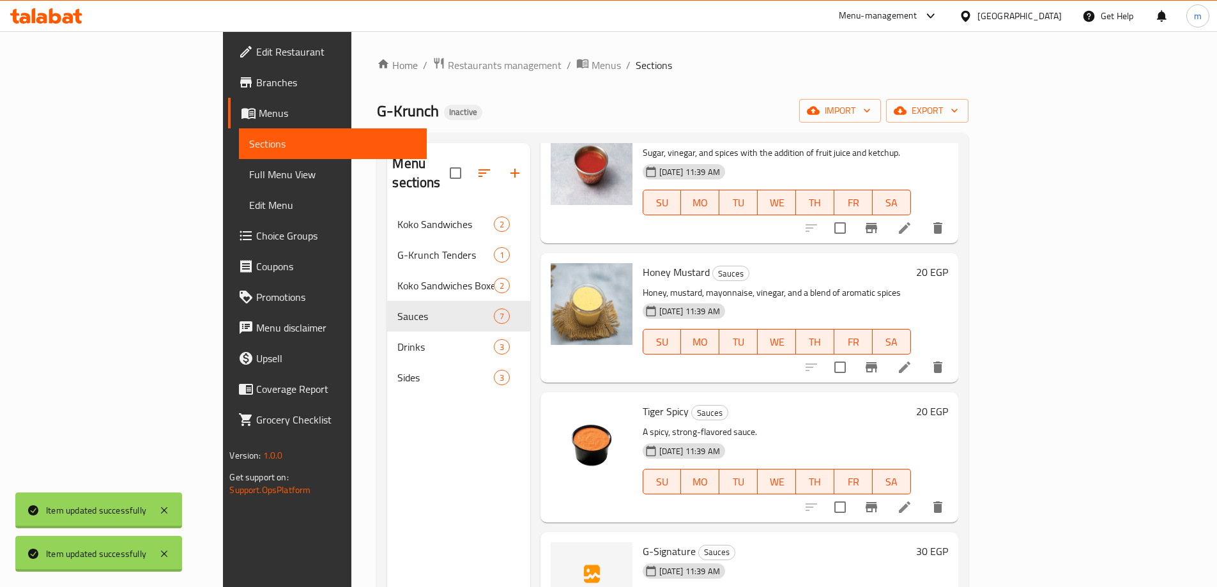
scroll to position [766, 0]
type input "G"
click at [922, 355] on li at bounding box center [905, 366] width 36 height 23
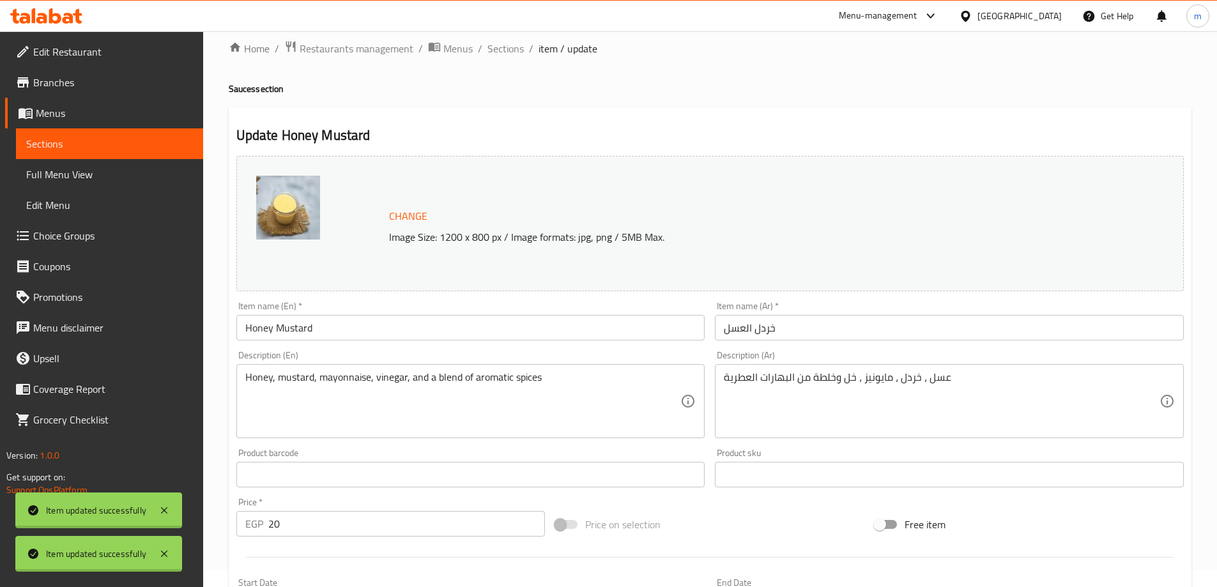
scroll to position [64, 0]
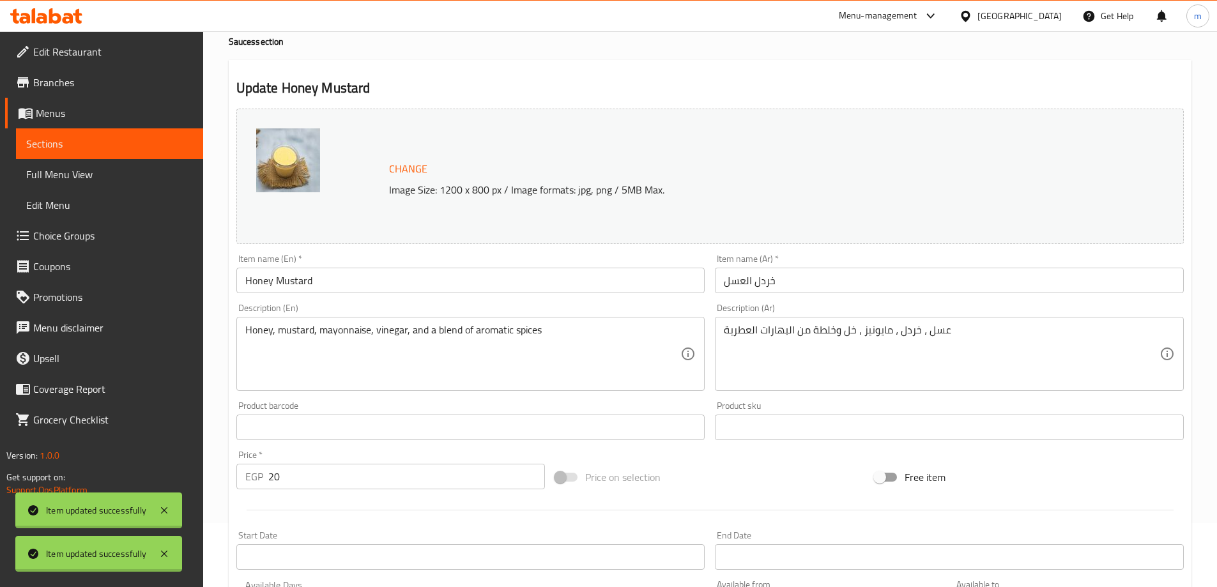
click at [799, 284] on input "خردل العسل" at bounding box center [949, 281] width 469 height 26
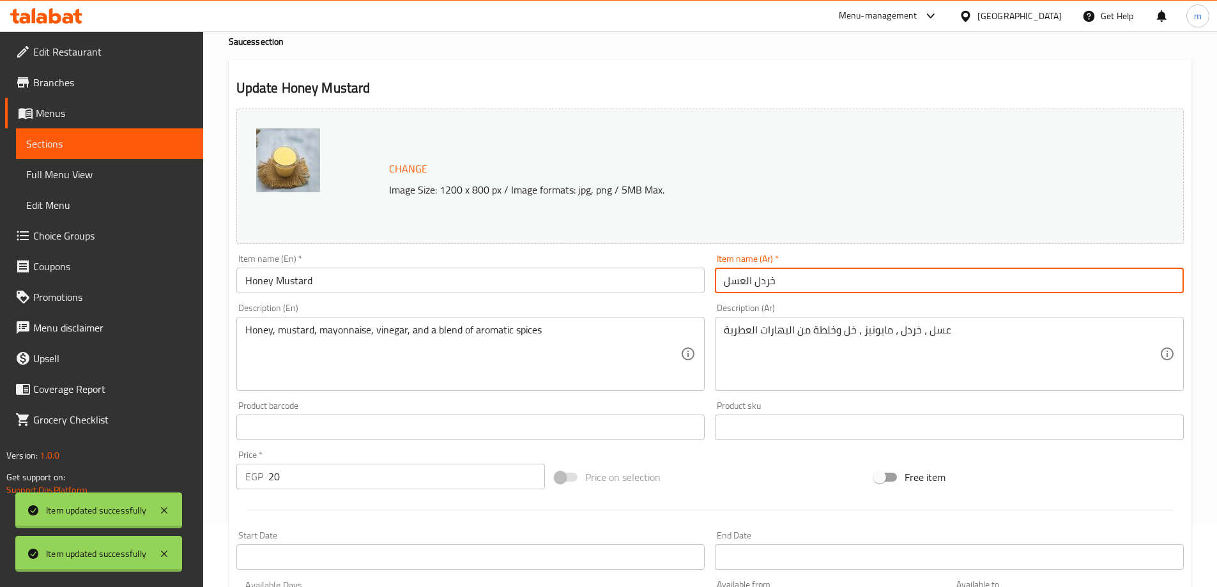
click at [799, 284] on input "خردل العسل" at bounding box center [949, 281] width 469 height 26
paste input "مستردة ب"
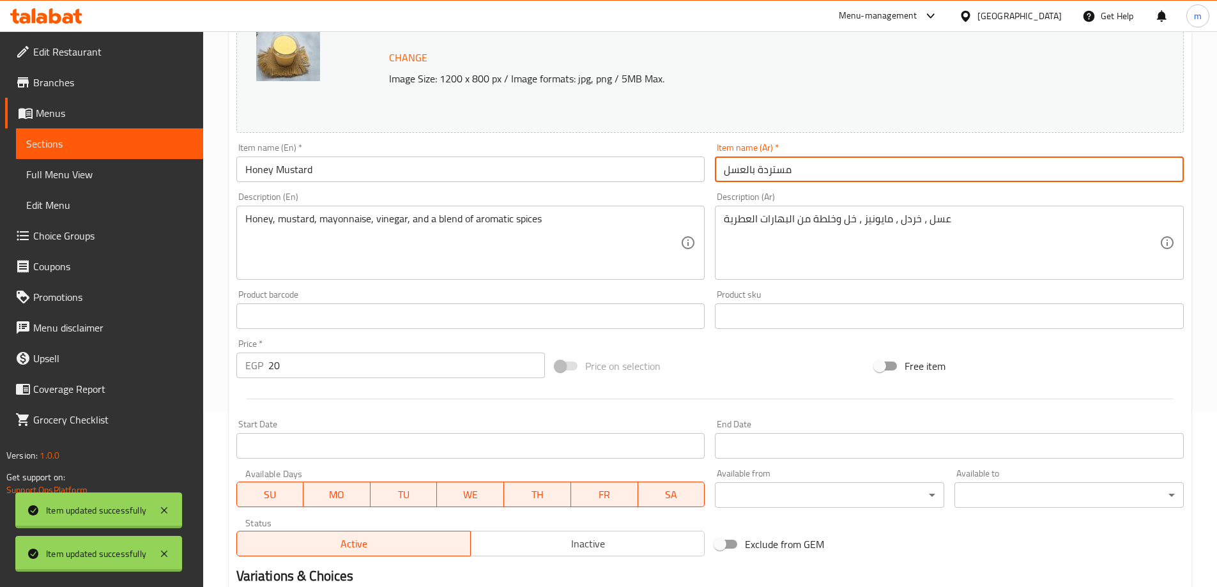
scroll to position [334, 0]
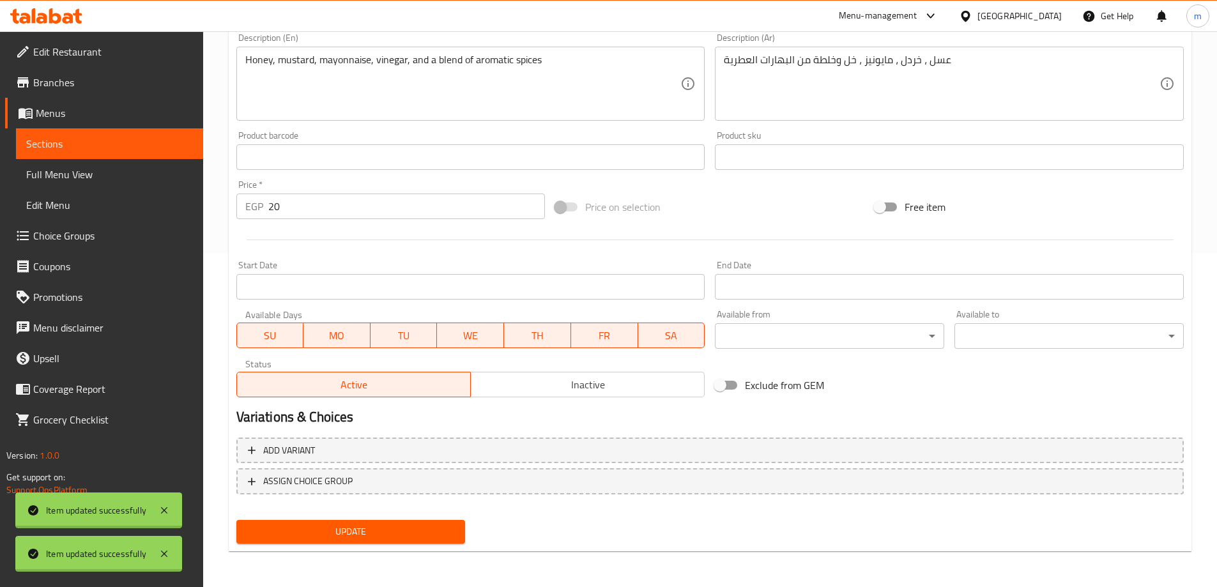
type input "مستردة بالعسل"
click at [448, 529] on span "Update" at bounding box center [351, 532] width 209 height 16
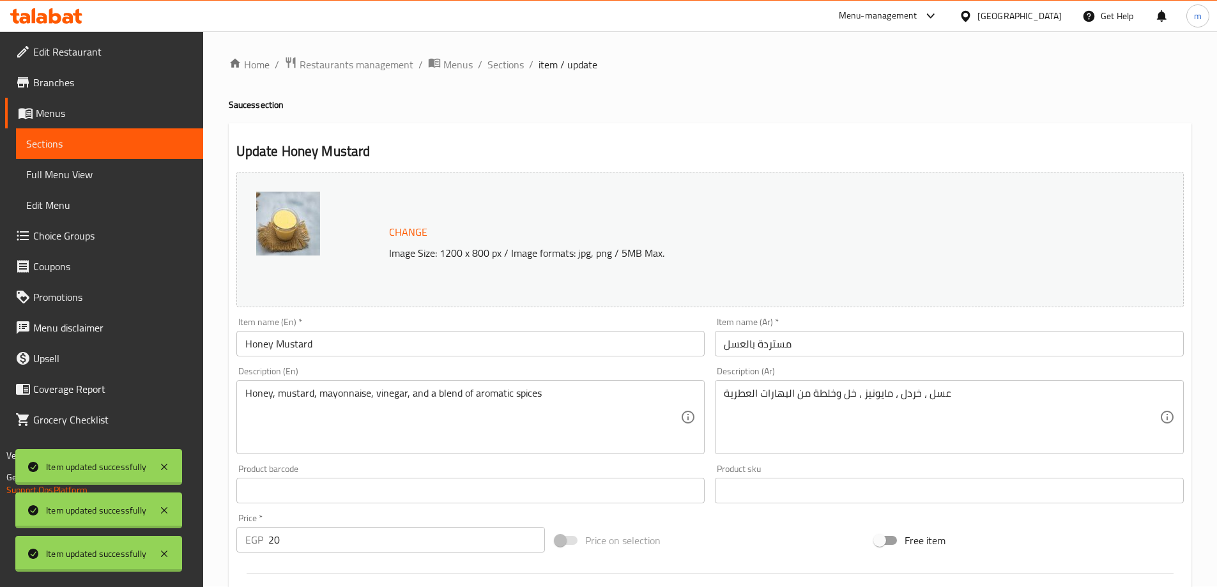
scroll to position [0, 0]
click at [505, 63] on span "Sections" at bounding box center [505, 64] width 36 height 15
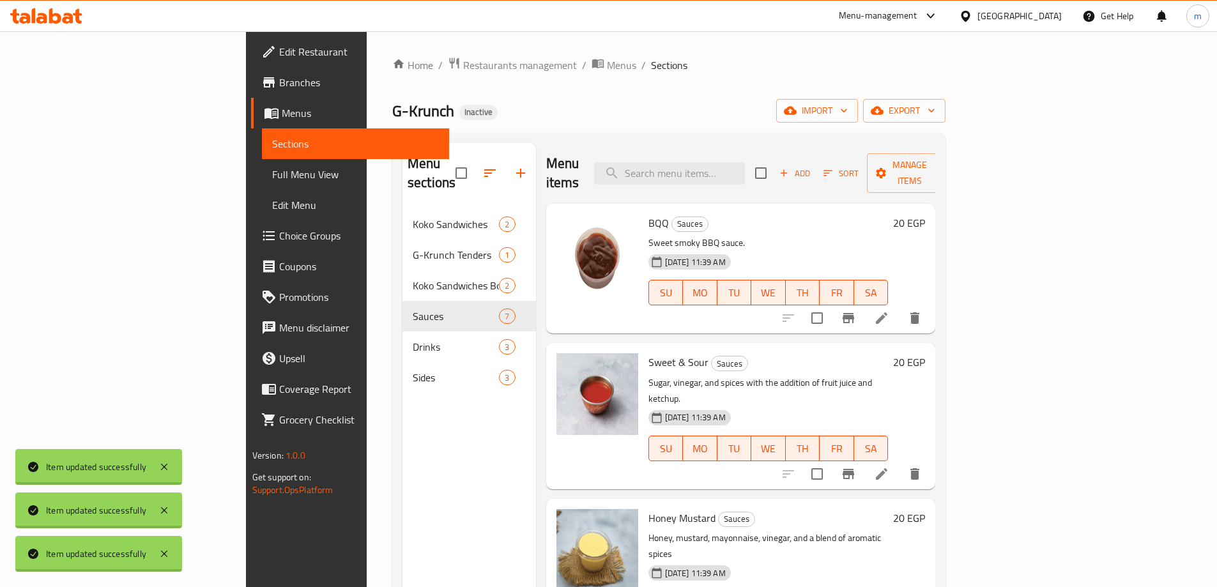
click at [747, 176] on div "Menu items Add Sort Manage items" at bounding box center [741, 173] width 390 height 61
click at [745, 170] on input "search" at bounding box center [669, 173] width 151 height 22
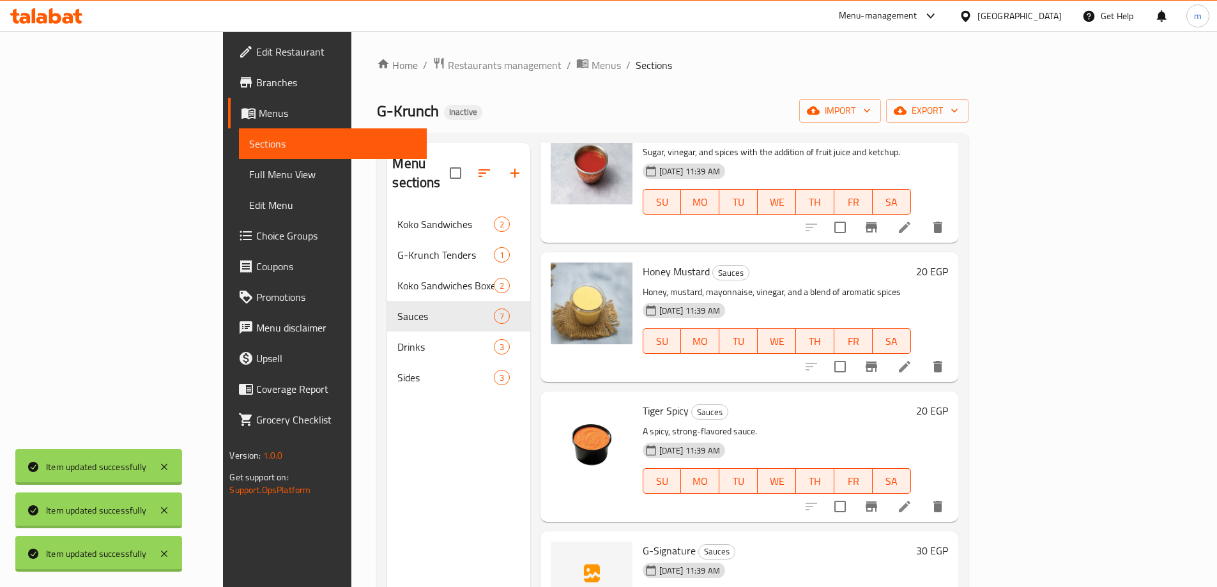
scroll to position [830, 0]
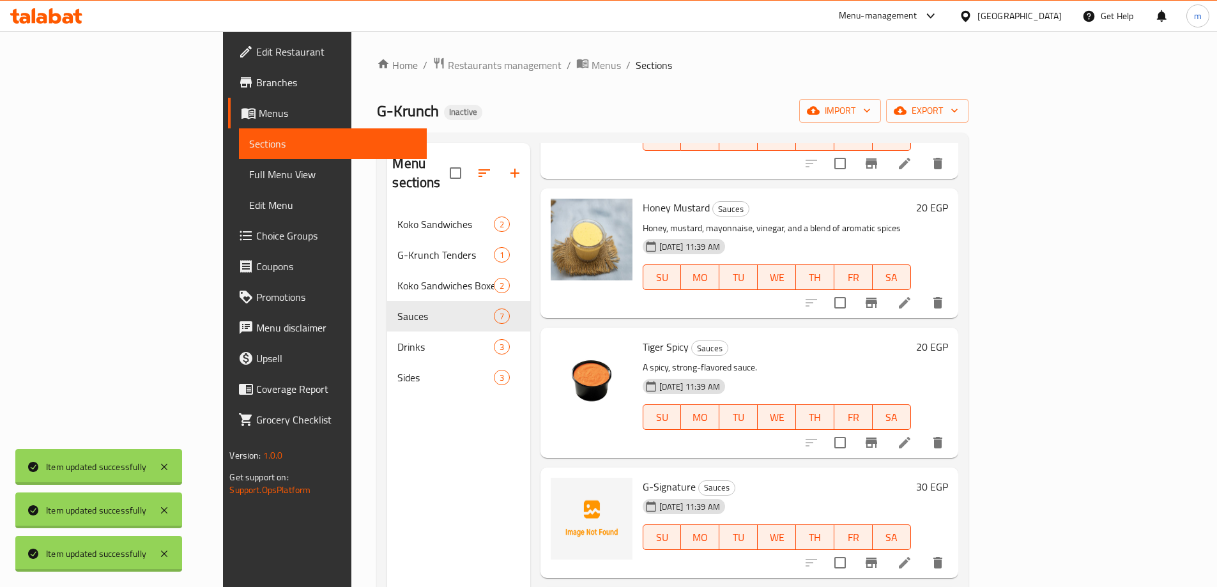
type input "G"
click at [922, 431] on li at bounding box center [905, 442] width 36 height 23
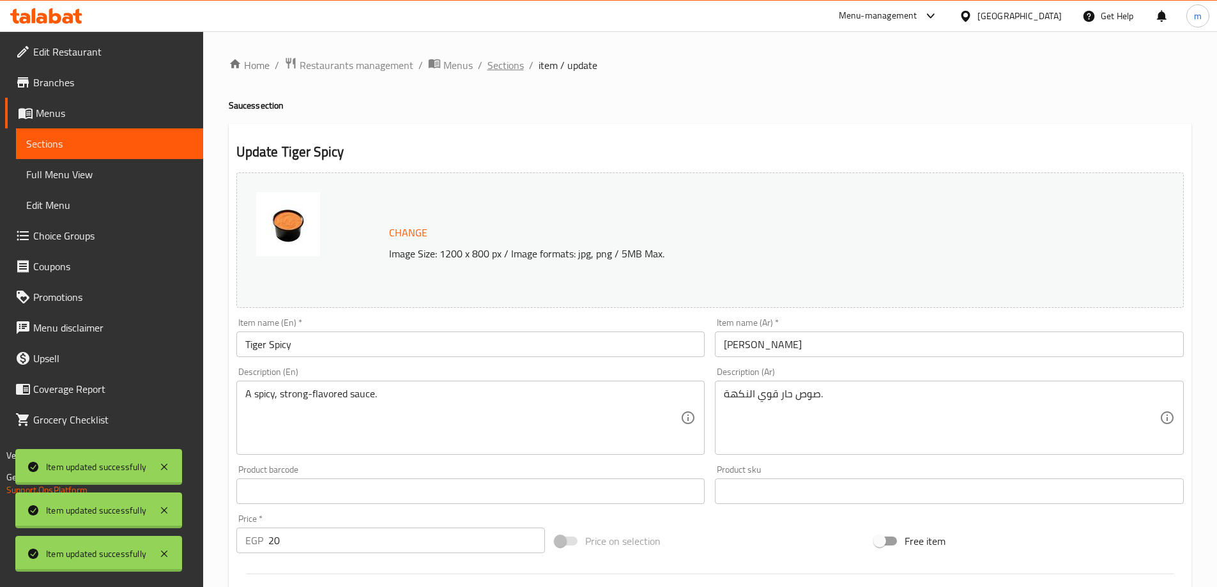
click at [512, 67] on span "Sections" at bounding box center [505, 64] width 36 height 15
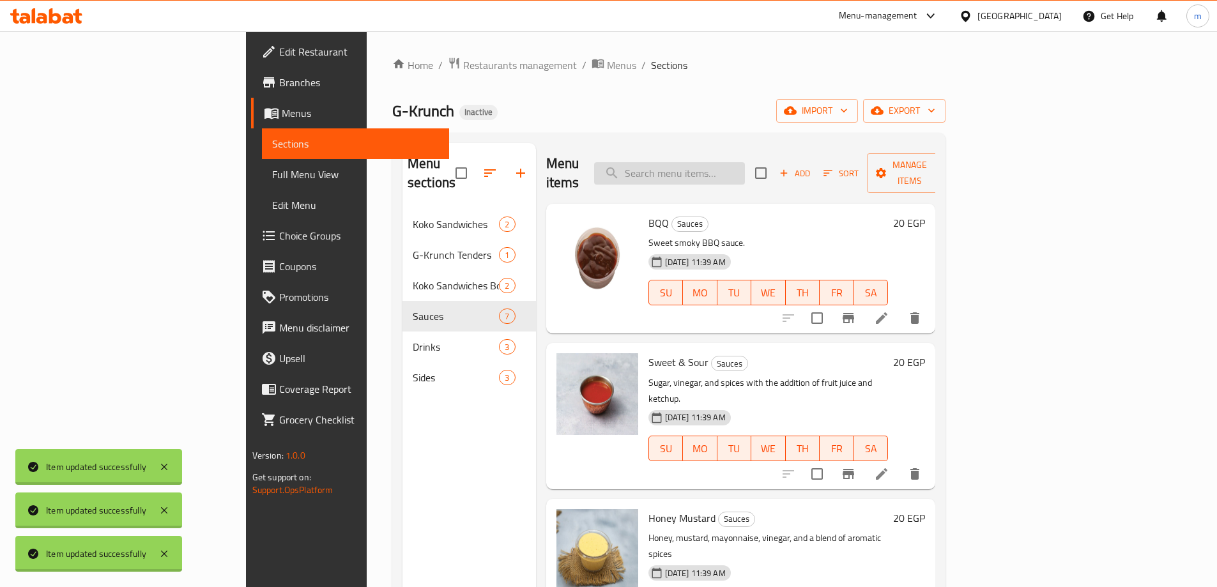
click at [725, 166] on input "search" at bounding box center [669, 173] width 151 height 22
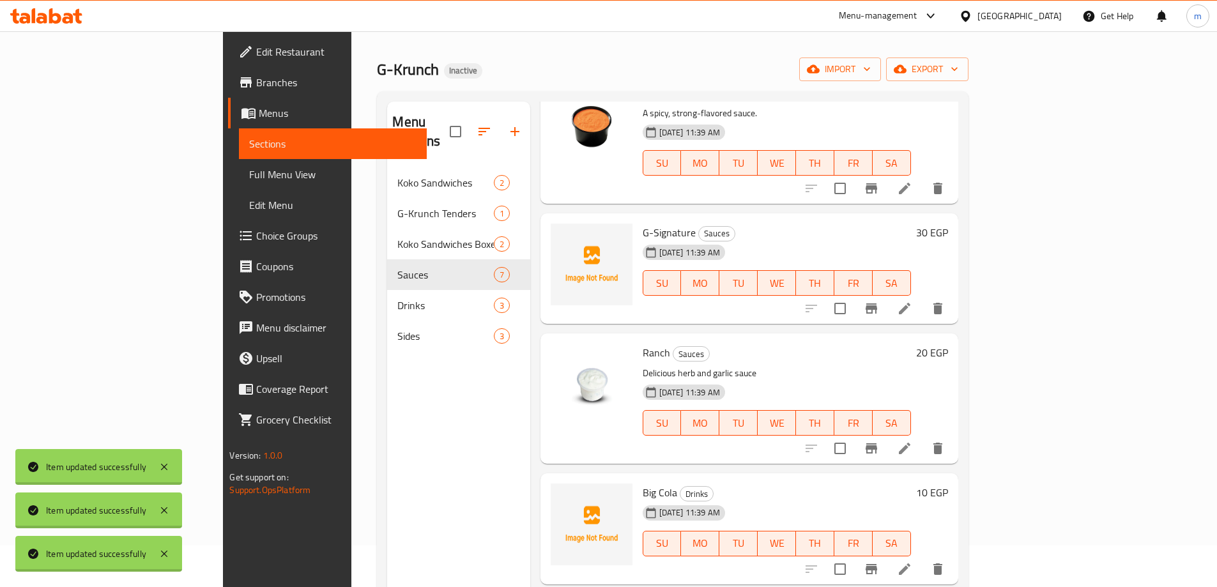
scroll to position [64, 0]
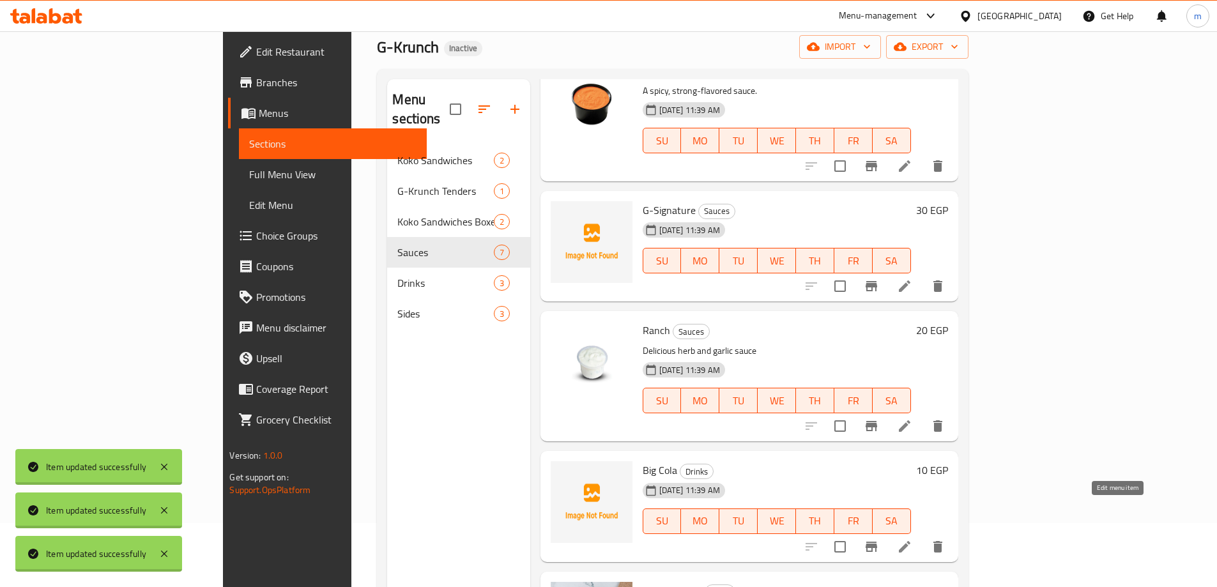
type input "G"
click at [910, 540] on icon at bounding box center [904, 545] width 11 height 11
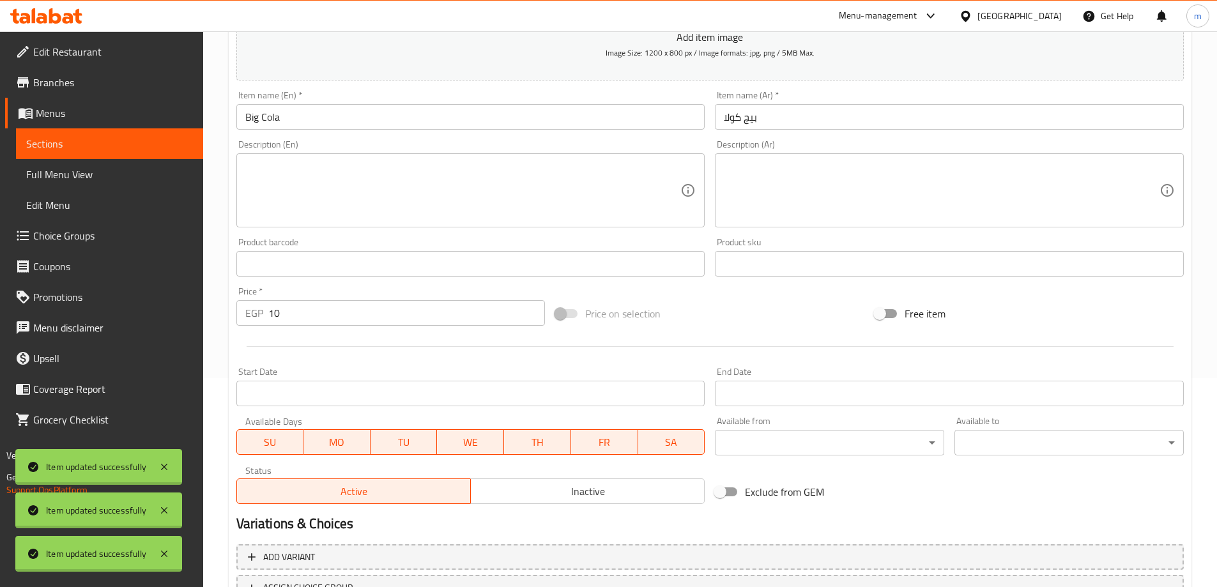
scroll to position [316, 0]
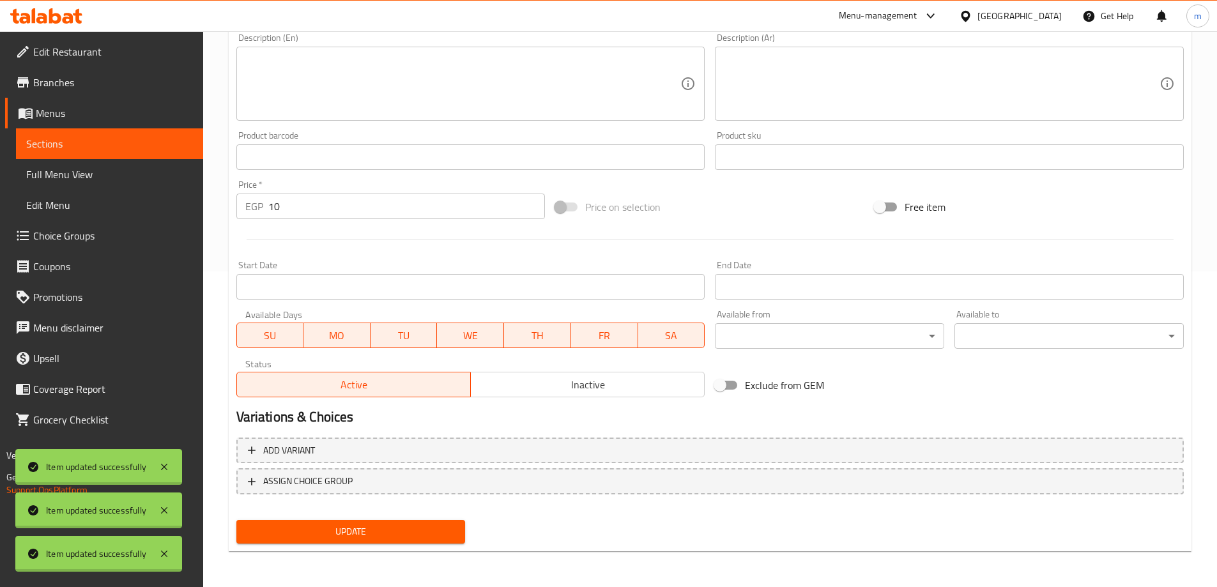
click at [409, 535] on span "Update" at bounding box center [351, 532] width 209 height 16
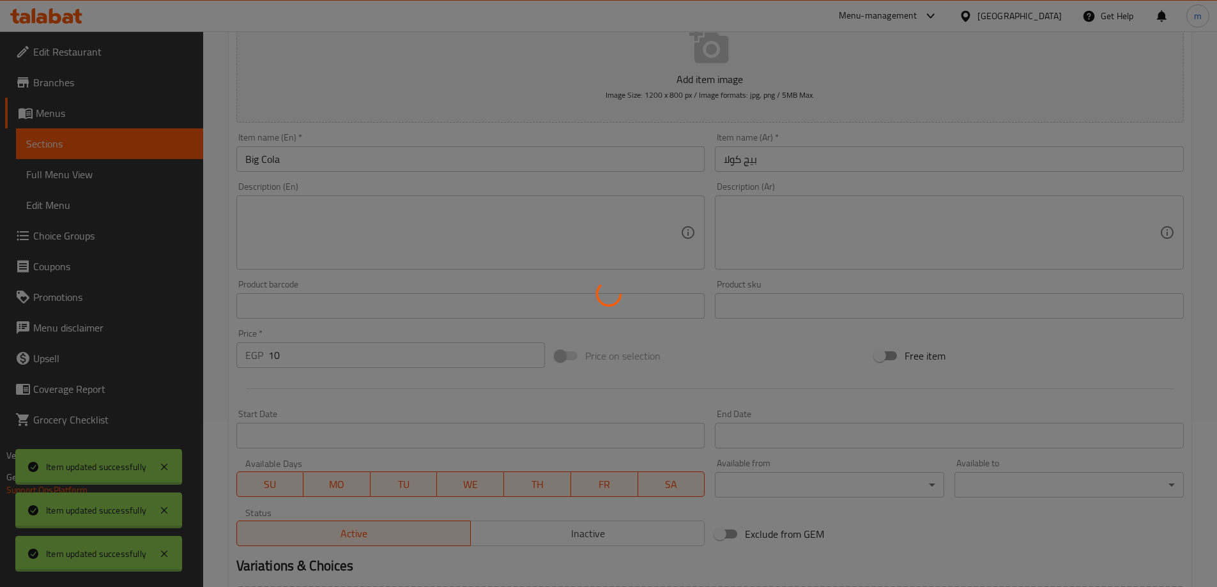
scroll to position [0, 0]
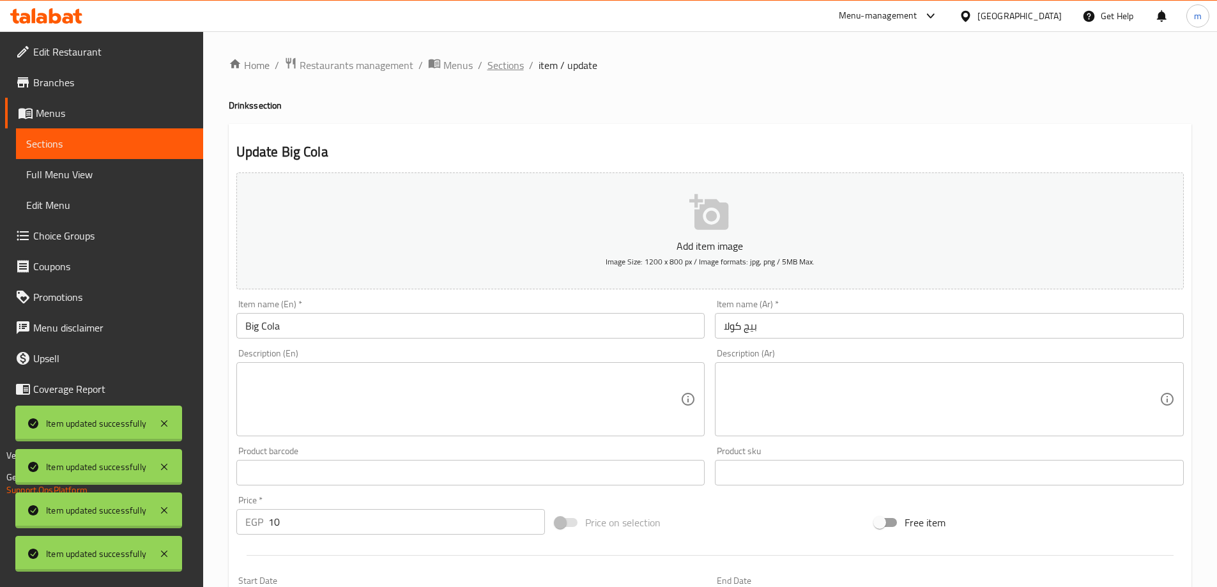
click at [509, 61] on span "Sections" at bounding box center [505, 64] width 36 height 15
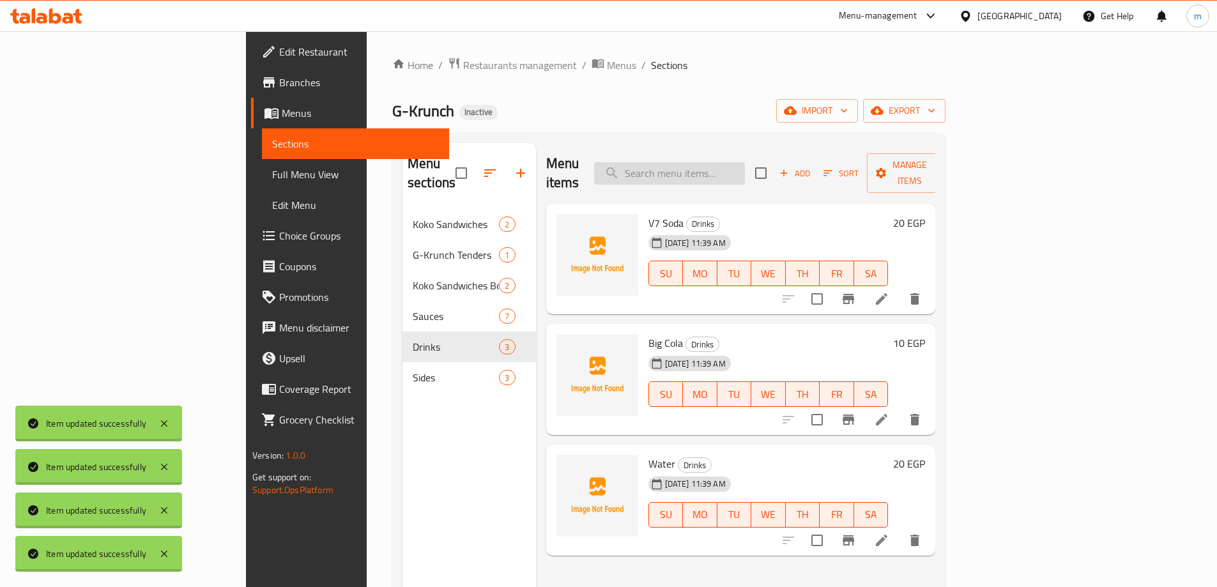
click at [731, 162] on input "search" at bounding box center [669, 173] width 151 height 22
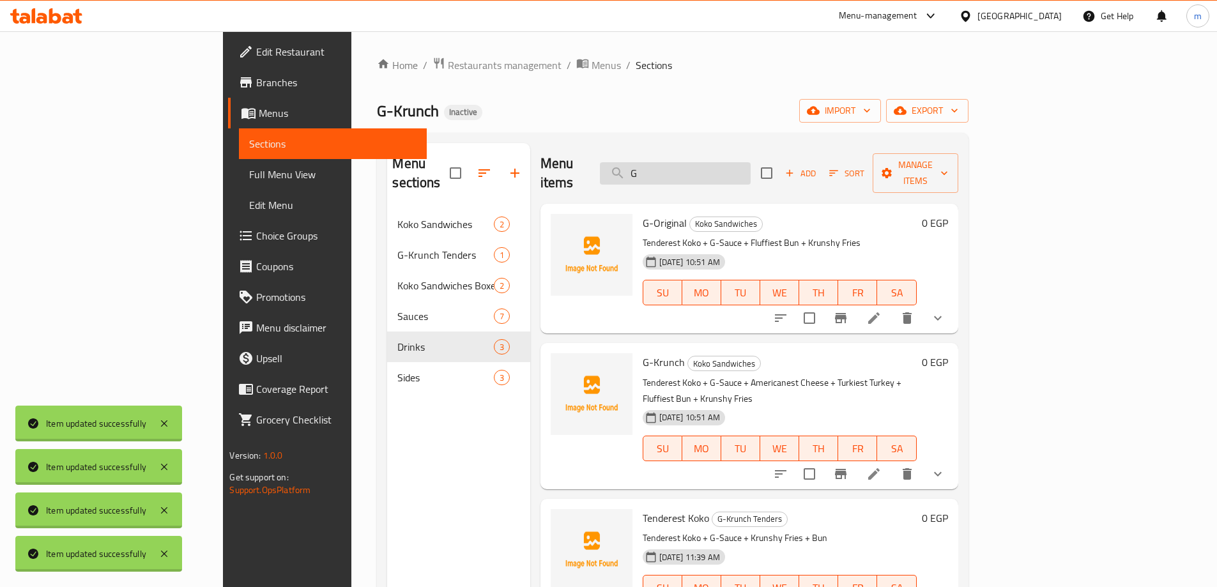
click at [750, 169] on input "G" at bounding box center [675, 173] width 151 height 22
type input "\"
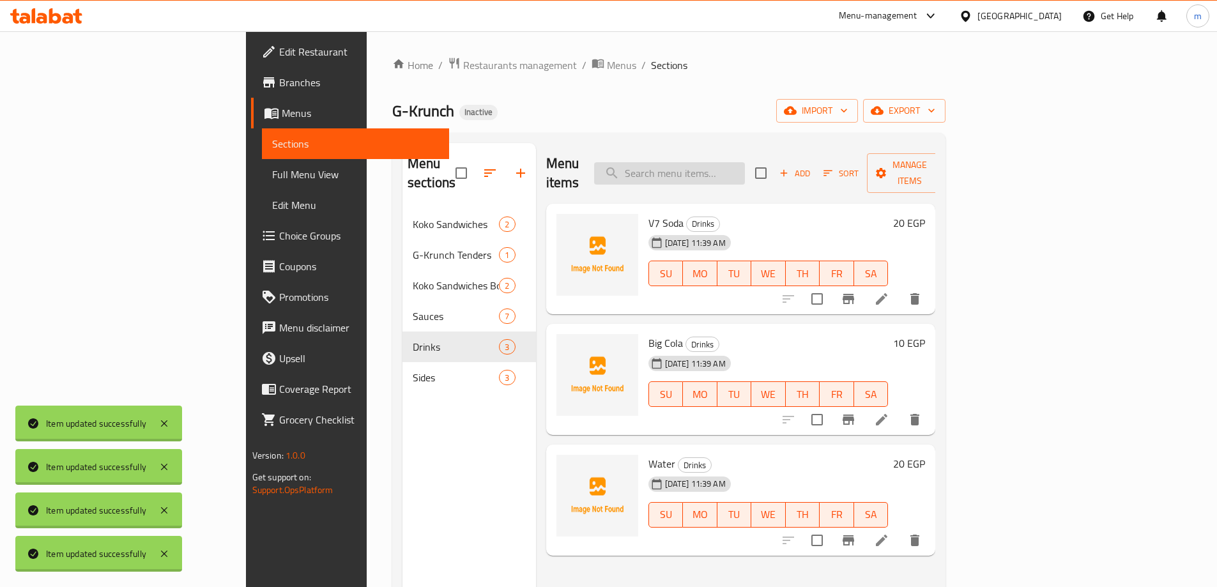
click at [745, 169] on input "search" at bounding box center [669, 173] width 151 height 22
paste input "V7"
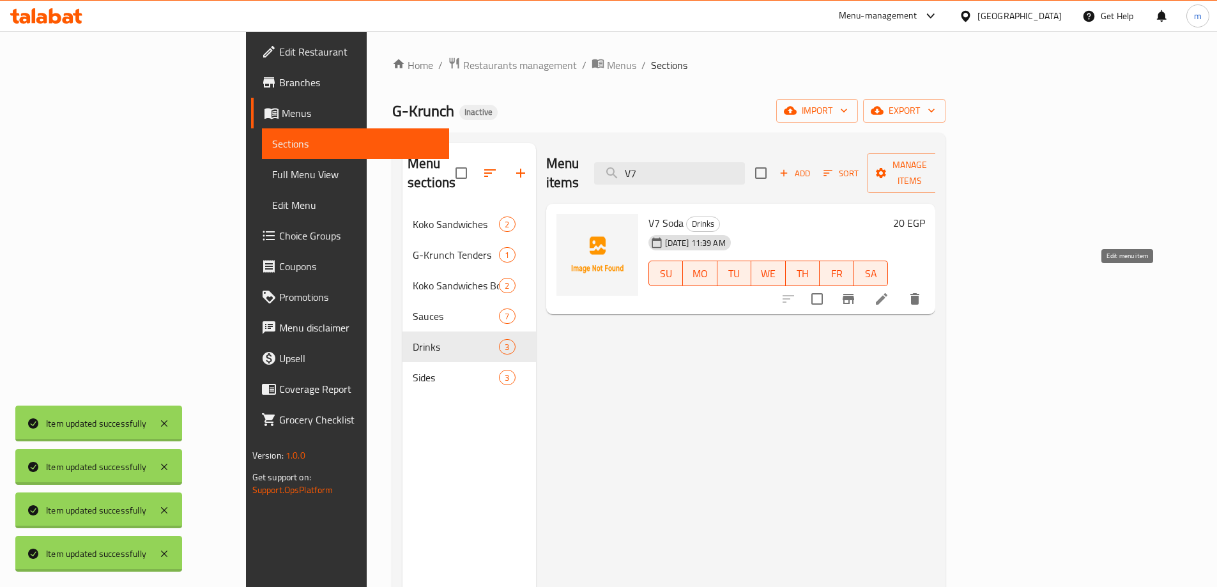
type input "V7"
click at [889, 291] on icon at bounding box center [881, 298] width 15 height 15
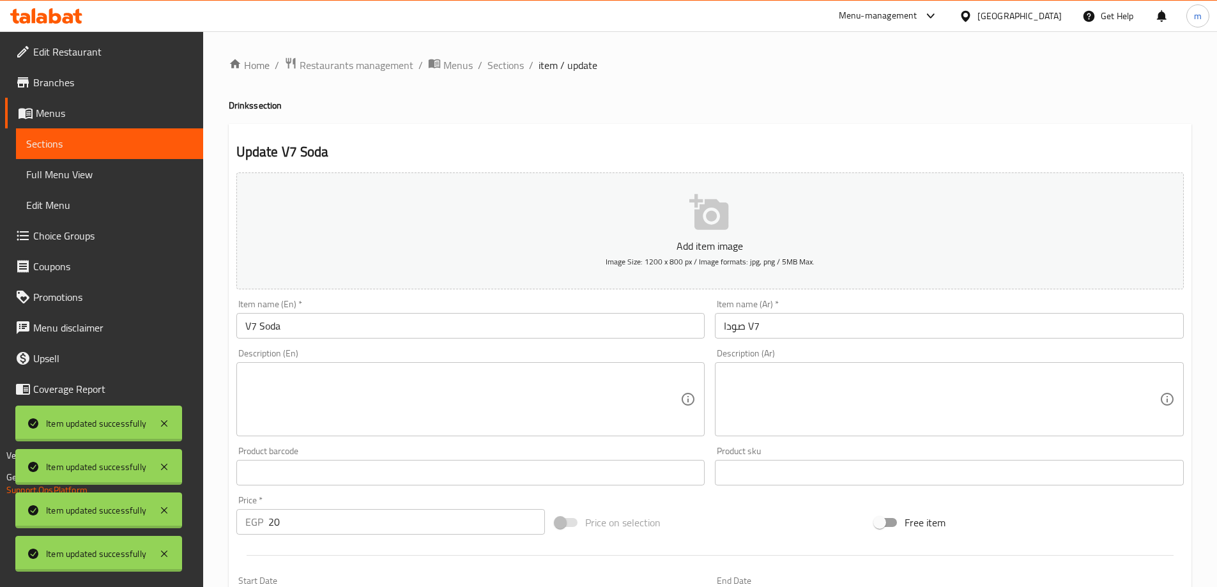
click at [796, 325] on input "صودا V7" at bounding box center [949, 326] width 469 height 26
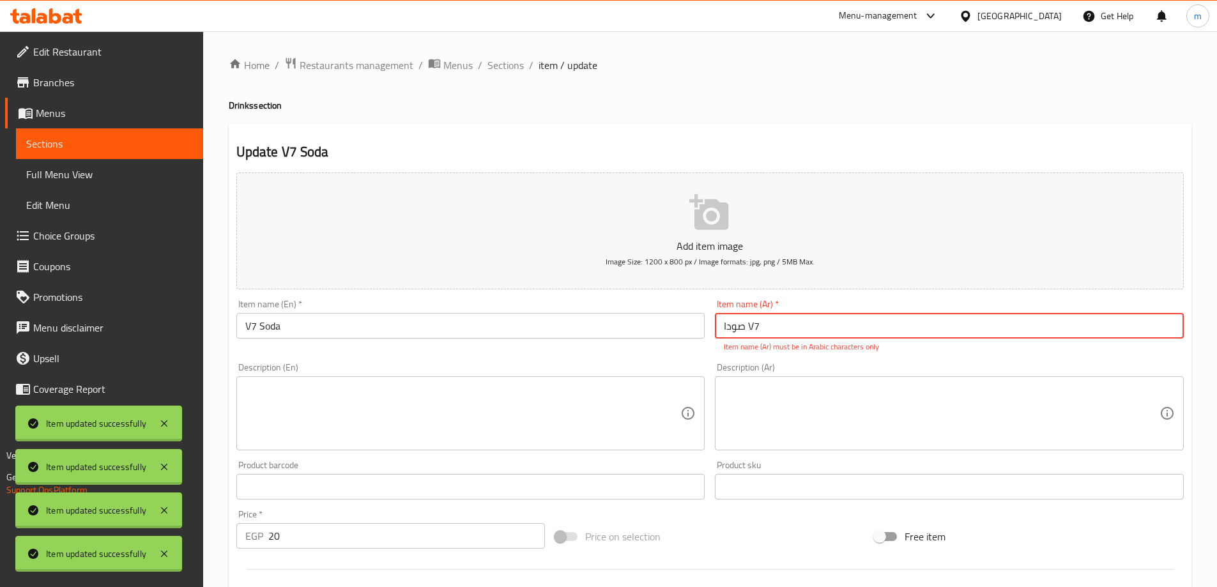
click at [759, 335] on input "صودا V7" at bounding box center [949, 326] width 469 height 26
drag, startPoint x: 748, startPoint y: 327, endPoint x: 769, endPoint y: 324, distance: 21.3
click at [769, 324] on input "صودا V7" at bounding box center [949, 326] width 469 height 26
type input "ص"
type input "ق"
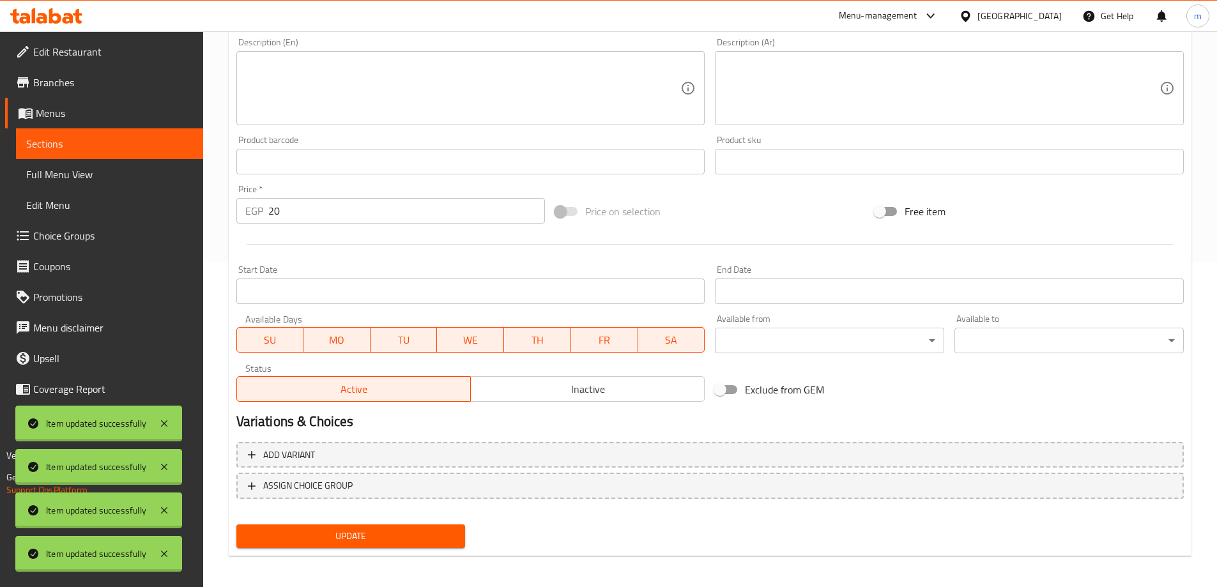
scroll to position [330, 0]
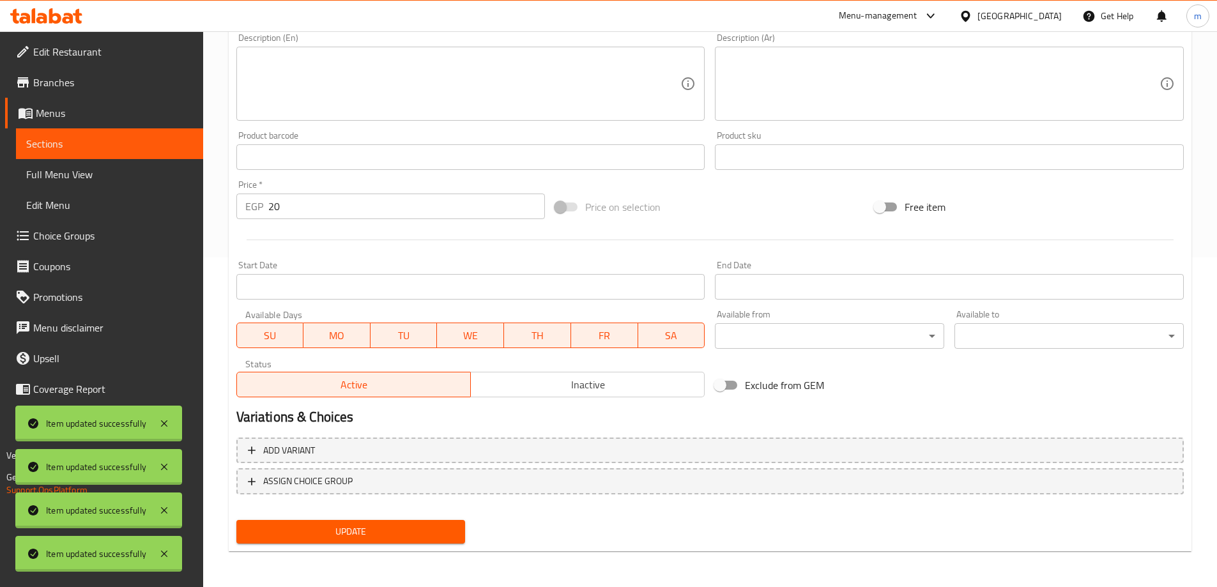
type input "فى سفن صودا"
click at [349, 533] on span "Update" at bounding box center [351, 532] width 209 height 16
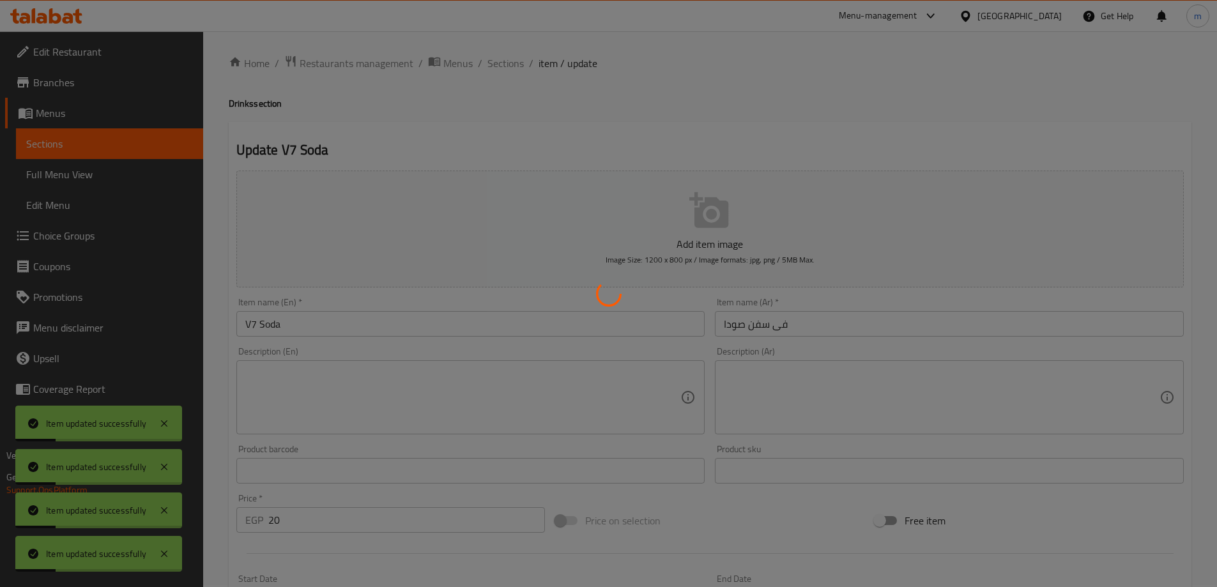
scroll to position [0, 0]
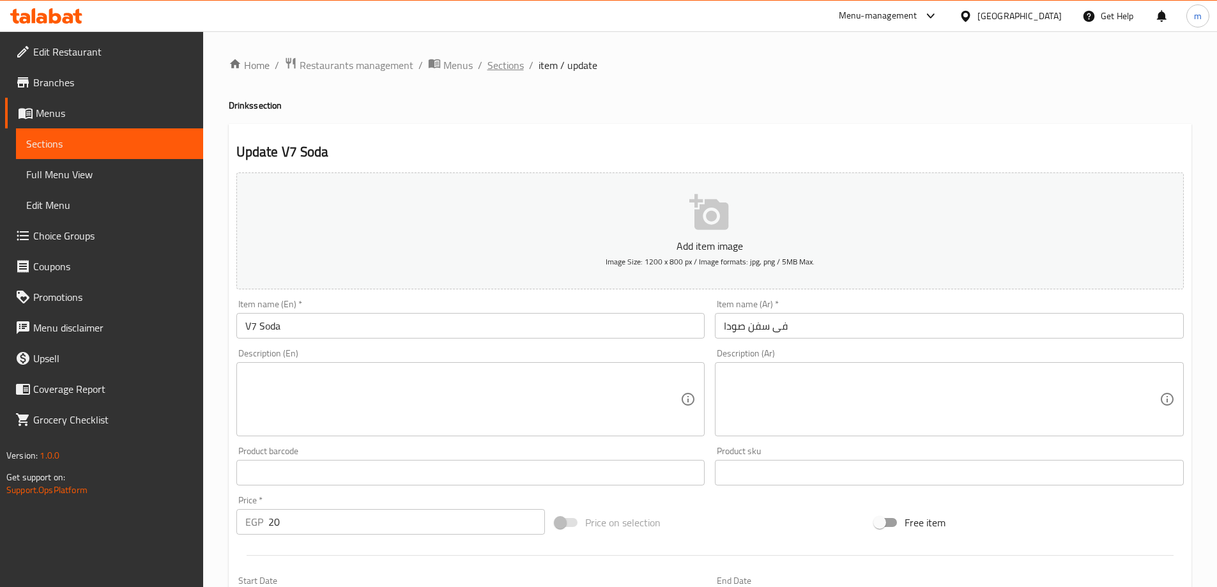
click at [498, 73] on span "Sections" at bounding box center [505, 64] width 36 height 15
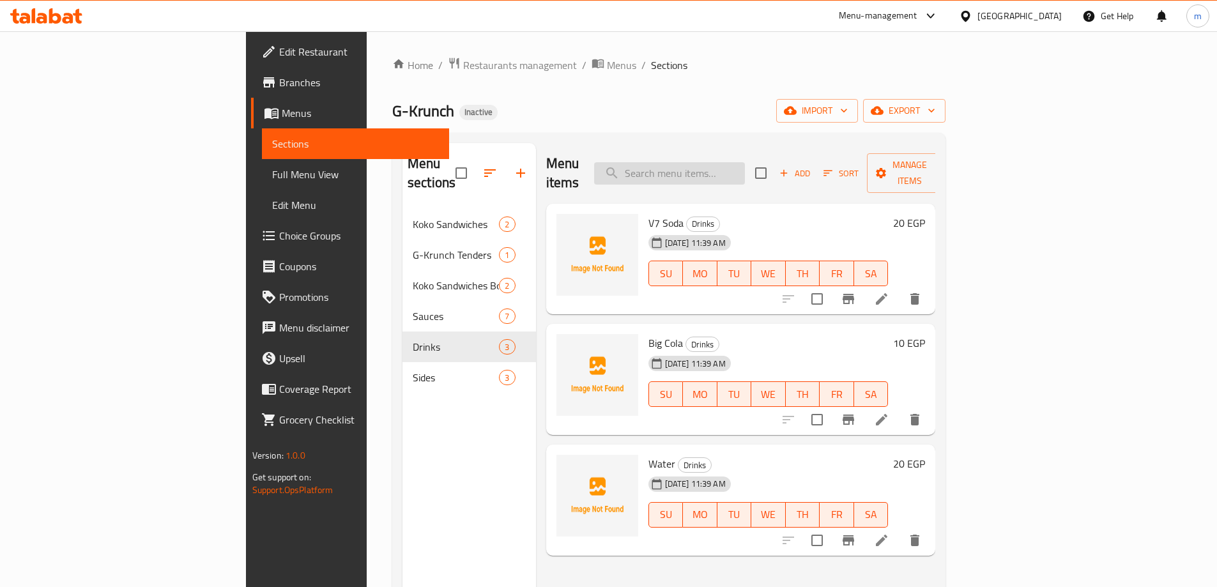
click at [745, 162] on input "search" at bounding box center [669, 173] width 151 height 22
paste input "Water"
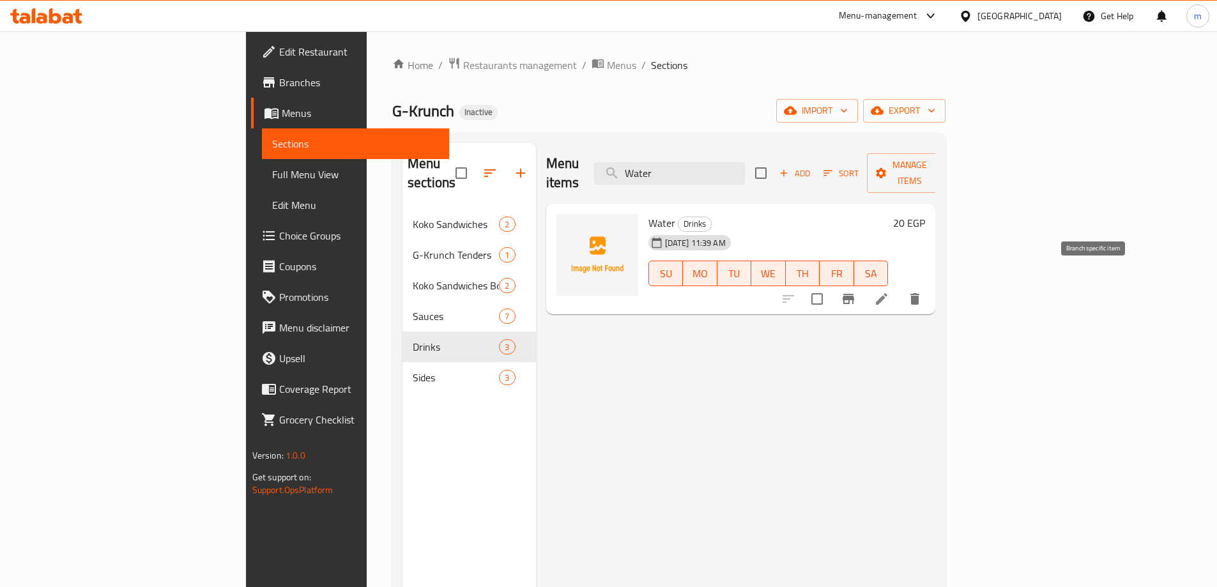
type input "Water"
click at [899, 287] on li at bounding box center [882, 298] width 36 height 23
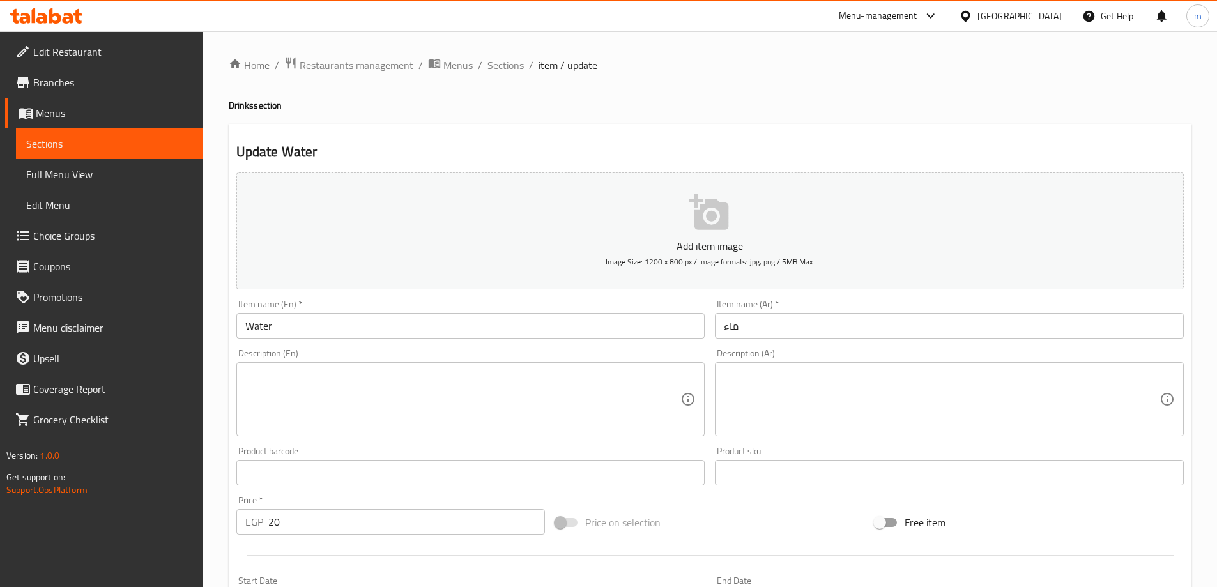
click at [812, 327] on input "ماء" at bounding box center [949, 326] width 469 height 26
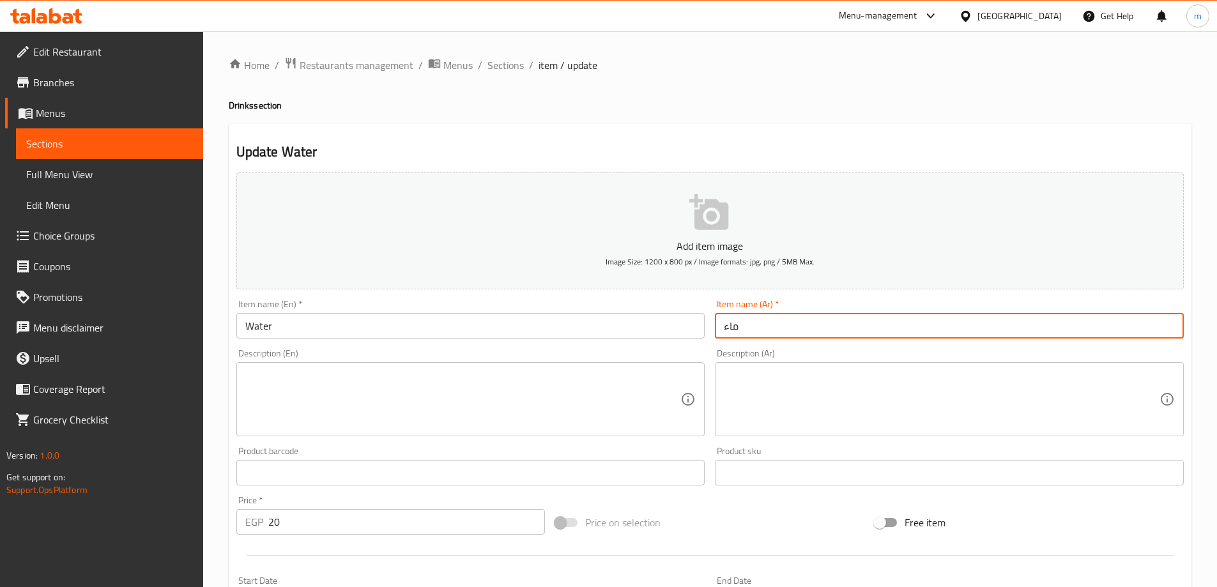
paste input "ياه"
type input "مياه"
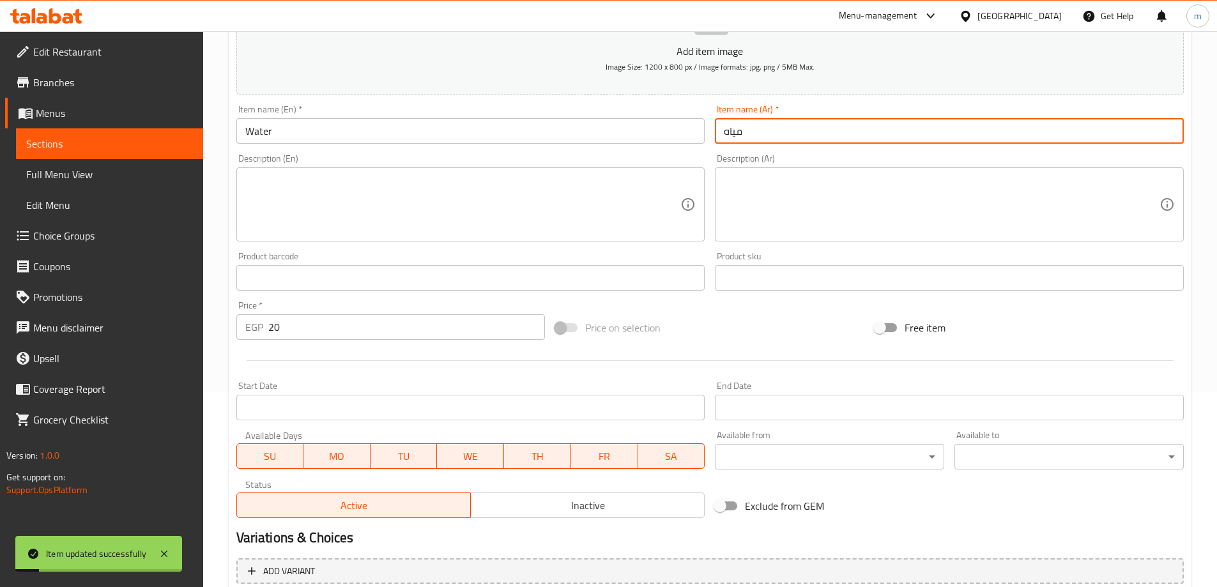
scroll to position [316, 0]
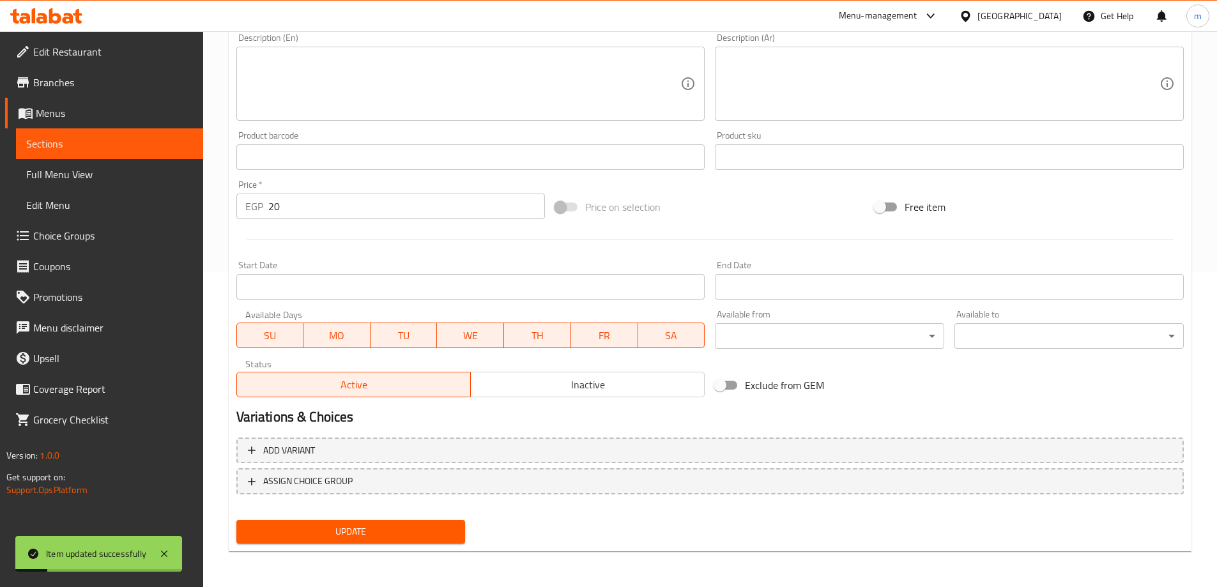
click at [391, 537] on span "Update" at bounding box center [351, 532] width 209 height 16
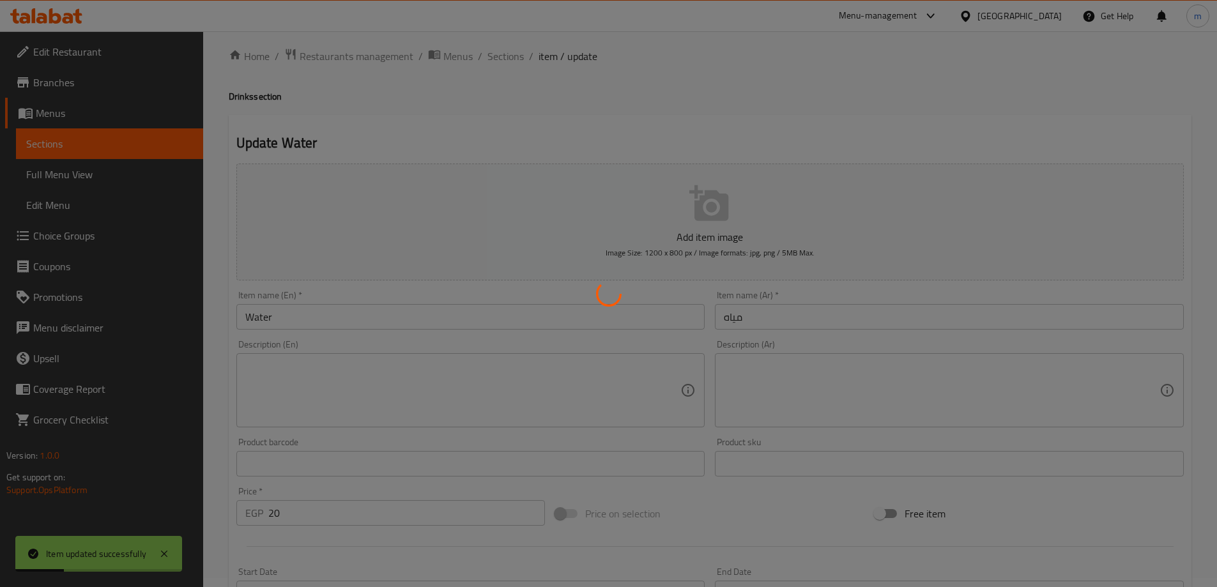
scroll to position [0, 0]
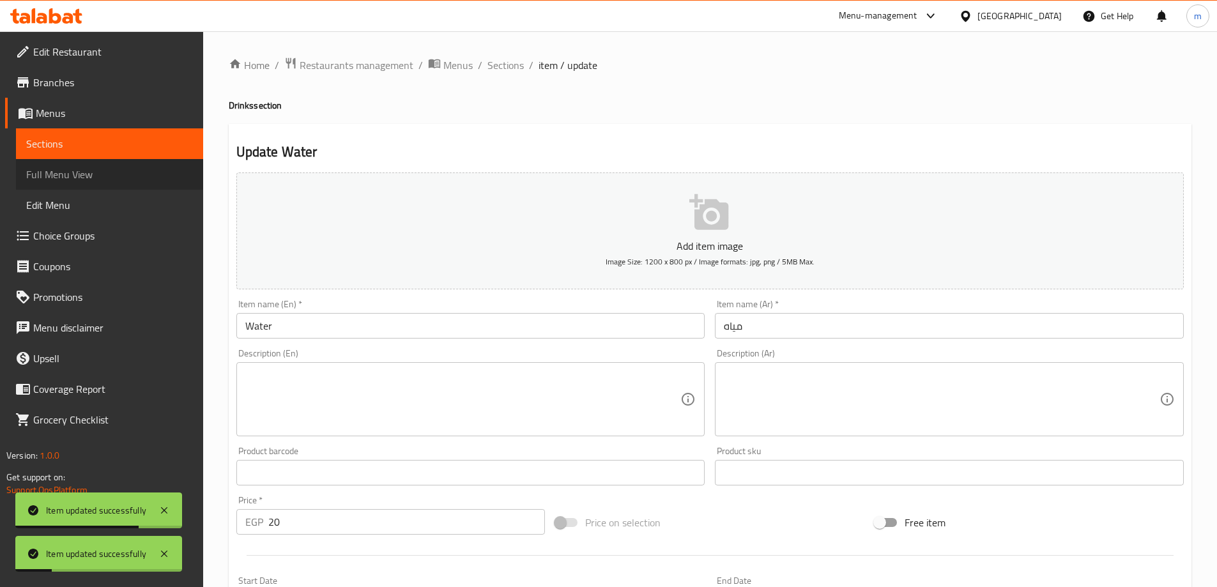
click at [74, 173] on span "Full Menu View" at bounding box center [109, 174] width 167 height 15
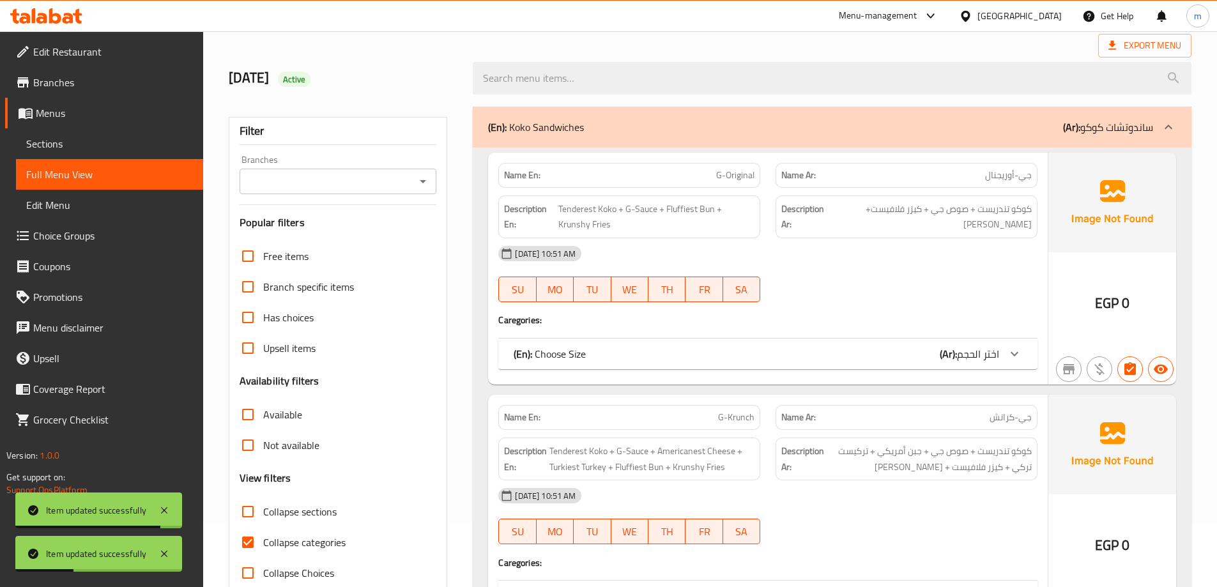
scroll to position [128, 0]
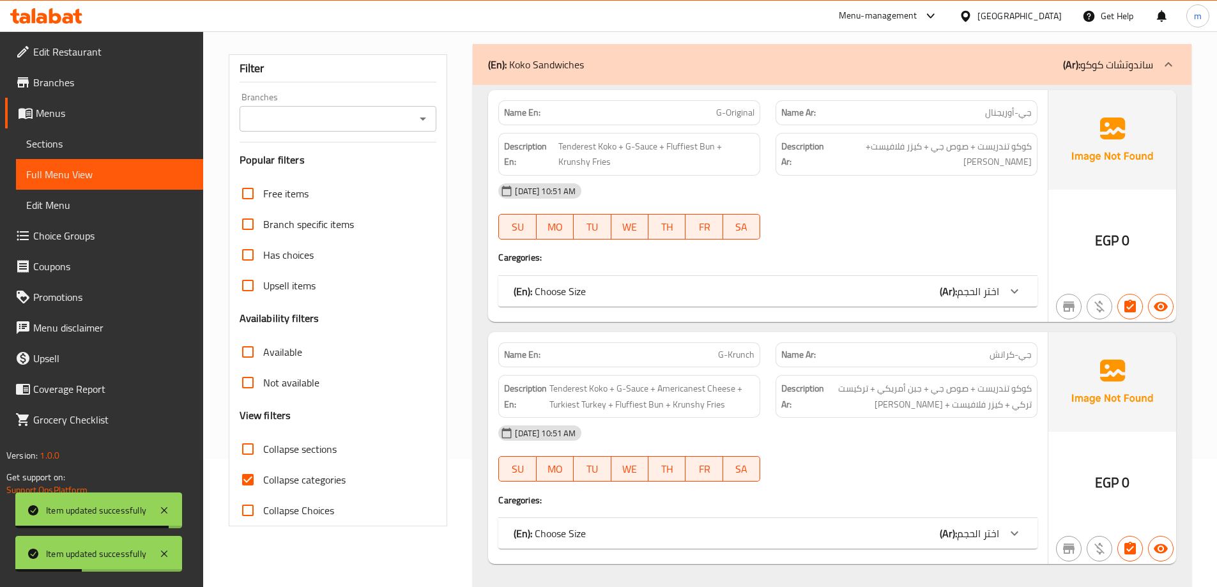
click at [254, 484] on input "Collapse categories" at bounding box center [247, 479] width 31 height 31
checkbox input "false"
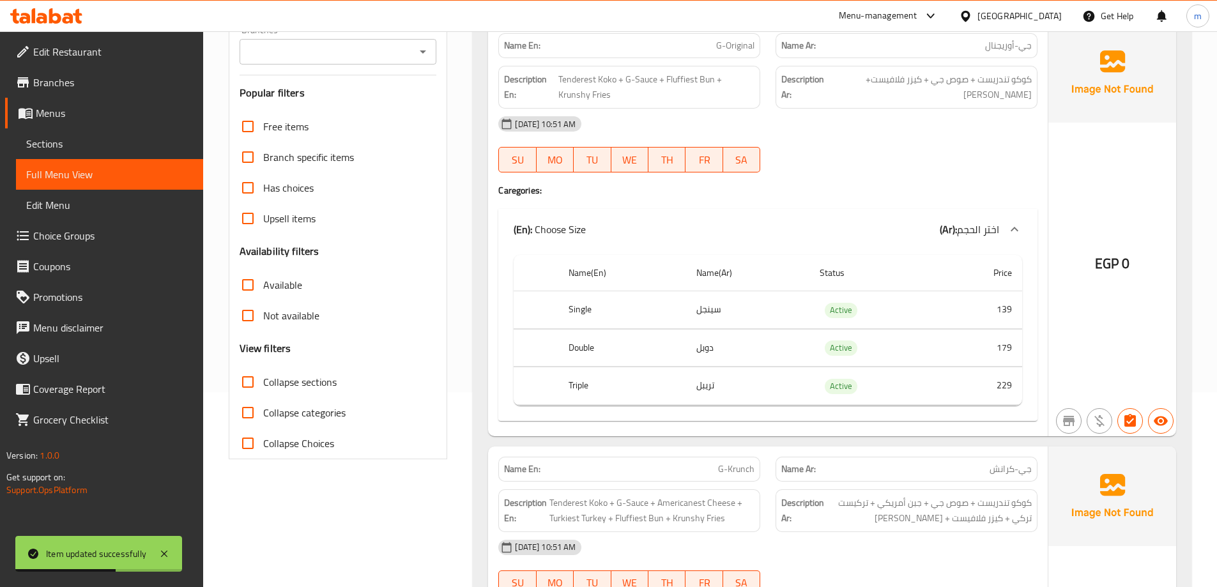
scroll to position [0, 0]
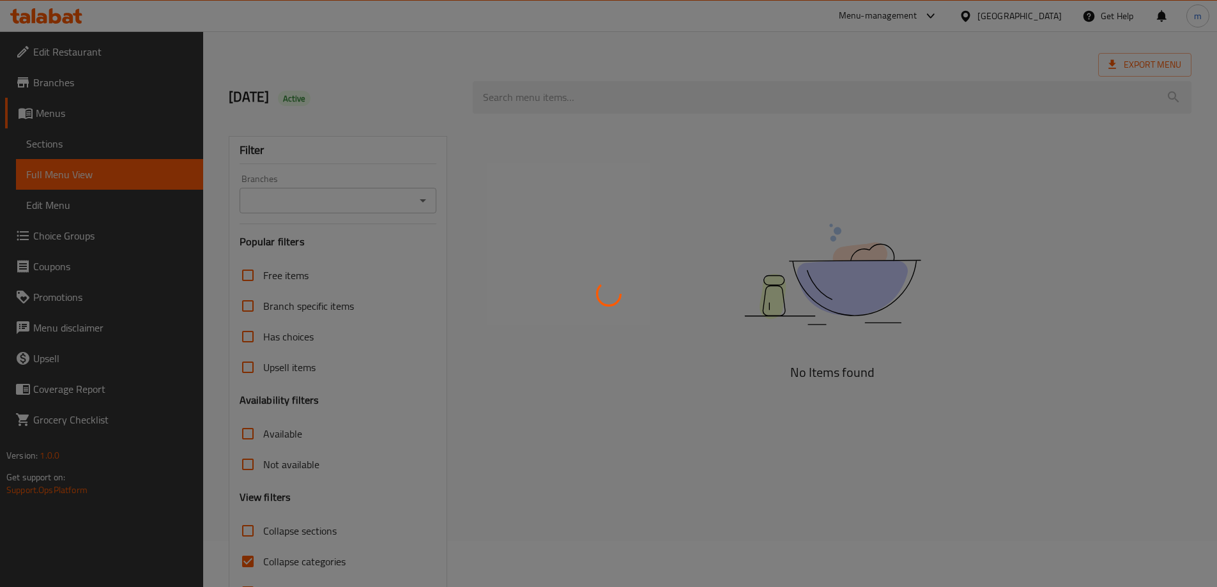
scroll to position [93, 0]
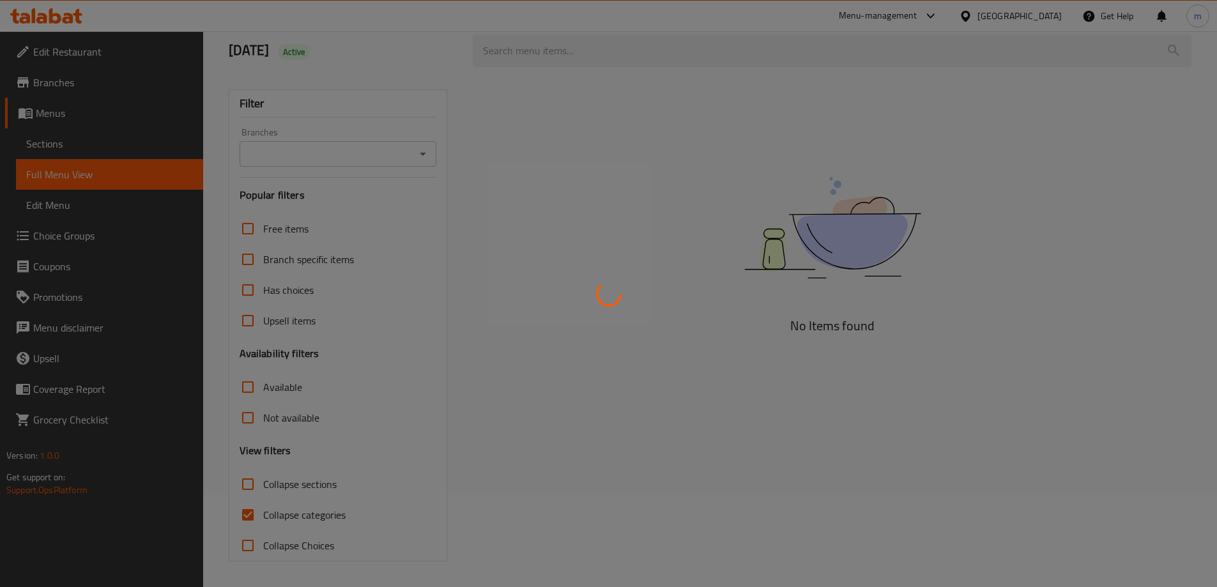
click at [256, 515] on div at bounding box center [608, 293] width 1217 height 587
click at [254, 515] on div at bounding box center [608, 293] width 1217 height 587
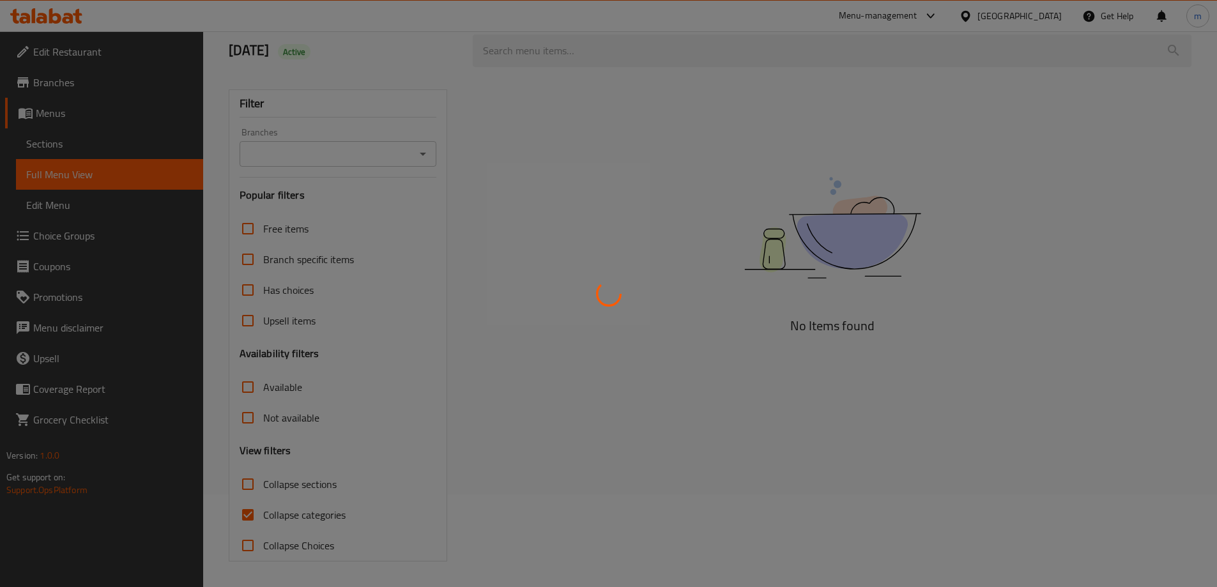
click at [240, 513] on div at bounding box center [608, 293] width 1217 height 587
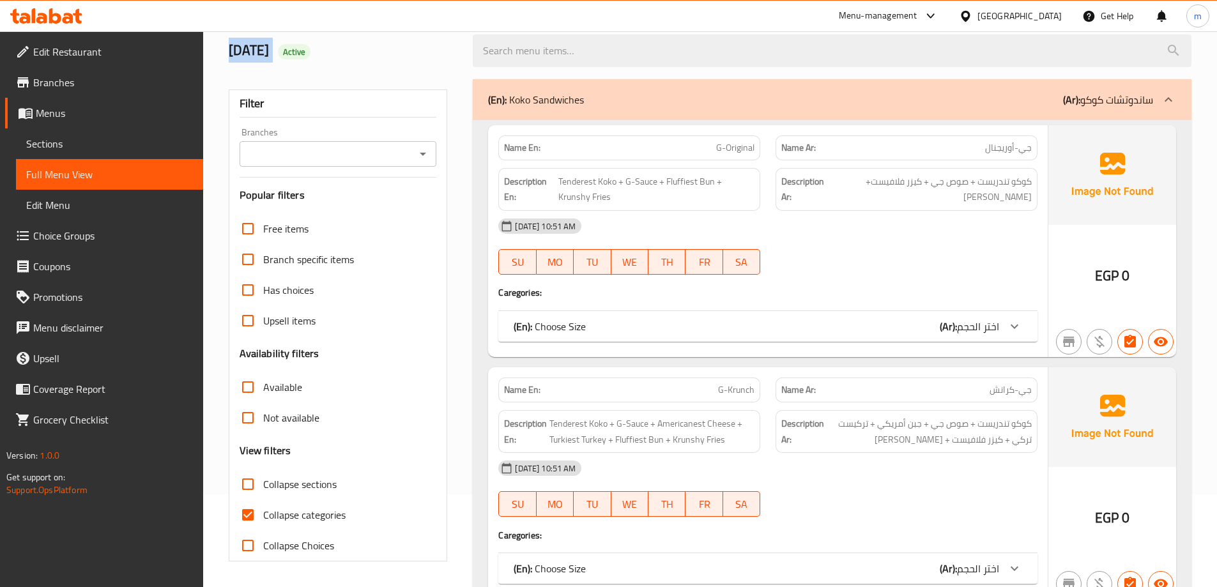
click at [243, 512] on input "Collapse categories" at bounding box center [247, 514] width 31 height 31
checkbox input "false"
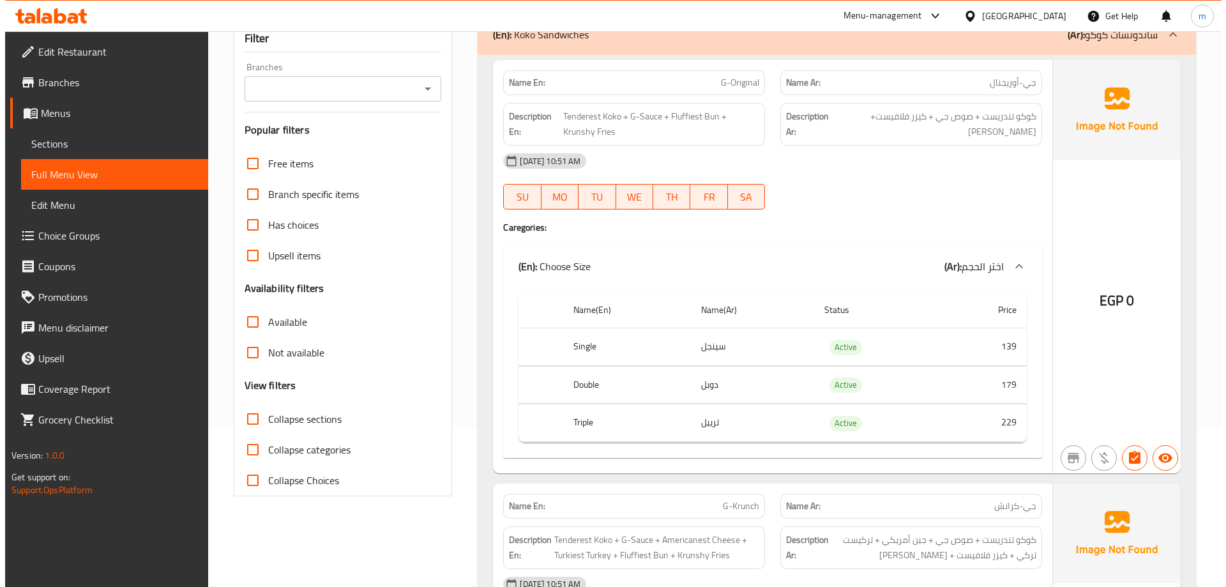
scroll to position [0, 0]
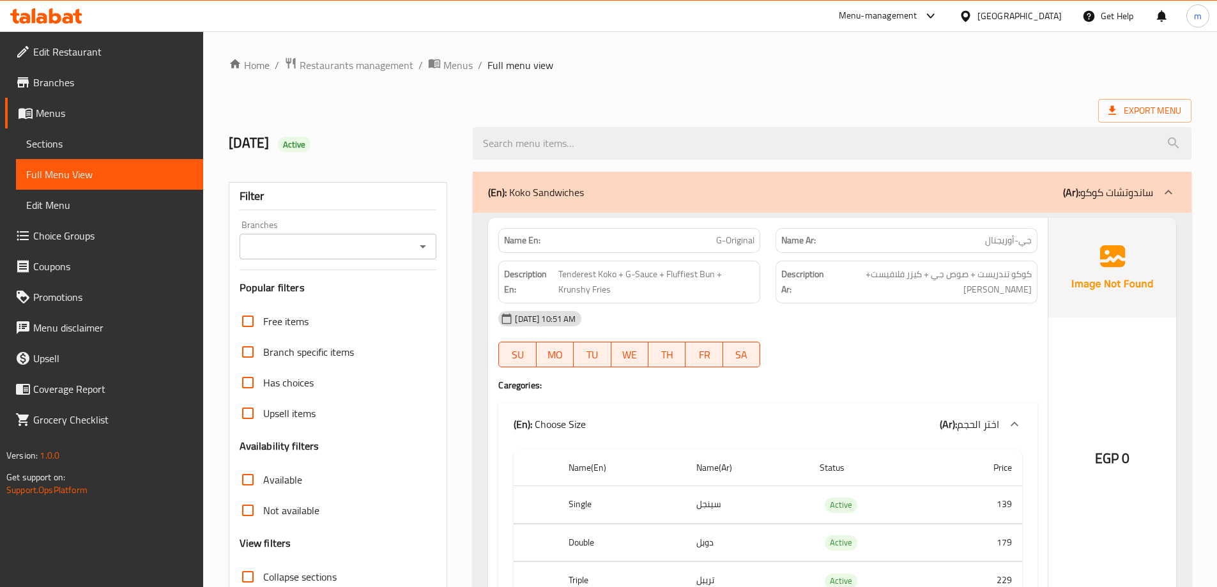
click at [1118, 104] on icon at bounding box center [1112, 110] width 13 height 13
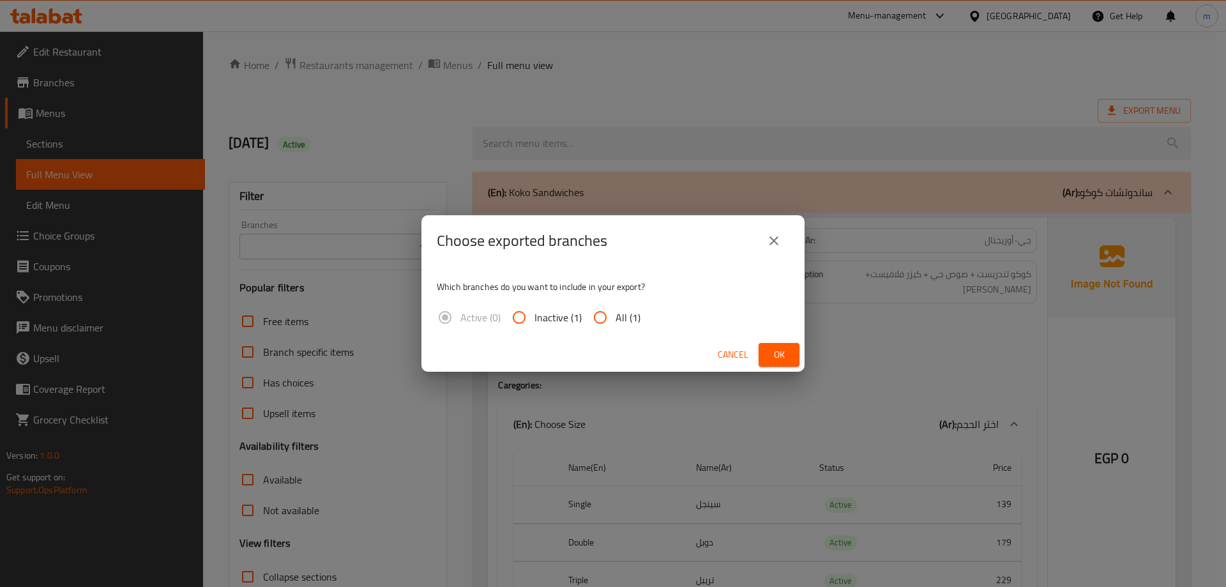
click at [623, 315] on span "All (1)" at bounding box center [628, 317] width 25 height 15
click at [616, 315] on input "All (1)" at bounding box center [600, 317] width 31 height 31
radio input "true"
click at [784, 348] on span "Ok" at bounding box center [779, 355] width 20 height 16
